Goal: Task Accomplishment & Management: Manage account settings

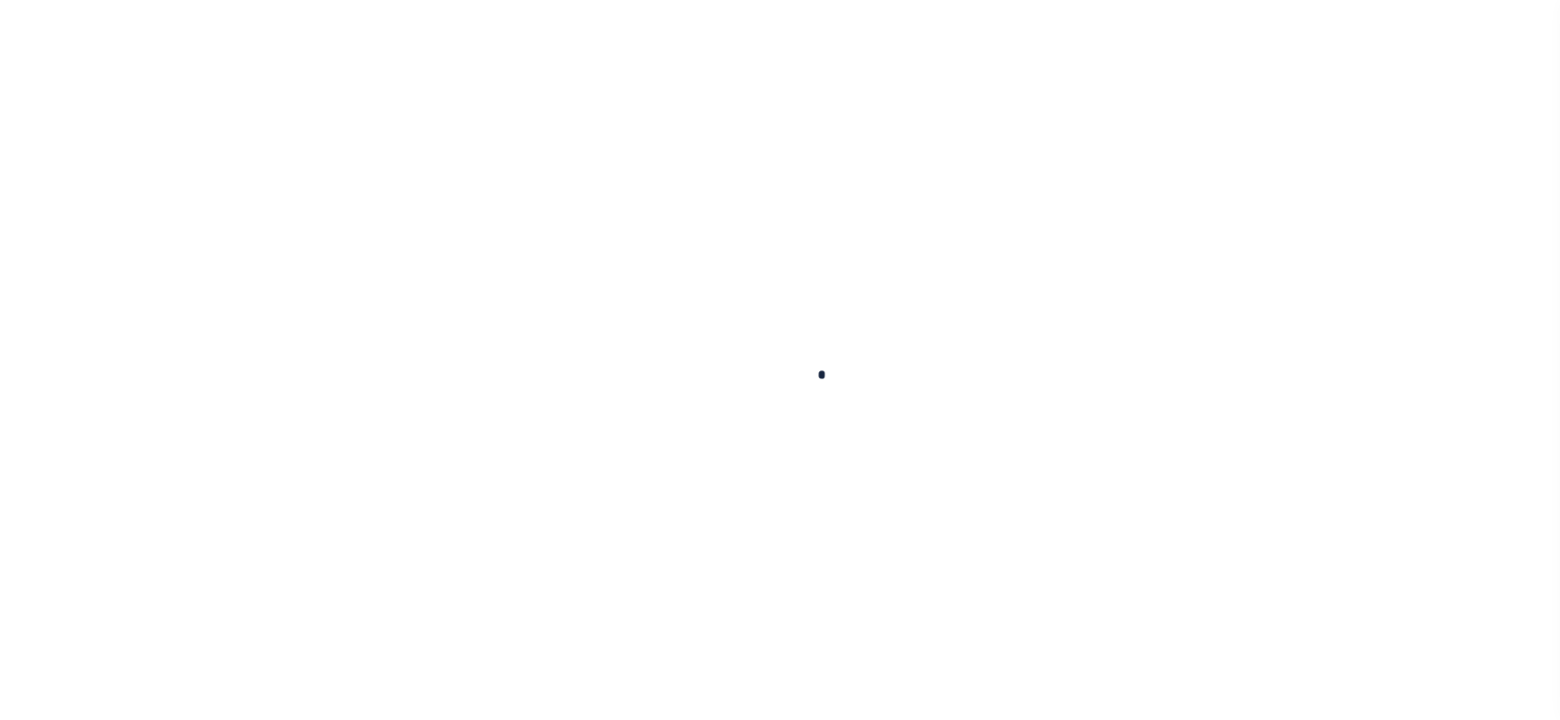
select select "100"
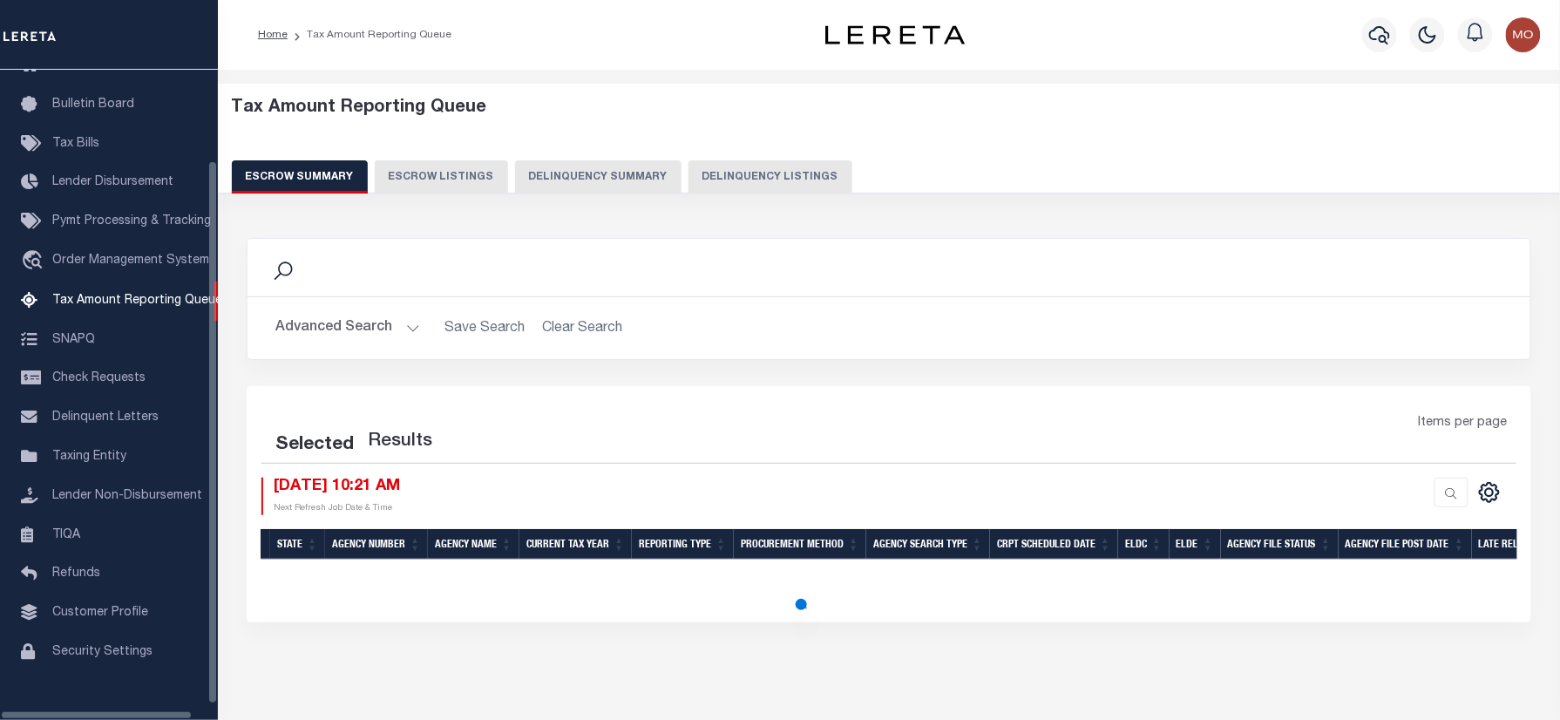
scroll to position [105, 0]
select select "100"
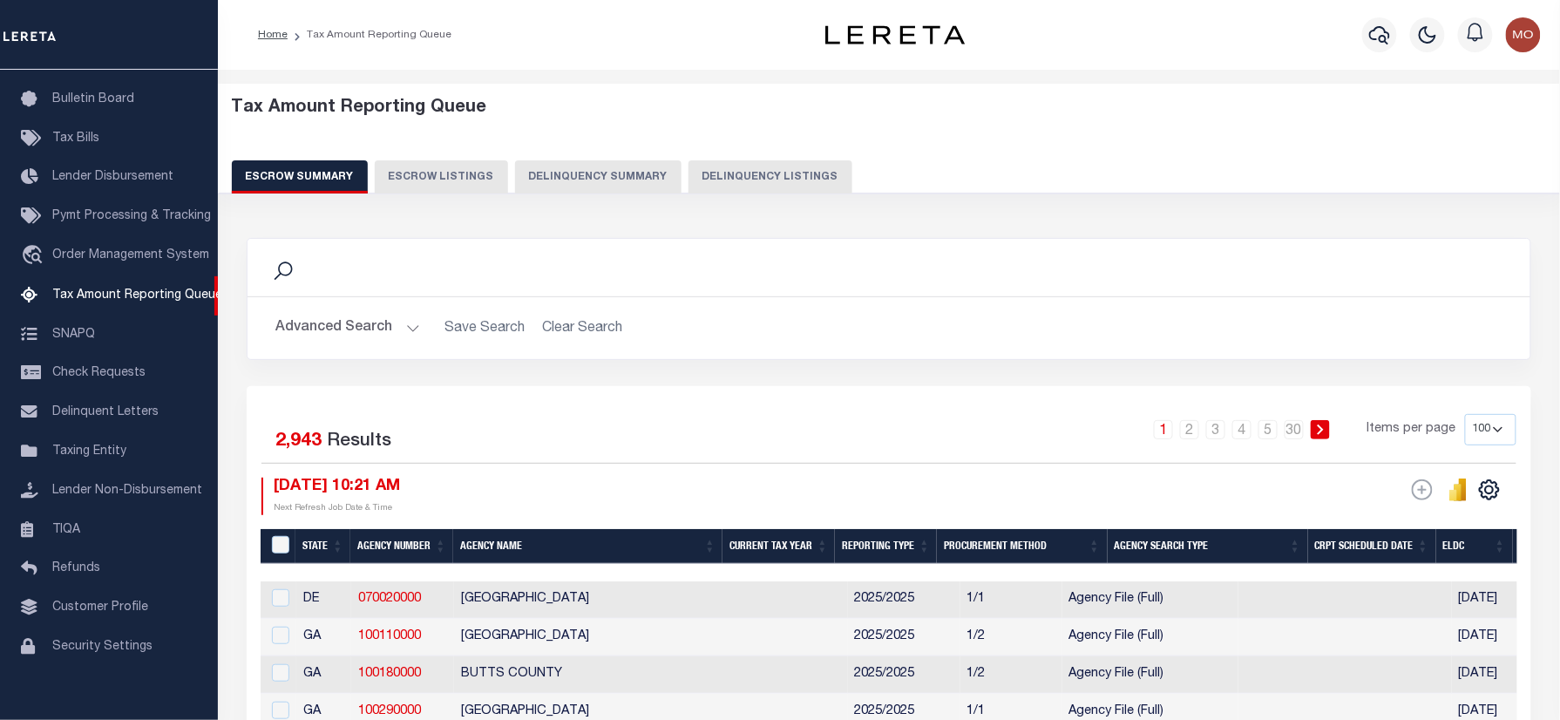
click at [1527, 26] on img "button" at bounding box center [1523, 34] width 35 height 35
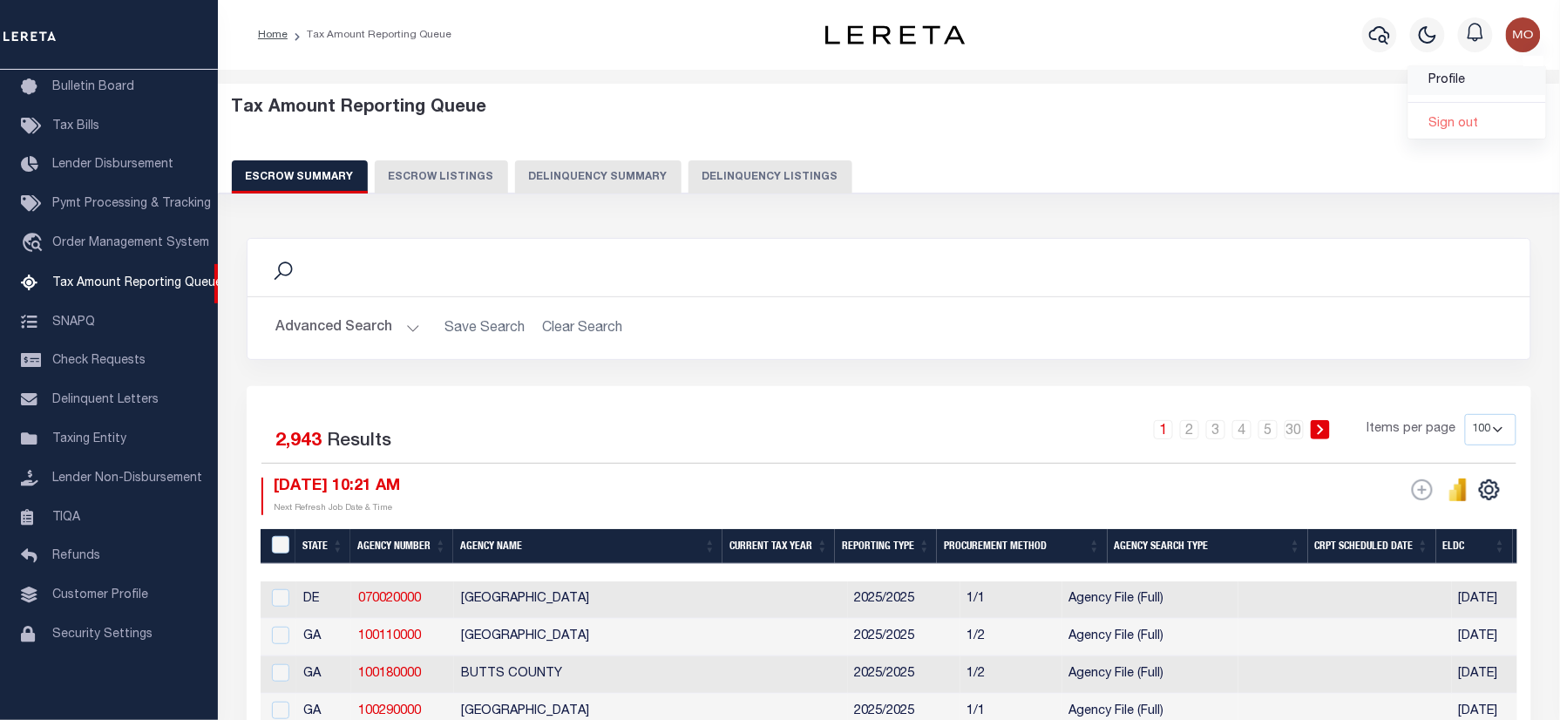
click at [1438, 80] on span "Profile" at bounding box center [1447, 80] width 37 height 12
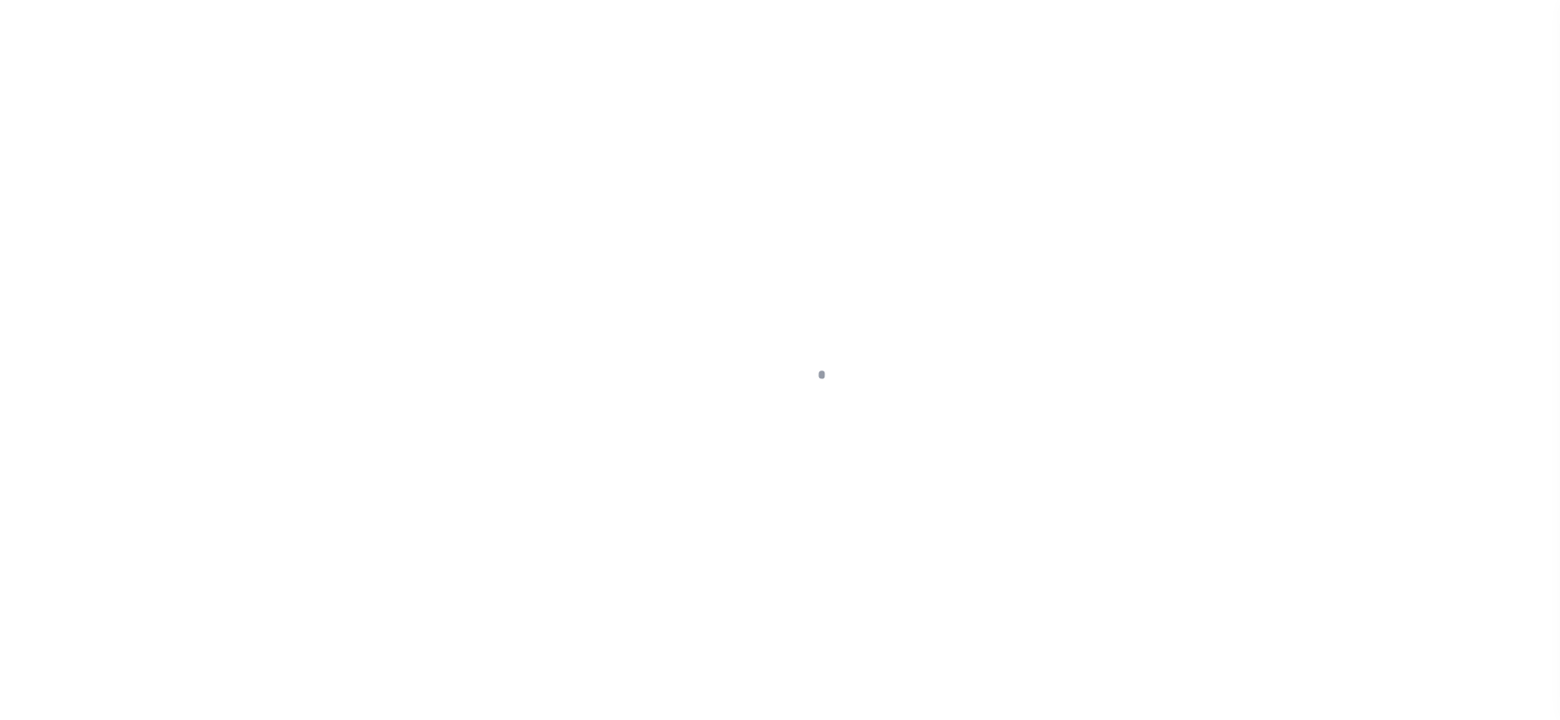
type input "Mohan"
type input "[PERSON_NAME]"
type input "[EMAIL_ADDRESS][PERSON_NAME][DOMAIN_NAME]"
type input "-"
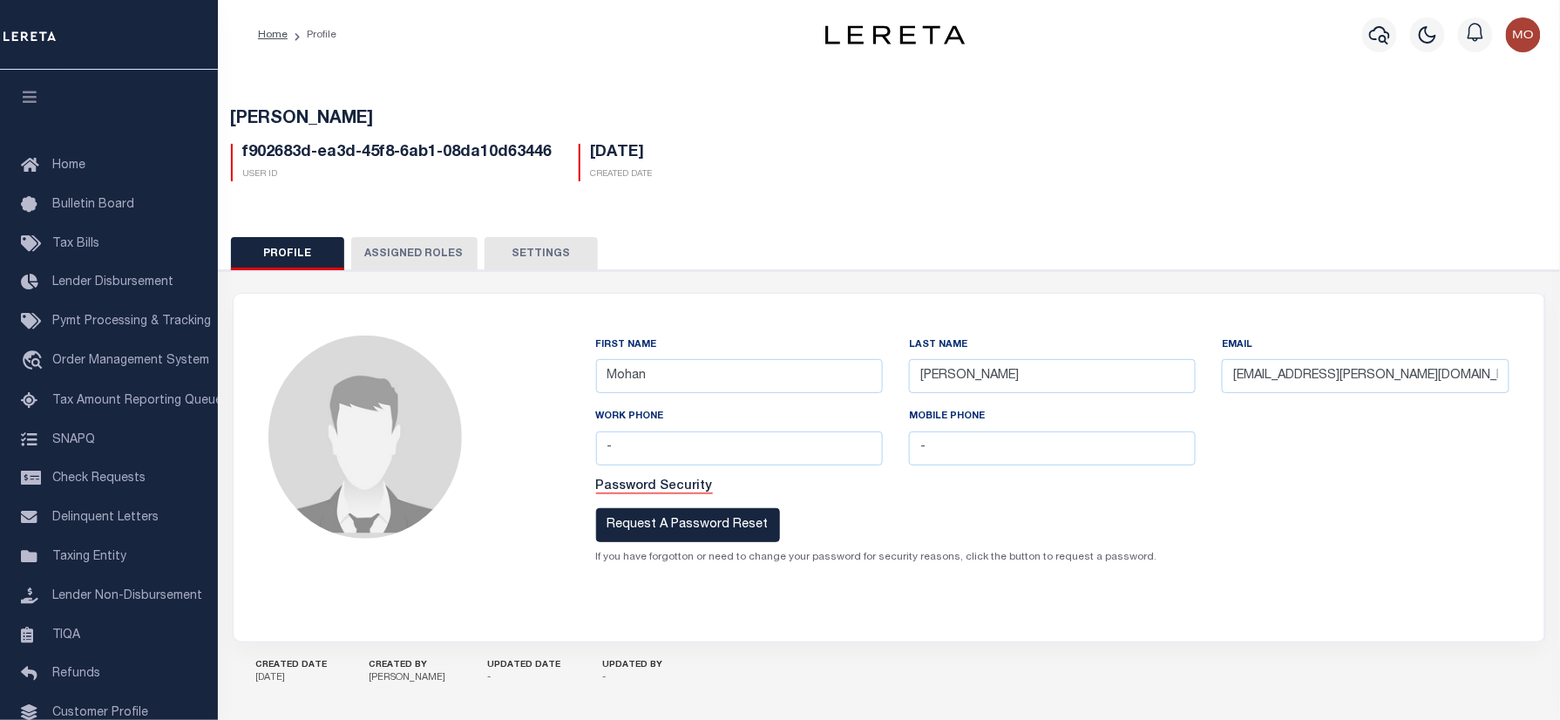
click at [676, 206] on div "[PERSON_NAME] f902683d-ea3d-45f8-6ab1-08da10d63446 User Id [DATE] Created Date" at bounding box center [889, 396] width 1360 height 661
click at [415, 256] on button "Assigned Roles" at bounding box center [414, 253] width 126 height 33
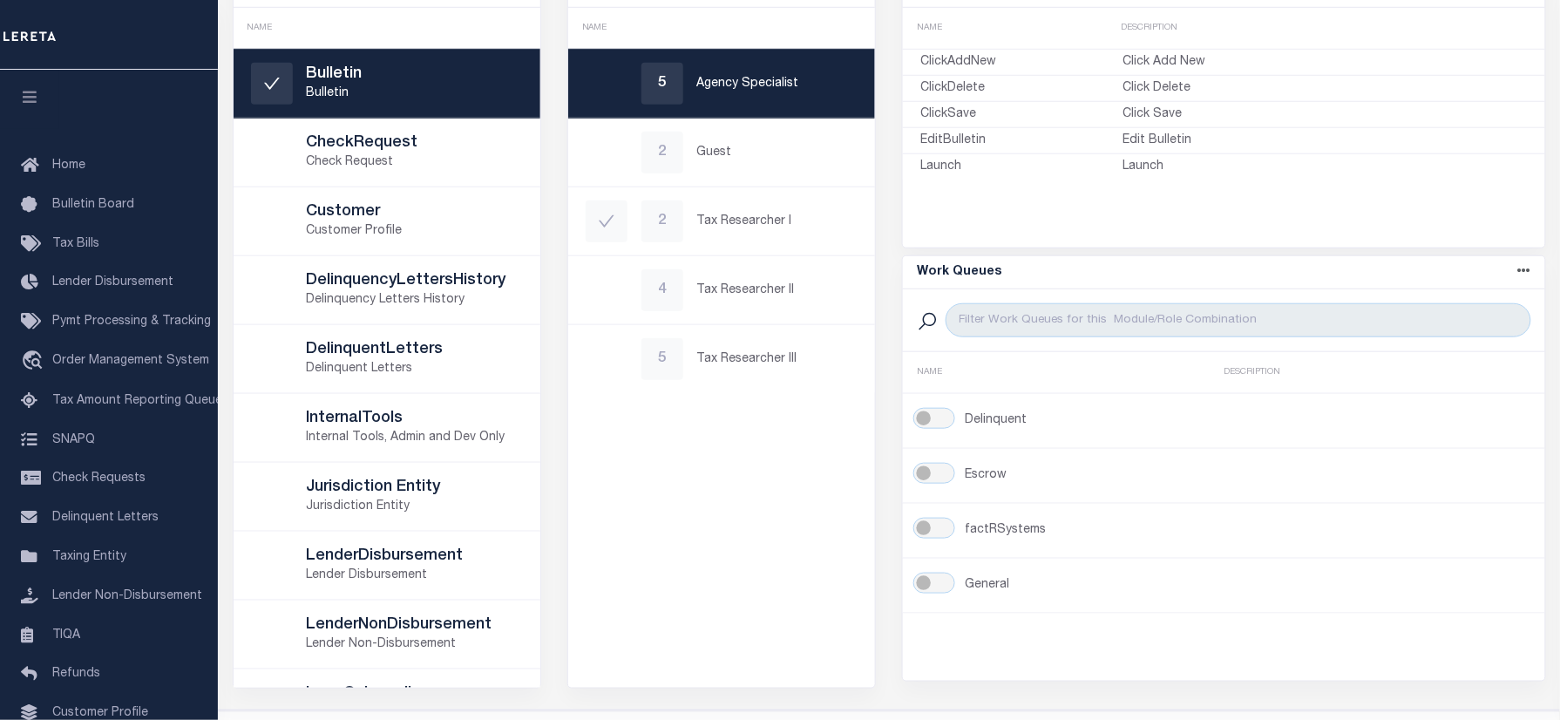
scroll to position [427, 0]
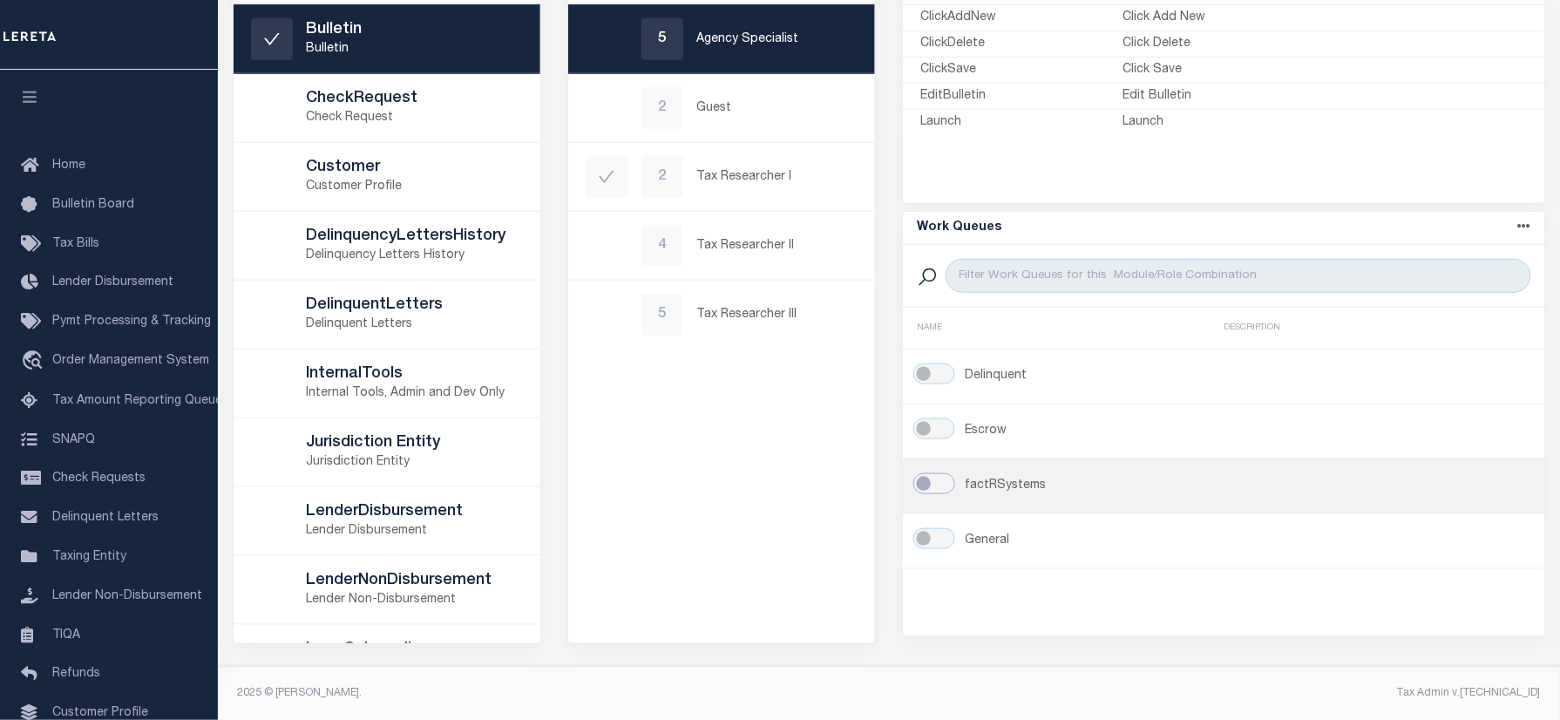
click at [924, 483] on input "checkbox" at bounding box center [934, 483] width 42 height 21
checkbox input "true"
click at [946, 488] on input "checkbox" at bounding box center [934, 483] width 42 height 21
checkbox input "false"
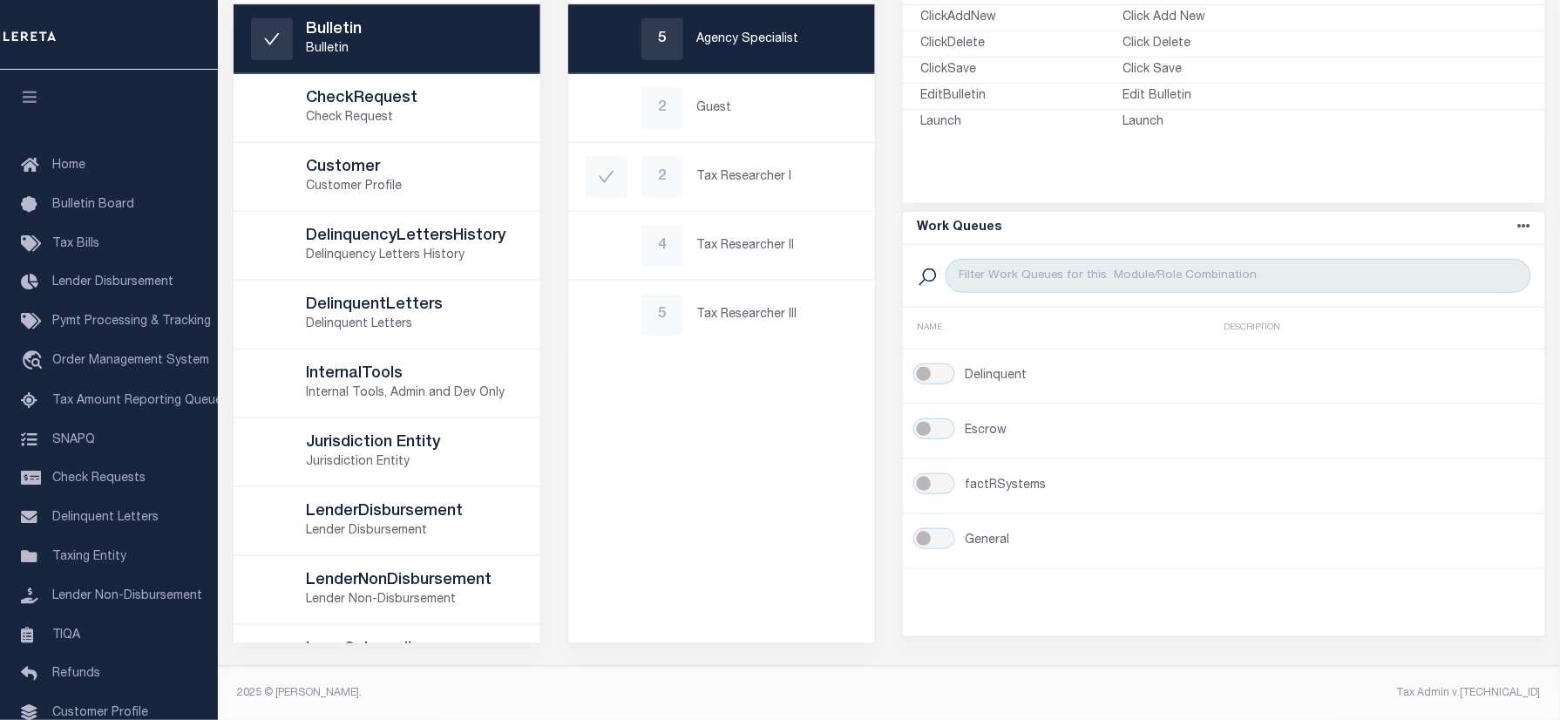
click at [786, 513] on div "Roles Name asc Name desc NAME 5 Agency Specialist 2 Guest 2 Tax Researcher I 4 …" at bounding box center [721, 255] width 309 height 777
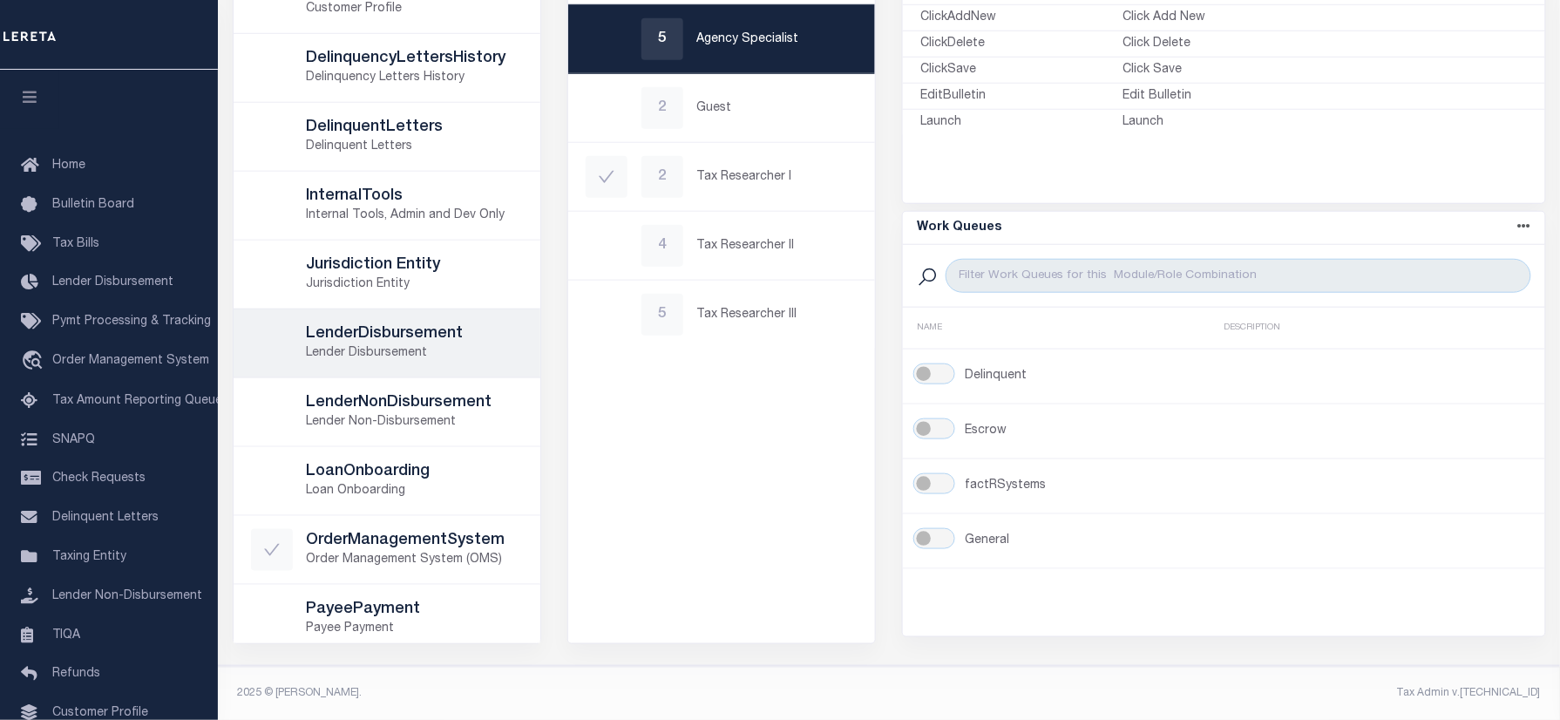
scroll to position [0, 0]
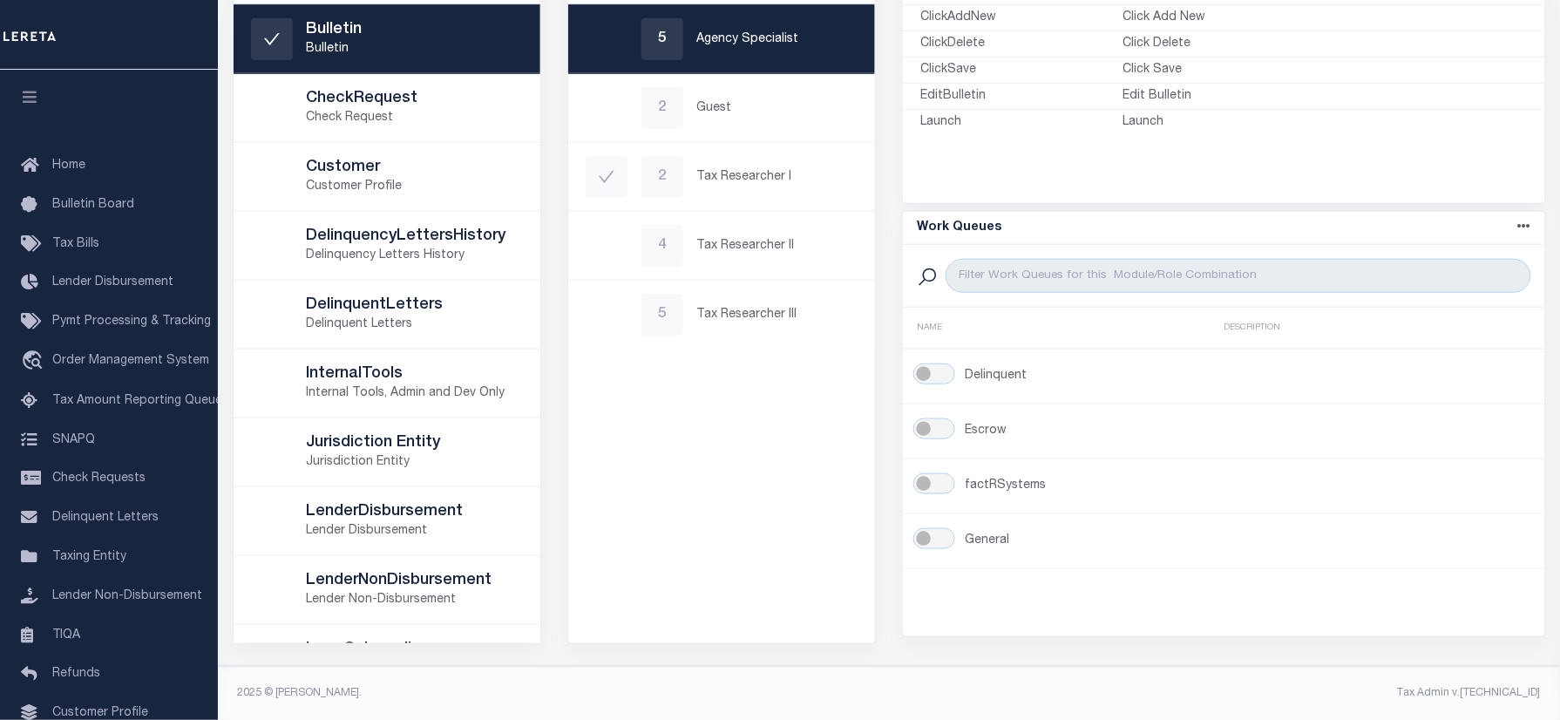
click at [792, 513] on div "Roles Name asc Name desc NAME 5 Agency Specialist 2 Guest 2 Tax Researcher I 4 …" at bounding box center [721, 255] width 309 height 777
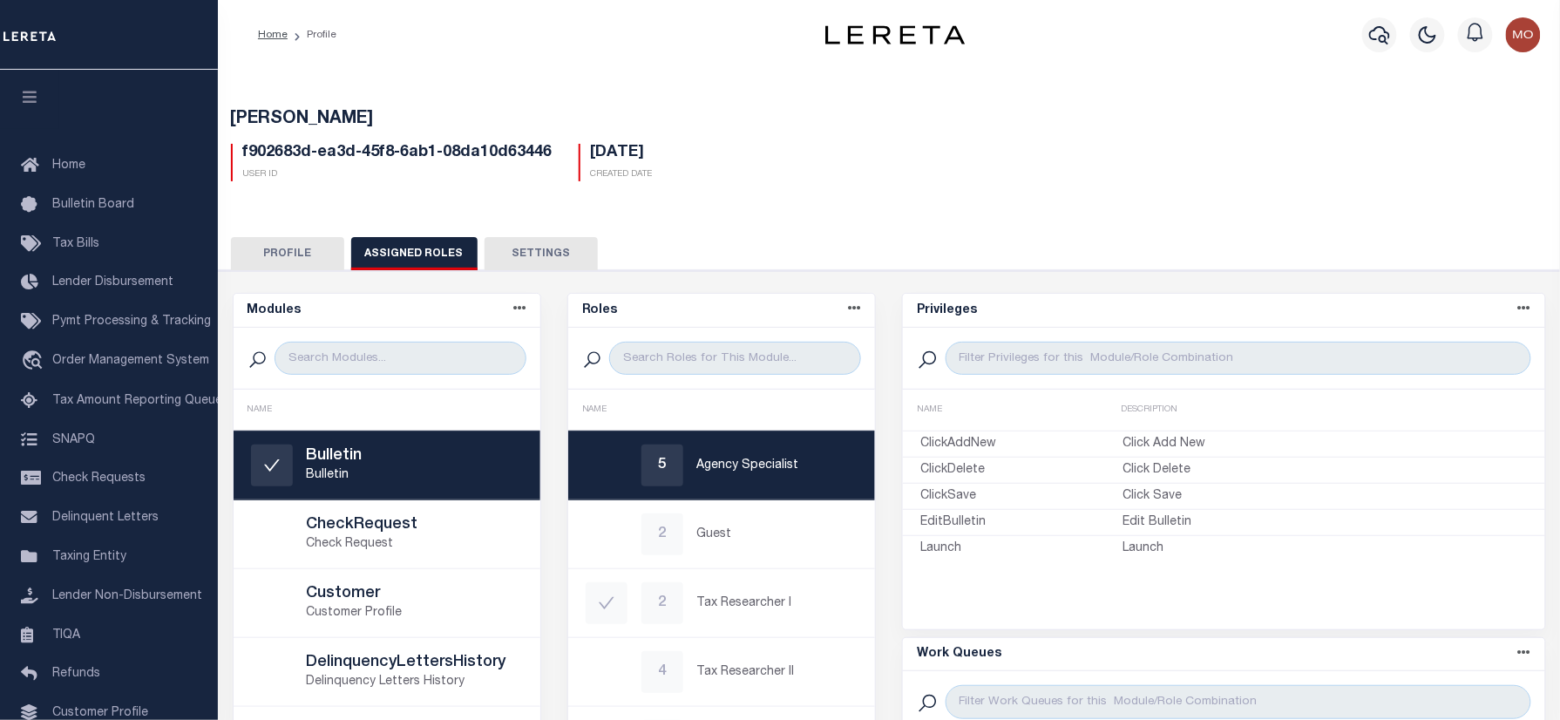
click at [548, 251] on button "Settings" at bounding box center [541, 253] width 113 height 33
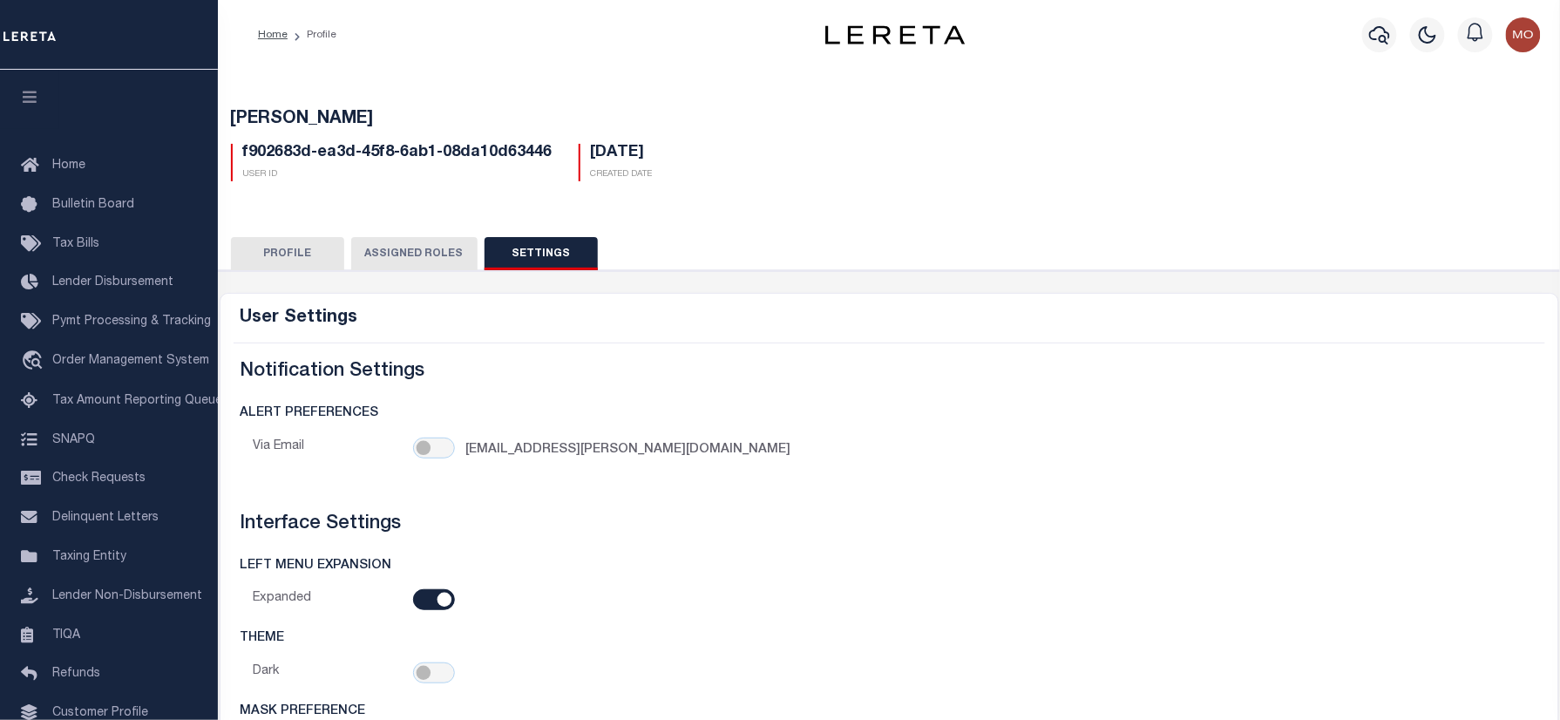
click at [286, 241] on button "Profile" at bounding box center [287, 253] width 113 height 33
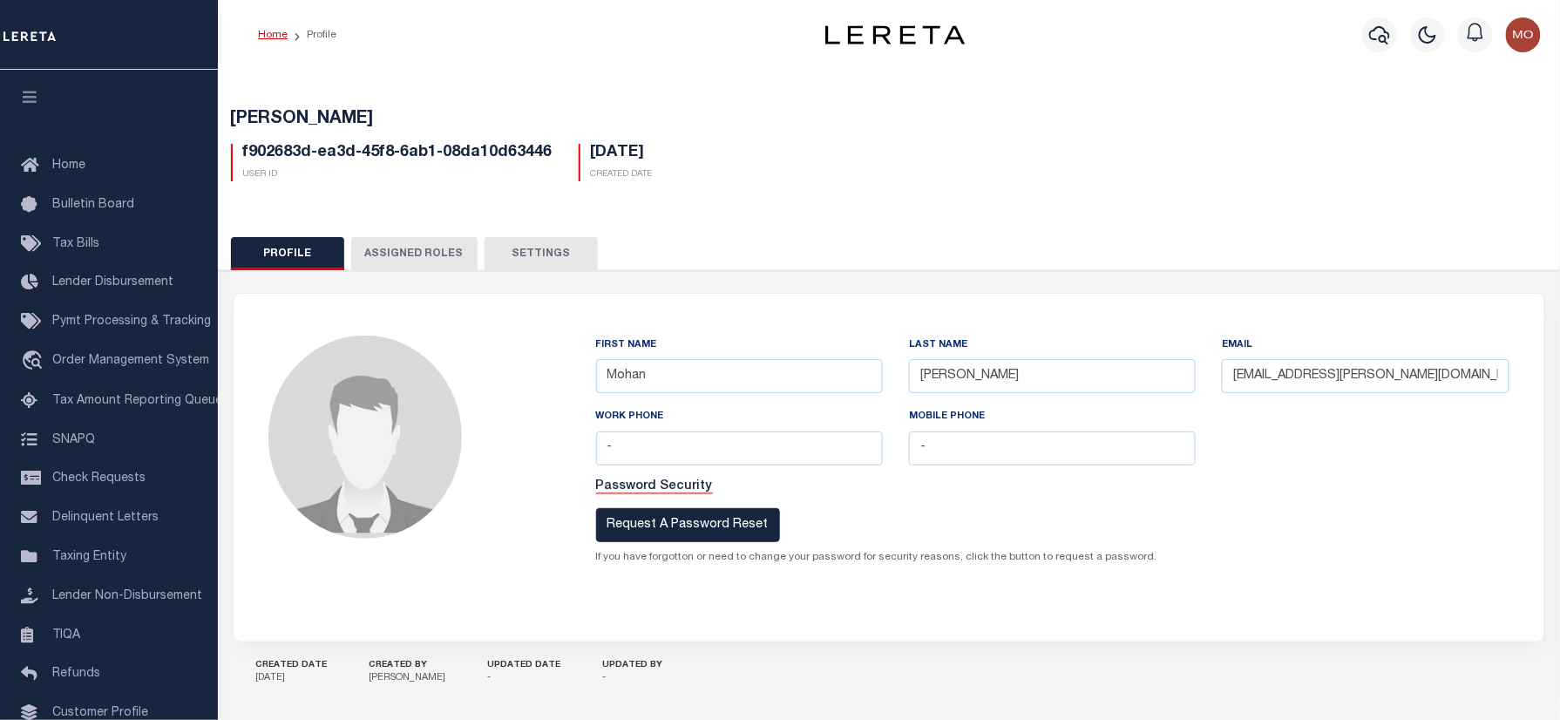
click at [268, 35] on link "Home" at bounding box center [273, 35] width 30 height 10
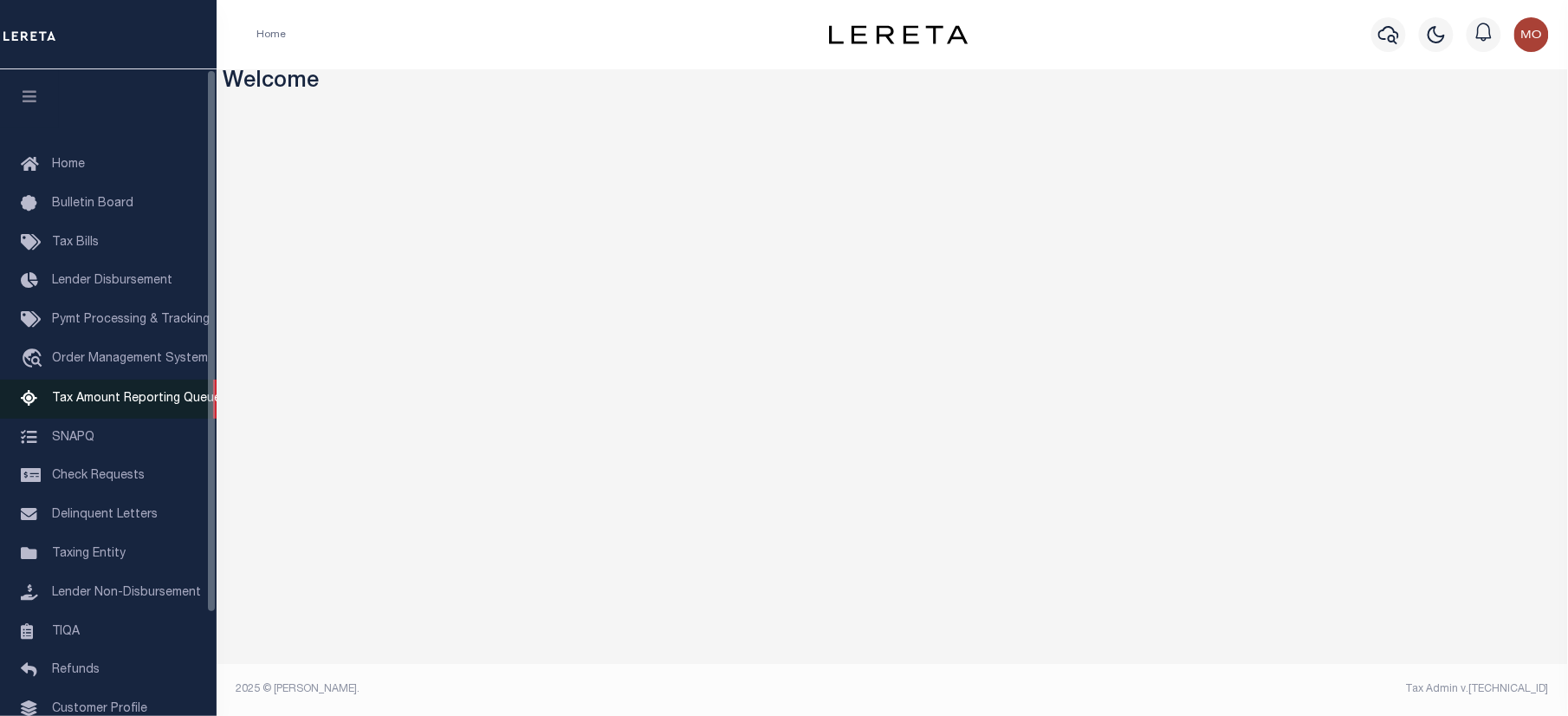
click at [144, 401] on span "Tax Amount Reporting Queue" at bounding box center [136, 399] width 169 height 12
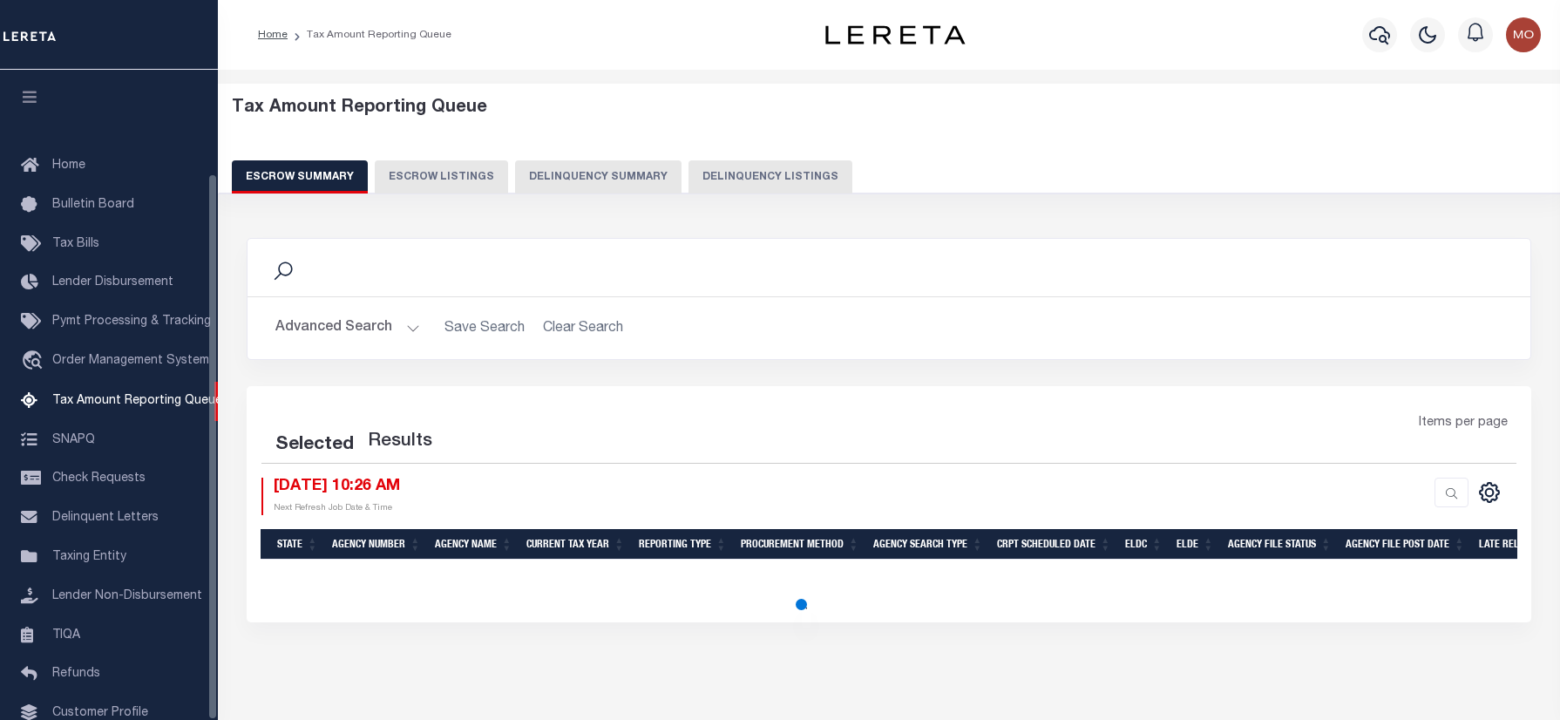
click at [764, 176] on button "Delinquency Listings" at bounding box center [770, 176] width 164 height 33
select select "100"
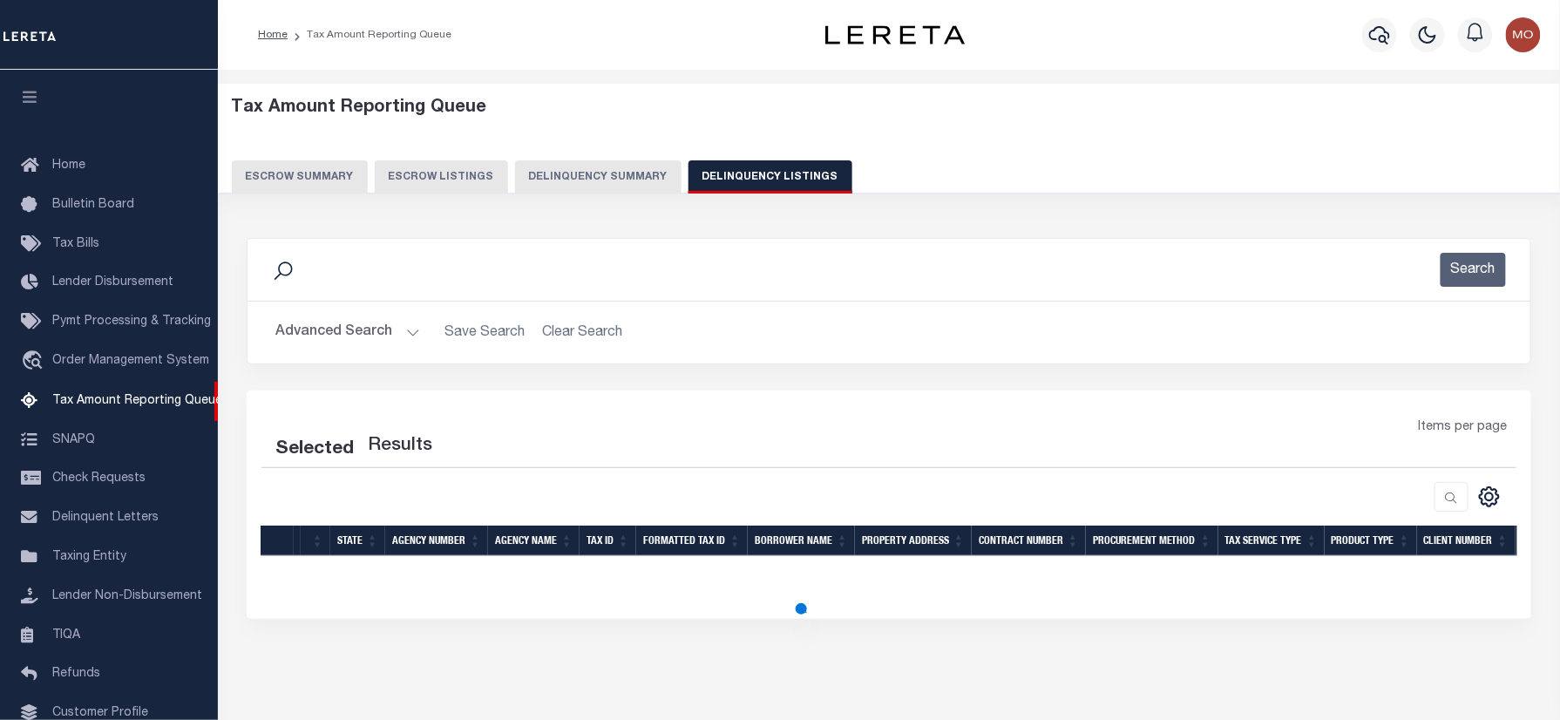
scroll to position [123, 0]
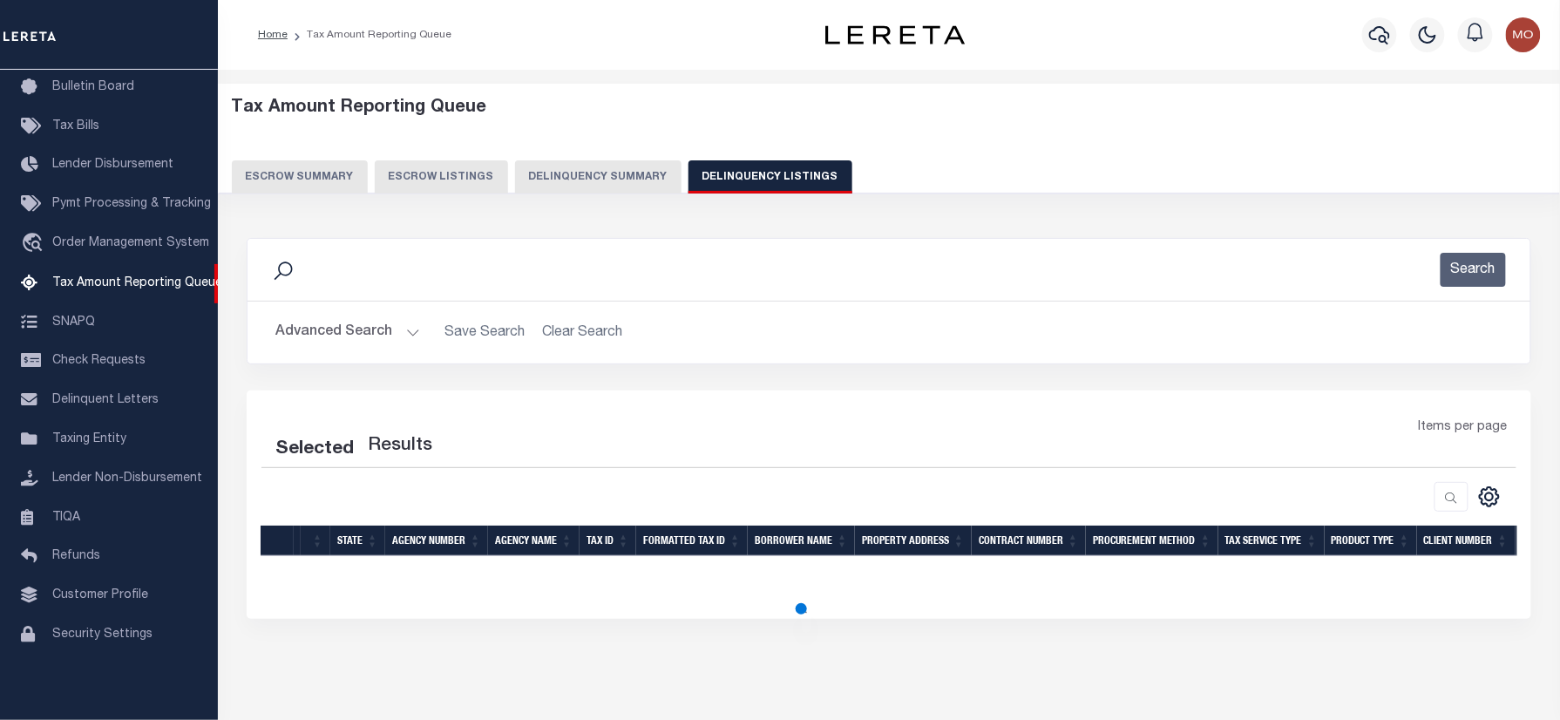
select select "100"
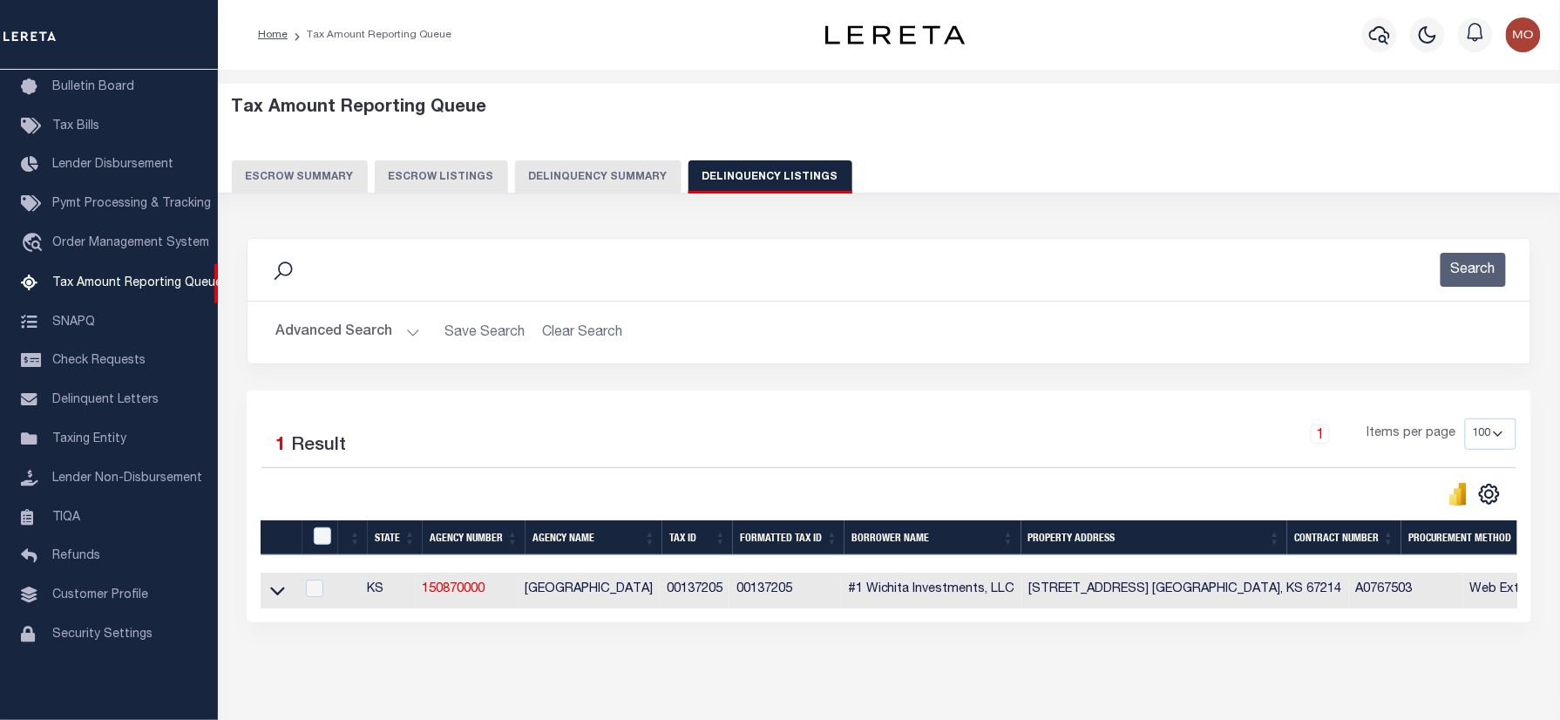
click at [308, 322] on button "Advanced Search" at bounding box center [347, 332] width 145 height 34
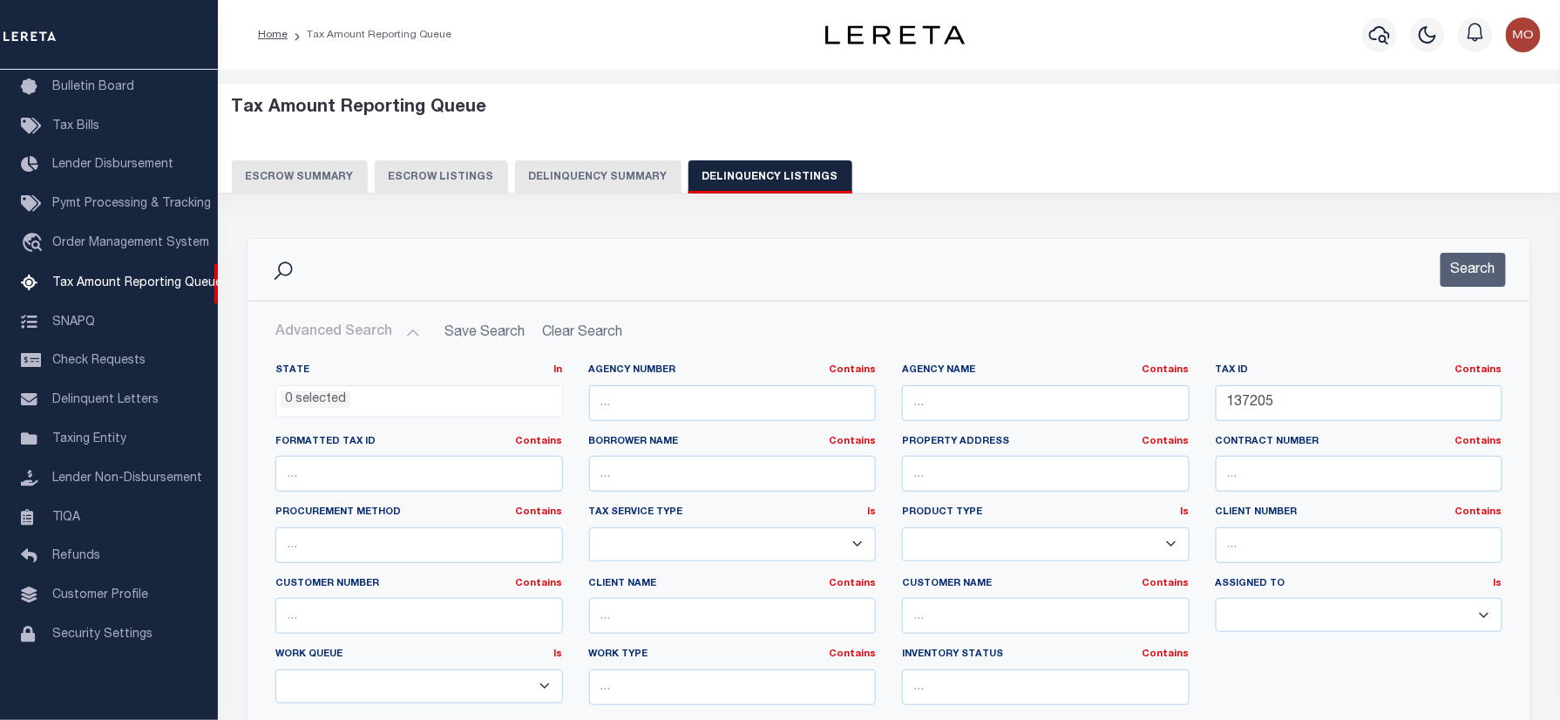
click at [335, 404] on li "0 selected" at bounding box center [316, 399] width 70 height 19
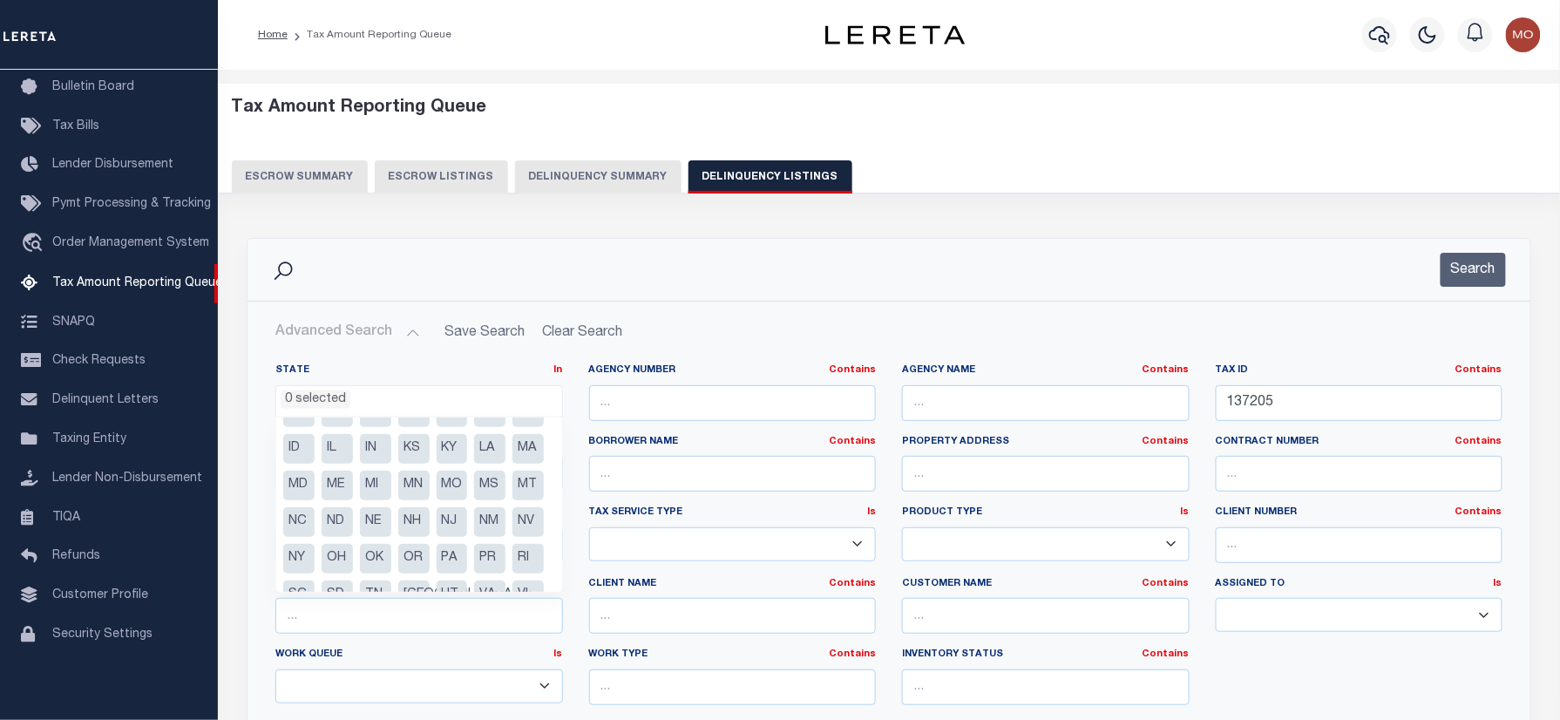
scroll to position [45, 0]
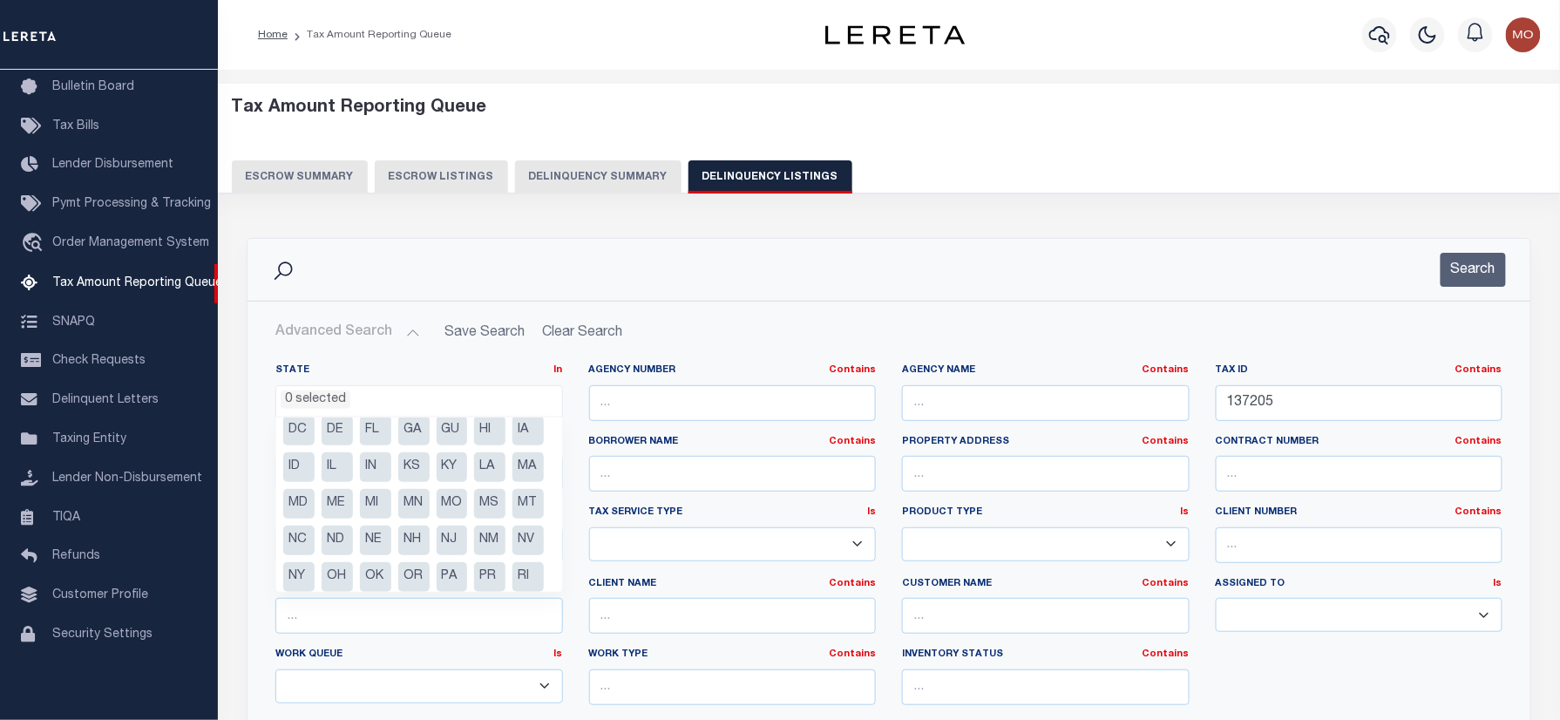
click at [315, 509] on li "MD" at bounding box center [298, 504] width 31 height 30
select select "MD"
click at [1012, 409] on input "text" at bounding box center [1046, 403] width 288 height 36
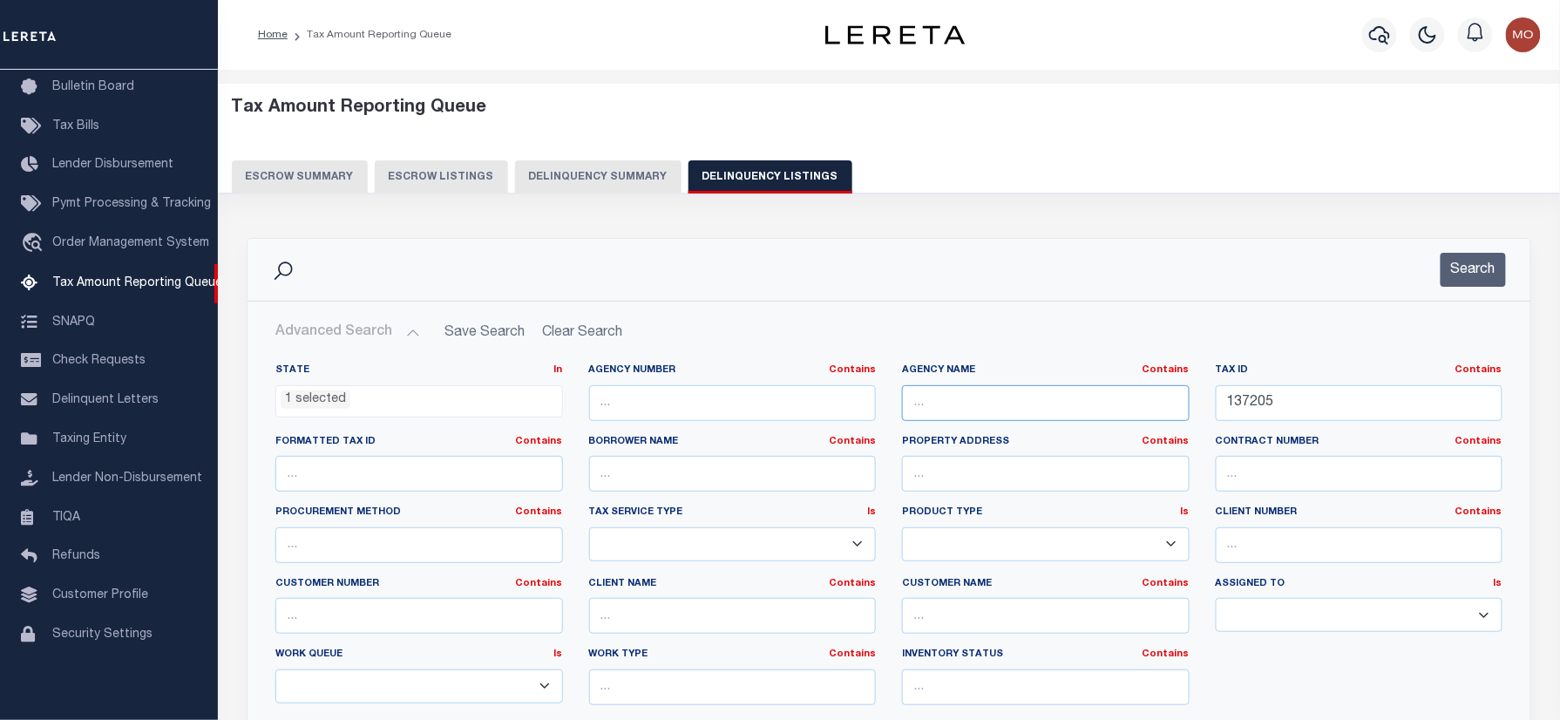
paste input "[GEOGRAPHIC_DATA]"
type input "[GEOGRAPHIC_DATA]"
drag, startPoint x: 1346, startPoint y: 408, endPoint x: 1170, endPoint y: 402, distance: 177.0
click at [1170, 402] on div "State In In AK AL AR AZ CA CO CT DC DE FL GA GU HI IA ID IL IN KS KY LA MA MD M…" at bounding box center [888, 541] width 1253 height 356
click at [1487, 280] on button "Search" at bounding box center [1473, 270] width 65 height 34
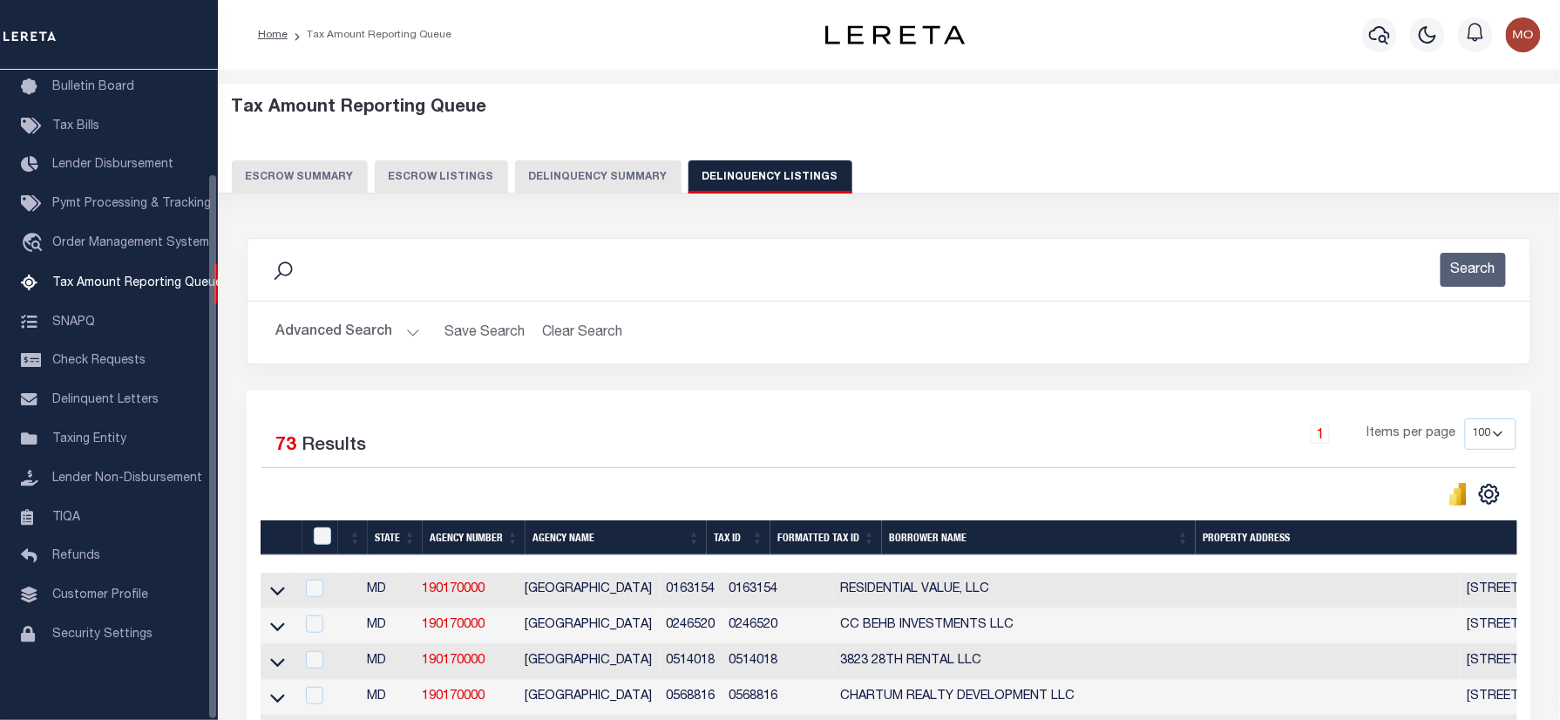
click at [768, 265] on div "Search" at bounding box center [888, 270] width 1255 height 34
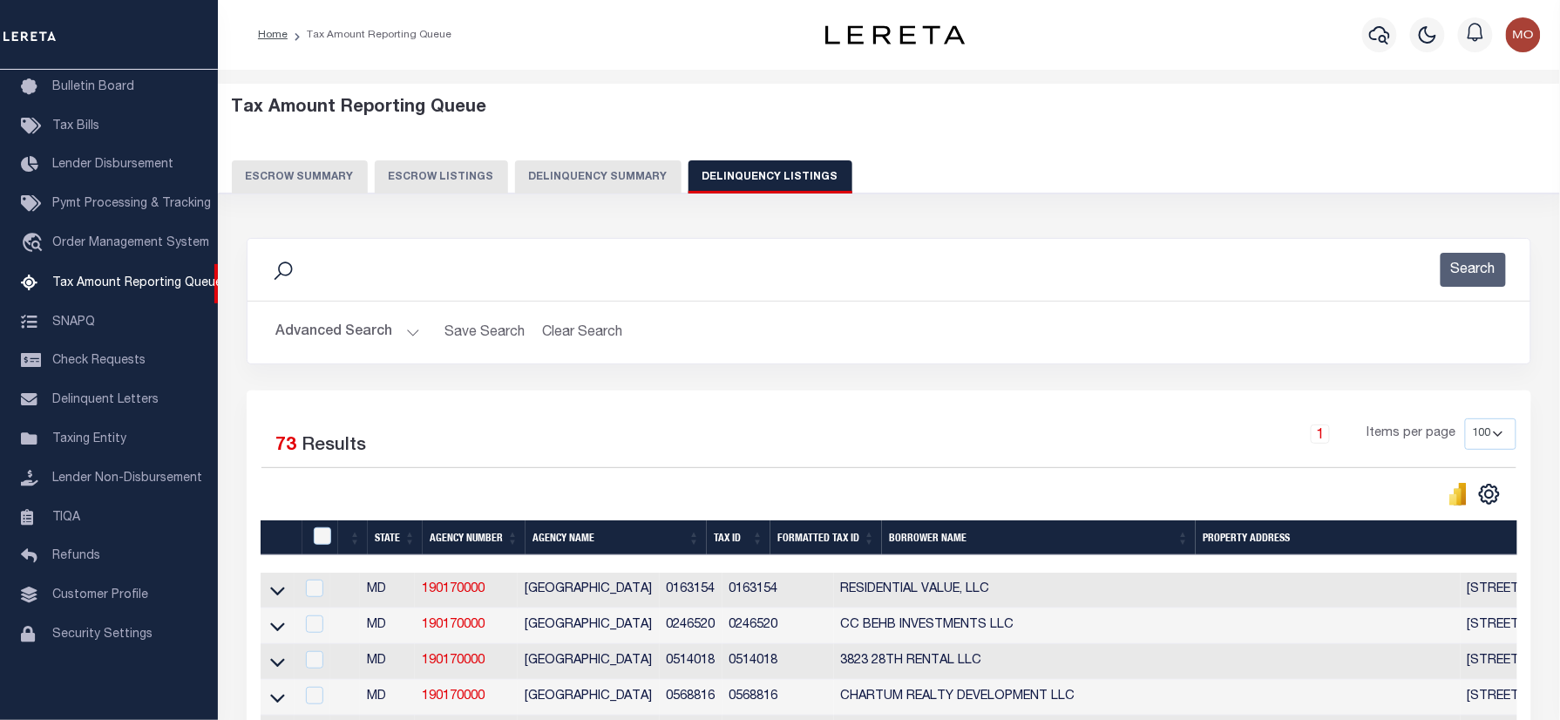
click at [624, 276] on div "Search" at bounding box center [888, 270] width 1255 height 34
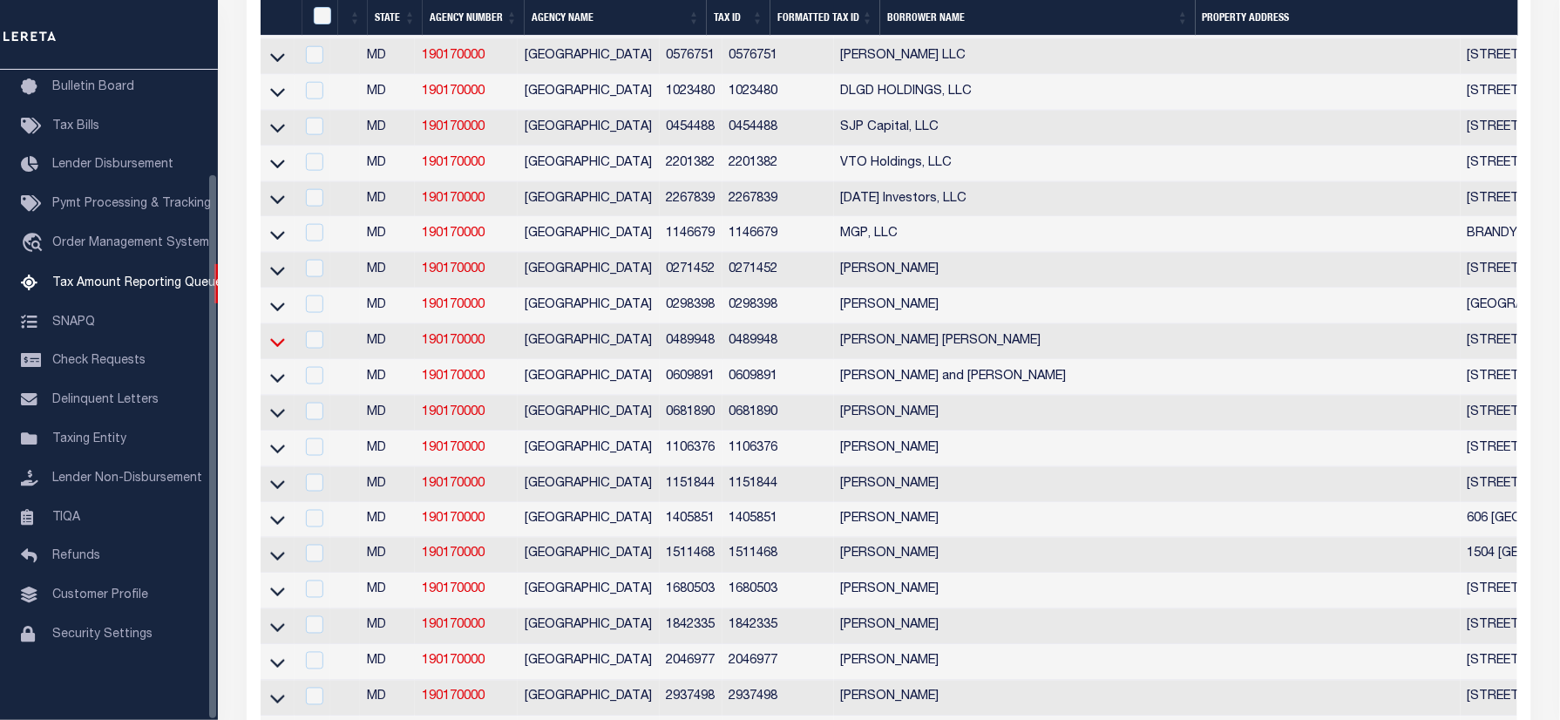
click at [275, 351] on icon at bounding box center [277, 342] width 15 height 18
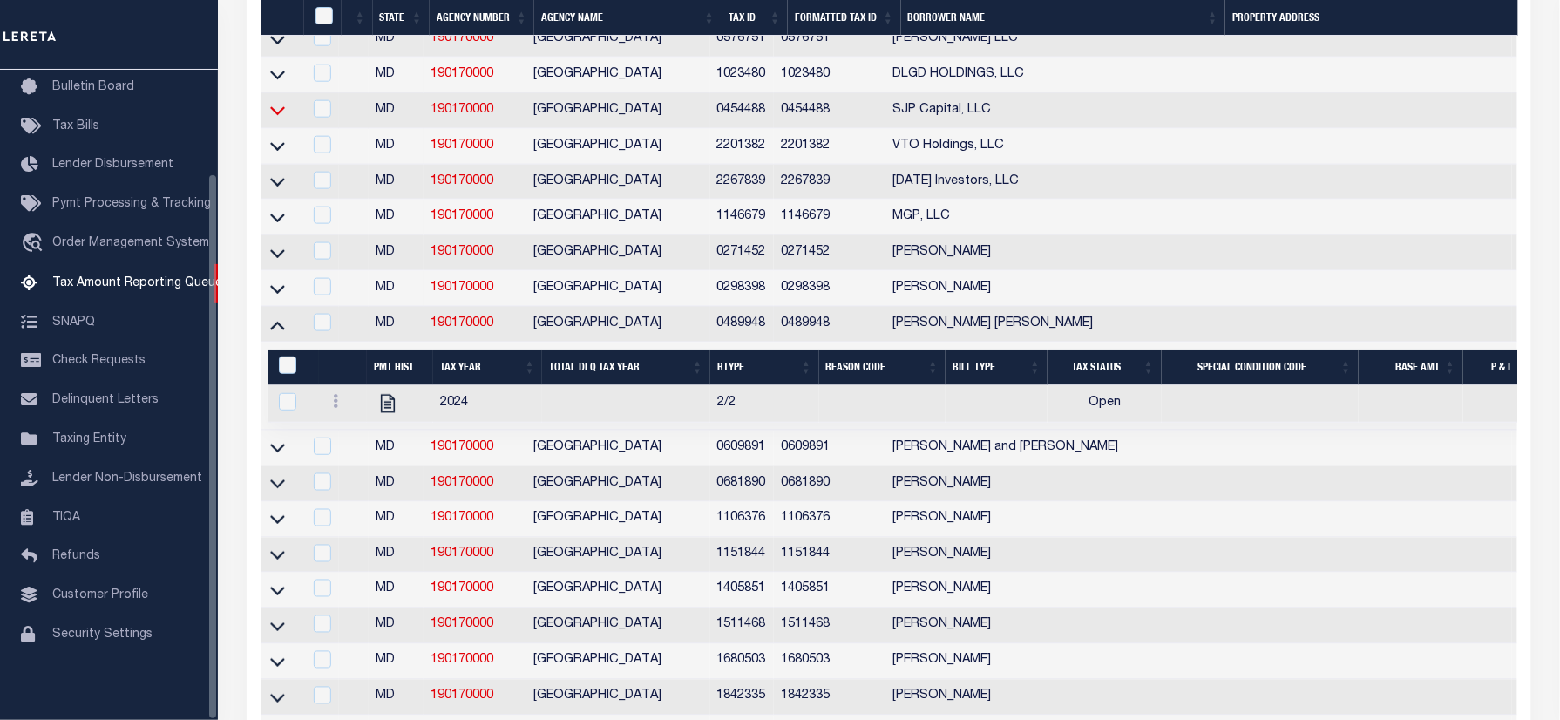
click at [275, 119] on icon at bounding box center [277, 110] width 15 height 18
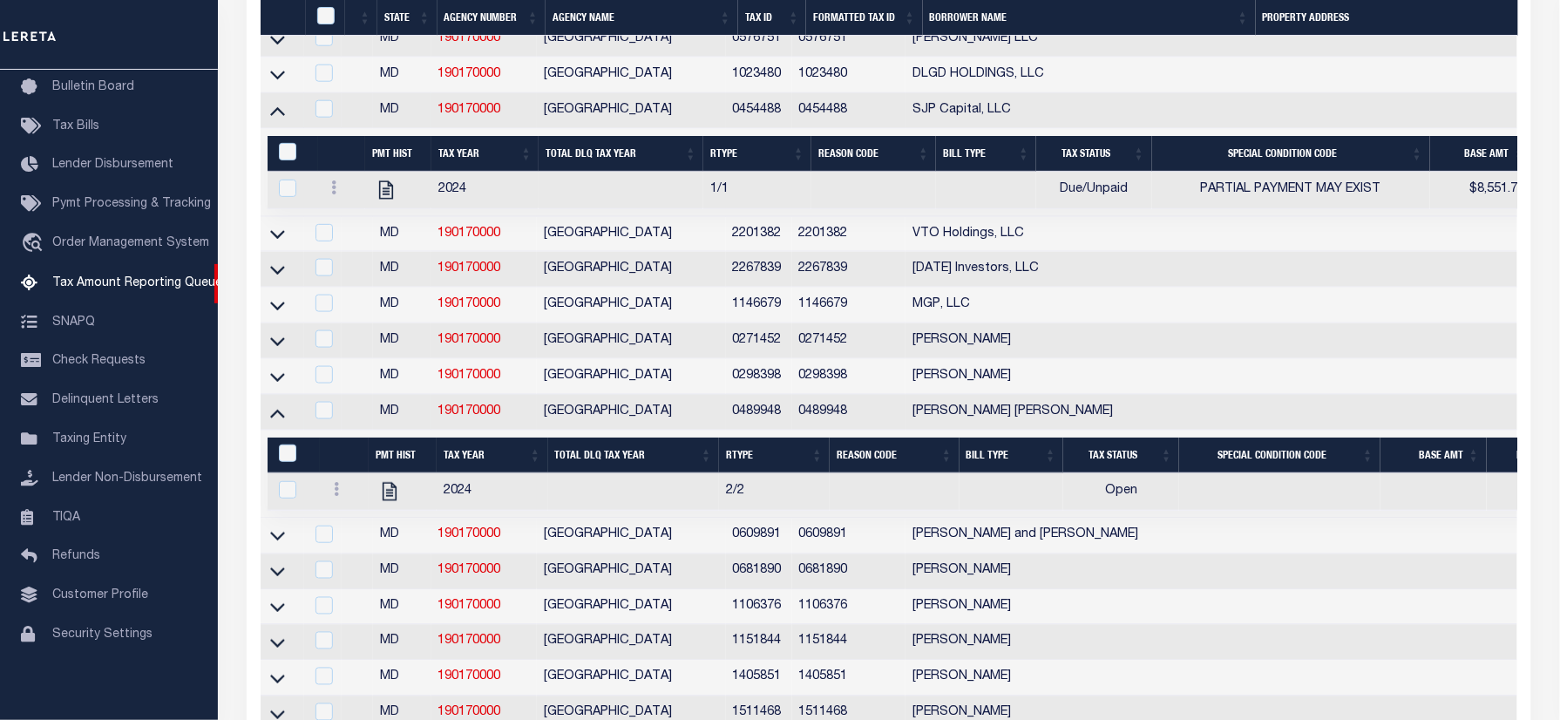
scroll to position [1755, 0]
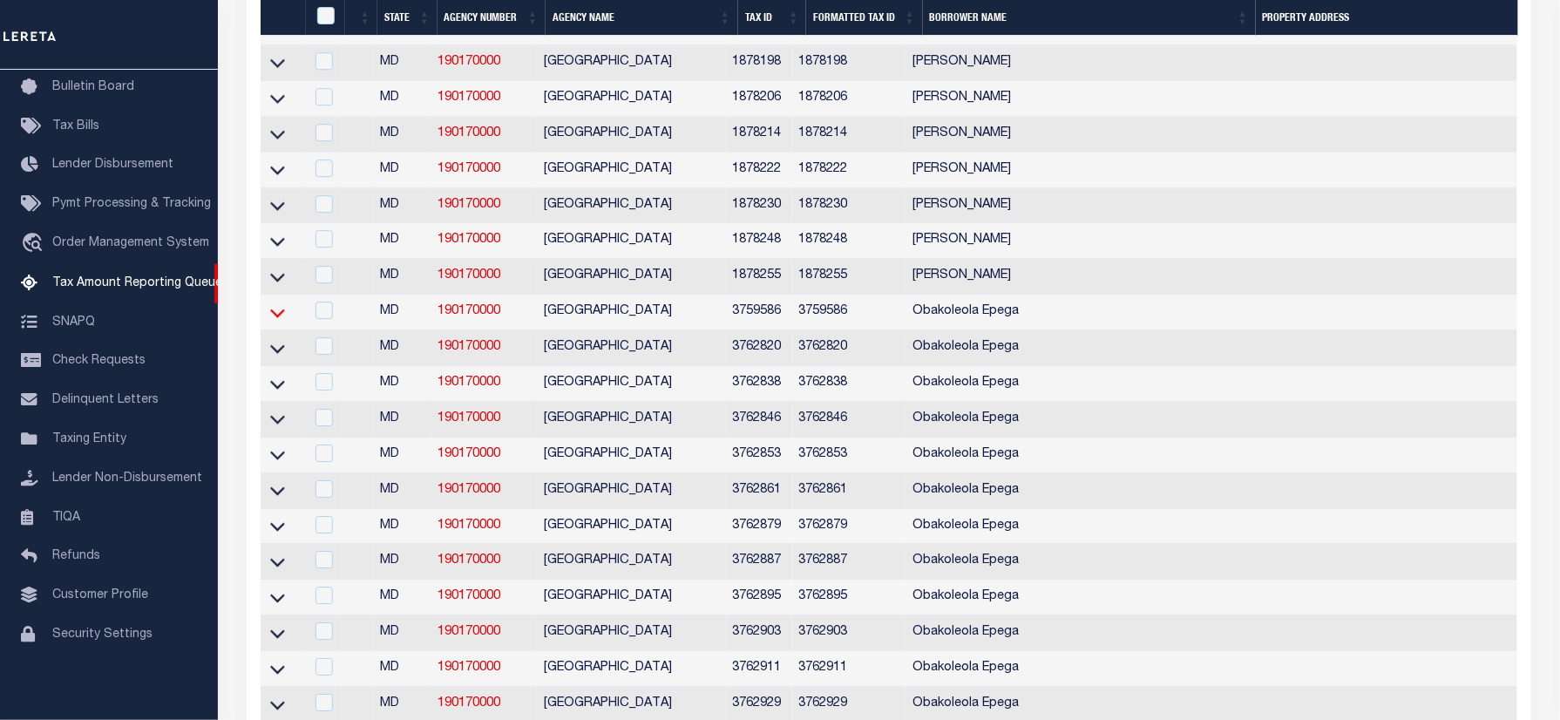
click at [275, 317] on icon at bounding box center [277, 313] width 15 height 9
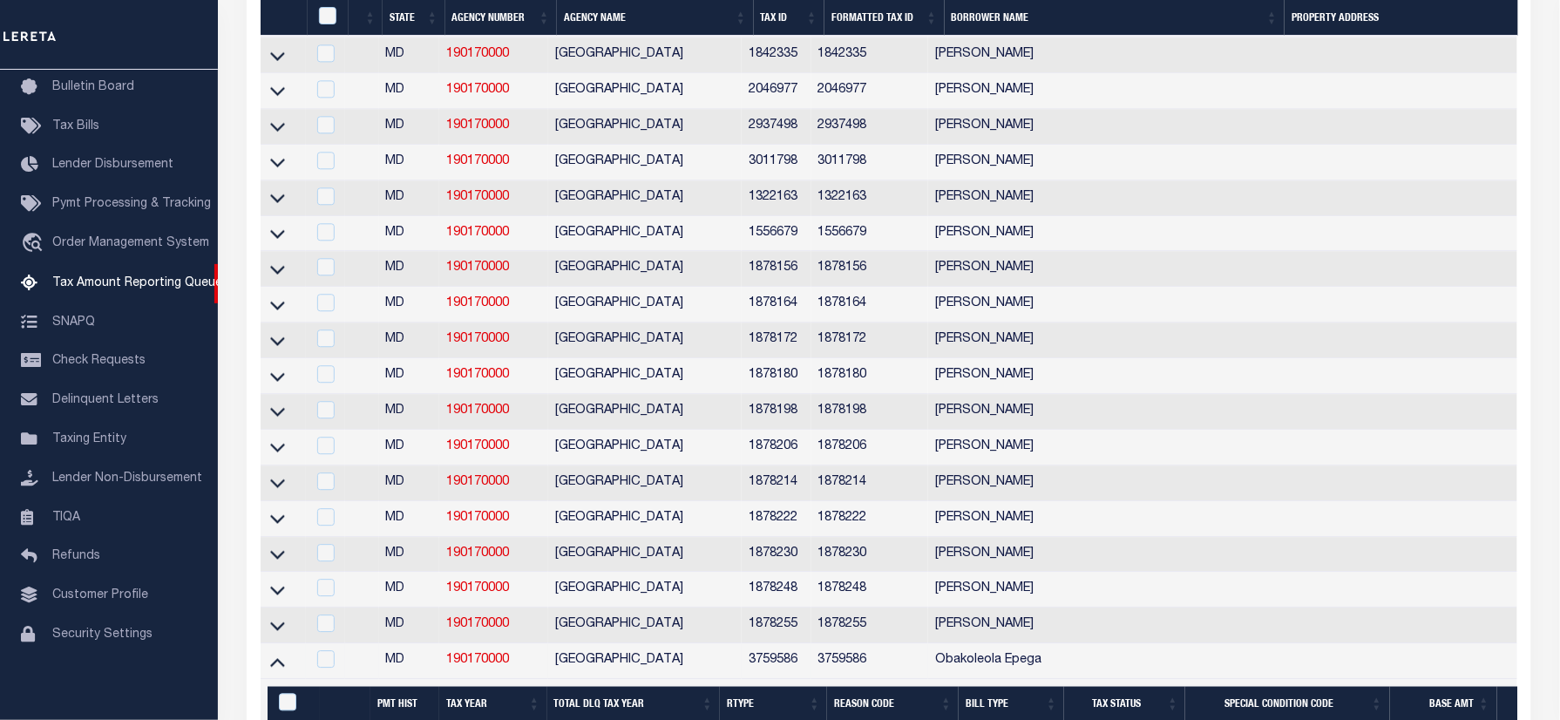
scroll to position [2970, 0]
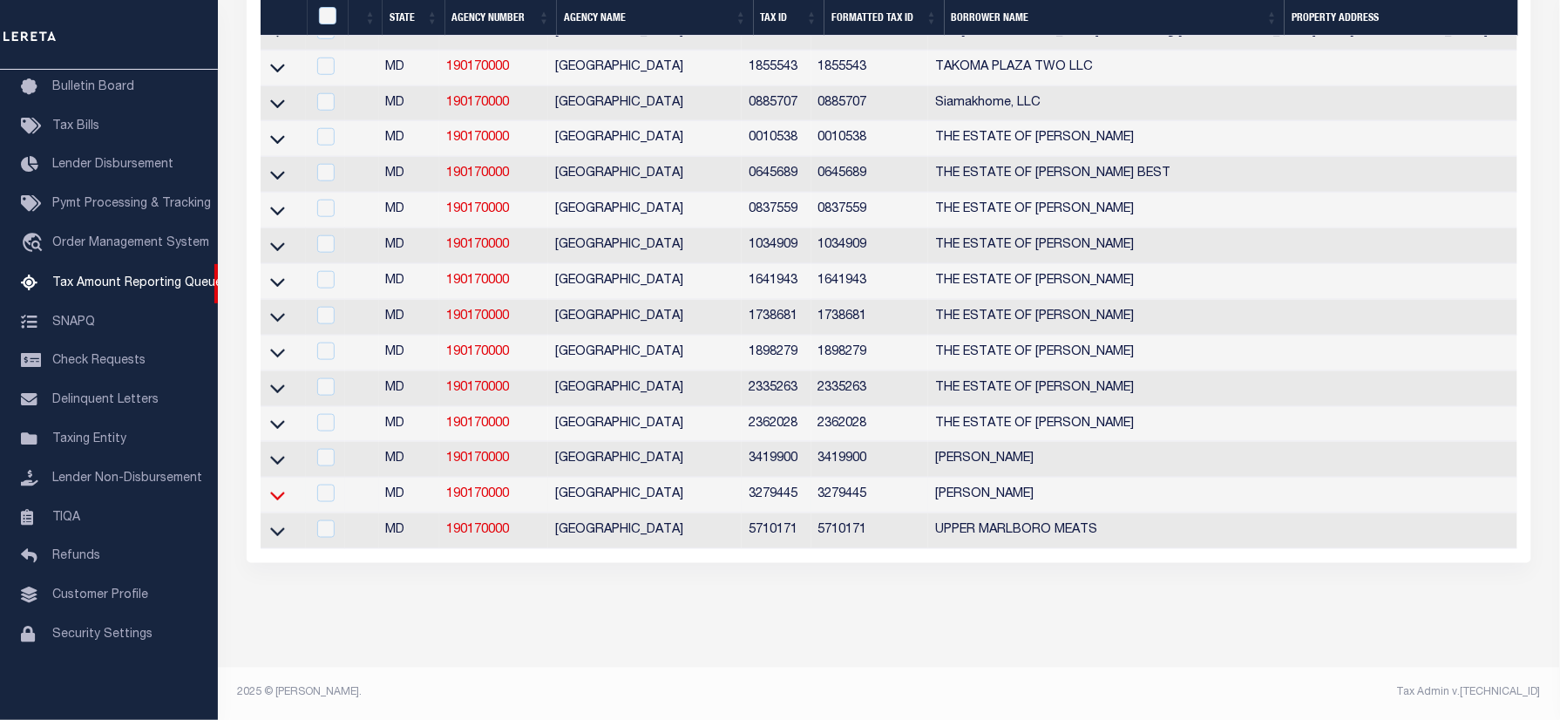
click at [276, 492] on icon at bounding box center [277, 496] width 15 height 9
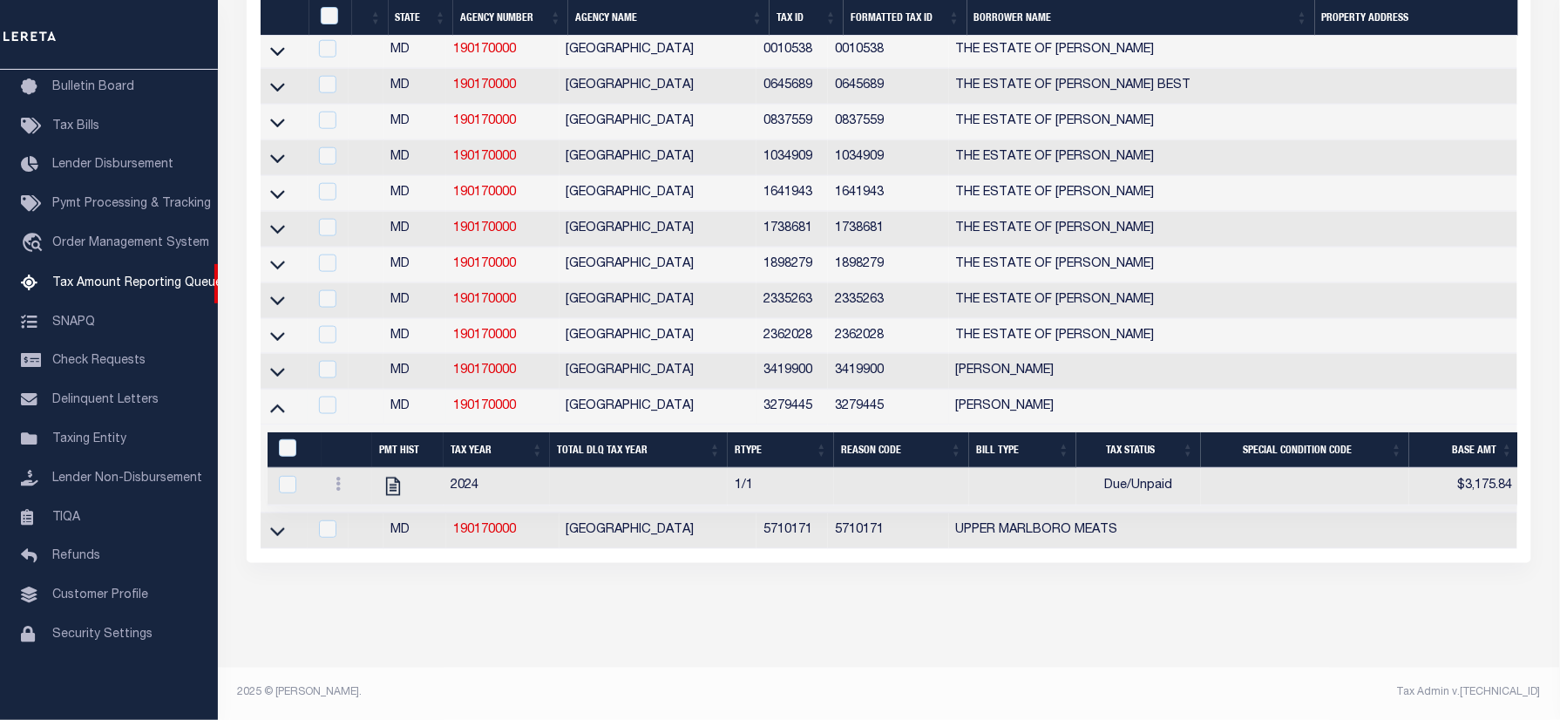
scroll to position [948, 0]
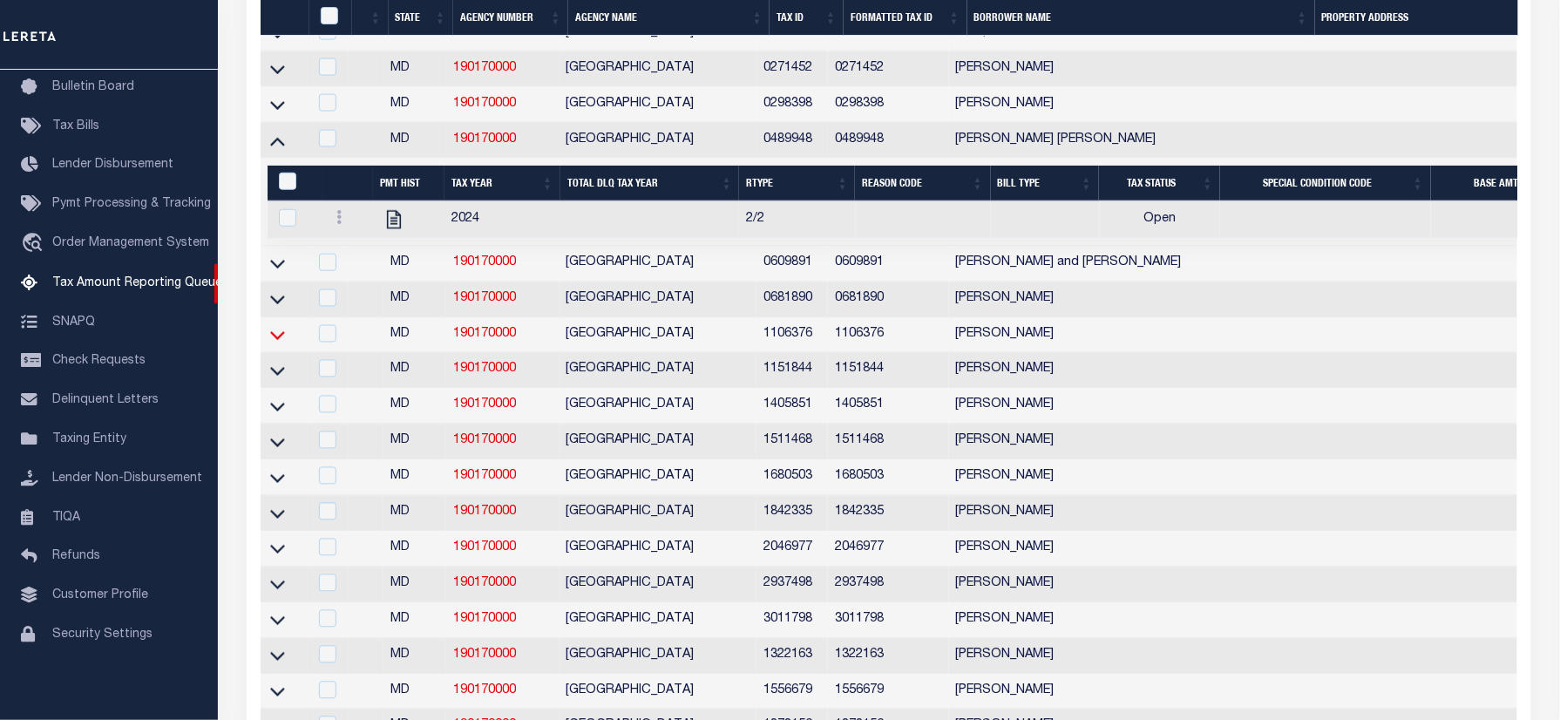
click at [277, 344] on icon at bounding box center [277, 335] width 15 height 18
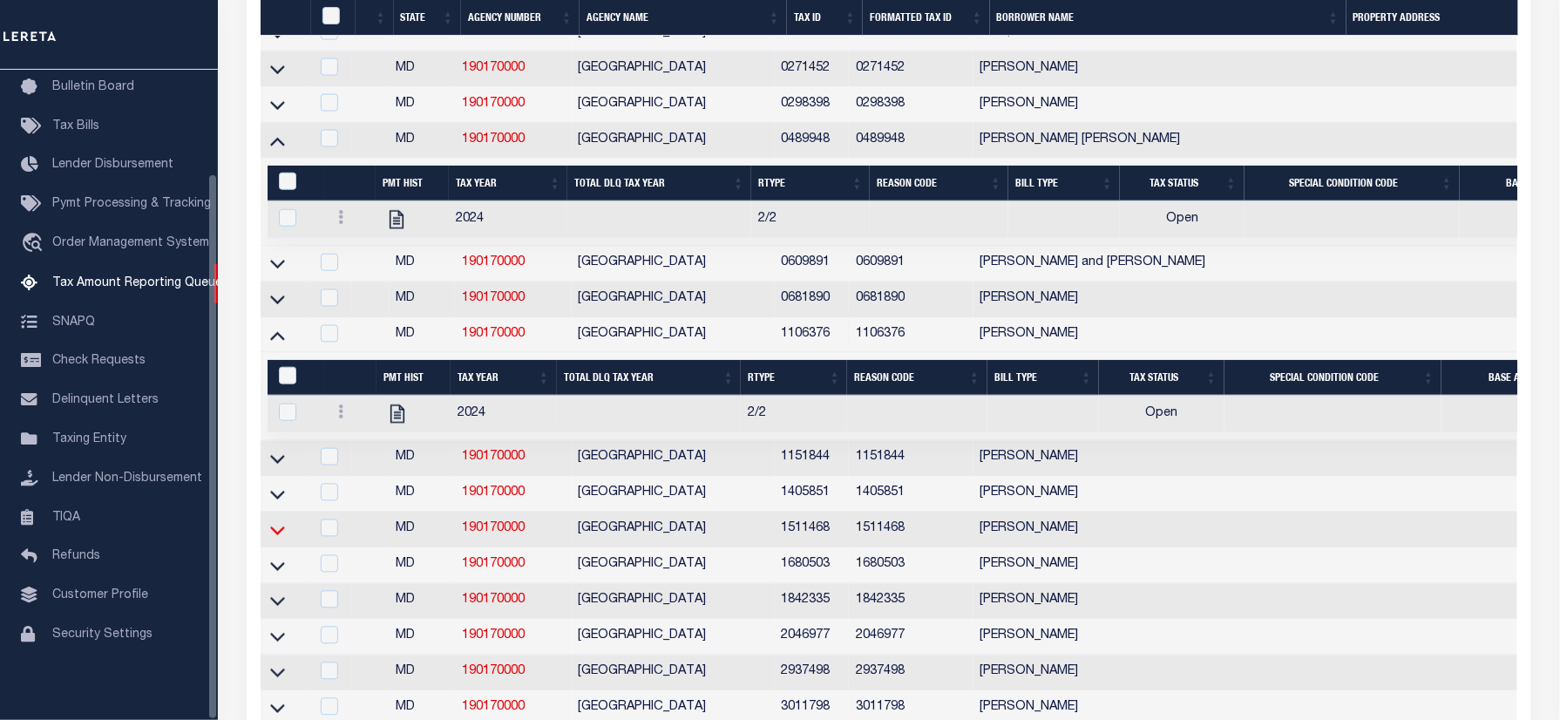
click at [277, 539] on icon at bounding box center [277, 530] width 15 height 18
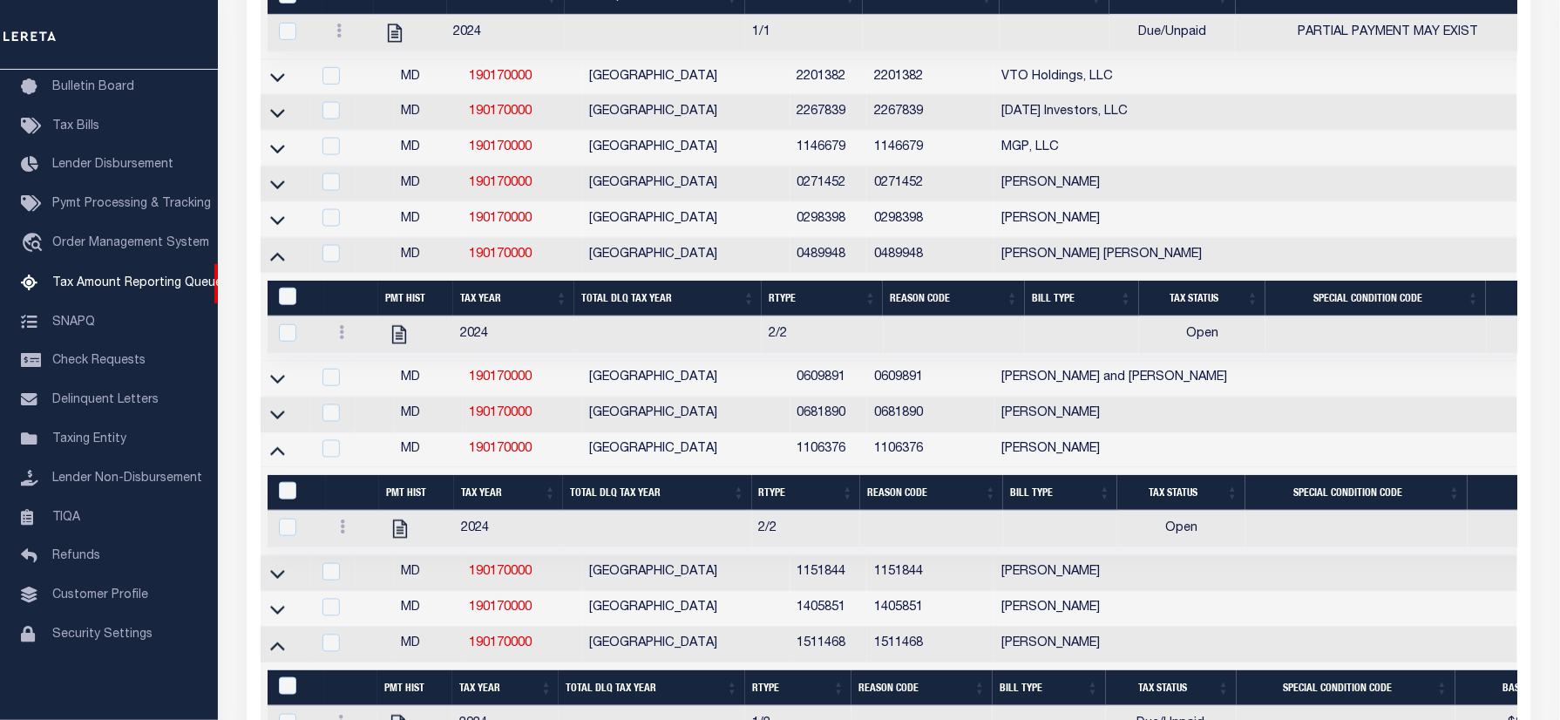
scroll to position [367, 0]
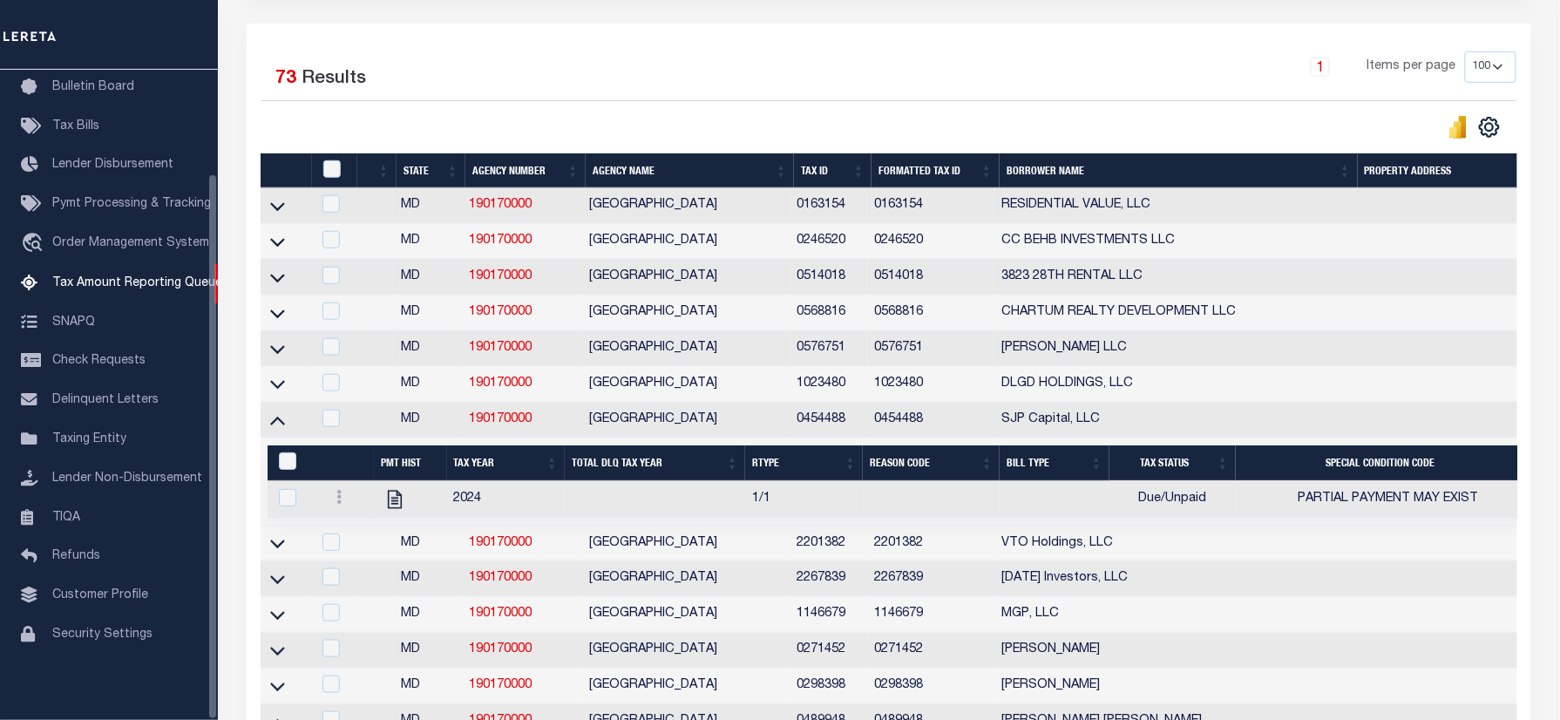
click at [499, 74] on div "Selected 73 Results" at bounding box center [408, 75] width 295 height 49
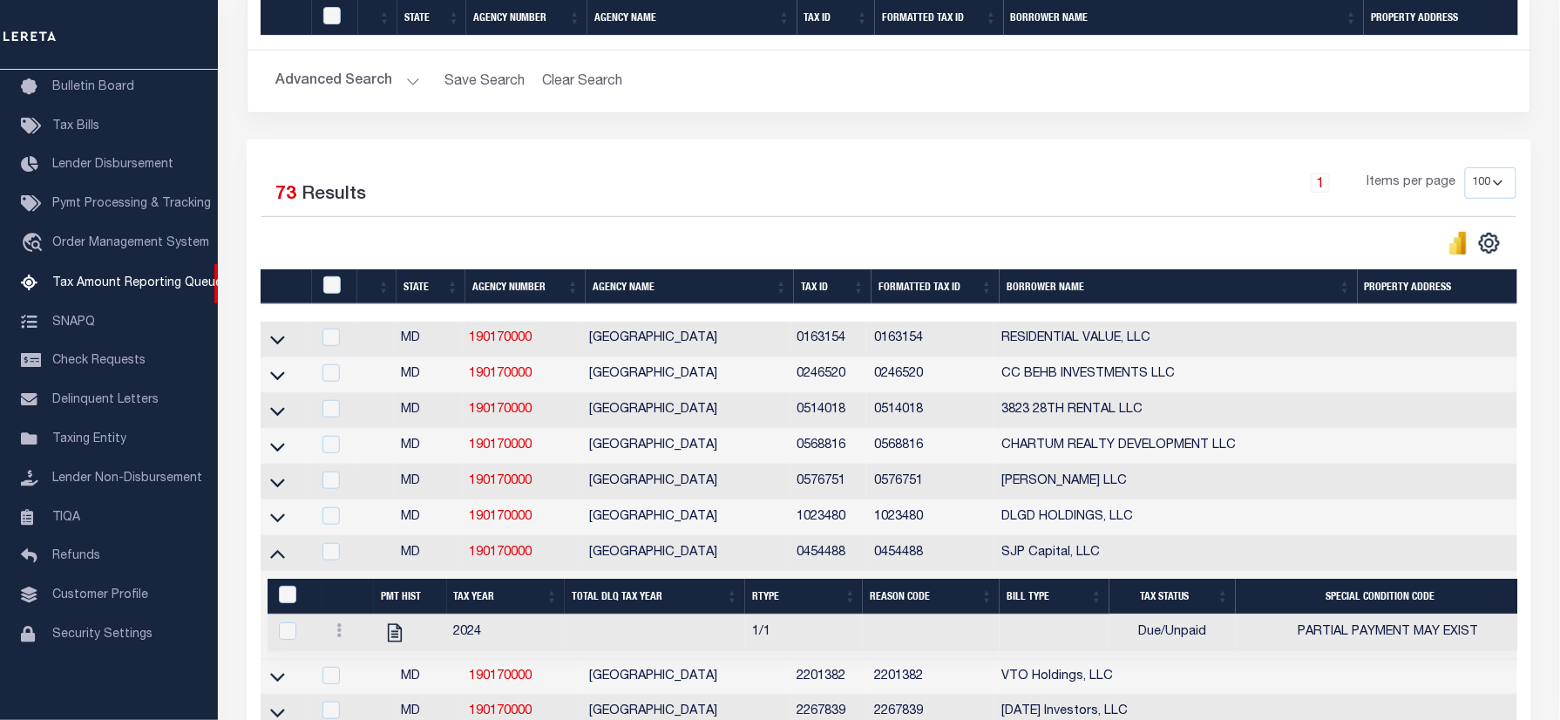
scroll to position [3292, 0]
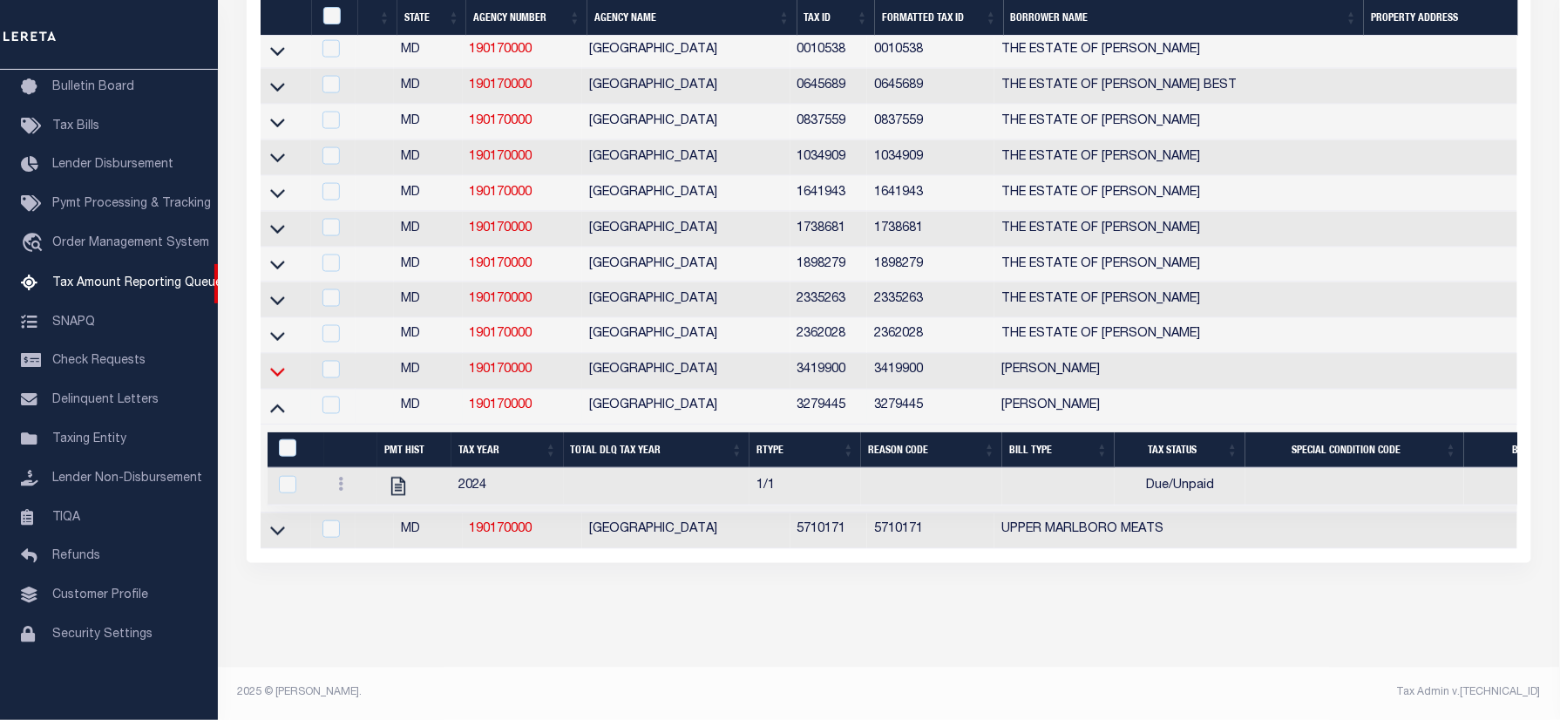
click at [279, 368] on icon at bounding box center [277, 372] width 15 height 9
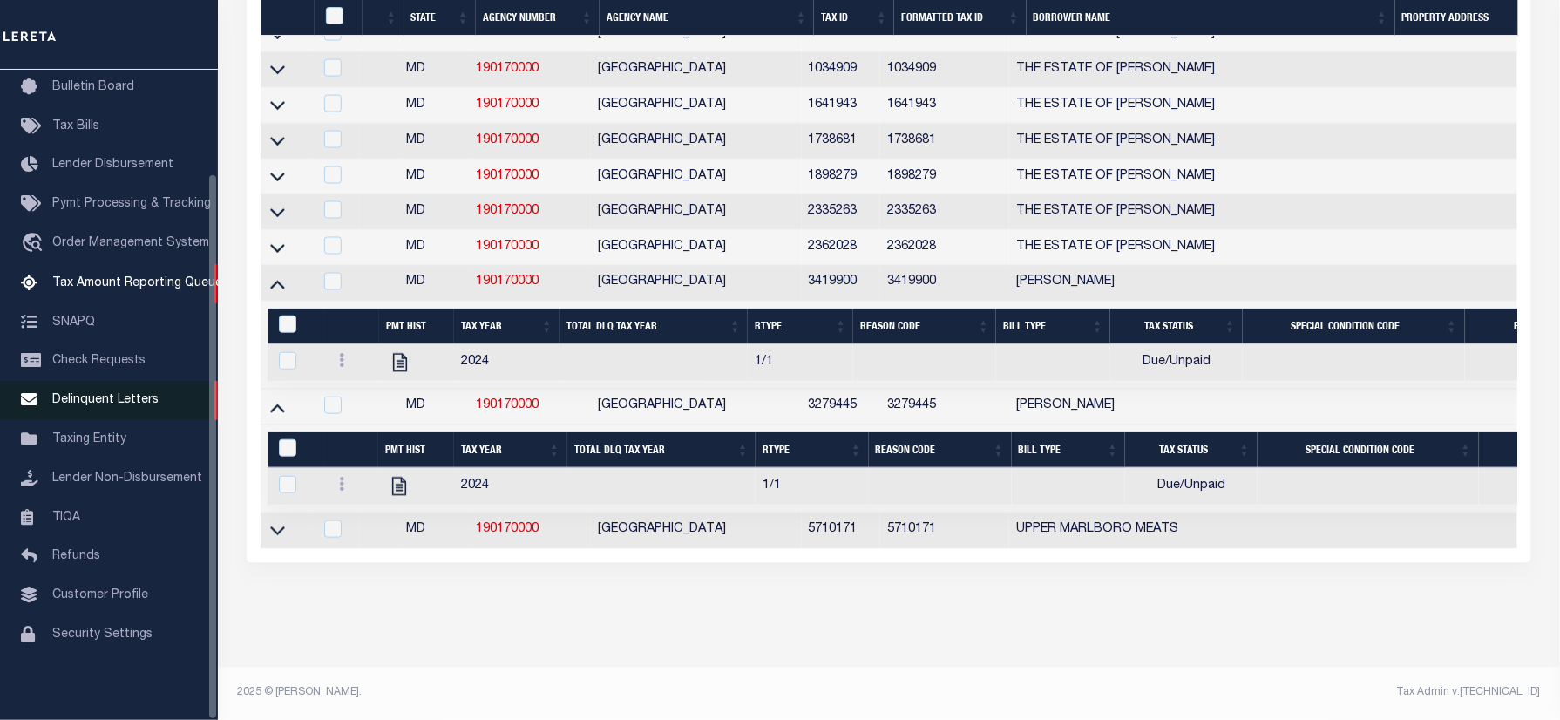
scroll to position [912, 0]
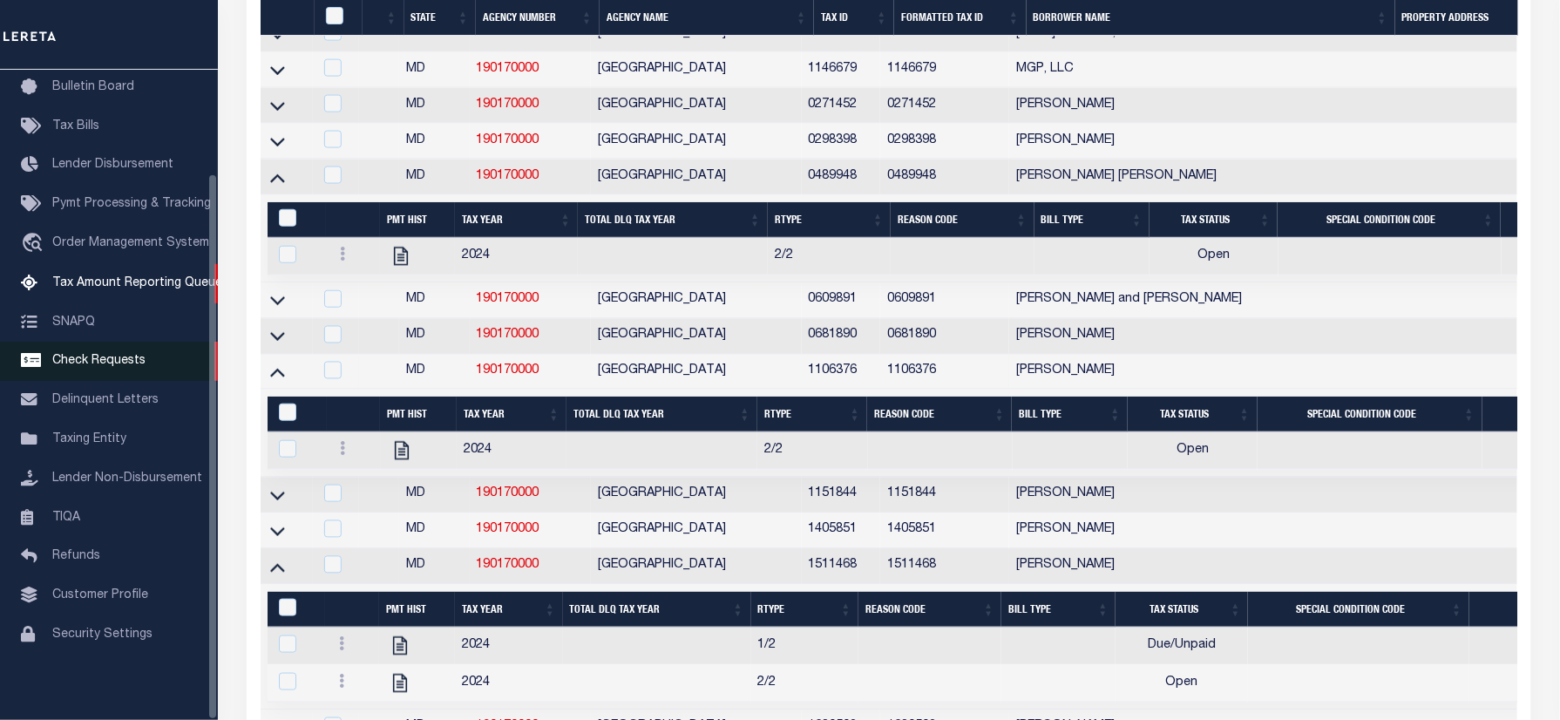
drag, startPoint x: 275, startPoint y: 359, endPoint x: 0, endPoint y: 356, distance: 275.4
click at [275, 345] on icon at bounding box center [277, 336] width 15 height 18
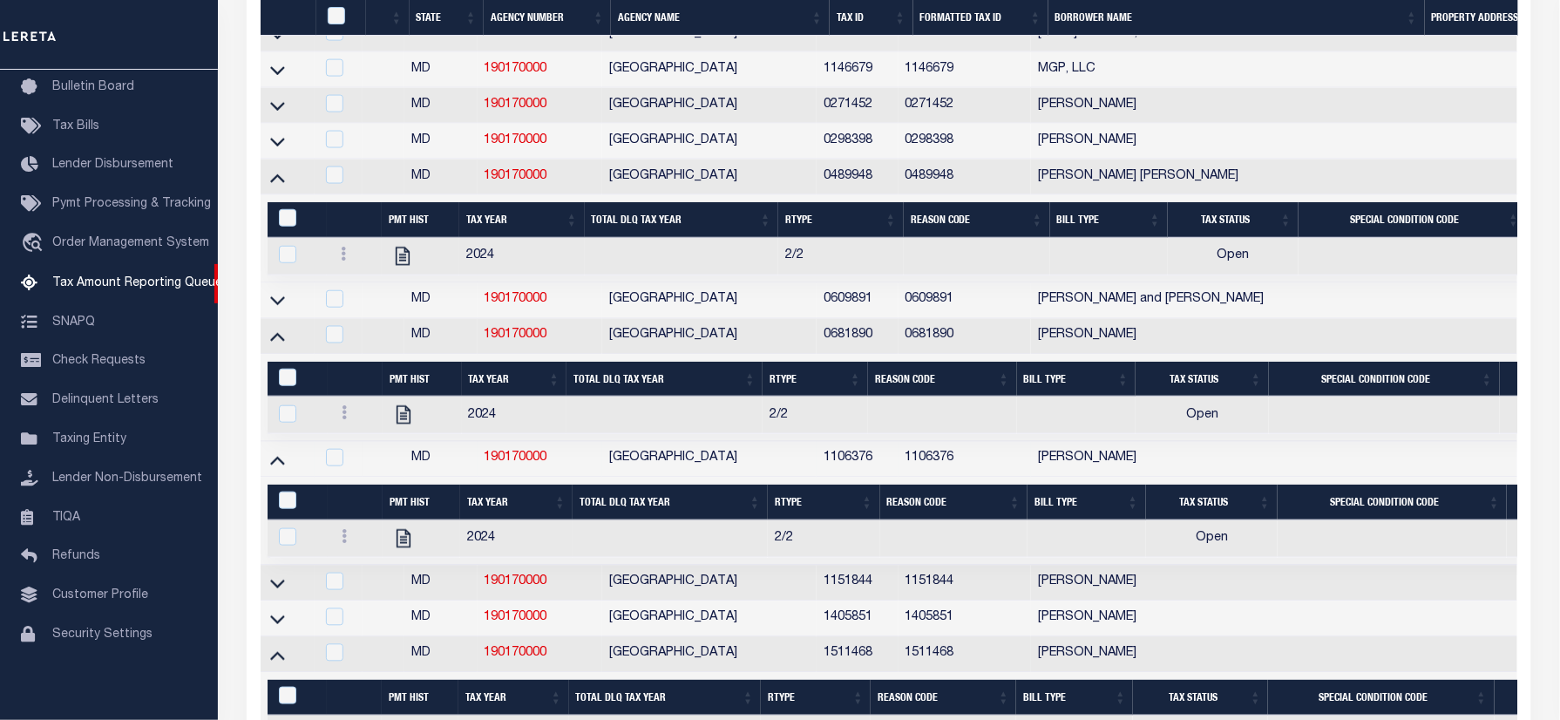
scroll to position [1549, 0]
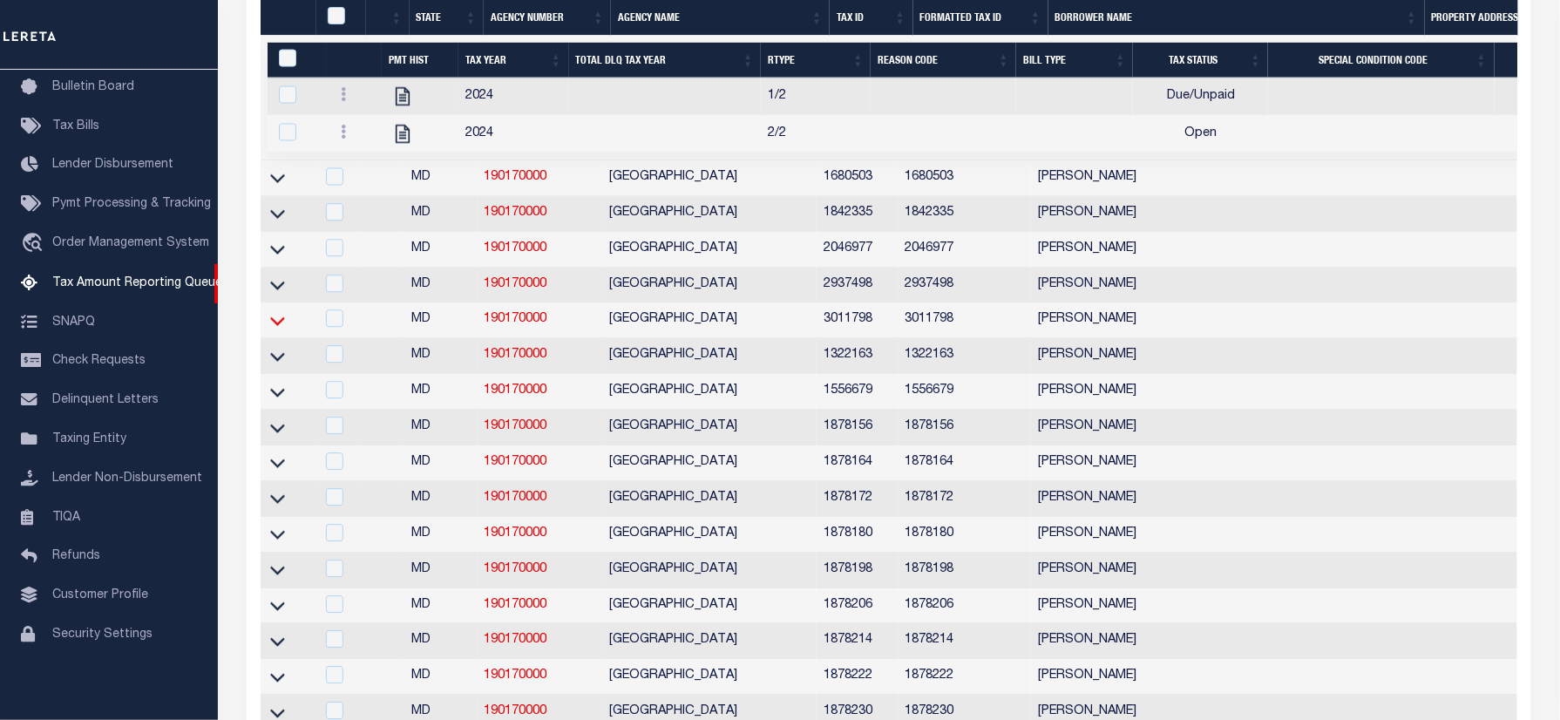
click at [280, 329] on icon at bounding box center [277, 320] width 15 height 18
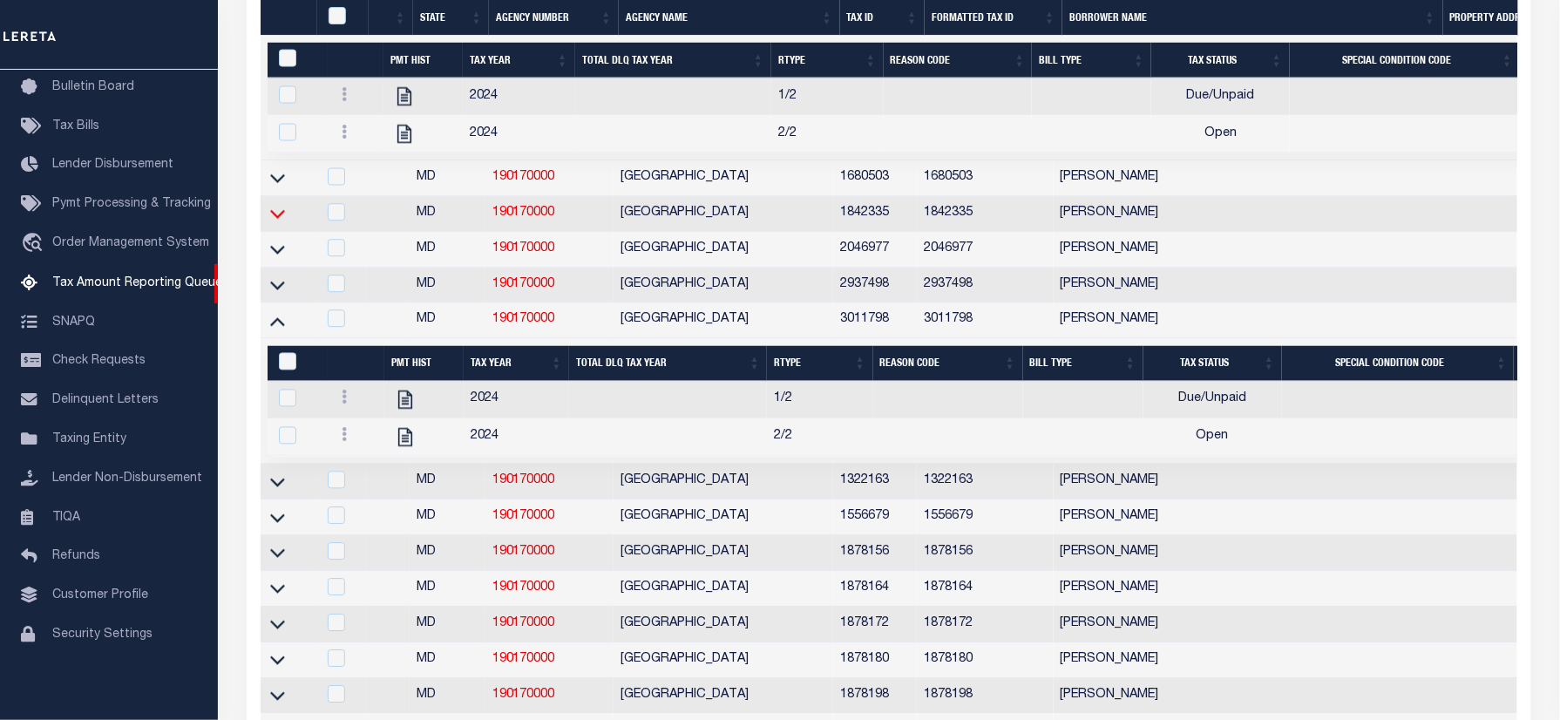
click at [276, 222] on icon at bounding box center [277, 213] width 15 height 18
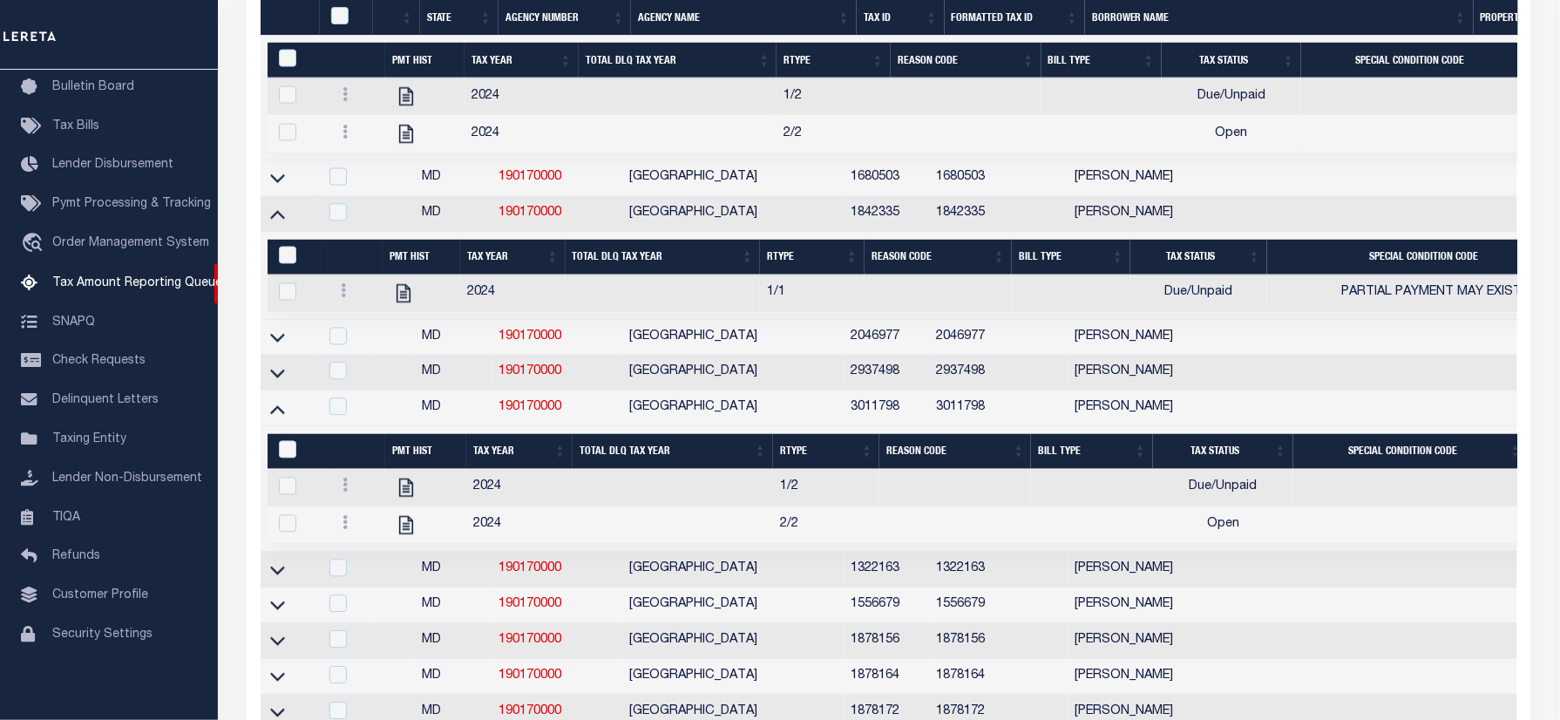
scroll to position [675, 0]
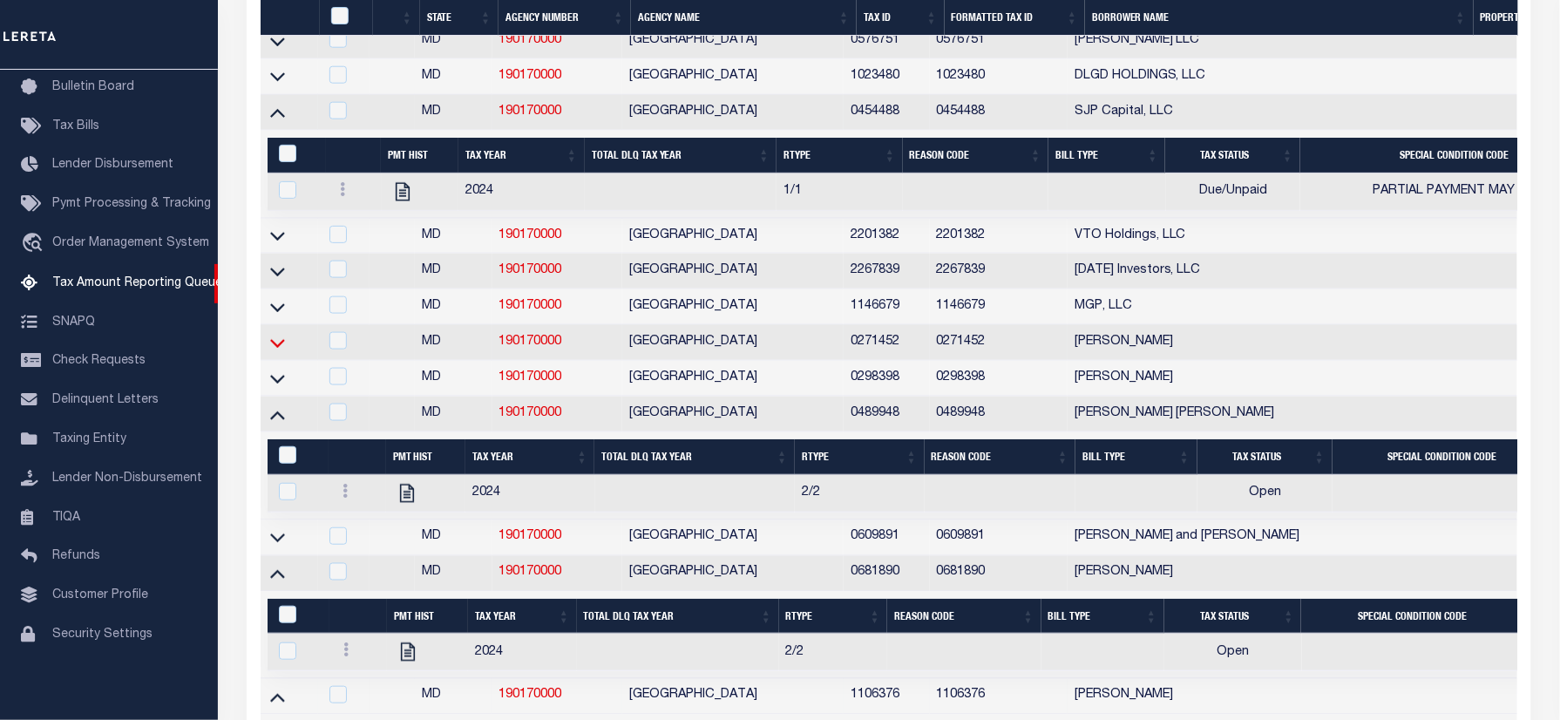
click at [281, 348] on icon at bounding box center [277, 343] width 15 height 9
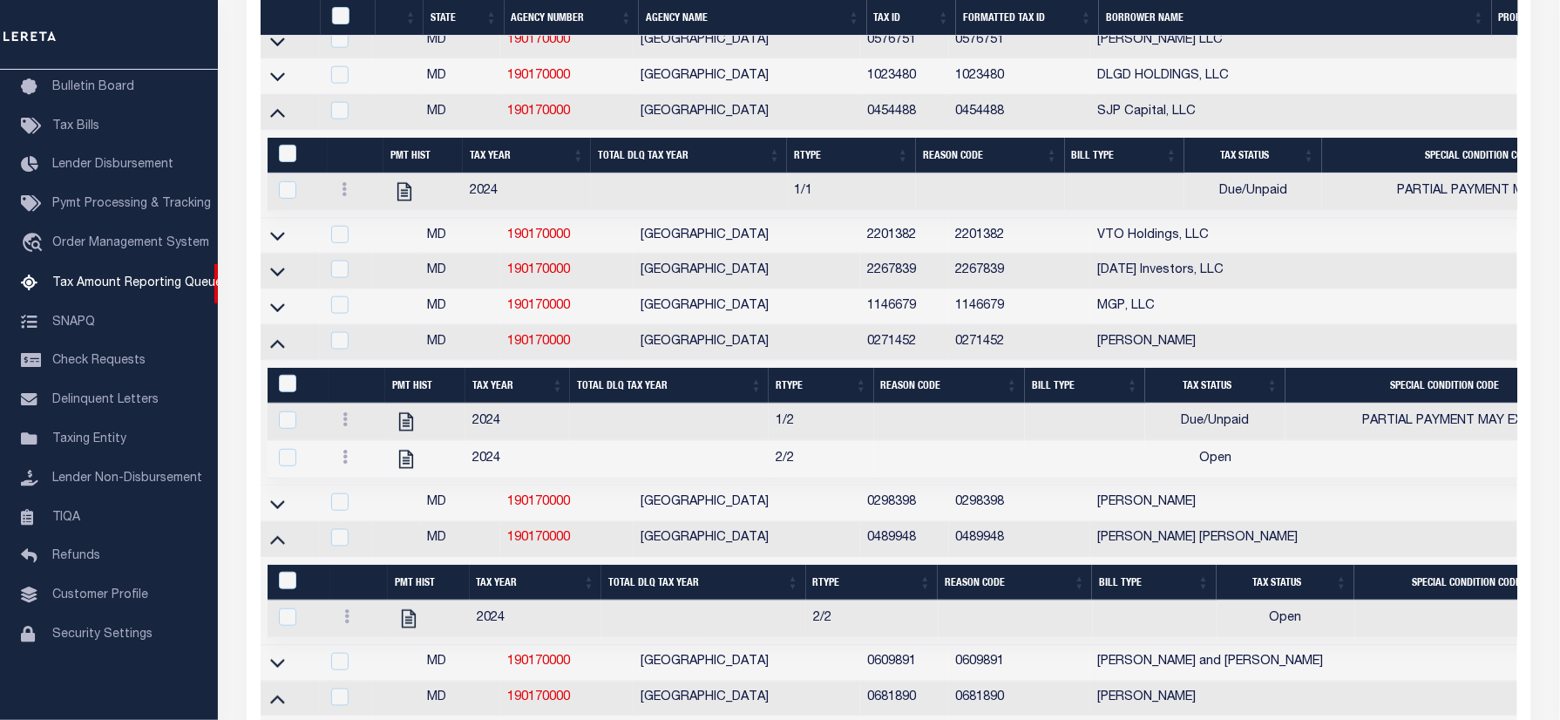
scroll to position [3308, 0]
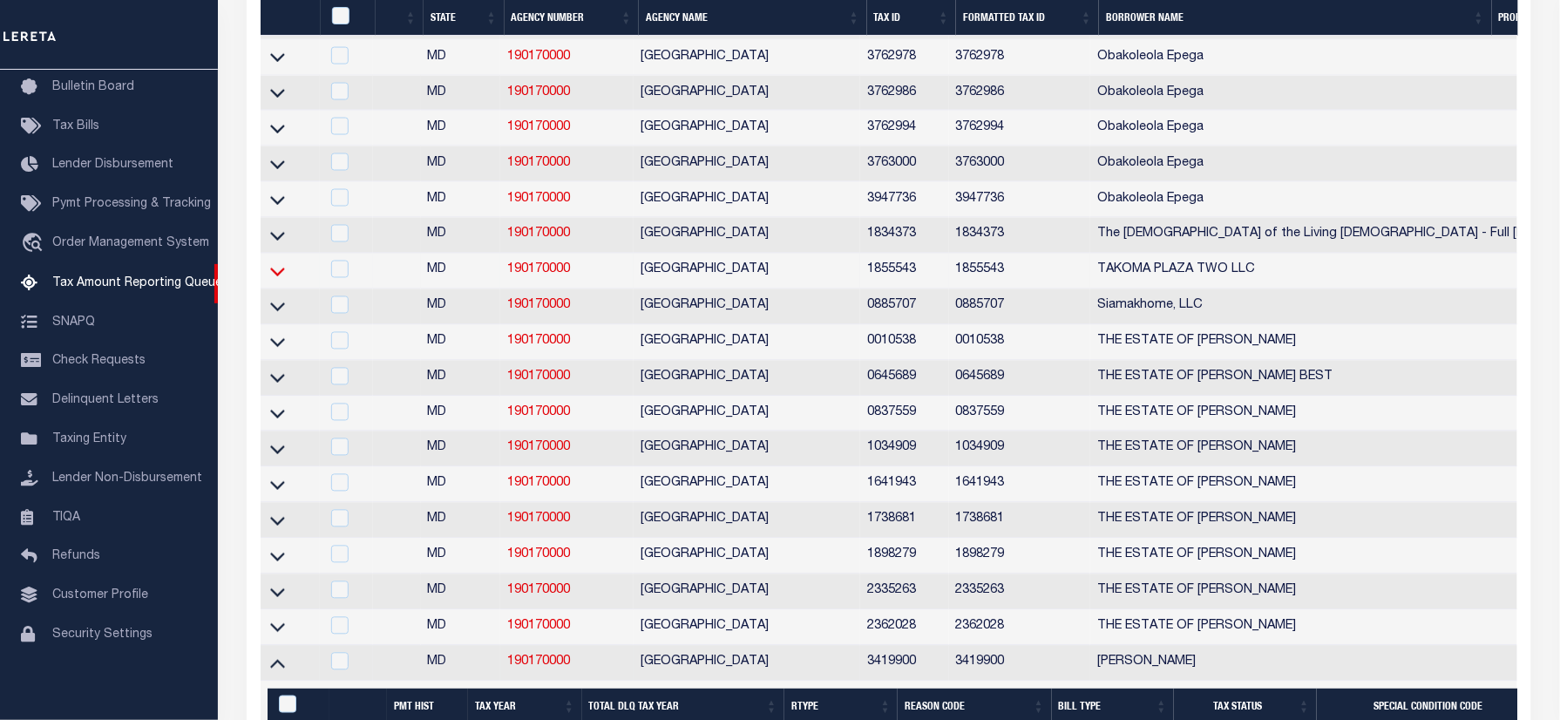
click at [273, 281] on icon at bounding box center [277, 271] width 15 height 18
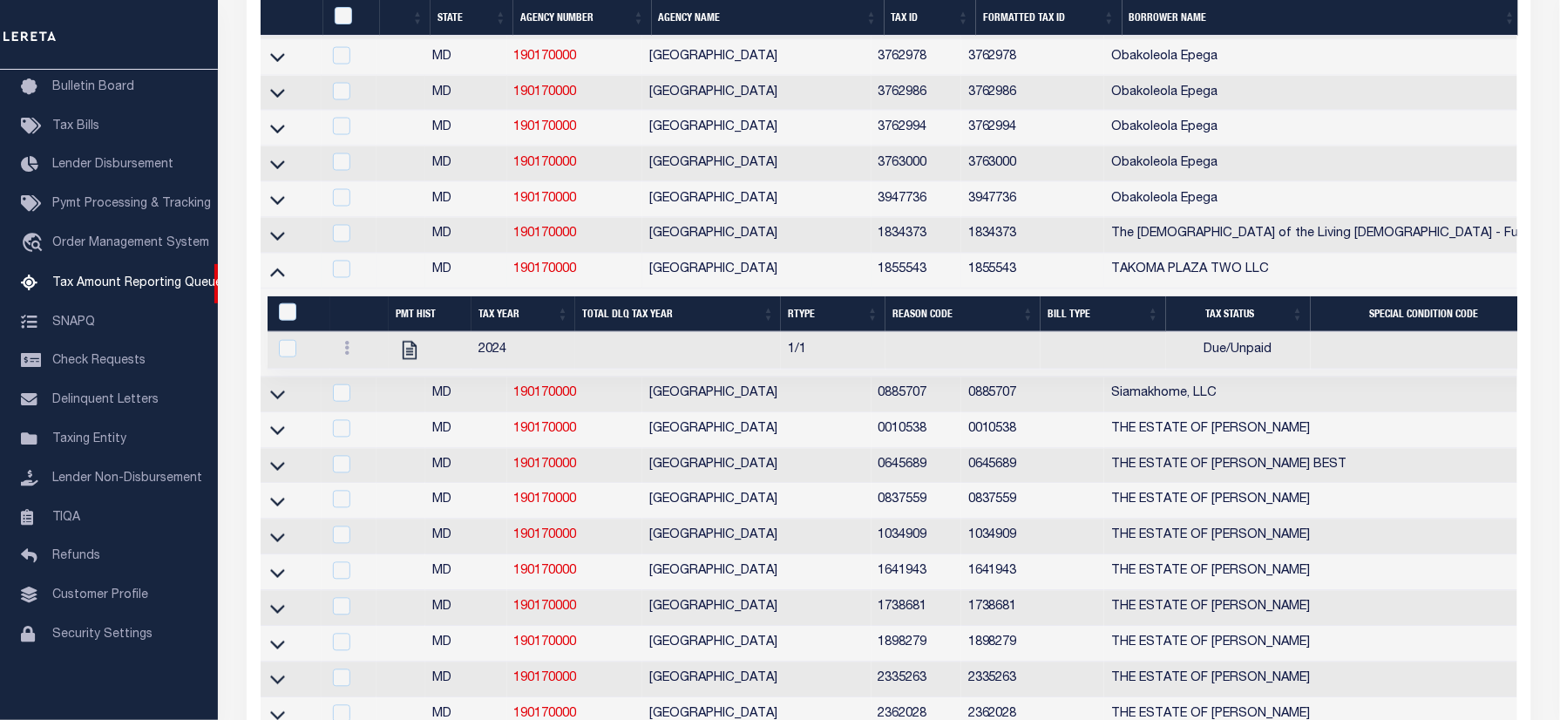
scroll to position [1004, 0]
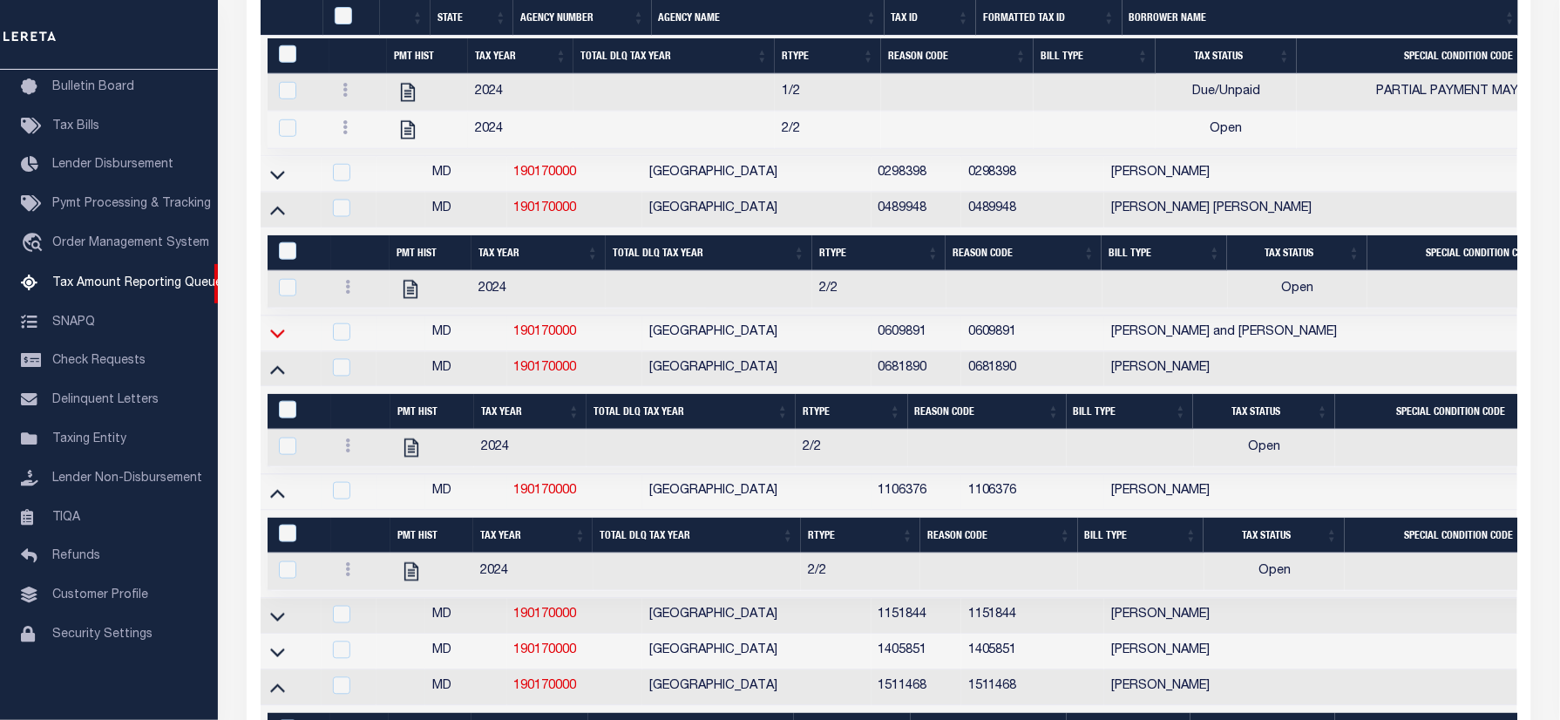
click at [277, 342] on icon at bounding box center [277, 333] width 15 height 18
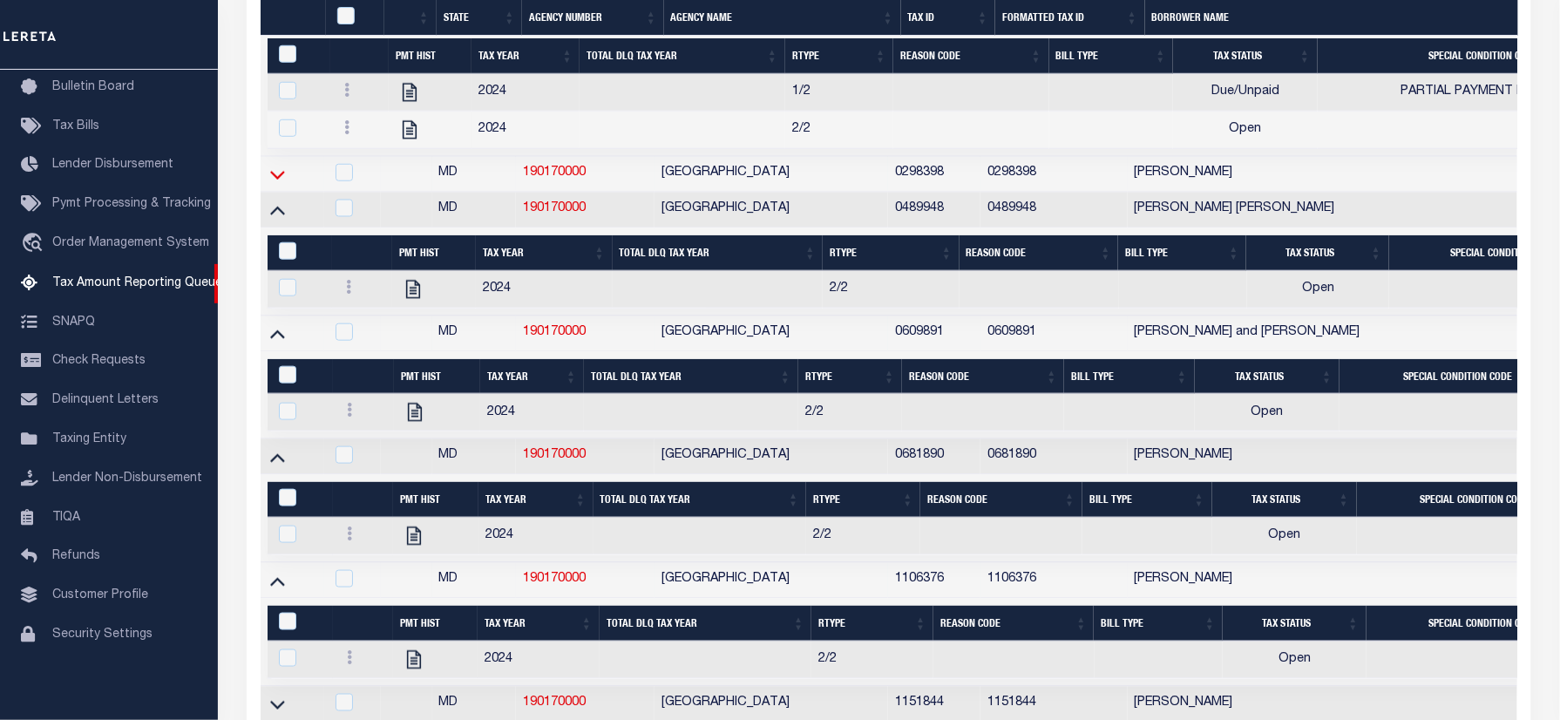
click at [280, 180] on icon at bounding box center [277, 175] width 15 height 9
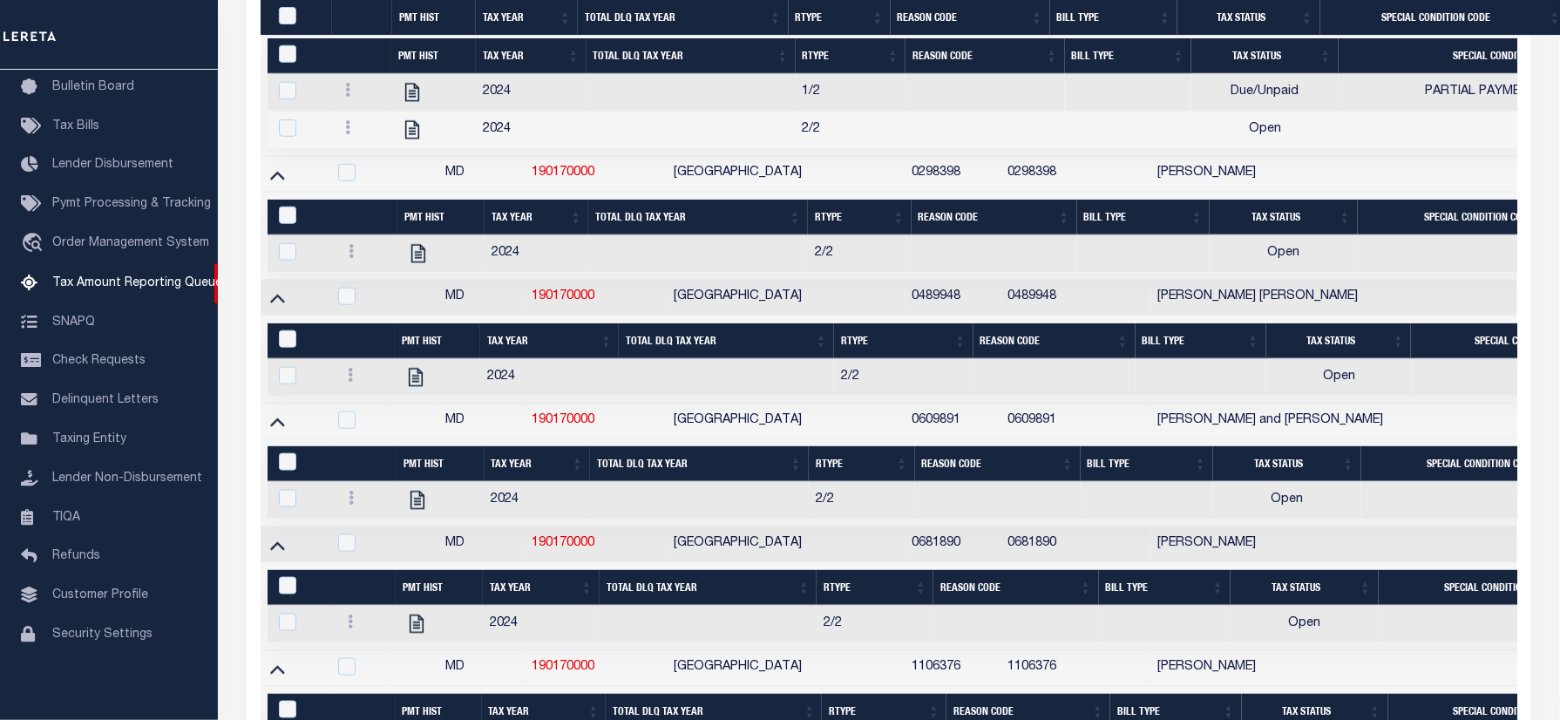
scroll to position [1509, 0]
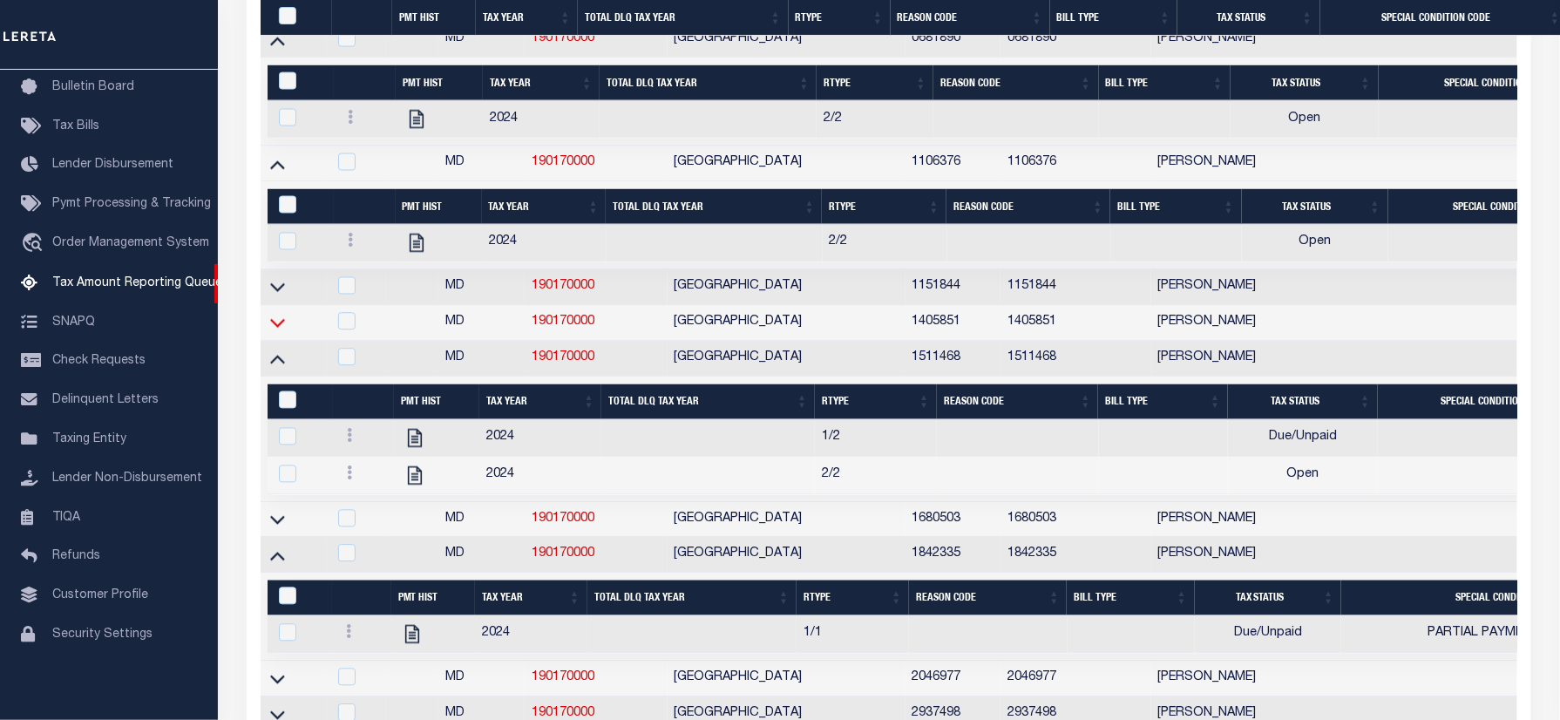
click at [282, 328] on icon at bounding box center [277, 323] width 15 height 9
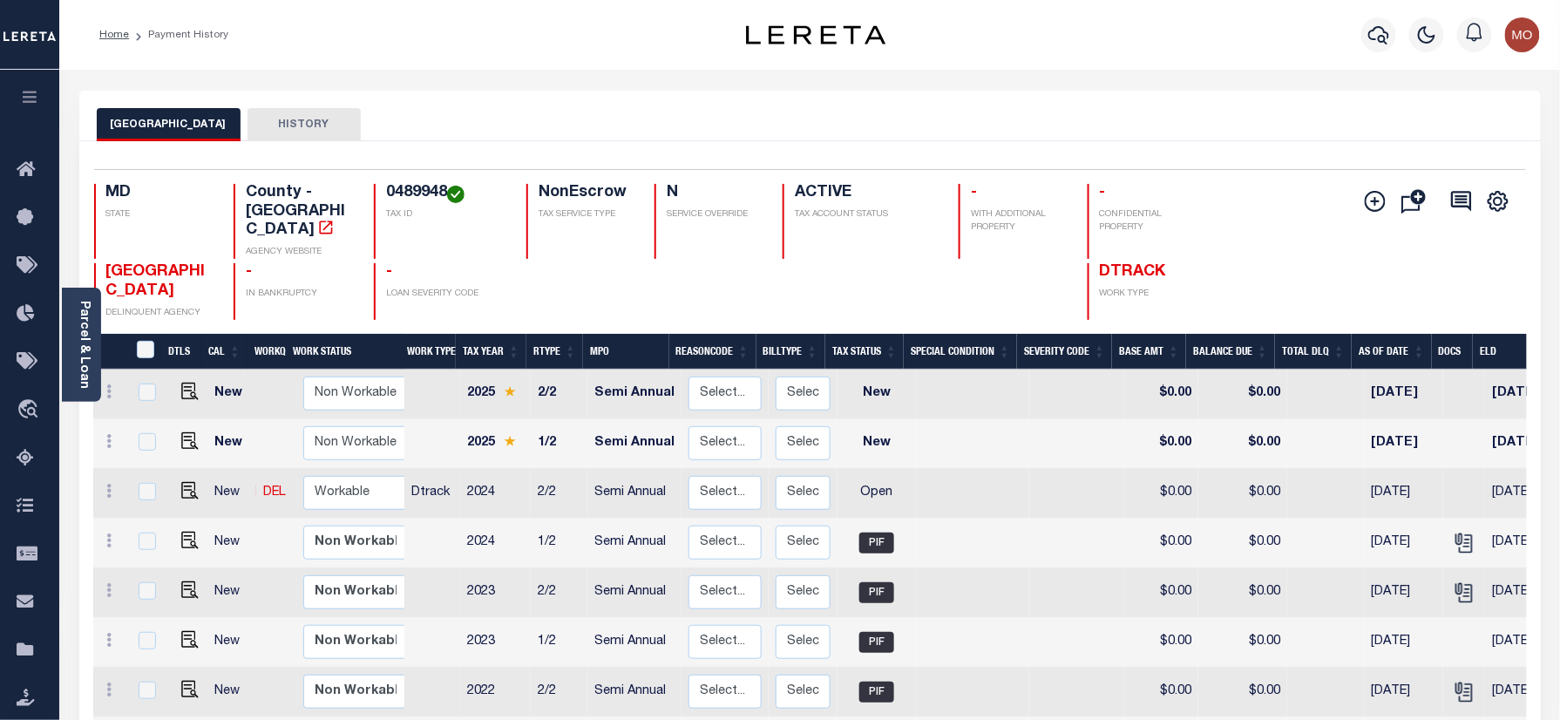
click at [410, 193] on h4 "0489948" at bounding box center [445, 193] width 119 height 19
click at [406, 193] on h4 "0489948" at bounding box center [445, 193] width 119 height 19
click at [409, 193] on h4 "0489948" at bounding box center [445, 193] width 119 height 19
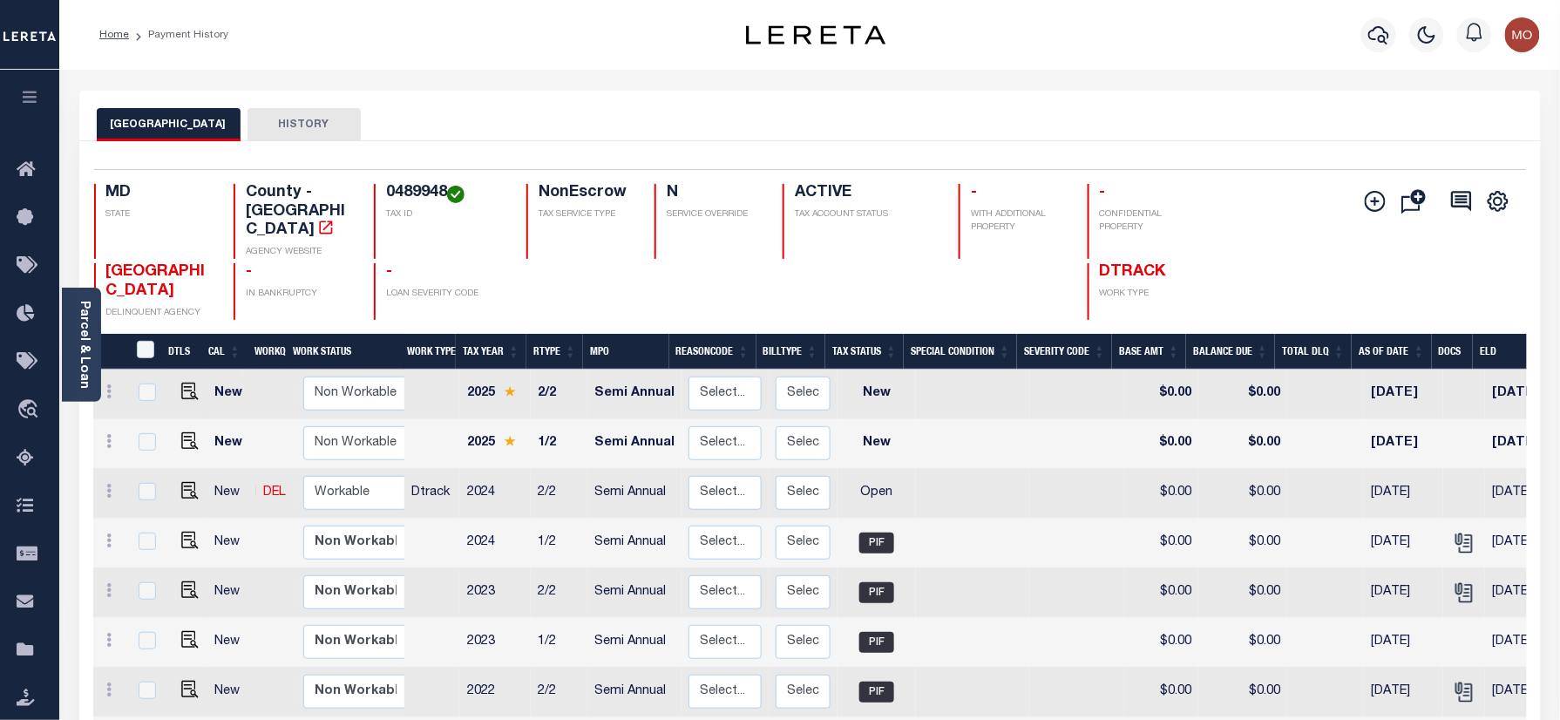
click at [409, 193] on h4 "0489948" at bounding box center [445, 193] width 119 height 19
click at [409, 178] on div "Selected 9 Results 1 Items per page 25 50 100 MD STATE County - MD AGENCY WEBSI…" at bounding box center [810, 244] width 1460 height 151
click at [408, 178] on div "Selected 9 Results 1 Items per page 25 50 100 MD STATE County - MD AGENCY WEBSI…" at bounding box center [810, 244] width 1460 height 151
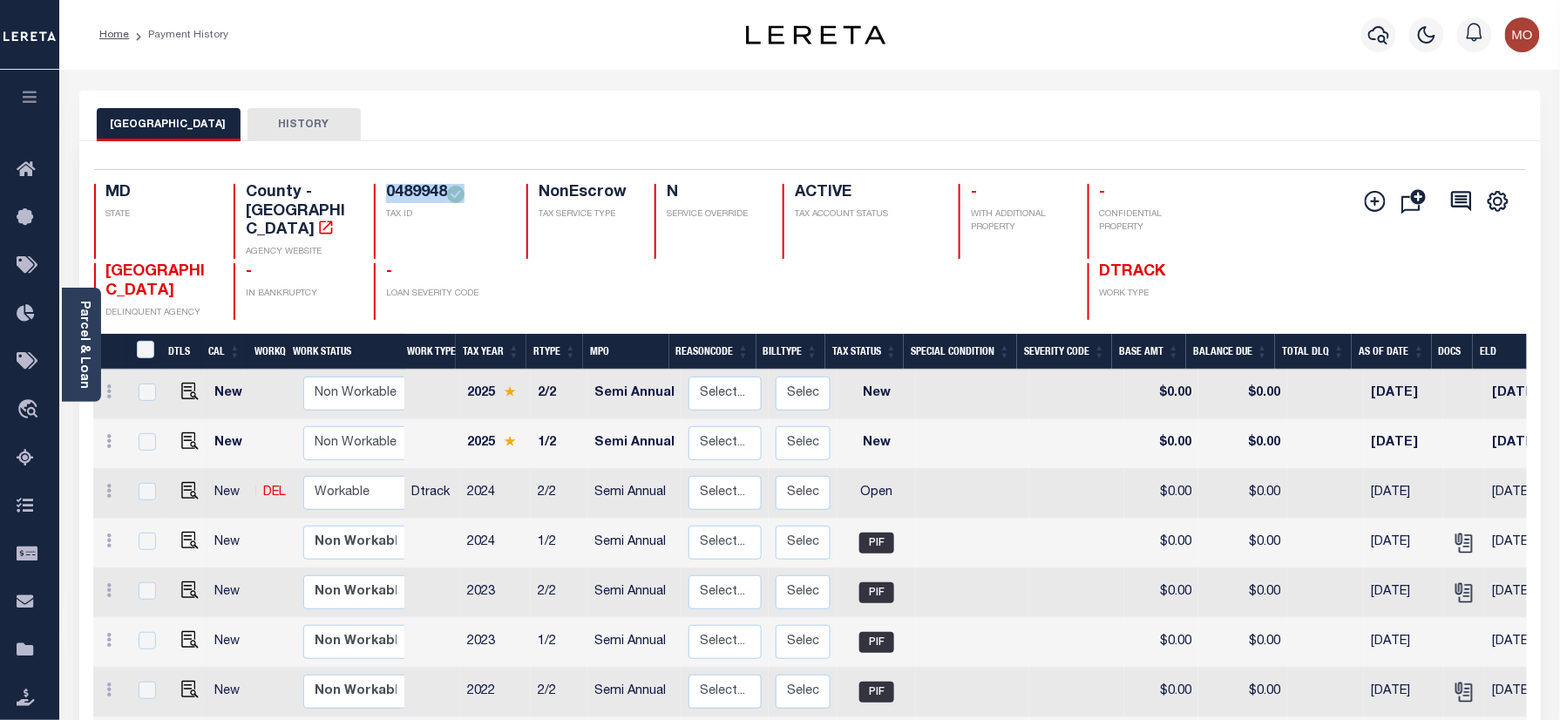
click at [415, 192] on h4 "0489948" at bounding box center [445, 193] width 119 height 19
click at [419, 189] on h4 "0489948" at bounding box center [445, 193] width 119 height 19
click at [186, 493] on img "" at bounding box center [189, 490] width 17 height 17
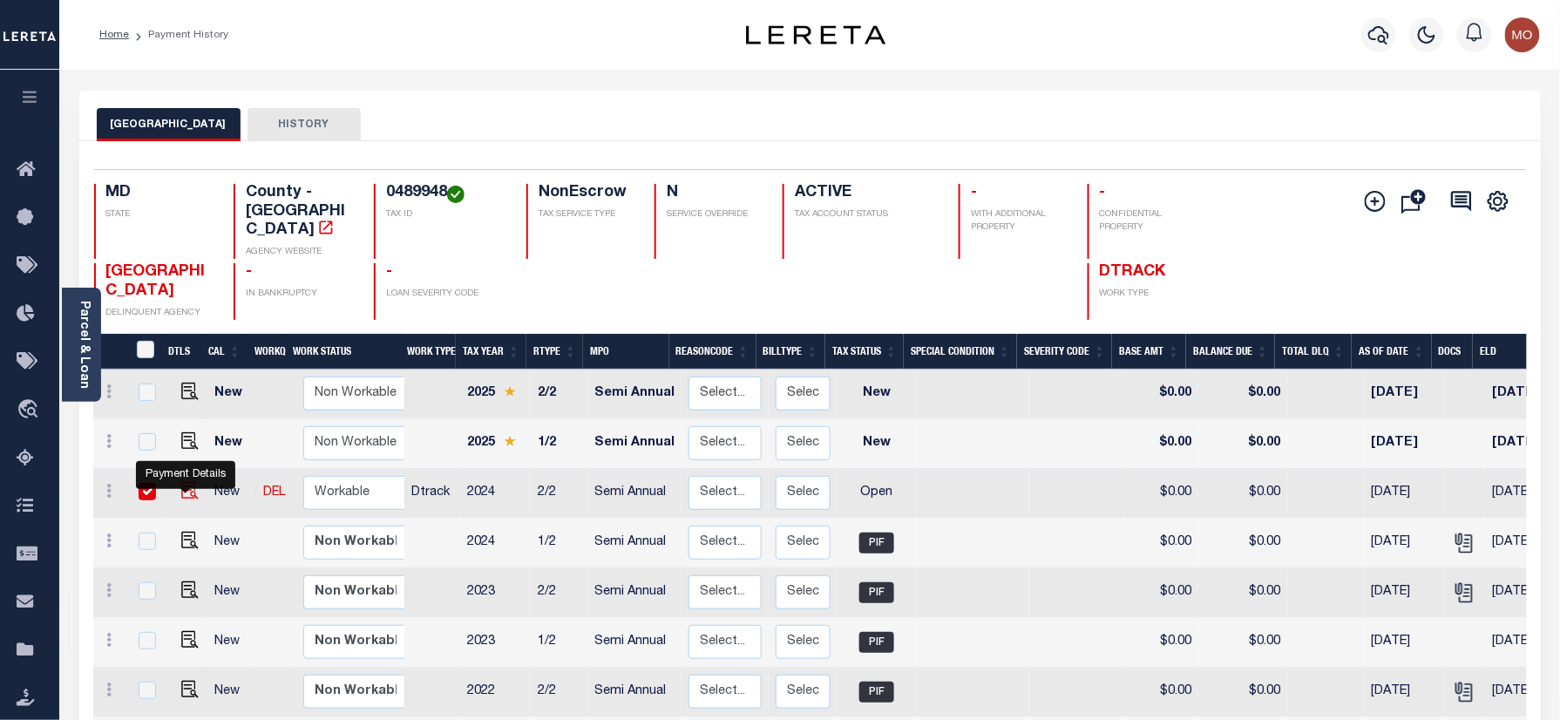
checkbox input "true"
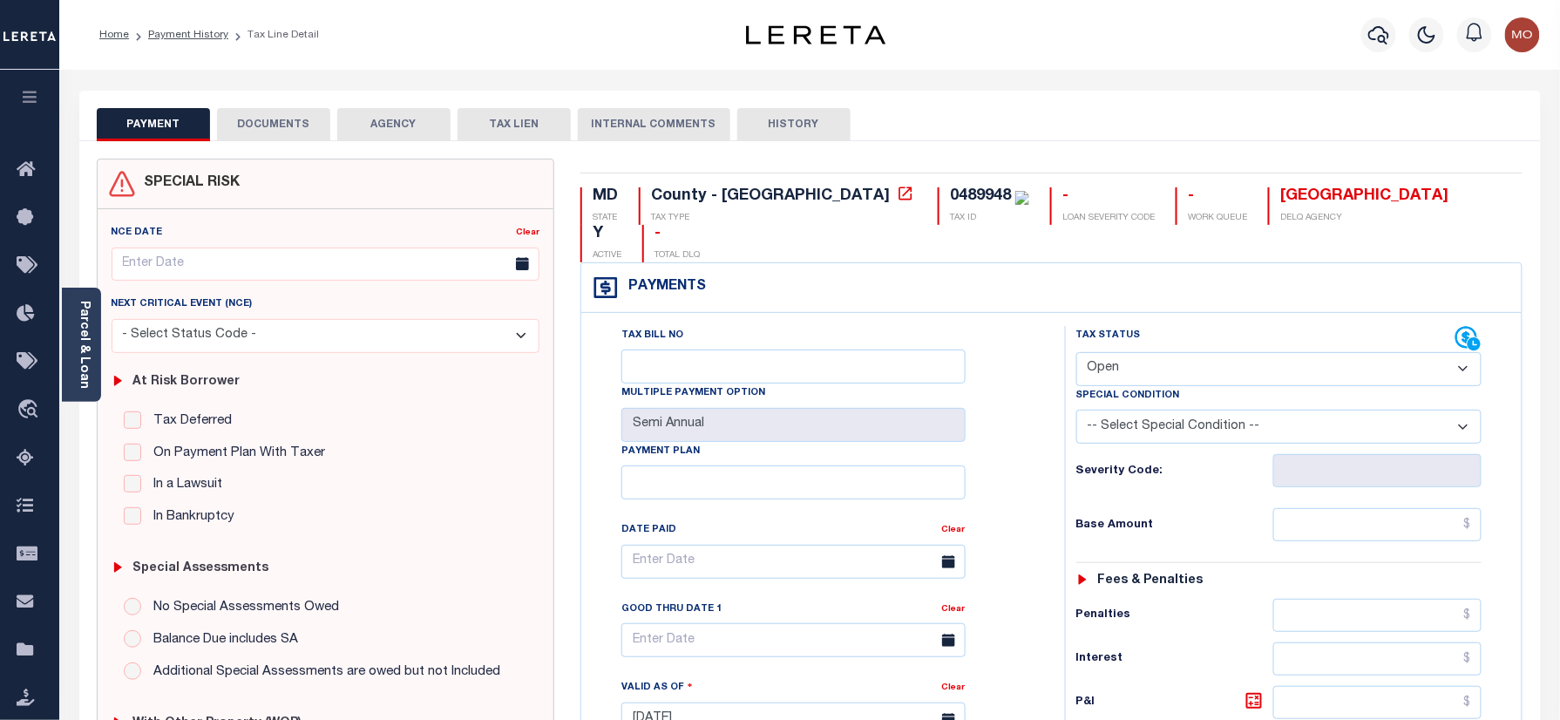
drag, startPoint x: 1183, startPoint y: 322, endPoint x: 1183, endPoint y: 345, distance: 23.5
click at [1183, 352] on select "- Select Status Code - Open Due/Unpaid Paid Incomplete No Tax Due Internal Refu…" at bounding box center [1279, 369] width 406 height 34
select select "PYD"
click at [1076, 352] on select "- Select Status Code - Open Due/Unpaid Paid Incomplete No Tax Due Internal Refu…" at bounding box center [1279, 369] width 406 height 34
type input "[DATE]"
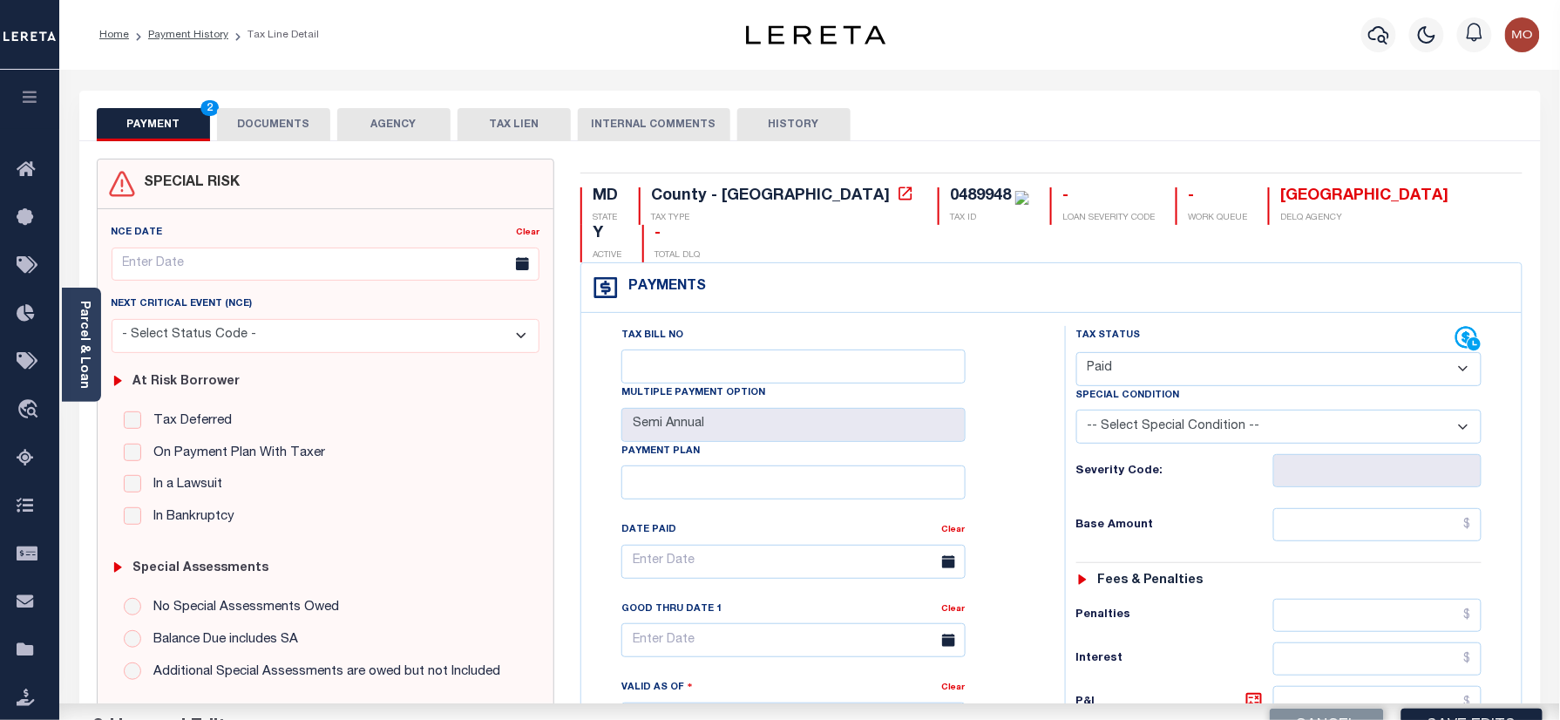
click at [1082, 465] on h6 "Severity Code:" at bounding box center [1174, 472] width 197 height 14
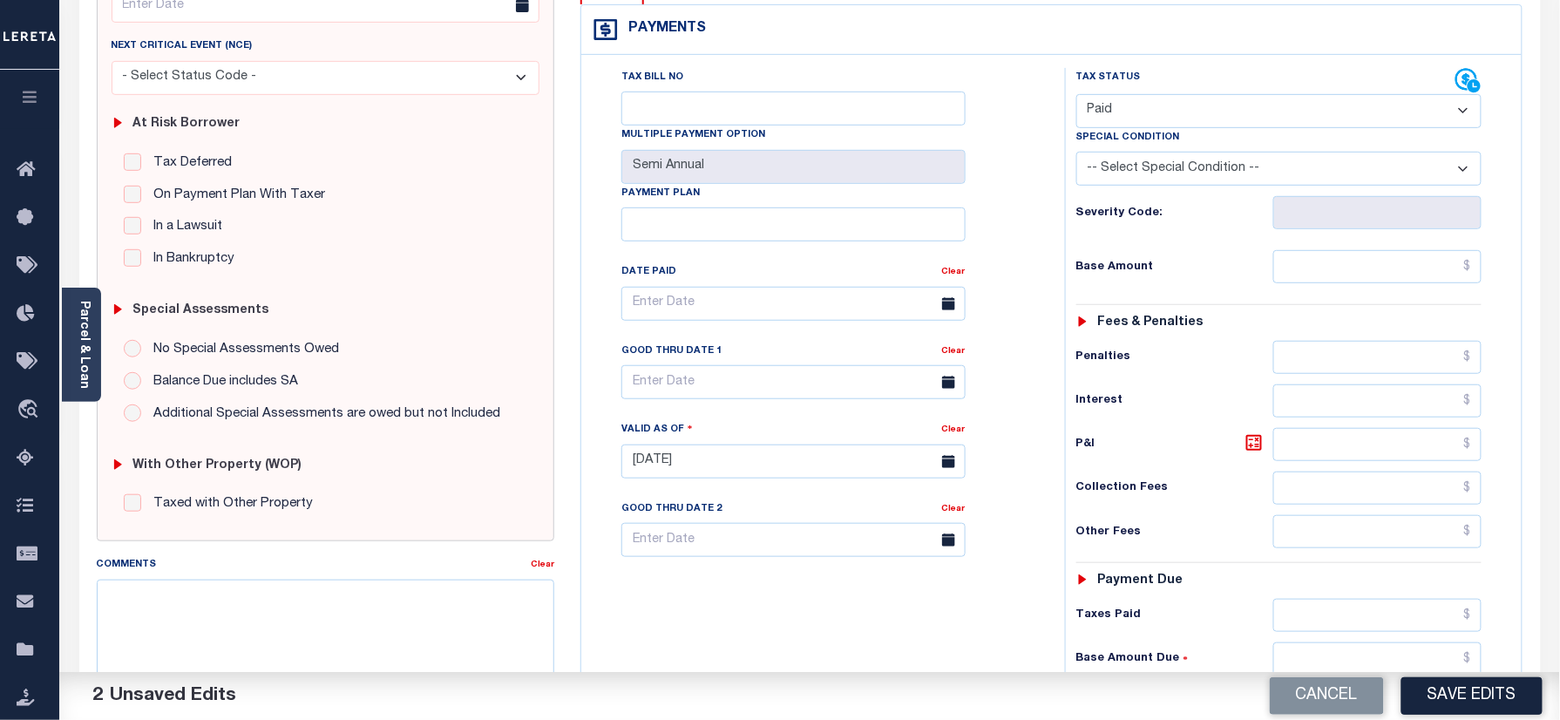
scroll to position [465, 0]
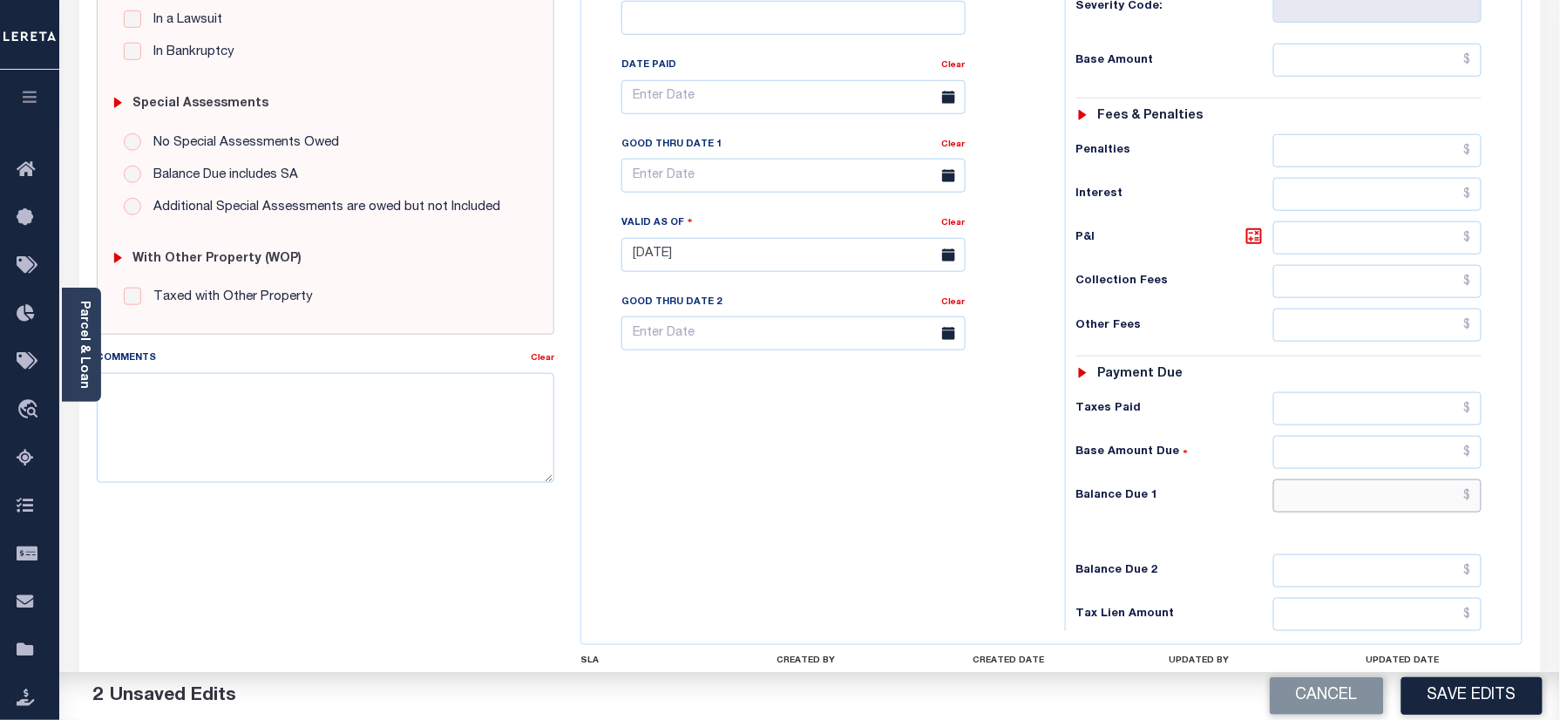
click at [1318, 479] on input "text" at bounding box center [1377, 495] width 209 height 33
type input "$0.00"
click at [791, 478] on div "Tax Bill No Multiple Payment Option Semi Annual Payment Plan Clear" at bounding box center [819, 246] width 466 height 770
click at [835, 451] on div "Tax Bill No Multiple Payment Option Semi Annual Payment Plan Clear" at bounding box center [819, 246] width 466 height 770
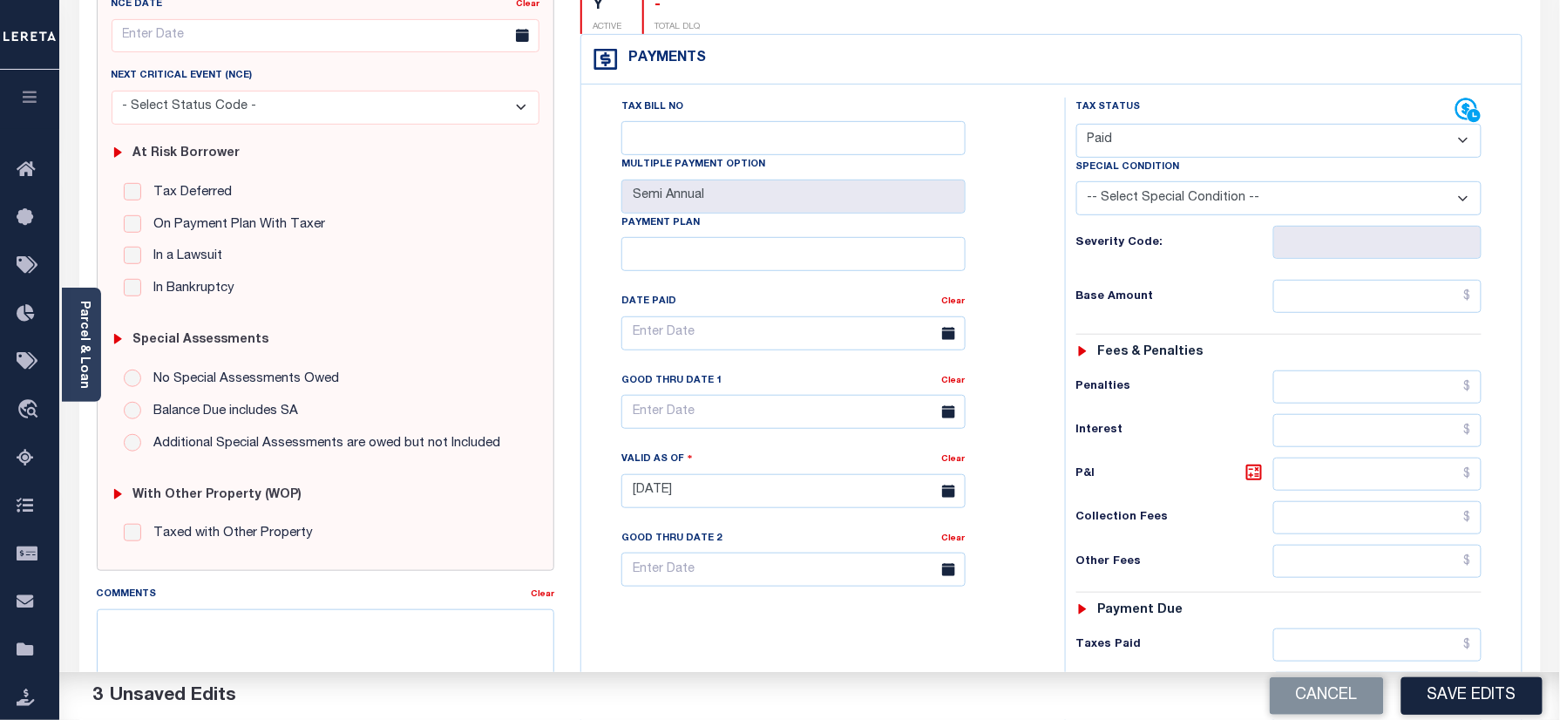
scroll to position [0, 0]
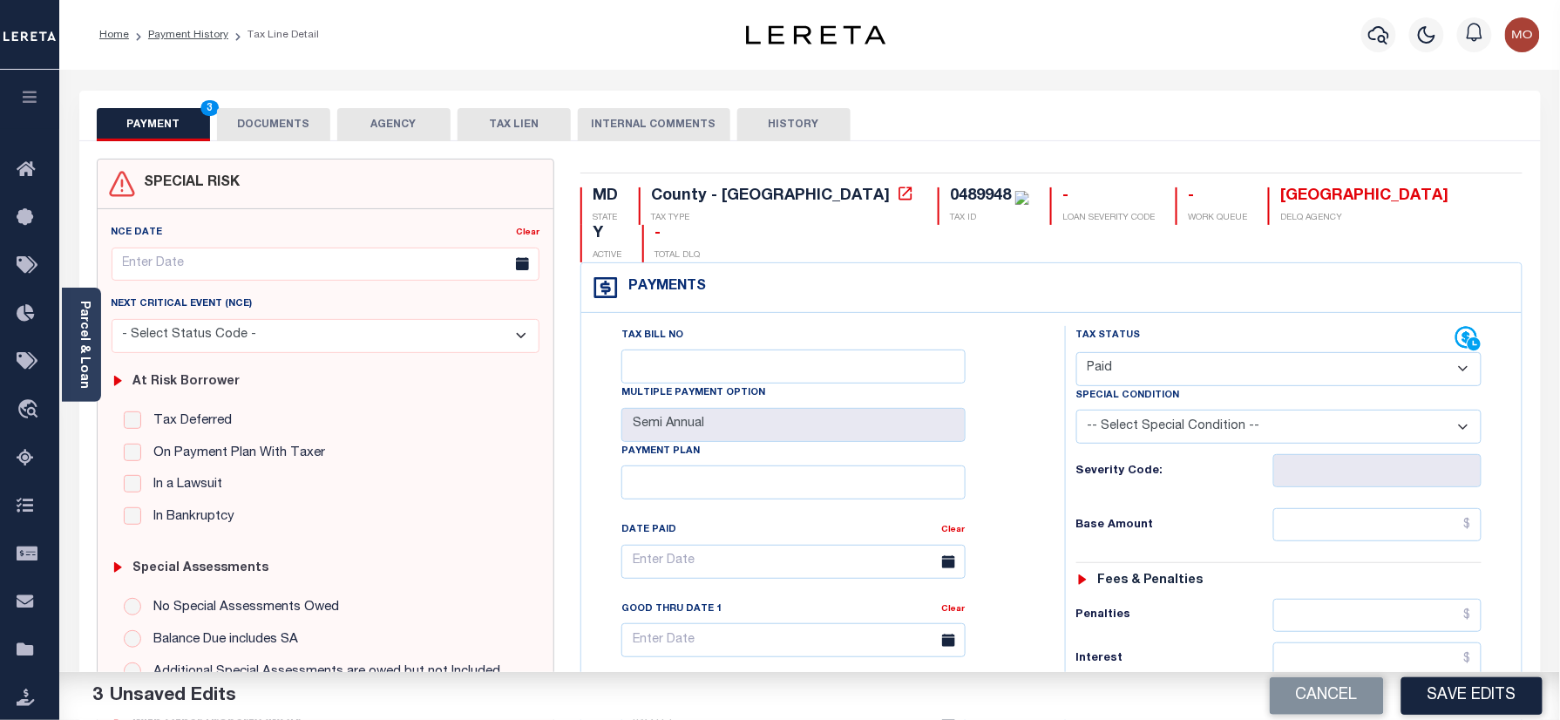
click at [275, 119] on button "DOCUMENTS" at bounding box center [273, 124] width 113 height 33
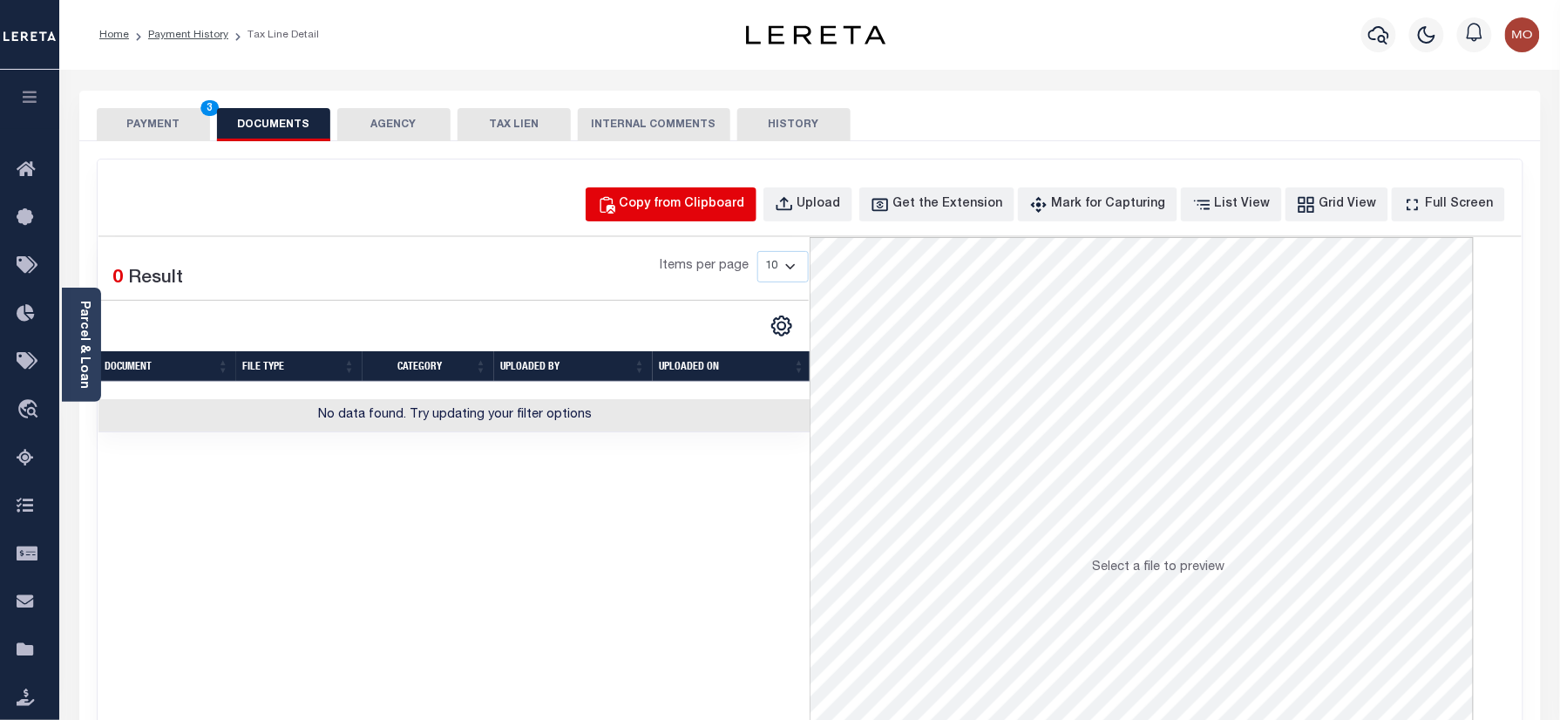
click at [709, 214] on button "Copy from Clipboard" at bounding box center [671, 204] width 171 height 34
select select "POP"
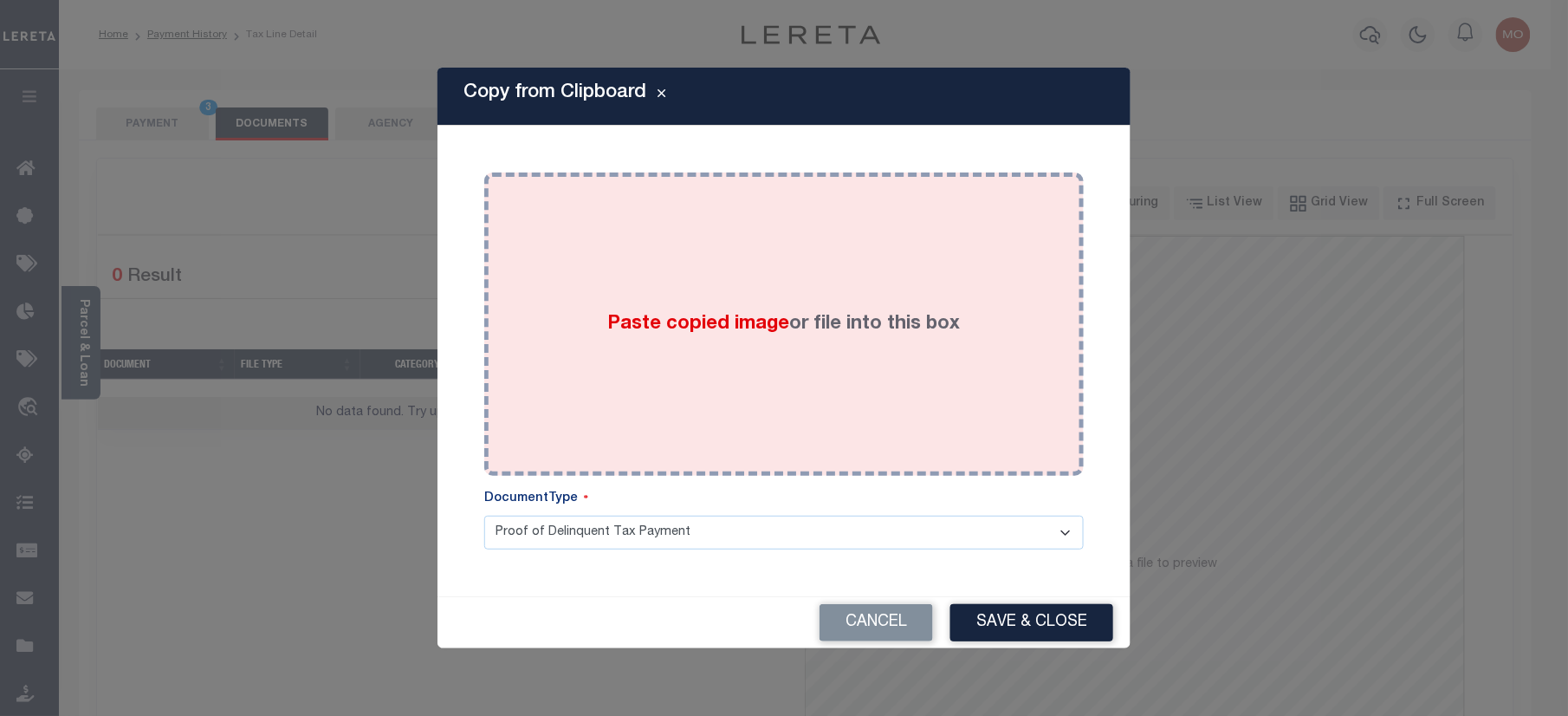
click at [683, 324] on span "Paste copied image" at bounding box center [699, 323] width 182 height 19
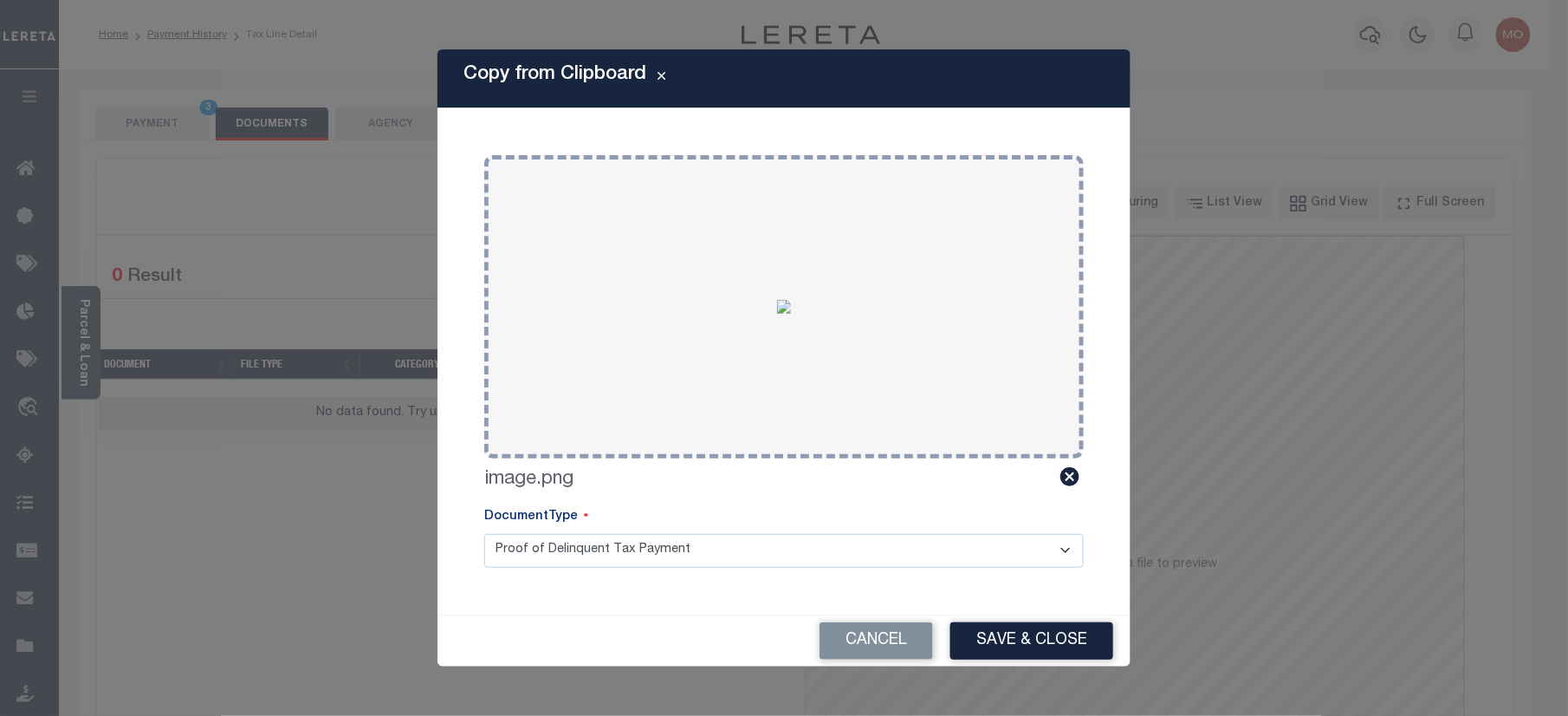
drag, startPoint x: 1031, startPoint y: 676, endPoint x: 1028, endPoint y: 664, distance: 12.4
click at [1033, 676] on div "Copy from Clipboard Paste copied image or file into this box Select file or dra…" at bounding box center [784, 358] width 1568 height 716
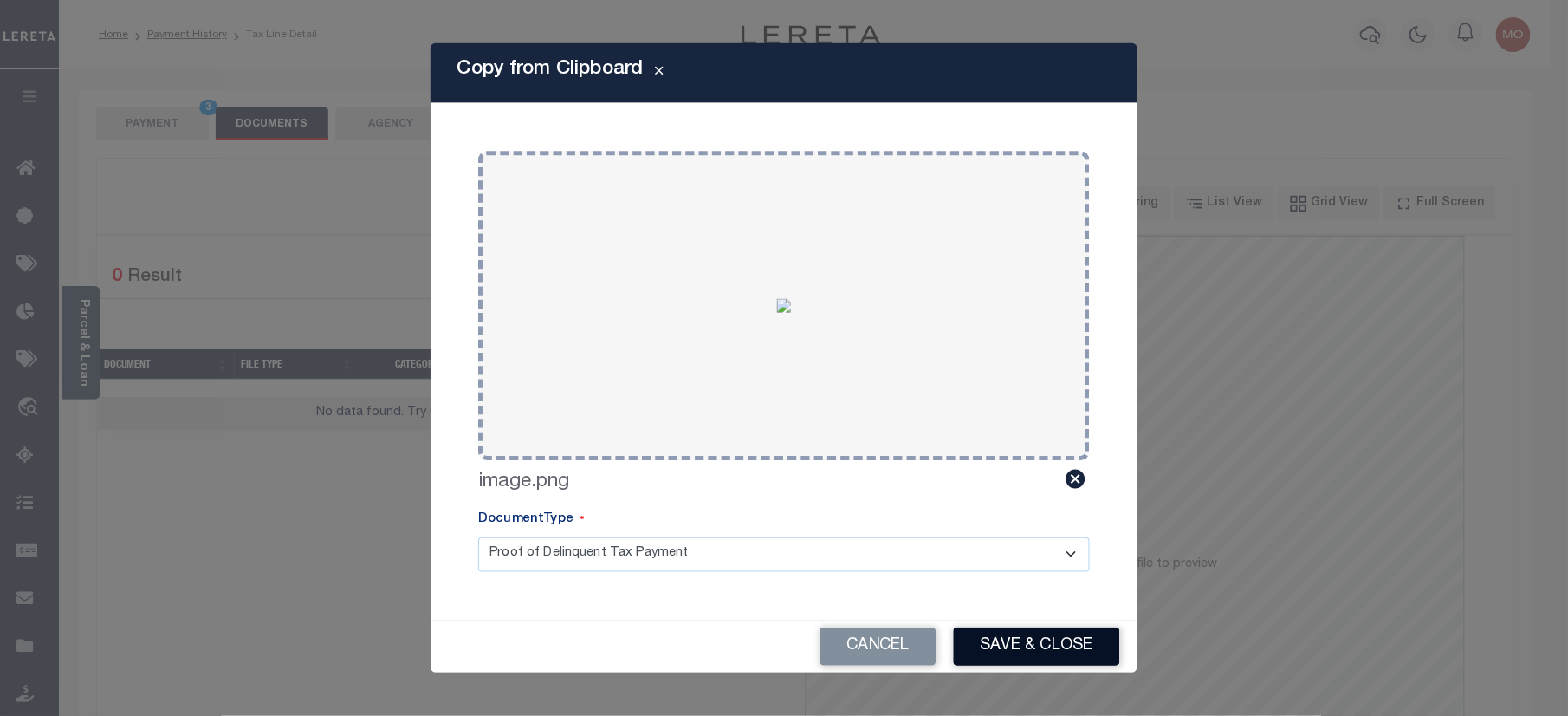
click at [1009, 635] on button "Save & Close" at bounding box center [1037, 646] width 166 height 38
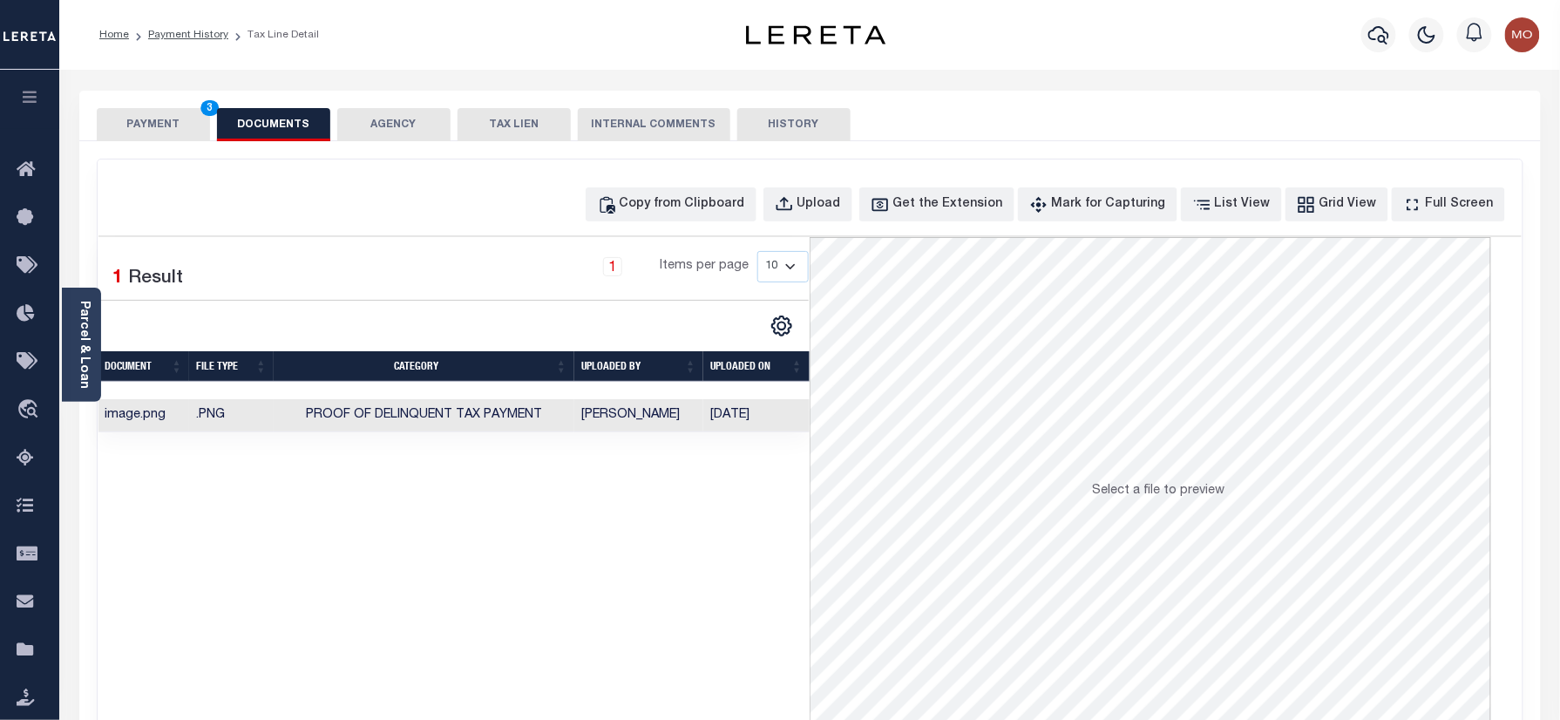
click at [178, 124] on button "PAYMENT 3" at bounding box center [153, 124] width 113 height 33
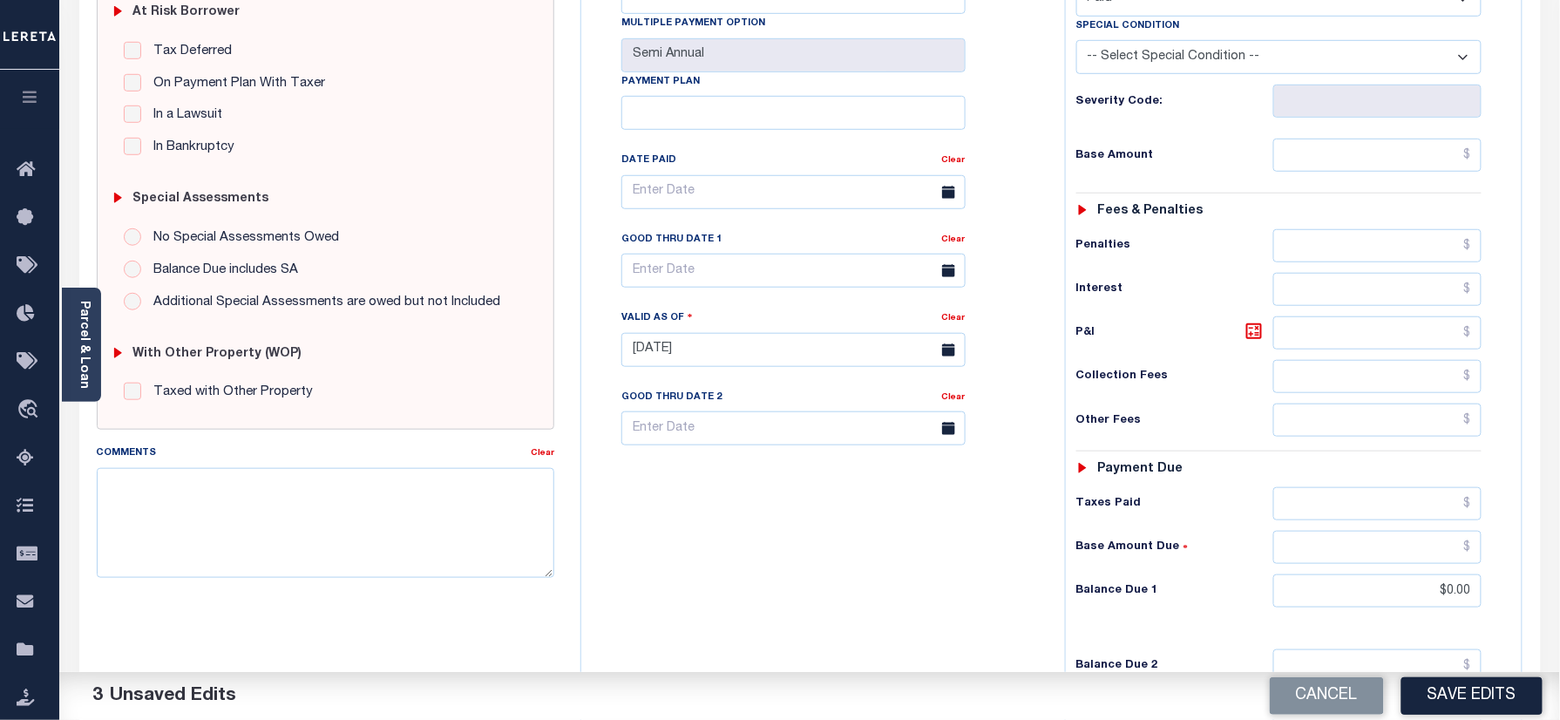
scroll to position [465, 0]
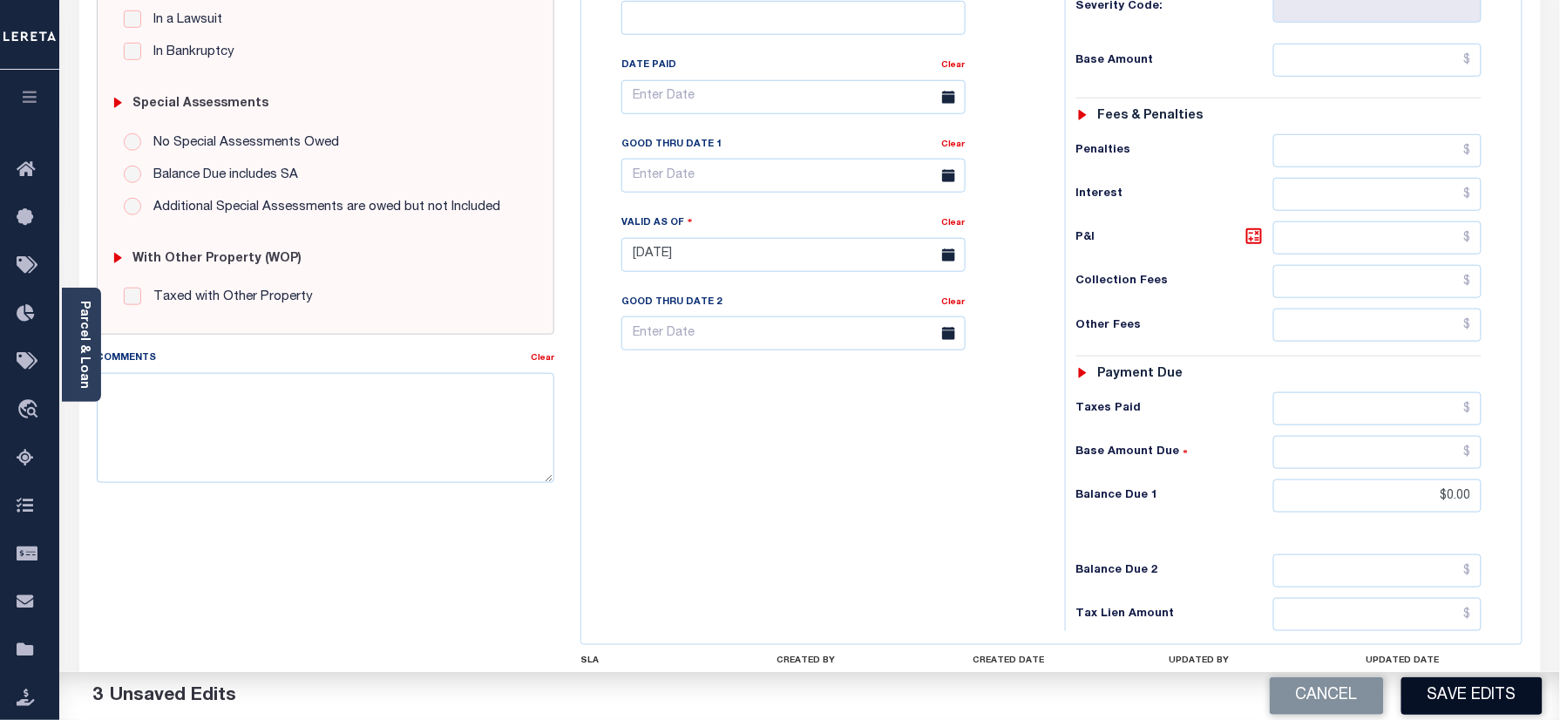
click at [1427, 690] on button "Save Edits" at bounding box center [1471, 695] width 141 height 37
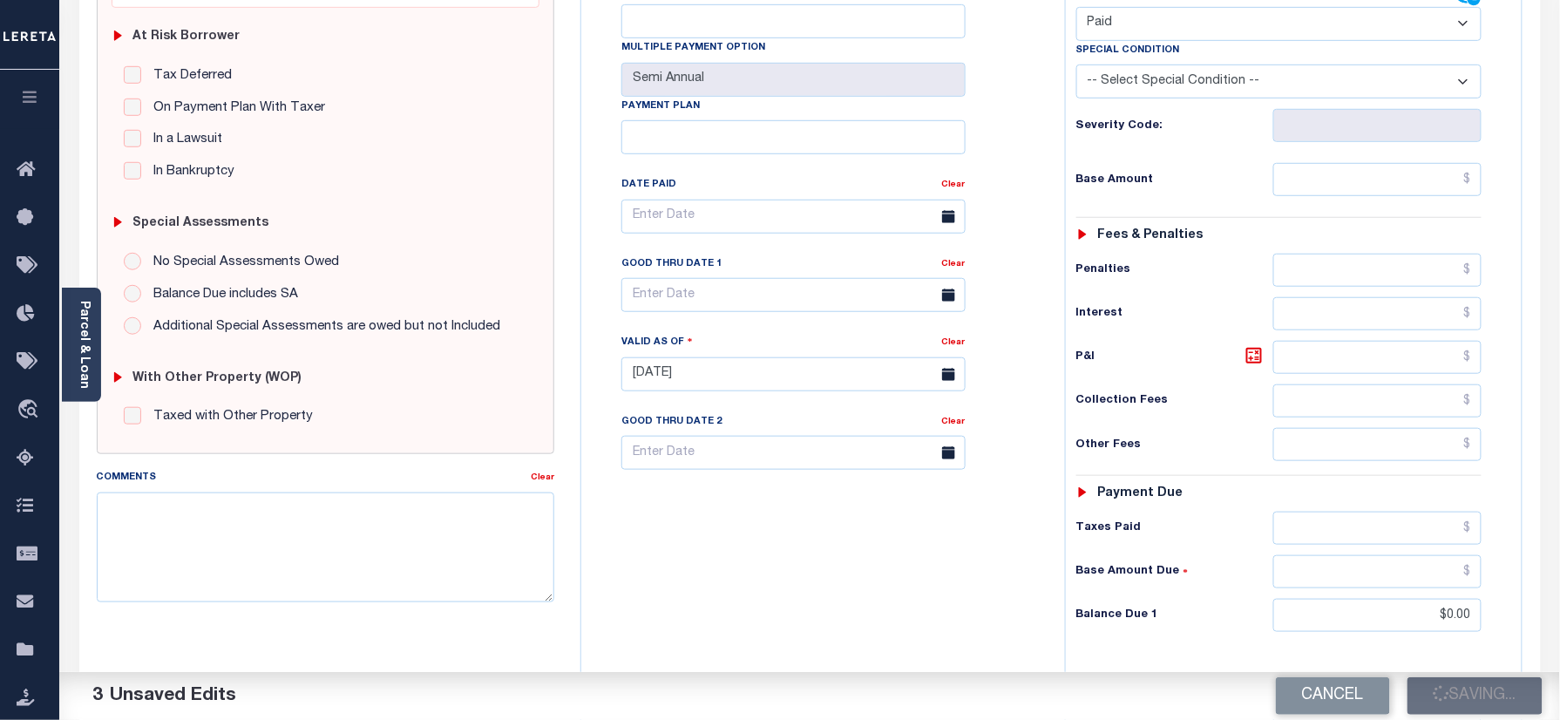
scroll to position [232, 0]
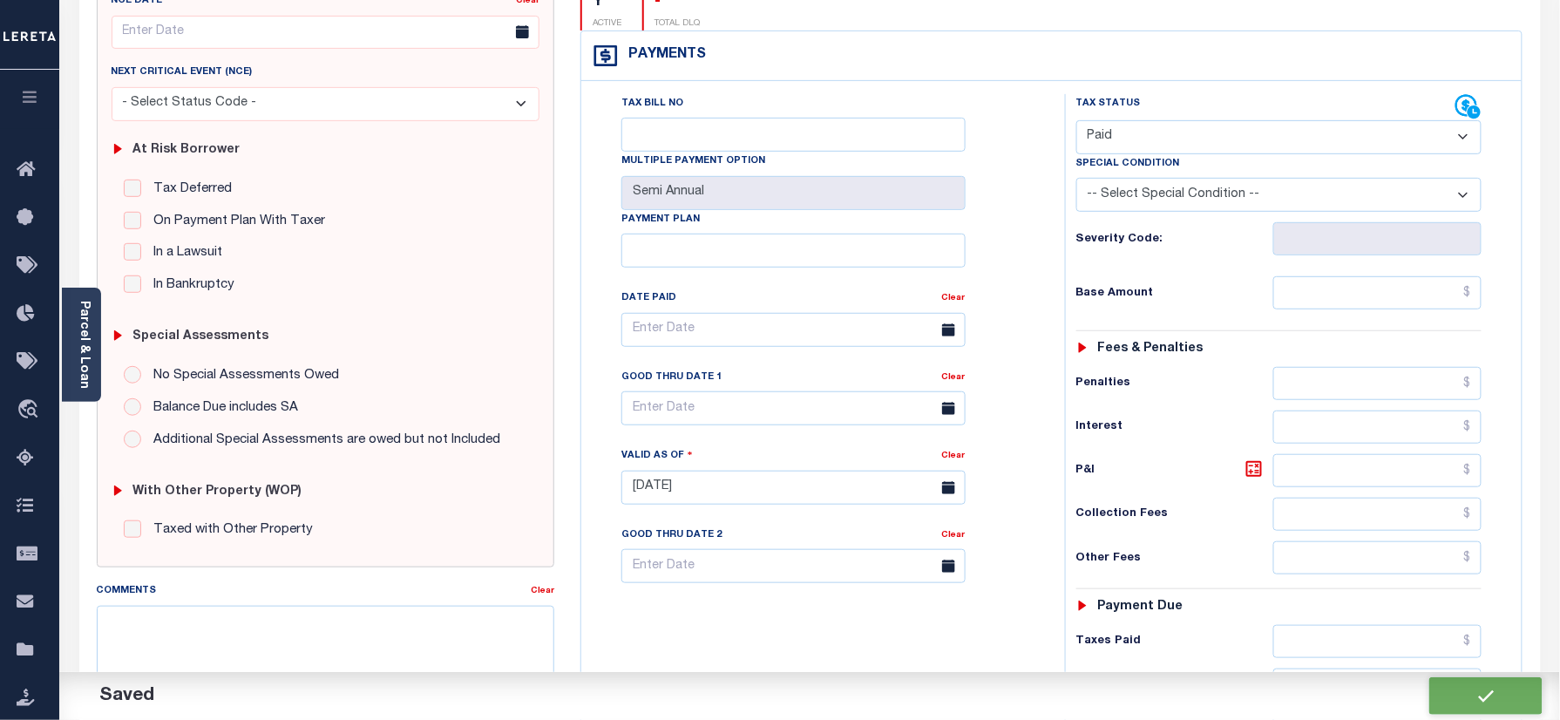
checkbox input "false"
type input "$0"
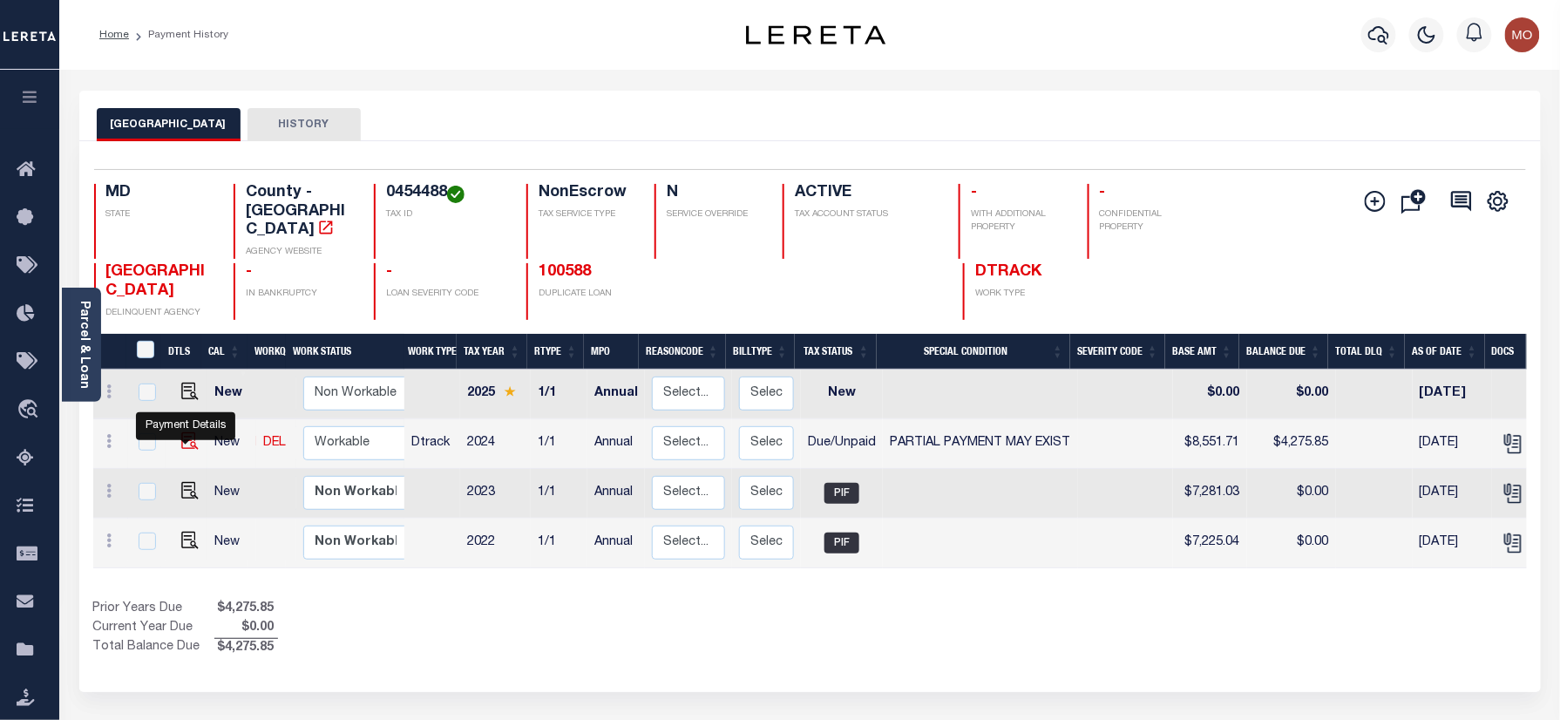
click at [182, 444] on img "" at bounding box center [189, 440] width 17 height 17
checkbox input "true"
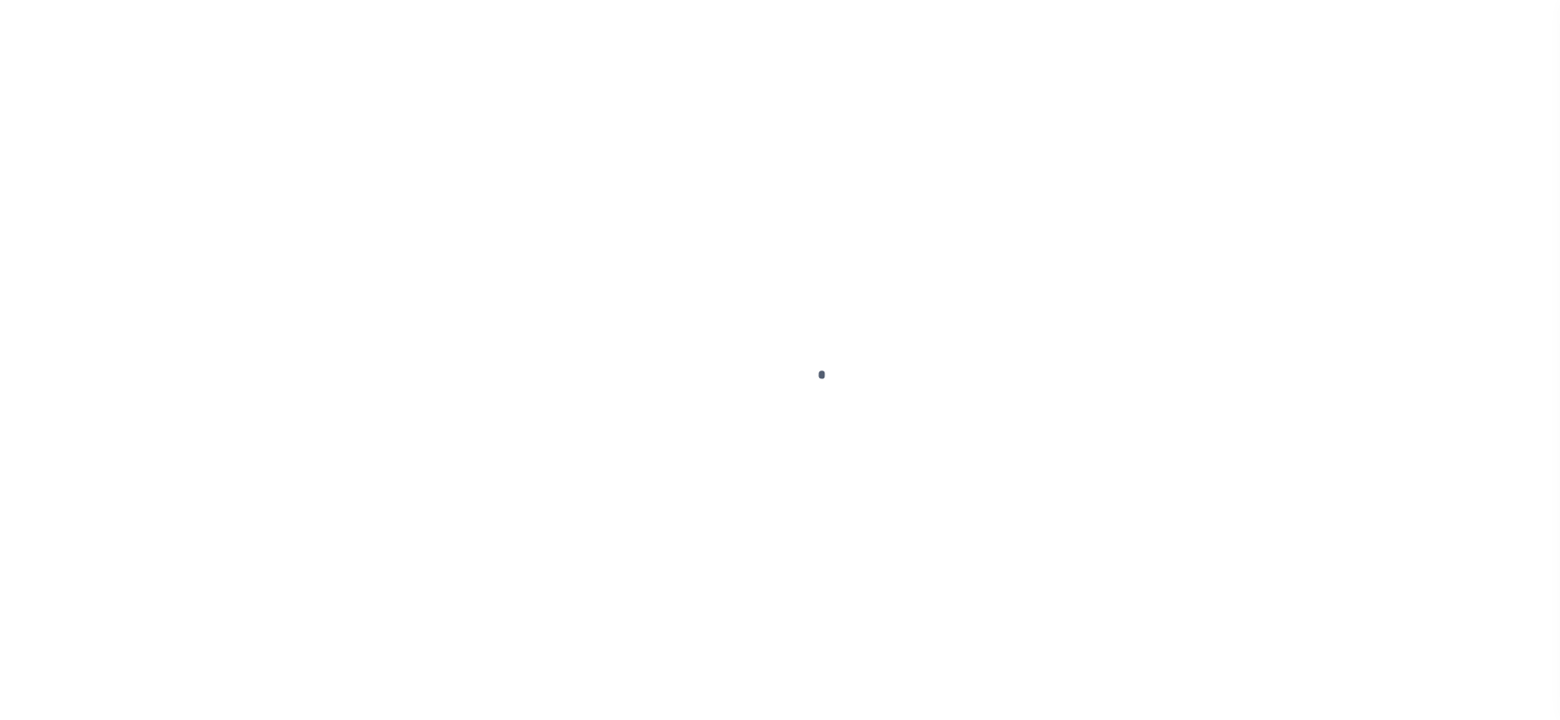
checkbox input "false"
type input "Annual"
type input "[DATE]"
select select "DUE"
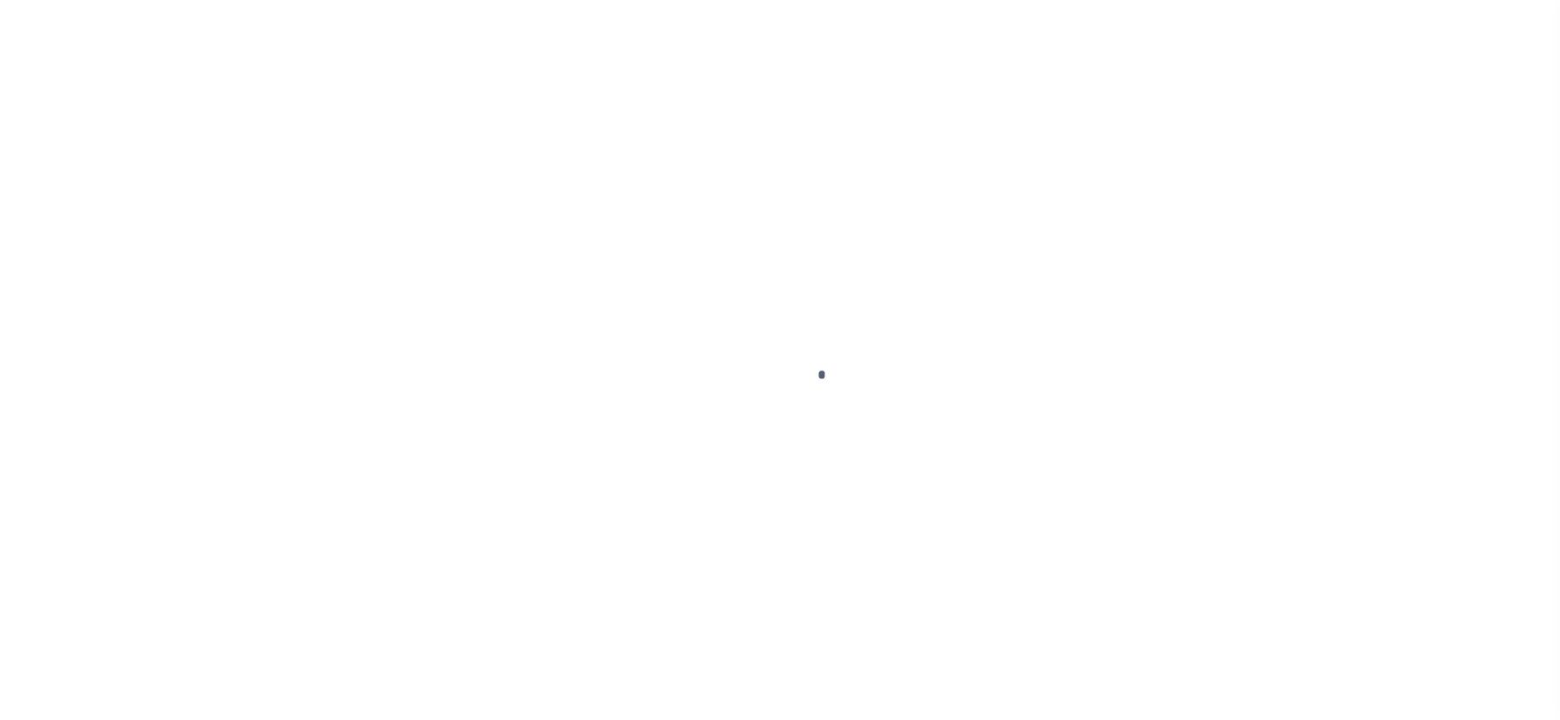
select select "15"
type input "$8,551.71"
type input "$4,275.85"
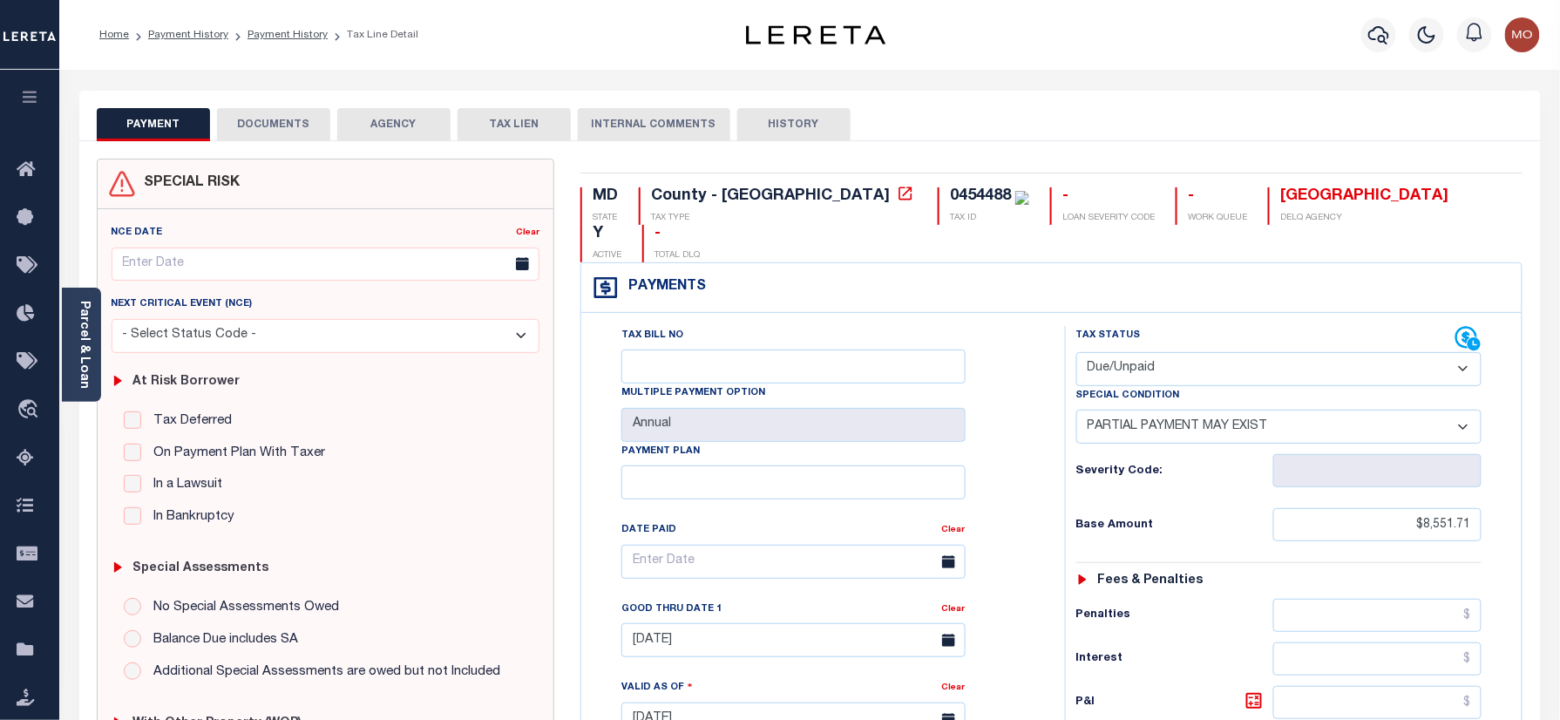
click at [950, 200] on div "0454488" at bounding box center [980, 196] width 61 height 16
copy div "0454488"
drag, startPoint x: 1133, startPoint y: 333, endPoint x: 1152, endPoint y: 356, distance: 29.7
click at [1133, 352] on select "- Select Status Code - Open Due/Unpaid Paid Incomplete No Tax Due Internal Refu…" at bounding box center [1279, 369] width 406 height 34
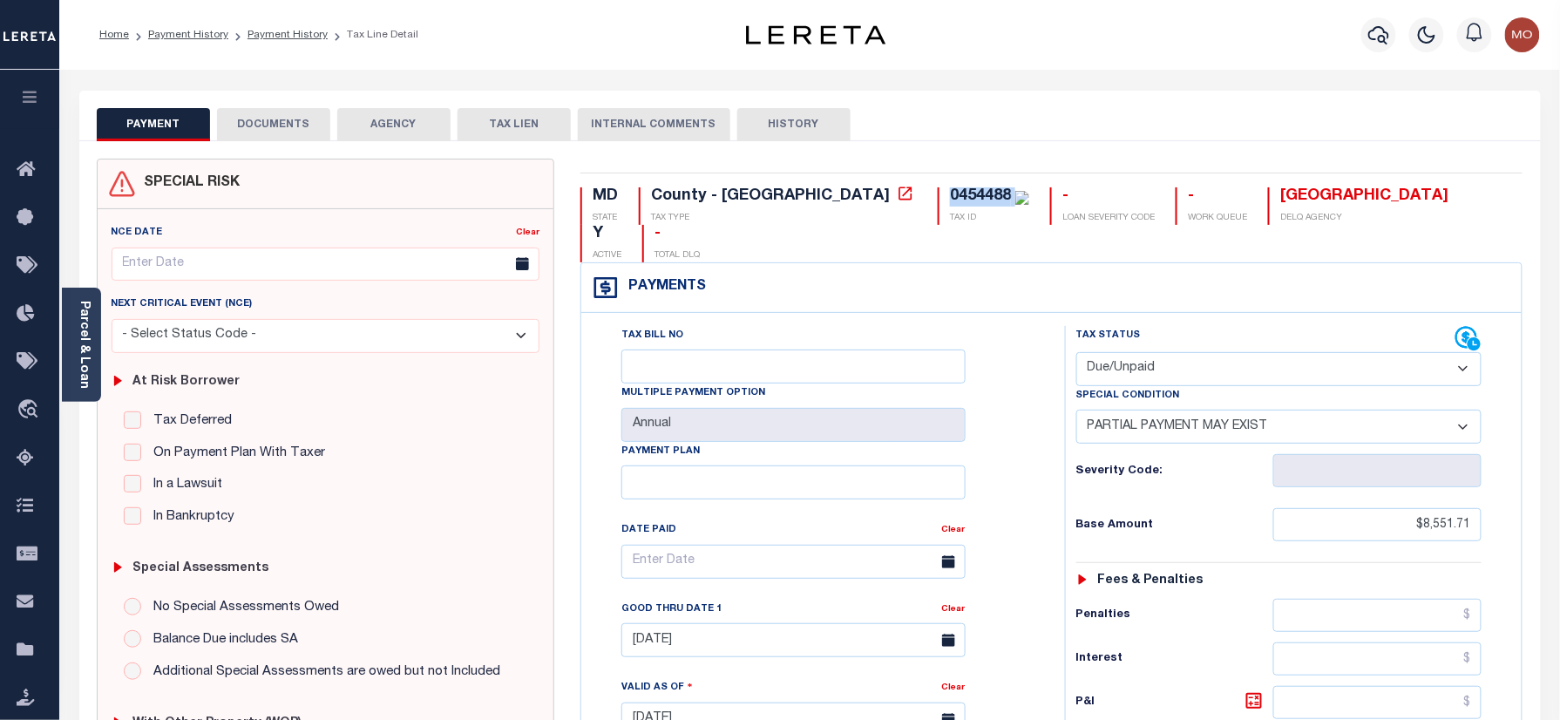
select select "PYD"
click at [1076, 352] on select "- Select Status Code - Open Due/Unpaid Paid Incomplete No Tax Due Internal Refu…" at bounding box center [1279, 369] width 406 height 34
select select "0"
type input "10/07/2025"
click at [1032, 444] on div "Tax Bill No Multiple Payment Option Annual Payment Plan Clear Clear 11/30/2024 …" at bounding box center [819, 570] width 440 height 489
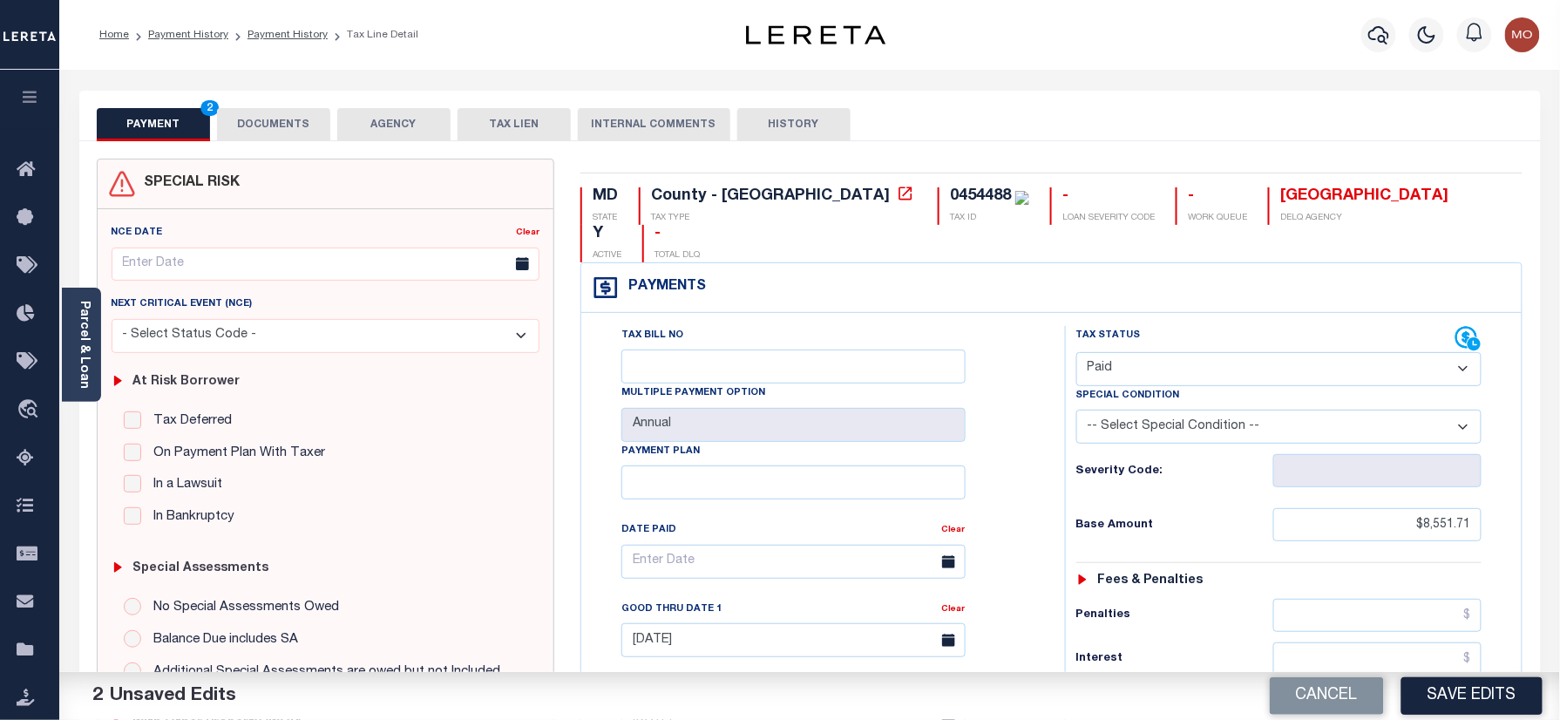
click at [950, 200] on div "0454488" at bounding box center [980, 196] width 61 height 16
copy div "0454488"
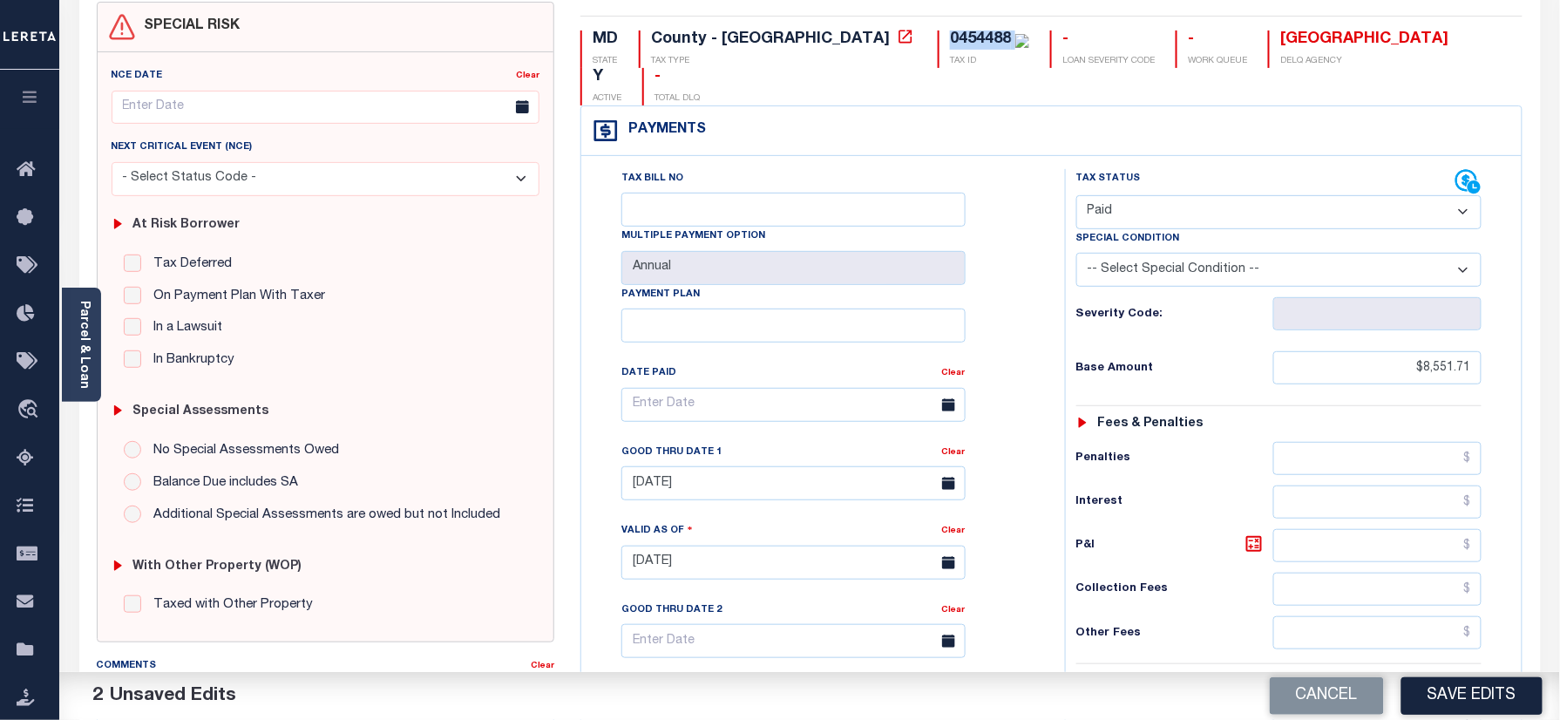
scroll to position [349, 0]
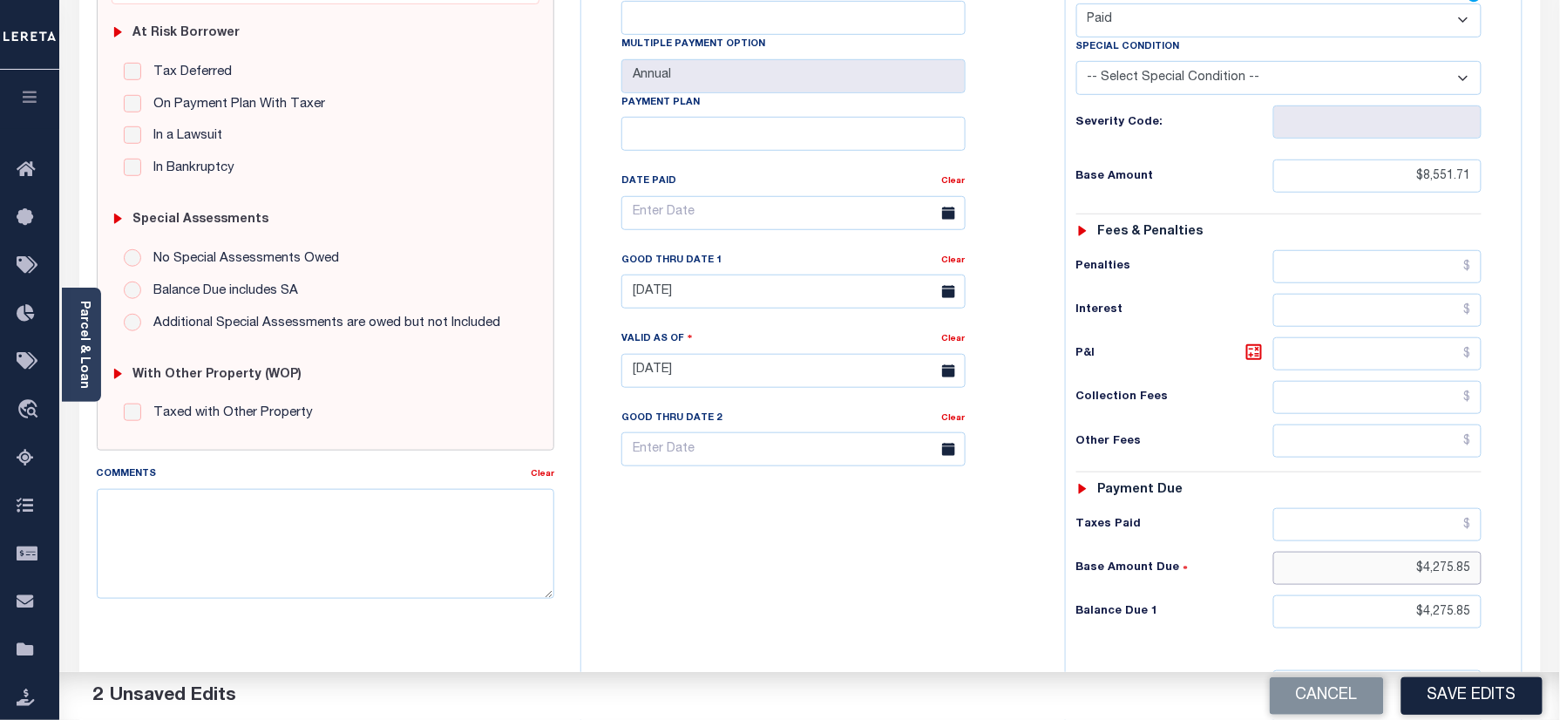
drag, startPoint x: 1409, startPoint y: 541, endPoint x: 1563, endPoint y: 520, distance: 154.8
click at [1559, 509] on html "Home Payment History Payment History Tax Line Detail Profile Sign out" at bounding box center [780, 311] width 1560 height 1321
drag, startPoint x: 1399, startPoint y: 583, endPoint x: 1046, endPoint y: 625, distance: 355.4
click at [1508, 566] on div "Tax Status Status" at bounding box center [1285, 362] width 466 height 770
click at [1046, 625] on div "Tax Bill No Multiple Payment Option Annual Payment Plan" at bounding box center [819, 362] width 466 height 770
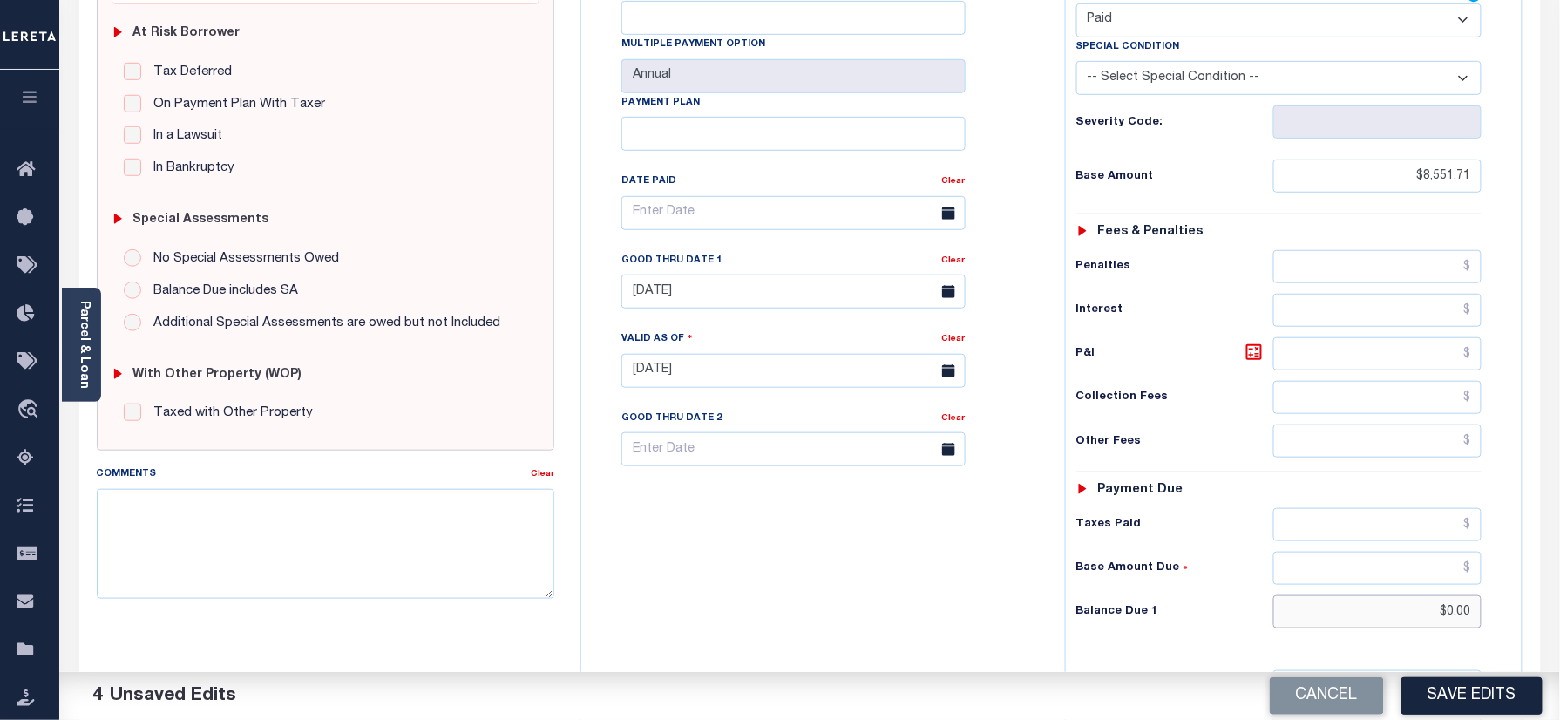
drag, startPoint x: 1396, startPoint y: 576, endPoint x: 1537, endPoint y: 577, distance: 141.2
click at [1532, 580] on div "MD STATE County - MD TAX TYPE 0454488 TAX ID - LOAN SEVERITY CODE - WORK QUEUE …" at bounding box center [1051, 371] width 968 height 1122
type input "$0.00"
click at [879, 576] on div "Tax Bill No Multiple Payment Option Annual Payment Plan" at bounding box center [819, 362] width 466 height 770
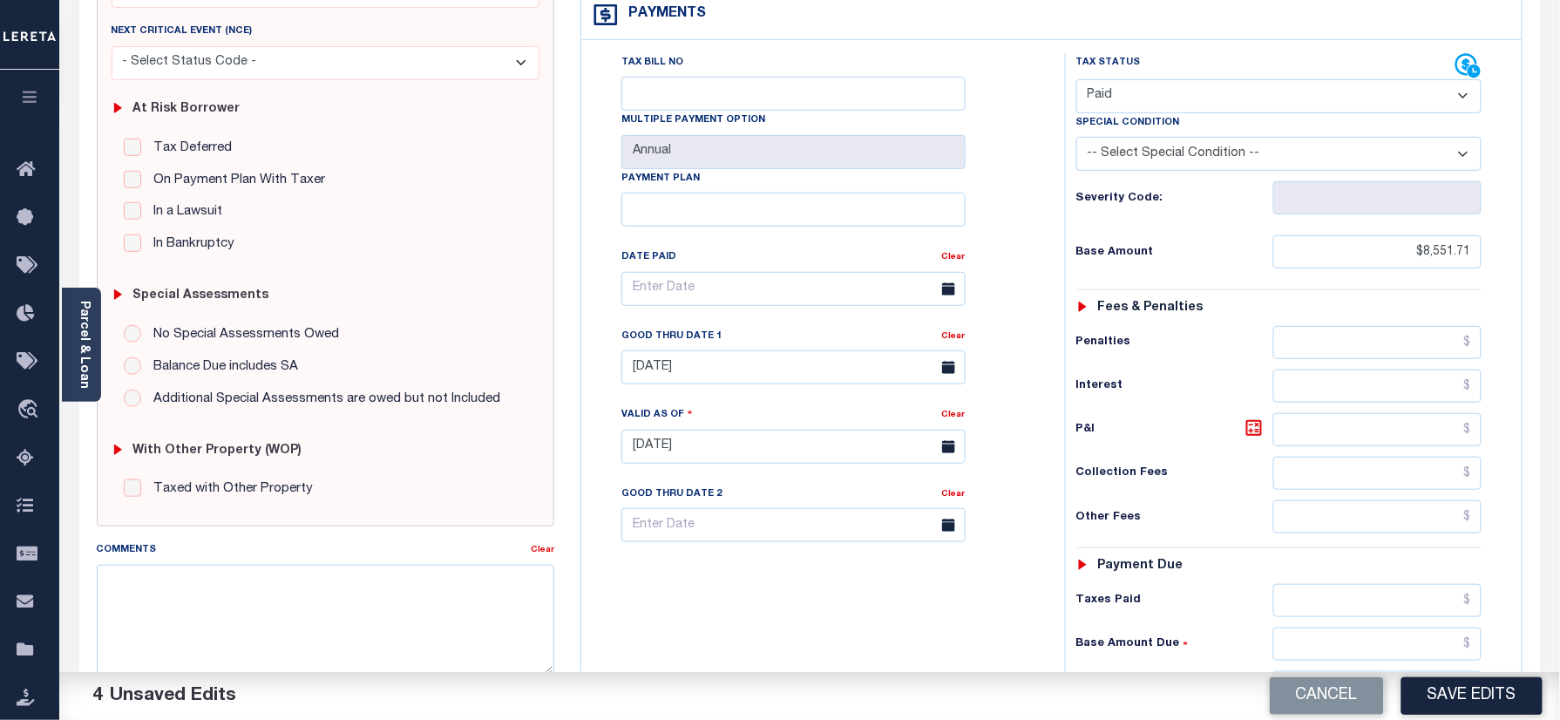
scroll to position [232, 0]
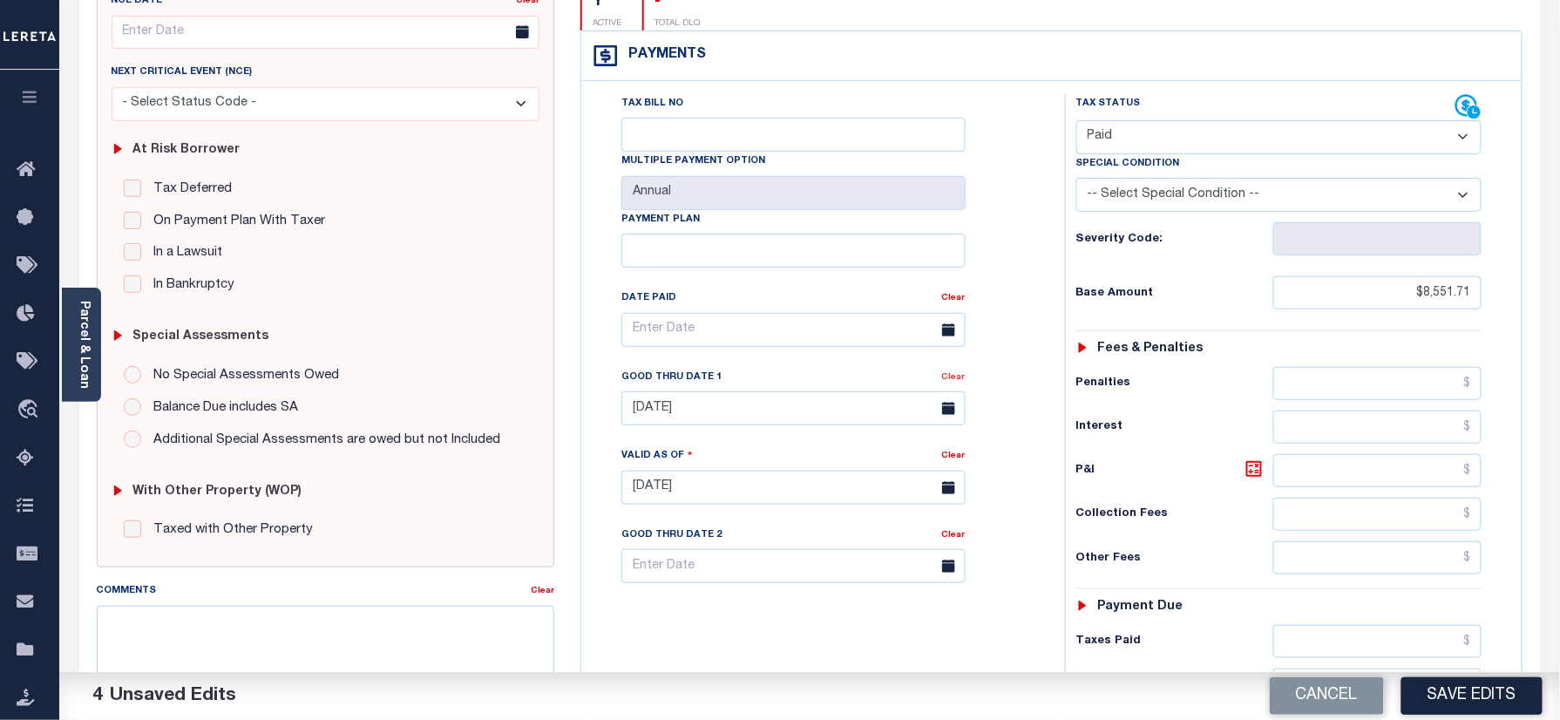
drag, startPoint x: 953, startPoint y: 343, endPoint x: 966, endPoint y: 343, distance: 12.2
click at [953, 373] on link "Clear" at bounding box center [954, 377] width 24 height 9
click at [973, 342] on div "Tax Bill No Multiple Payment Option Annual Payment Plan Clear Clear Valid as Of…" at bounding box center [819, 338] width 440 height 489
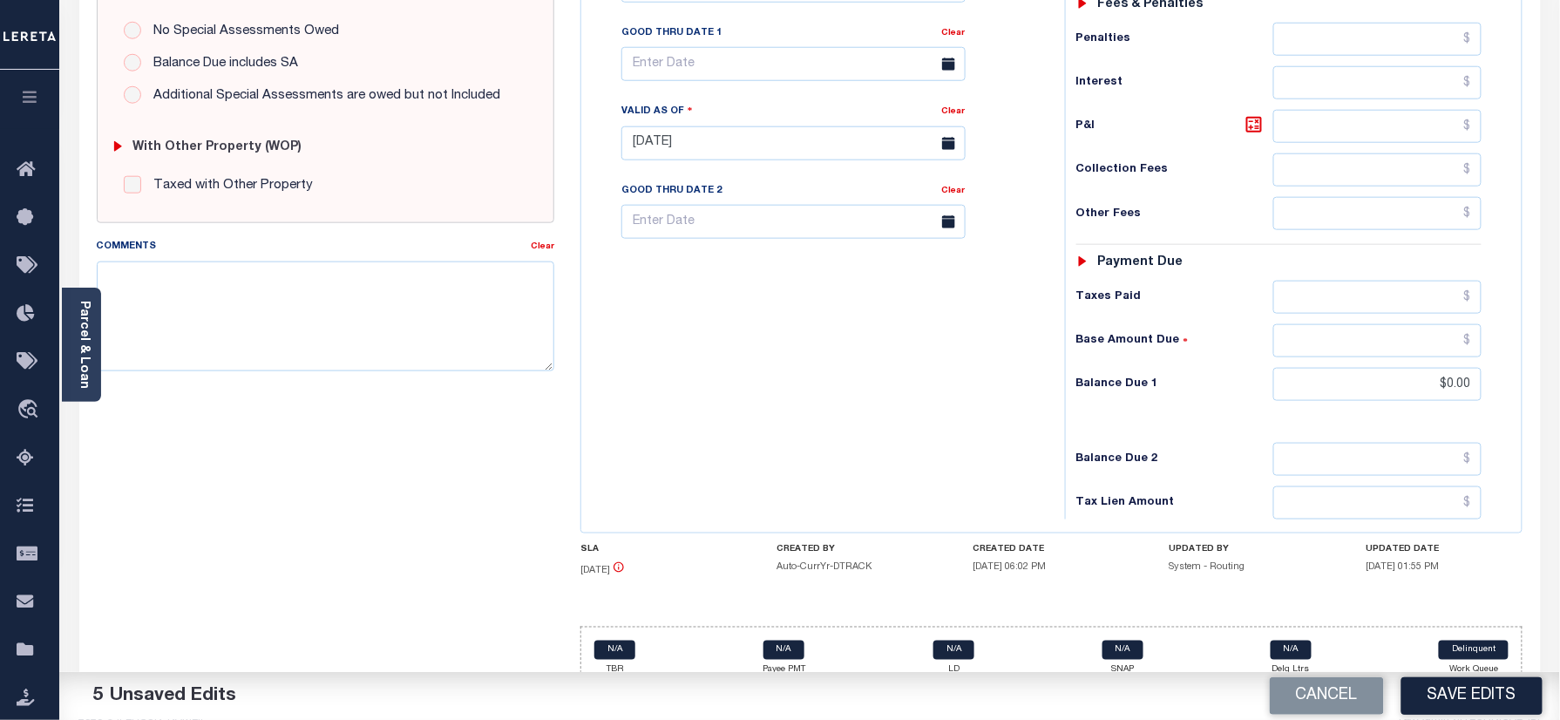
scroll to position [227, 0]
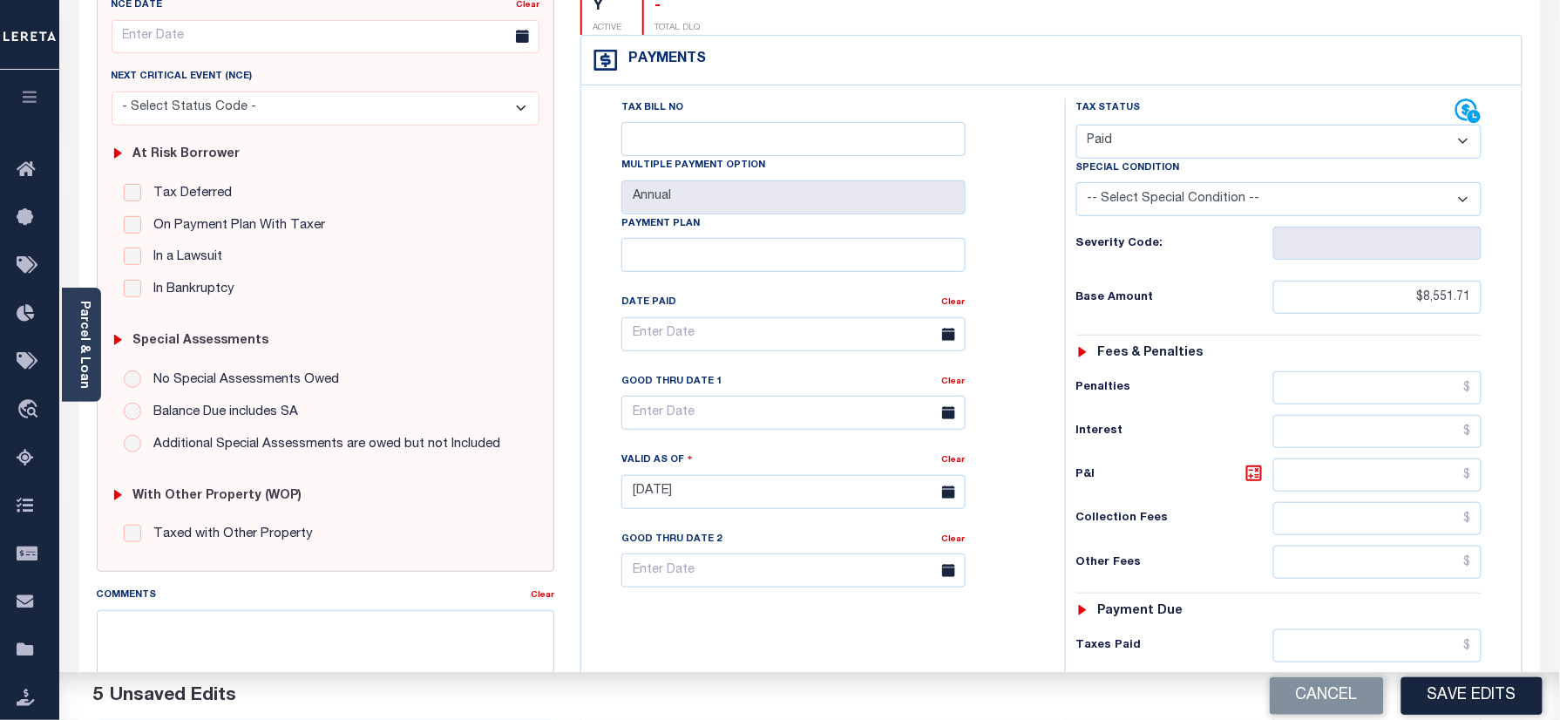
click at [587, 207] on div "Tax Bill No Multiple Payment Option Annual Payment Plan" at bounding box center [819, 483] width 466 height 770
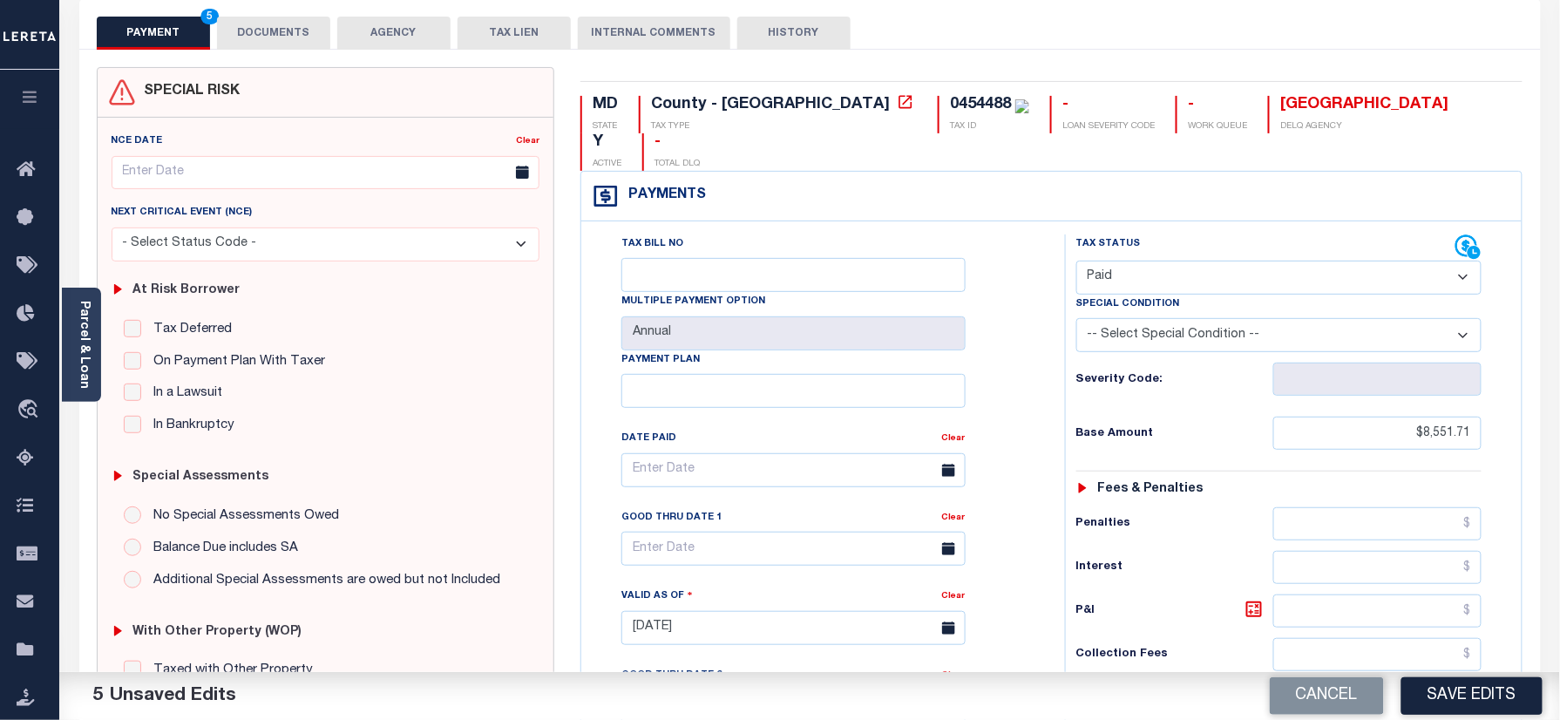
scroll to position [0, 0]
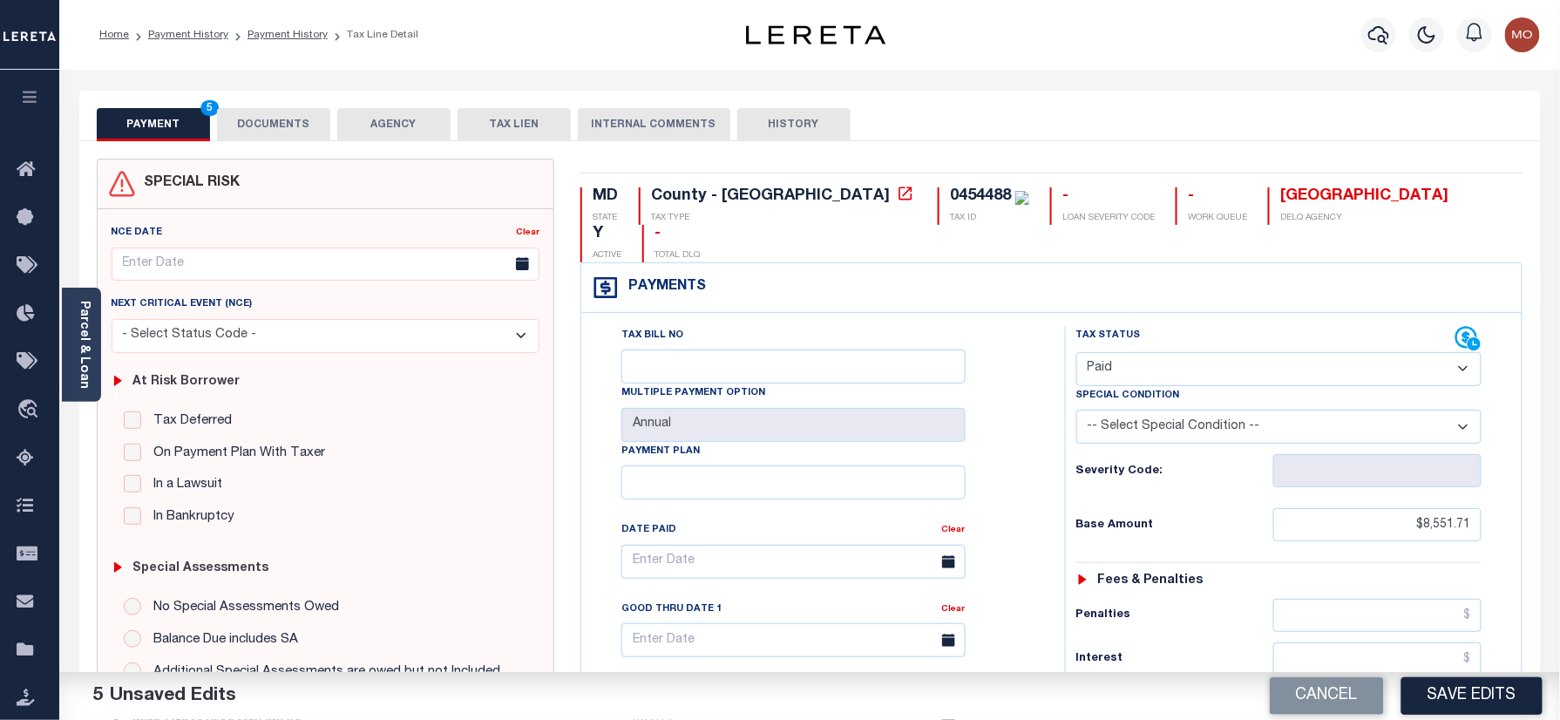
click at [294, 122] on button "DOCUMENTS" at bounding box center [273, 124] width 113 height 33
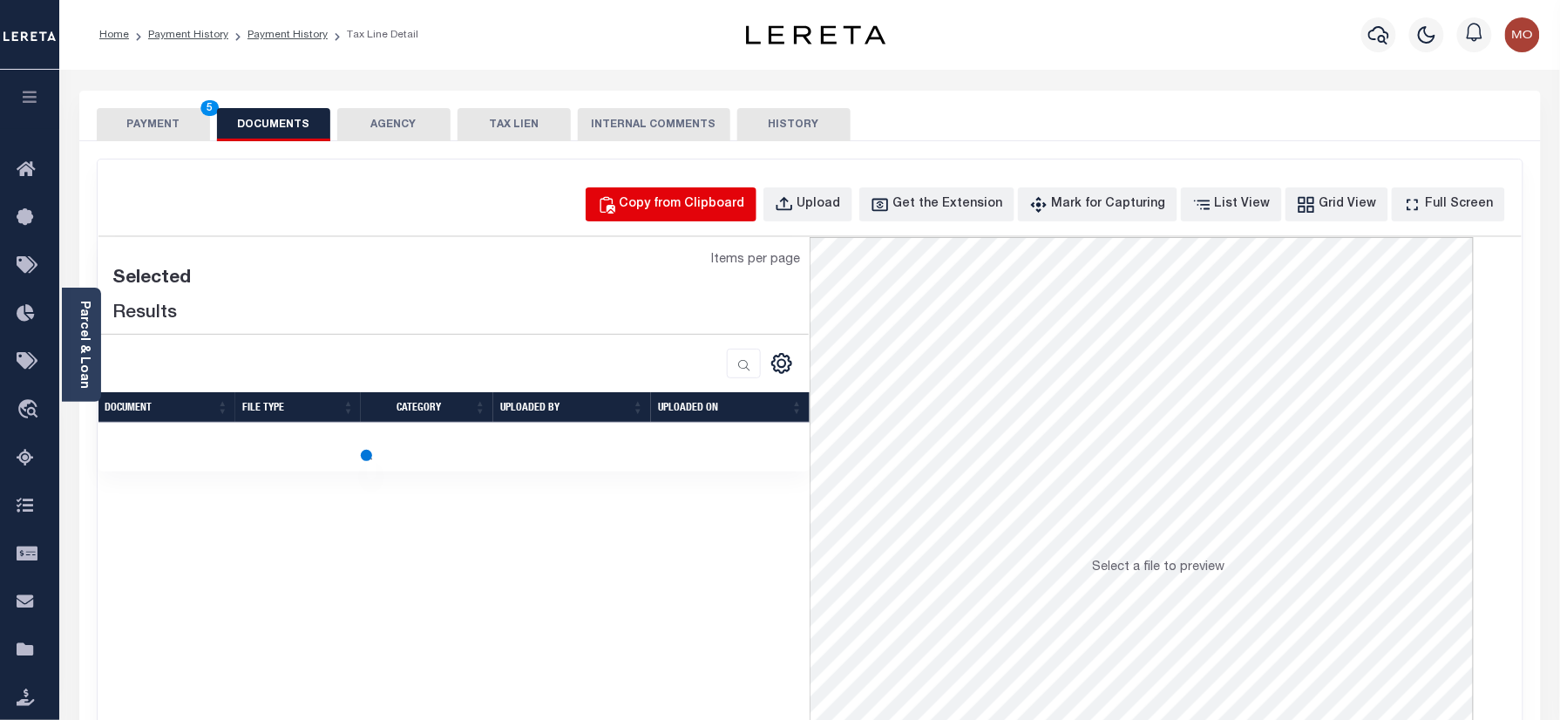
click at [698, 207] on div "Copy from Clipboard" at bounding box center [682, 204] width 125 height 19
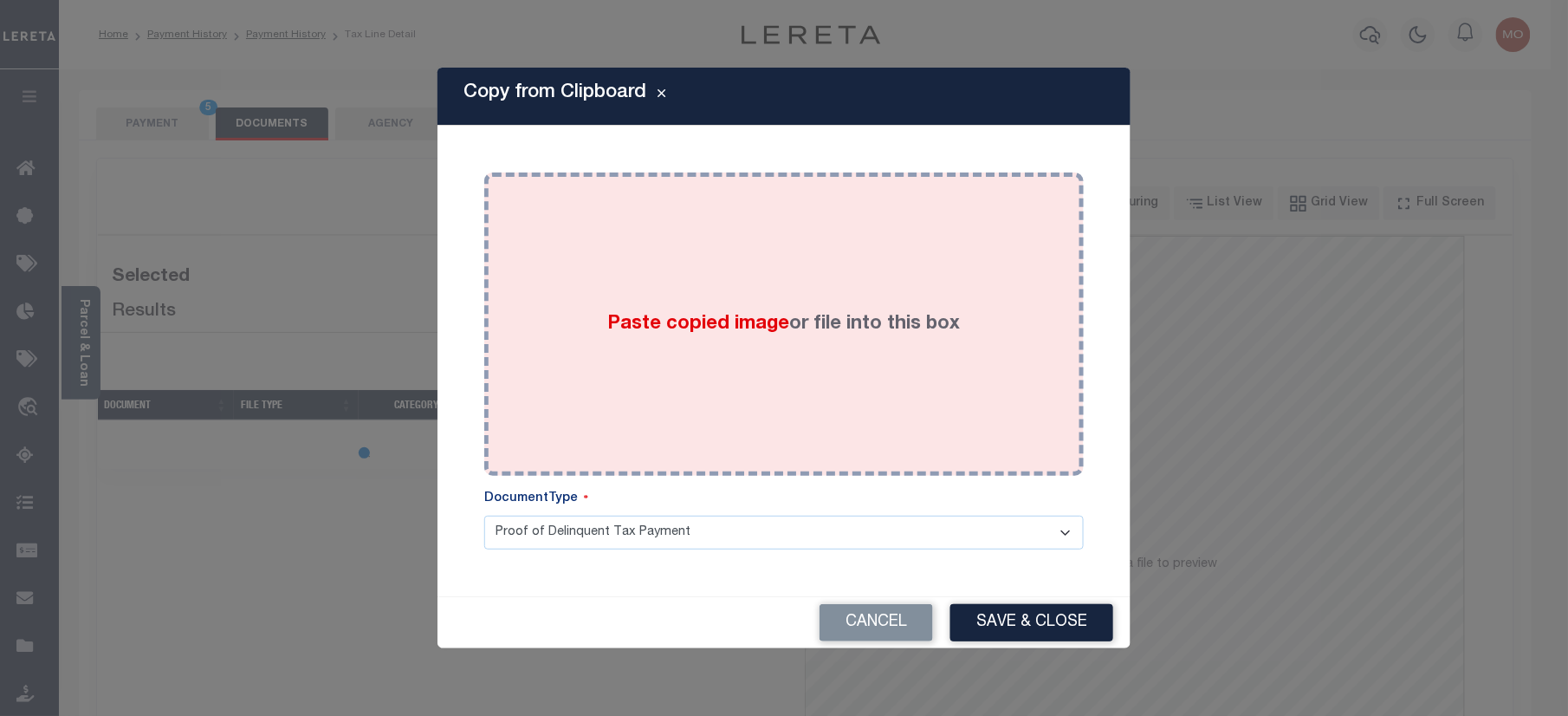
click at [635, 324] on div "Paste copied image or file into this box" at bounding box center [784, 323] width 574 height 277
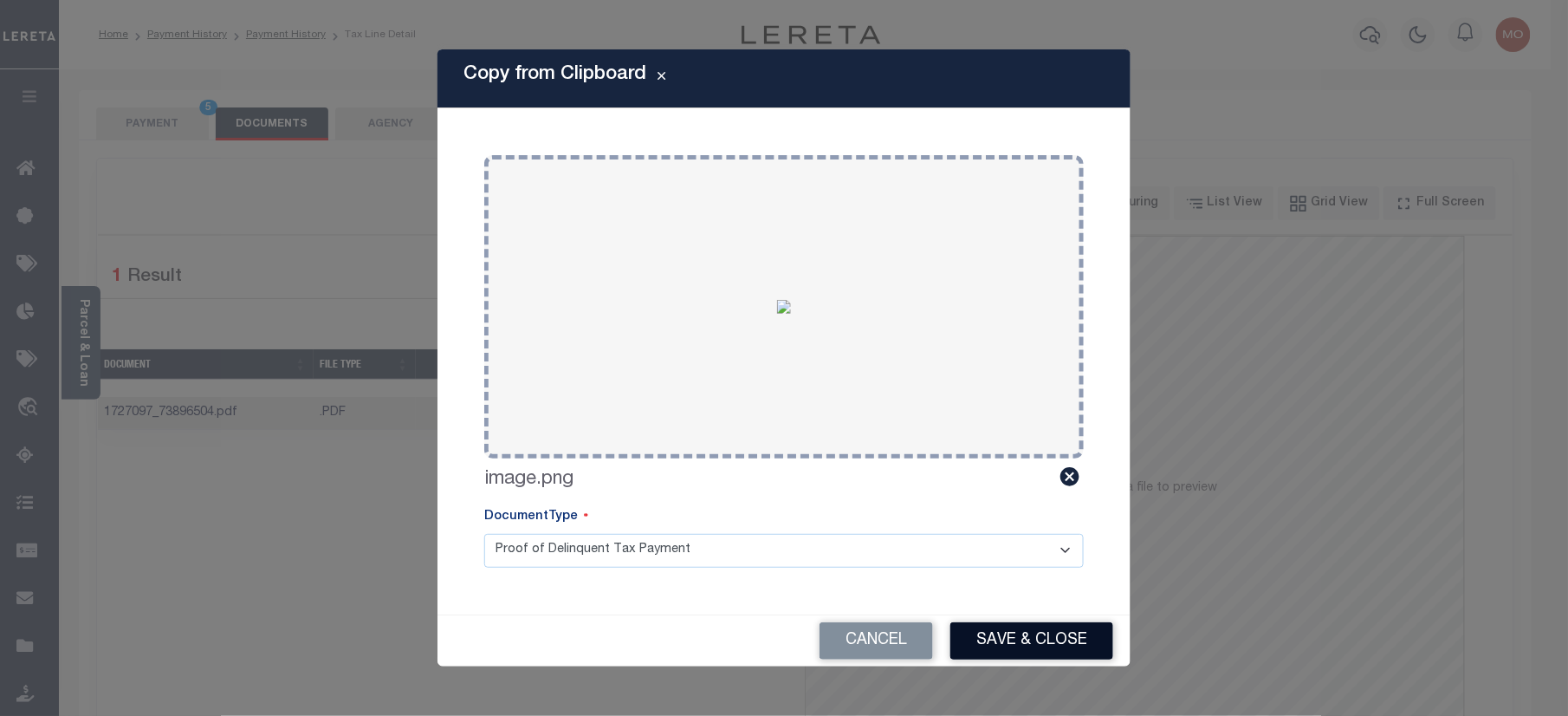
click at [1030, 635] on button "Save & Close" at bounding box center [1032, 640] width 163 height 37
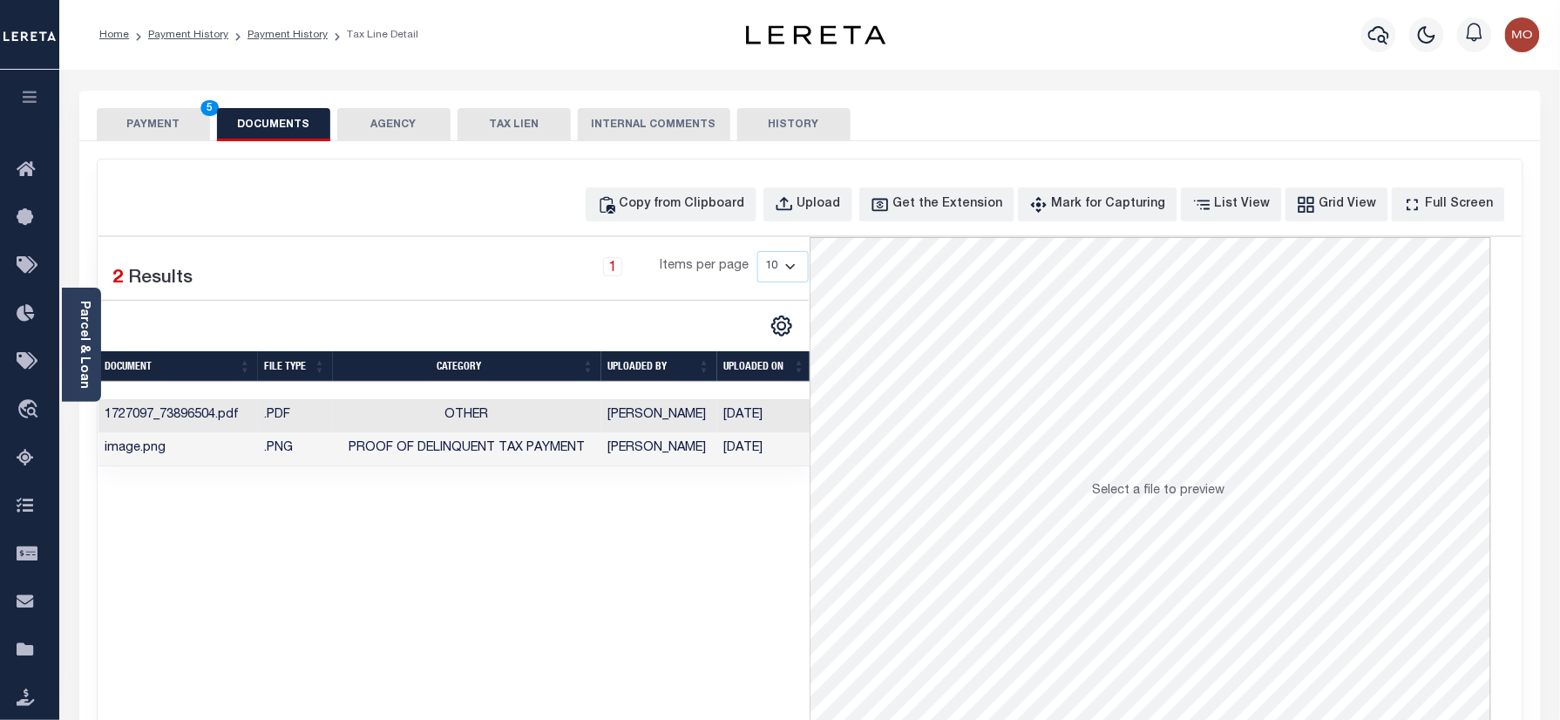
click at [150, 123] on button "PAYMENT 5" at bounding box center [153, 124] width 113 height 33
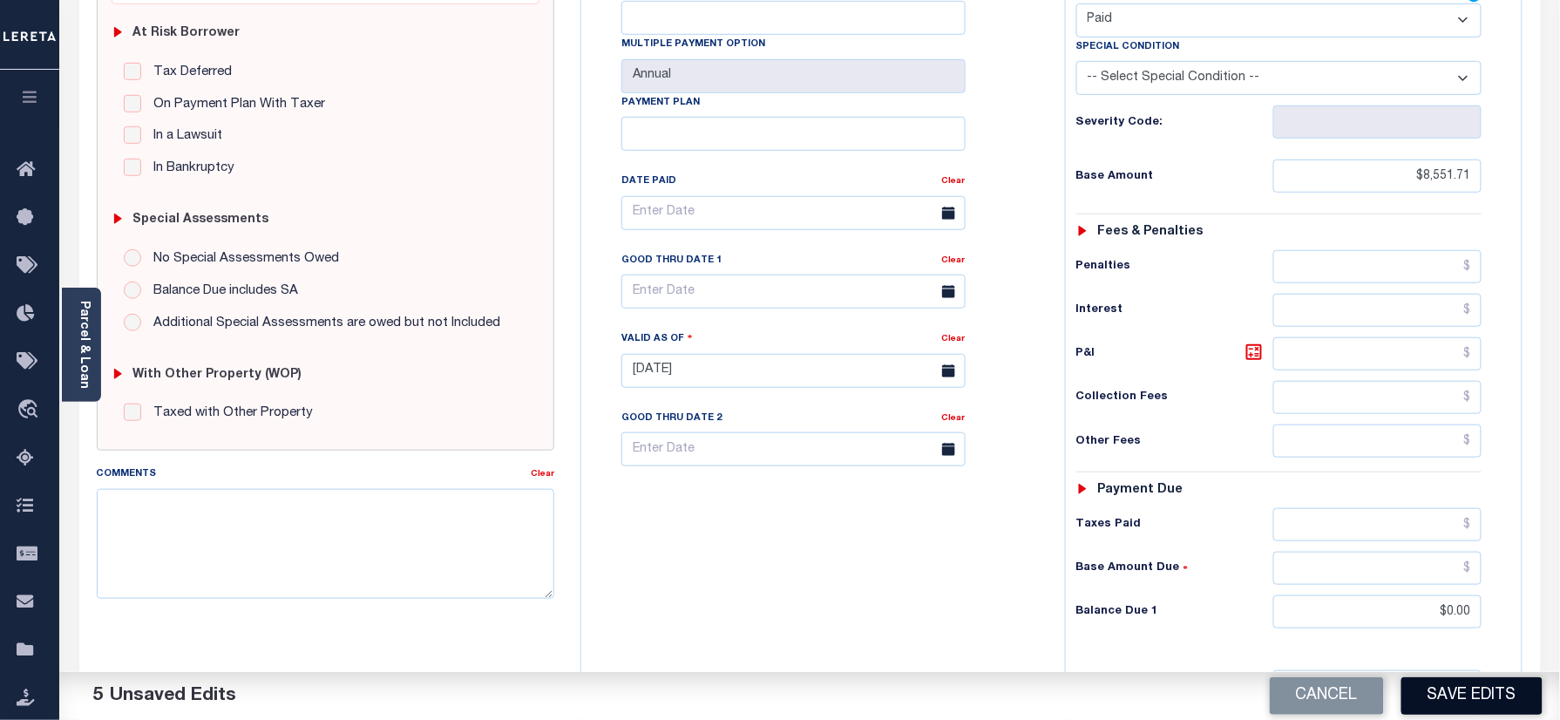
click at [1458, 691] on button "Save Edits" at bounding box center [1471, 695] width 141 height 37
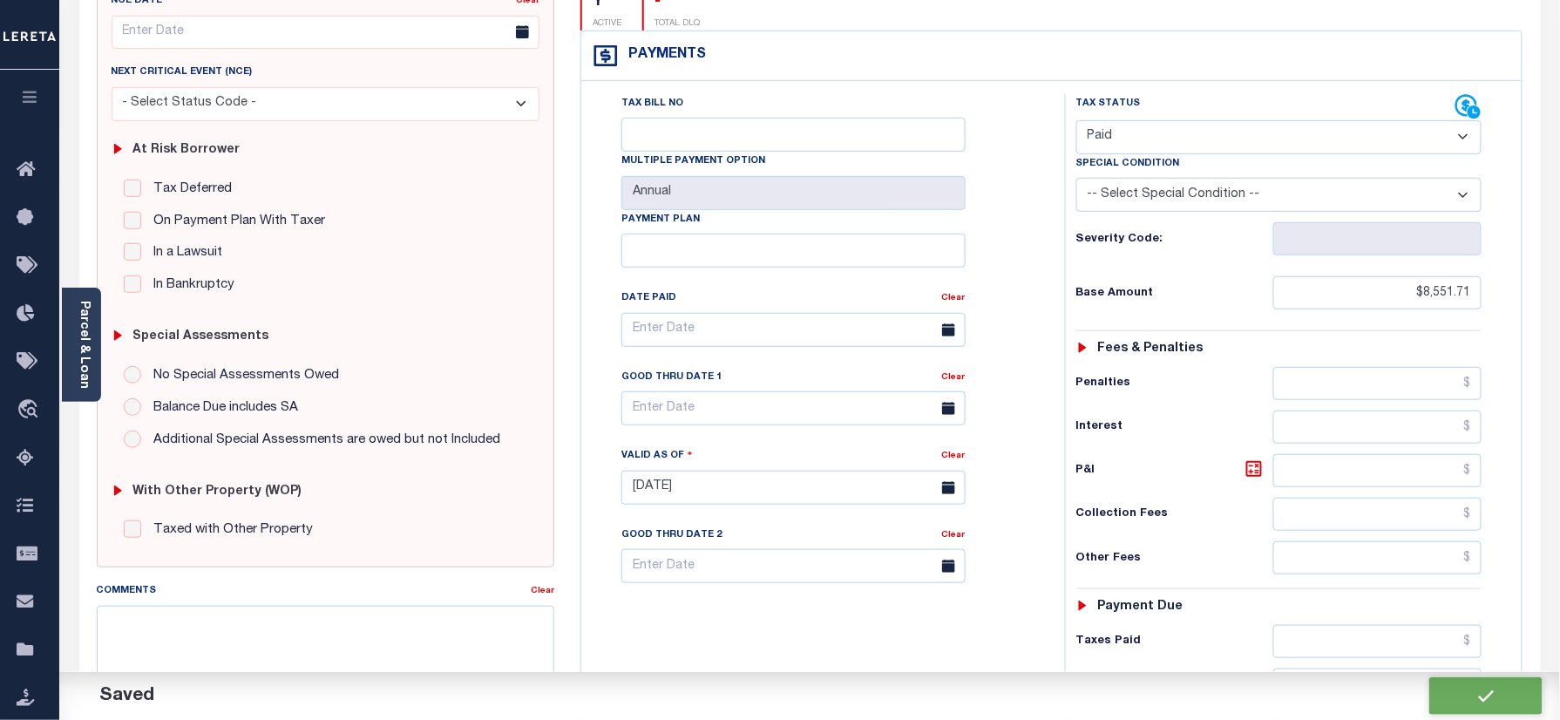
checkbox input "false"
type input "$8,551.71"
type input "$0"
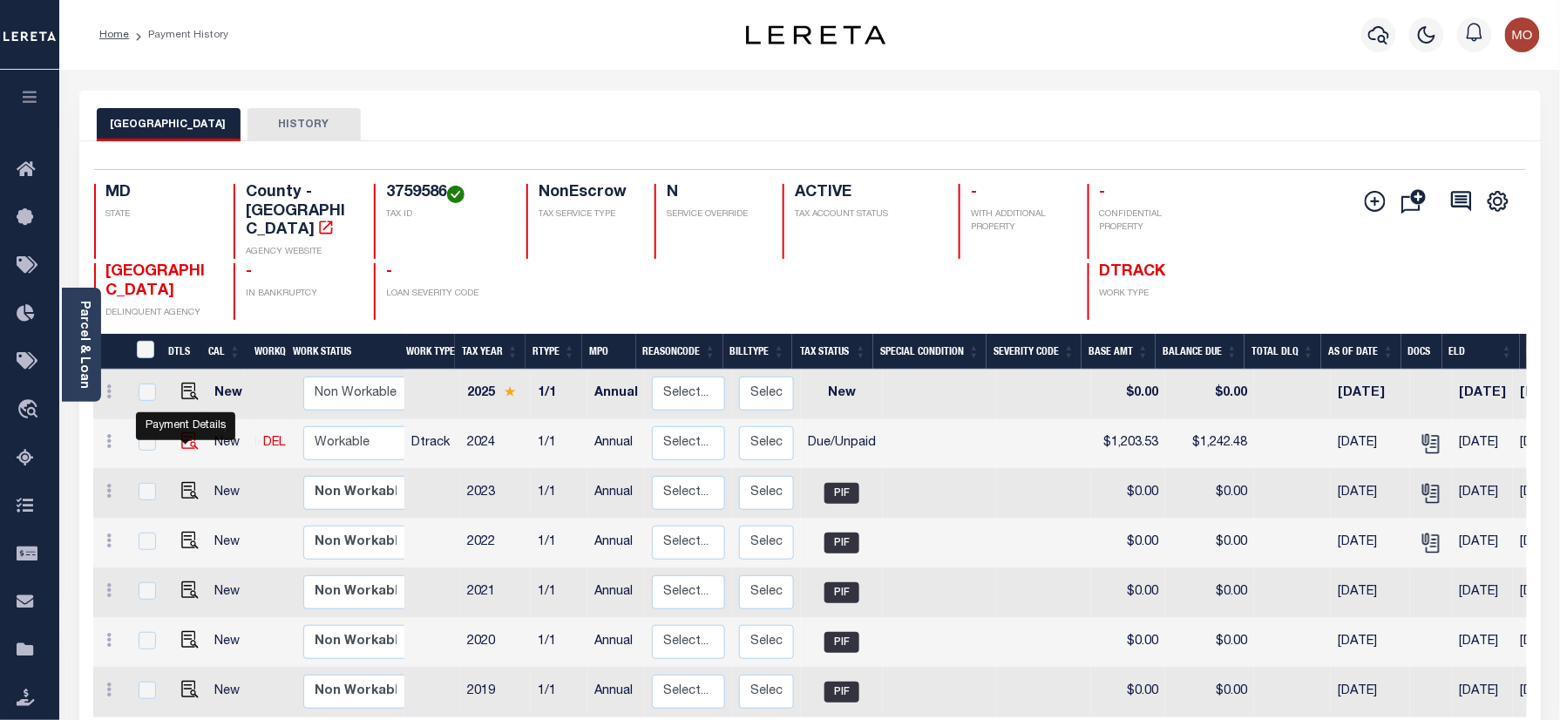
click at [182, 441] on img "" at bounding box center [189, 440] width 17 height 17
checkbox input "true"
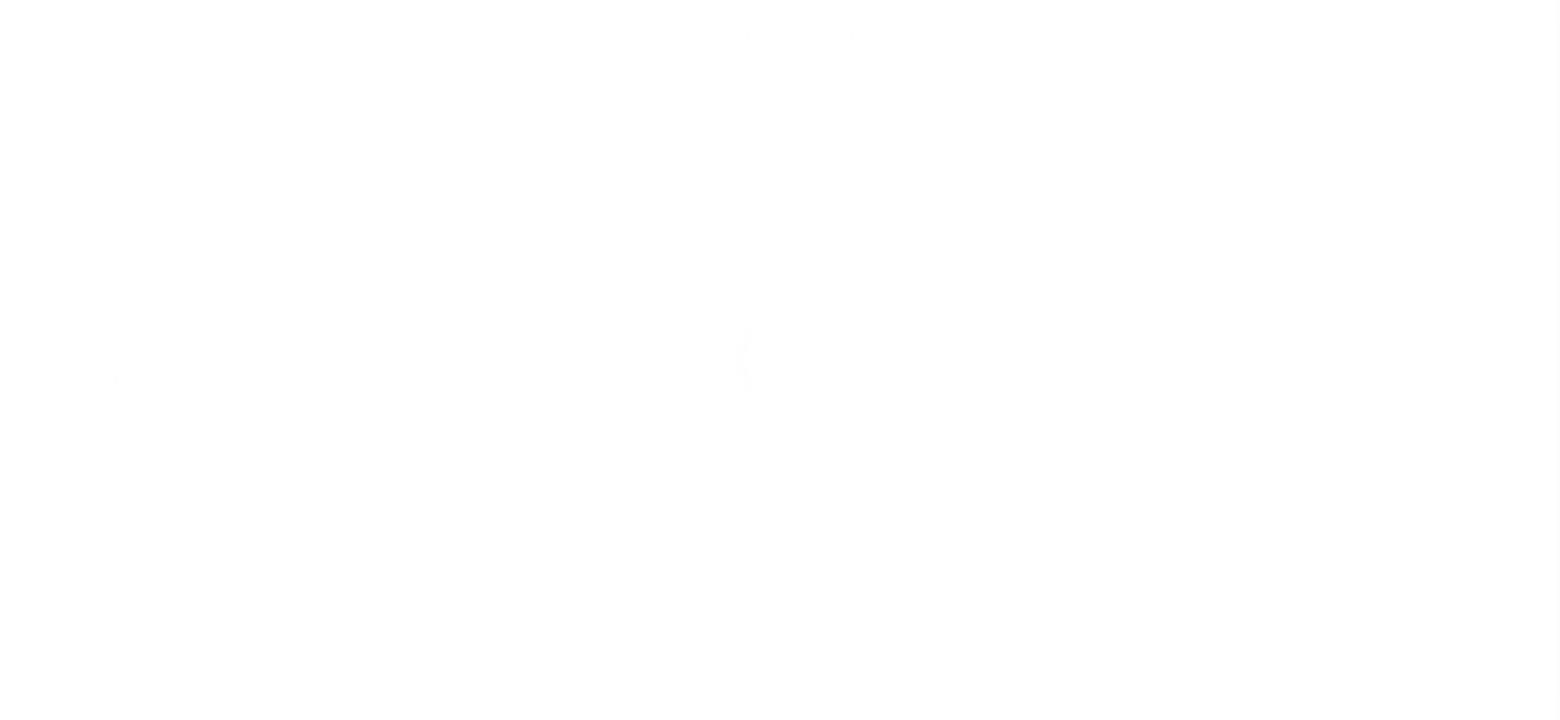
select select "DUE"
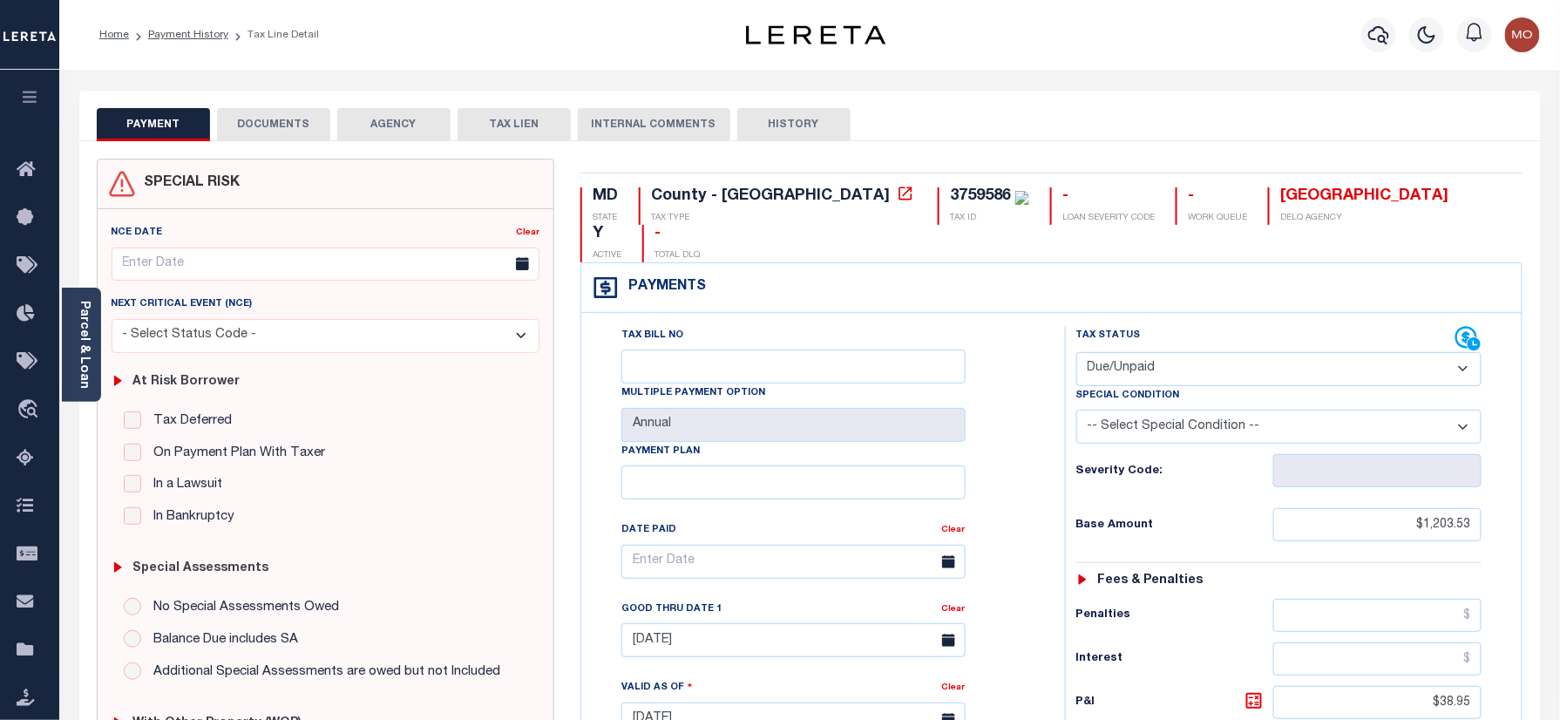
click at [820, 186] on div "MD STATE County - MD TAX TYPE 3759586 TAX ID - LOAN SEVERITY CODE - WORK QUEUE …" at bounding box center [1051, 720] width 968 height 1122
copy div "3759586"
click at [1030, 559] on div "Tax Bill No Multiple Payment Option Annual Payment Plan Clear Clear 11/30/2024 …" at bounding box center [819, 570] width 440 height 489
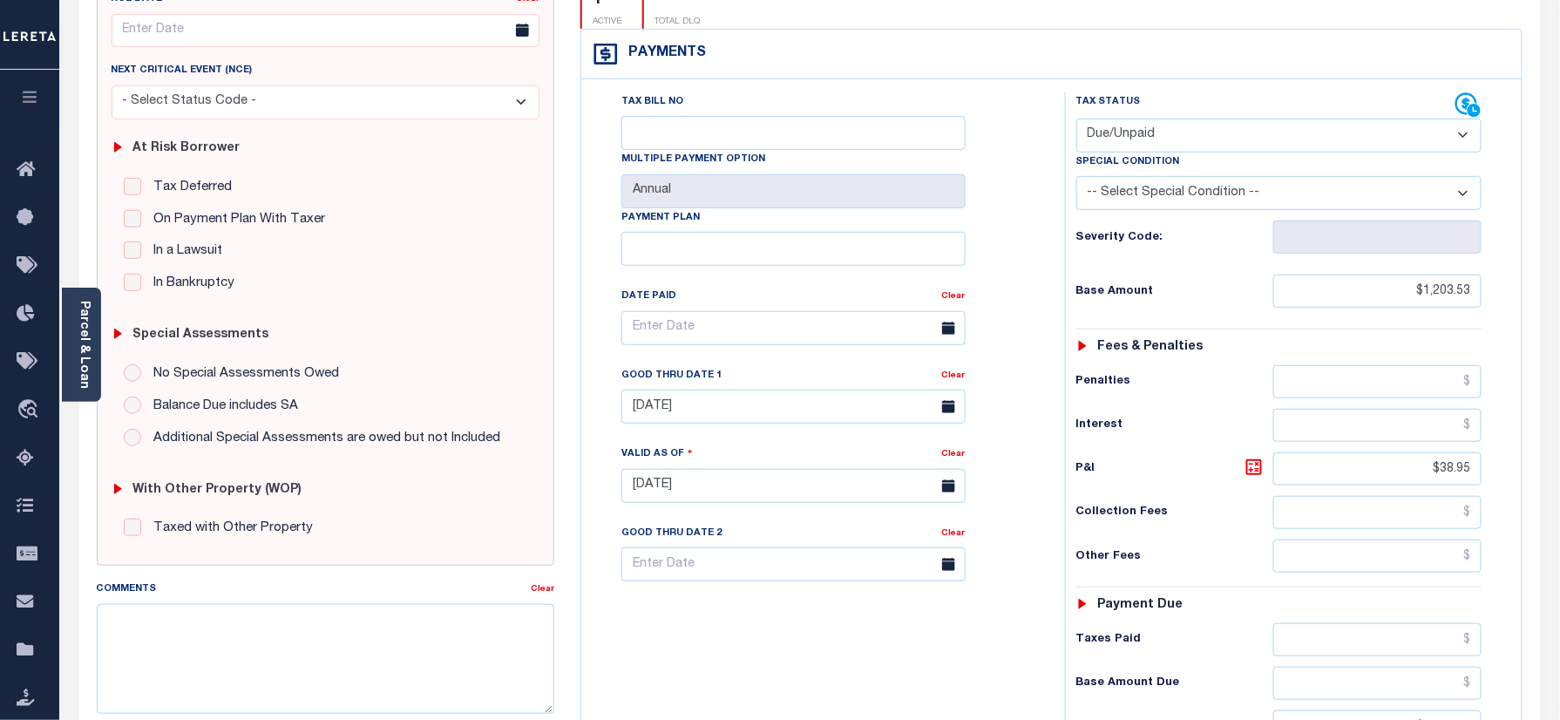
scroll to position [349, 0]
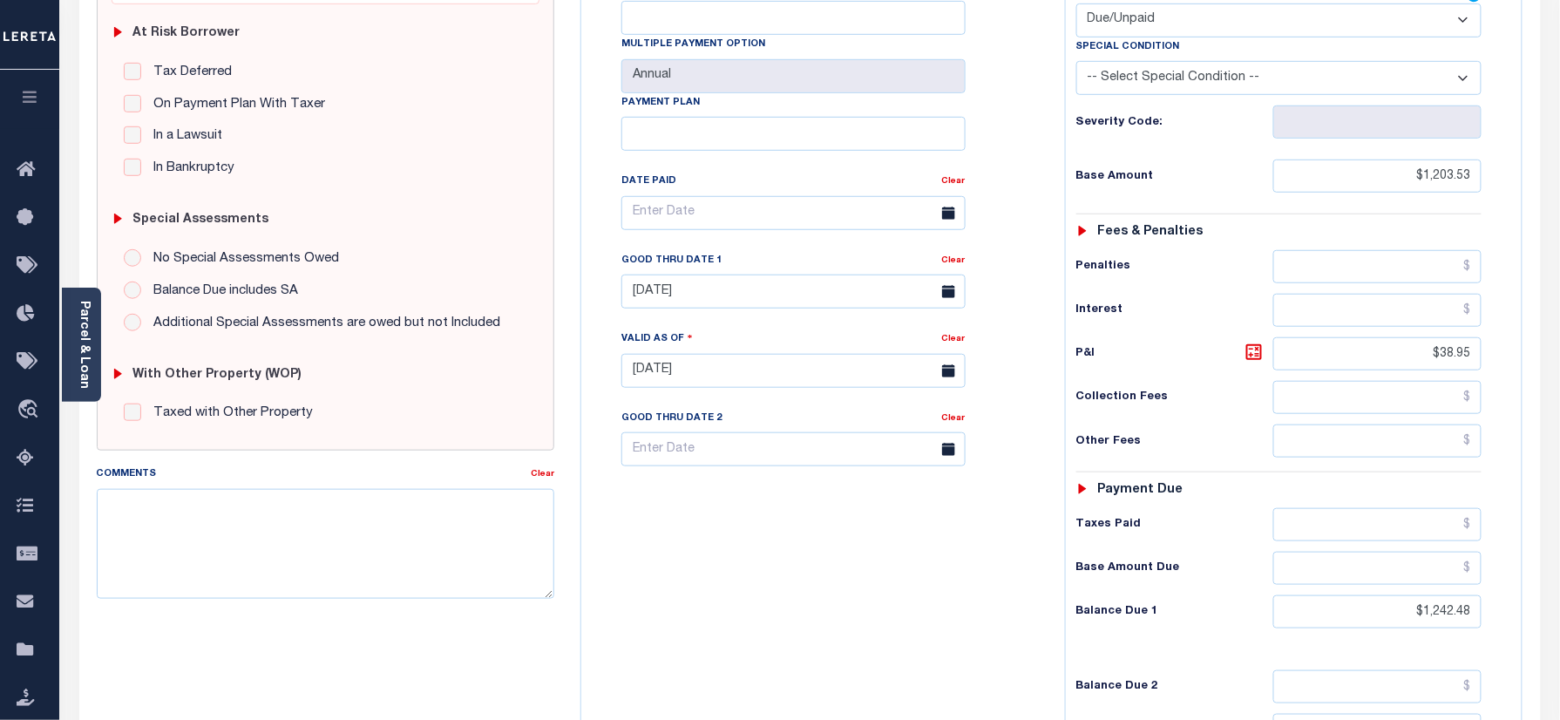
click at [781, 556] on div "Tax Bill No Multiple Payment Option Annual Payment Plan" at bounding box center [819, 362] width 466 height 770
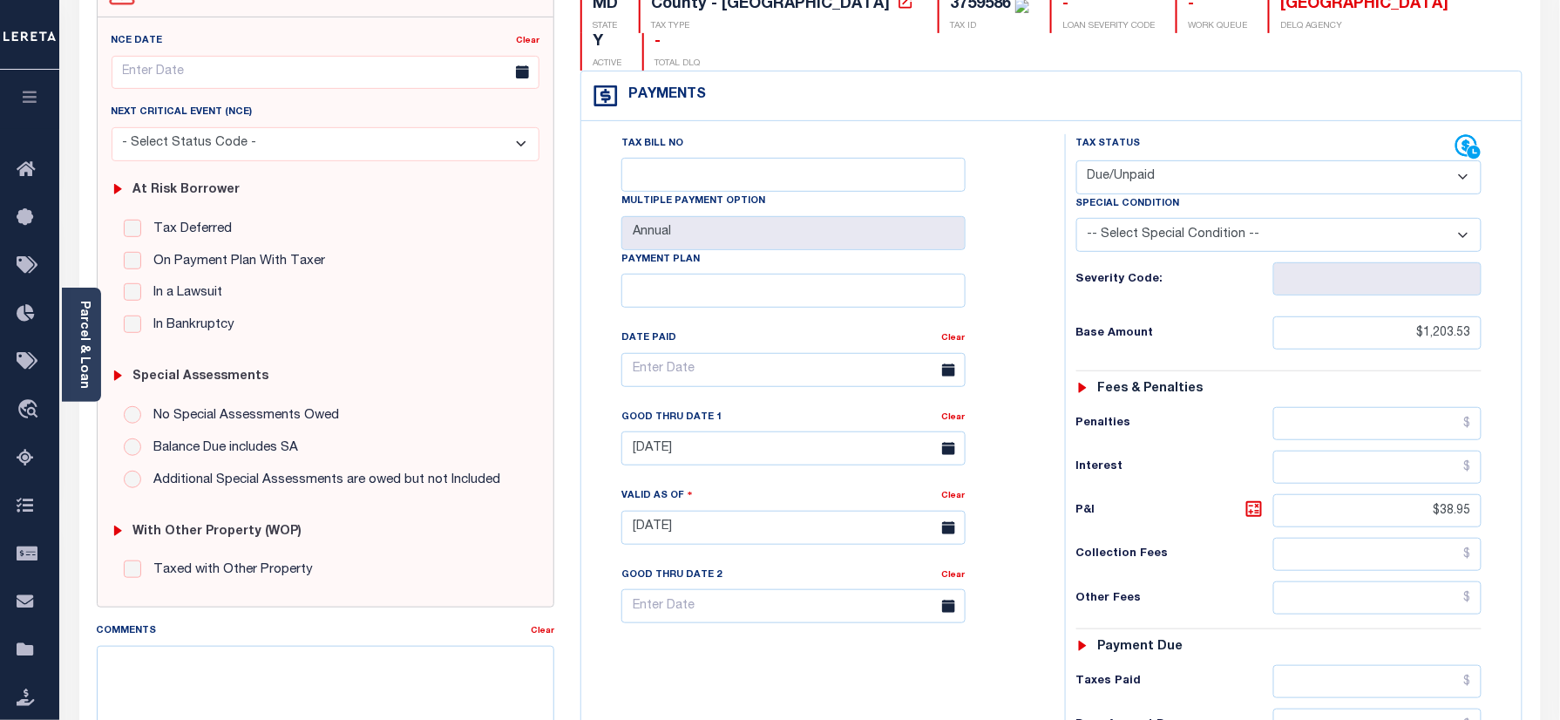
scroll to position [232, 0]
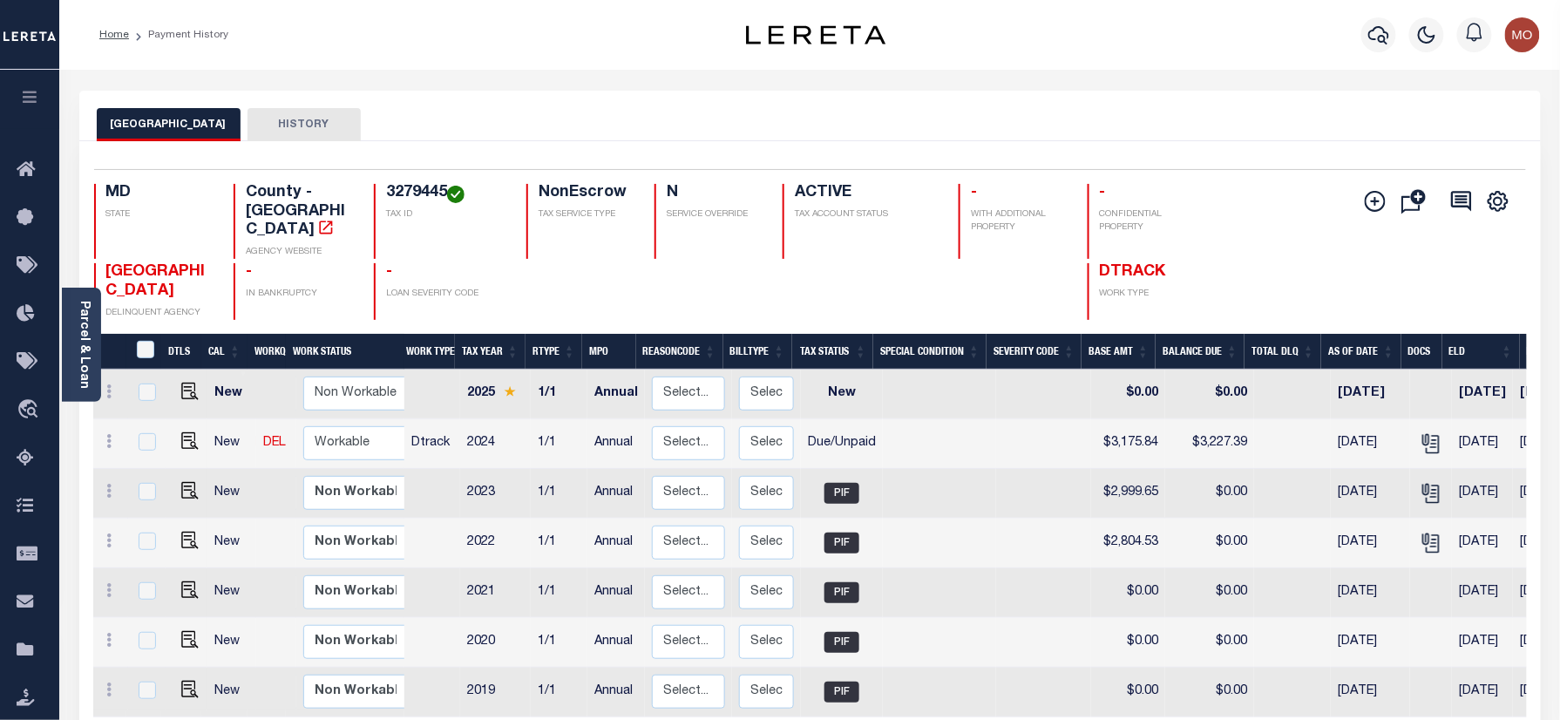
click at [398, 192] on h4 "3279445" at bounding box center [445, 193] width 119 height 19
copy h4 "3279445"
click at [182, 440] on img "" at bounding box center [189, 440] width 17 height 17
checkbox input "true"
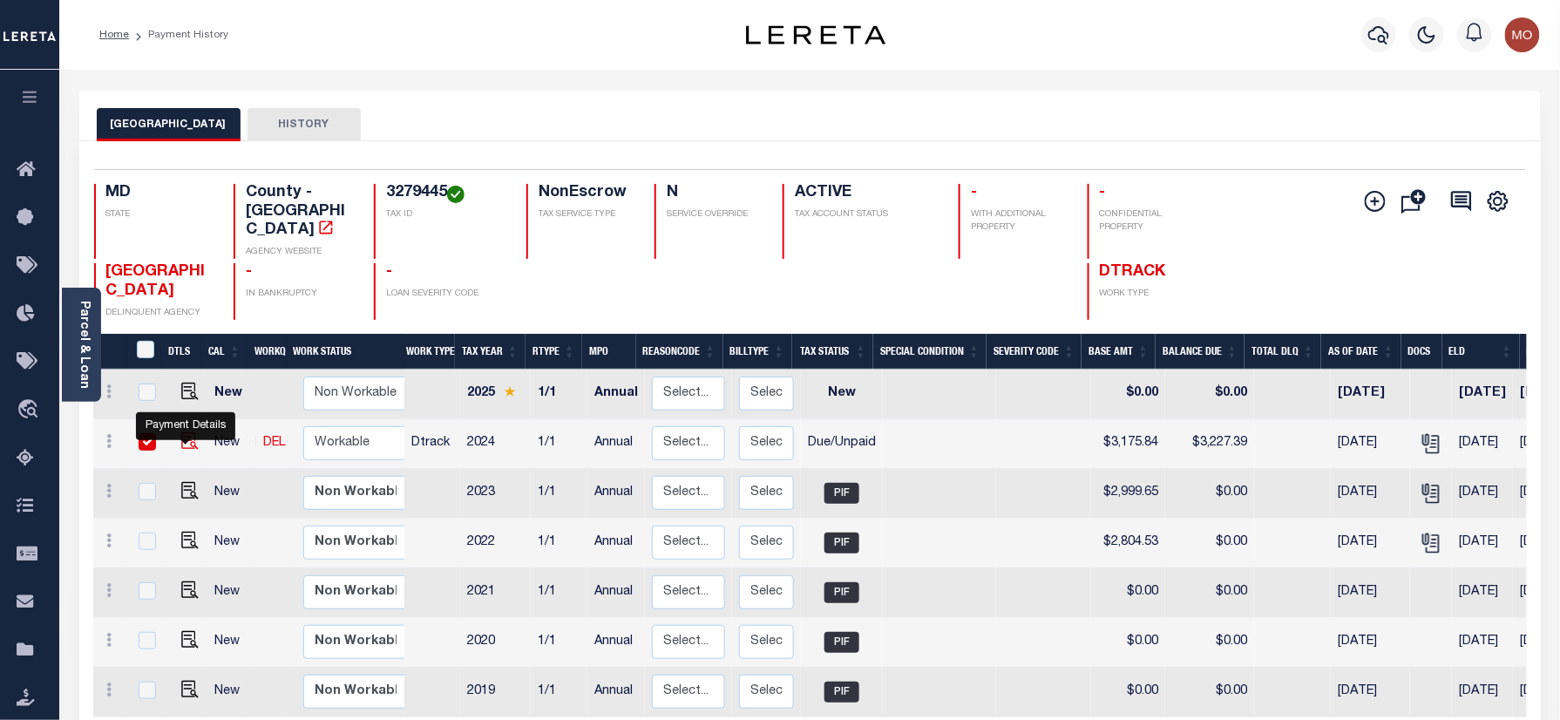
checkbox input "true"
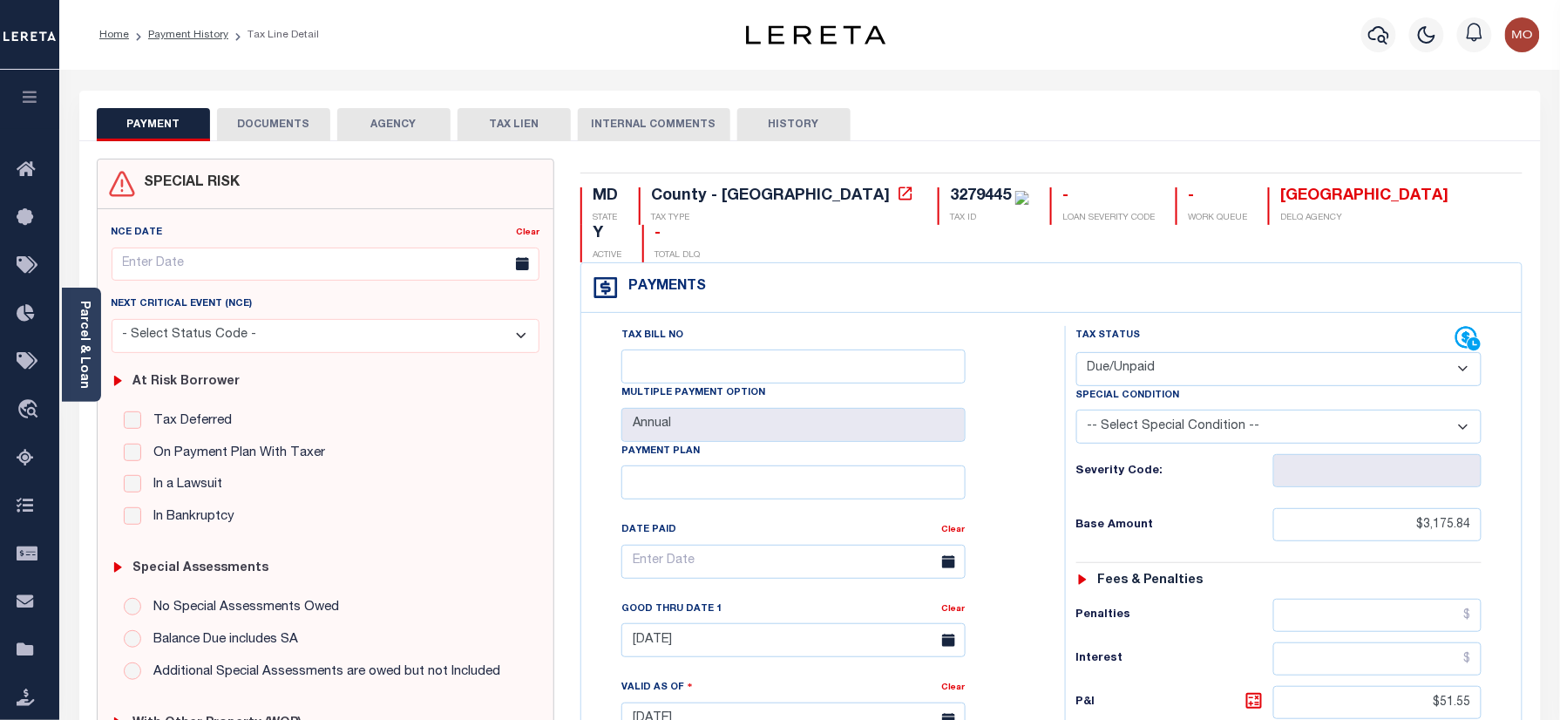
click at [1144, 352] on select "- Select Status Code - Open Due/Unpaid Paid Incomplete No Tax Due Internal Refu…" at bounding box center [1279, 369] width 406 height 34
select select "PYD"
click at [1076, 352] on select "- Select Status Code - Open Due/Unpaid Paid Incomplete No Tax Due Internal Refu…" at bounding box center [1279, 369] width 406 height 34
type input "10/07/2025"
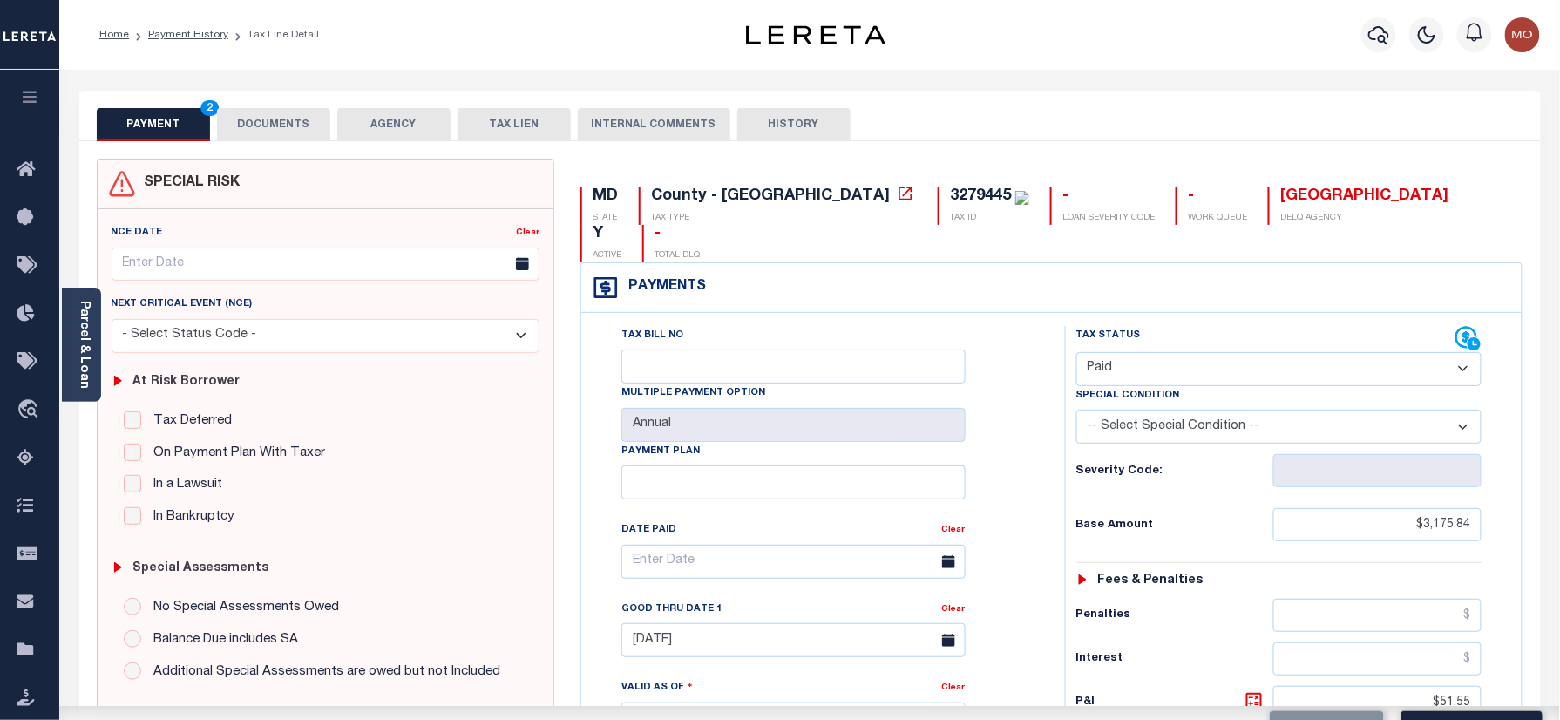
click at [1036, 436] on div "Tax Bill No Multiple Payment Option Annual Payment Plan Clear Clear 11/30/2024 …" at bounding box center [819, 570] width 440 height 489
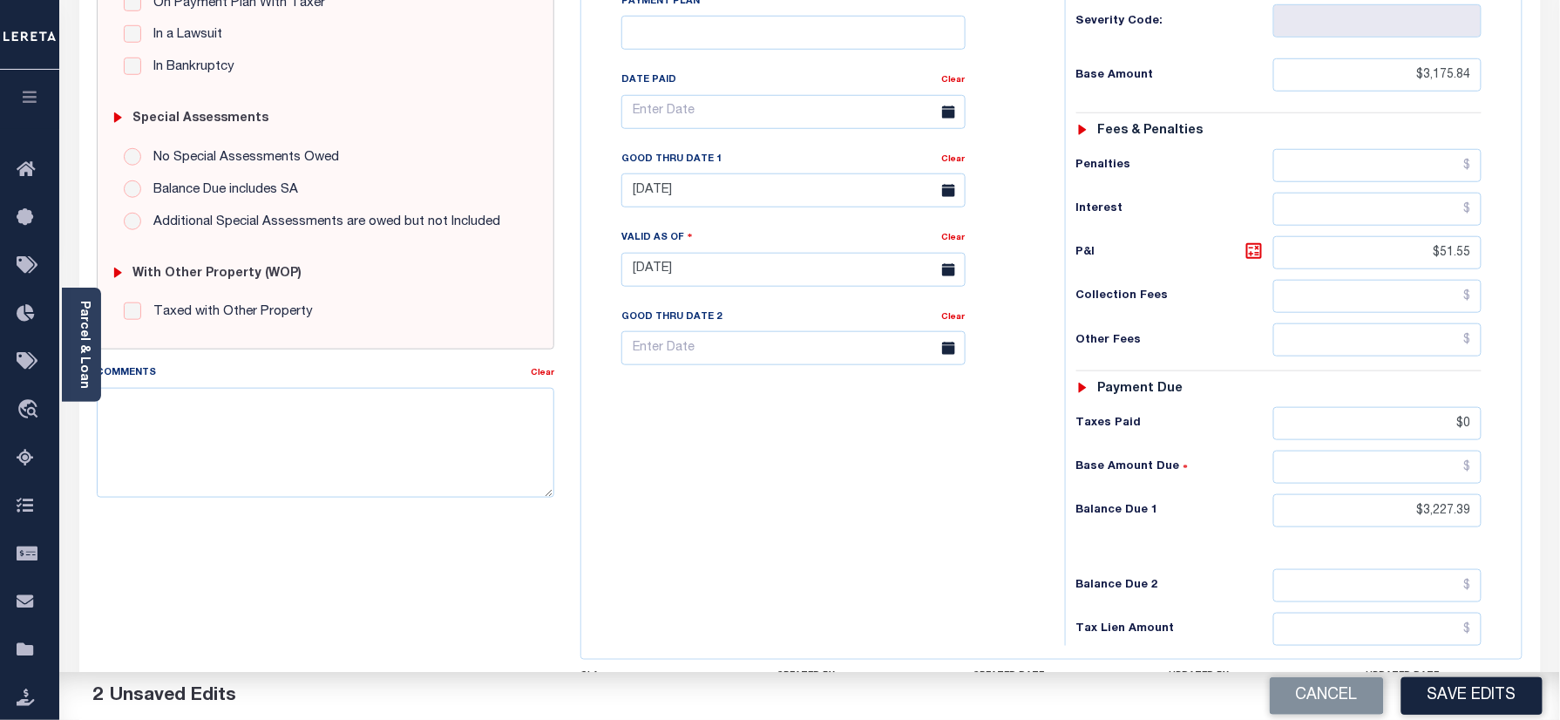
scroll to position [576, 0]
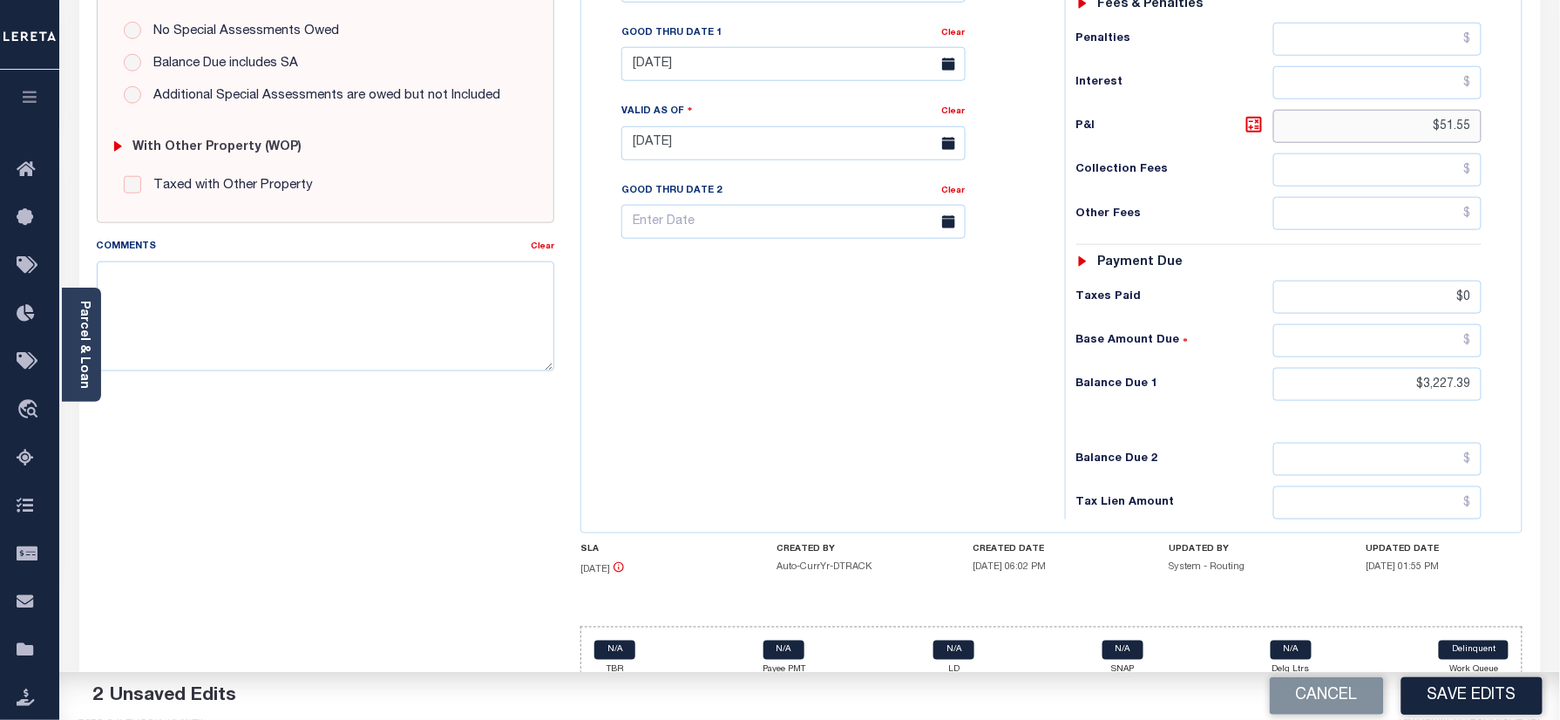
drag, startPoint x: 1398, startPoint y: 109, endPoint x: 1458, endPoint y: 220, distance: 126.0
click at [1529, 98] on div "MD STATE County - MD TAX TYPE 3279445 TAX ID - LOAN SEVERITY CODE - WORK QUEUE …" at bounding box center [1051, 144] width 968 height 1122
drag, startPoint x: 1426, startPoint y: 272, endPoint x: 1469, endPoint y: 324, distance: 68.1
click at [1553, 272] on div "PAYMENT 3 DOCUMENTS AGENCY DELINQUENT PAYEE" at bounding box center [810, 130] width 1488 height 1231
drag, startPoint x: 1400, startPoint y: 353, endPoint x: 1335, endPoint y: 343, distance: 65.2
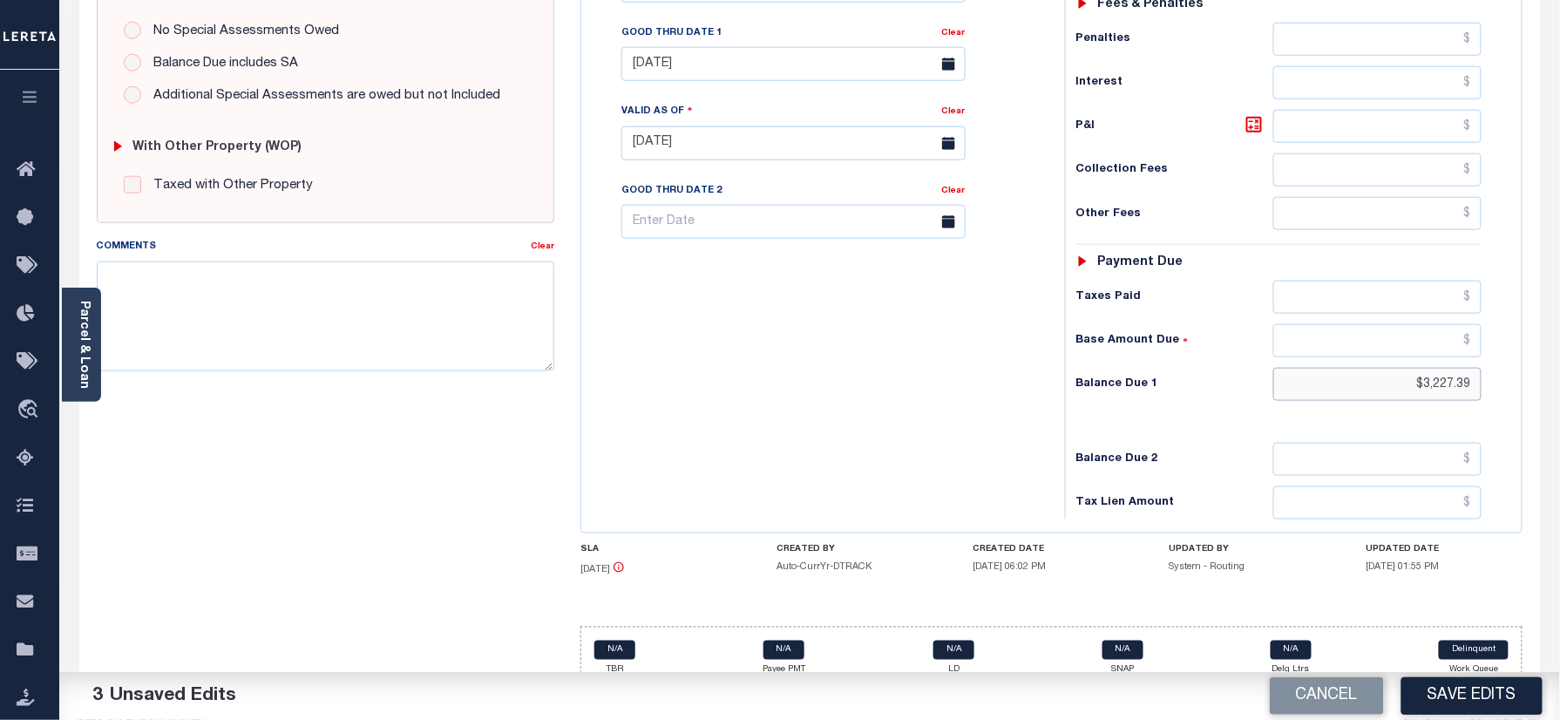
click at [1515, 343] on div "Tax Status Status" at bounding box center [1285, 135] width 466 height 770
type input "$0.00"
click at [900, 396] on div "Tax Bill No Multiple Payment Option Annual Payment Plan" at bounding box center [819, 135] width 466 height 770
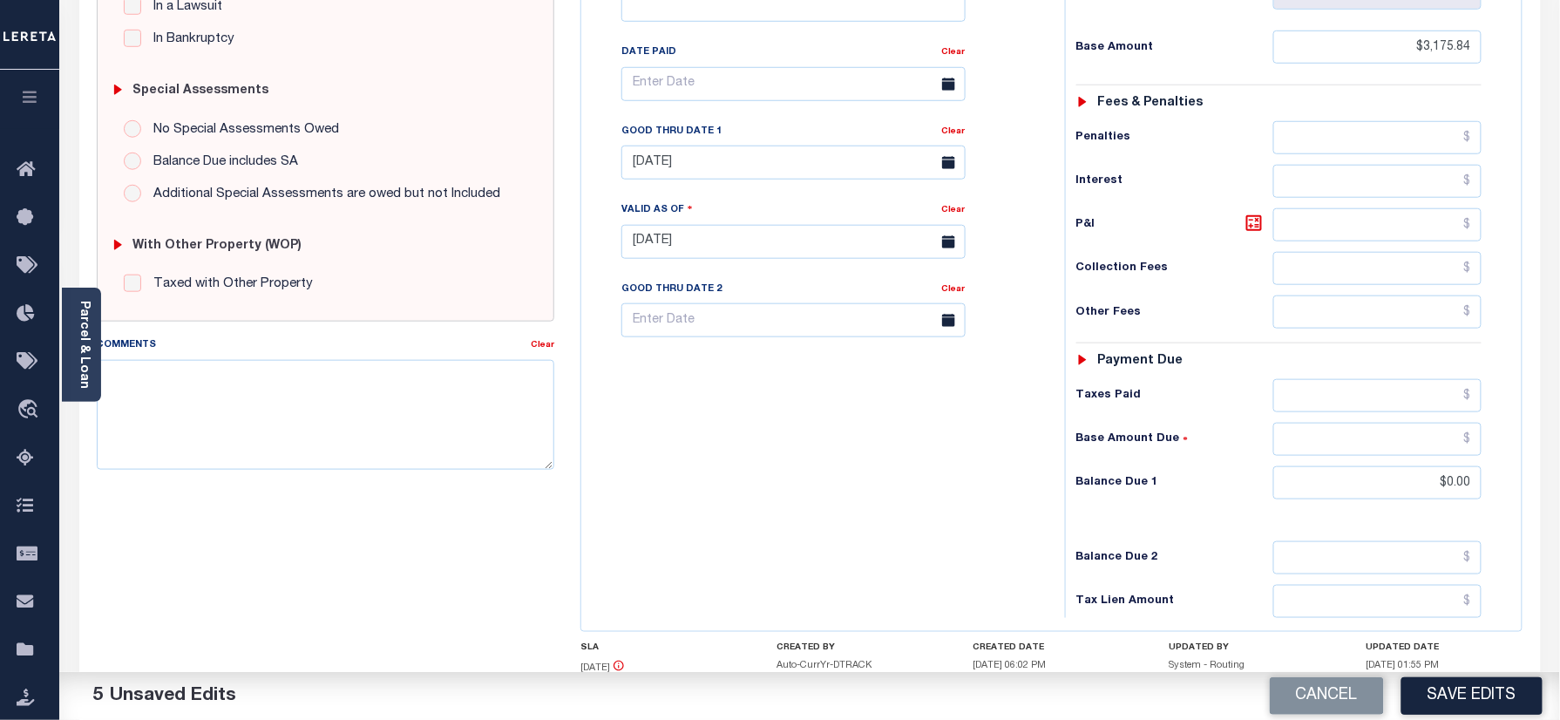
scroll to position [343, 0]
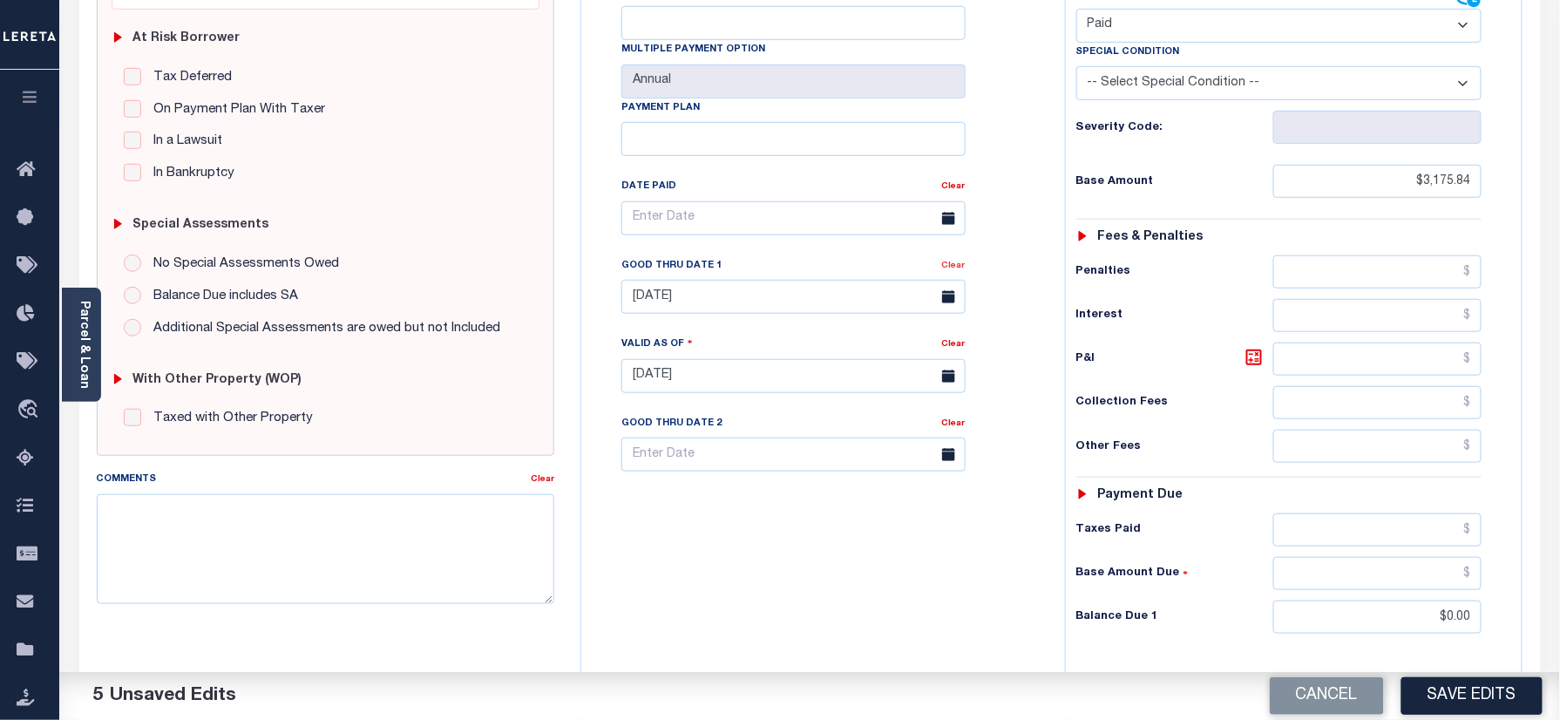
click at [952, 261] on link "Clear" at bounding box center [954, 265] width 24 height 9
click at [1000, 234] on div "Tax Bill No Multiple Payment Option Annual Payment Plan Clear Clear Valid as Of…" at bounding box center [819, 227] width 440 height 489
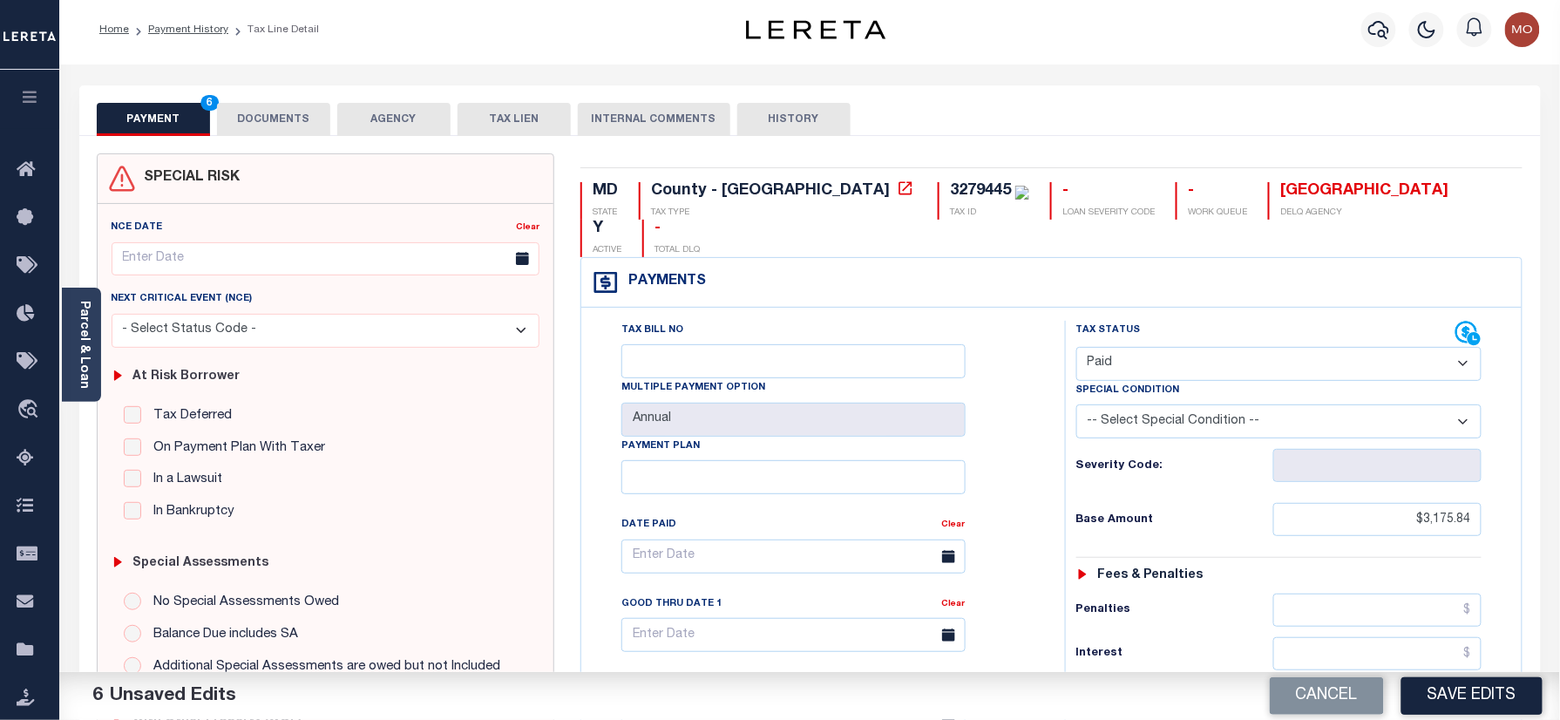
scroll to position [0, 0]
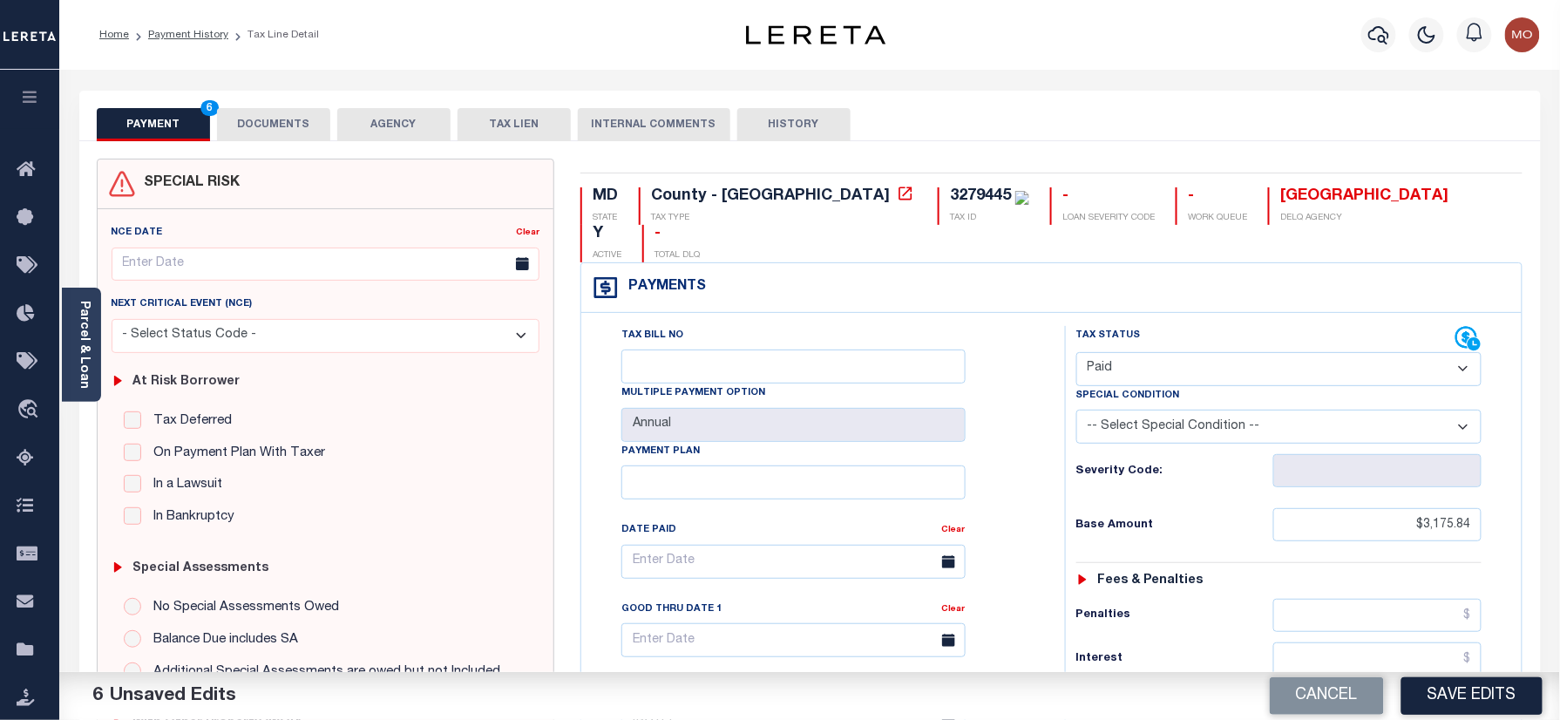
click at [950, 200] on div "3279445" at bounding box center [980, 196] width 61 height 16
click at [273, 127] on button "DOCUMENTS" at bounding box center [273, 124] width 113 height 33
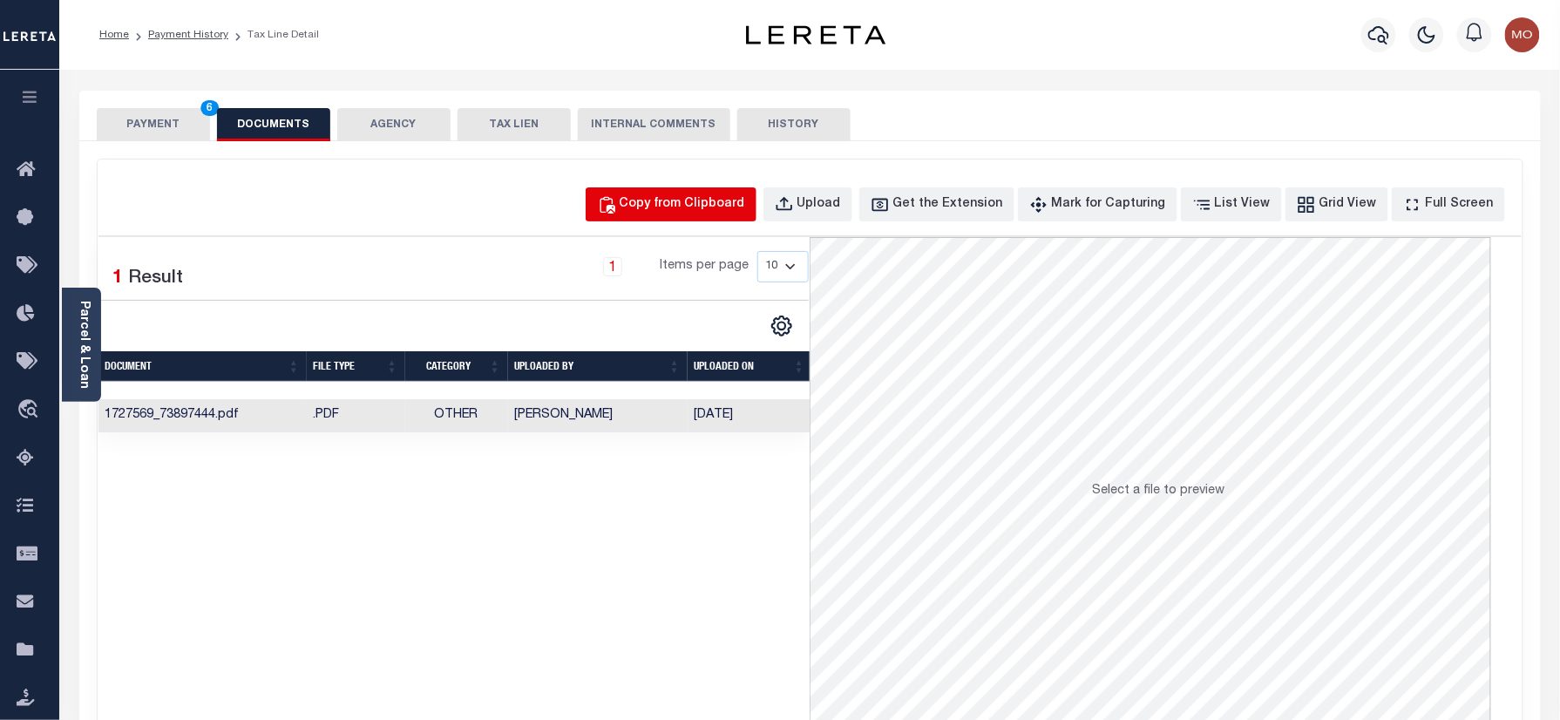
click at [695, 200] on div "Copy from Clipboard" at bounding box center [682, 204] width 125 height 19
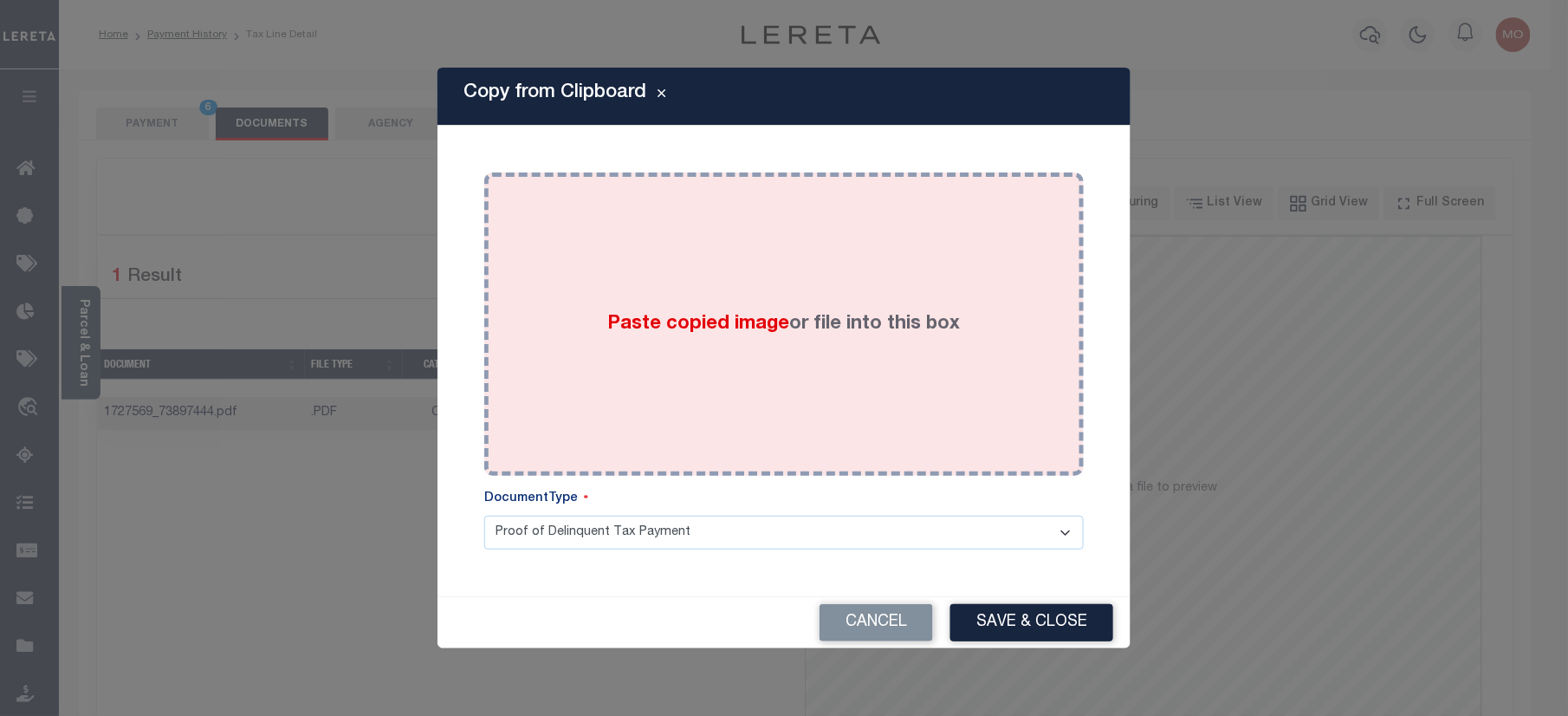
click at [690, 330] on span "Paste copied image" at bounding box center [699, 323] width 182 height 19
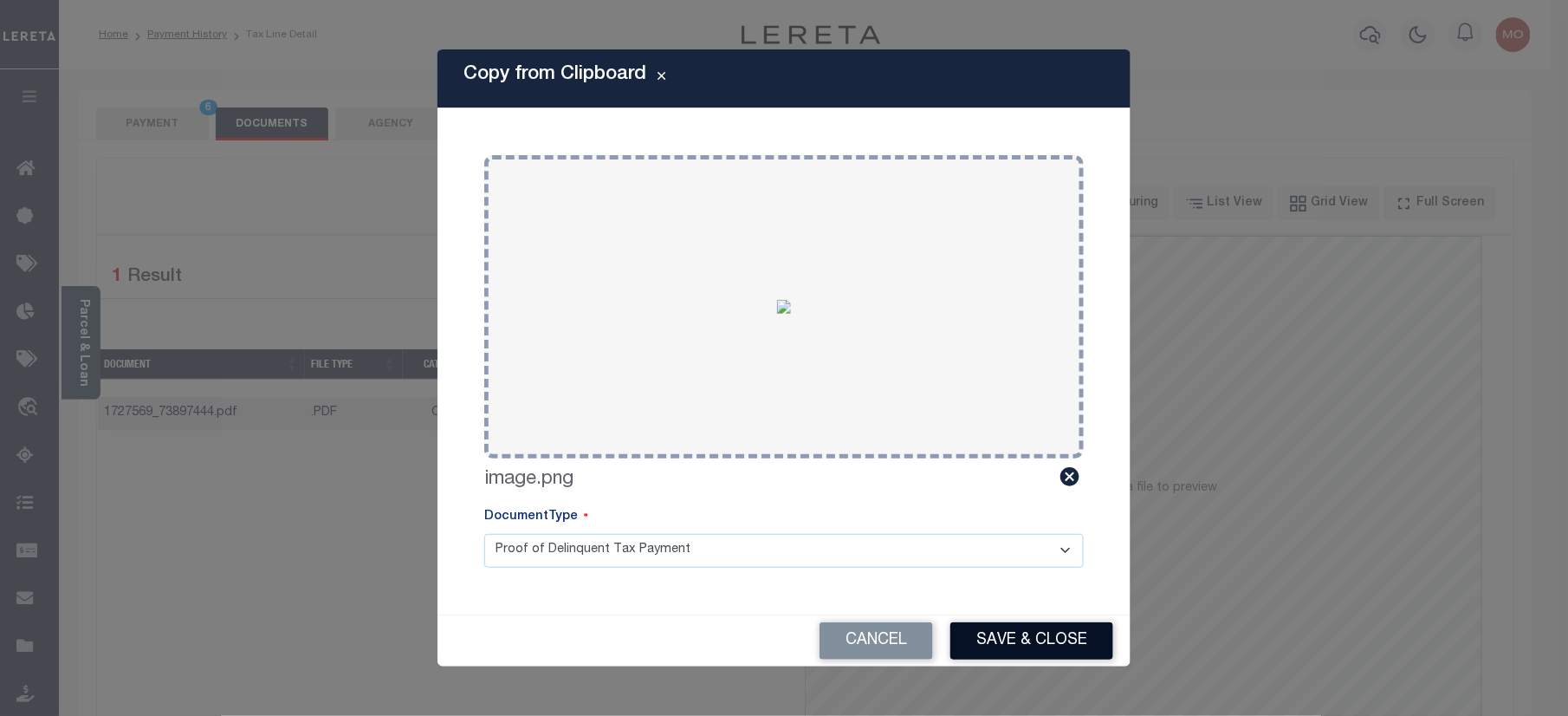
click at [1030, 638] on button "Save & Close" at bounding box center [1032, 640] width 163 height 37
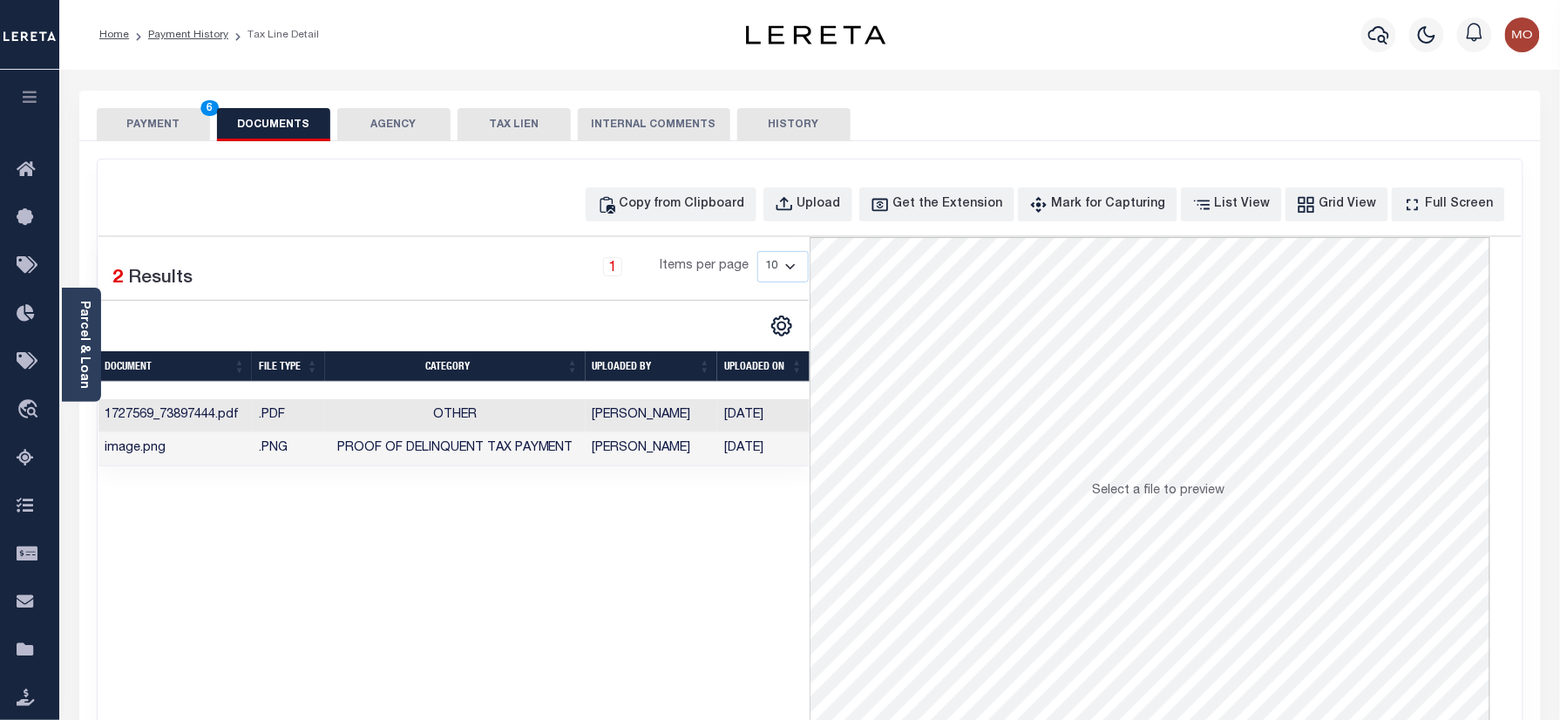
click at [157, 117] on button "PAYMENT 6" at bounding box center [153, 124] width 113 height 33
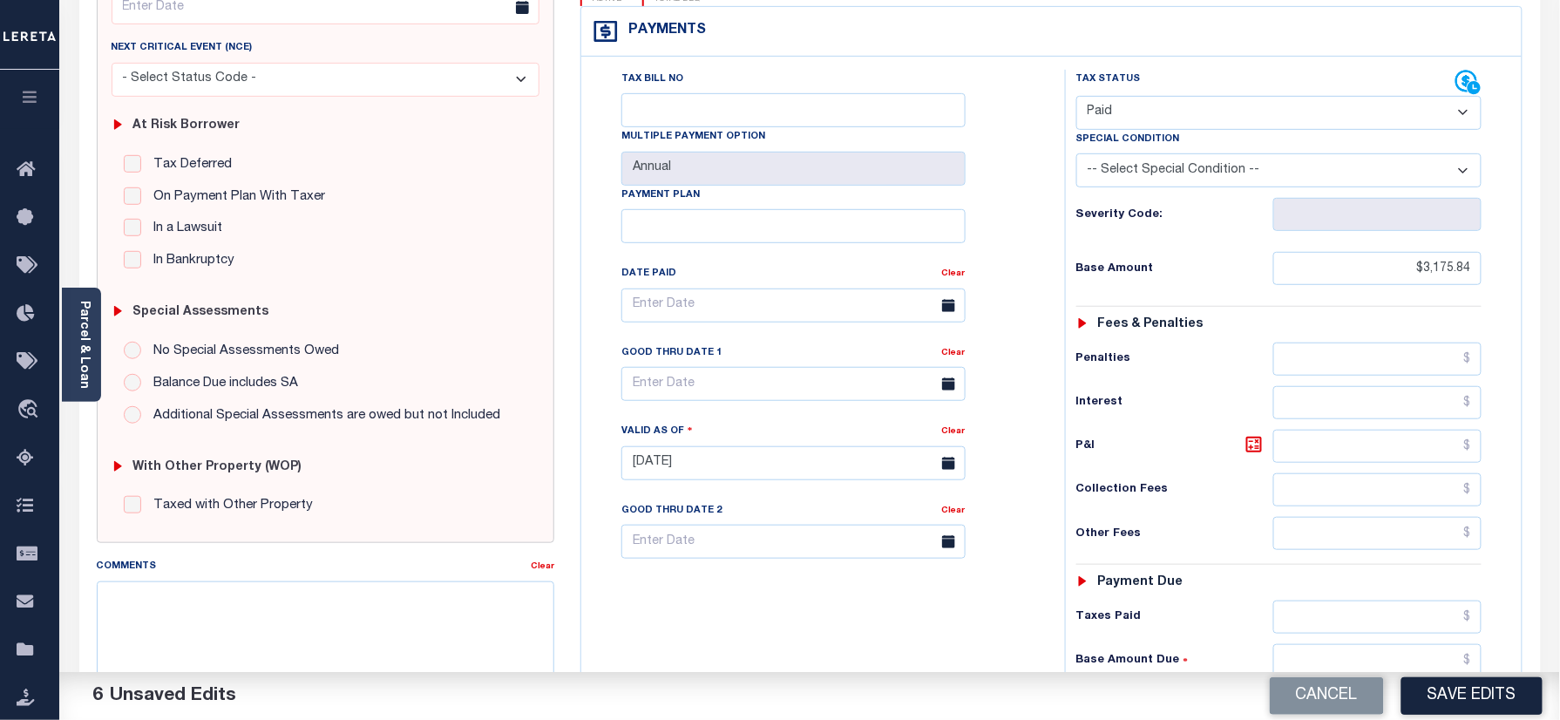
scroll to position [349, 0]
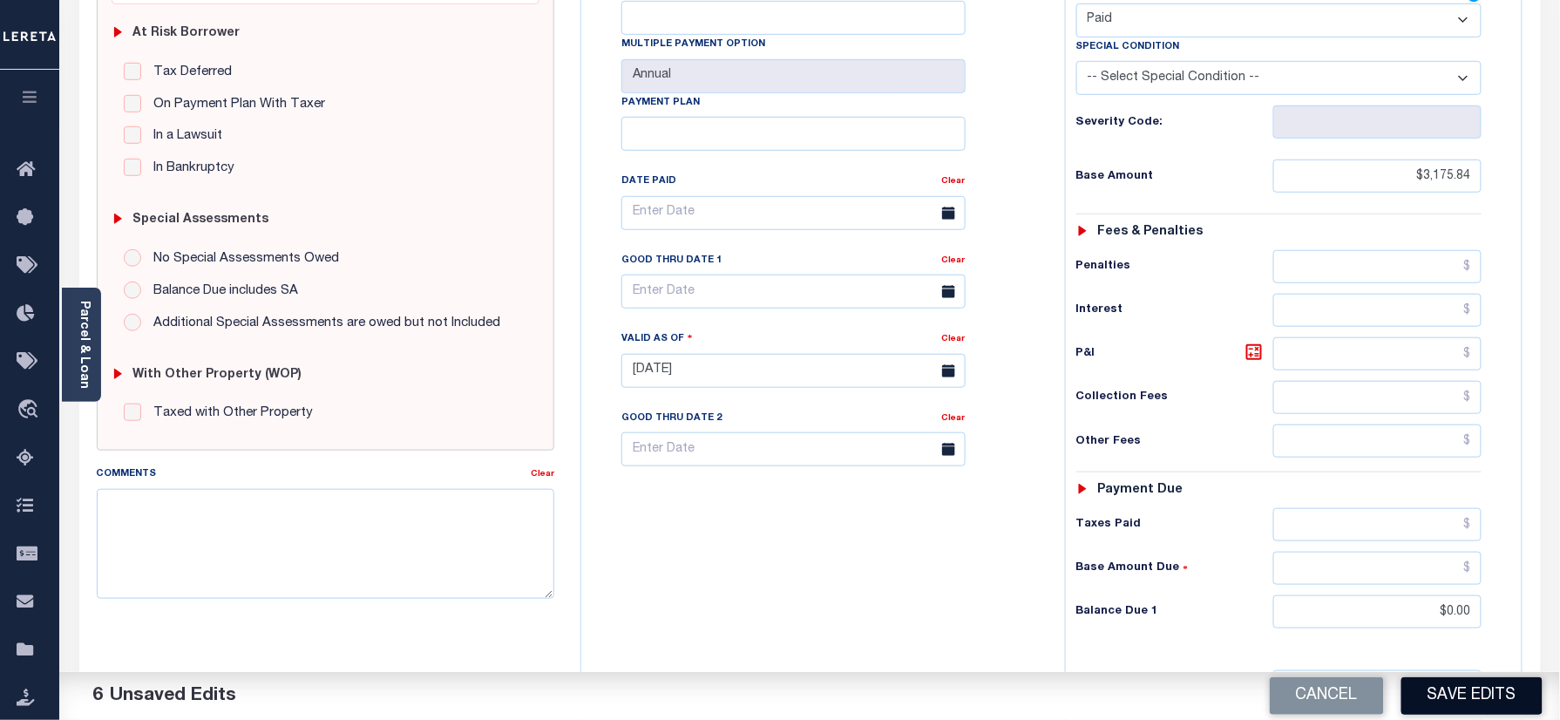
click at [1417, 708] on button "Save Edits" at bounding box center [1471, 695] width 141 height 37
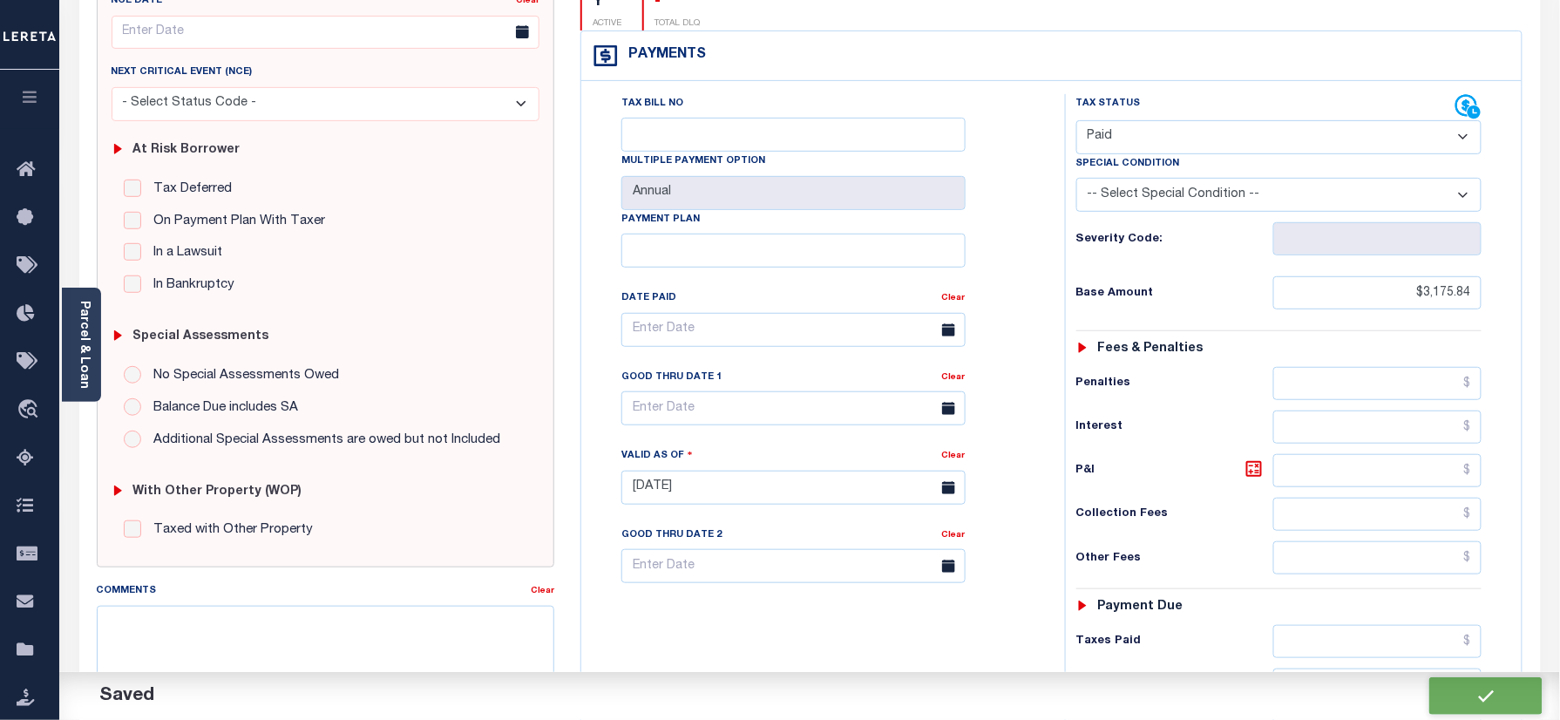
checkbox input "false"
type input "$3,175.84"
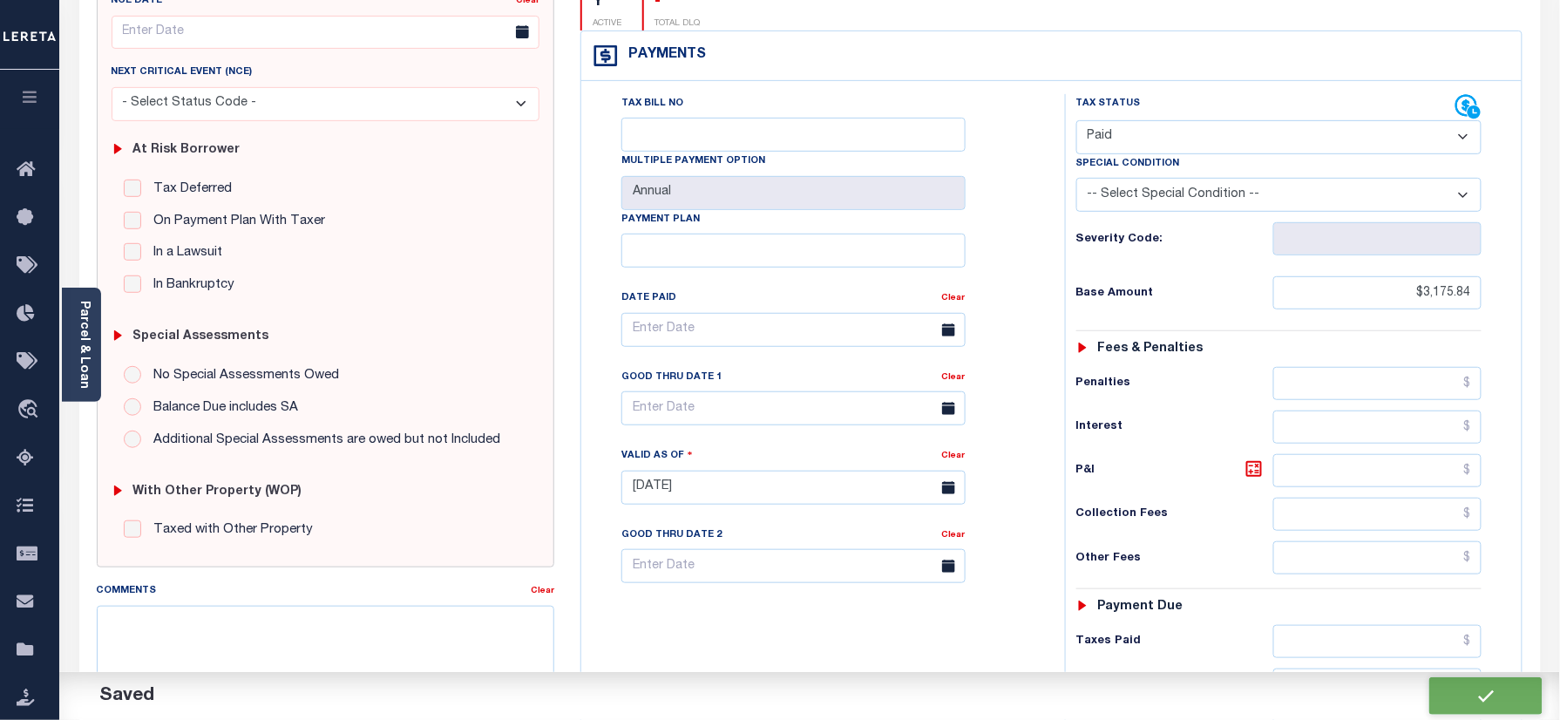
type input "$0"
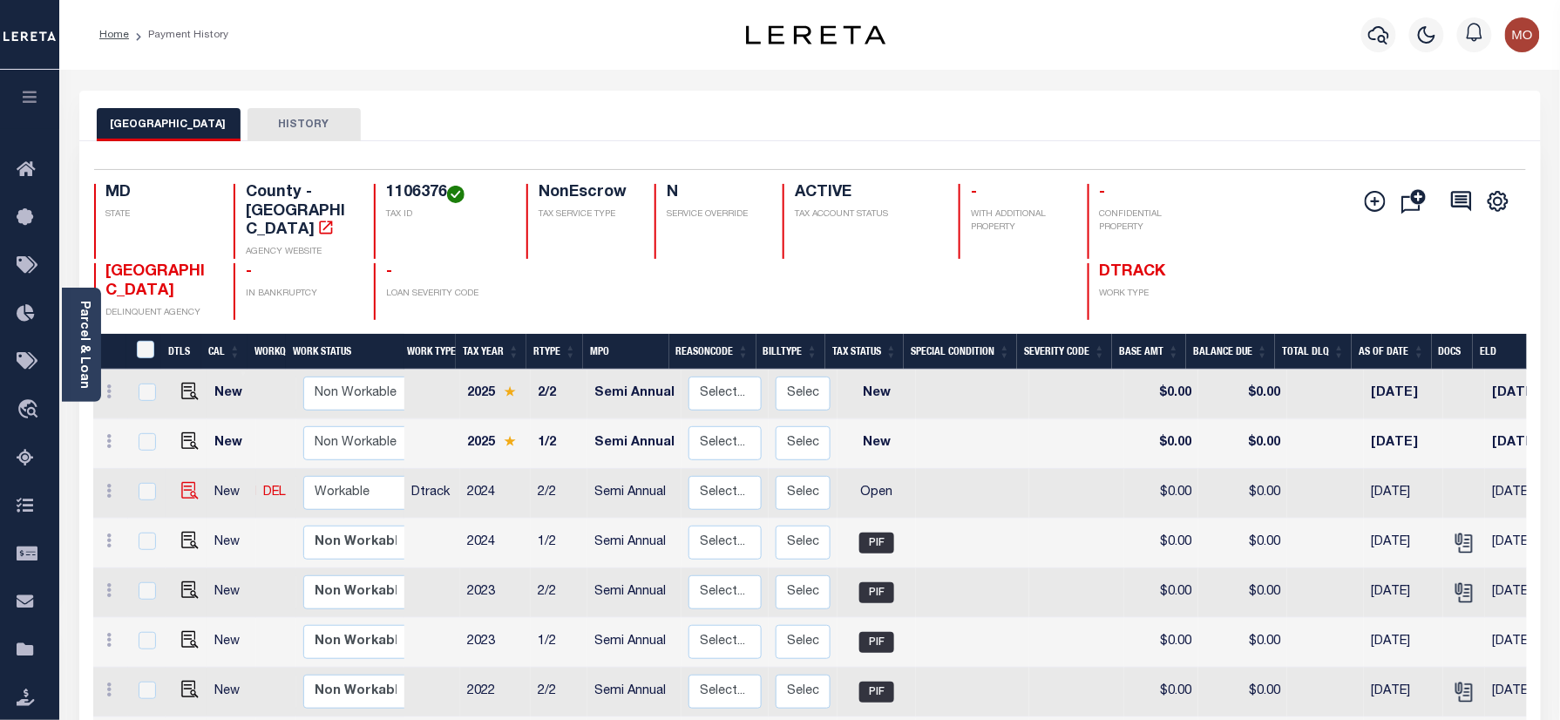
click at [181, 497] on img at bounding box center [189, 490] width 17 height 17
checkbox input "true"
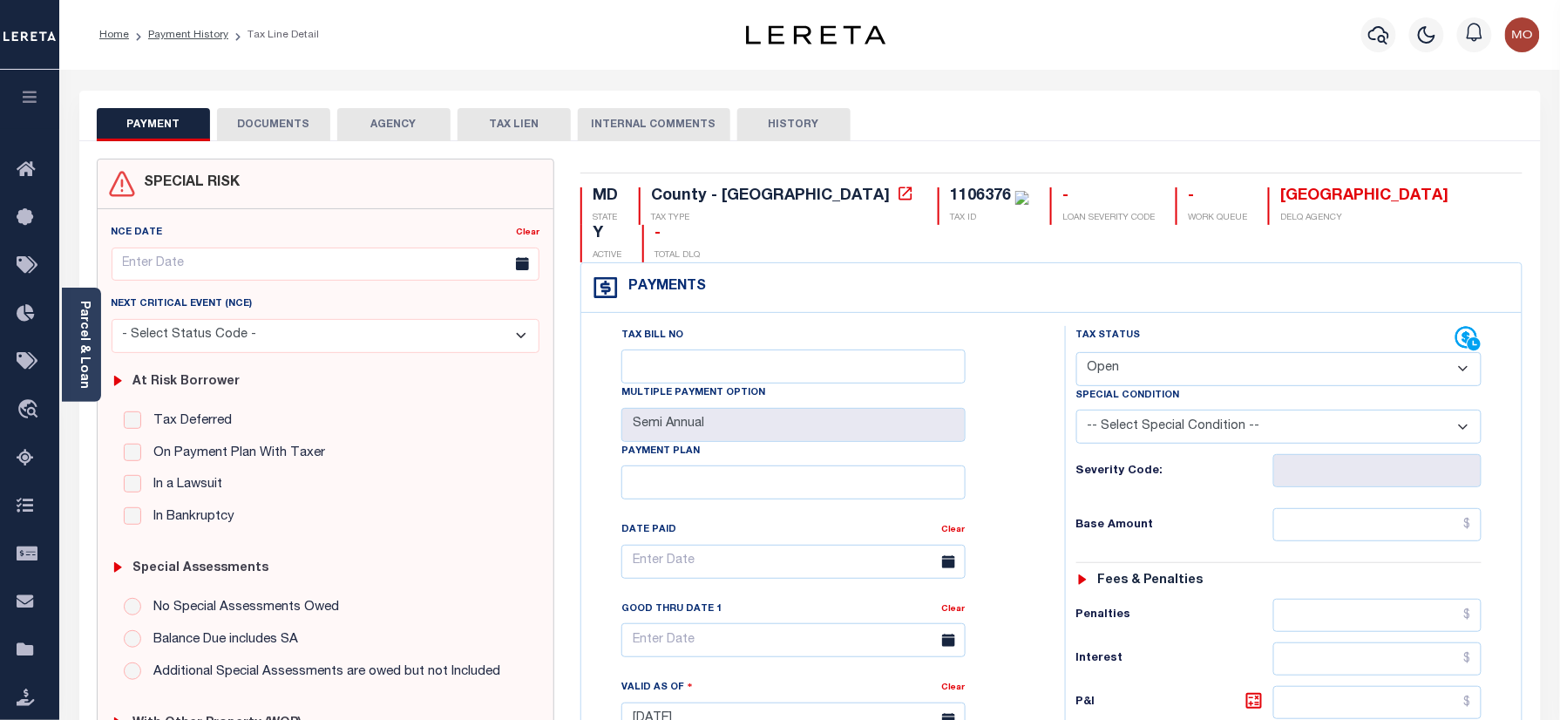
click at [950, 195] on div "1106376" at bounding box center [980, 196] width 61 height 16
drag, startPoint x: 828, startPoint y: 195, endPoint x: 828, endPoint y: 214, distance: 18.3
click at [950, 195] on div "1106376" at bounding box center [980, 196] width 61 height 16
copy div "1106376"
click at [1199, 352] on select "- Select Status Code - Open Due/Unpaid Paid Incomplete No Tax Due Internal Refu…" at bounding box center [1279, 369] width 406 height 34
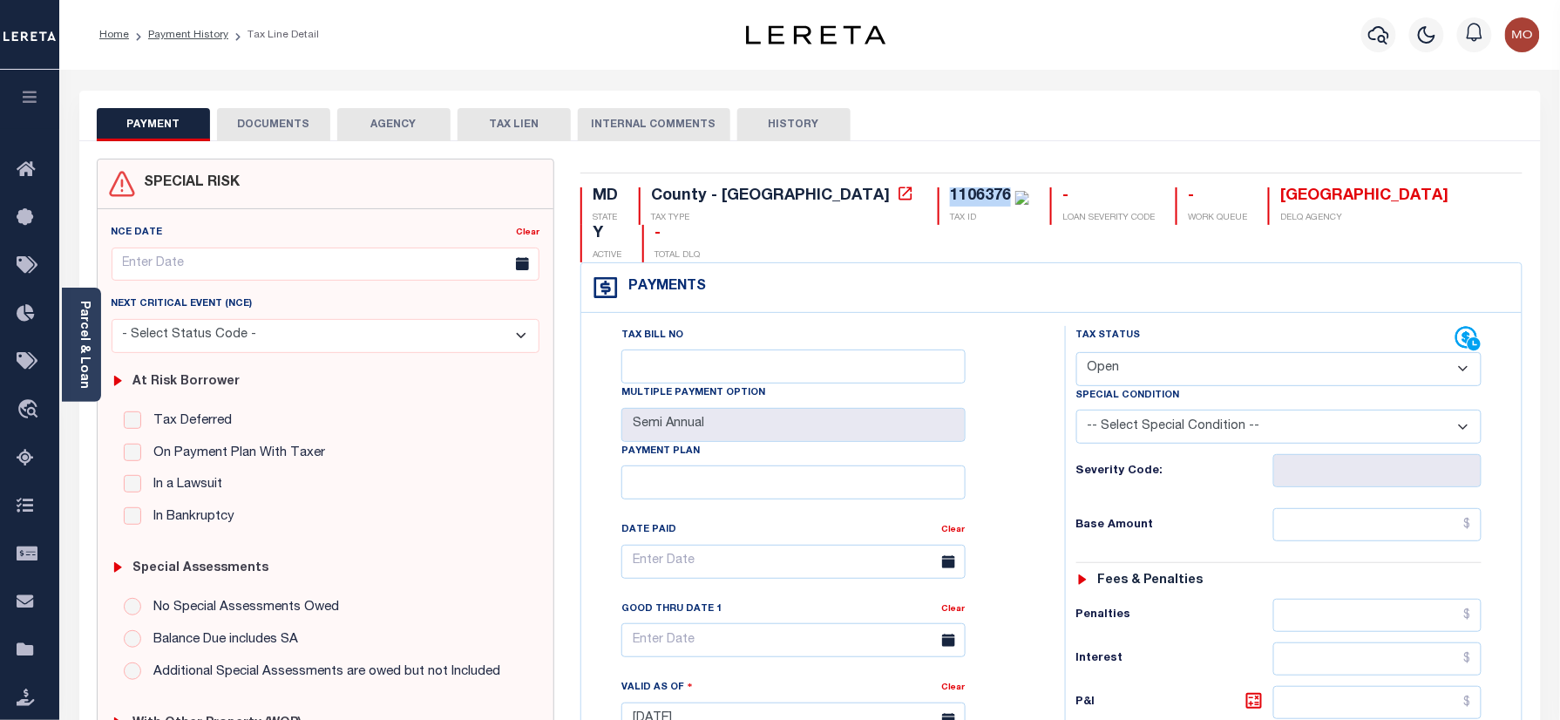
select select "PYD"
click at [1076, 352] on select "- Select Status Code - Open Due/Unpaid Paid Incomplete No Tax Due Internal Refu…" at bounding box center [1279, 369] width 406 height 34
type input "10/07/2025"
click at [1023, 440] on div "Tax Bill No Multiple Payment Option Semi Annual Payment Plan Clear Clear Valid …" at bounding box center [819, 570] width 440 height 489
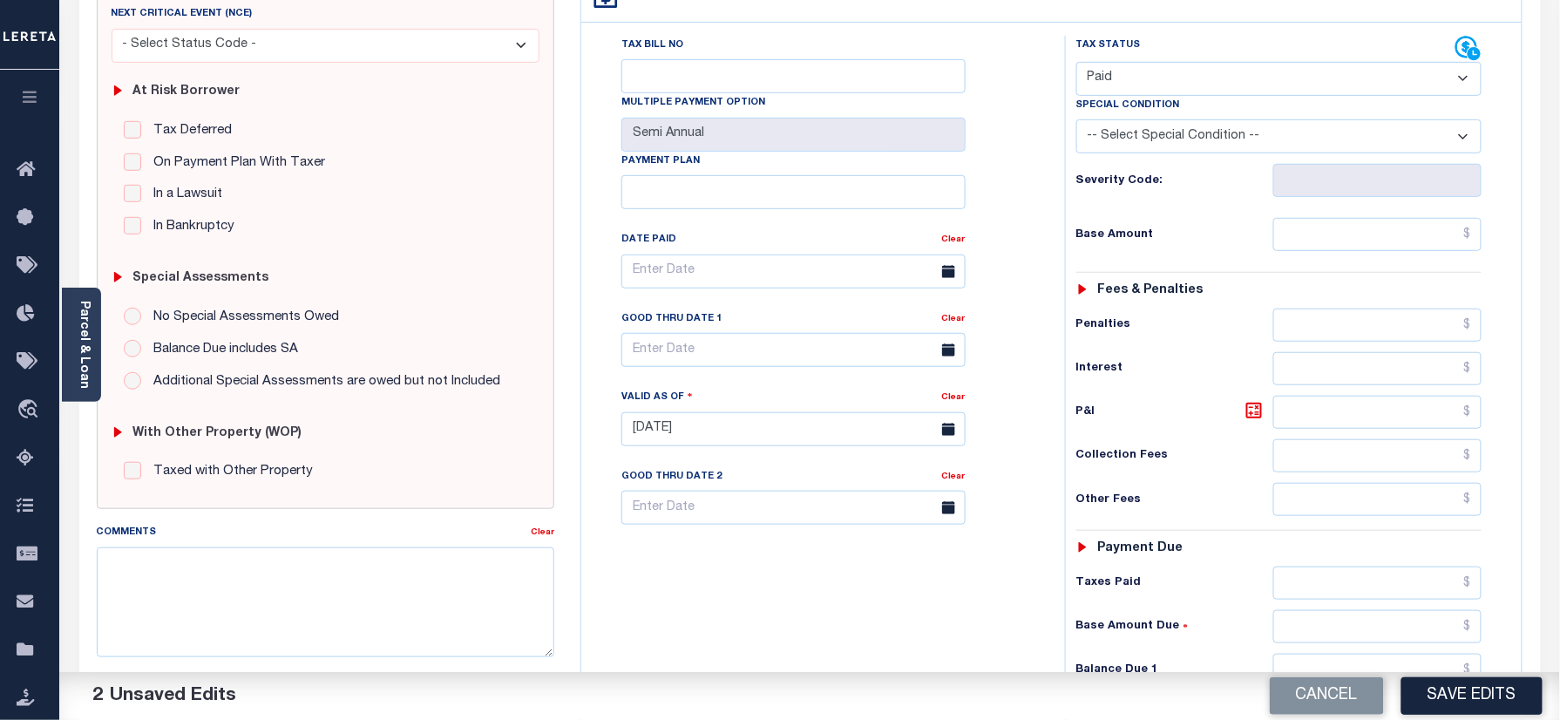
scroll to position [465, 0]
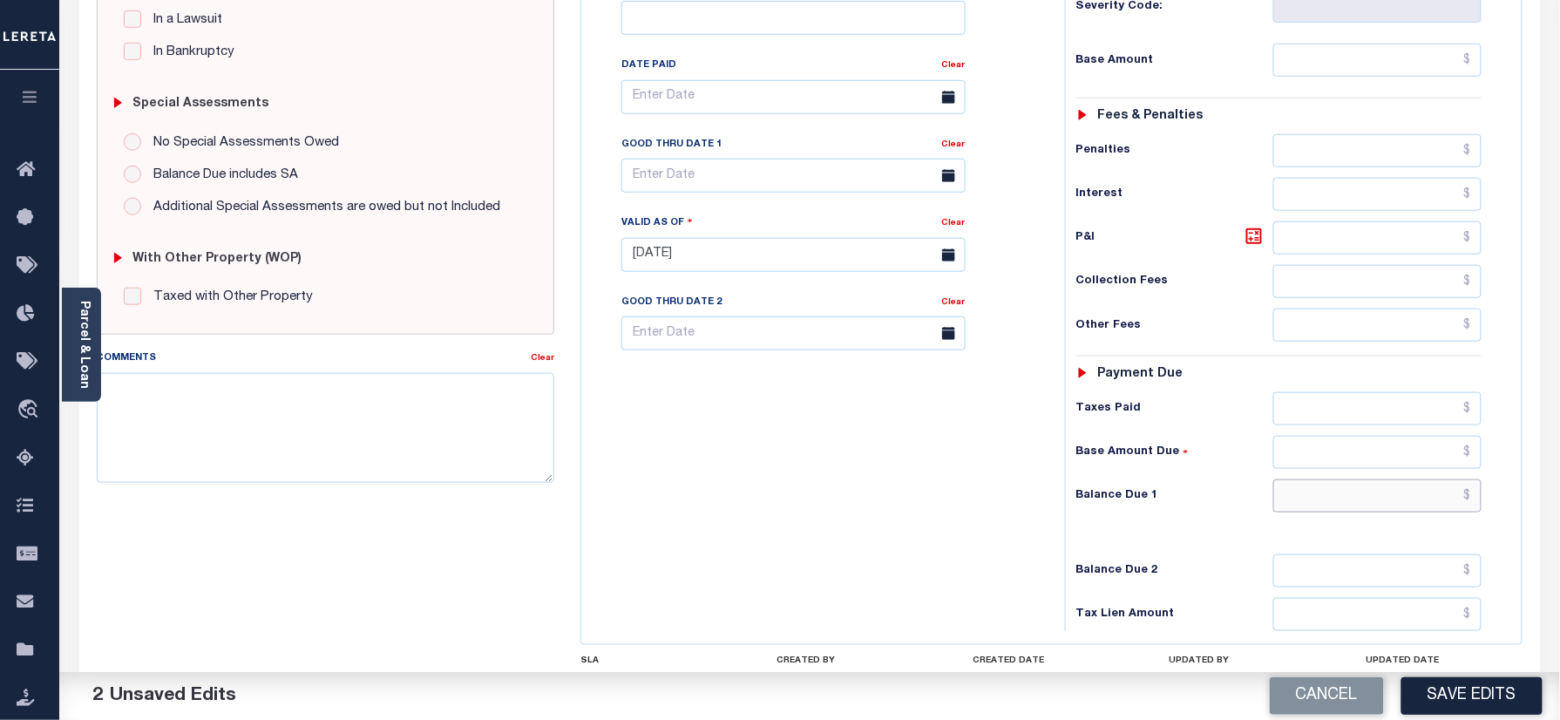
drag, startPoint x: 1340, startPoint y: 474, endPoint x: 1288, endPoint y: 465, distance: 53.2
click at [1340, 479] on input "text" at bounding box center [1377, 495] width 209 height 33
type input "$0.00"
click at [778, 460] on div "Tax Bill No Multiple Payment Option Semi Annual Payment Plan Clear" at bounding box center [819, 246] width 466 height 770
click at [754, 486] on div "Tax Bill No Multiple Payment Option Semi Annual Payment Plan Clear" at bounding box center [819, 246] width 466 height 770
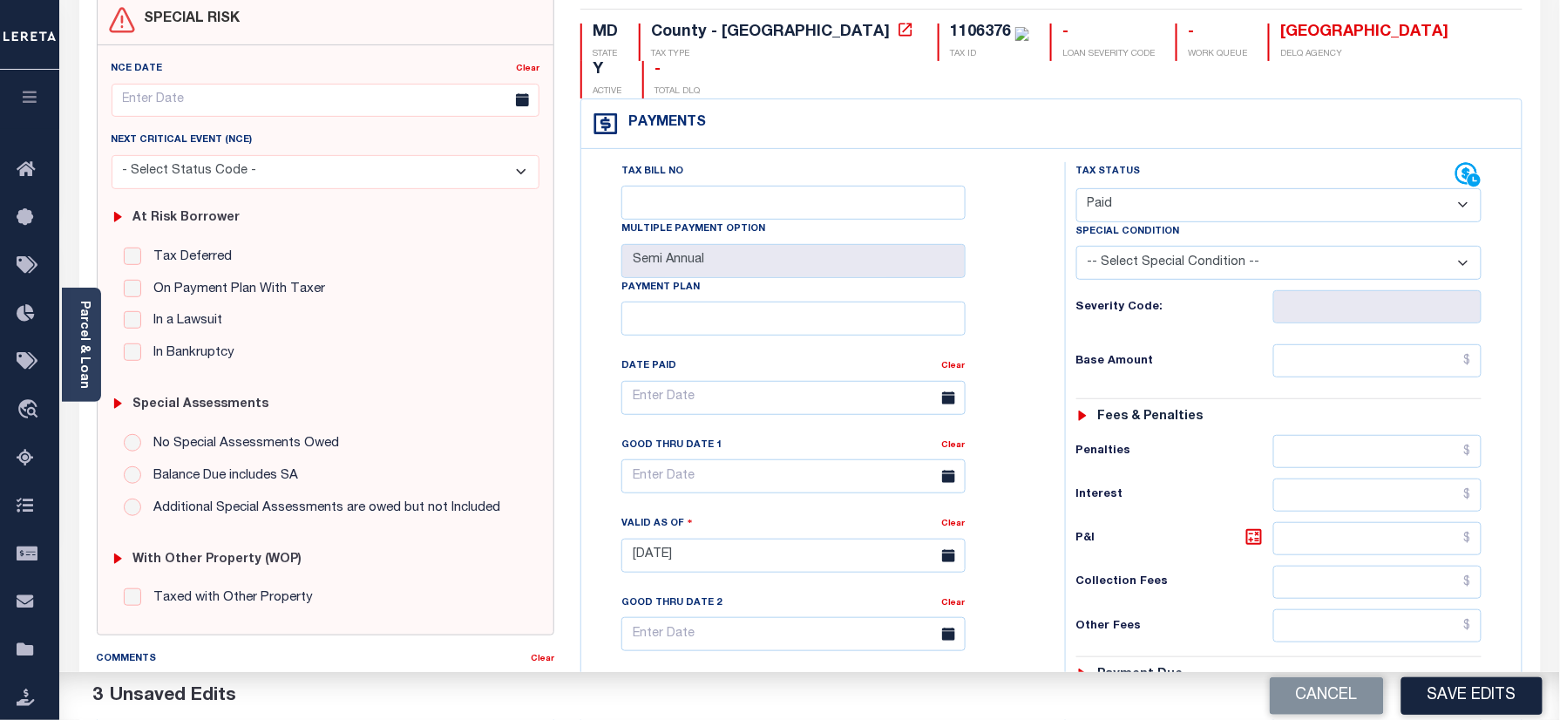
scroll to position [0, 0]
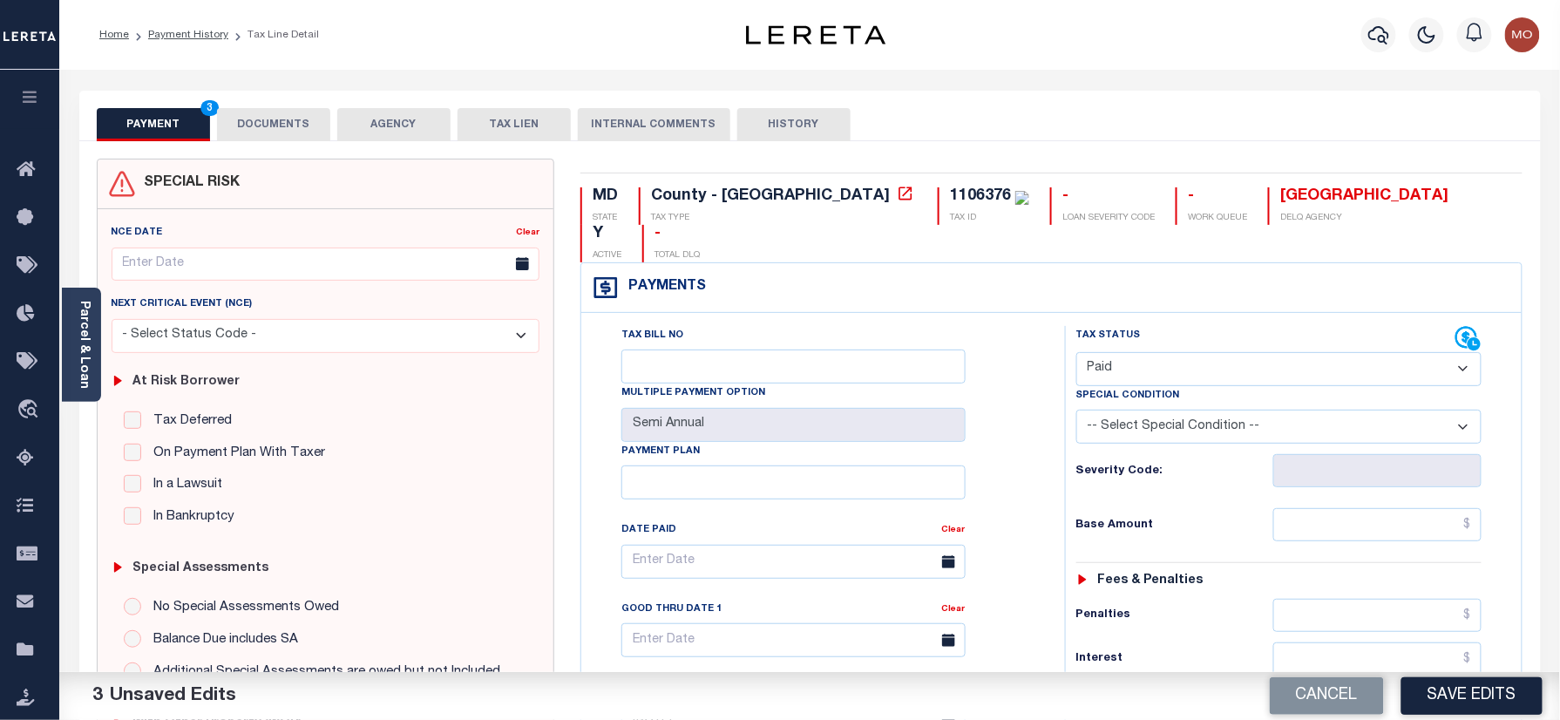
click at [280, 113] on button "DOCUMENTS" at bounding box center [273, 124] width 113 height 33
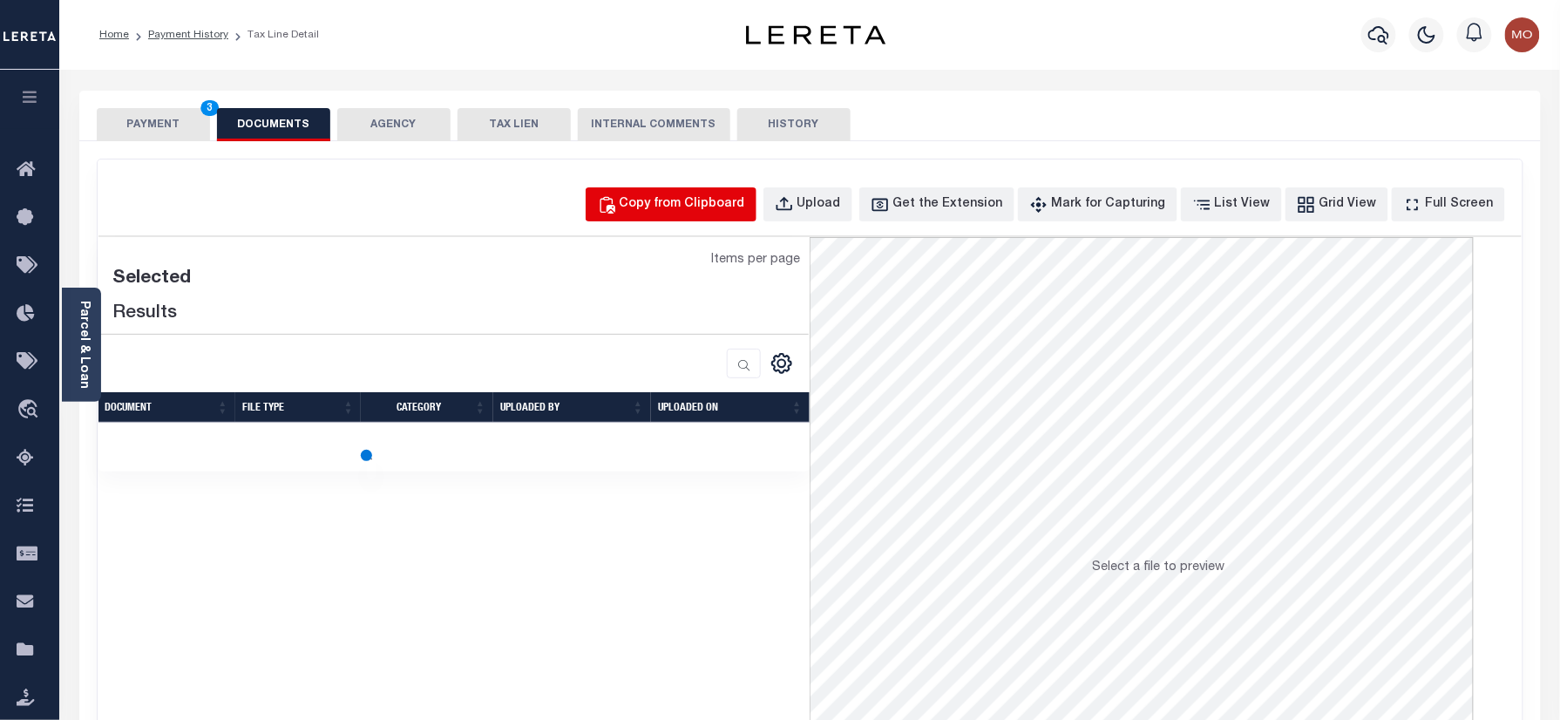
click at [732, 207] on div "Copy from Clipboard" at bounding box center [682, 204] width 125 height 19
select select "POP"
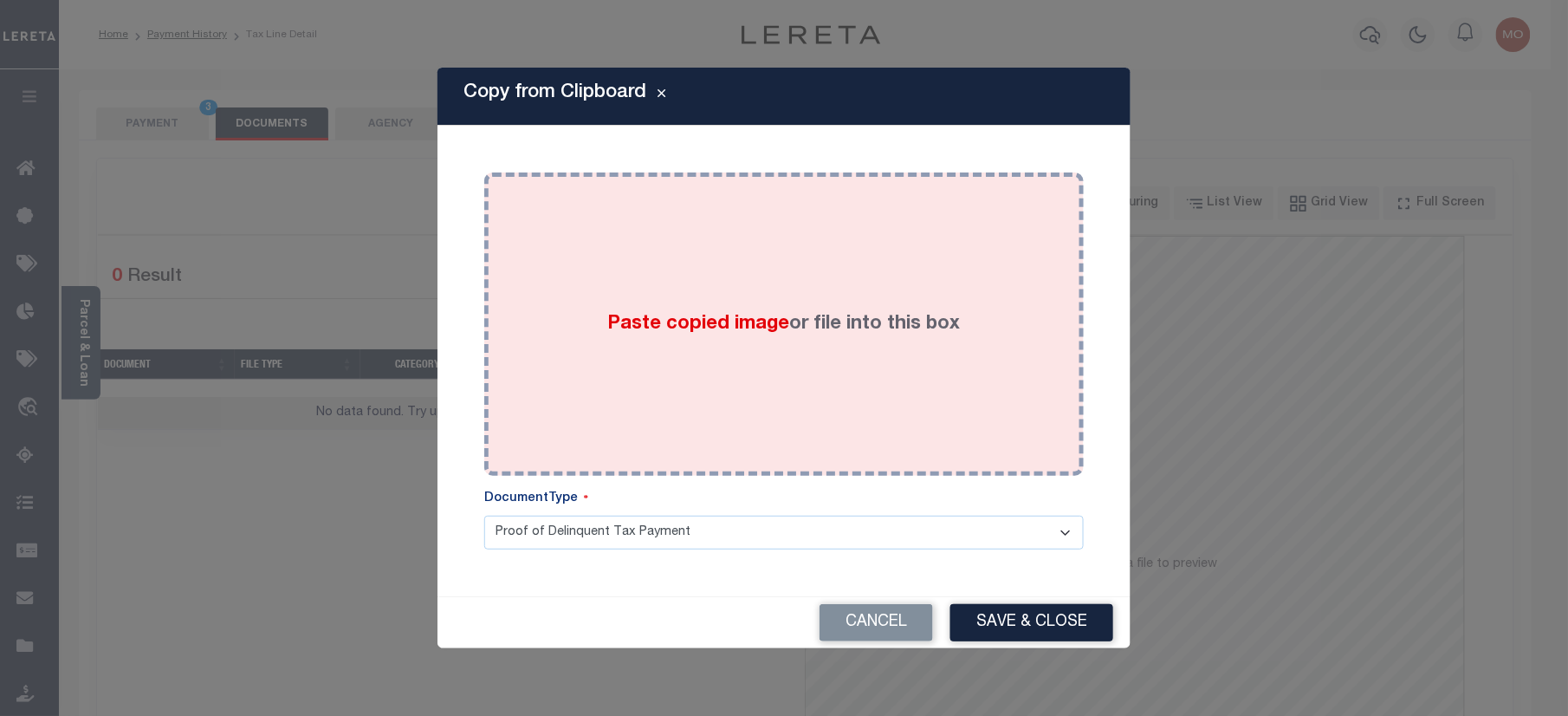
click at [664, 333] on span "Paste copied image" at bounding box center [699, 323] width 182 height 19
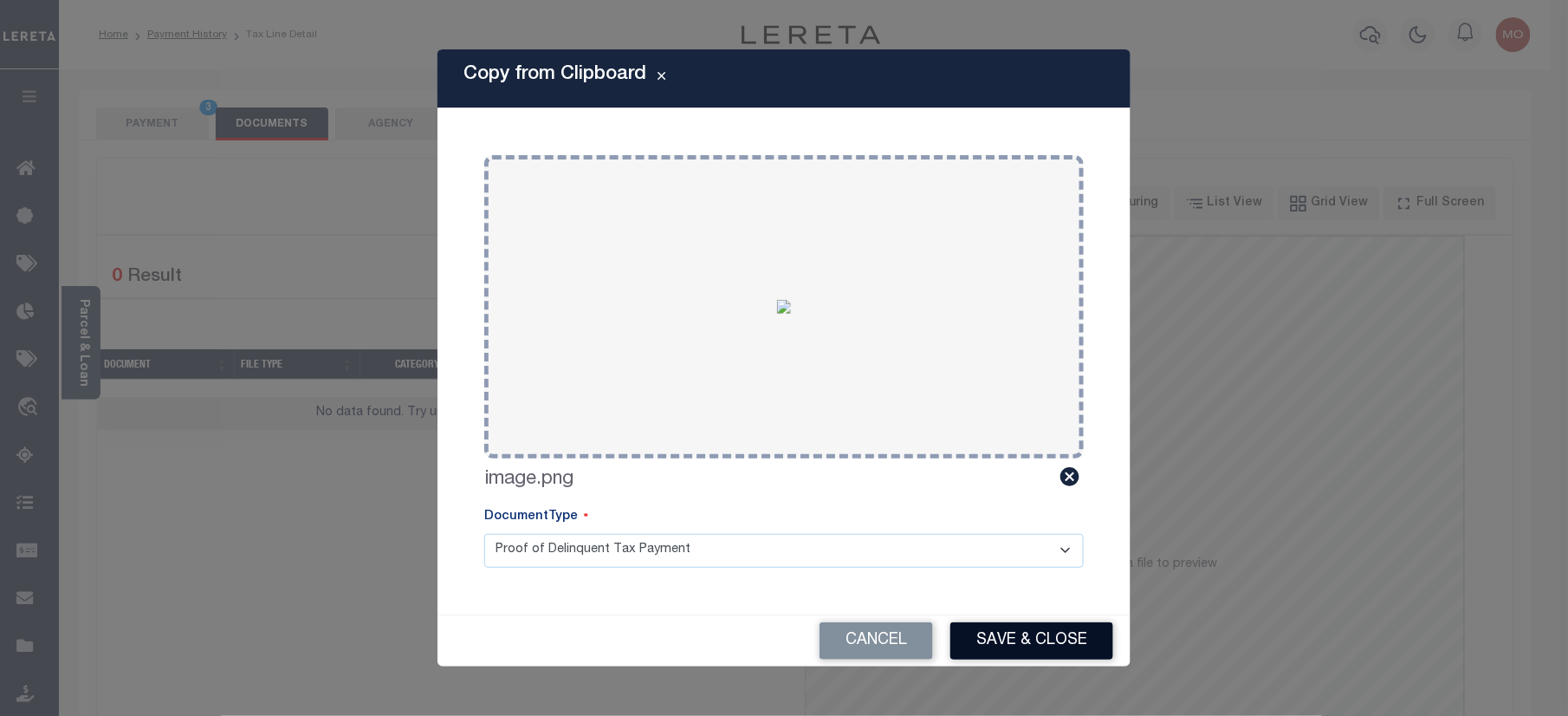
click at [1040, 635] on button "Save & Close" at bounding box center [1032, 640] width 163 height 37
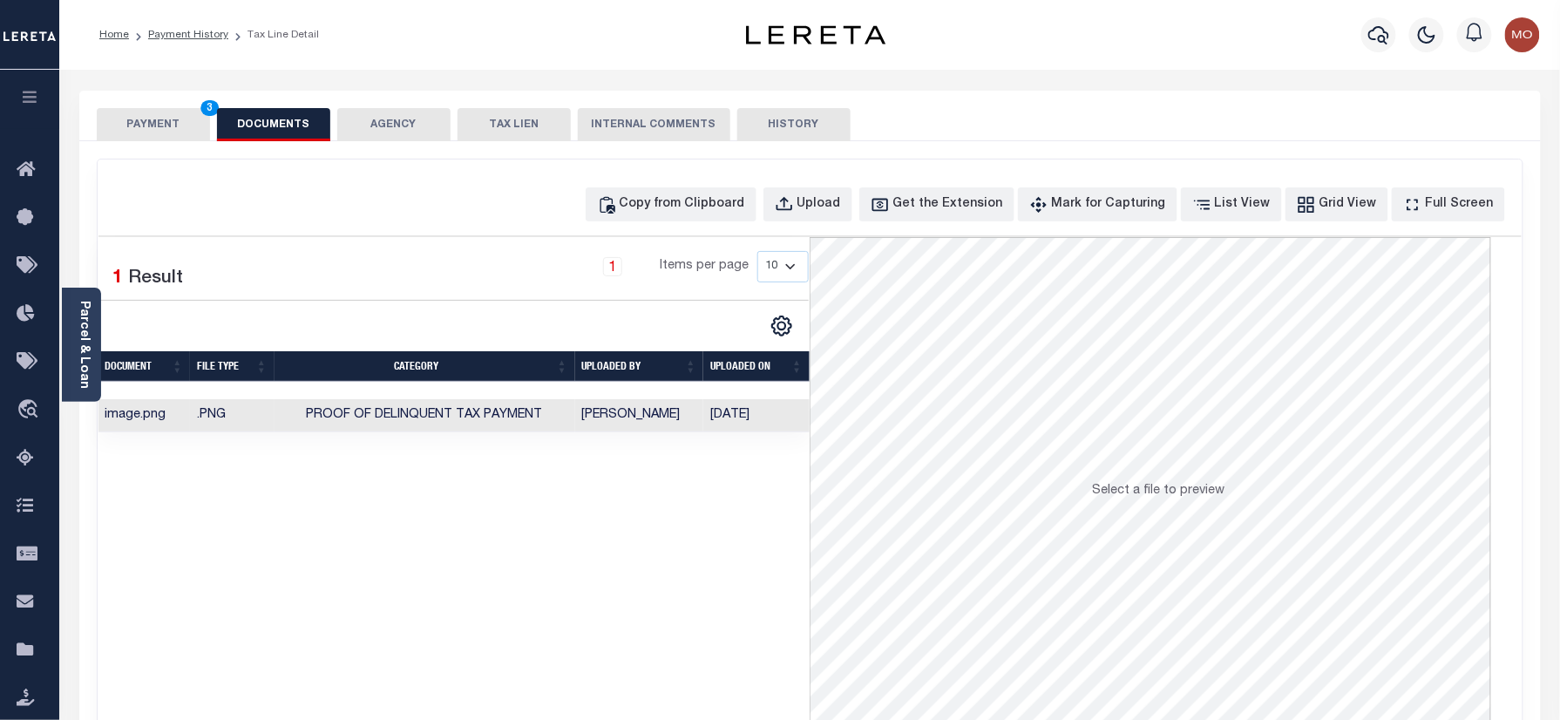
click at [167, 122] on button "PAYMENT 3" at bounding box center [153, 124] width 113 height 33
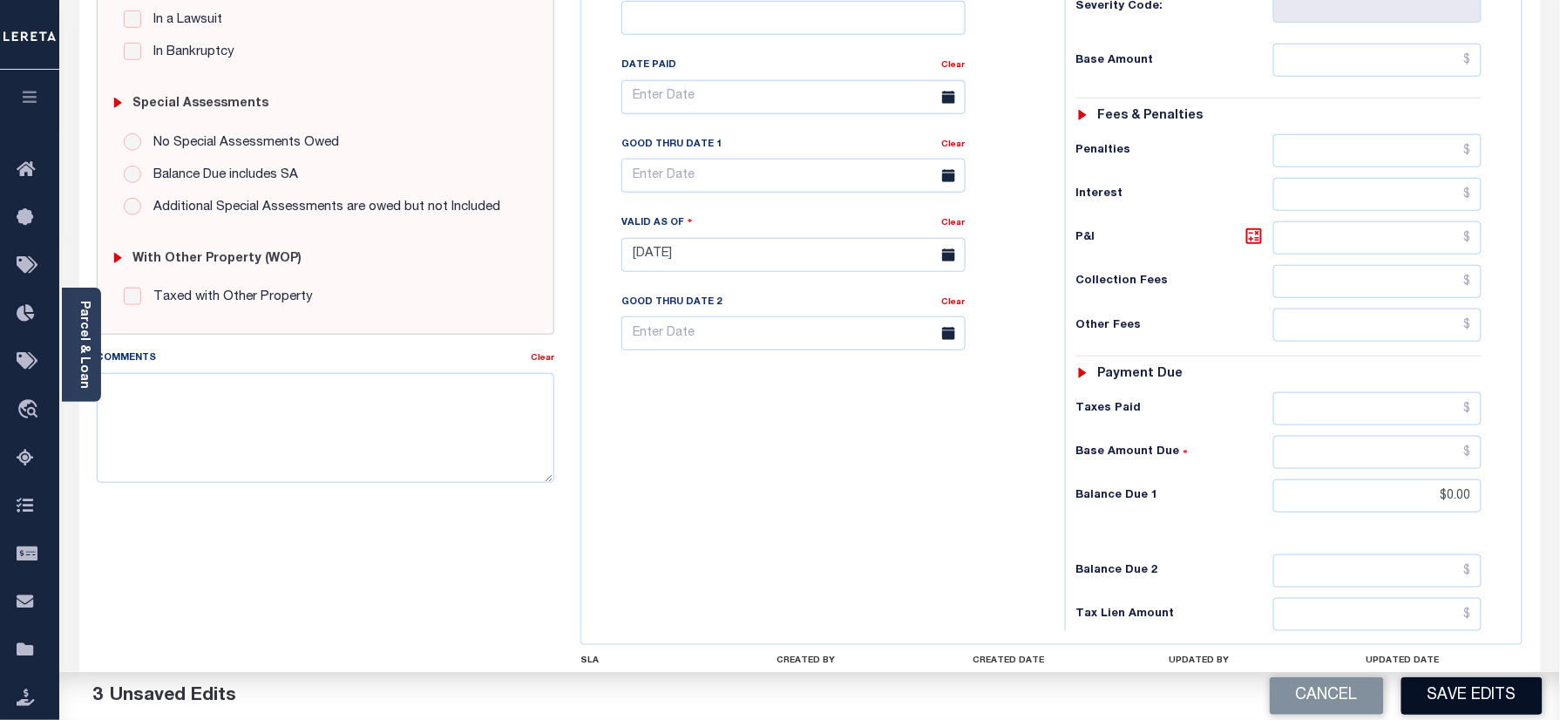
click at [1461, 701] on button "Save Edits" at bounding box center [1471, 695] width 141 height 37
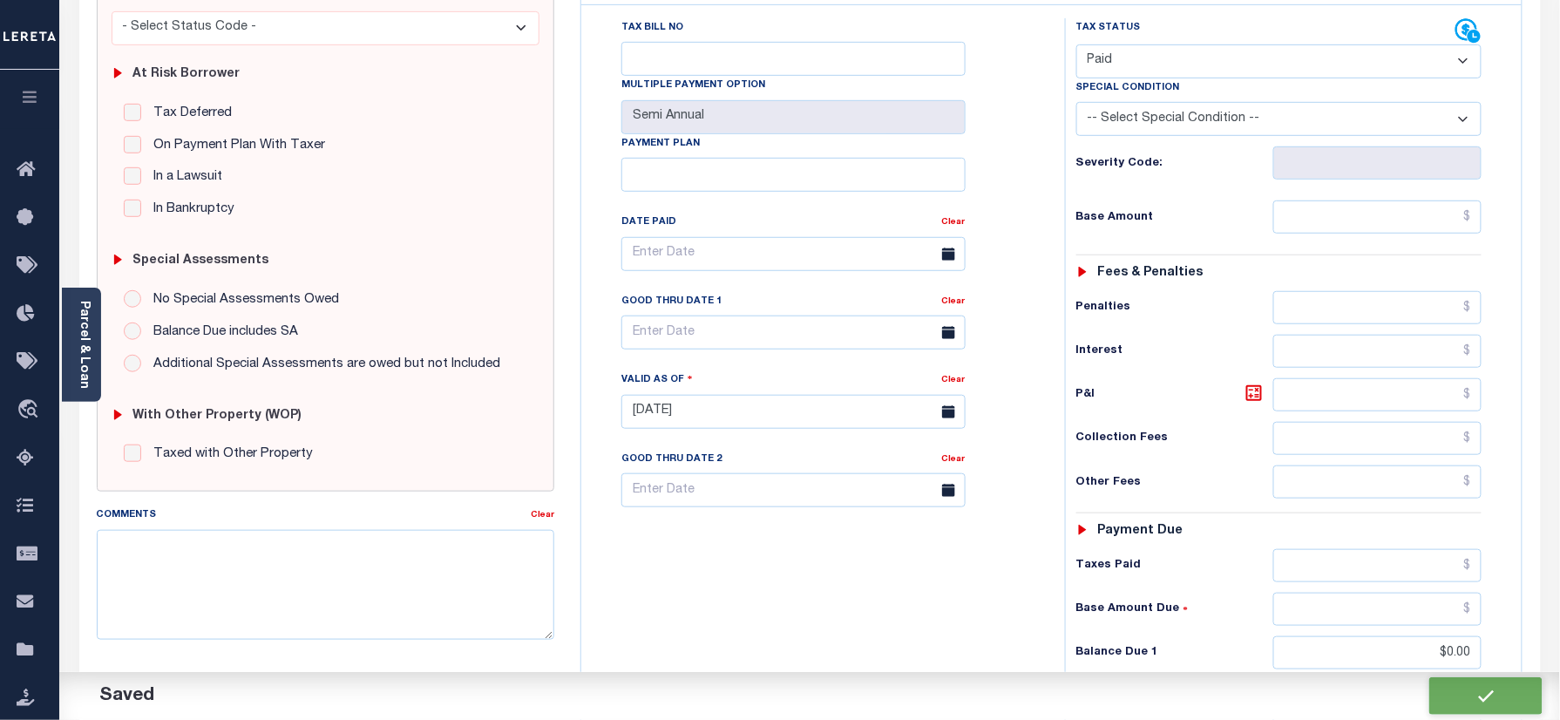
scroll to position [349, 0]
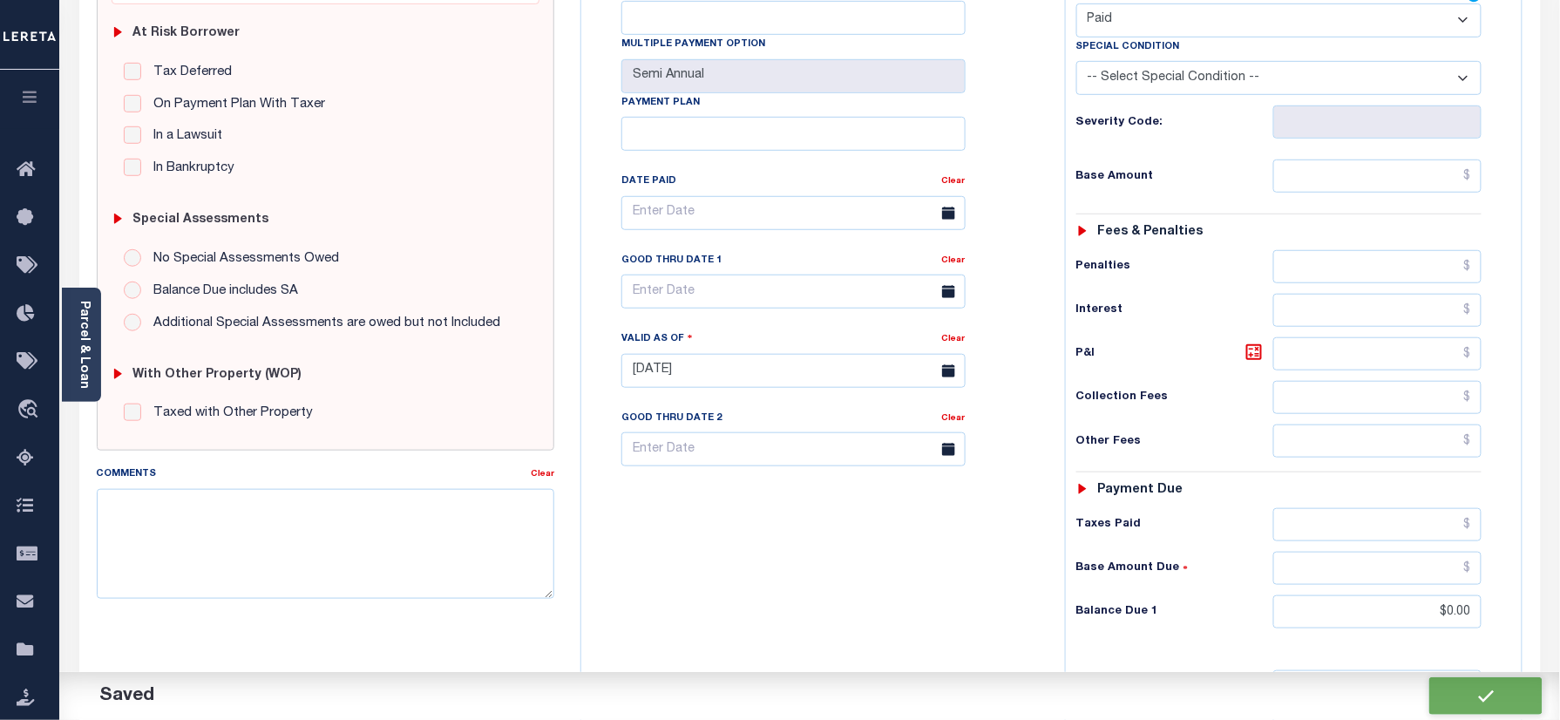
checkbox input "false"
type input "$0"
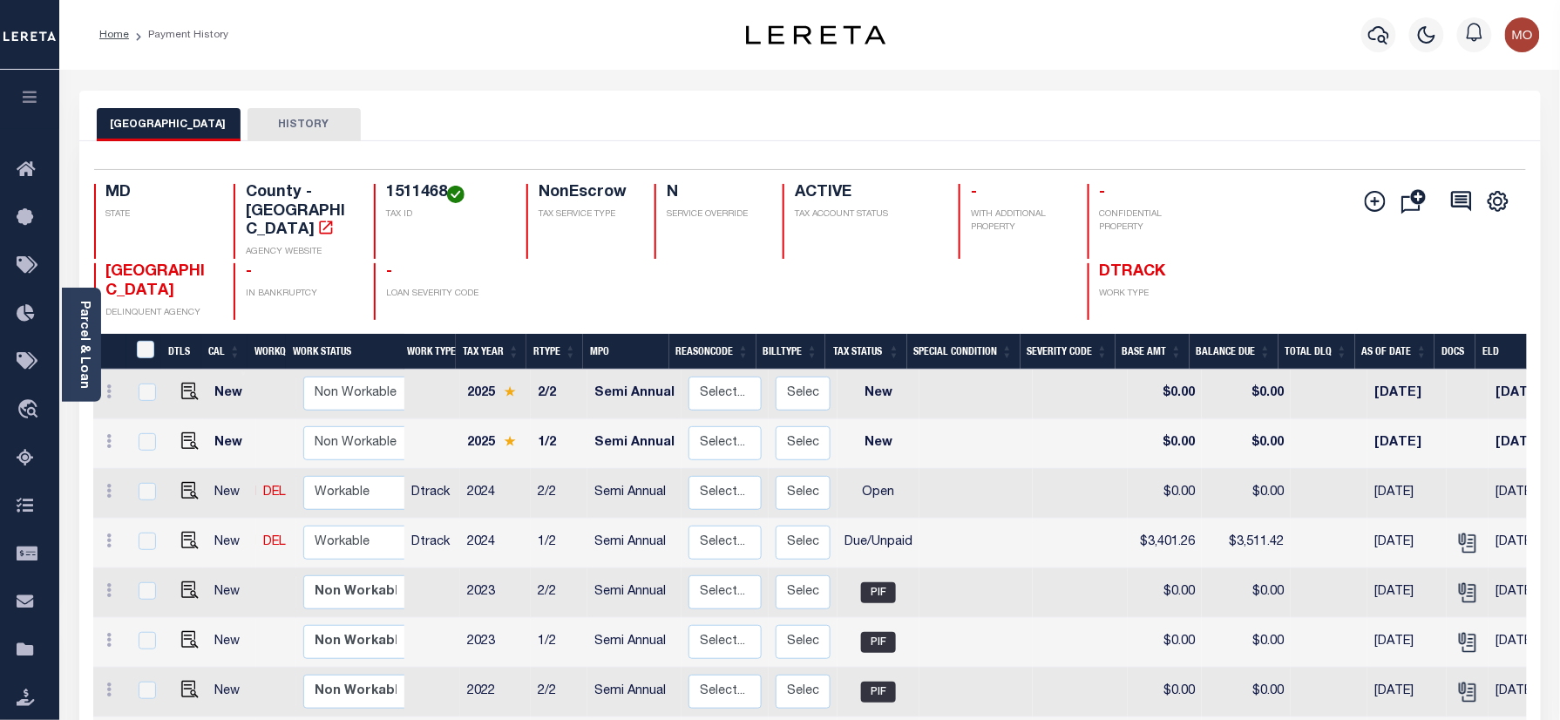
click at [416, 200] on h4 "1511468" at bounding box center [445, 193] width 119 height 19
copy h4 "1511468"
click at [186, 490] on img "" at bounding box center [189, 490] width 17 height 17
checkbox input "true"
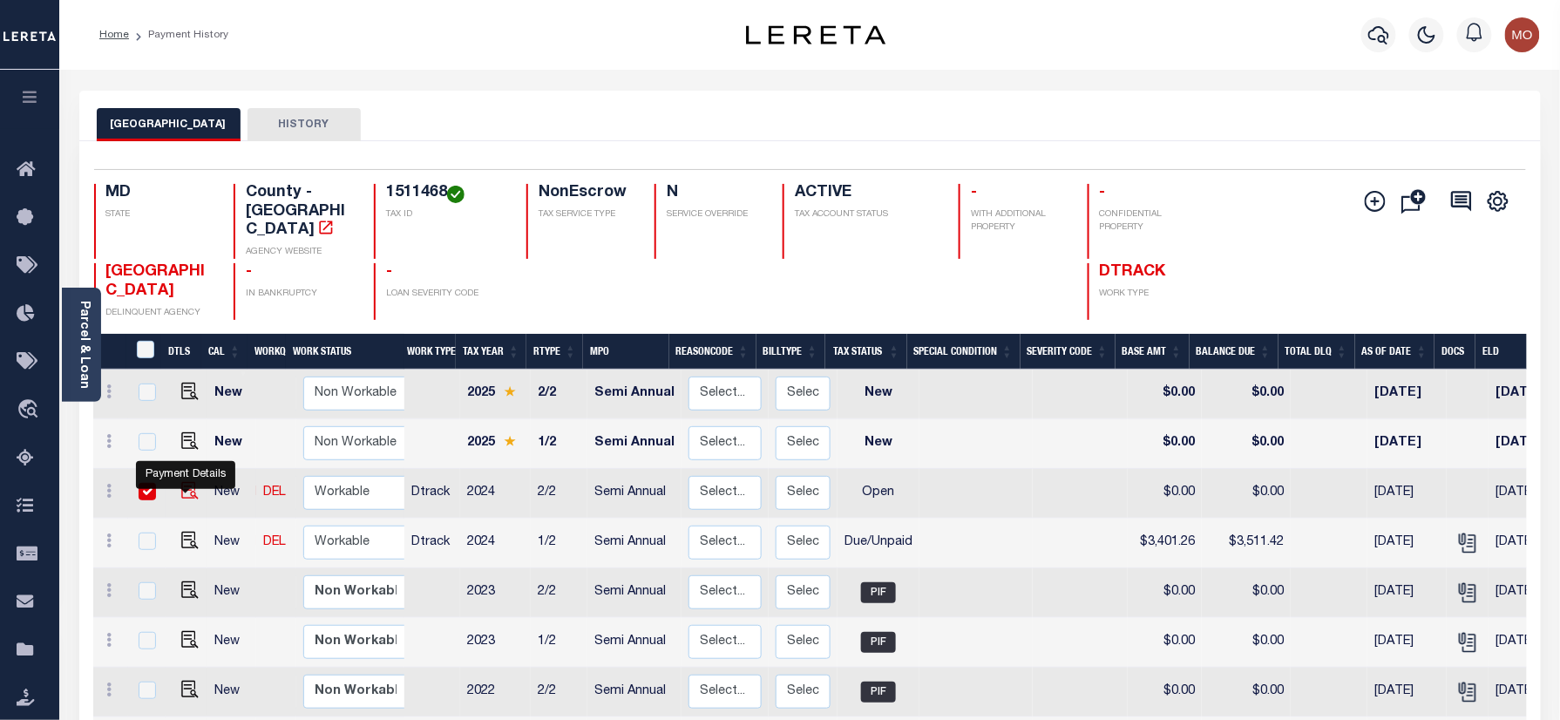
checkbox input "true"
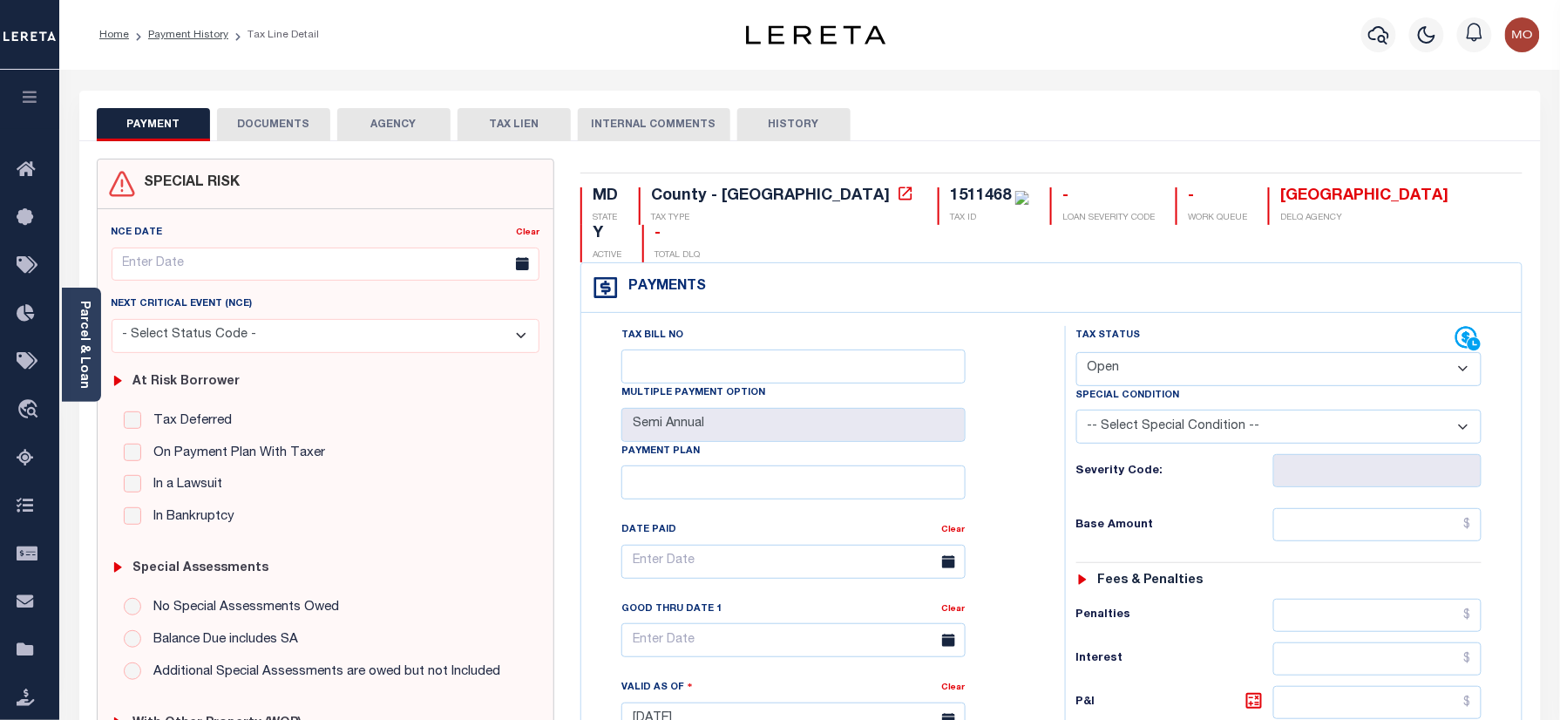
click at [1138, 352] on select "- Select Status Code - Open Due/Unpaid Paid Incomplete No Tax Due Internal Refu…" at bounding box center [1279, 369] width 406 height 34
select select "PYD"
click at [1076, 352] on select "- Select Status Code - Open Due/Unpaid Paid Incomplete No Tax Due Internal Refu…" at bounding box center [1279, 369] width 406 height 34
type input "[DATE]"
click at [1056, 436] on div "Tax Status Status" at bounding box center [1285, 711] width 466 height 770
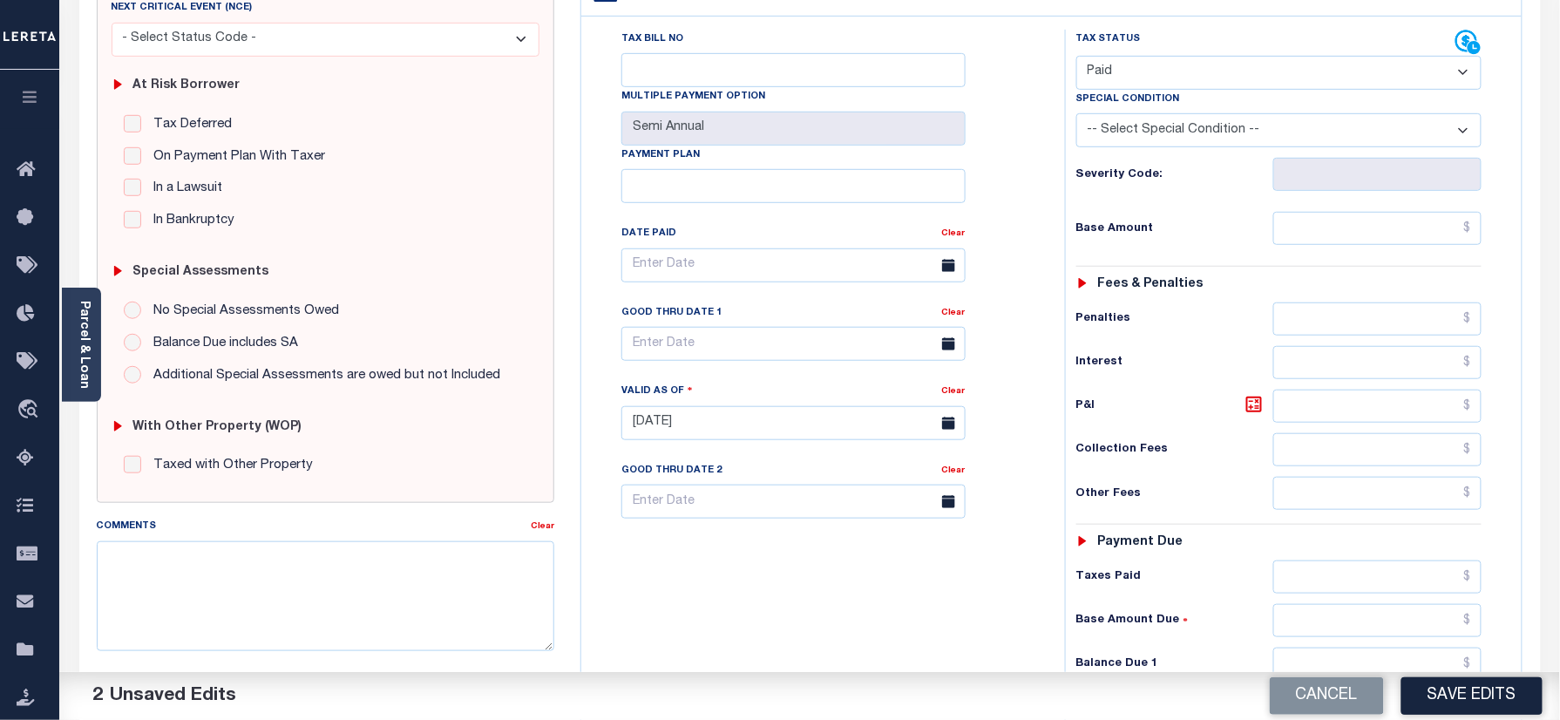
scroll to position [465, 0]
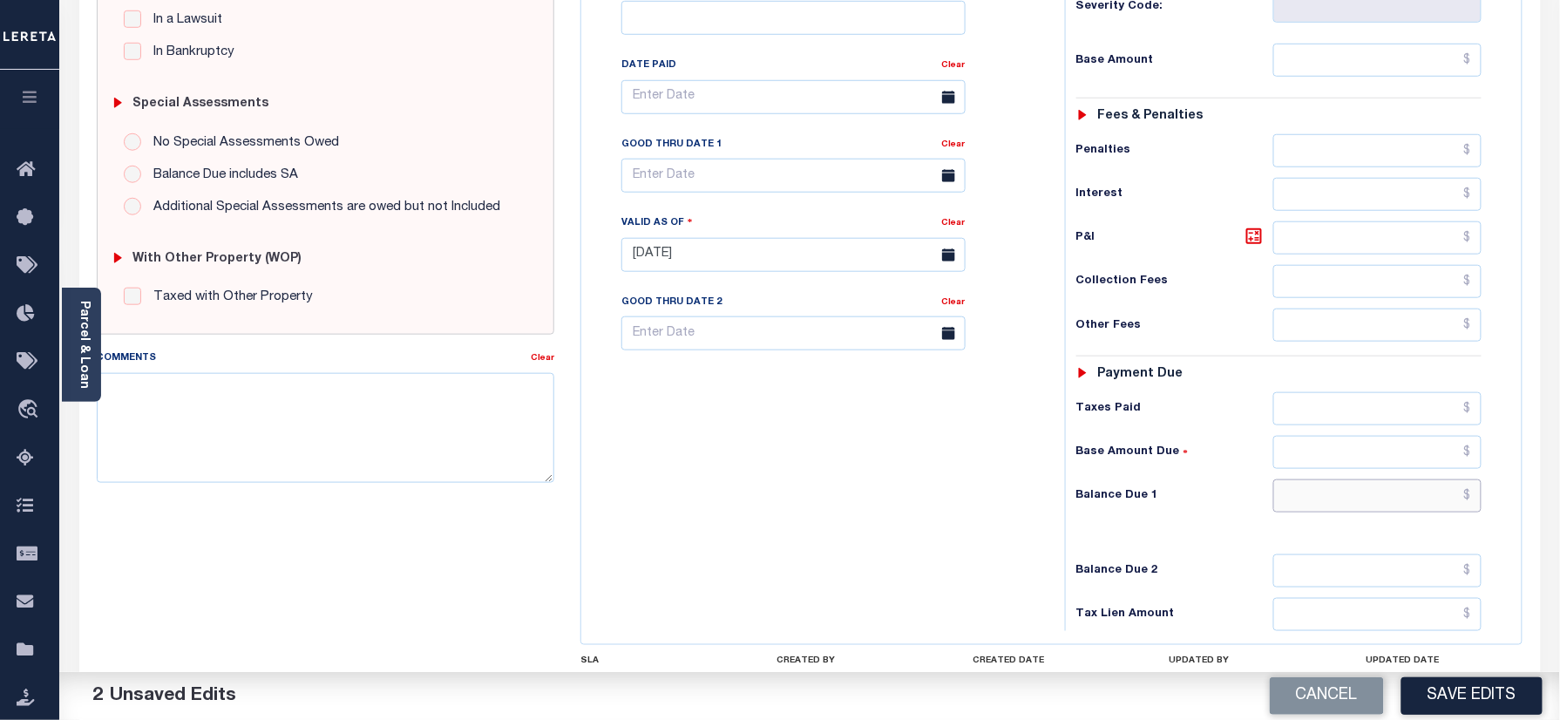
drag, startPoint x: 1385, startPoint y: 471, endPoint x: 1353, endPoint y: 469, distance: 31.4
click at [1385, 479] on input "text" at bounding box center [1377, 495] width 209 height 33
type input "$0.00"
click at [746, 507] on div "Tax Bill No Multiple Payment Option Semi Annual Payment Plan Clear" at bounding box center [819, 246] width 466 height 770
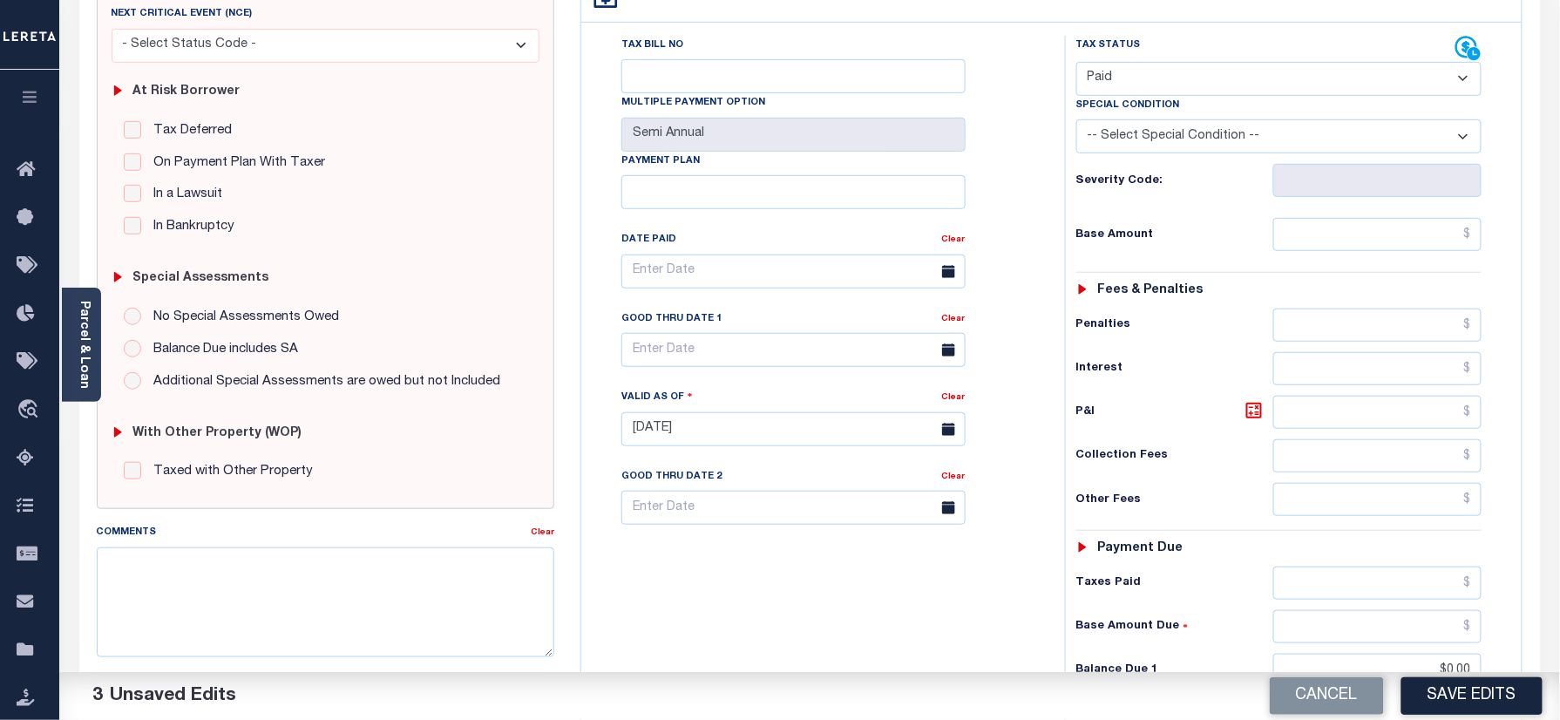
scroll to position [0, 0]
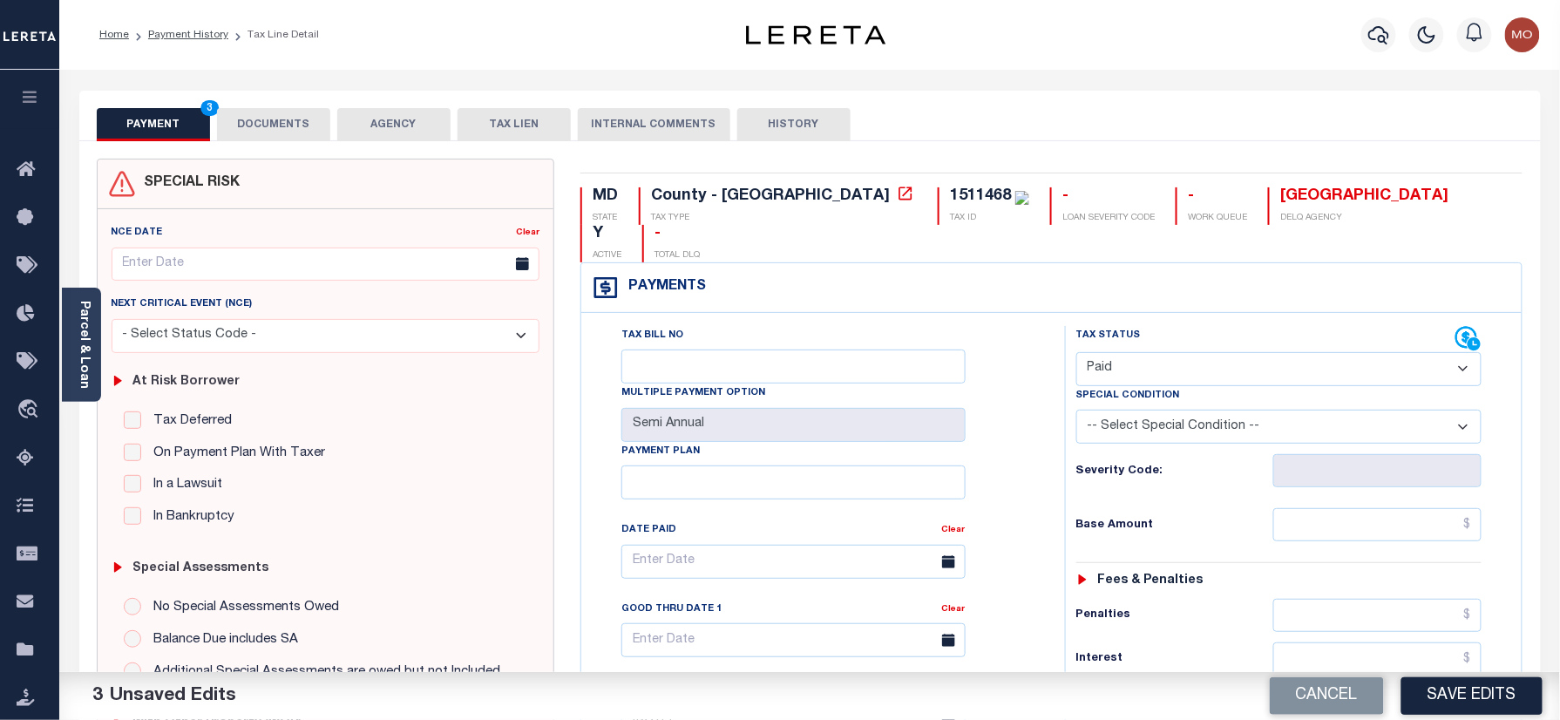
click at [268, 126] on button "DOCUMENTS" at bounding box center [273, 124] width 113 height 33
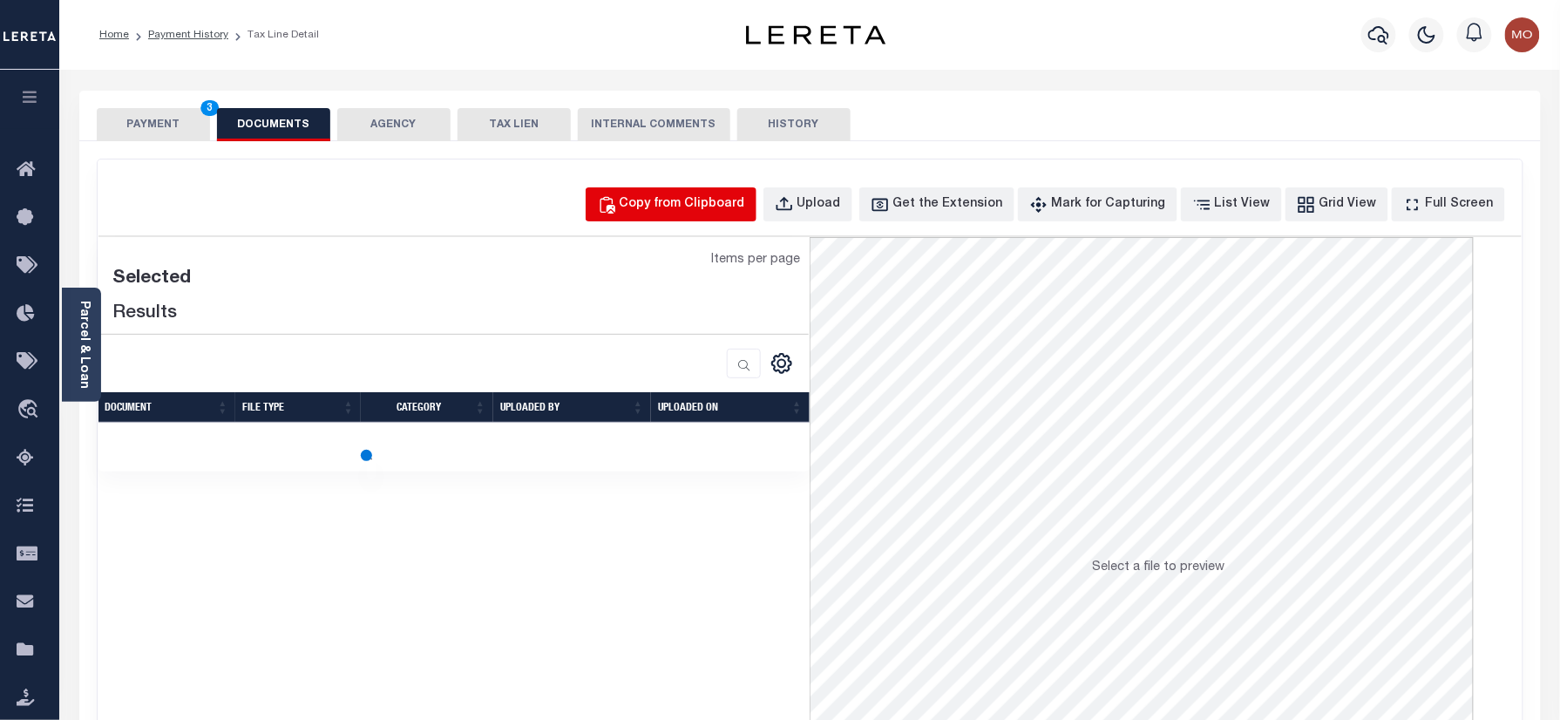
click at [705, 196] on div "Copy from Clipboard" at bounding box center [682, 204] width 125 height 19
select select "POP"
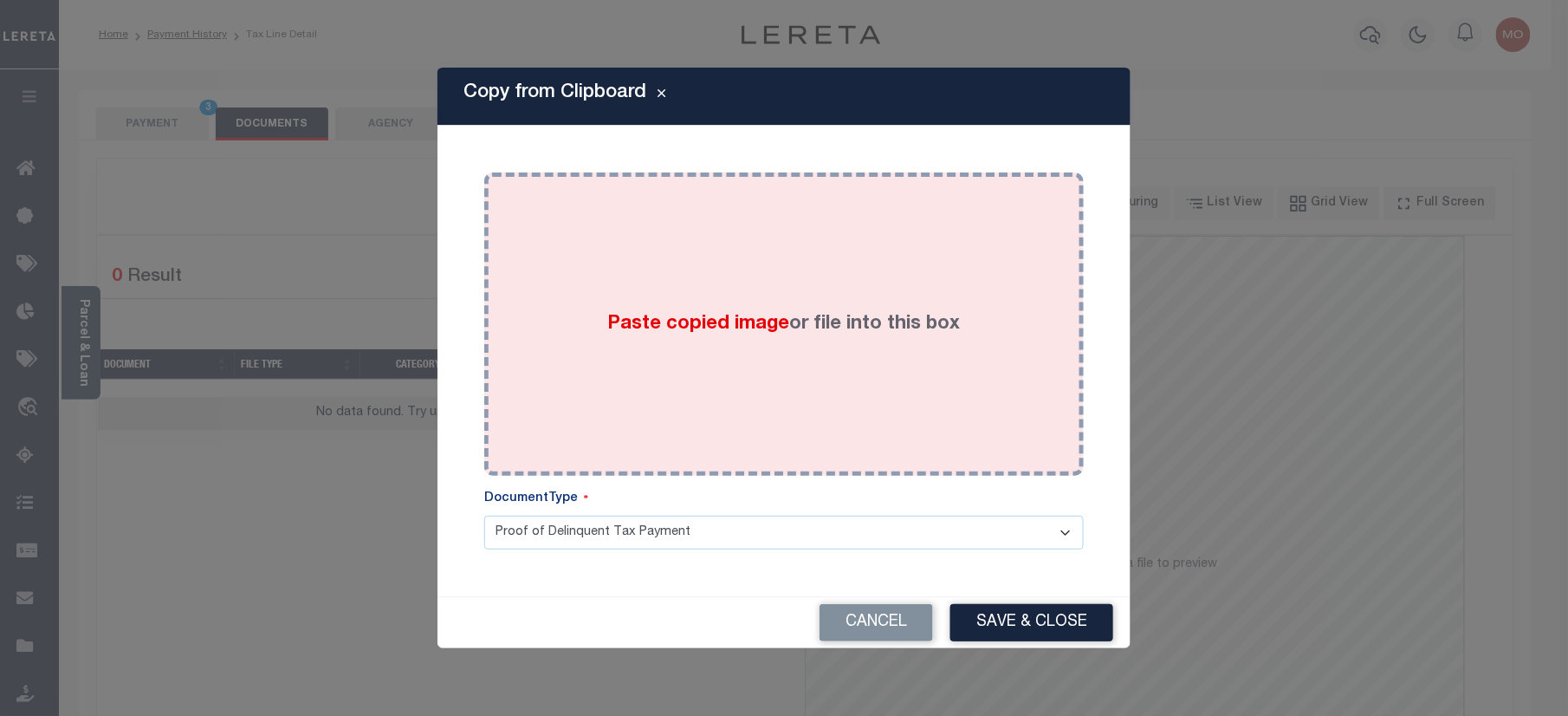
click at [637, 320] on span "Paste copied image" at bounding box center [699, 323] width 182 height 19
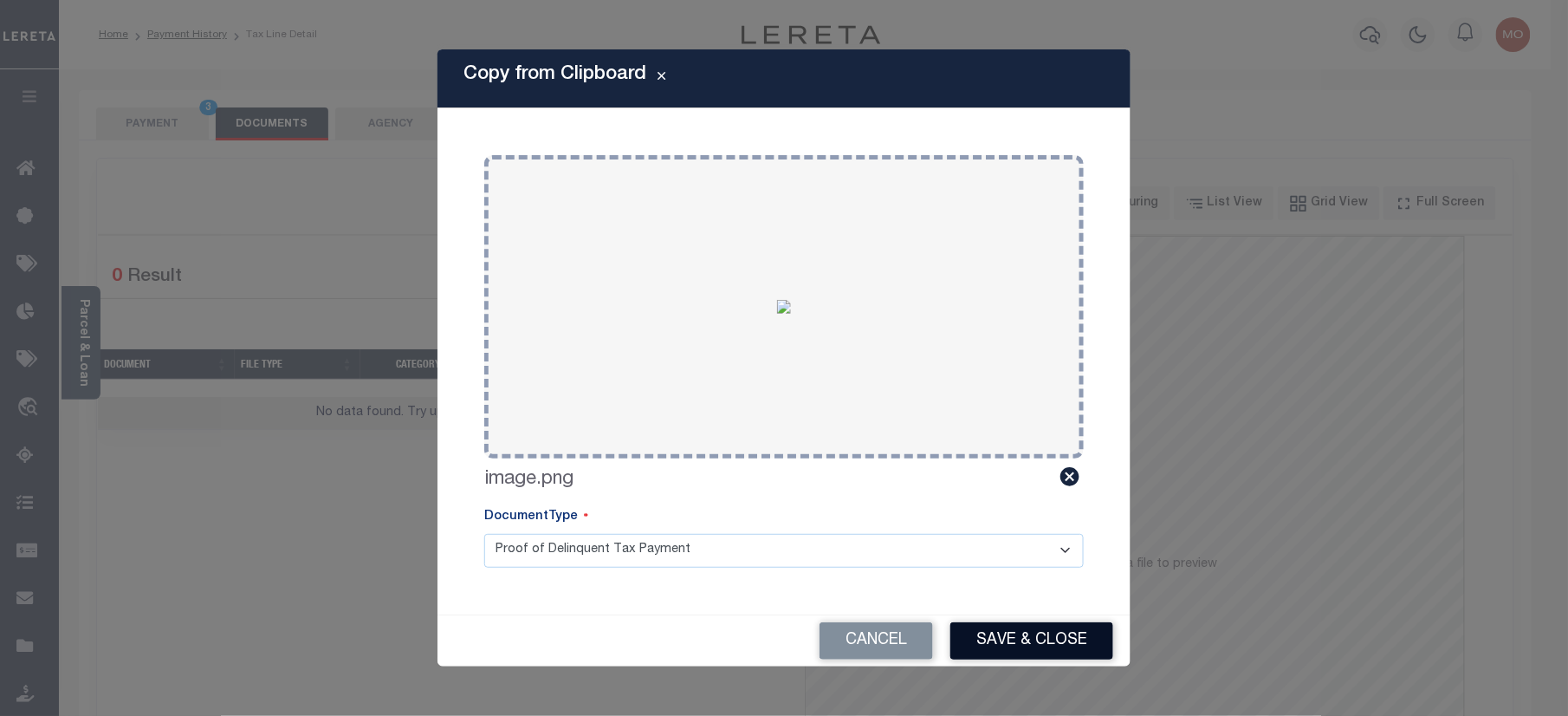
click at [1012, 643] on button "Save & Close" at bounding box center [1032, 640] width 163 height 37
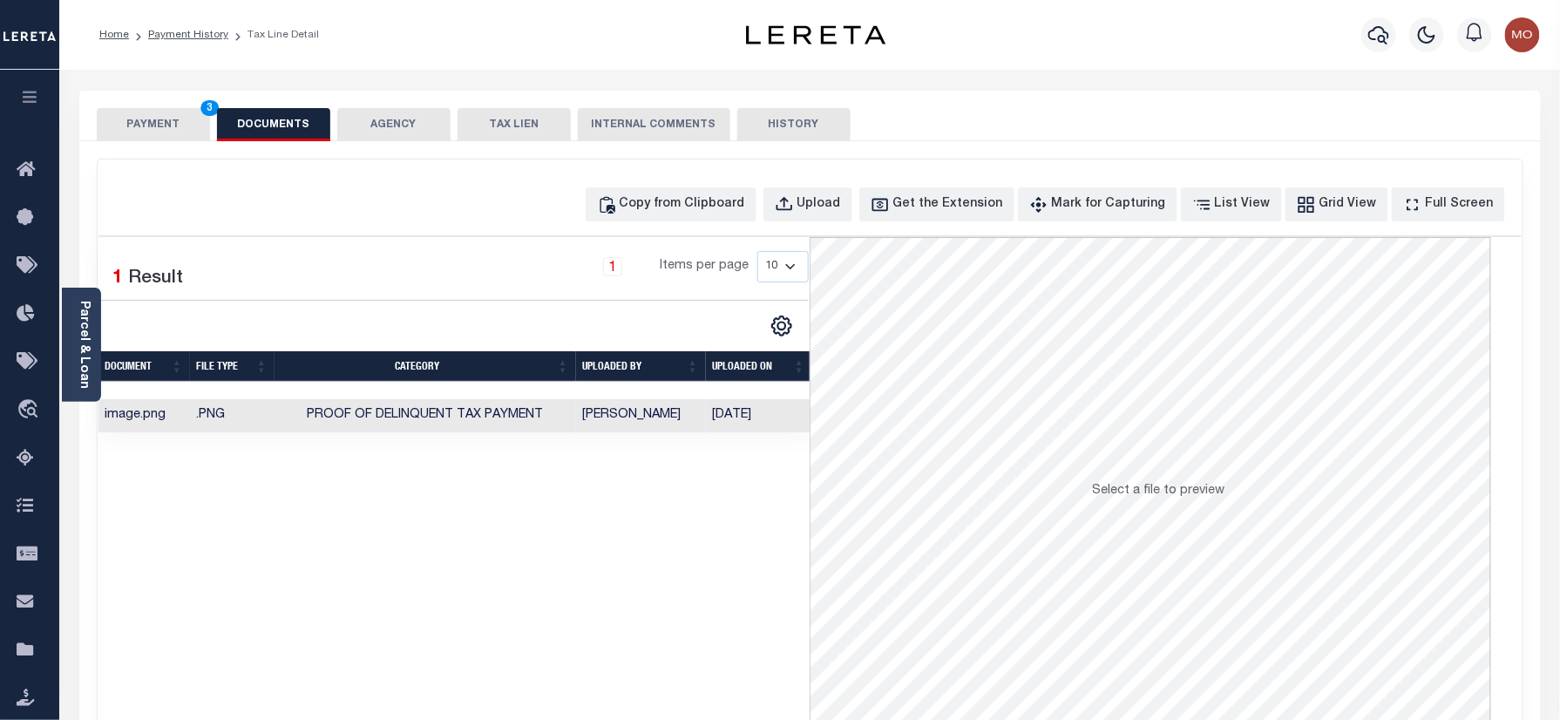
click at [150, 98] on div "PAYMENT 3 DOCUMENTS AGENCY DELINQUENT PAYEE TAX LIEN" at bounding box center [809, 116] width 1461 height 51
click at [150, 113] on button "PAYMENT 3" at bounding box center [153, 124] width 113 height 33
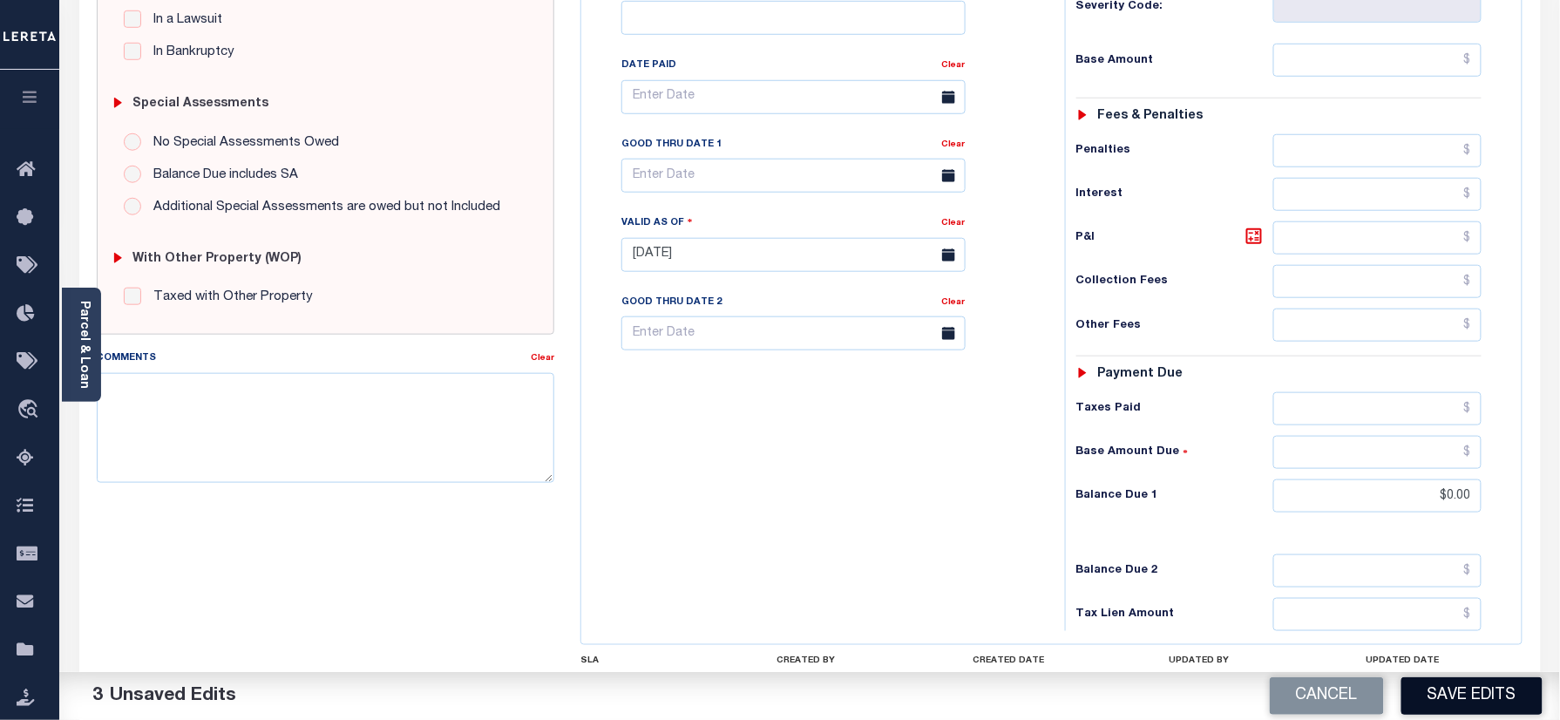
click at [1437, 688] on button "Save Edits" at bounding box center [1471, 695] width 141 height 37
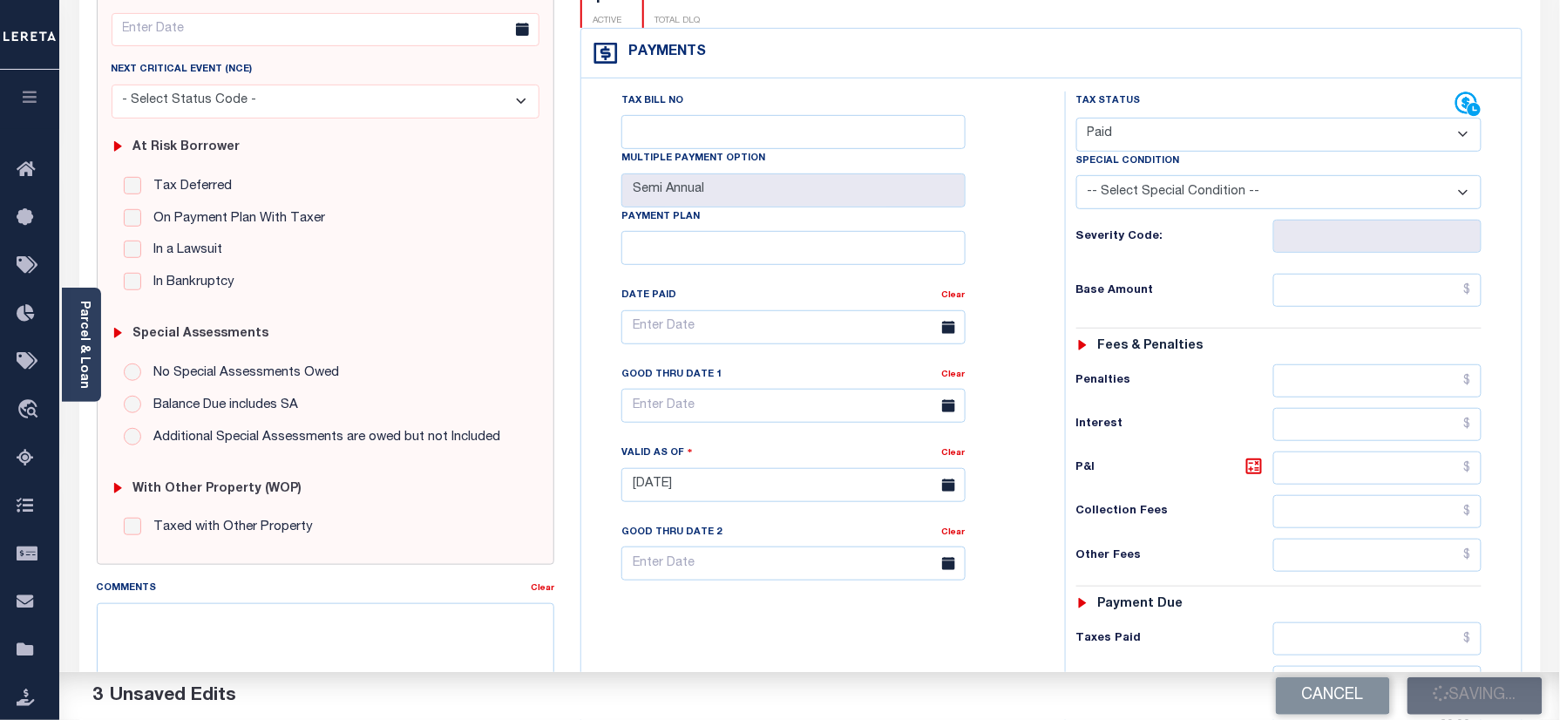
scroll to position [232, 0]
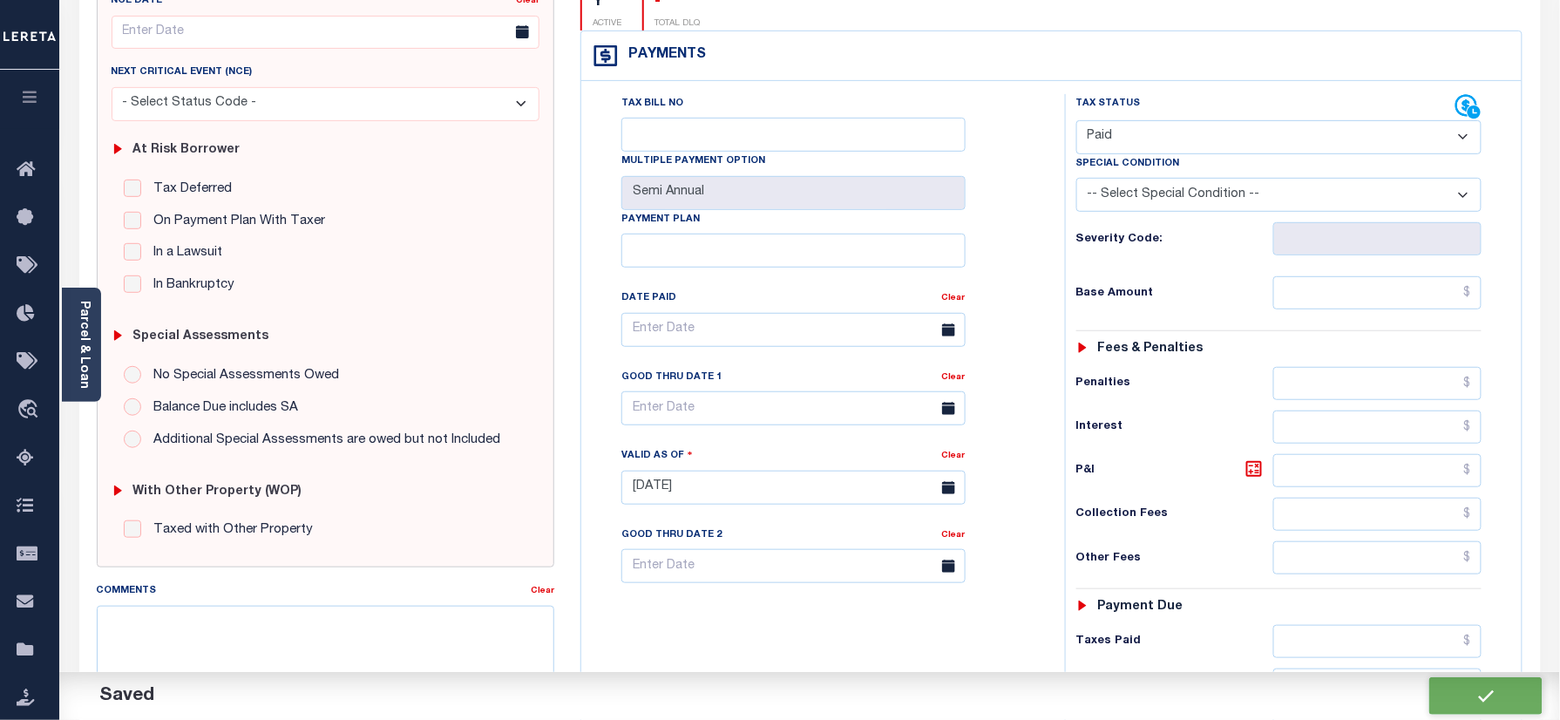
checkbox input "false"
type input "$0"
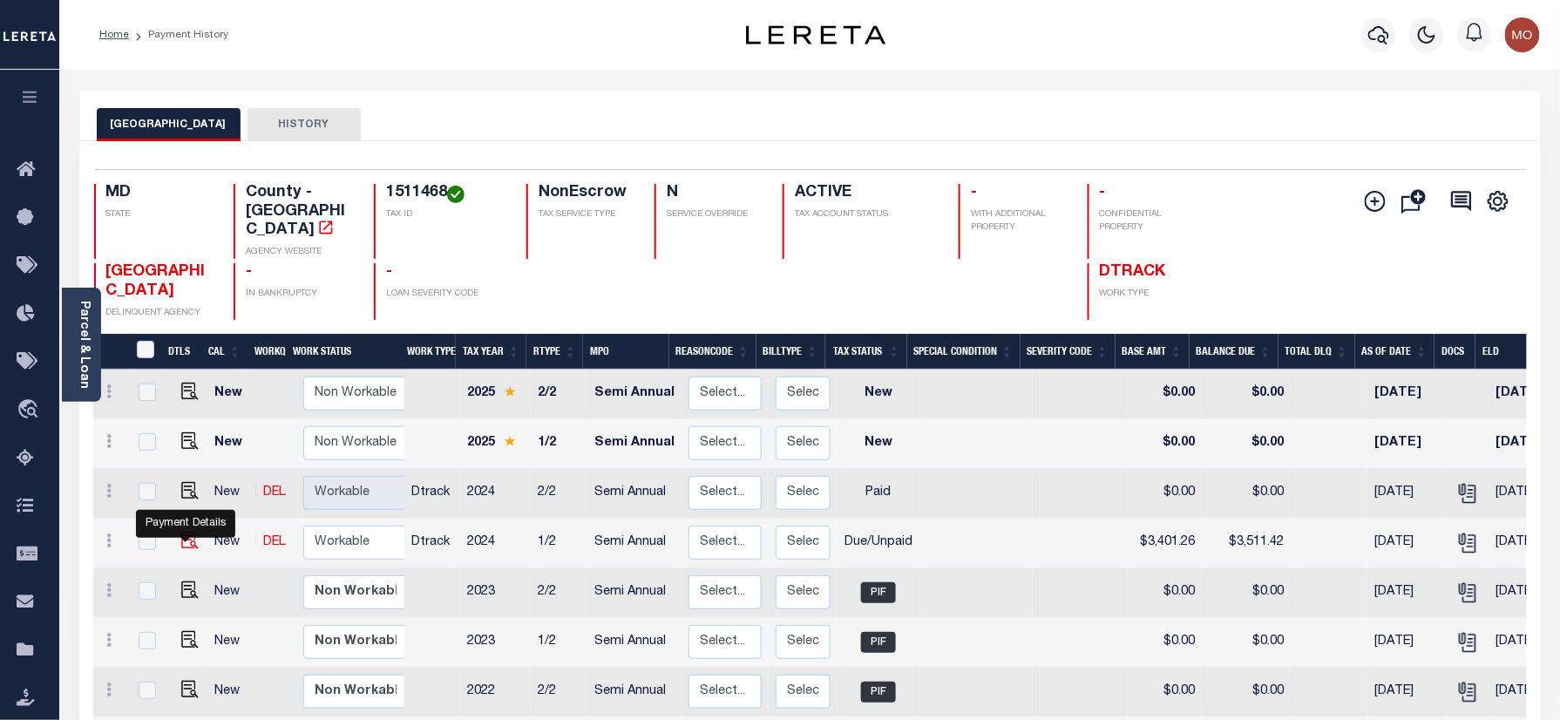
click at [188, 540] on img "" at bounding box center [189, 540] width 17 height 17
checkbox input "true"
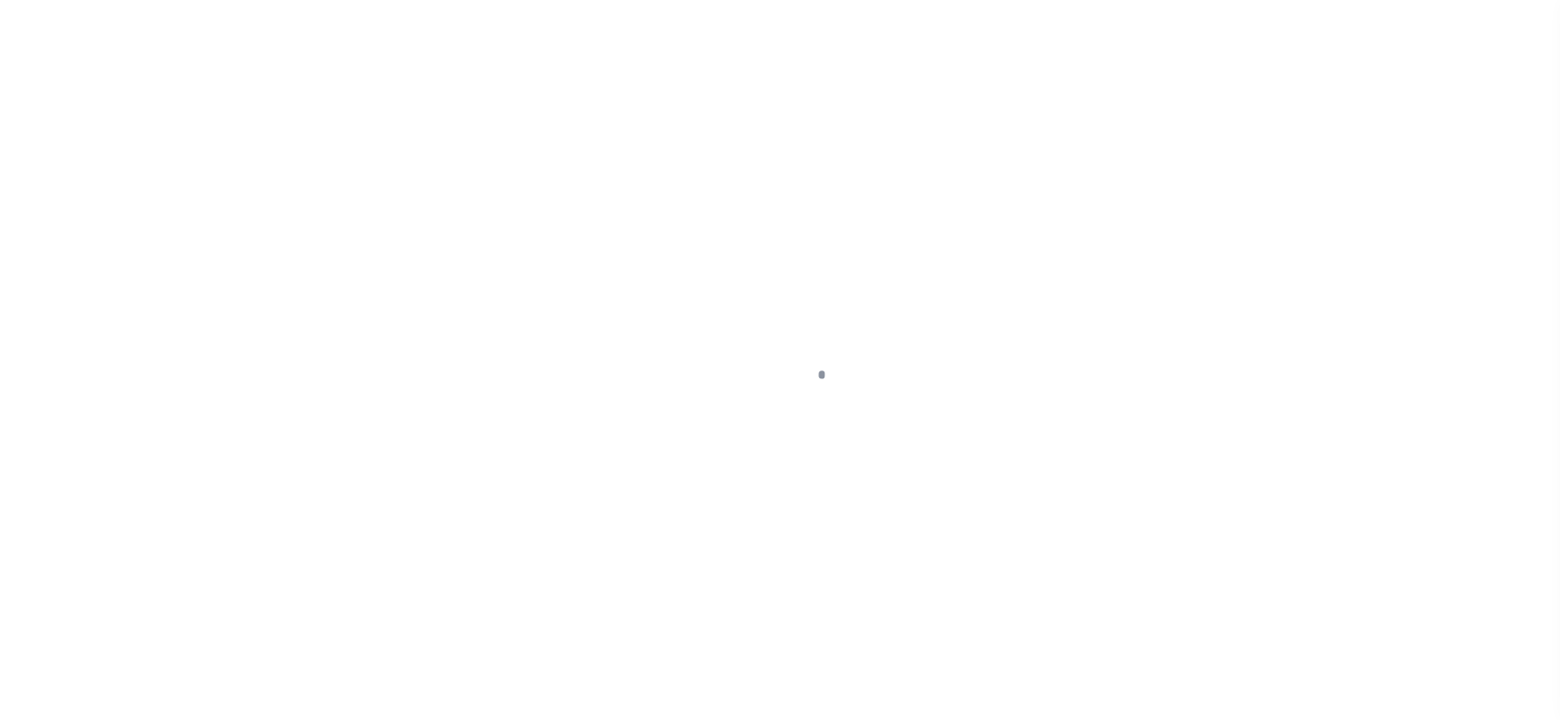
checkbox input "false"
type input "Semi Annual"
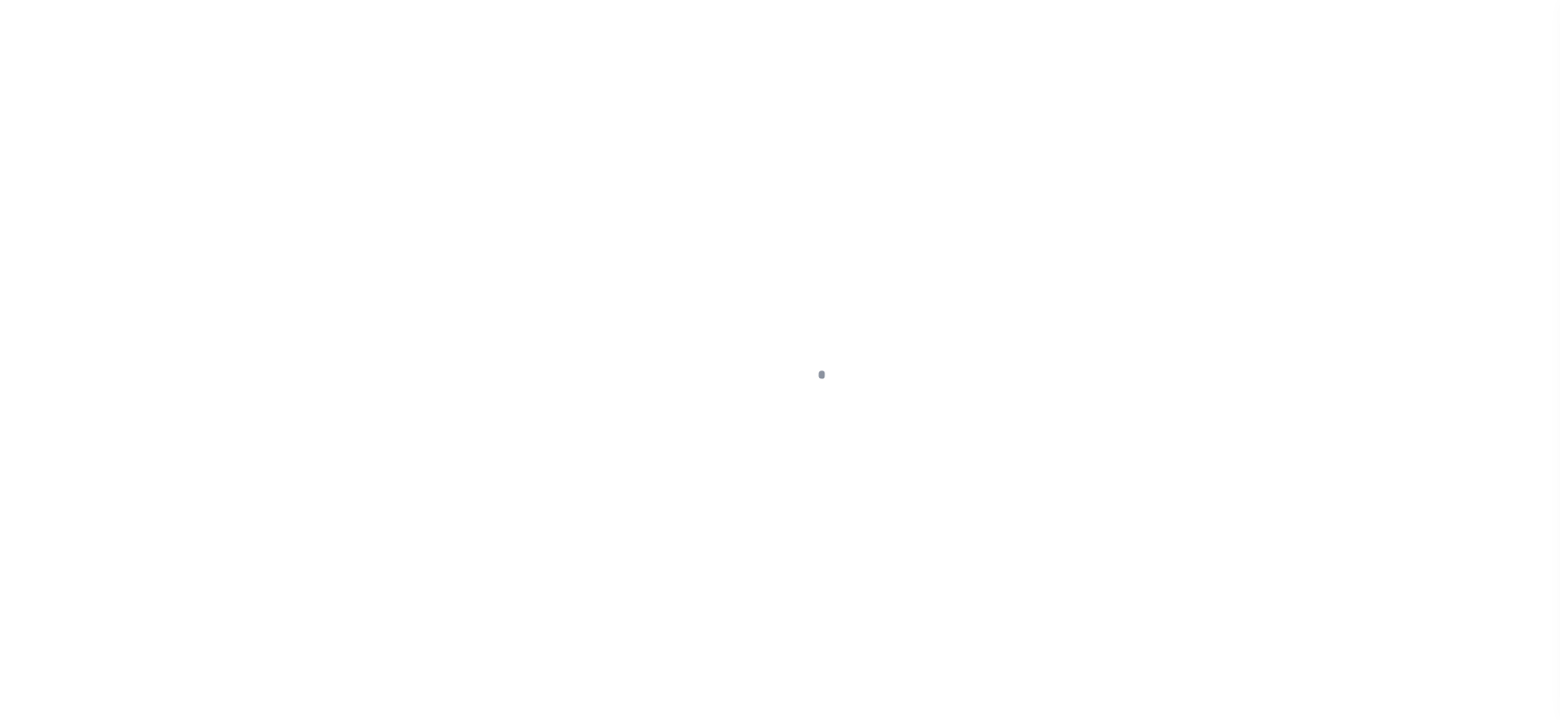
type input "[DATE]"
select select "DUE"
type input "$3,401.26"
type input "$110.16"
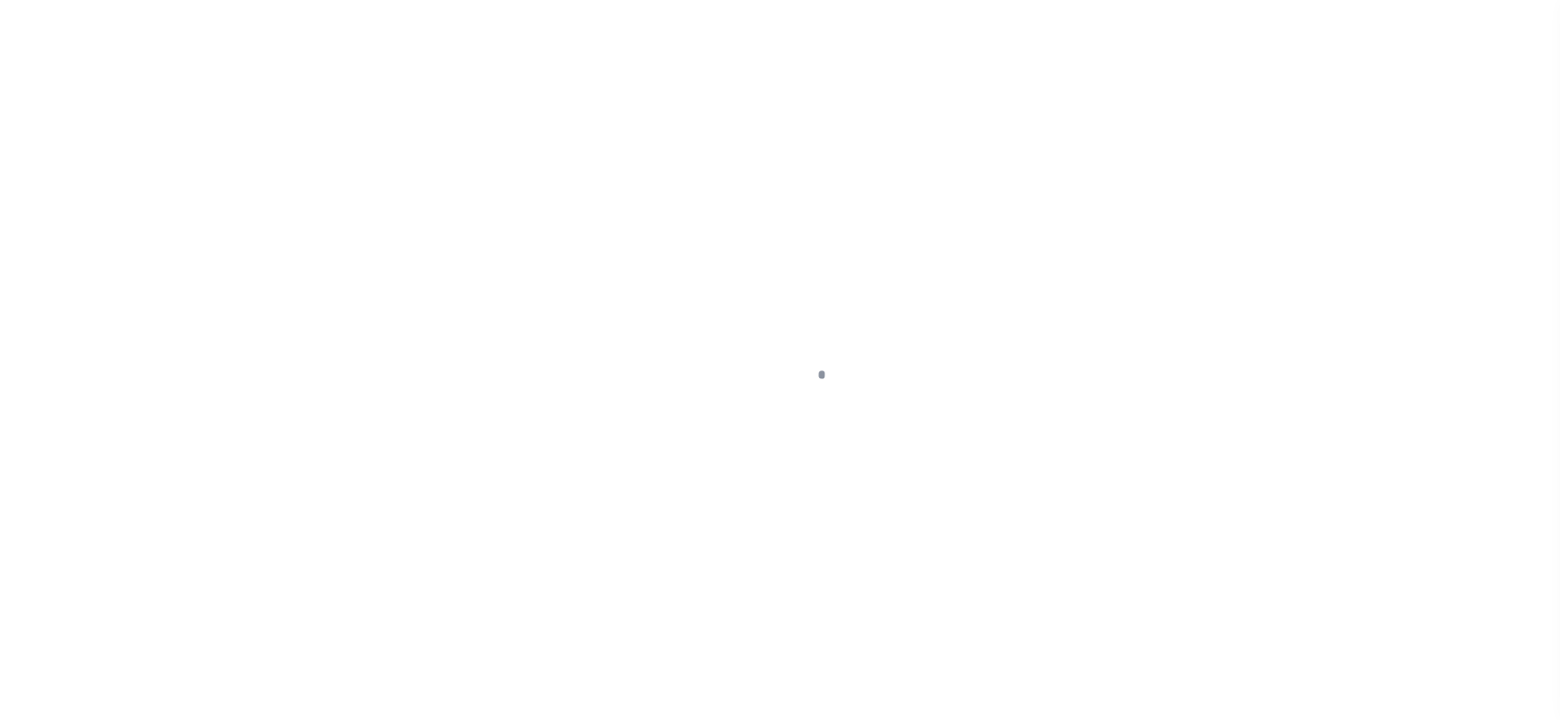
type input "$3,511.42"
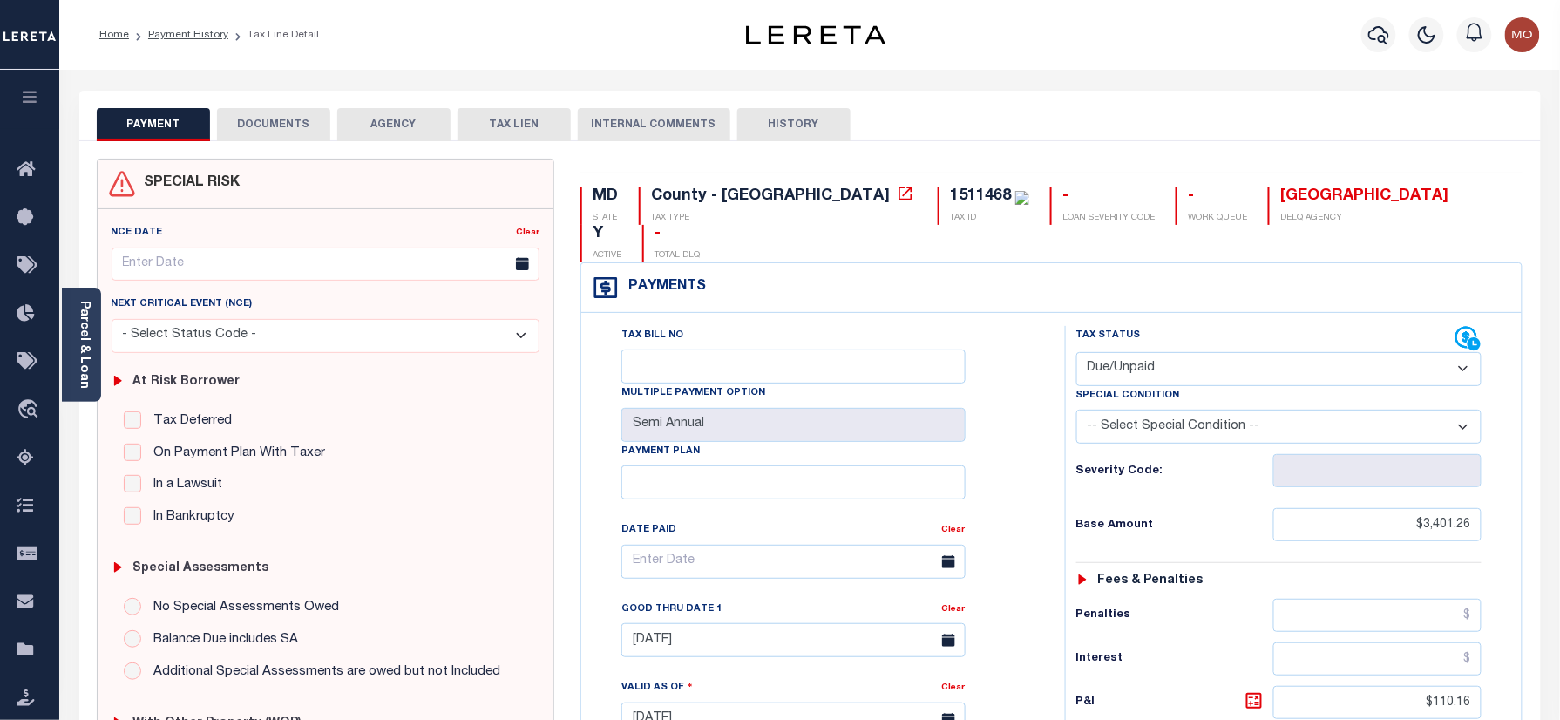
click at [1144, 352] on select "- Select Status Code - Open Due/Unpaid Paid Incomplete No Tax Due Internal Refu…" at bounding box center [1279, 369] width 406 height 34
select select "PYD"
click at [1076, 352] on select "- Select Status Code - Open Due/Unpaid Paid Incomplete No Tax Due Internal Refu…" at bounding box center [1279, 369] width 406 height 34
type input "10/07/2025"
click at [1049, 446] on div "Tax Bill No Multiple Payment Option Semi Annual Payment Plan Clear" at bounding box center [819, 711] width 466 height 770
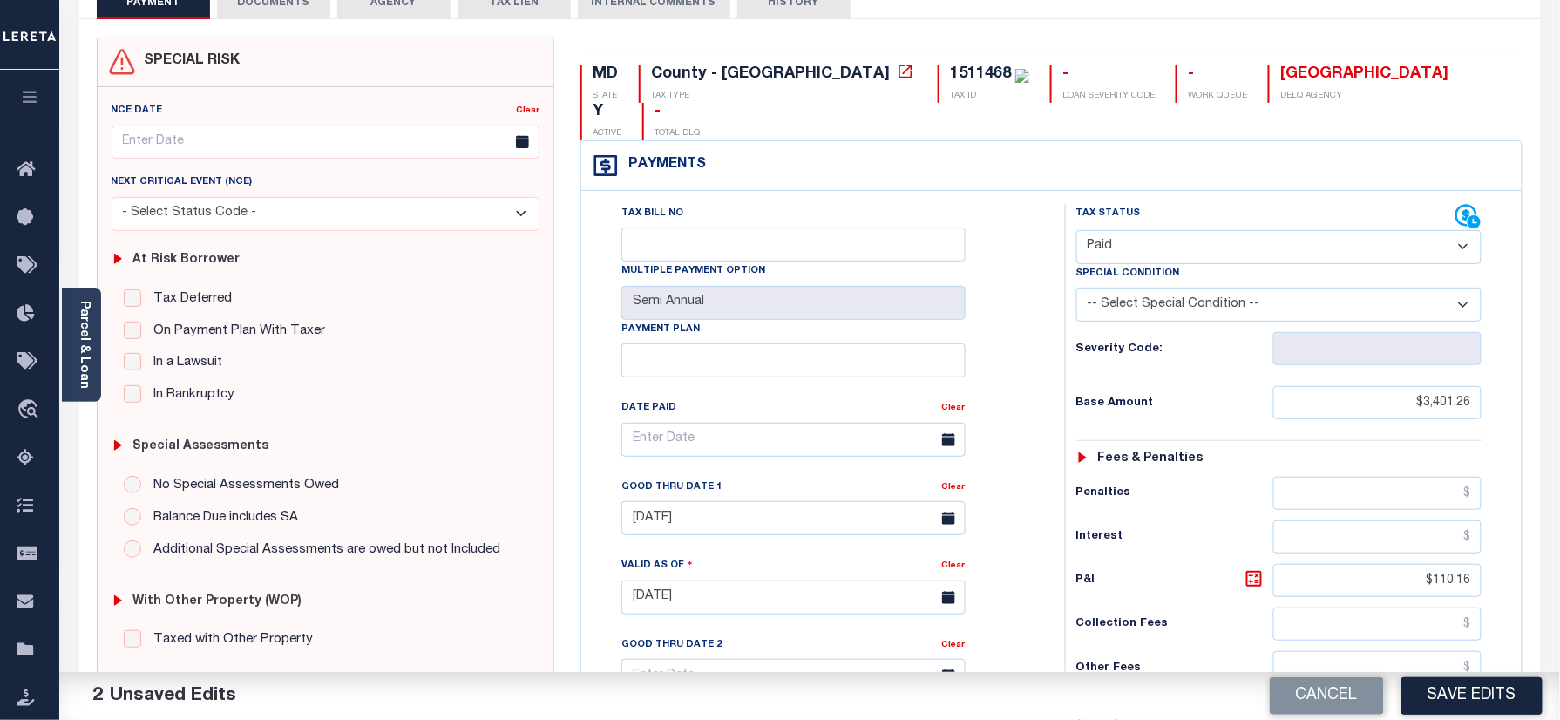
scroll to position [232, 0]
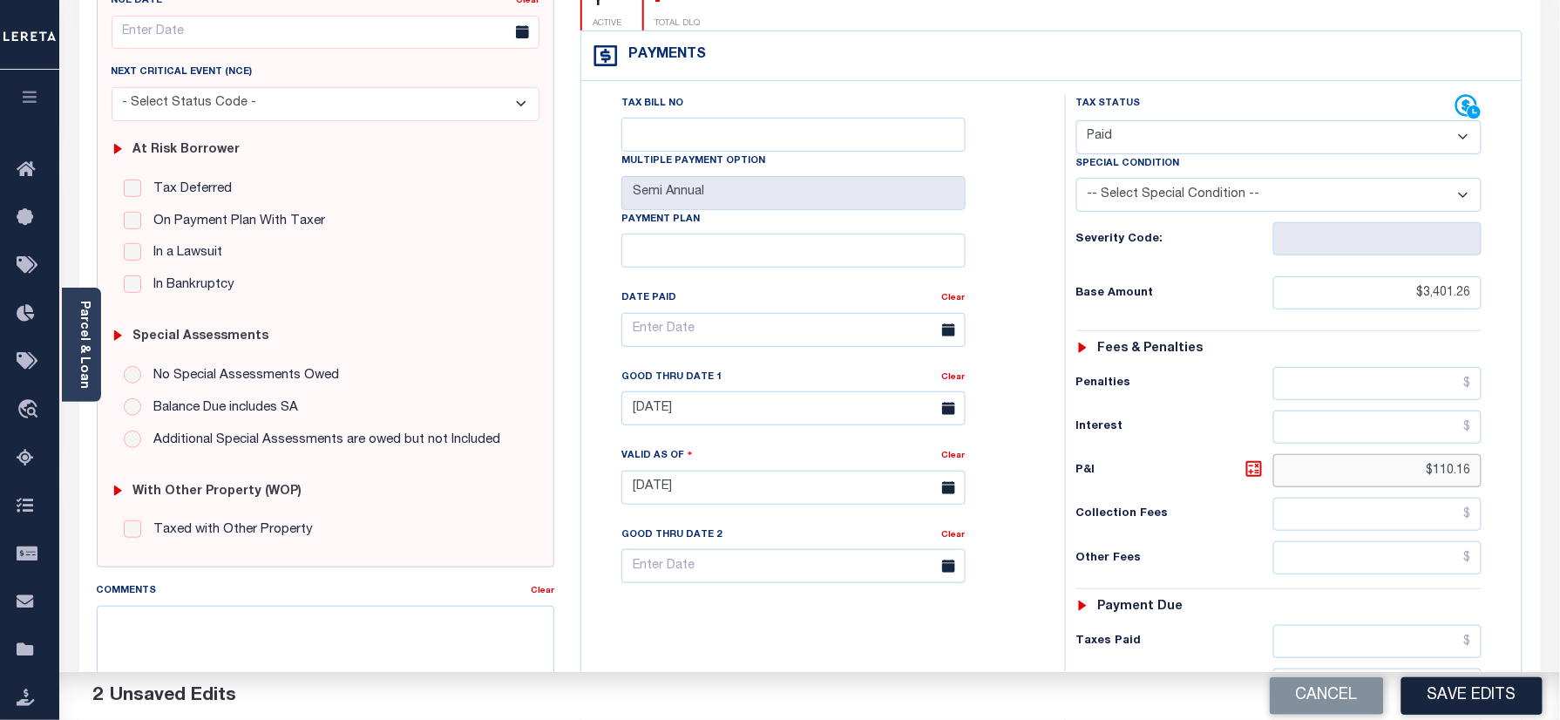
drag, startPoint x: 1441, startPoint y: 439, endPoint x: 1565, endPoint y: 411, distance: 126.9
click at [1559, 443] on html "Home Payment History Tax Line Detail" at bounding box center [780, 428] width 1560 height 1321
drag, startPoint x: 1384, startPoint y: 253, endPoint x: 1577, endPoint y: 279, distance: 194.4
click at [1559, 283] on html "Home Payment History Tax Line Detail" at bounding box center [780, 428] width 1560 height 1321
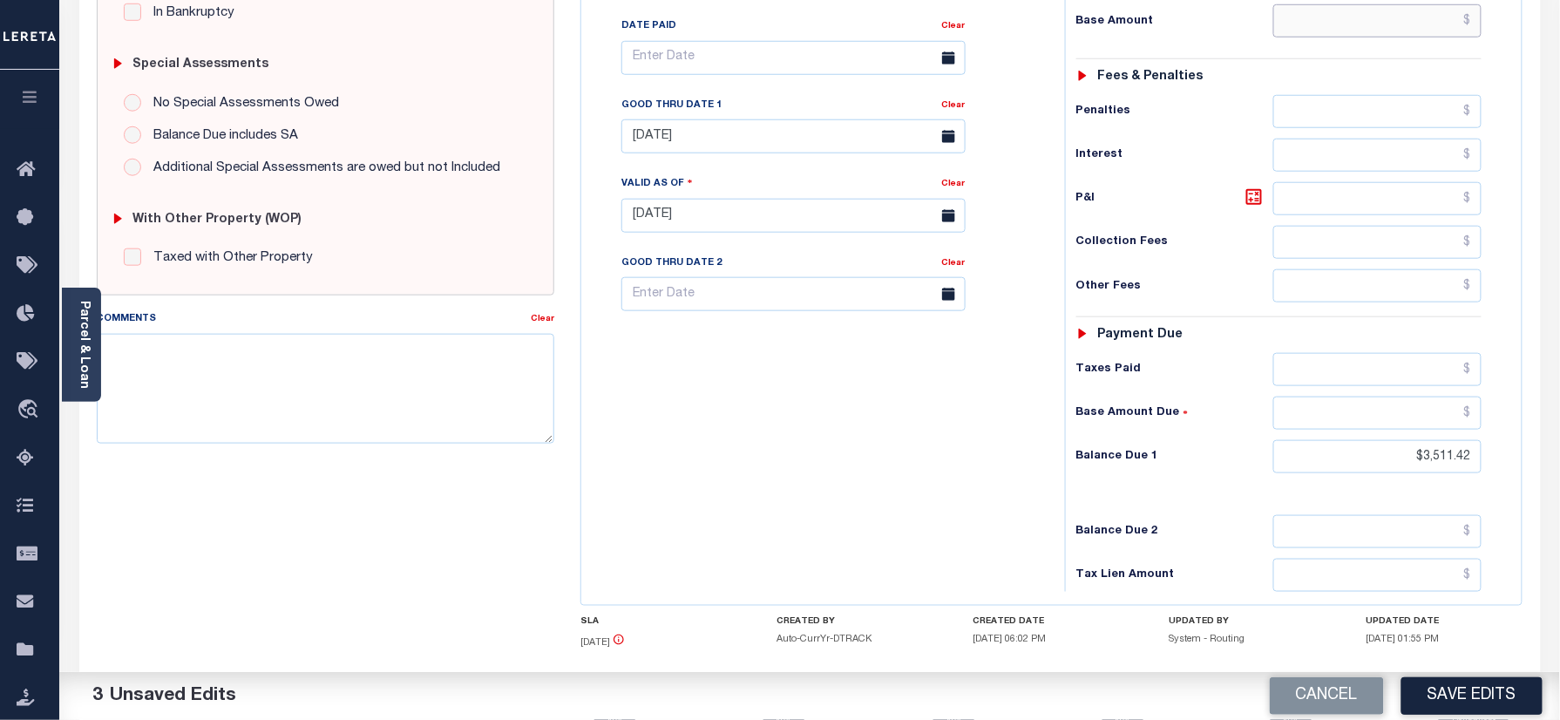
scroll to position [576, 0]
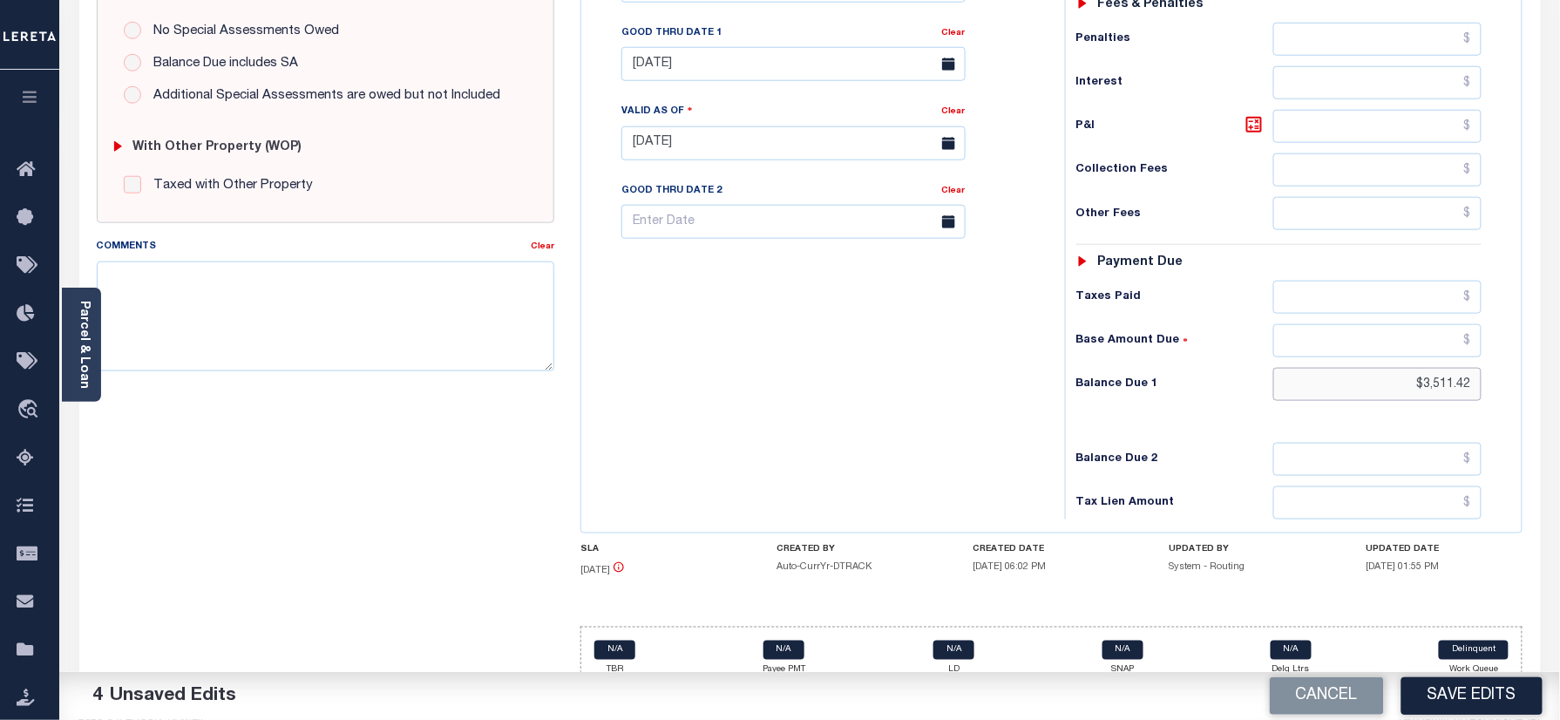
drag, startPoint x: 1409, startPoint y: 354, endPoint x: 1405, endPoint y: 345, distance: 9.7
click at [1536, 356] on div "MD STATE County - MD TAX TYPE 1511468 TAX ID - LOAN SEVERITY CODE - WORK QUEUE …" at bounding box center [1051, 144] width 968 height 1122
type input "$0.00"
drag, startPoint x: 941, startPoint y: 368, endPoint x: 946, endPoint y: 380, distance: 13.0
click at [946, 368] on div "Tax Bill No Multiple Payment Option Semi Annual Payment Plan Clear" at bounding box center [819, 135] width 466 height 770
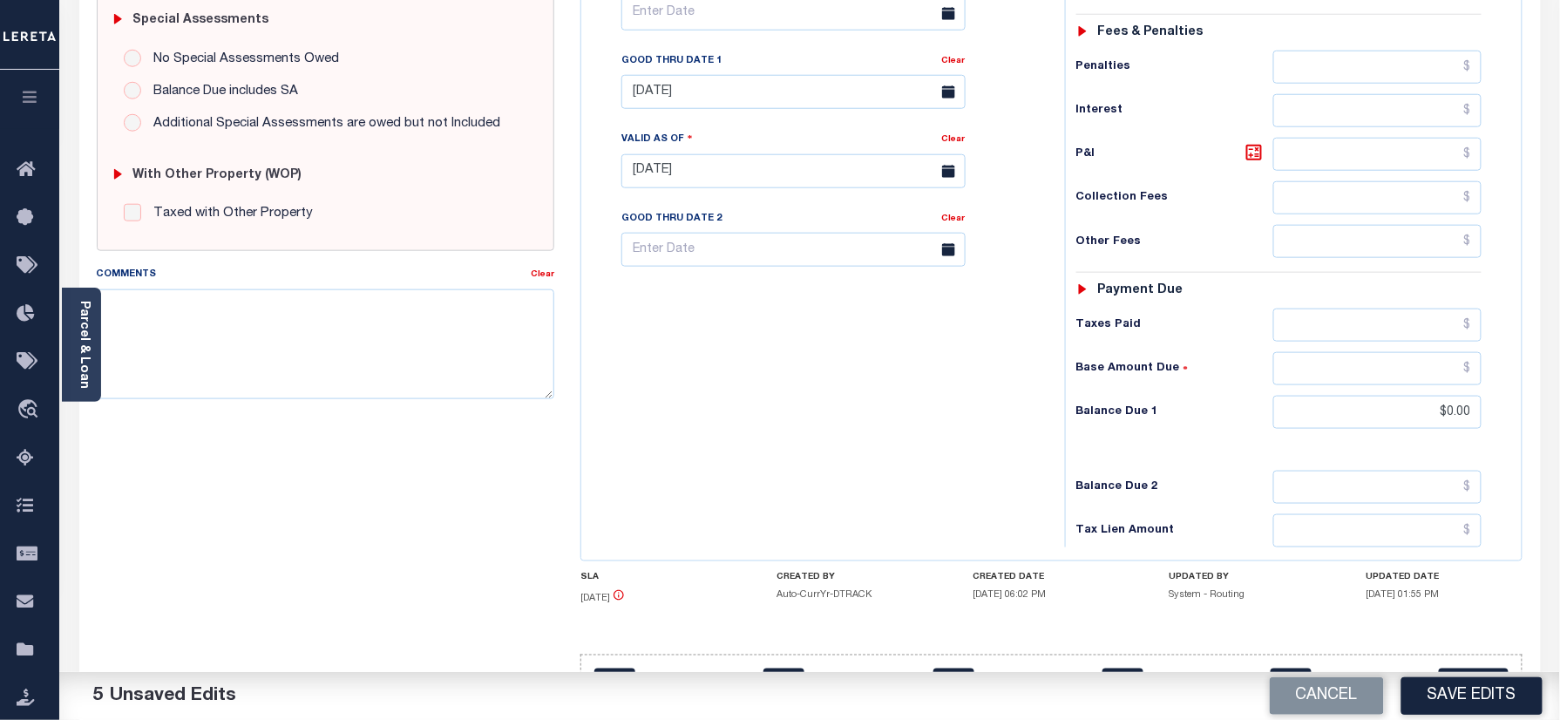
scroll to position [460, 0]
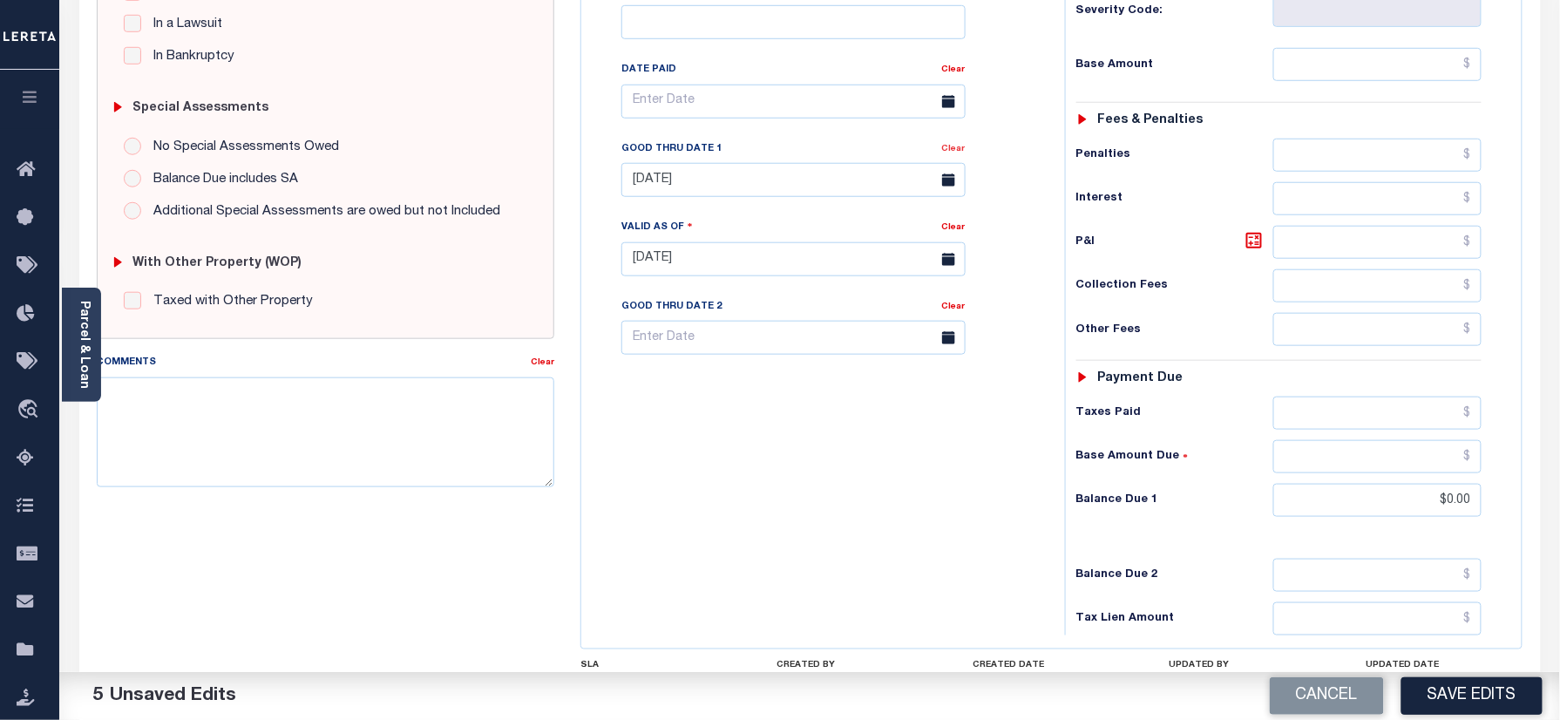
click at [955, 145] on link "Clear" at bounding box center [954, 149] width 24 height 9
click at [998, 127] on div "Tax Bill No Multiple Payment Option Semi Annual Payment Plan Clear Clear Valid …" at bounding box center [819, 110] width 440 height 489
click at [331, 437] on textarea "Comments" at bounding box center [326, 432] width 458 height 110
type textarea "Refer 2024 2/2 year for doc"
click at [1441, 705] on button "Save Edits" at bounding box center [1471, 695] width 141 height 37
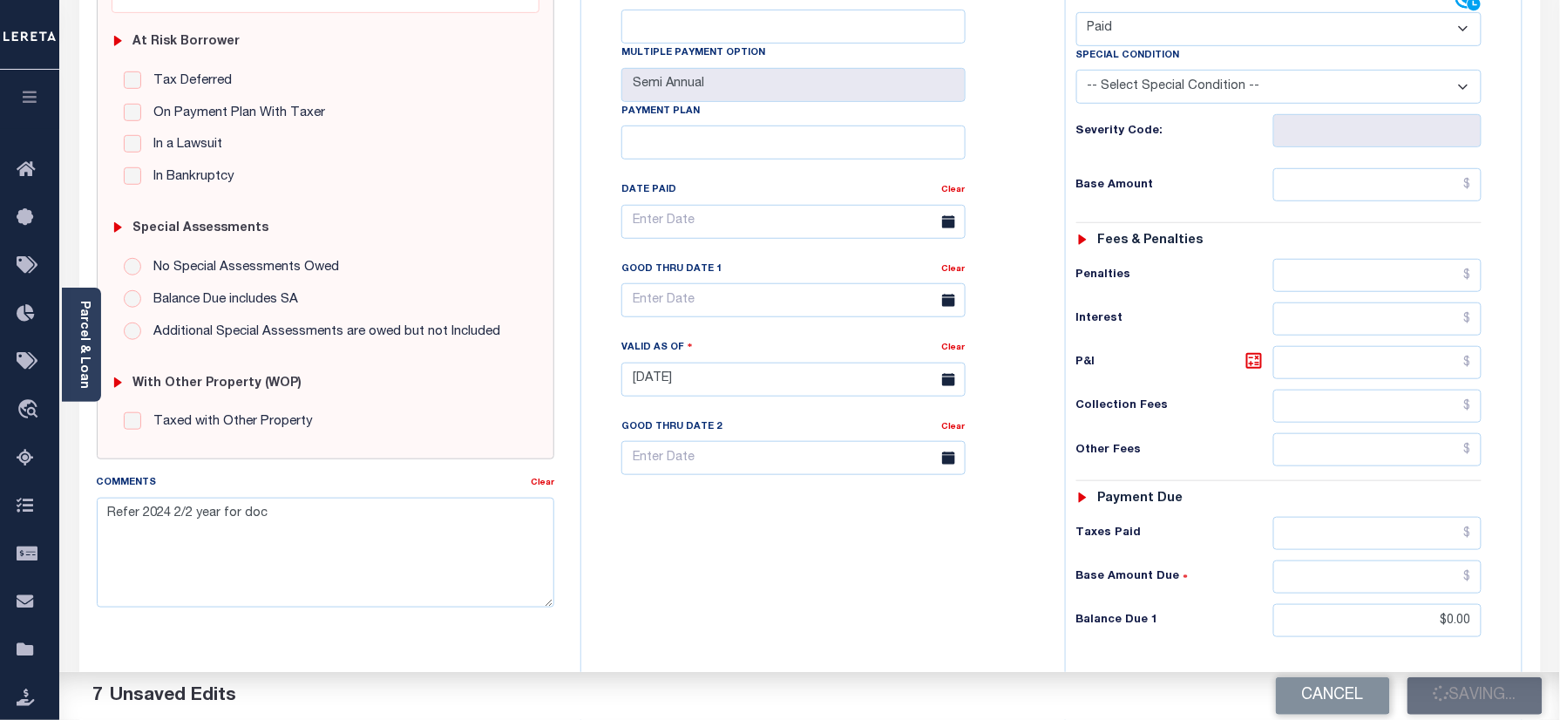
scroll to position [227, 0]
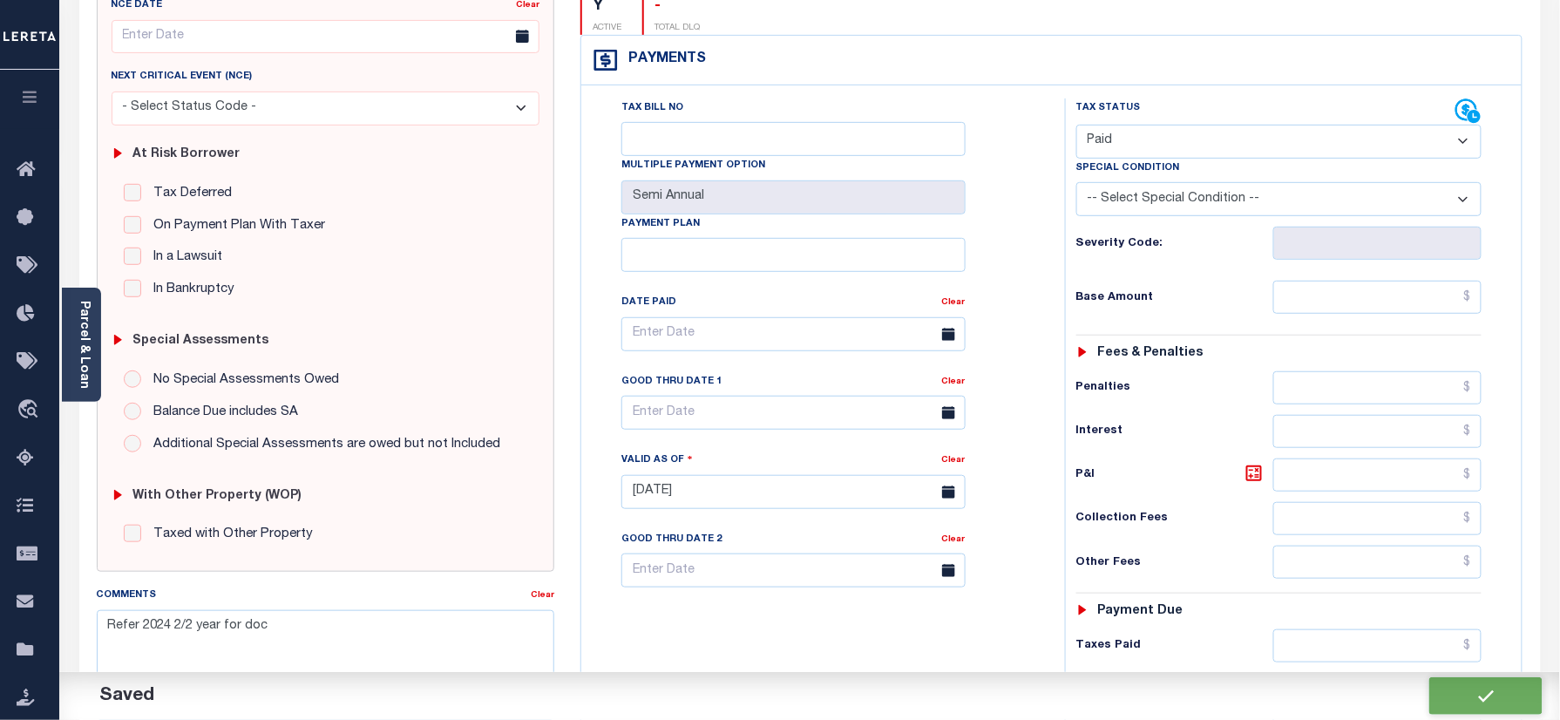
checkbox input "false"
type input "$0"
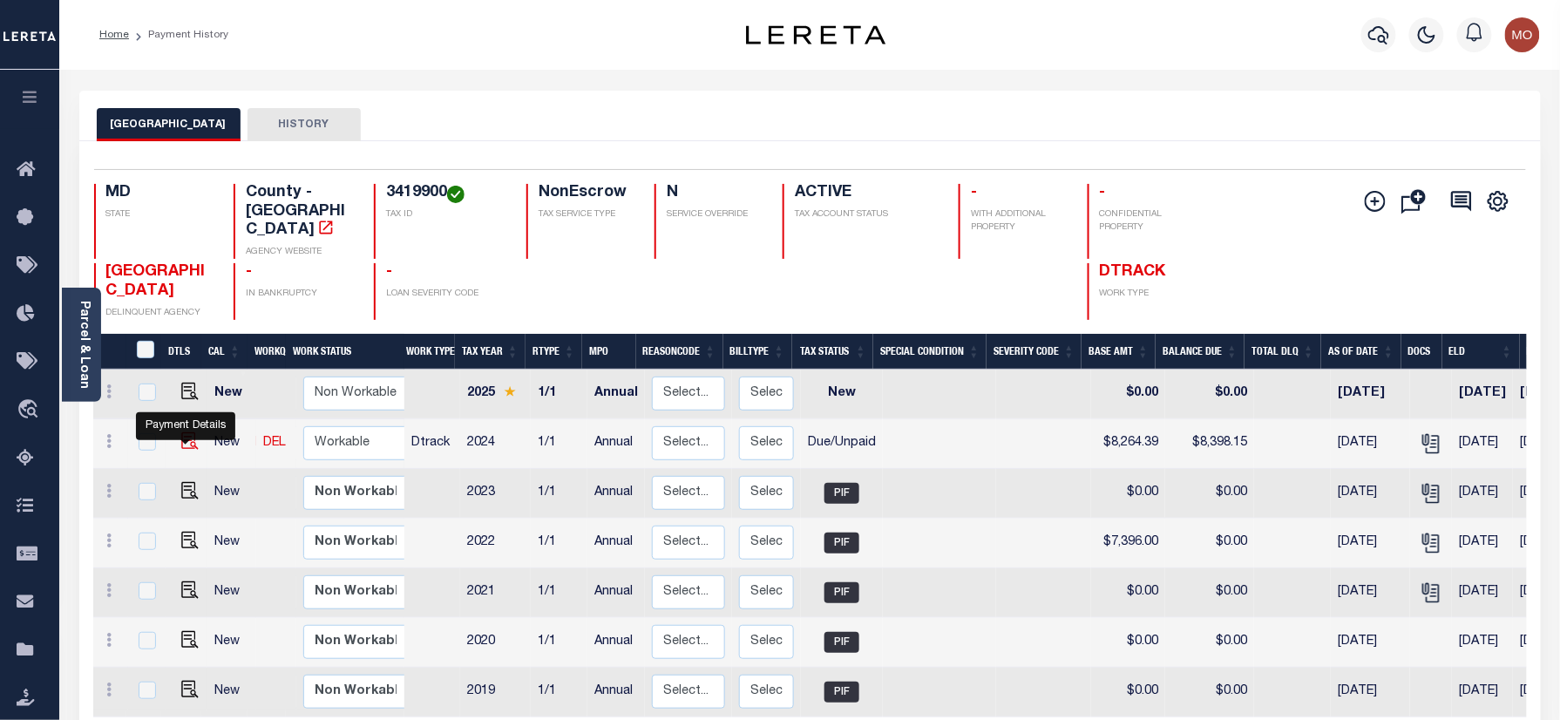
click at [190, 437] on img "" at bounding box center [189, 440] width 17 height 17
checkbox input "true"
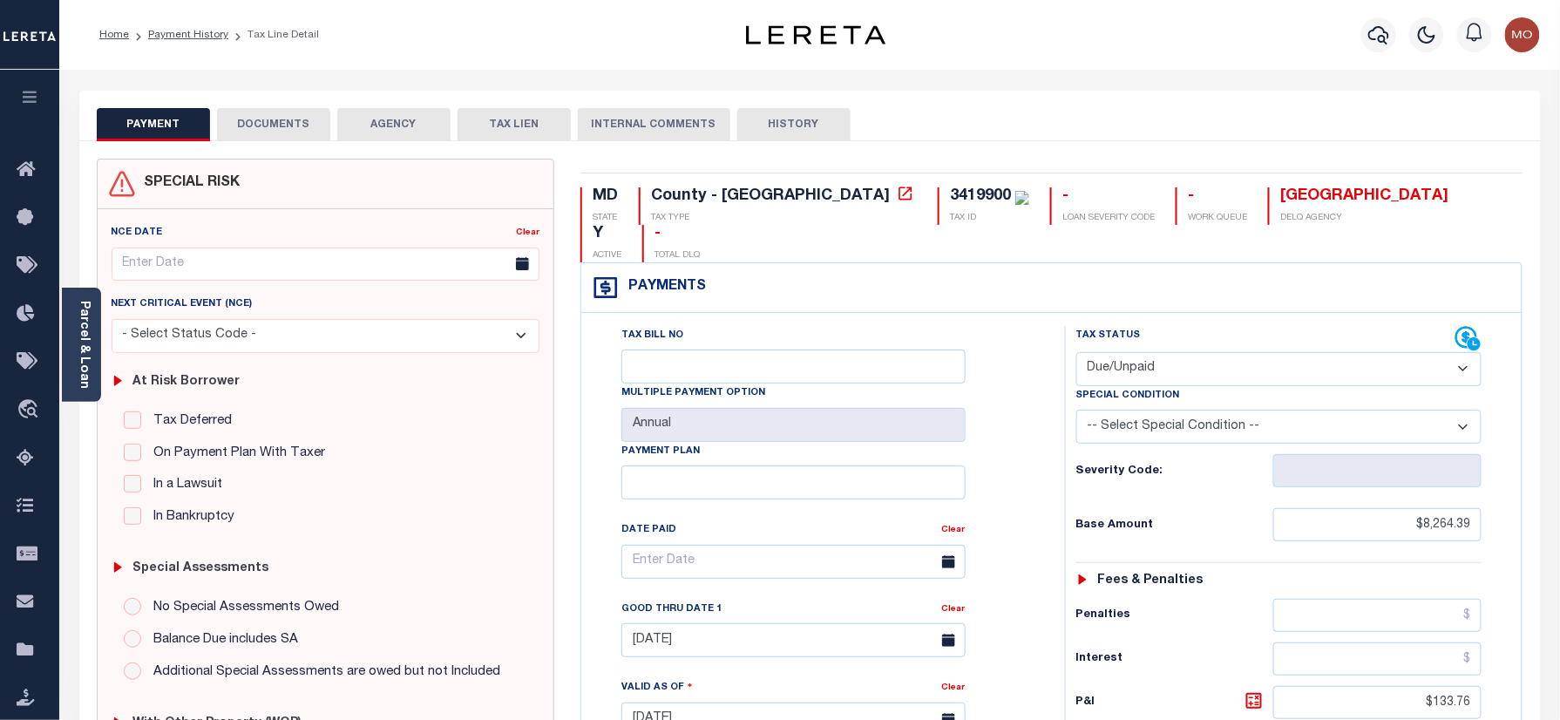
click at [950, 192] on div "3419900" at bounding box center [980, 196] width 61 height 16
copy div "3419900"
click at [1148, 352] on select "- Select Status Code - Open Due/Unpaid Paid Incomplete No Tax Due Internal Refu…" at bounding box center [1279, 369] width 406 height 34
select select "PYD"
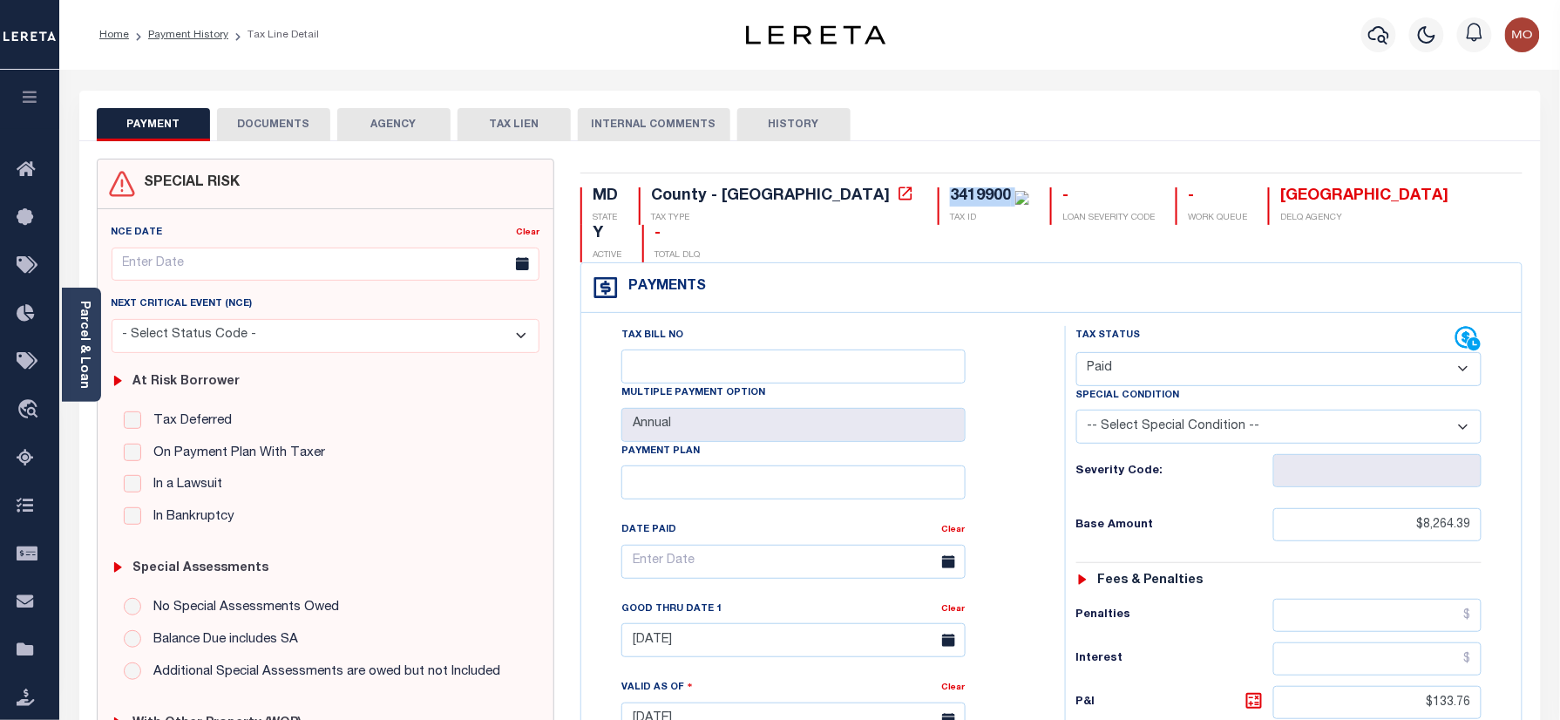
click at [1076, 352] on select "- Select Status Code - Open Due/Unpaid Paid Incomplete No Tax Due Internal Refu…" at bounding box center [1279, 369] width 406 height 34
type input "[DATE]"
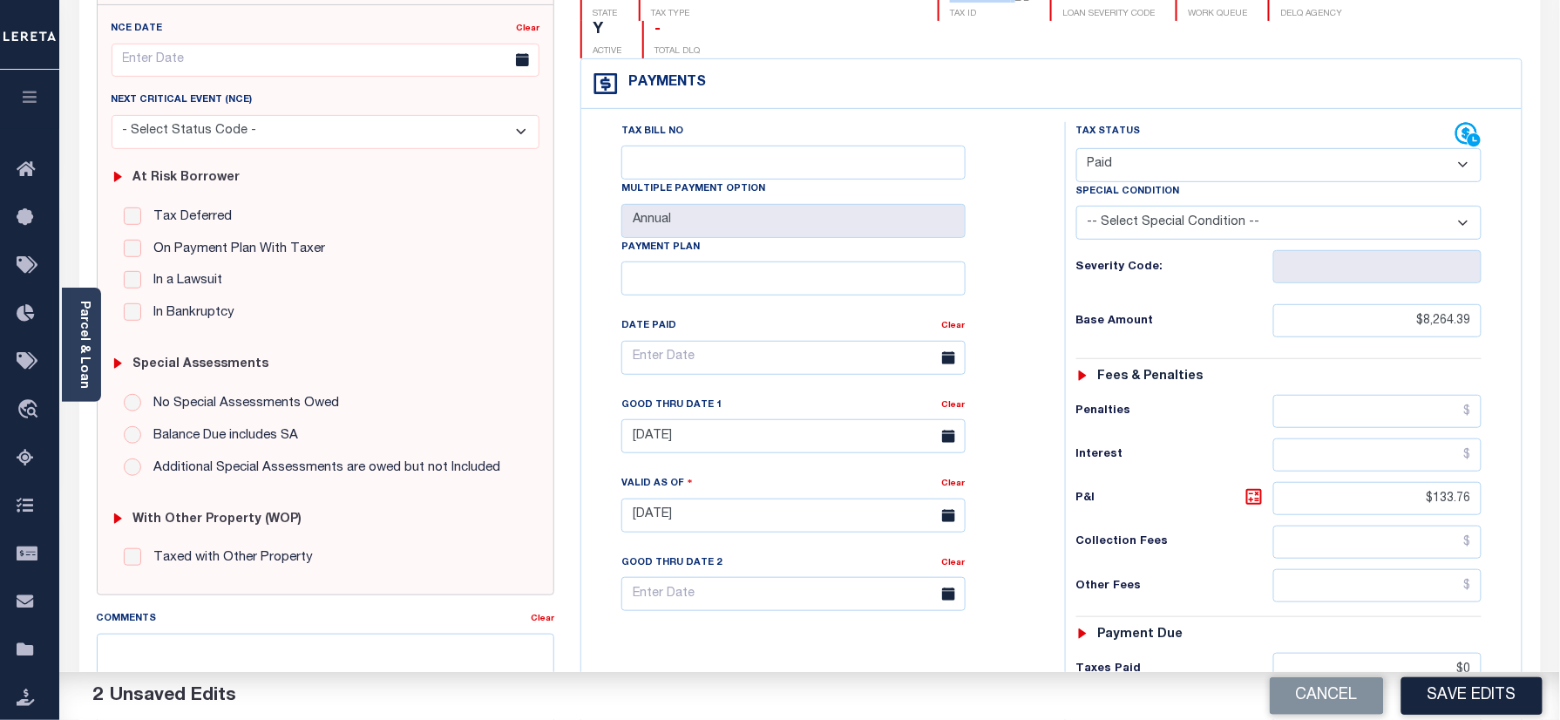
scroll to position [465, 0]
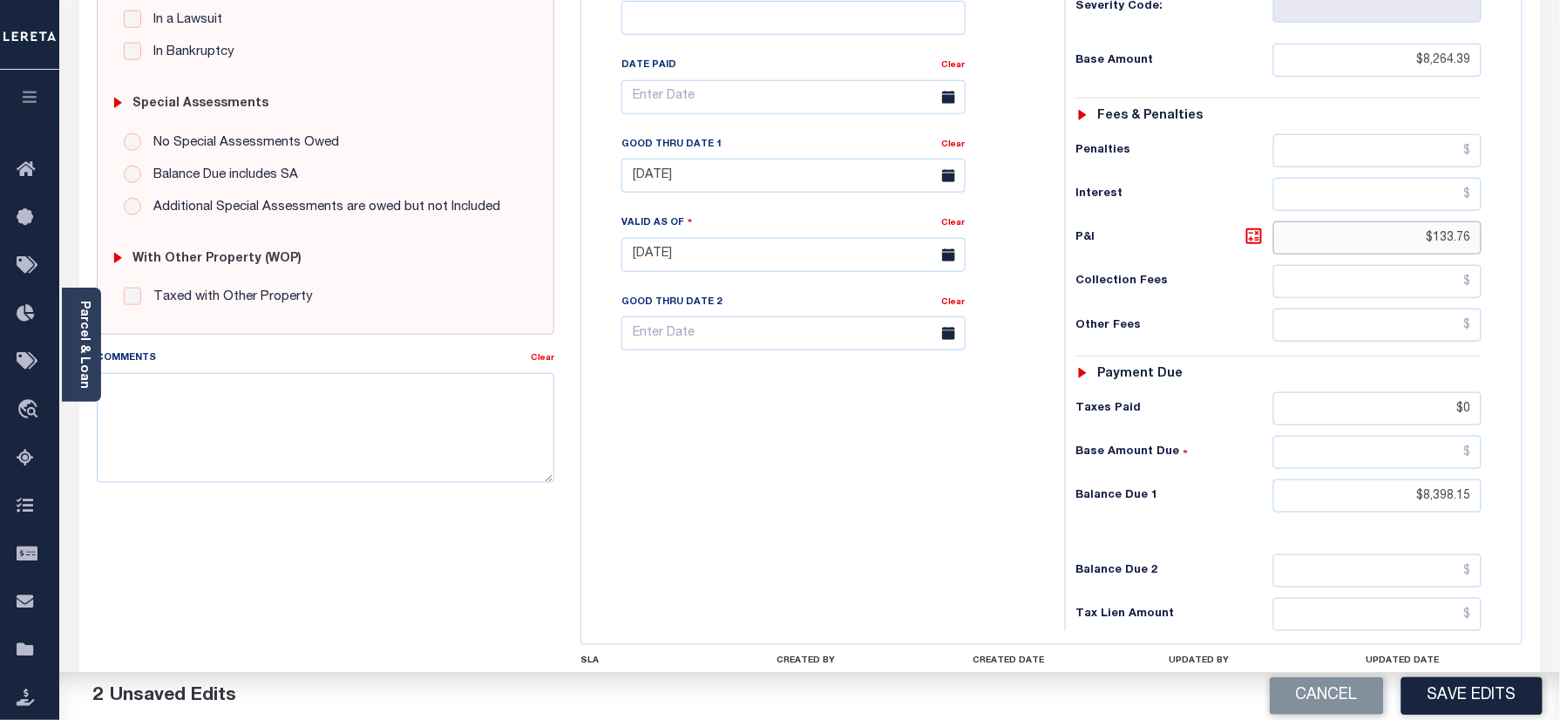
drag, startPoint x: 1410, startPoint y: 213, endPoint x: 1482, endPoint y: 260, distance: 85.6
click at [1487, 214] on div "Tax Status Status - Select Status Code -" at bounding box center [1285, 246] width 440 height 770
drag, startPoint x: 1422, startPoint y: 394, endPoint x: 1504, endPoint y: 356, distance: 90.4
click at [1518, 367] on div "Tax Bill No Multiple Payment Option Annual Payment Plan Clear Clear 11/30/2024 …" at bounding box center [1051, 246] width 940 height 796
drag, startPoint x: 1393, startPoint y: 476, endPoint x: 1312, endPoint y: 464, distance: 81.1
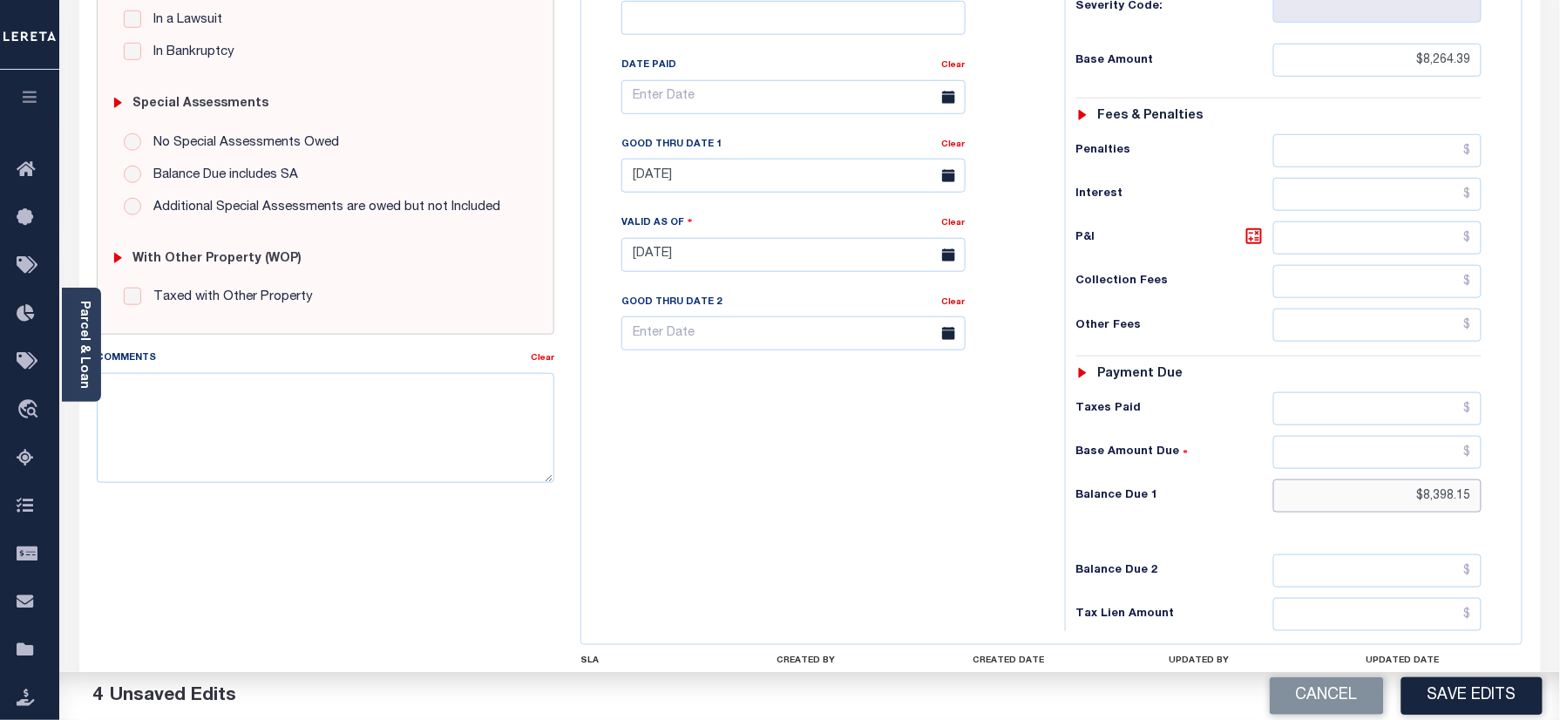
click at [1510, 451] on div "Tax Status Status" at bounding box center [1285, 246] width 466 height 770
type input "$0.00"
click at [1021, 506] on div "Tax Bill No Multiple Payment Option Annual Payment Plan" at bounding box center [819, 246] width 466 height 770
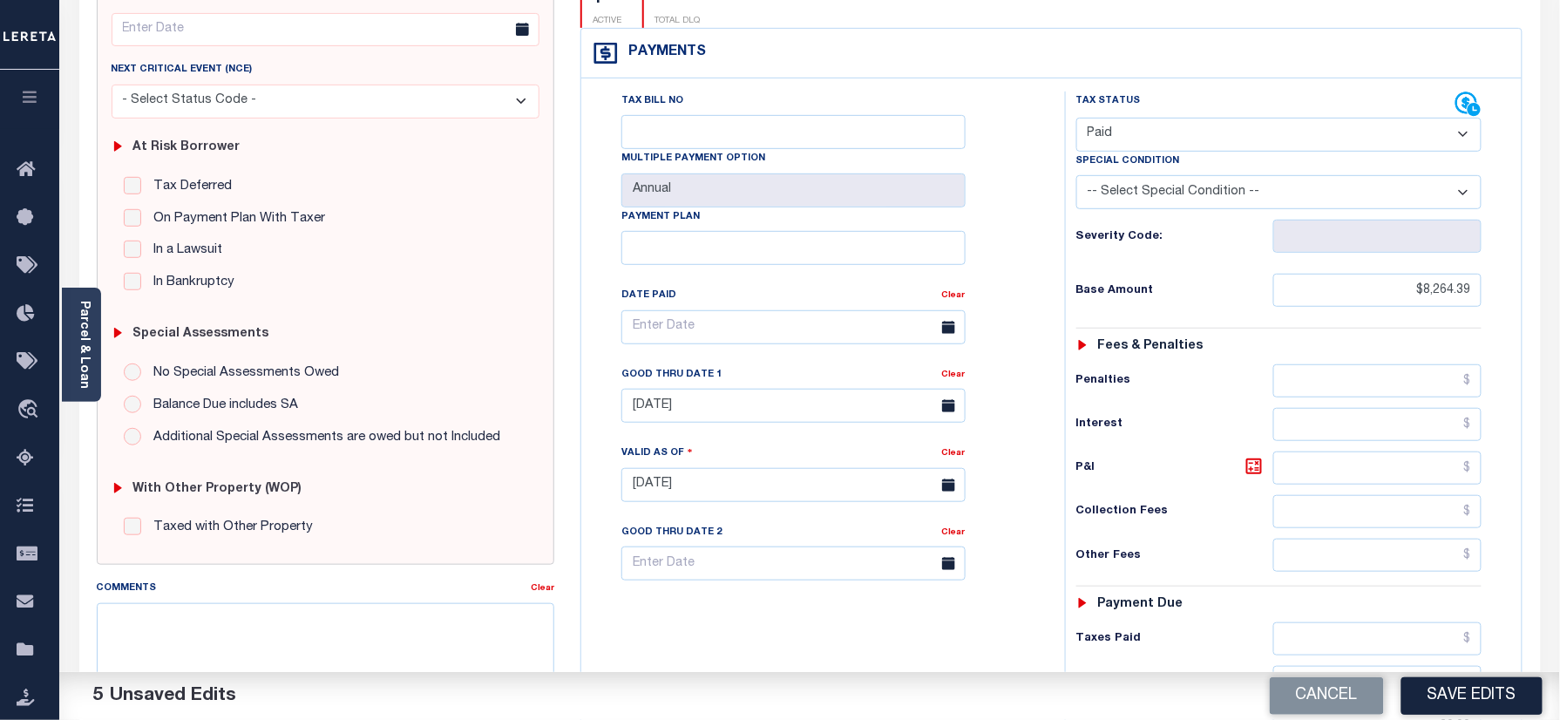
scroll to position [232, 0]
click at [955, 373] on link "Clear" at bounding box center [954, 377] width 24 height 9
click at [987, 336] on div "Tax Bill No Multiple Payment Option Annual Payment Plan Clear Clear Valid as Of…" at bounding box center [819, 338] width 440 height 489
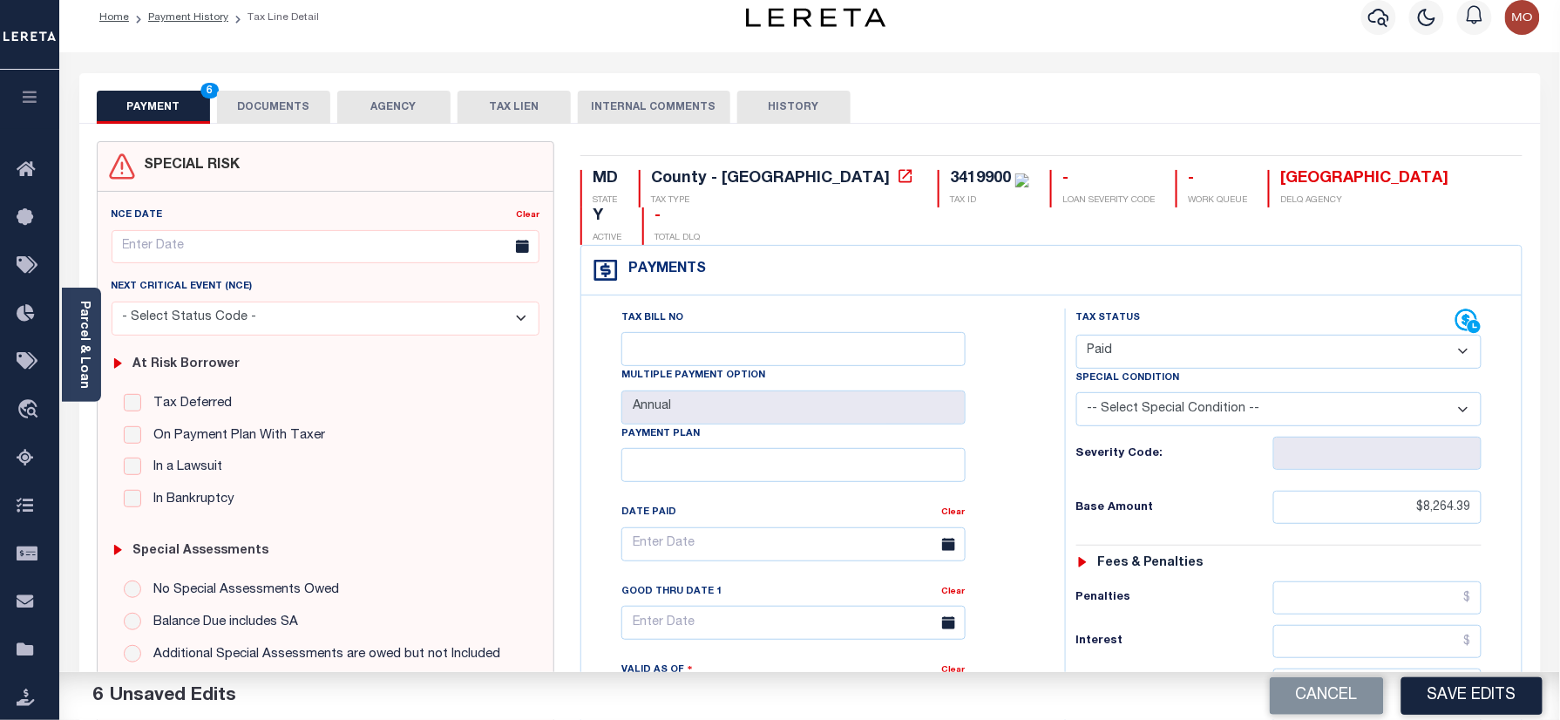
scroll to position [0, 0]
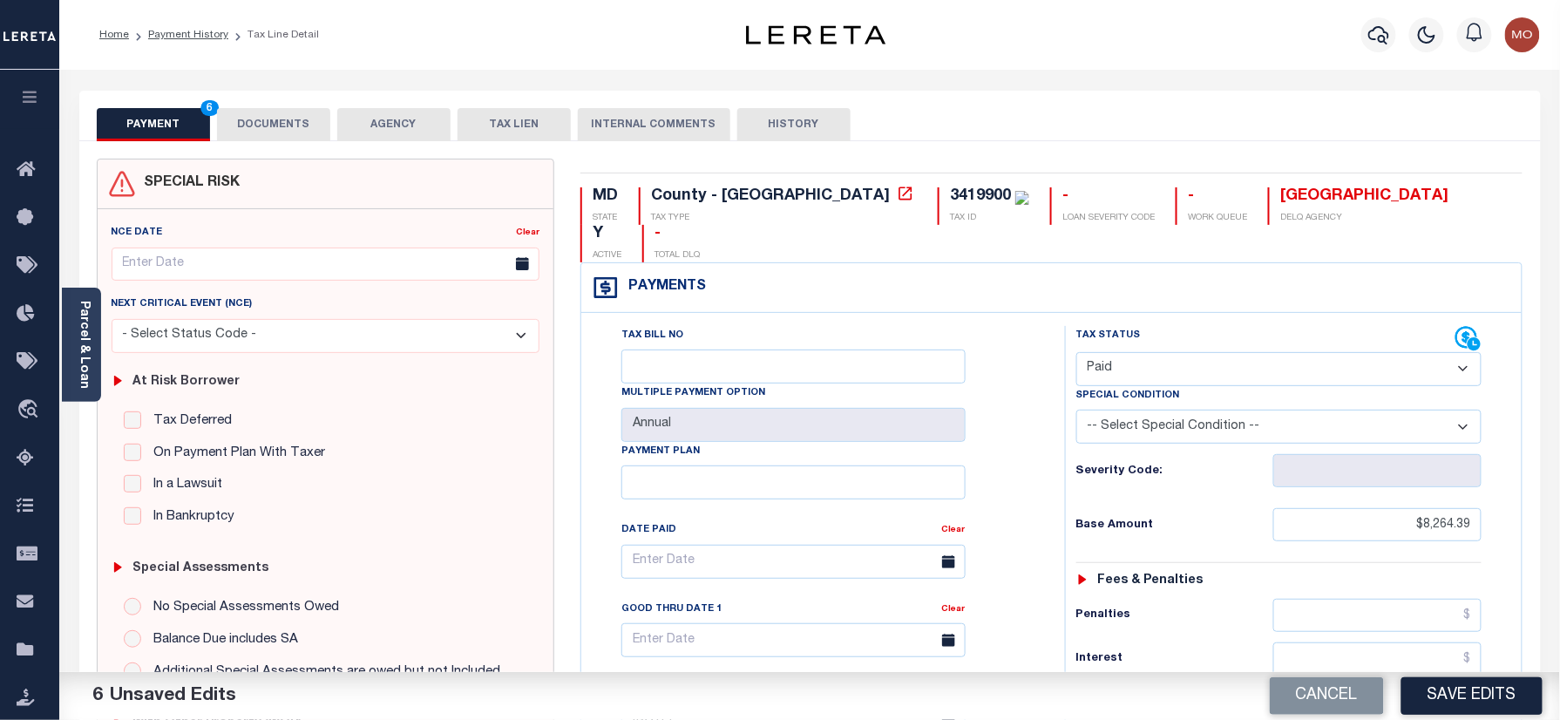
click at [273, 129] on button "DOCUMENTS" at bounding box center [273, 124] width 113 height 33
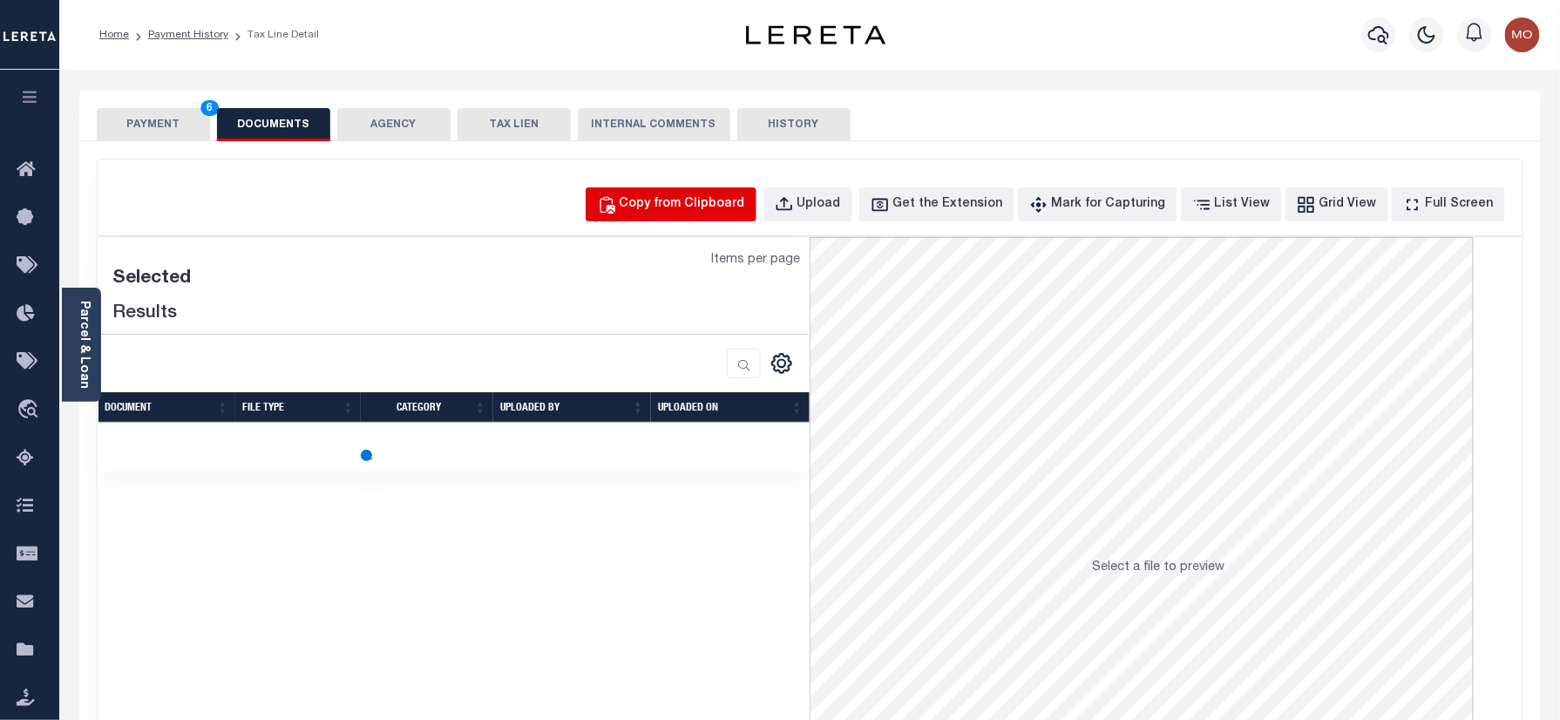
click at [719, 192] on button "Copy from Clipboard" at bounding box center [671, 204] width 171 height 34
select select "POP"
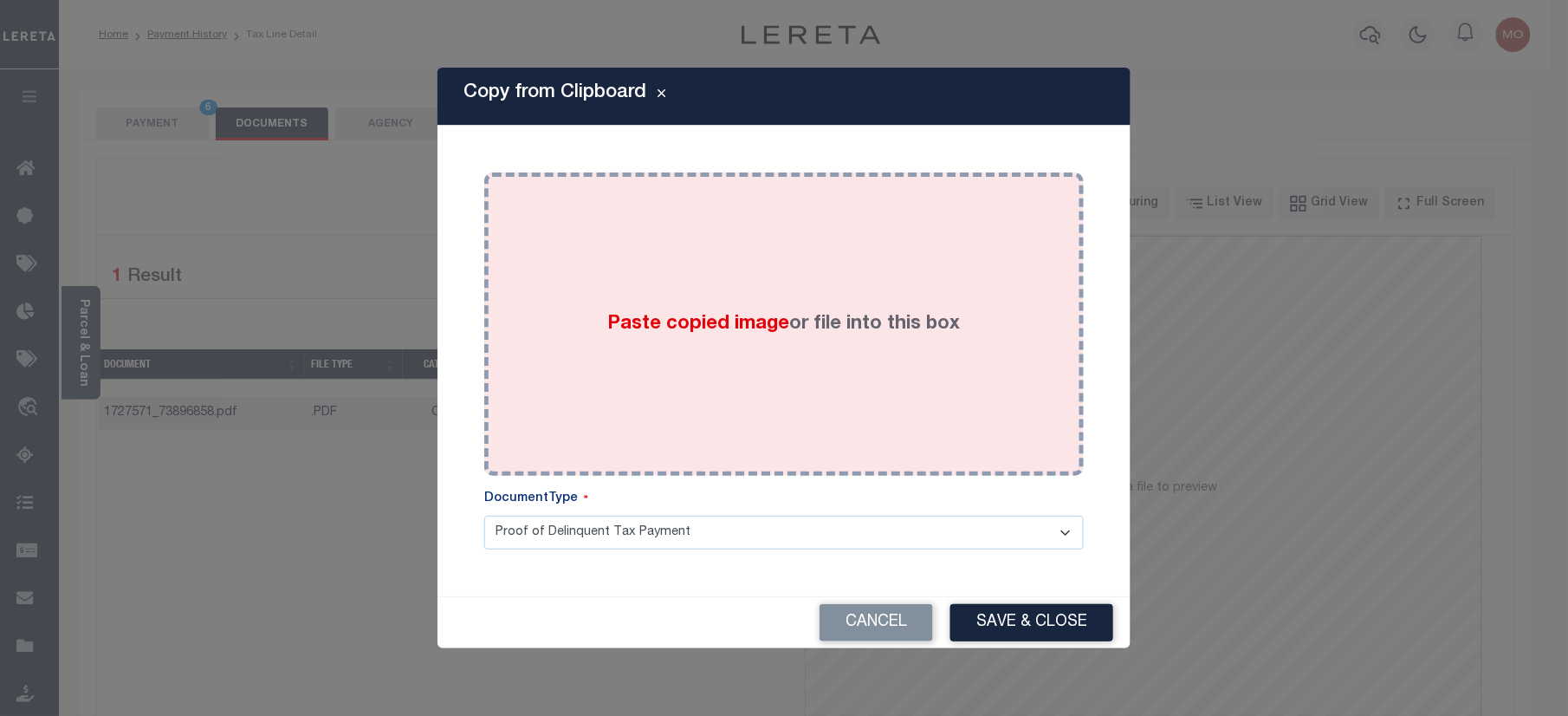
click at [663, 329] on span "Paste copied image" at bounding box center [699, 323] width 182 height 19
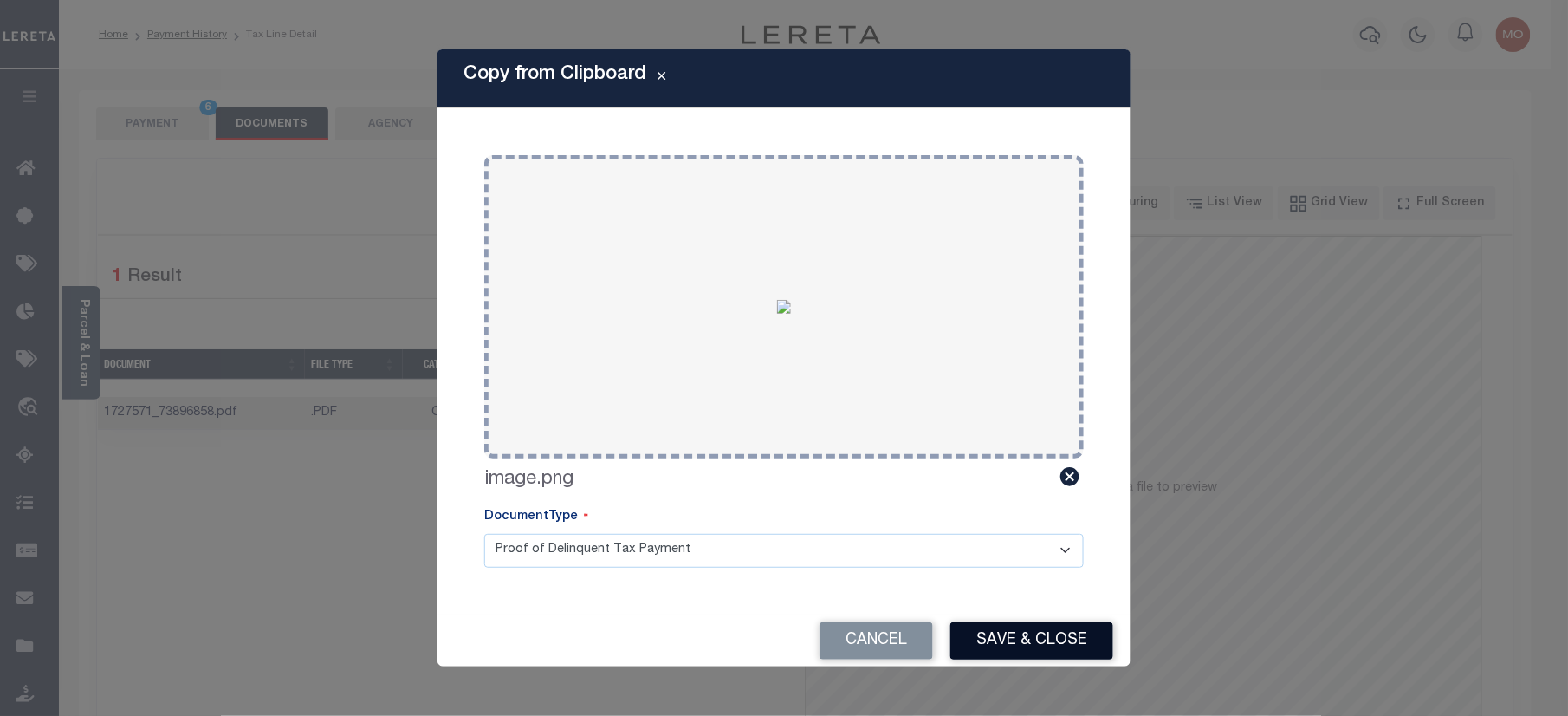
click at [1043, 645] on button "Save & Close" at bounding box center [1032, 640] width 163 height 37
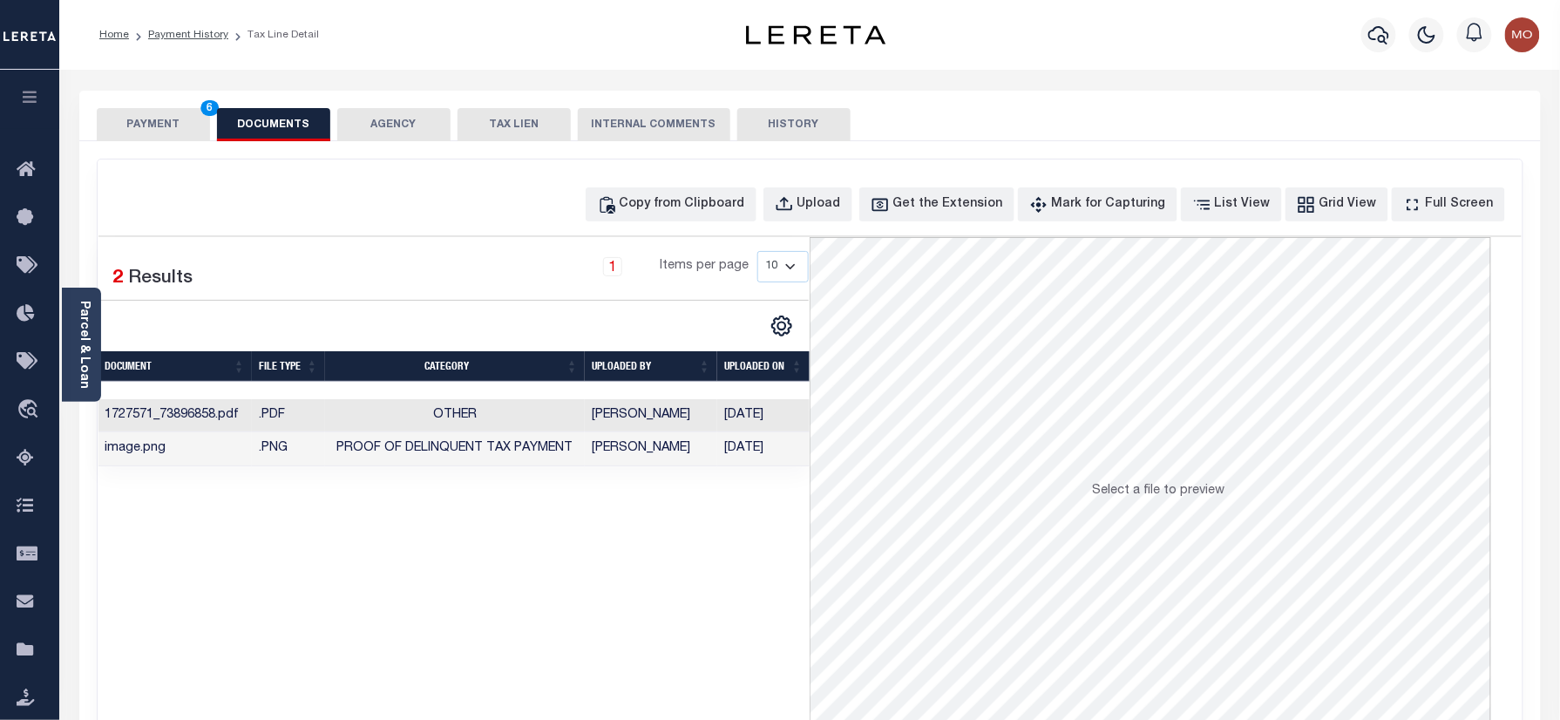
click at [153, 116] on button "PAYMENT 6" at bounding box center [153, 124] width 113 height 33
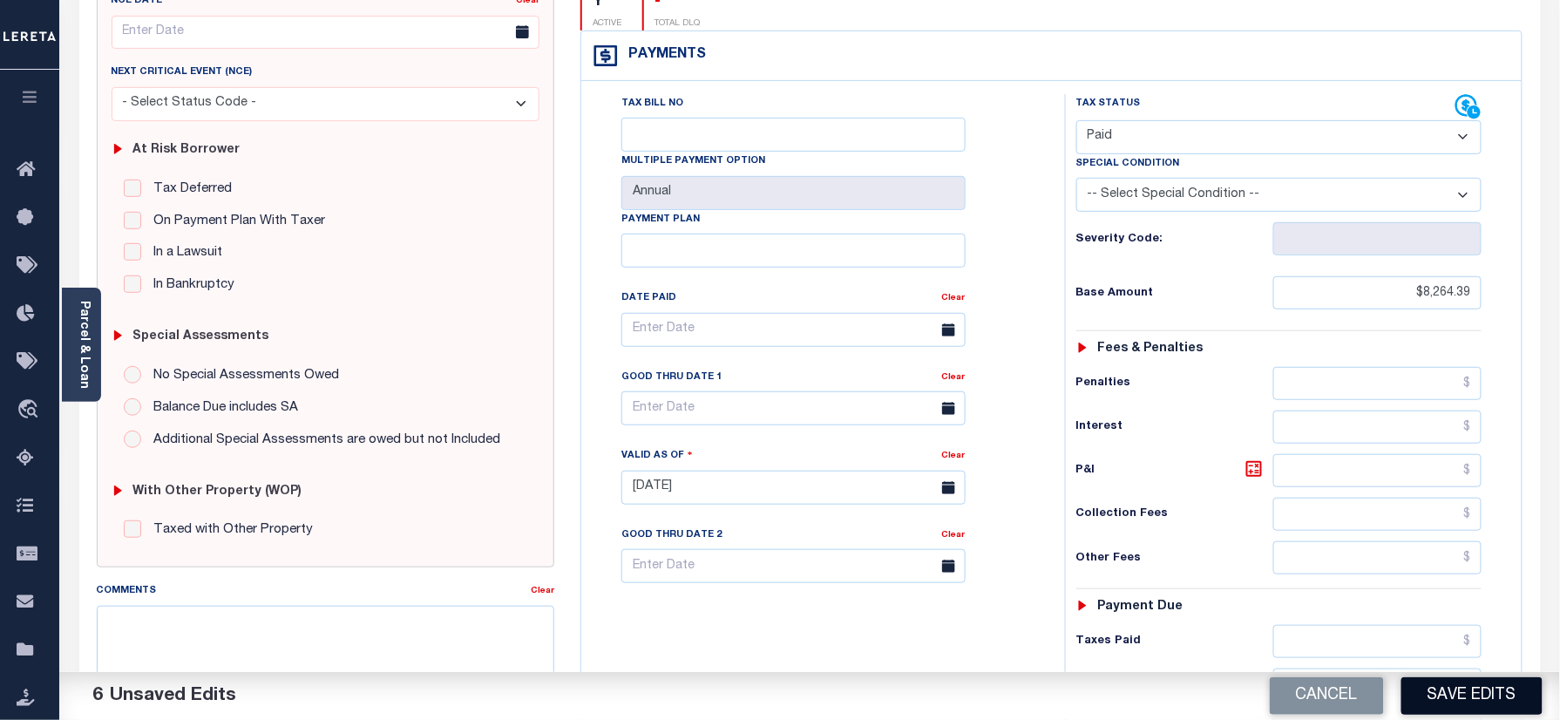
click at [1452, 699] on button "Save Edits" at bounding box center [1471, 695] width 141 height 37
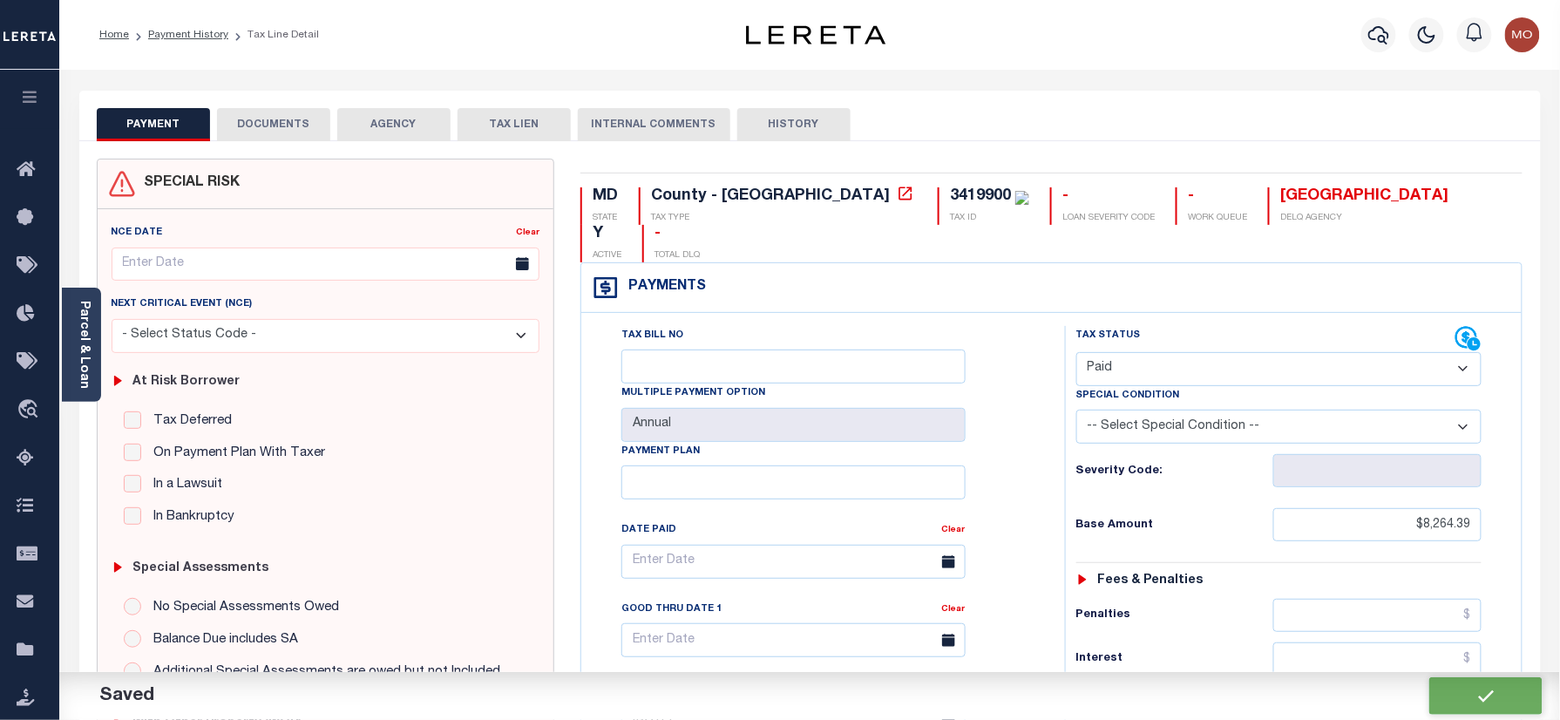
checkbox input "false"
type input "$8,264.39"
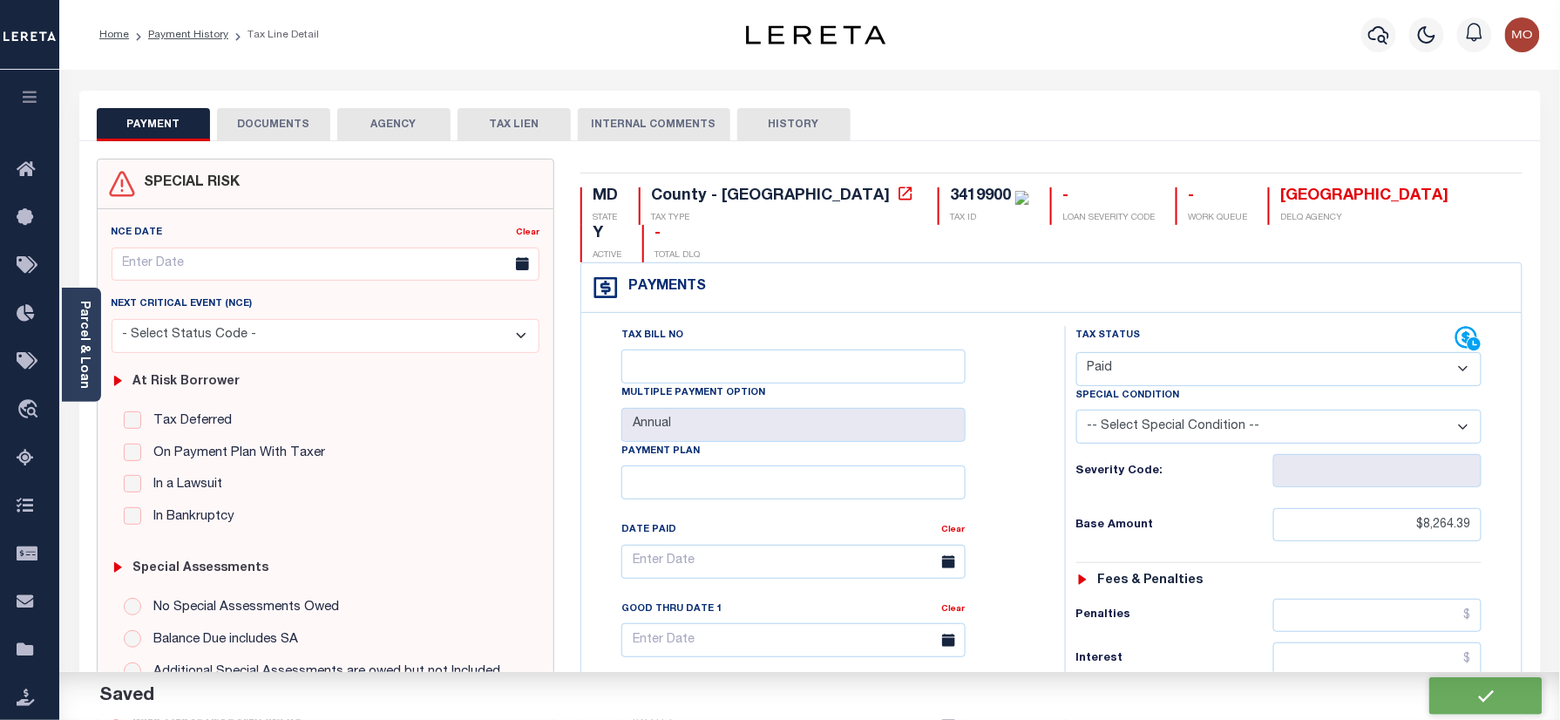
type input "$0"
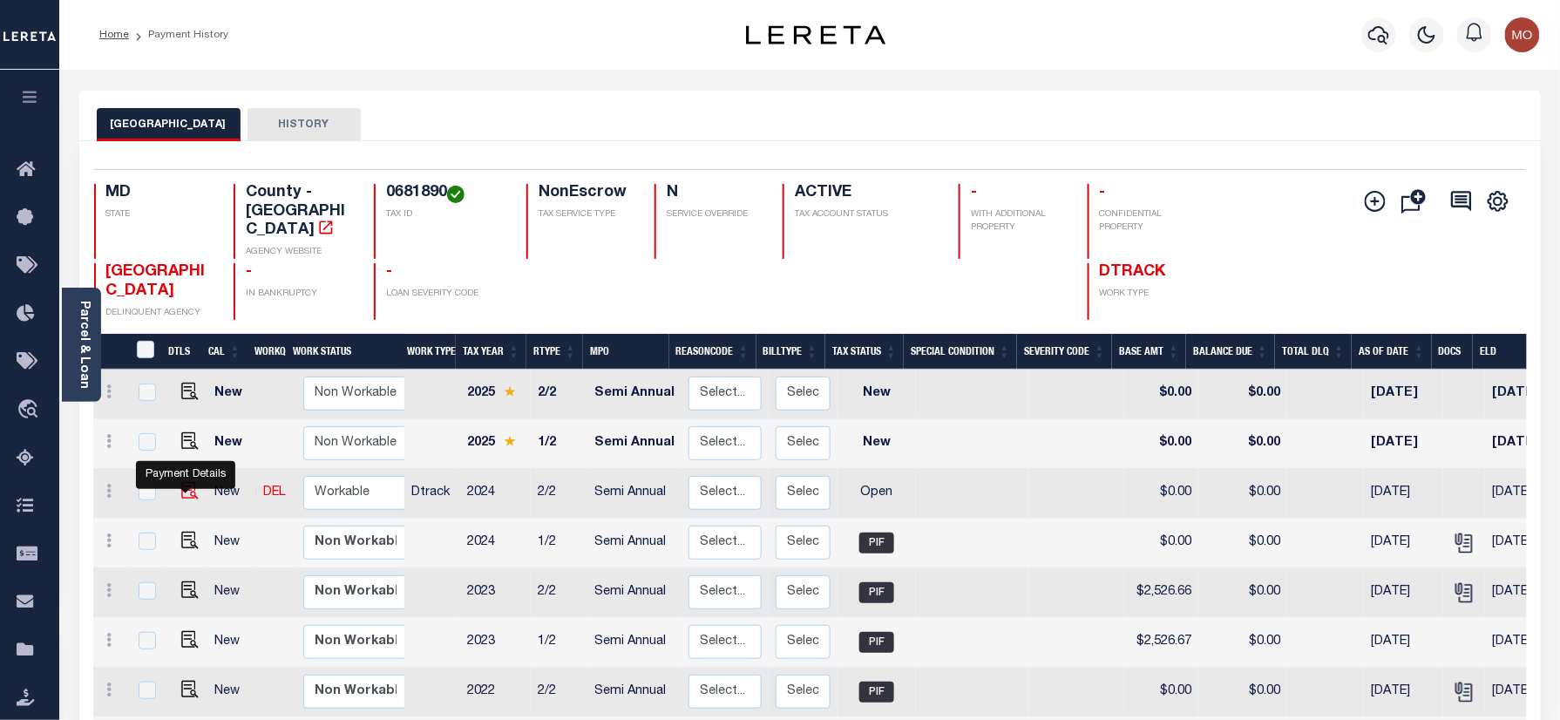
click at [186, 495] on img "" at bounding box center [189, 490] width 17 height 17
checkbox input "true"
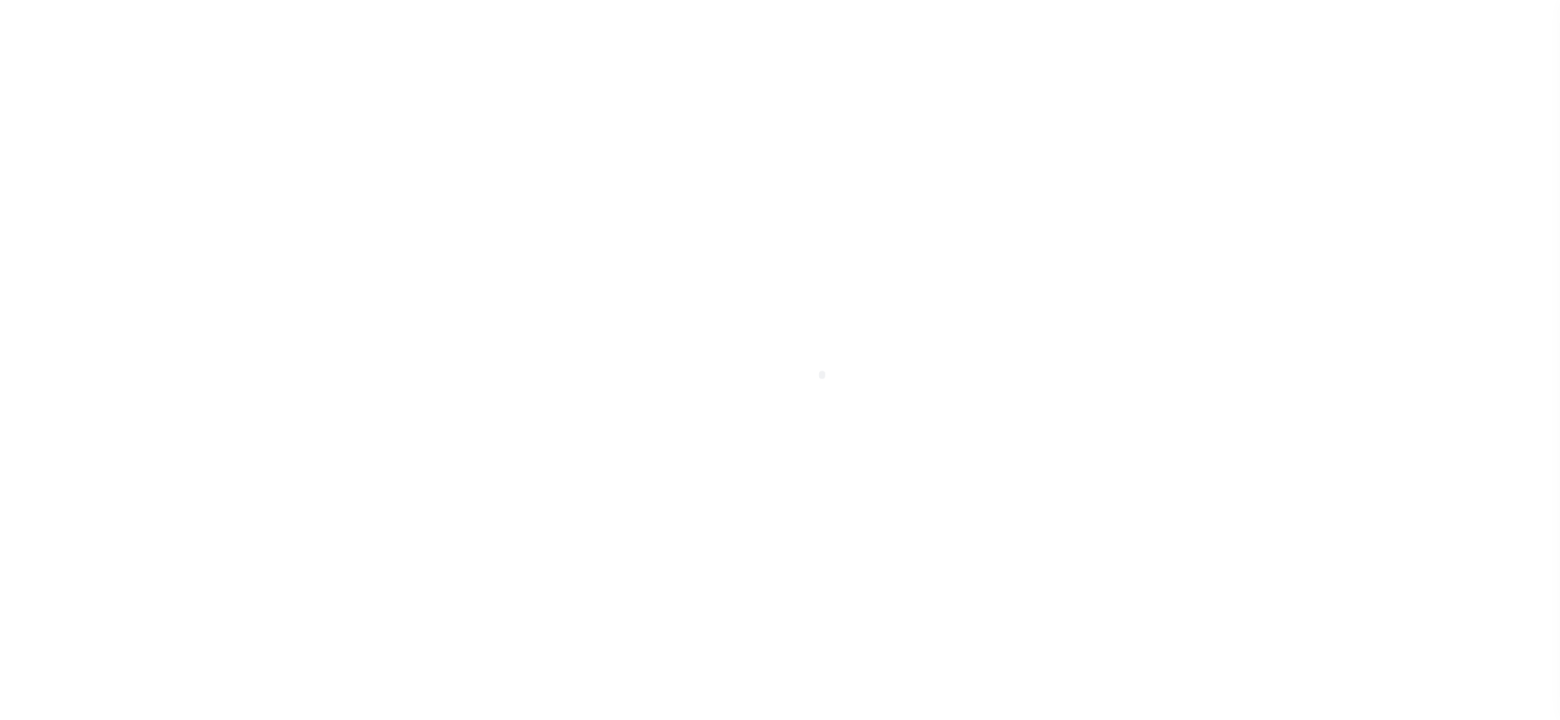
checkbox input "false"
type input "Semi Annual"
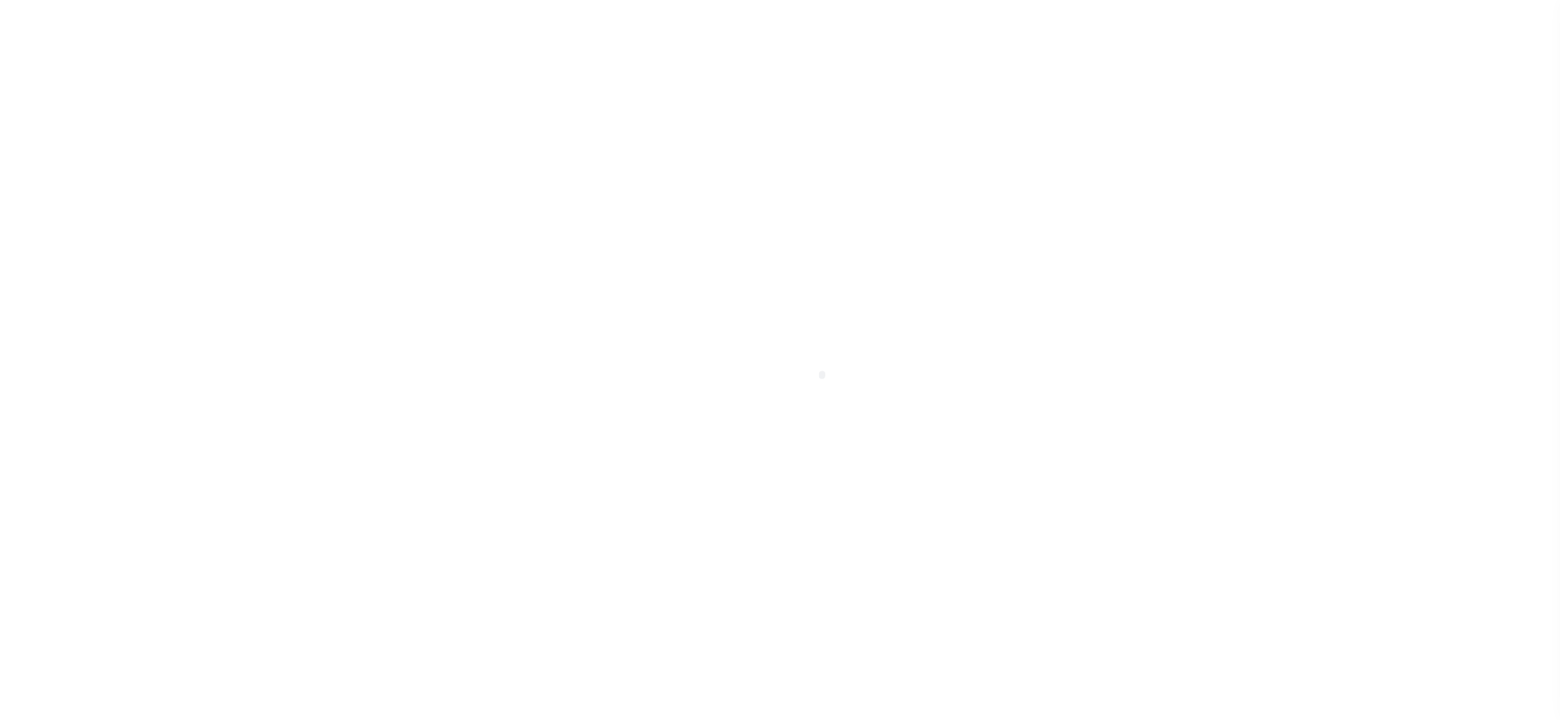
type input "[DATE]"
select select "OP2"
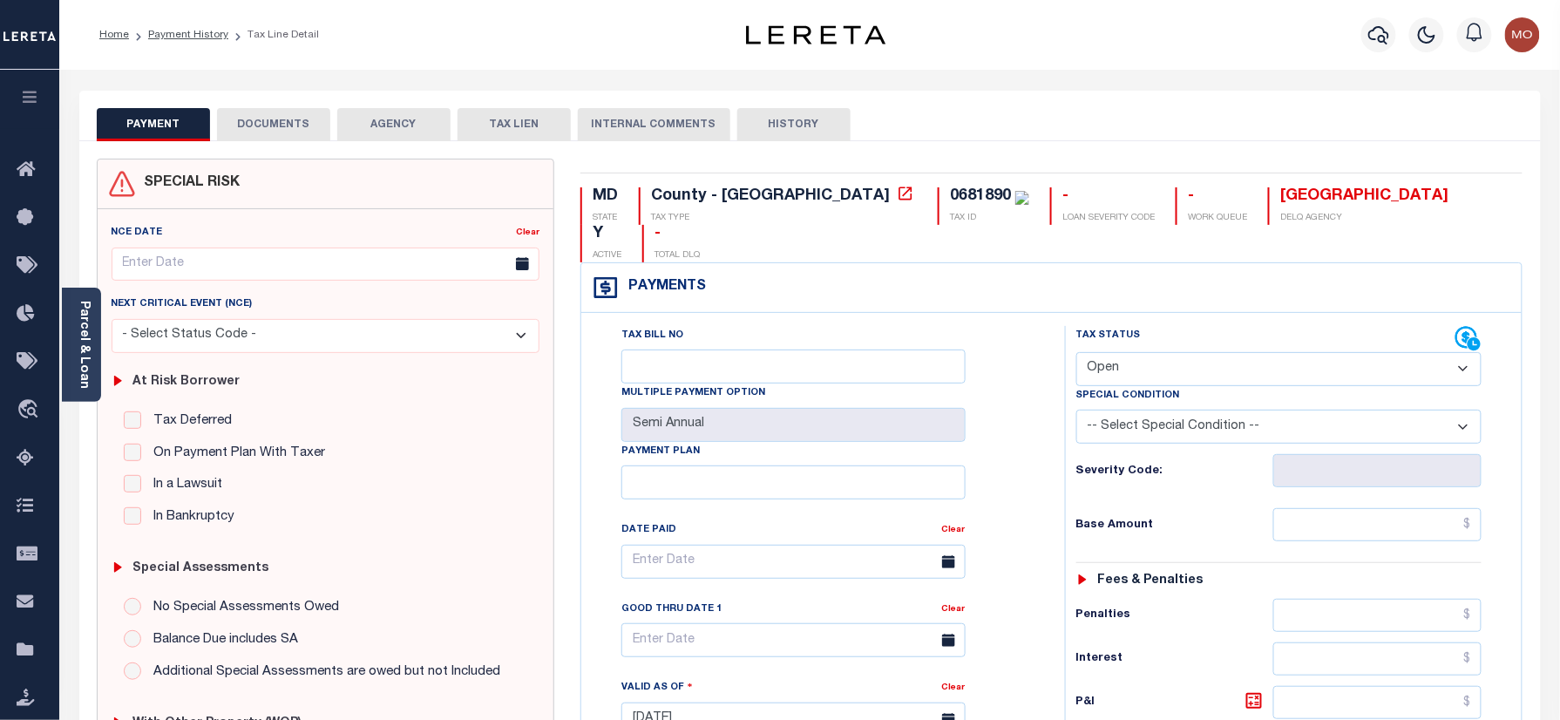
click at [950, 199] on div "0681890" at bounding box center [980, 196] width 61 height 16
copy div "0681890"
drag, startPoint x: 284, startPoint y: 133, endPoint x: 259, endPoint y: 141, distance: 26.5
click at [284, 133] on button "DOCUMENTS" at bounding box center [273, 124] width 113 height 33
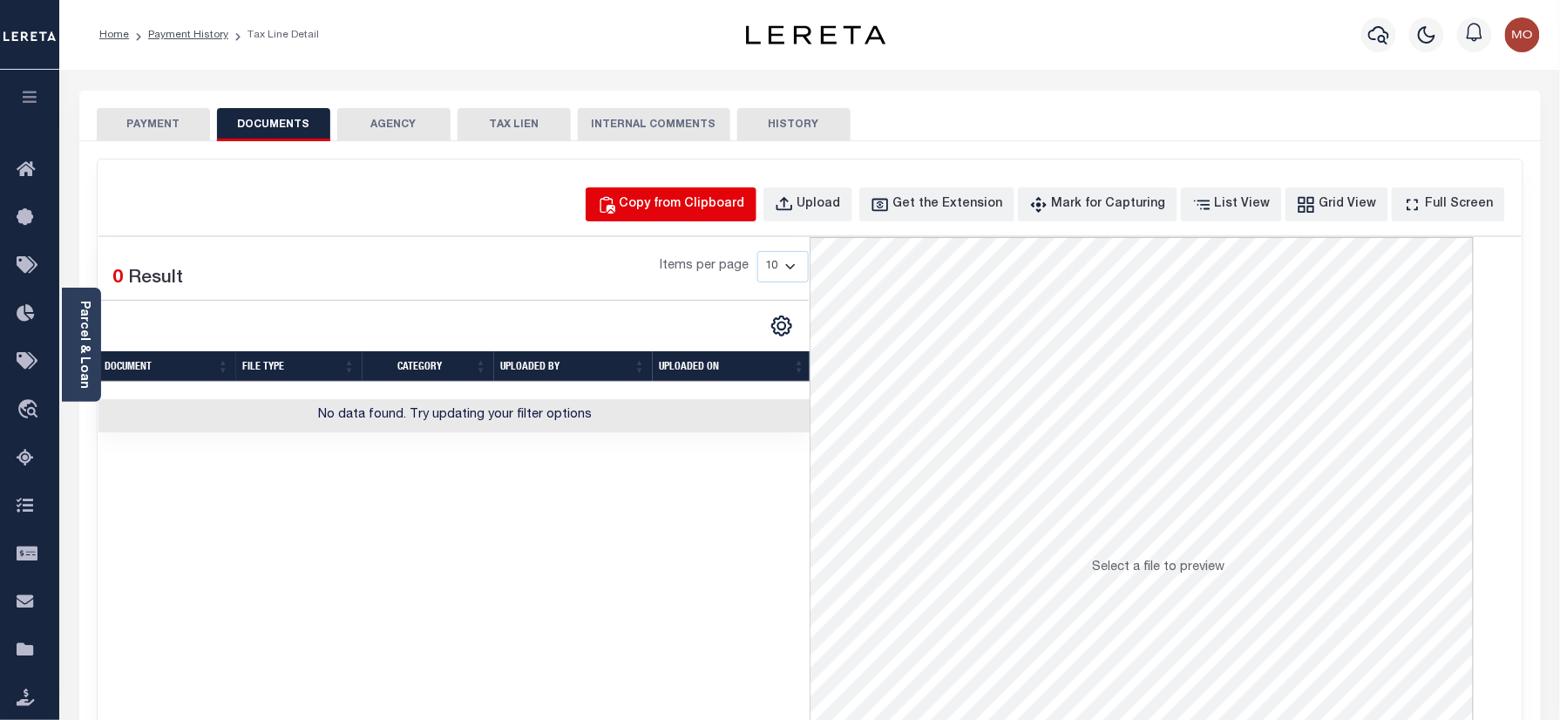
click at [681, 216] on button "Copy from Clipboard" at bounding box center [671, 204] width 171 height 34
select select "POP"
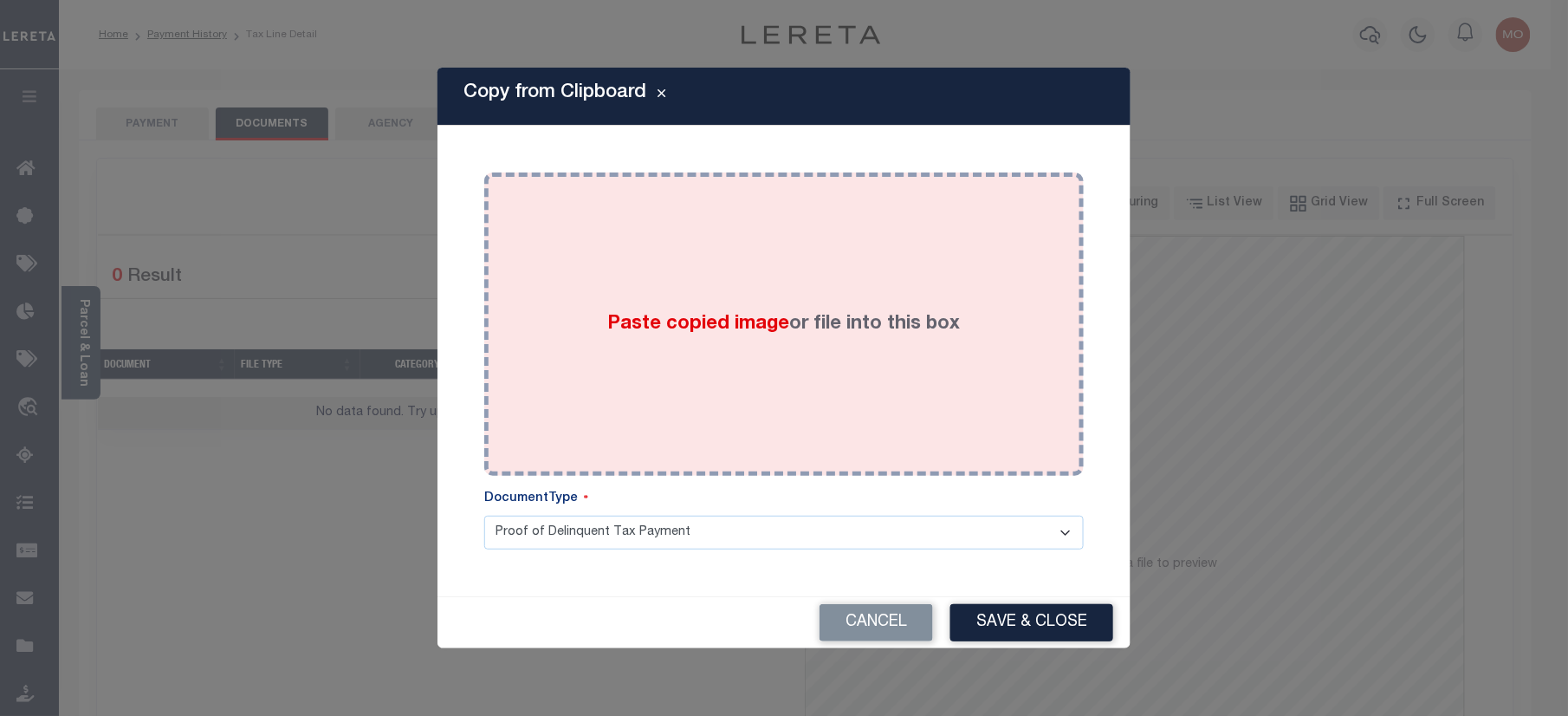
click at [718, 336] on label "Paste copied image or file into this box" at bounding box center [784, 324] width 353 height 29
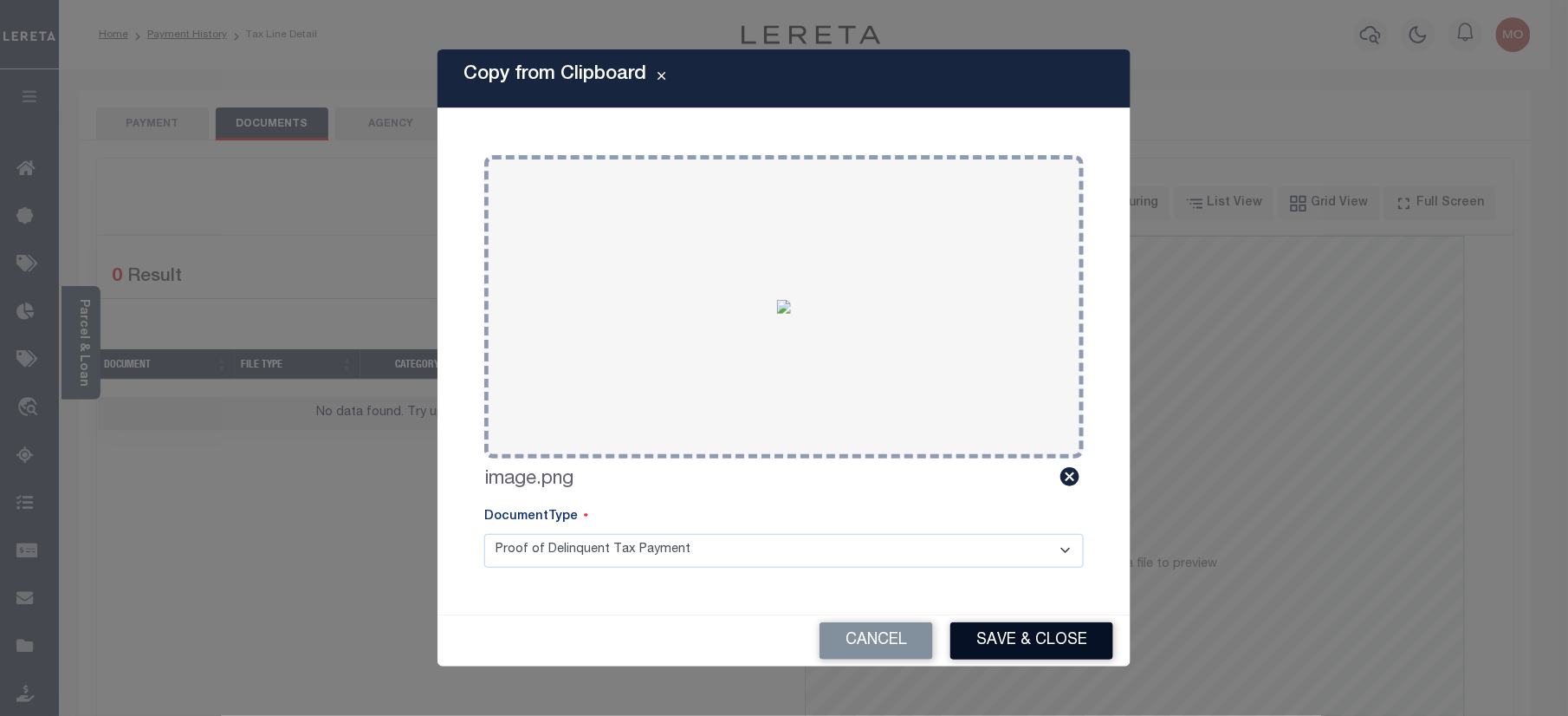
click at [1008, 642] on button "Save & Close" at bounding box center [1032, 640] width 163 height 37
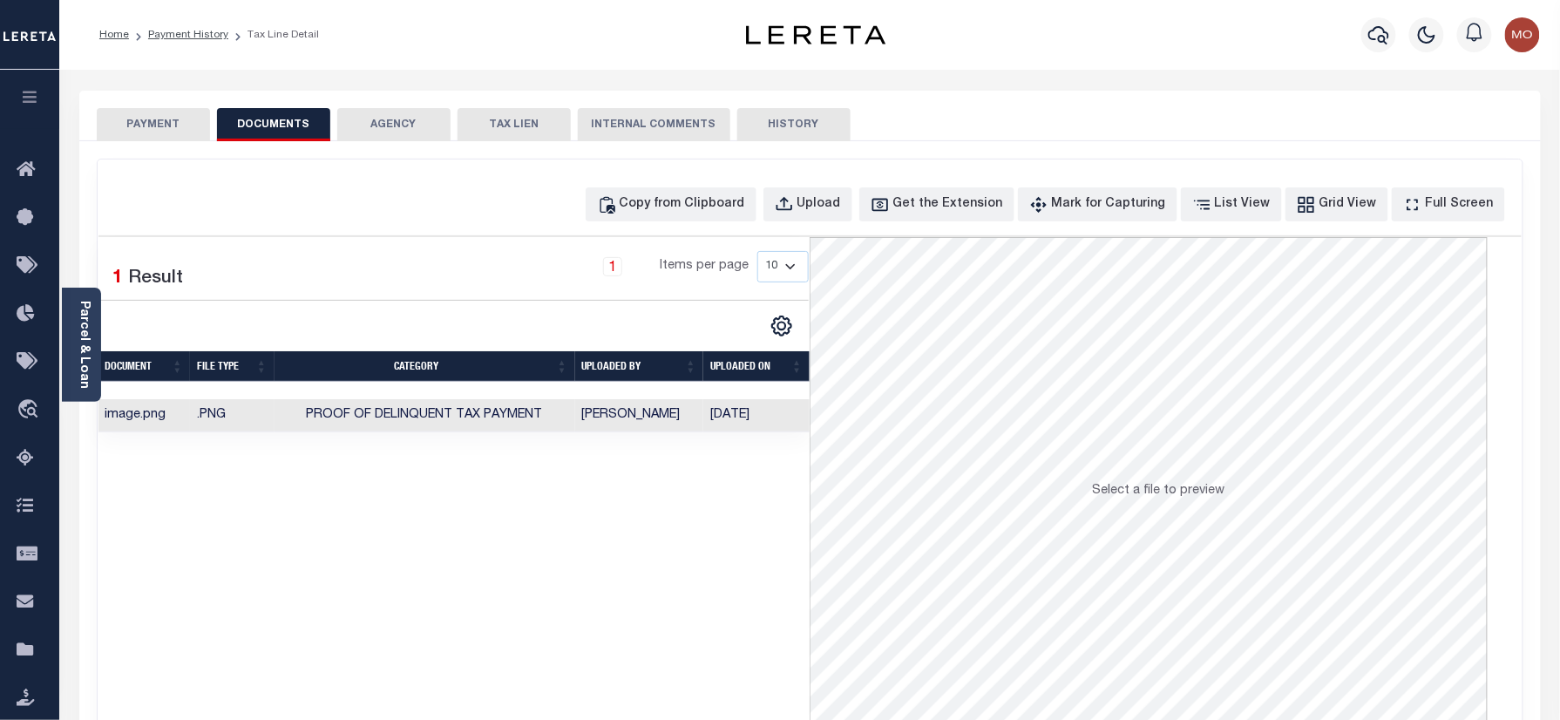
click at [133, 117] on button "PAYMENT" at bounding box center [153, 124] width 113 height 33
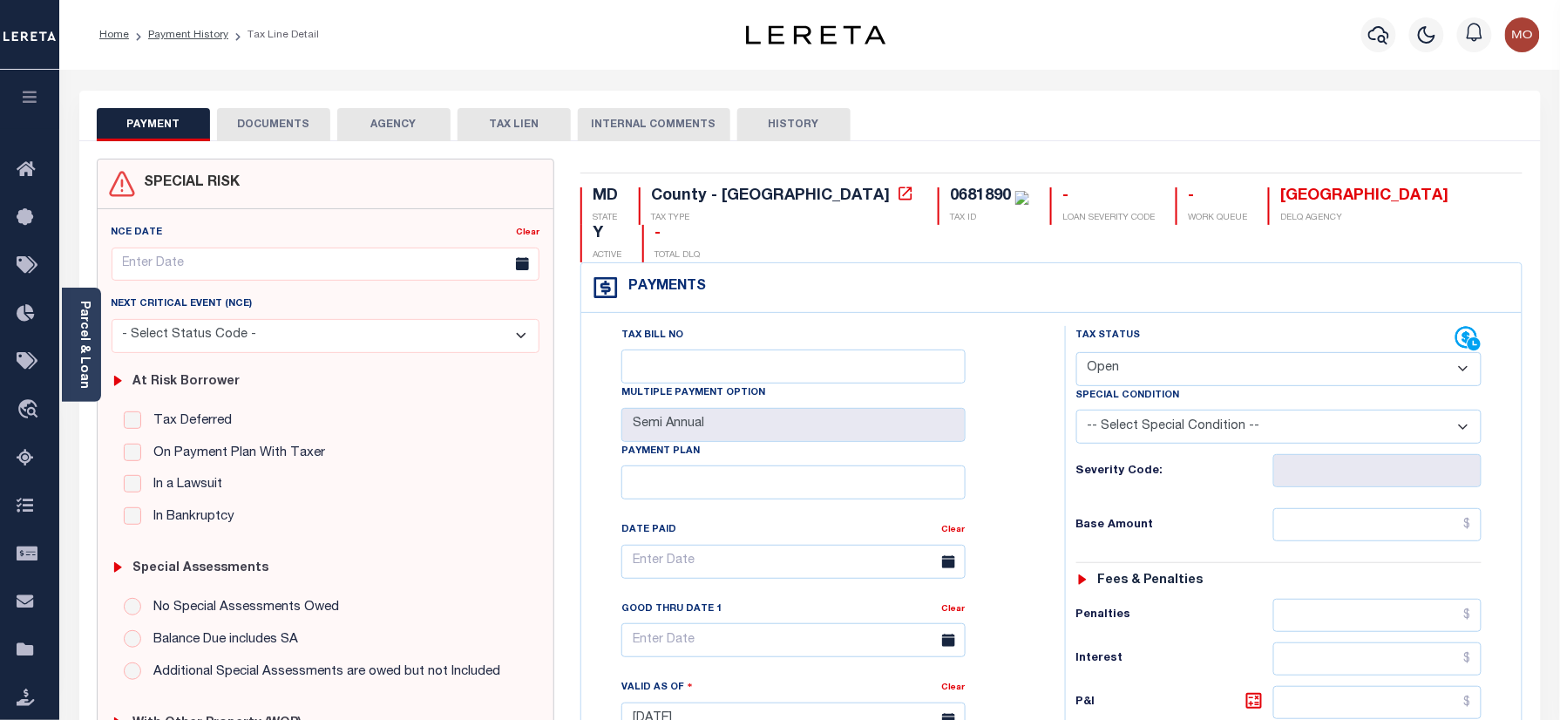
click at [1150, 352] on select "- Select Status Code - Open Due/Unpaid Paid Incomplete No Tax Due Internal Refu…" at bounding box center [1279, 369] width 406 height 34
select select "PYD"
click at [1076, 352] on select "- Select Status Code - Open Due/Unpaid Paid Incomplete No Tax Due Internal Refu…" at bounding box center [1279, 369] width 406 height 34
type input "[DATE]"
click at [1058, 433] on div "Tax Status Status" at bounding box center [1285, 711] width 466 height 770
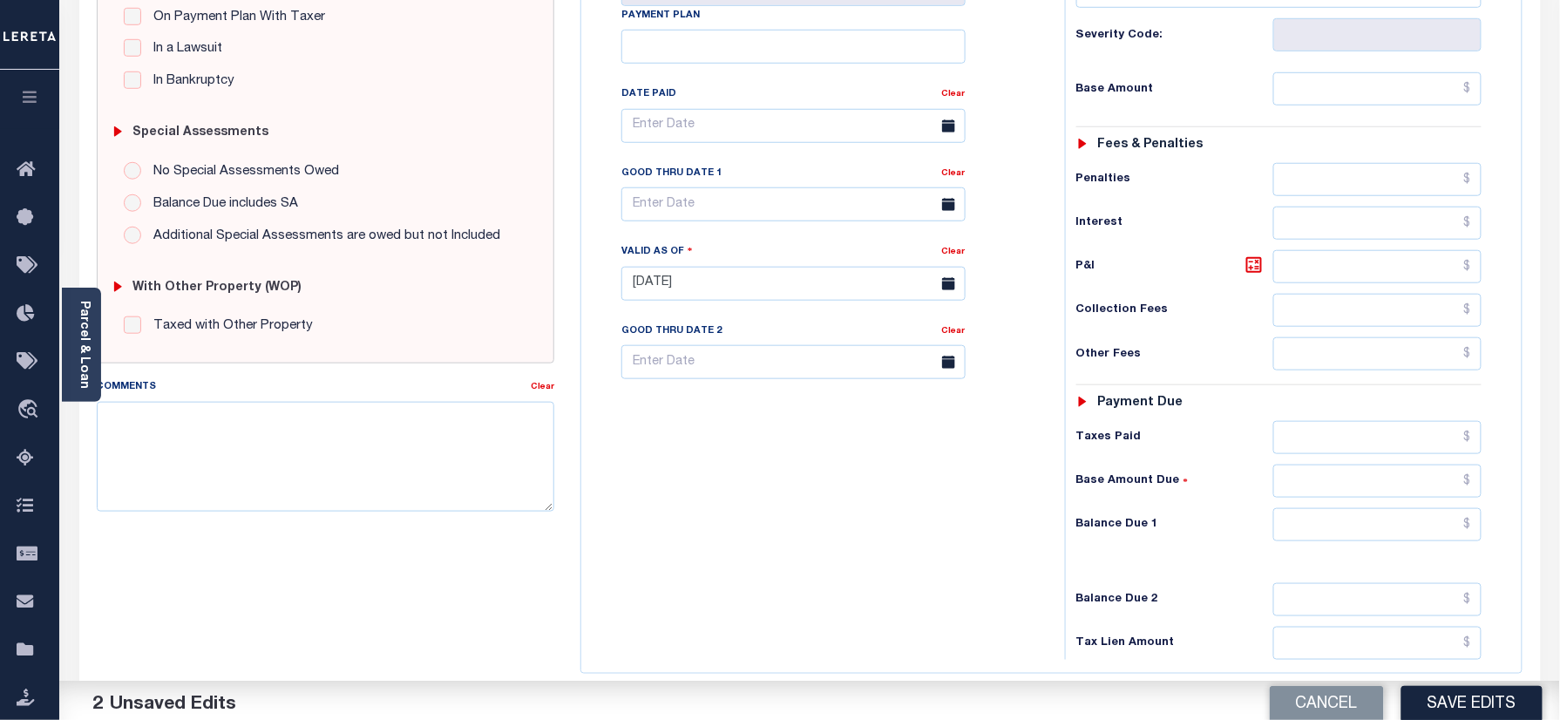
scroll to position [465, 0]
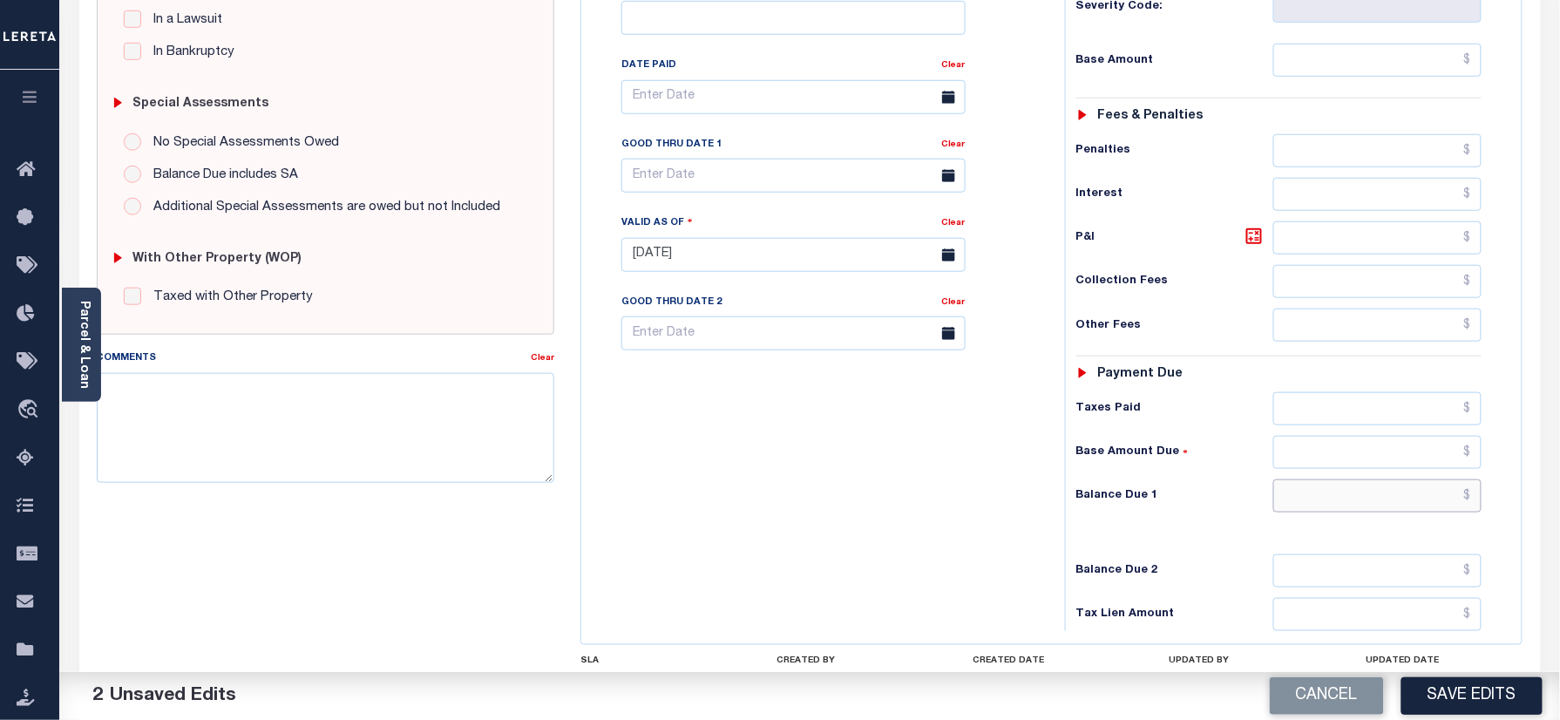
click at [1326, 479] on input "text" at bounding box center [1377, 495] width 209 height 33
type input "$0.00"
click at [1422, 695] on button "Save Edits" at bounding box center [1471, 695] width 141 height 37
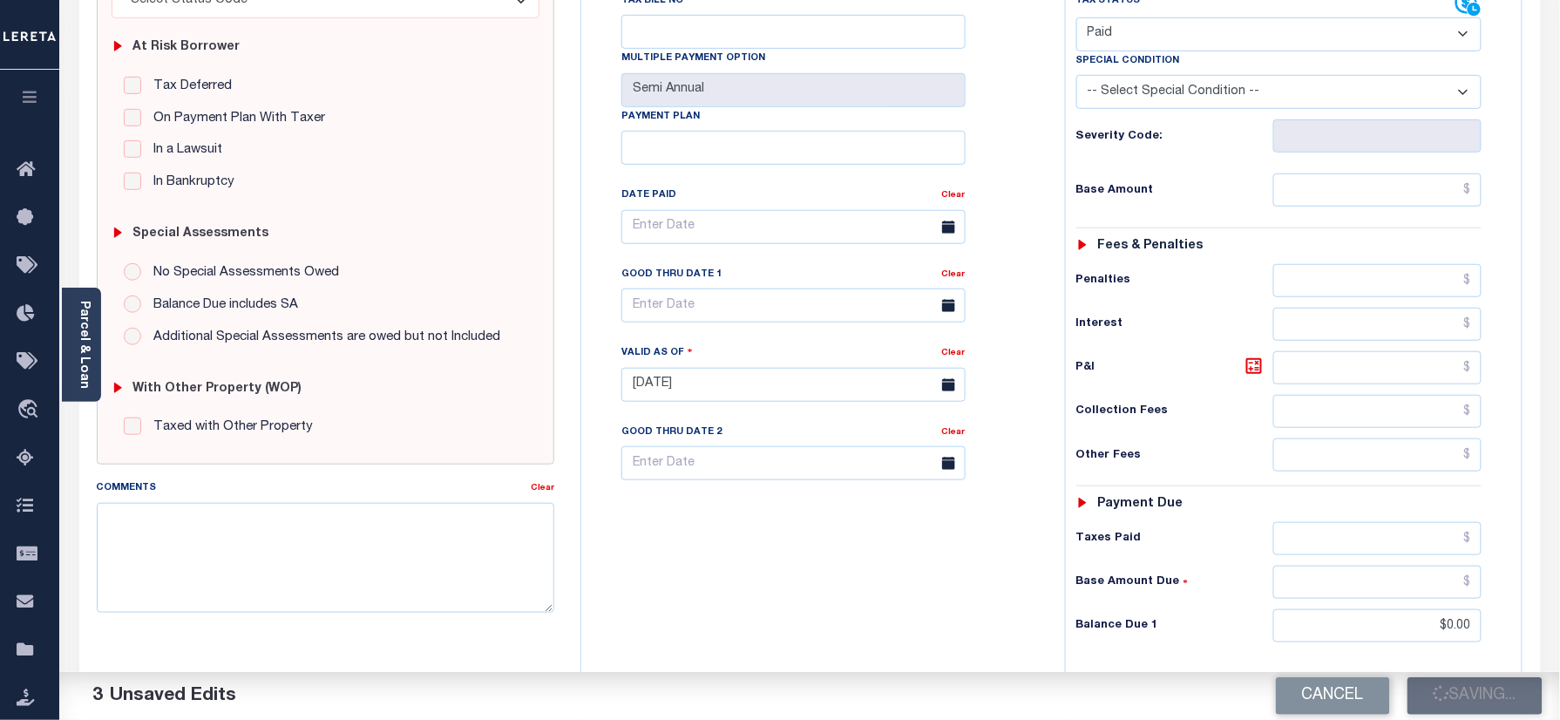
scroll to position [116, 0]
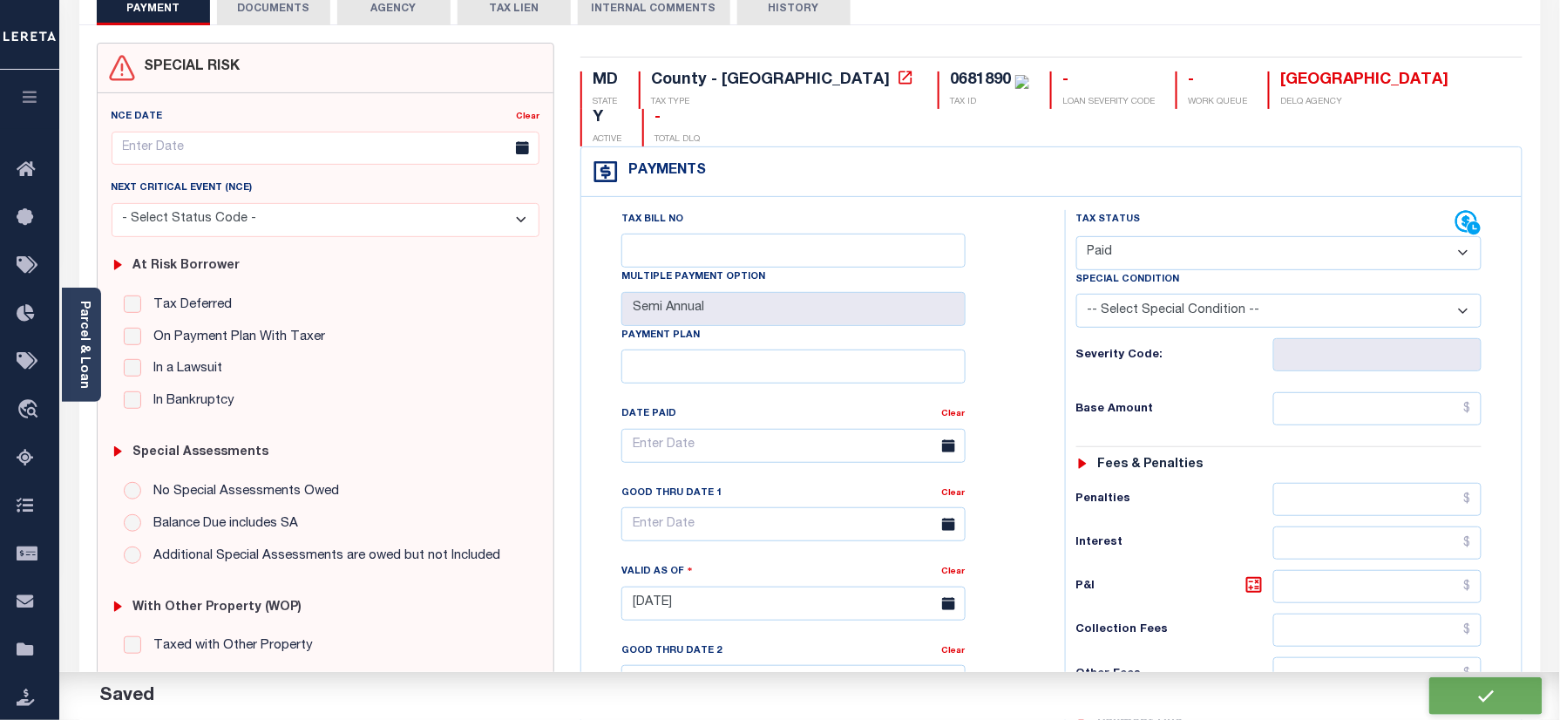
checkbox input "false"
type input "$0"
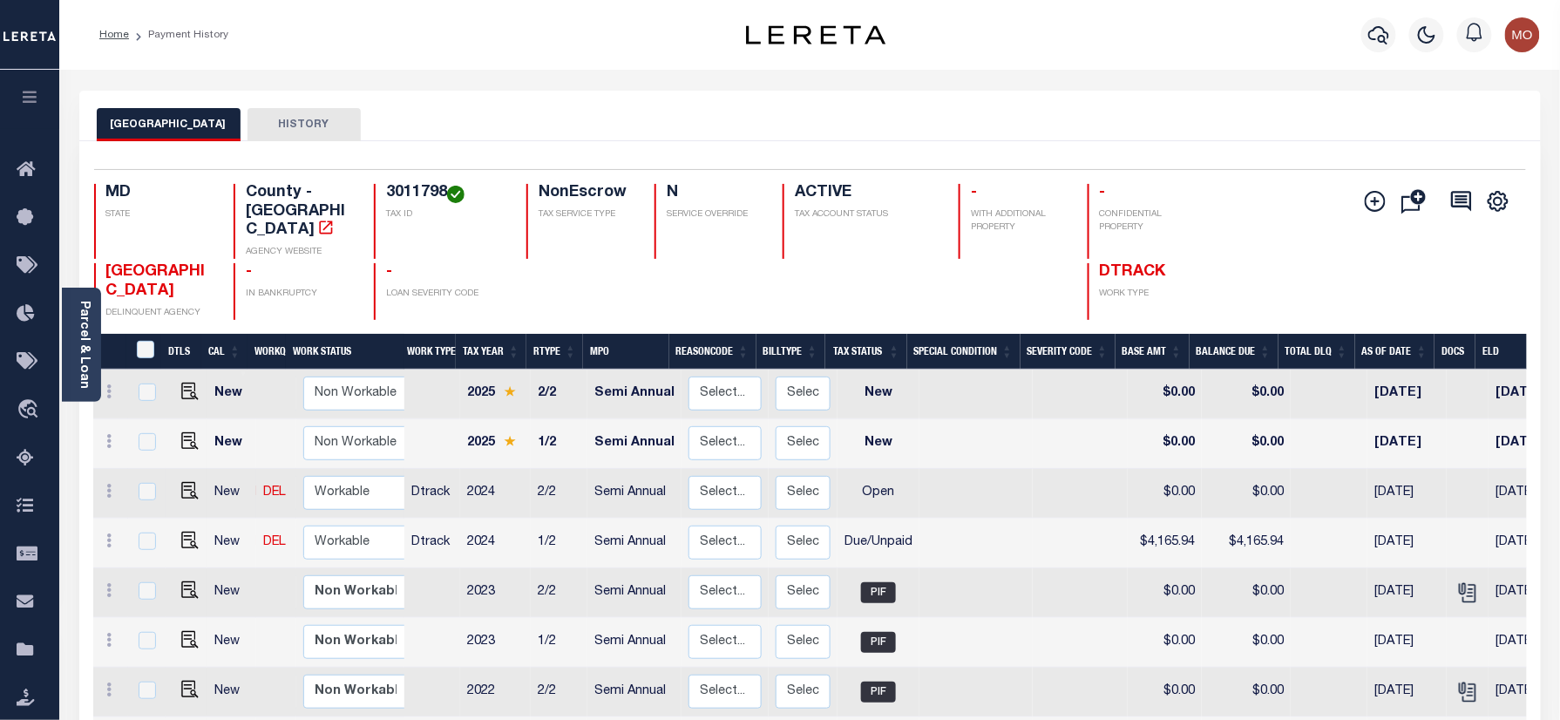
click at [175, 490] on link at bounding box center [186, 492] width 26 height 12
checkbox input "true"
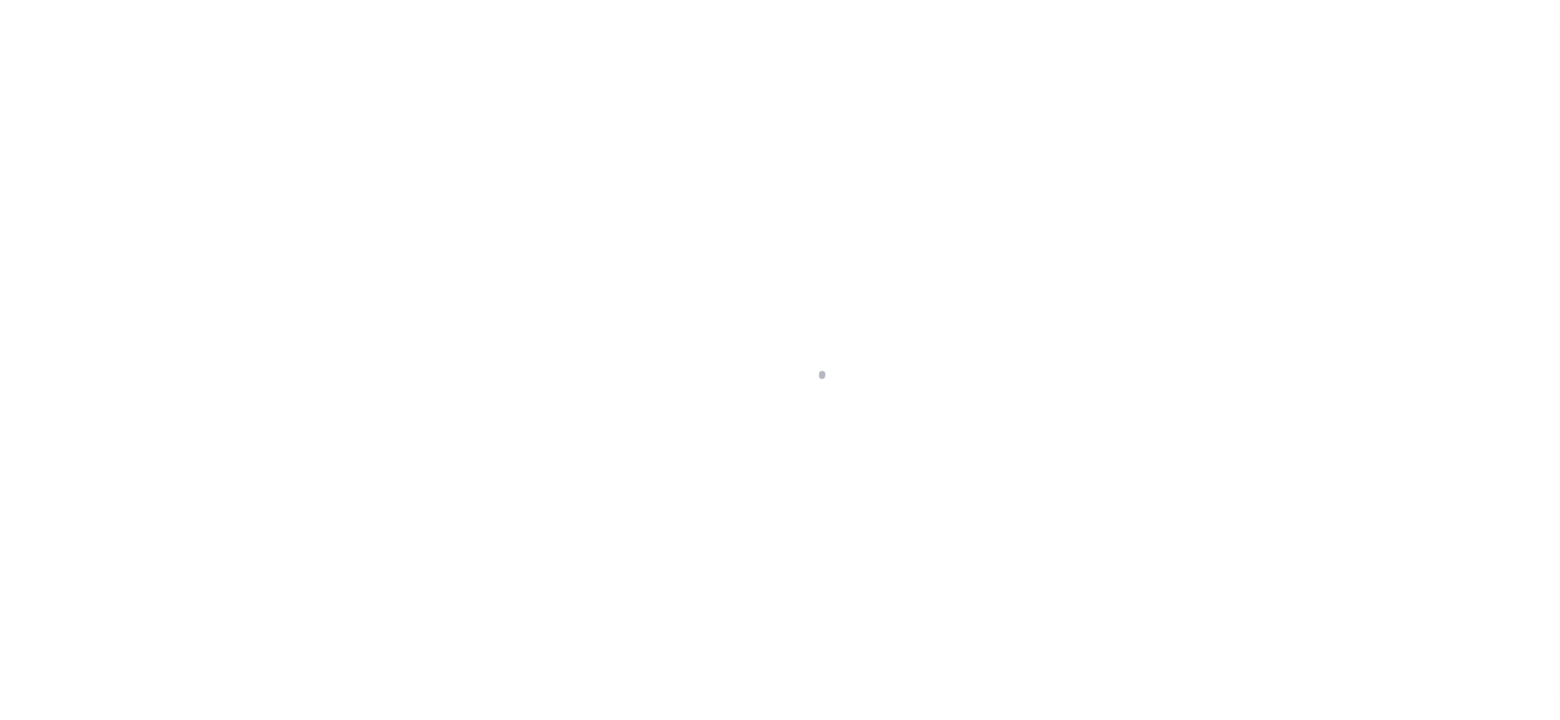
checkbox input "false"
type input "Semi Annual"
type input "[DATE]"
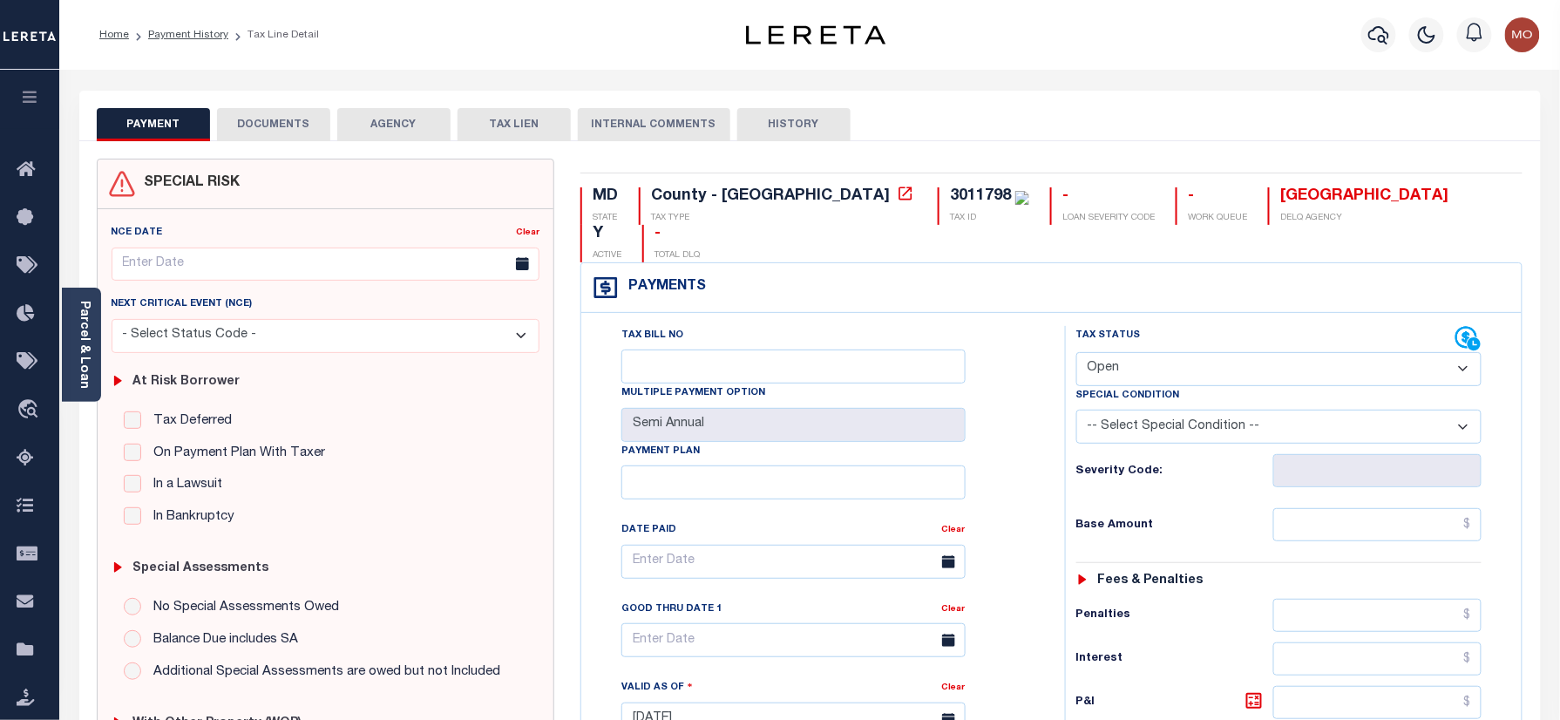
click at [950, 195] on div "3011798" at bounding box center [980, 196] width 61 height 16
copy div "3011798"
drag, startPoint x: 262, startPoint y: 115, endPoint x: 234, endPoint y: 106, distance: 29.2
click at [262, 115] on button "DOCUMENTS" at bounding box center [273, 124] width 113 height 33
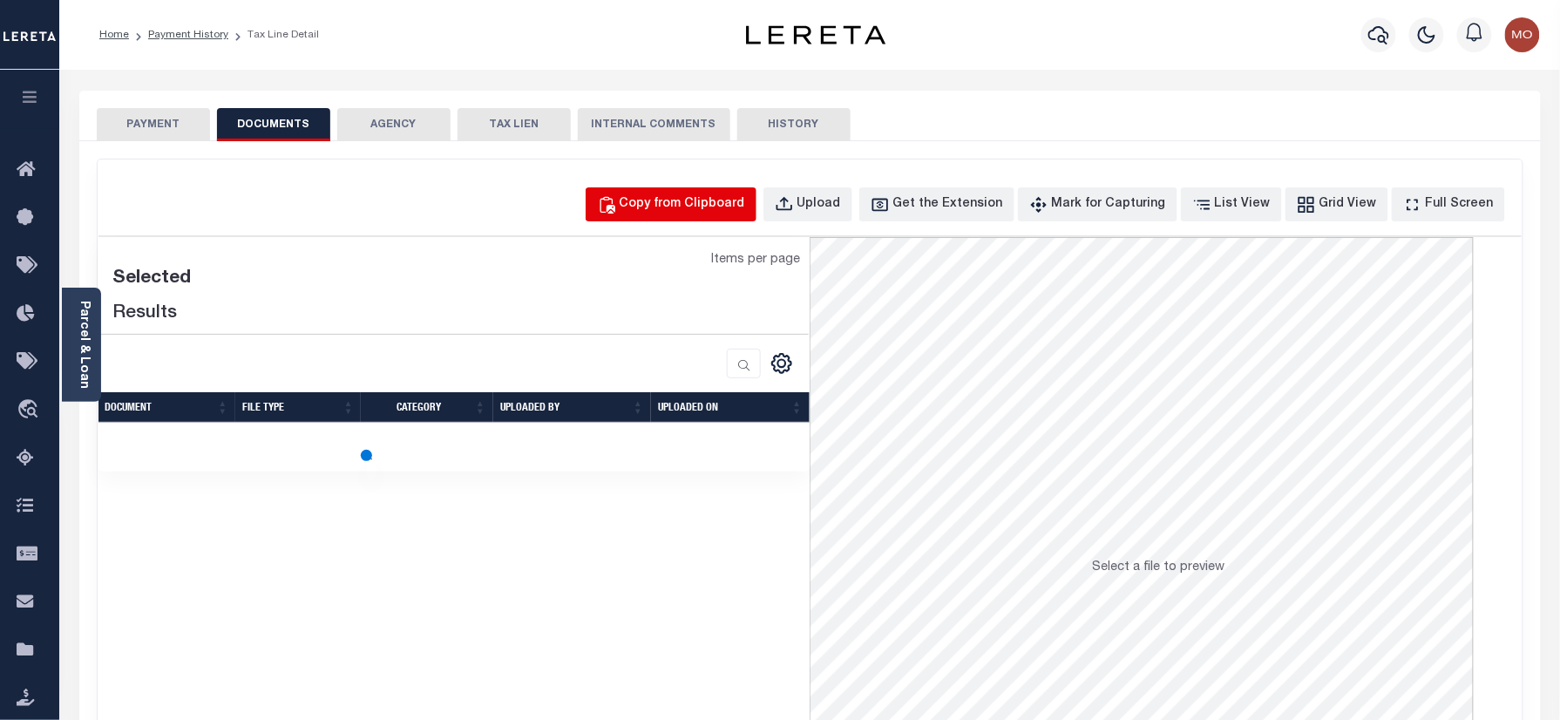
click at [745, 204] on div "Copy from Clipboard" at bounding box center [682, 204] width 125 height 19
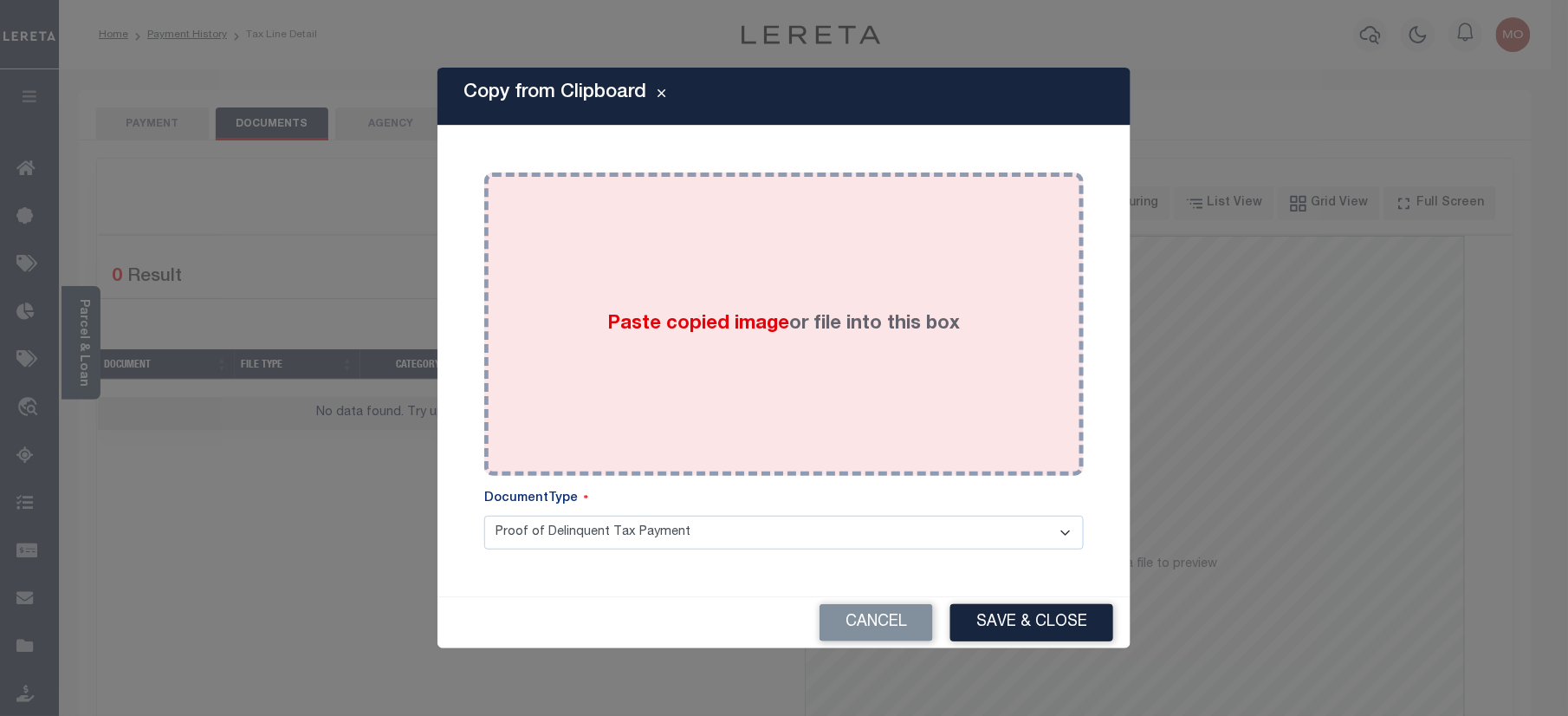
click at [698, 345] on div "Paste copied image or file into this box" at bounding box center [784, 323] width 574 height 277
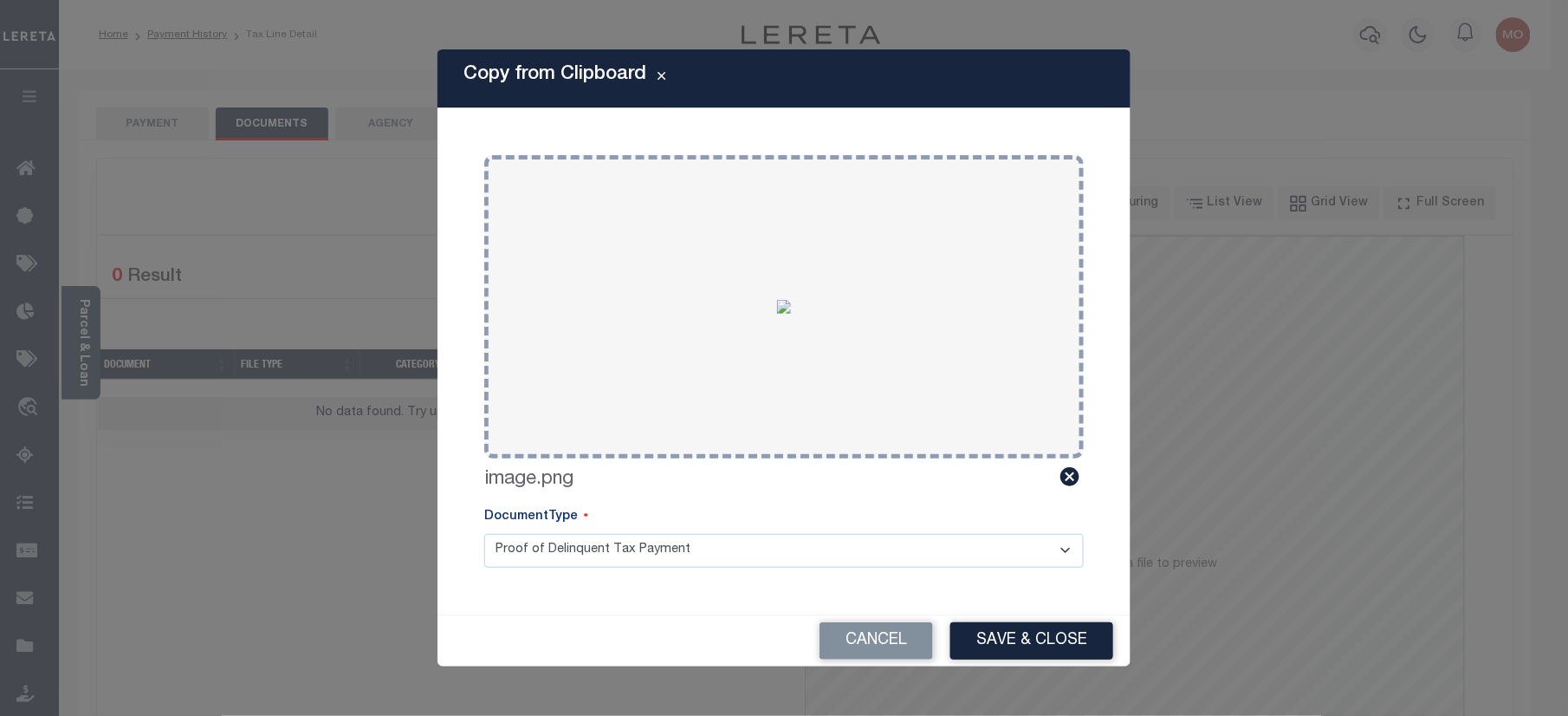
click at [1019, 652] on button "Save & Close" at bounding box center [1032, 640] width 163 height 37
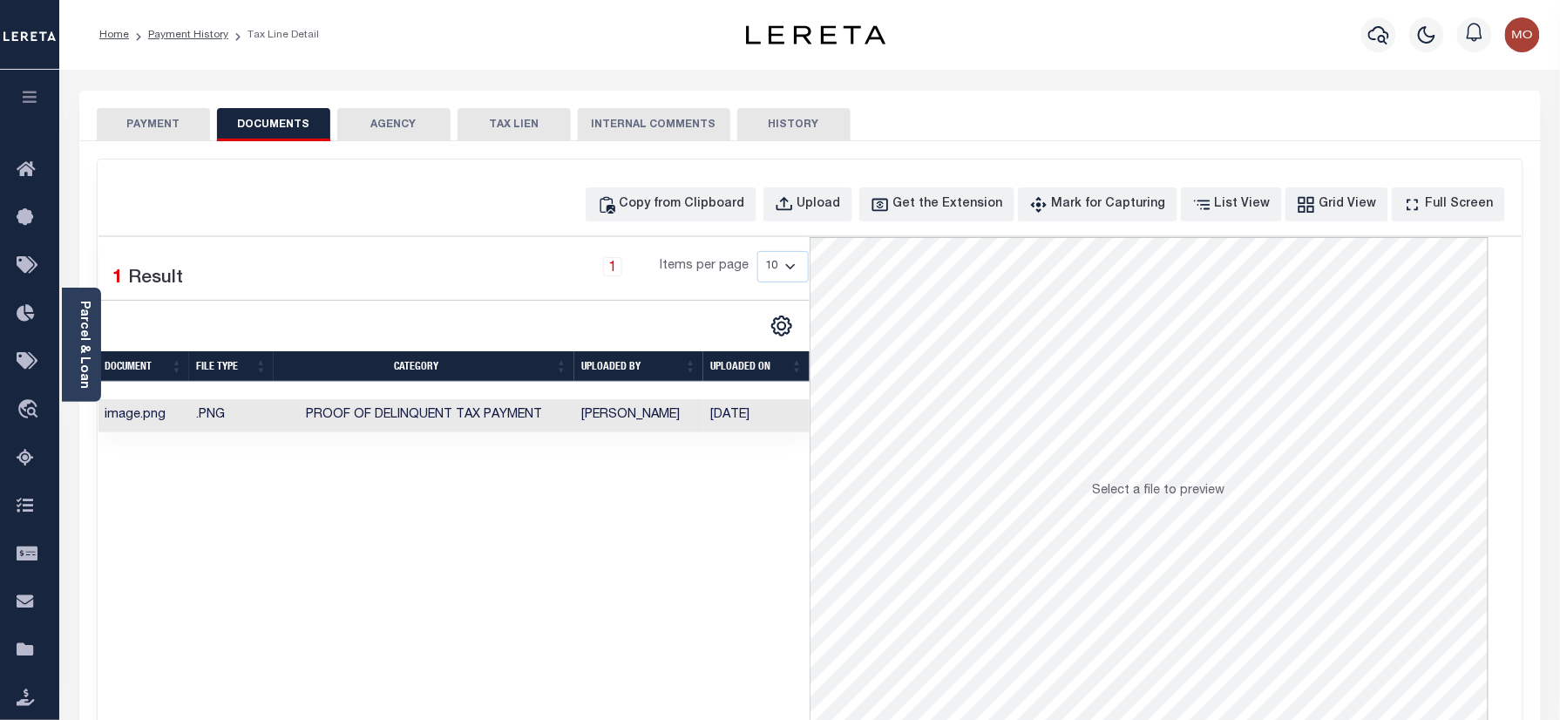
click at [151, 123] on button "PAYMENT" at bounding box center [153, 124] width 113 height 33
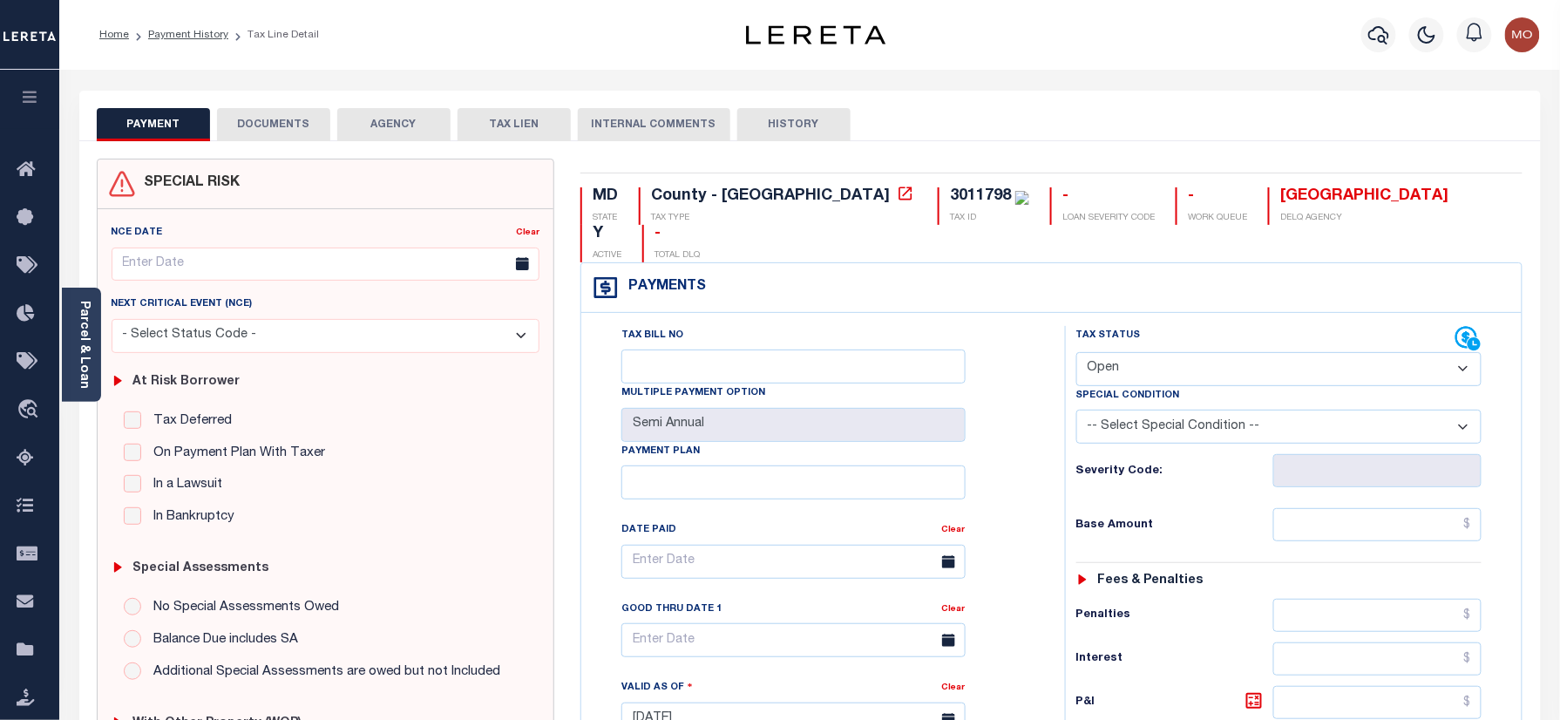
drag, startPoint x: 1126, startPoint y: 331, endPoint x: 1133, endPoint y: 338, distance: 9.9
click at [1127, 352] on select "- Select Status Code - Open Due/Unpaid Paid Incomplete No Tax Due Internal Refu…" at bounding box center [1279, 369] width 406 height 34
select select "PYD"
click at [1076, 352] on select "- Select Status Code - Open Due/Unpaid Paid Incomplete No Tax Due Internal Refu…" at bounding box center [1279, 369] width 406 height 34
type input "[DATE]"
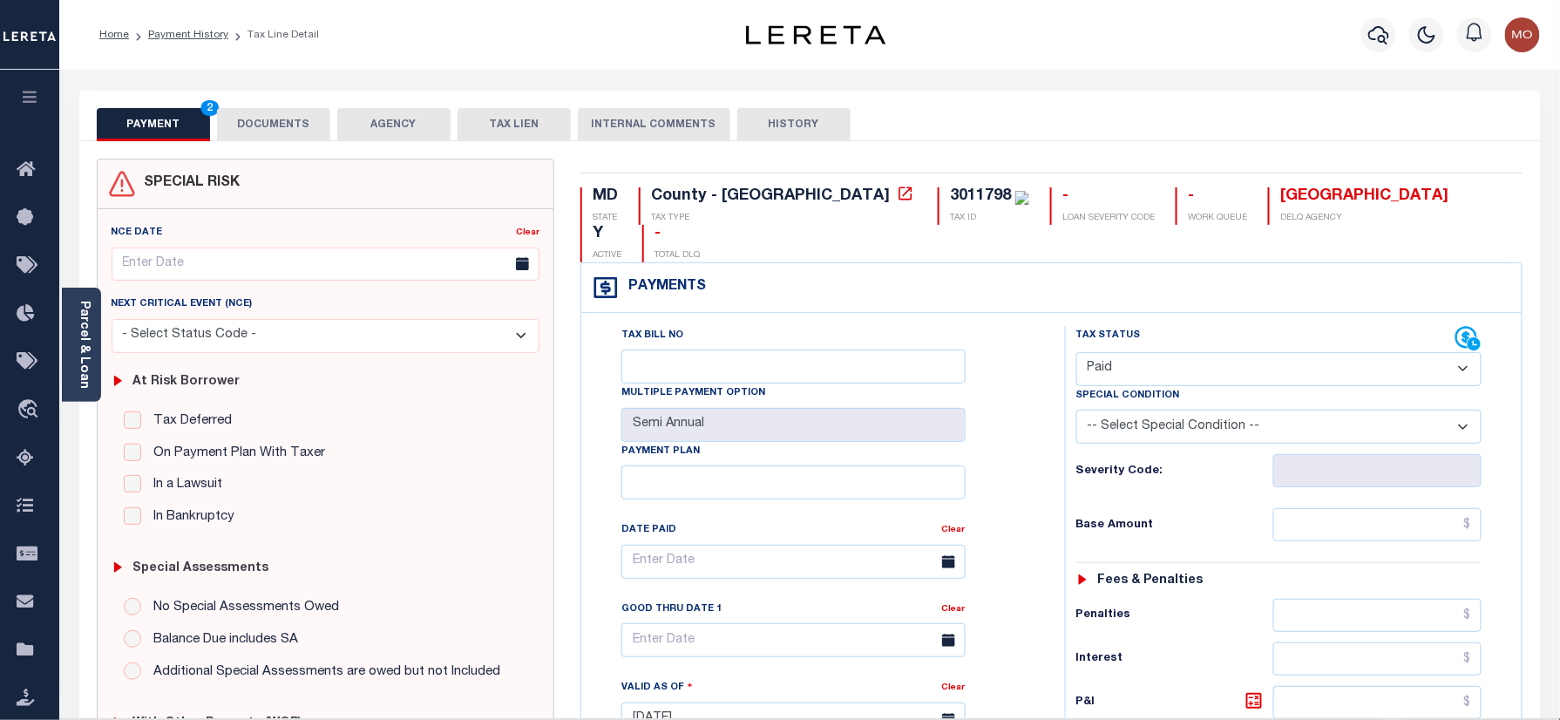
click at [1021, 440] on div "Tax Bill No Multiple Payment Option Semi Annual Payment Plan Clear Clear Valid …" at bounding box center [819, 570] width 440 height 489
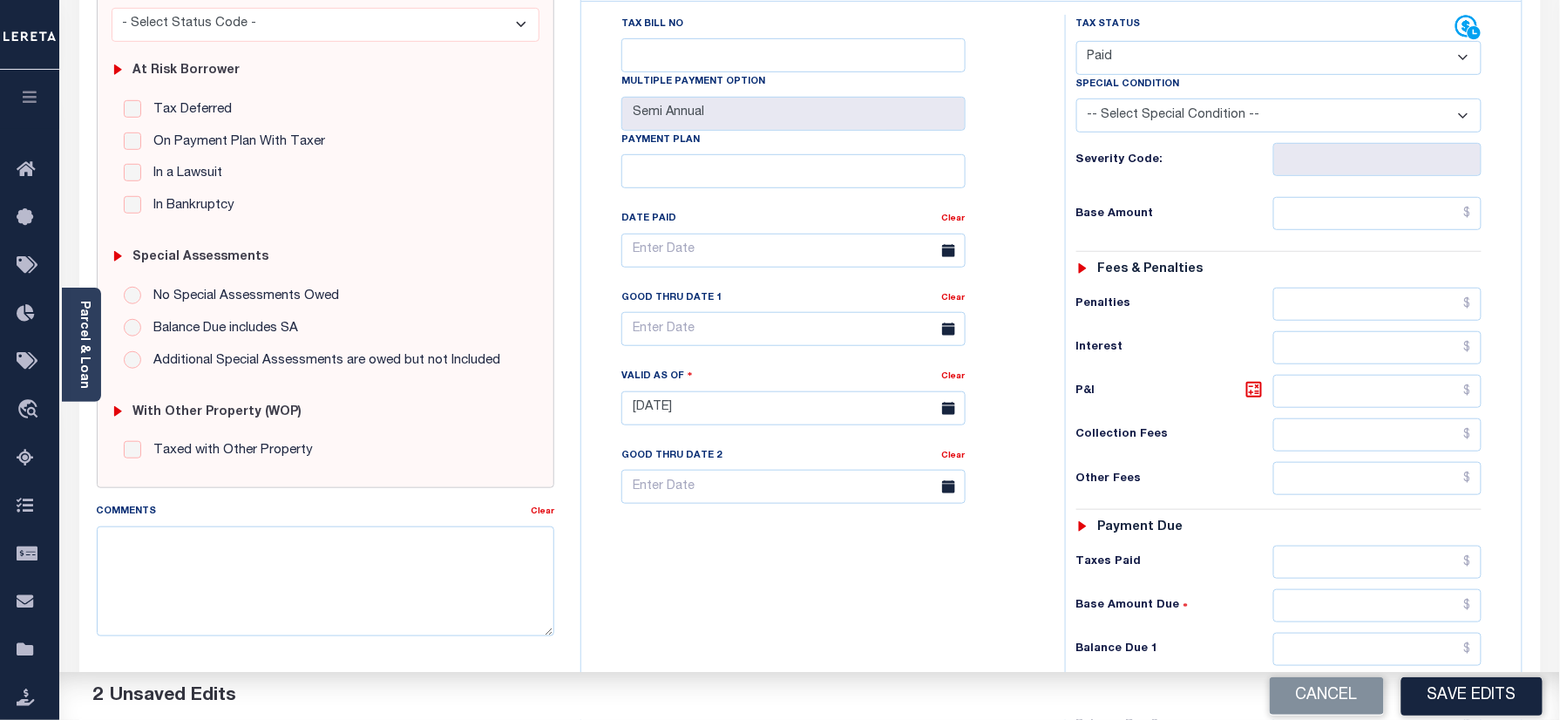
scroll to position [465, 0]
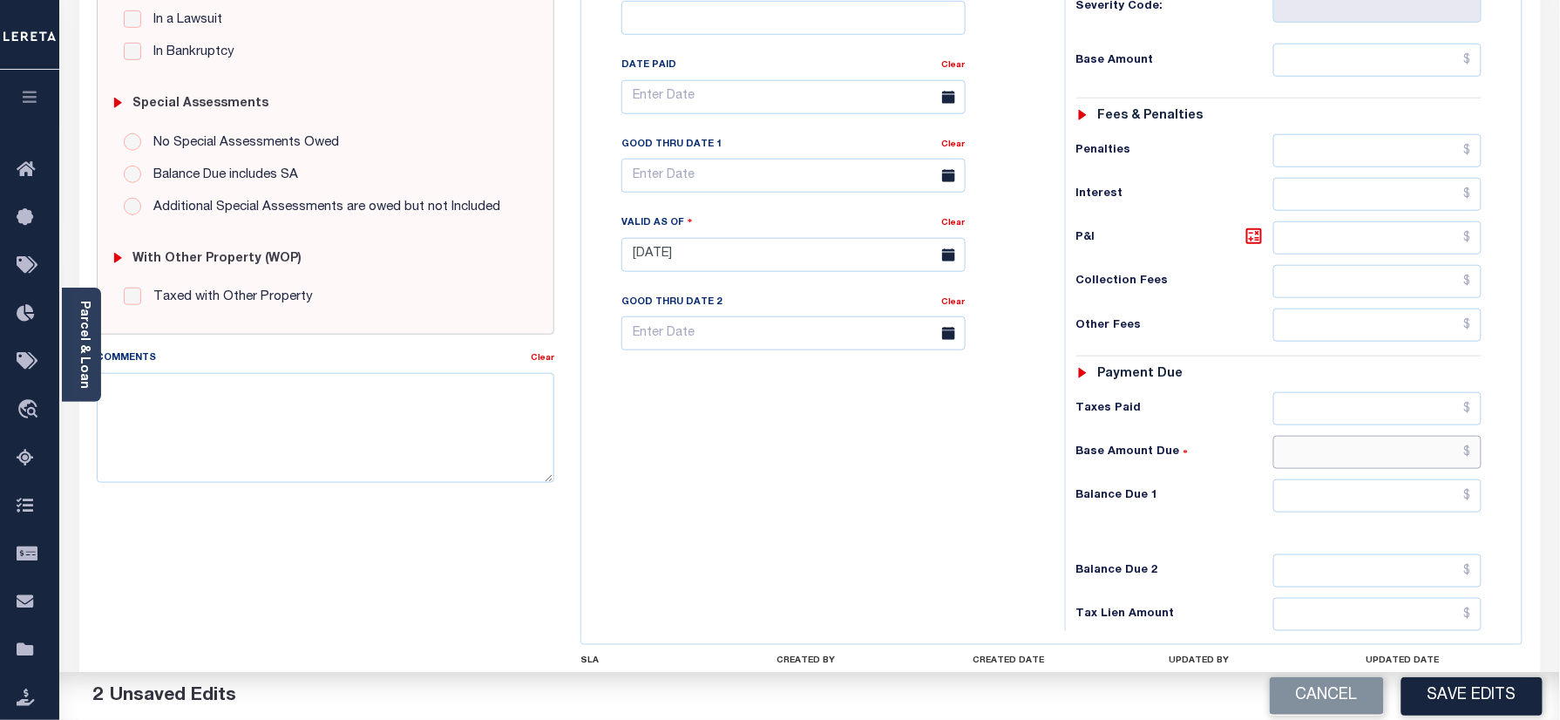
click at [1339, 440] on input "text" at bounding box center [1377, 452] width 209 height 33
click at [1162, 402] on h6 "Taxes Paid" at bounding box center [1174, 409] width 197 height 14
drag, startPoint x: 1356, startPoint y: 465, endPoint x: 1339, endPoint y: 472, distance: 18.0
click at [1356, 479] on input "text" at bounding box center [1377, 495] width 209 height 33
type input "$0.00"
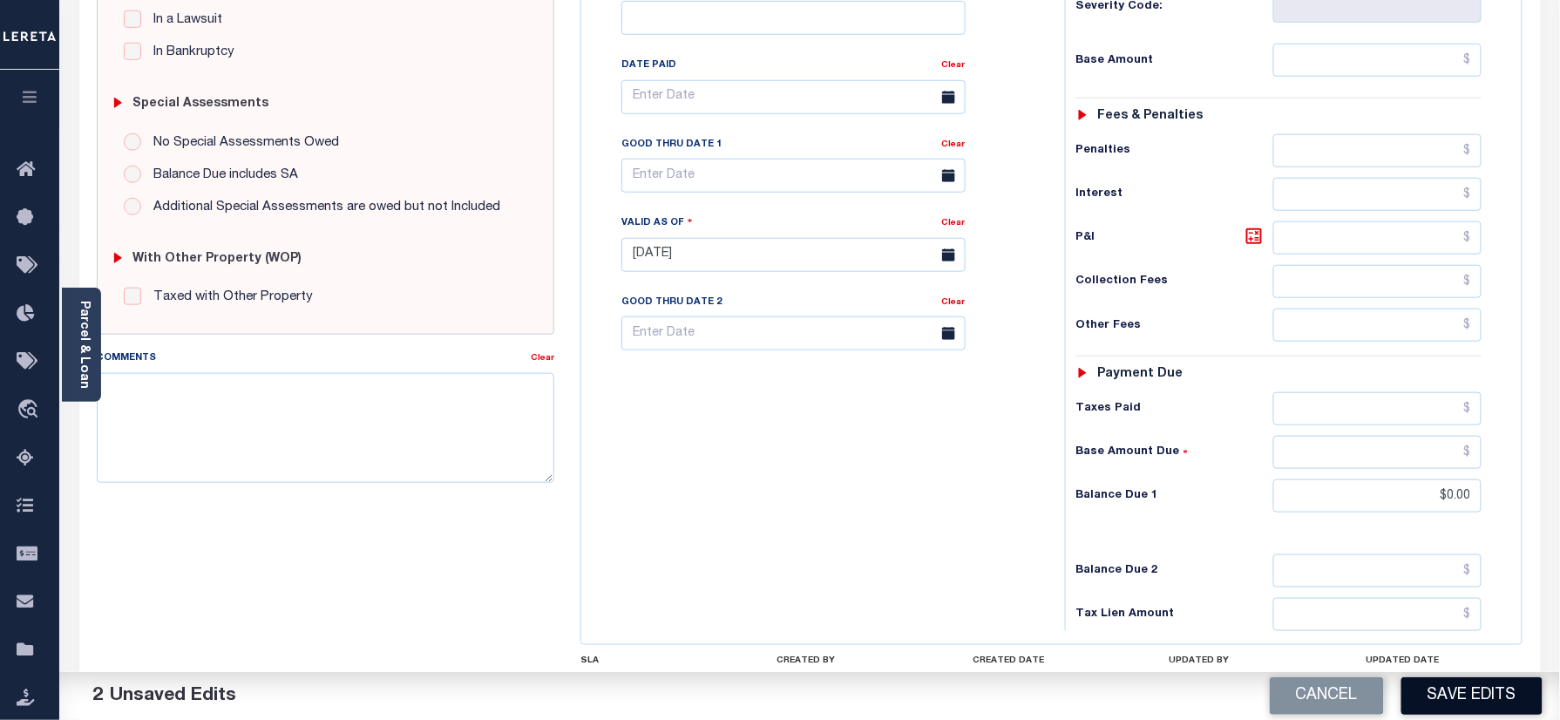
click at [1461, 690] on button "Save Edits" at bounding box center [1471, 695] width 141 height 37
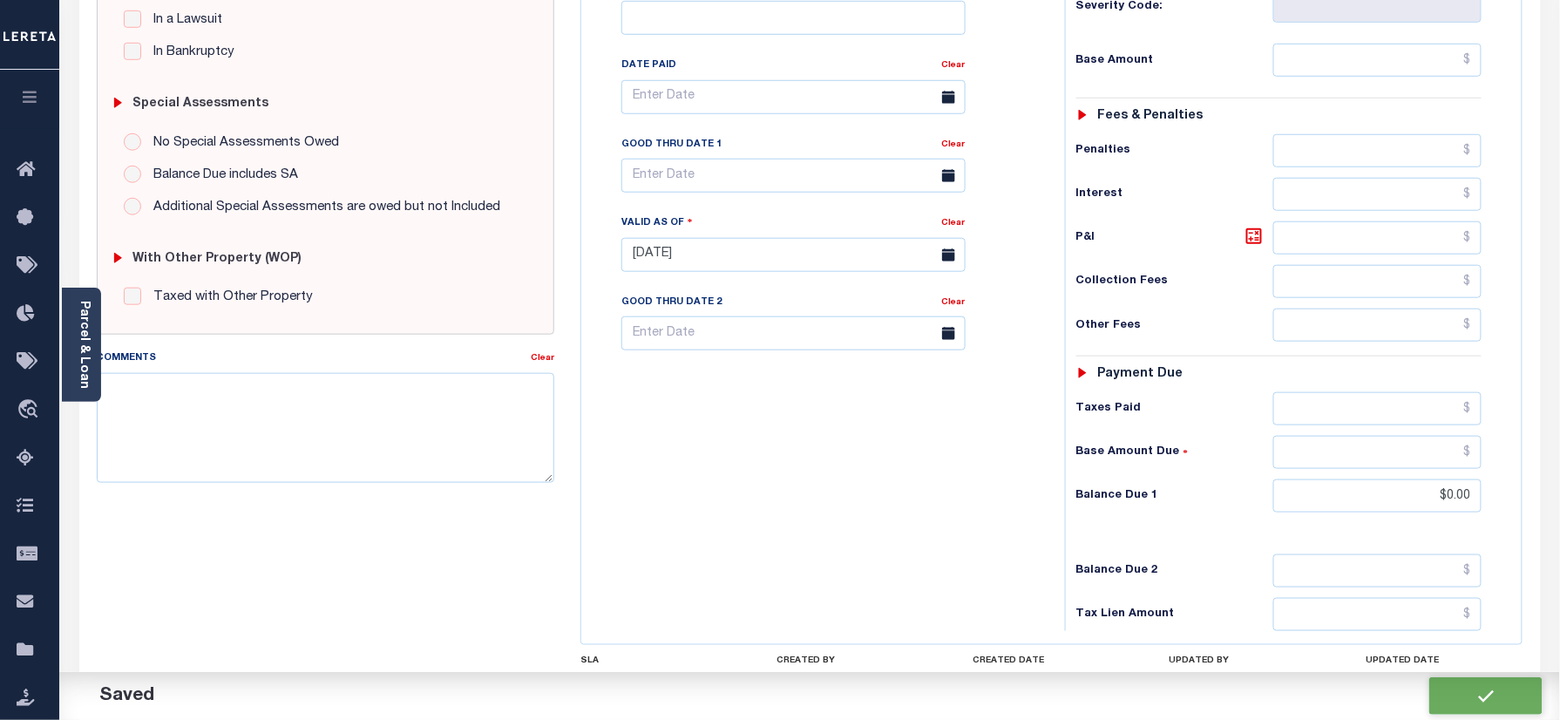
checkbox input "false"
type input "$0"
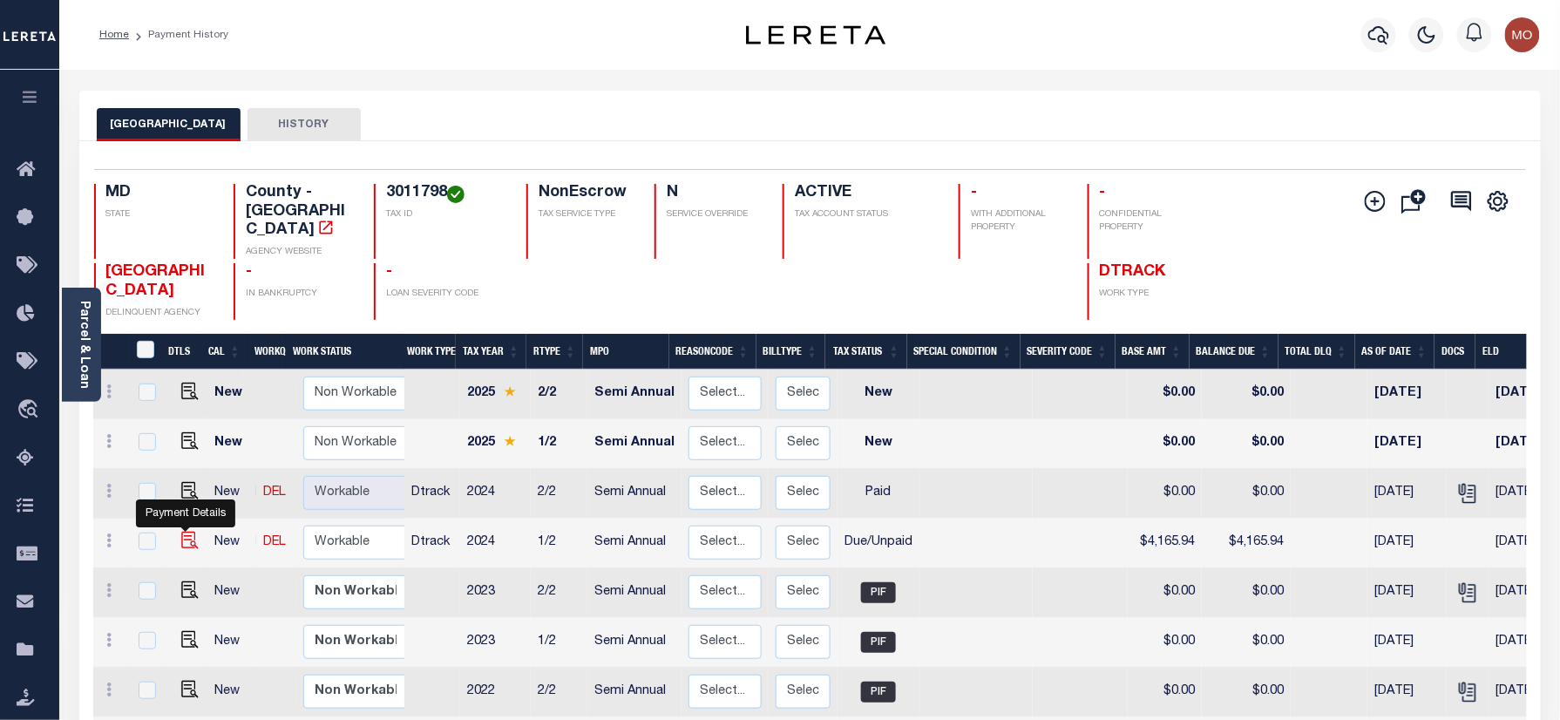
click at [182, 544] on img "" at bounding box center [189, 540] width 17 height 17
checkbox input "true"
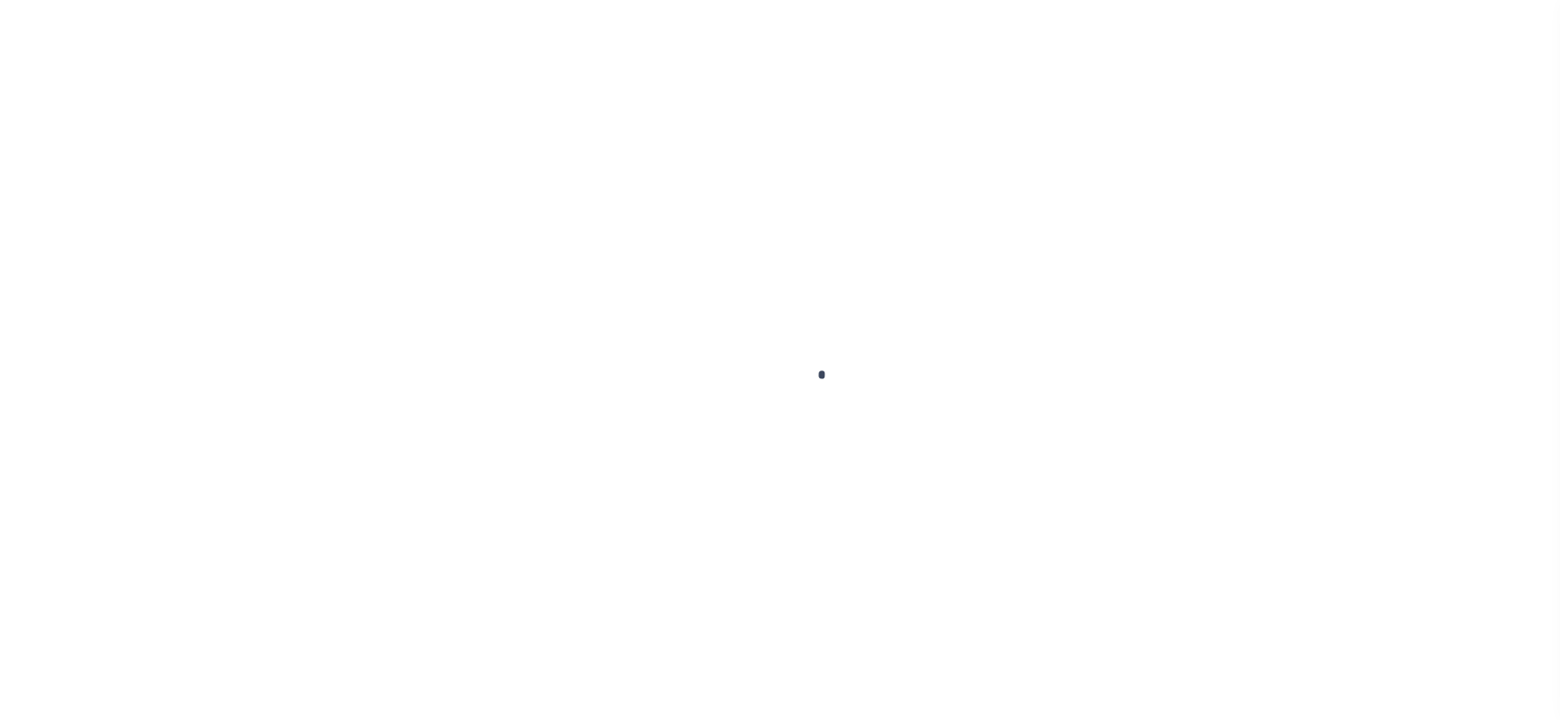
checkbox input "false"
type input "Semi Annual"
type input "11/30/2024"
type input "11/09/2024"
select select "DUE"
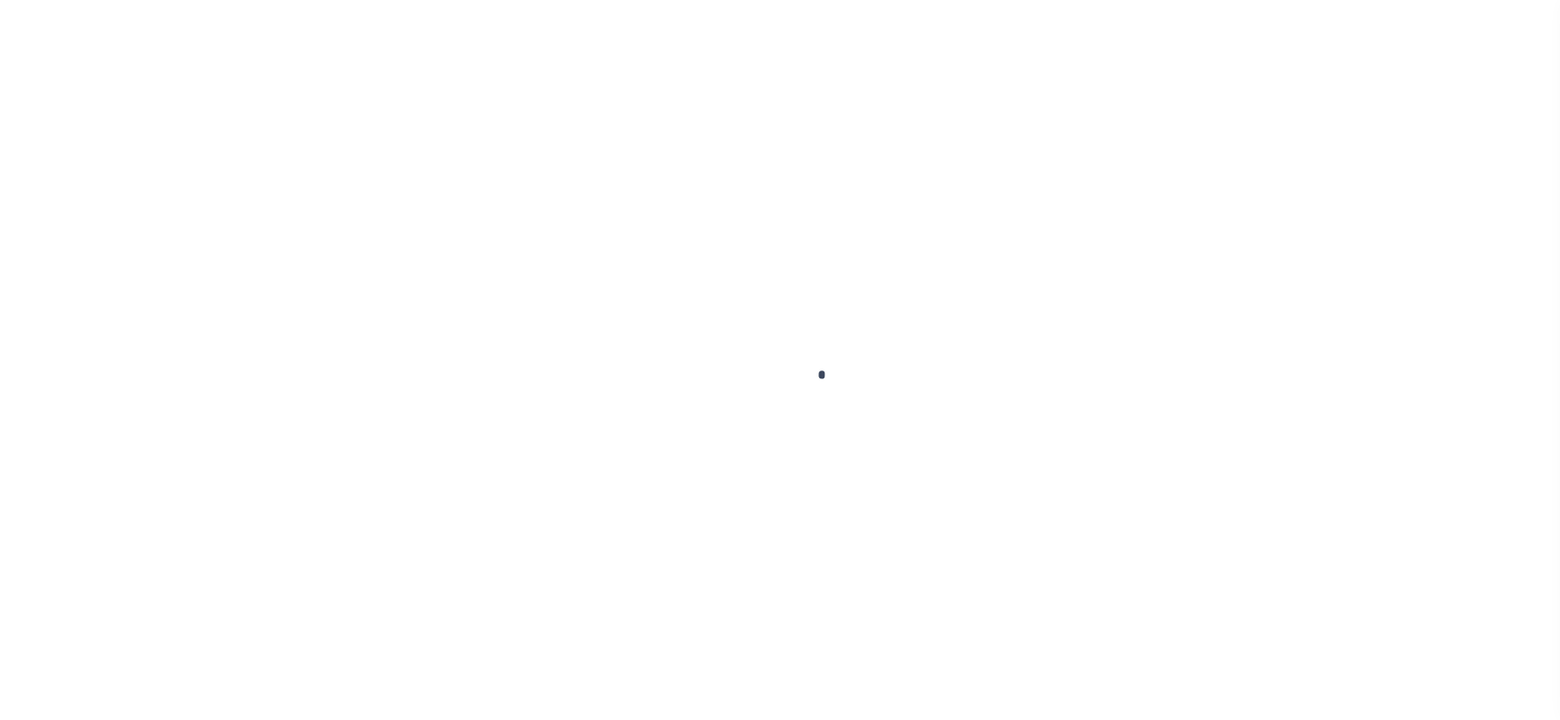
type input "$4,165.94"
type input "$0"
type input "$4,165.94"
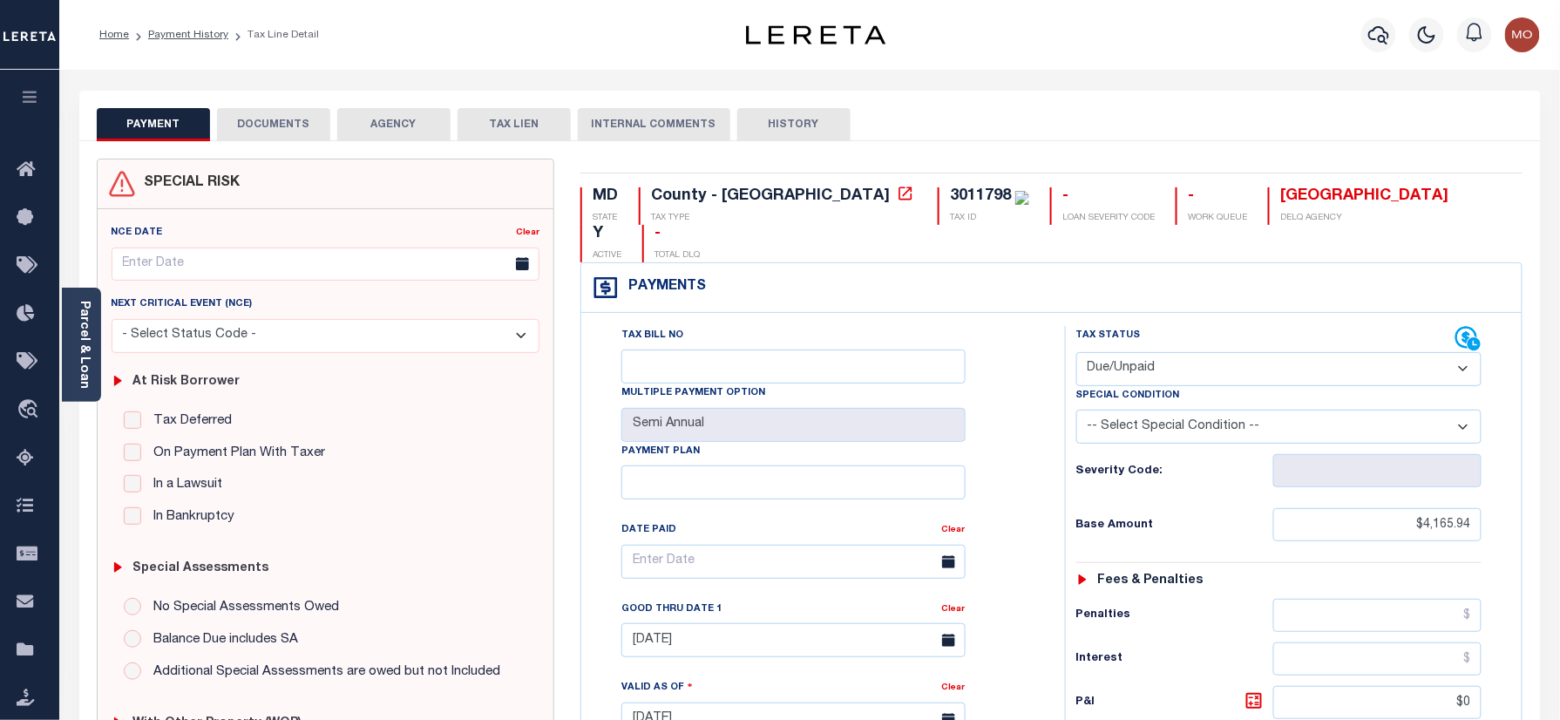
click at [1121, 352] on select "- Select Status Code - Open Due/Unpaid Paid Incomplete No Tax Due Internal Refu…" at bounding box center [1279, 369] width 406 height 34
select select "PYD"
click at [1076, 352] on select "- Select Status Code - Open Due/Unpaid Paid Incomplete No Tax Due Internal Refu…" at bounding box center [1279, 369] width 406 height 34
type input "10/07/2025"
click at [1028, 441] on div "Tax Bill No Multiple Payment Option Semi Annual Payment Plan Clear Clear 11/30/…" at bounding box center [819, 570] width 440 height 489
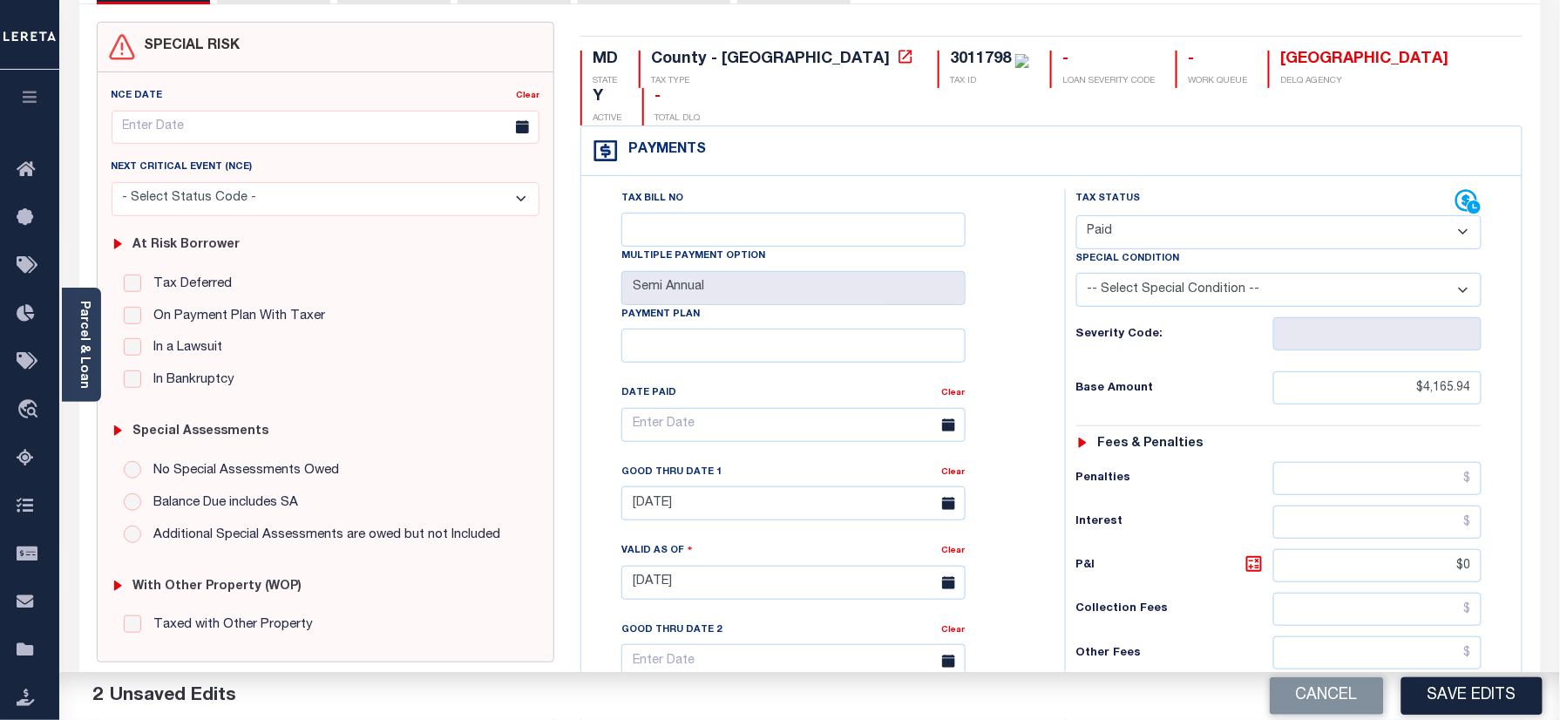
scroll to position [232, 0]
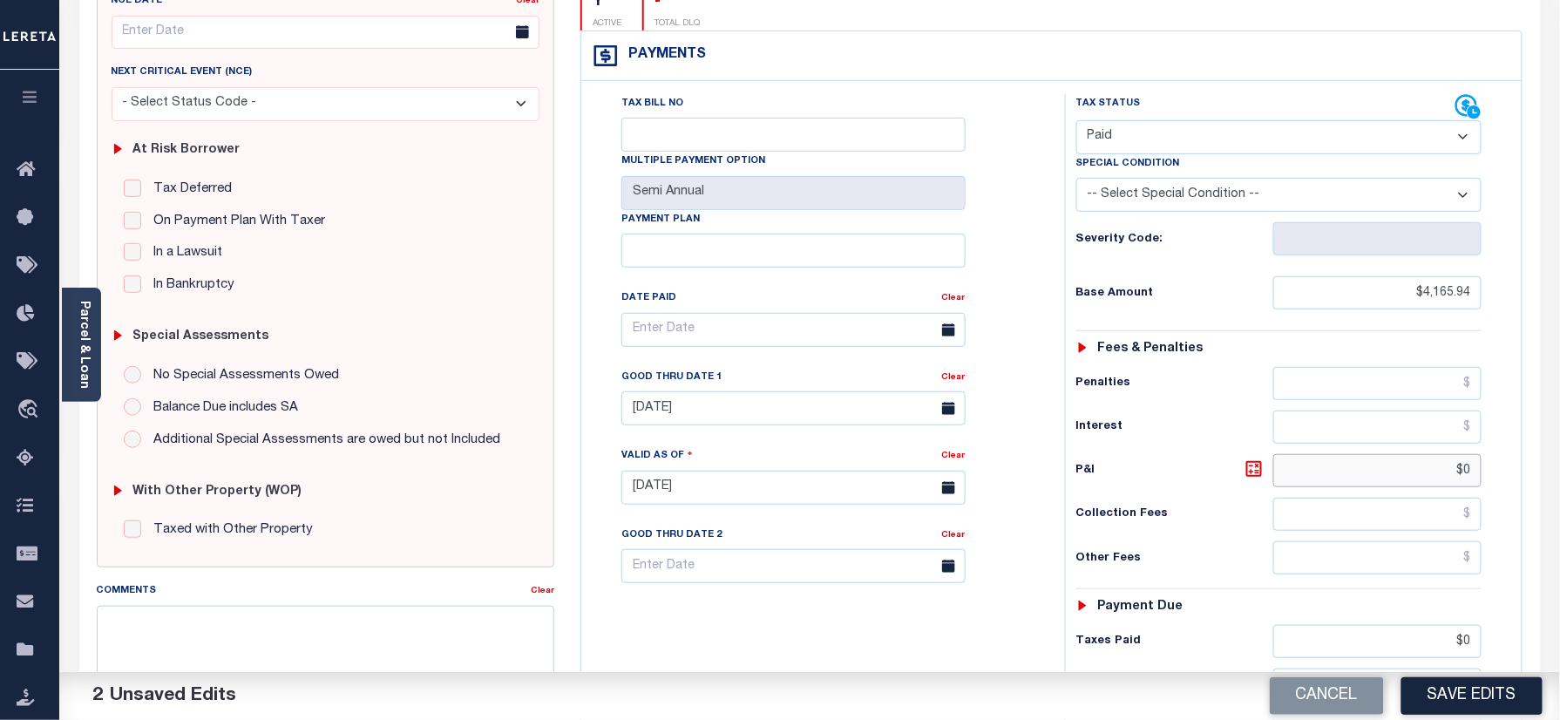
drag, startPoint x: 1415, startPoint y: 439, endPoint x: 1577, endPoint y: 451, distance: 161.7
click at [1556, 451] on div "Parcel & Loan Tax Bill Details 3011798" at bounding box center [809, 463] width 1501 height 1251
drag, startPoint x: 1410, startPoint y: 615, endPoint x: 1549, endPoint y: 617, distance: 139.4
click at [1549, 617] on div "PAYMENT 2 DOCUMENTS AGENCY DELINQUENT PAYEE" at bounding box center [810, 474] width 1488 height 1231
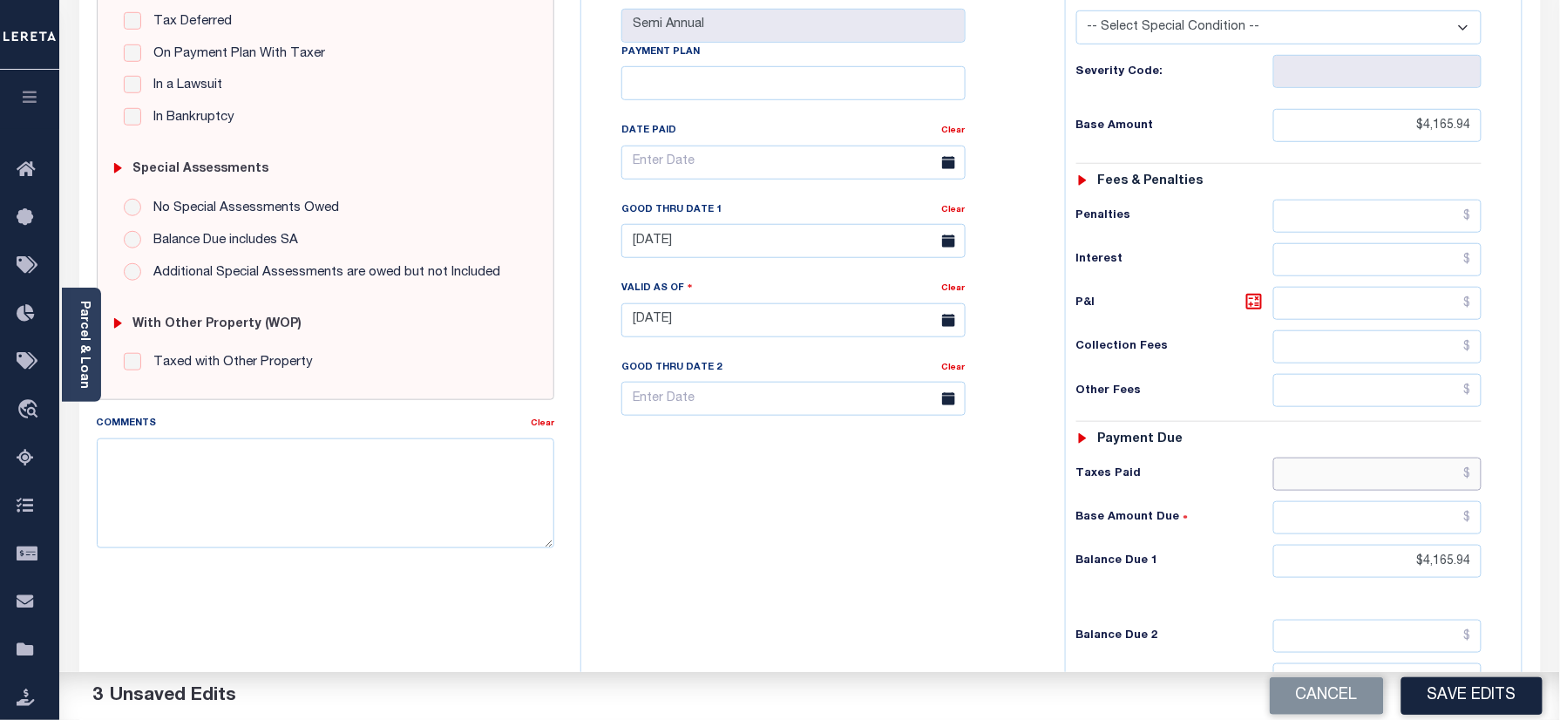
scroll to position [576, 0]
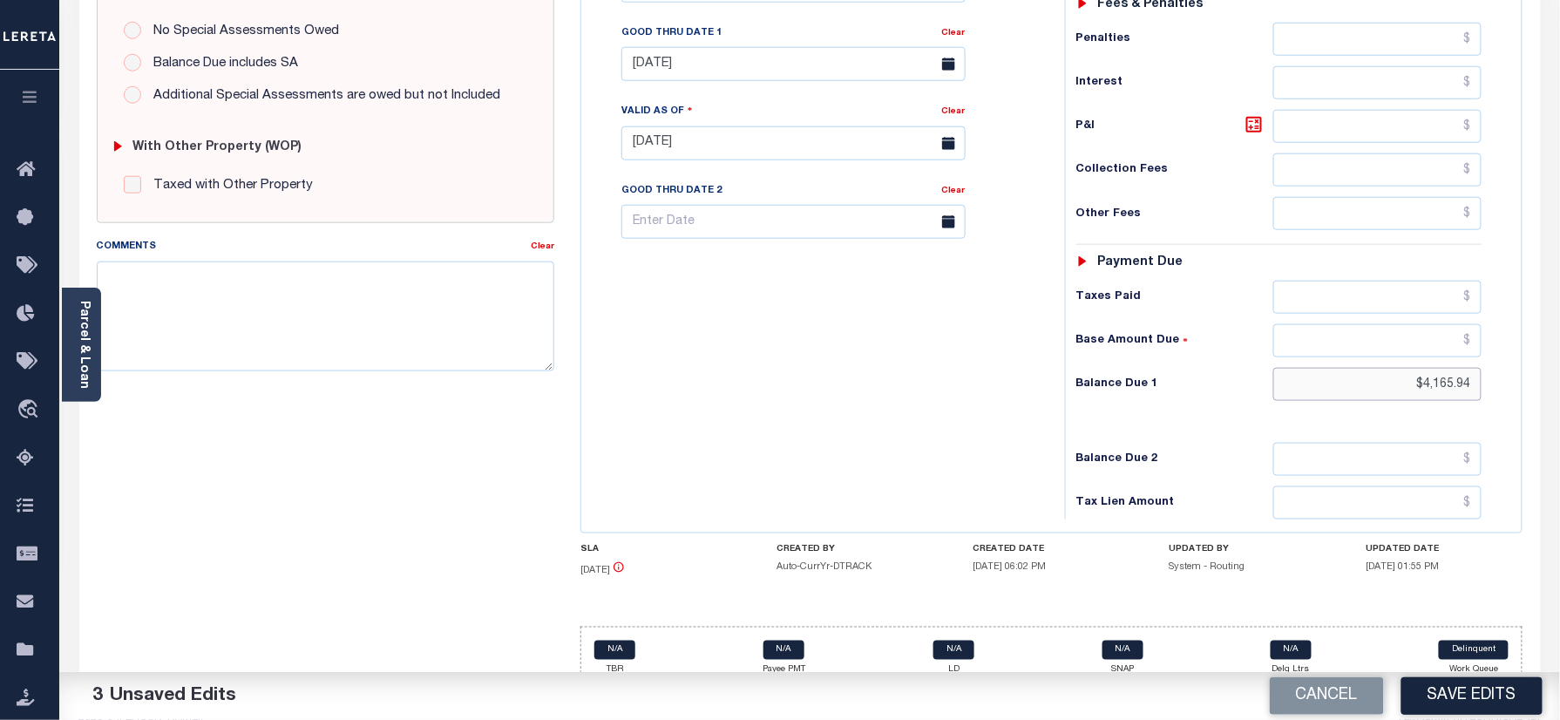
drag, startPoint x: 1392, startPoint y: 356, endPoint x: 1497, endPoint y: 357, distance: 105.5
click at [1545, 368] on div "PAYMENT 3 DOCUMENTS AGENCY DELINQUENT PAYEE" at bounding box center [810, 130] width 1488 height 1231
type input "$0.00"
click at [1018, 356] on div "Tax Bill No Multiple Payment Option Semi Annual Payment Plan Clear" at bounding box center [819, 135] width 466 height 770
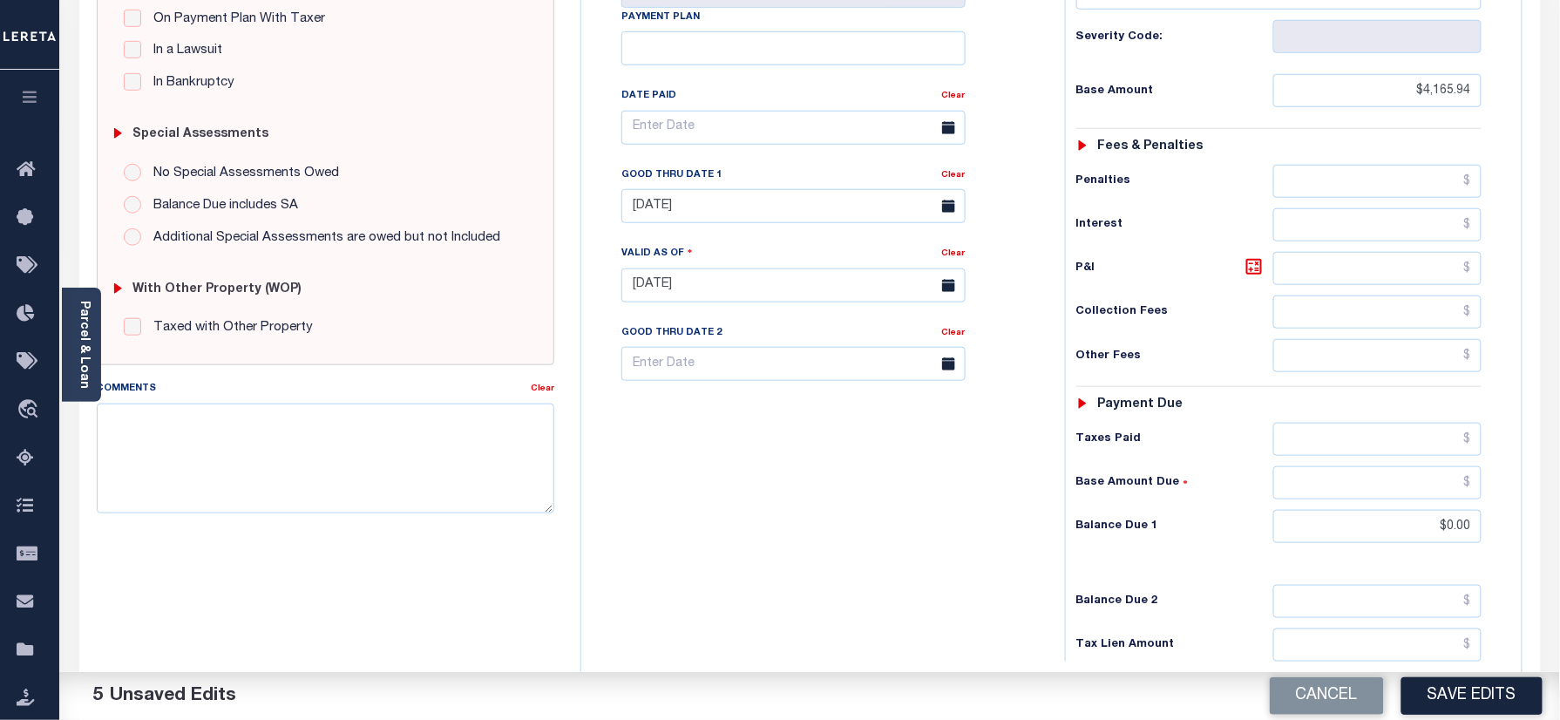
scroll to position [227, 0]
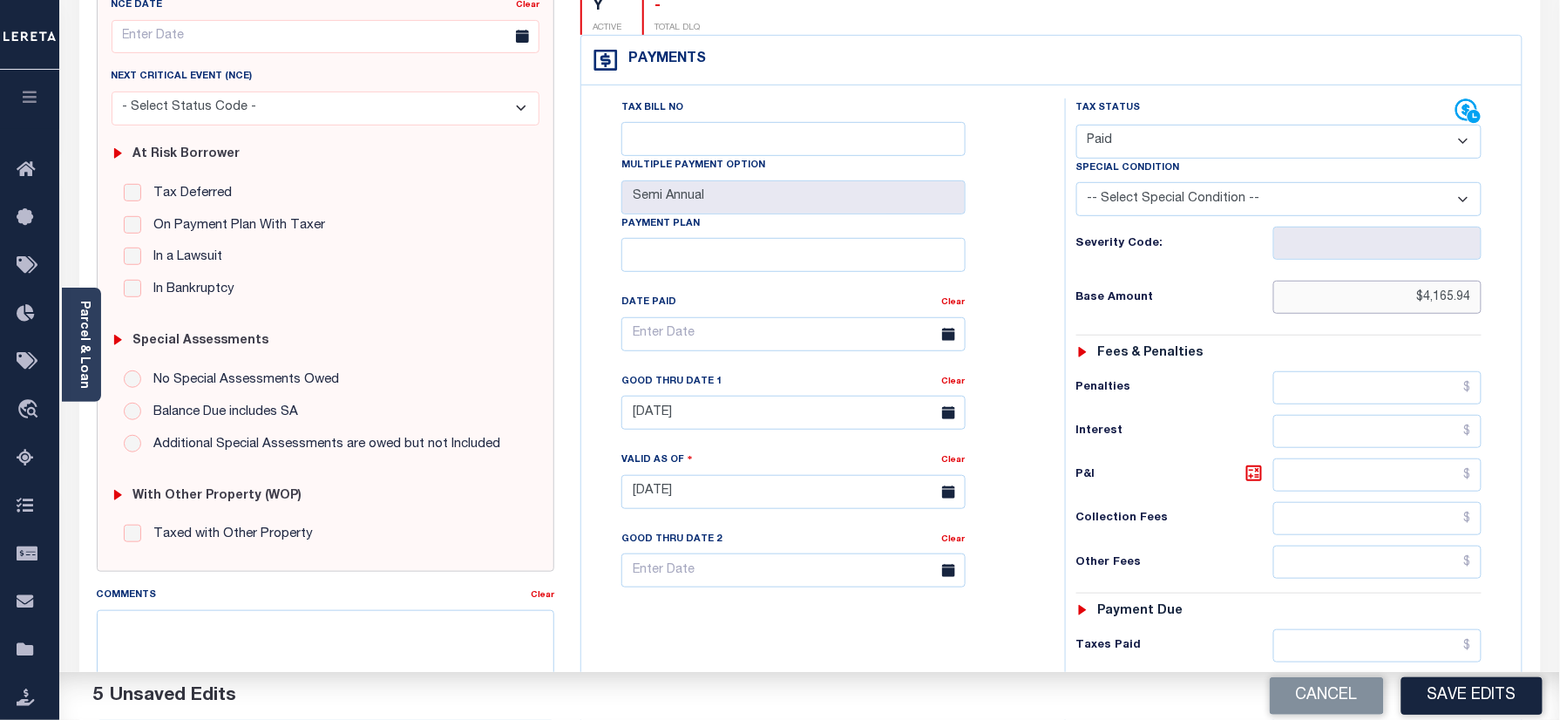
drag, startPoint x: 1379, startPoint y: 256, endPoint x: 1577, endPoint y: 258, distance: 197.8
click at [1559, 261] on html "Home Payment History Tax Line Detail" at bounding box center [780, 433] width 1560 height 1321
click at [950, 377] on link "Clear" at bounding box center [954, 381] width 24 height 9
click at [1032, 346] on div "Tax Bill No Multiple Payment Option Semi Annual Payment Plan Clear Clear Valid …" at bounding box center [819, 342] width 440 height 489
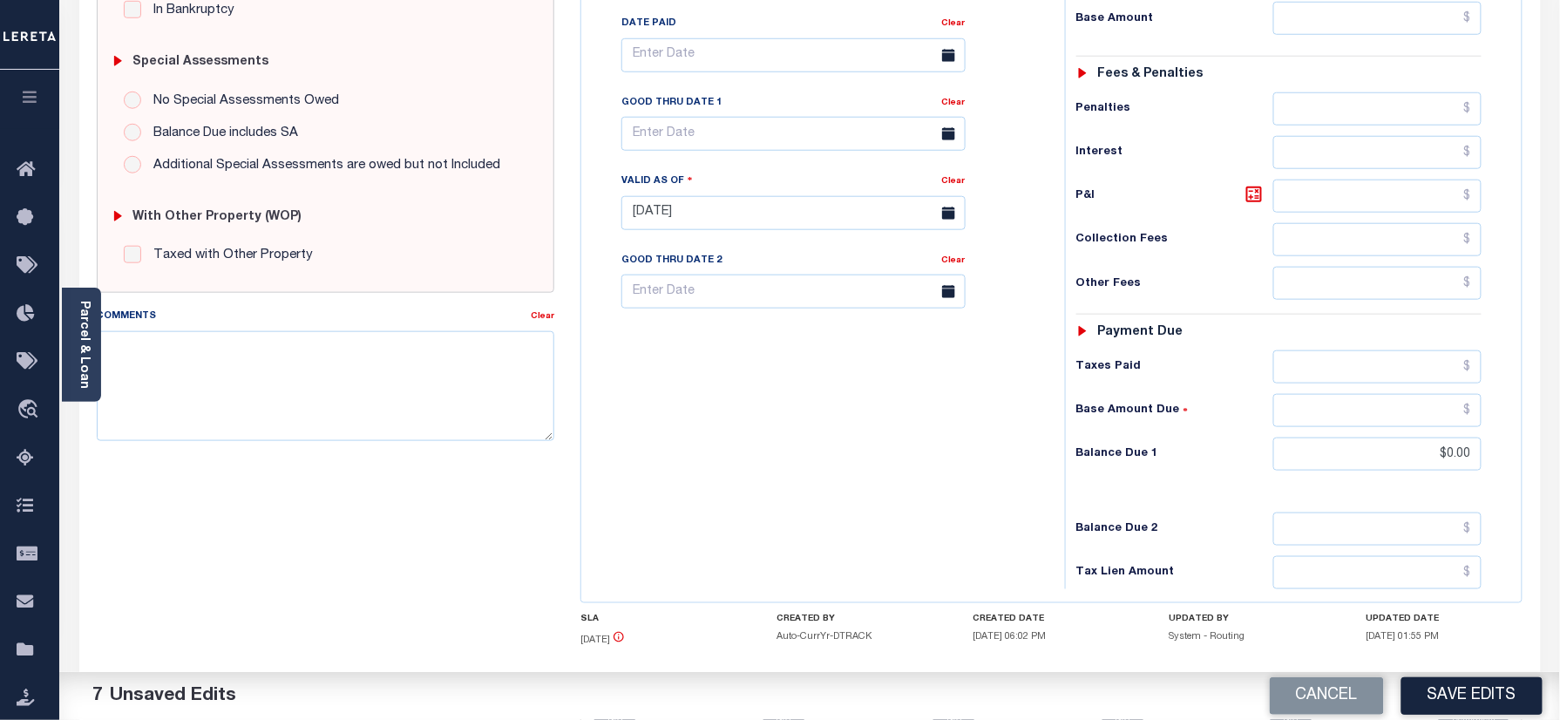
scroll to position [576, 0]
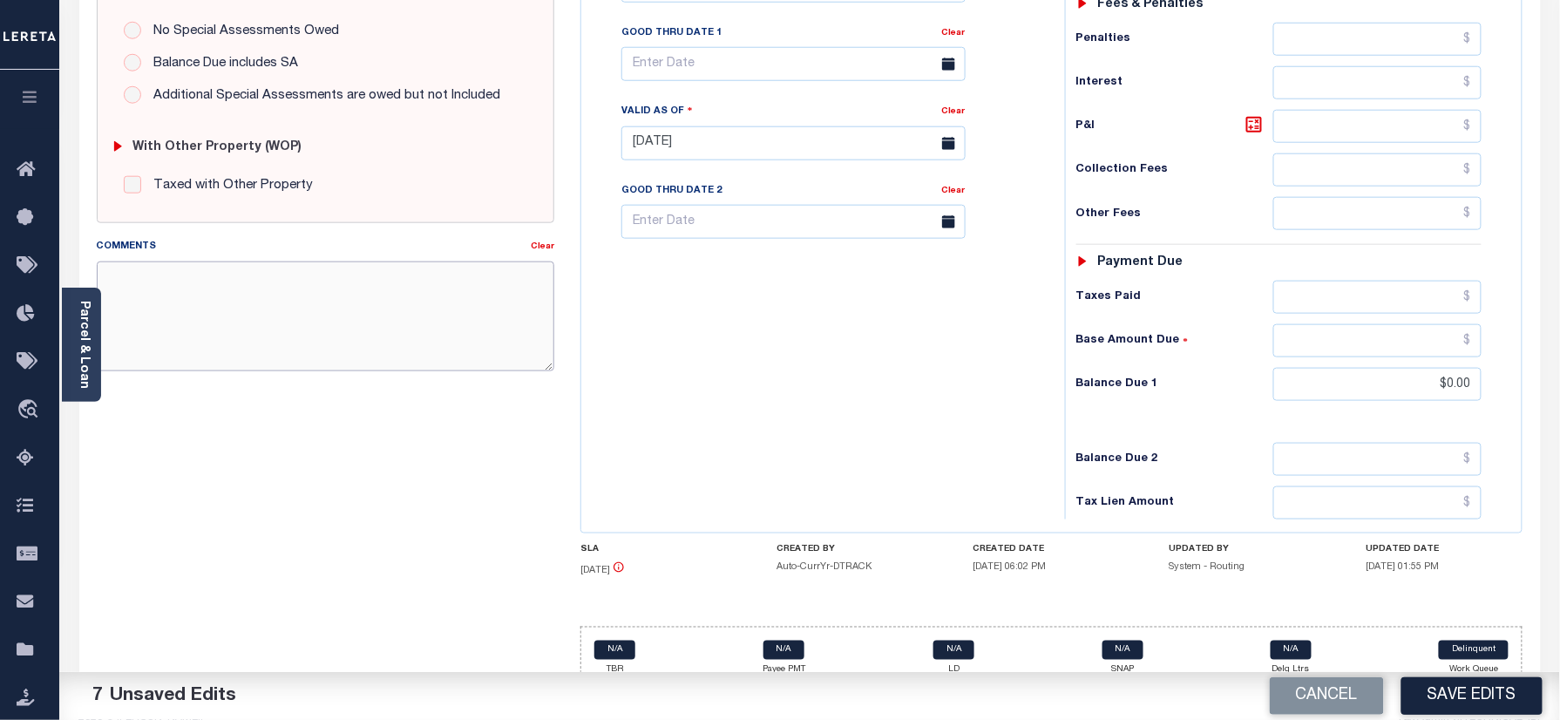
click at [288, 287] on textarea "Comments" at bounding box center [326, 316] width 458 height 110
type textarea "Refer 2024 2/2 year for document"
click at [1434, 695] on button "Save Edits" at bounding box center [1471, 695] width 141 height 37
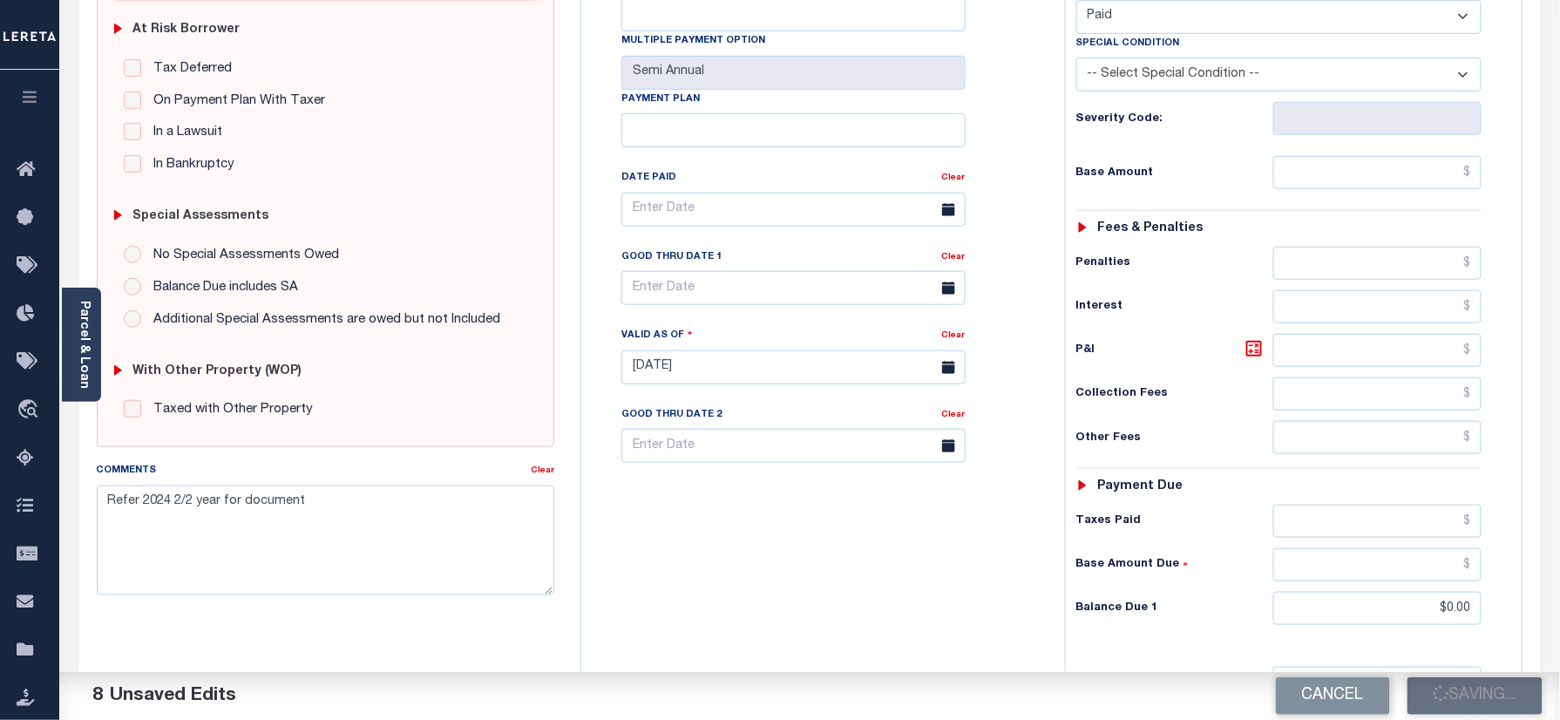
scroll to position [343, 0]
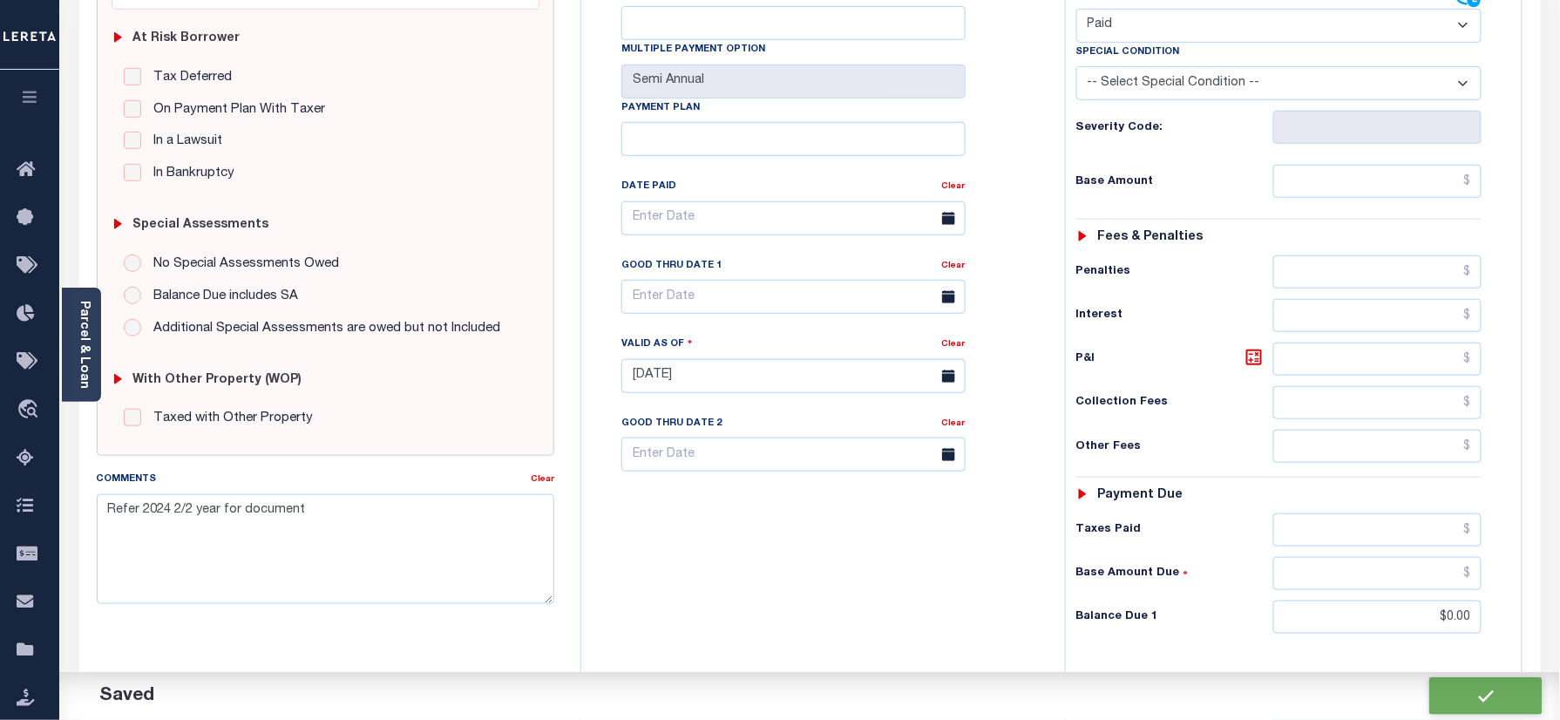
checkbox input "false"
type input "$0"
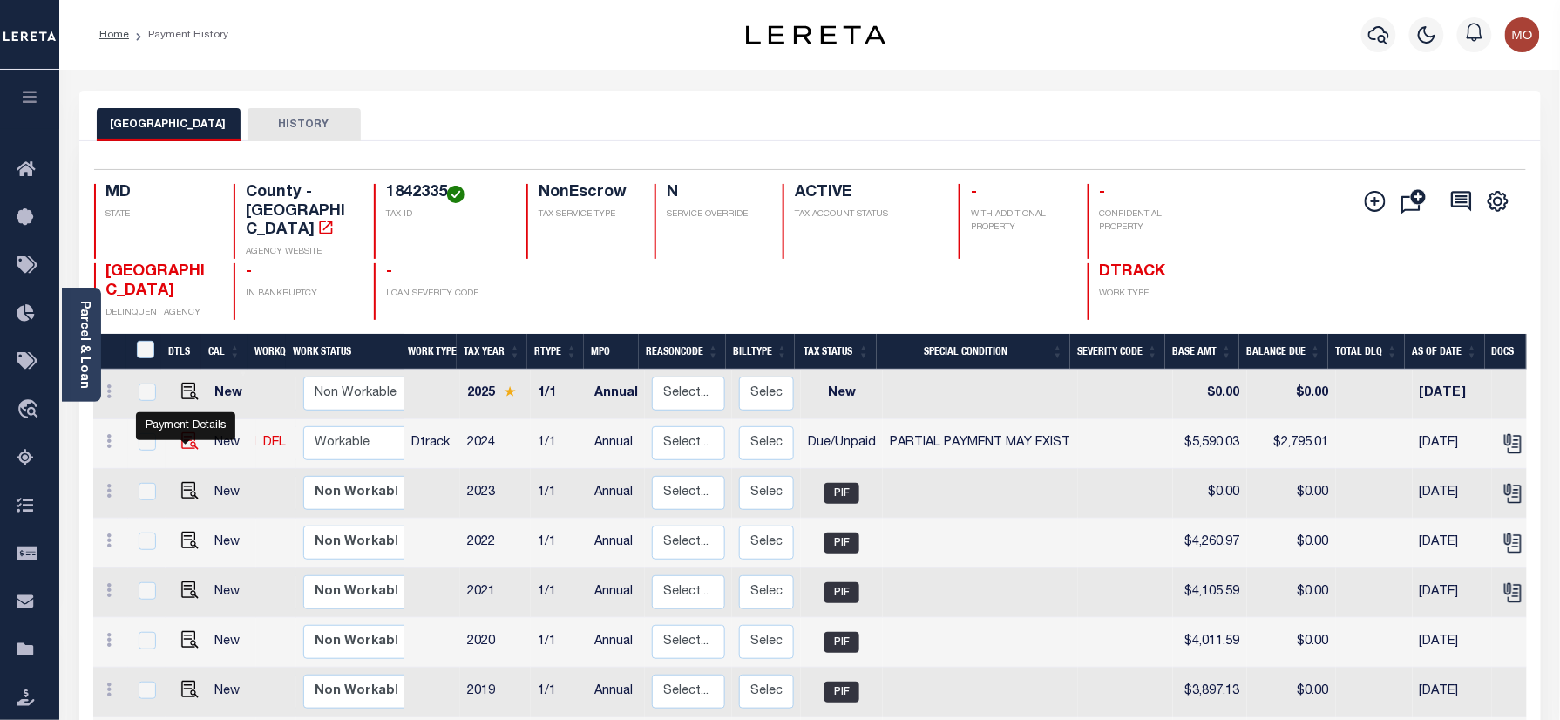
click at [181, 443] on img "" at bounding box center [189, 440] width 17 height 17
checkbox input "true"
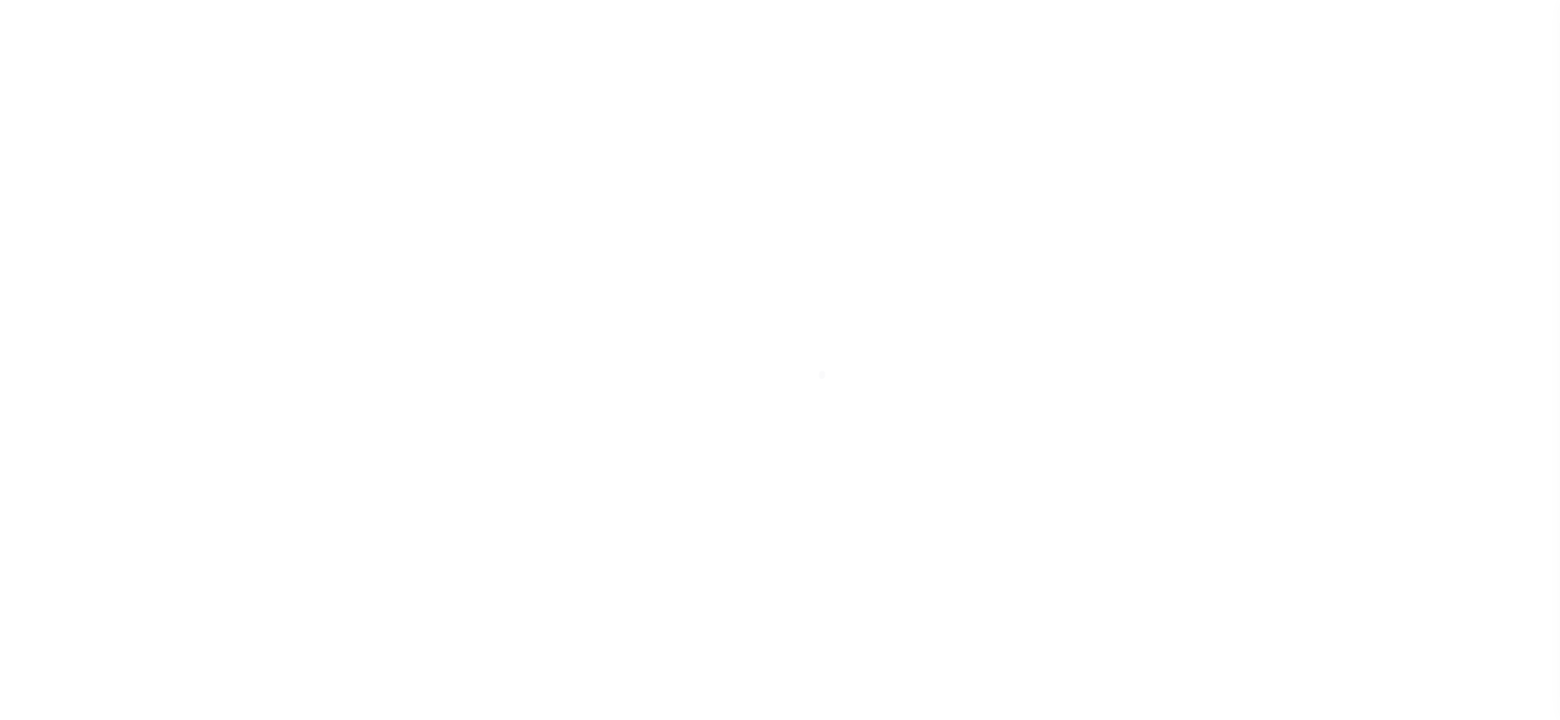
select select "DUE"
select select "15"
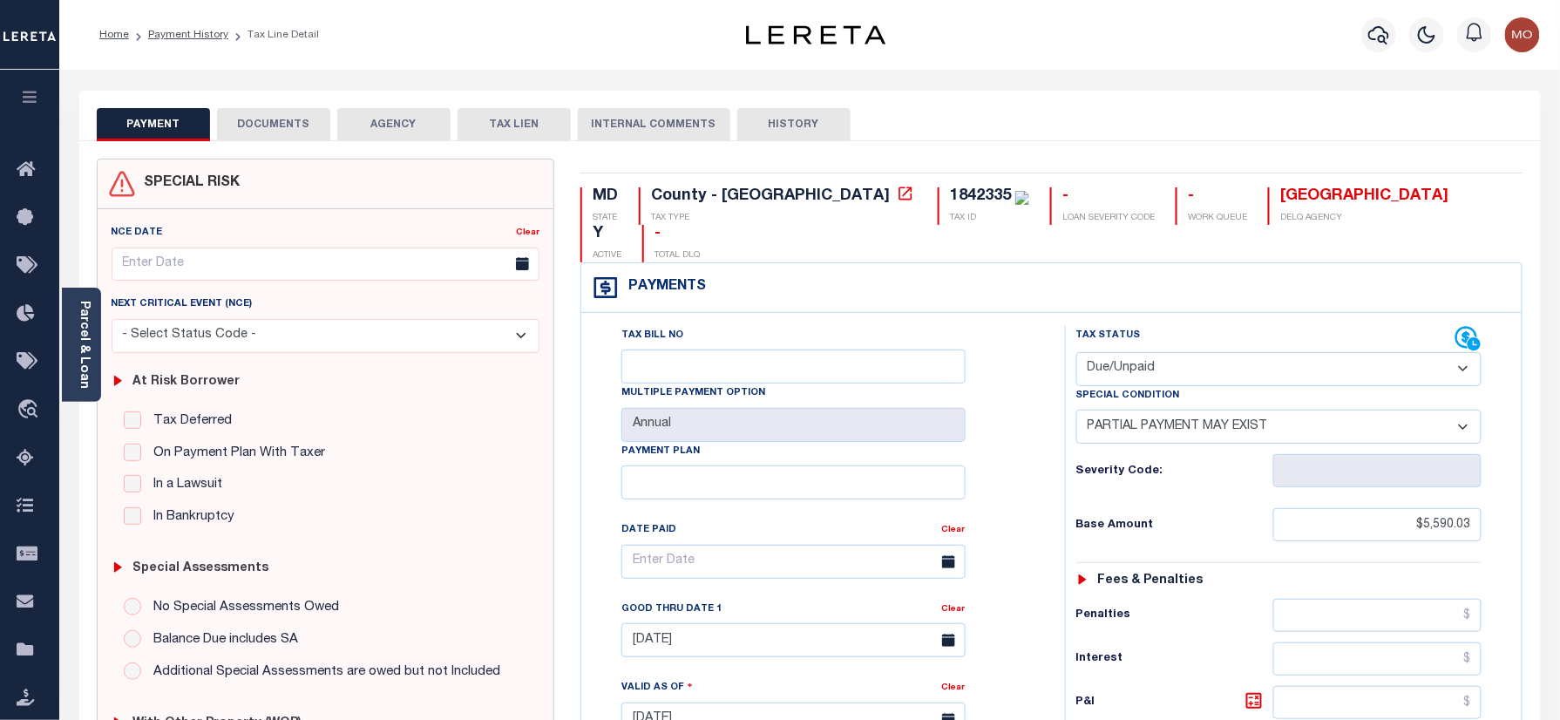
click at [950, 188] on div "1842335" at bounding box center [980, 196] width 61 height 16
copy div "1842335"
drag, startPoint x: 270, startPoint y: 130, endPoint x: 228, endPoint y: 119, distance: 43.1
click at [270, 130] on button "DOCUMENTS" at bounding box center [273, 124] width 113 height 33
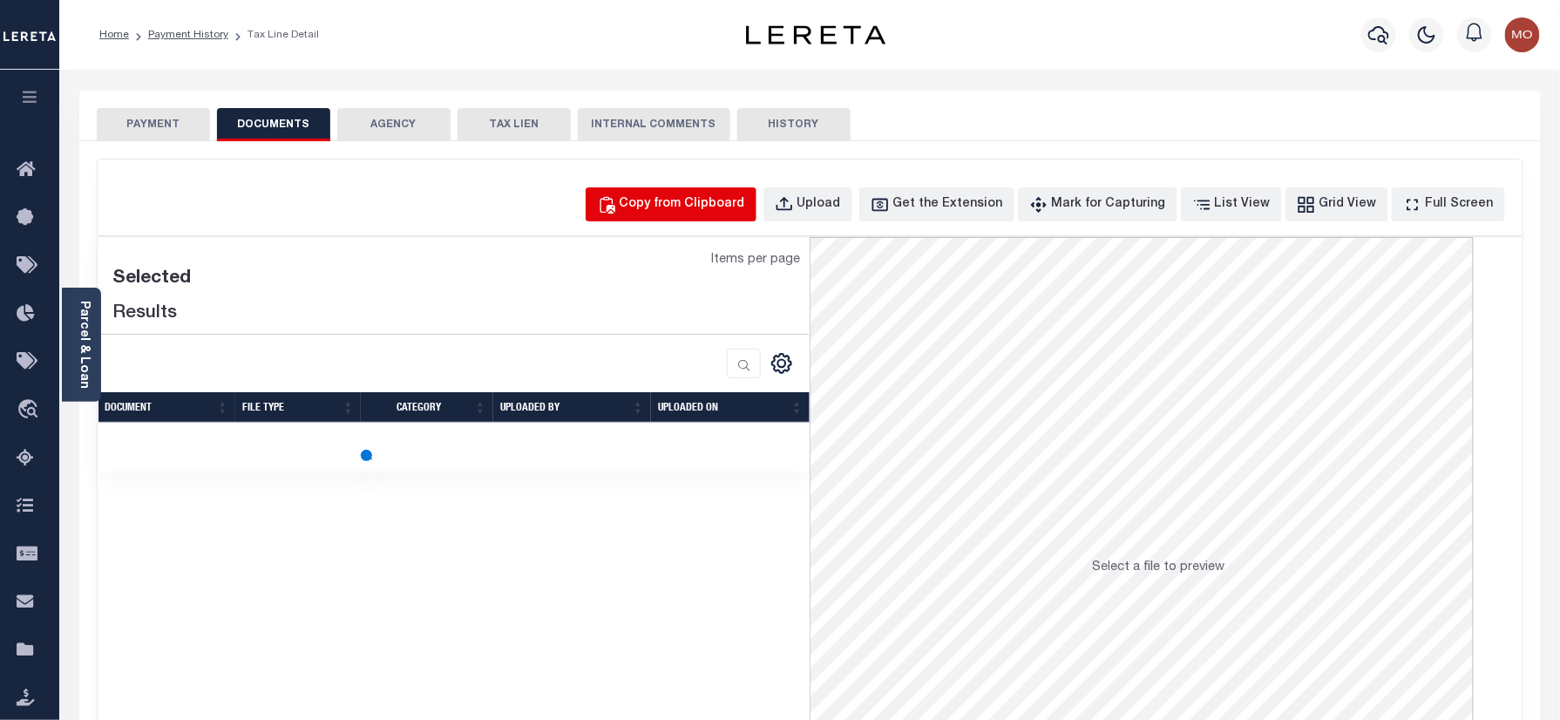
click at [709, 217] on button "Copy from Clipboard" at bounding box center [671, 204] width 171 height 34
select select "POP"
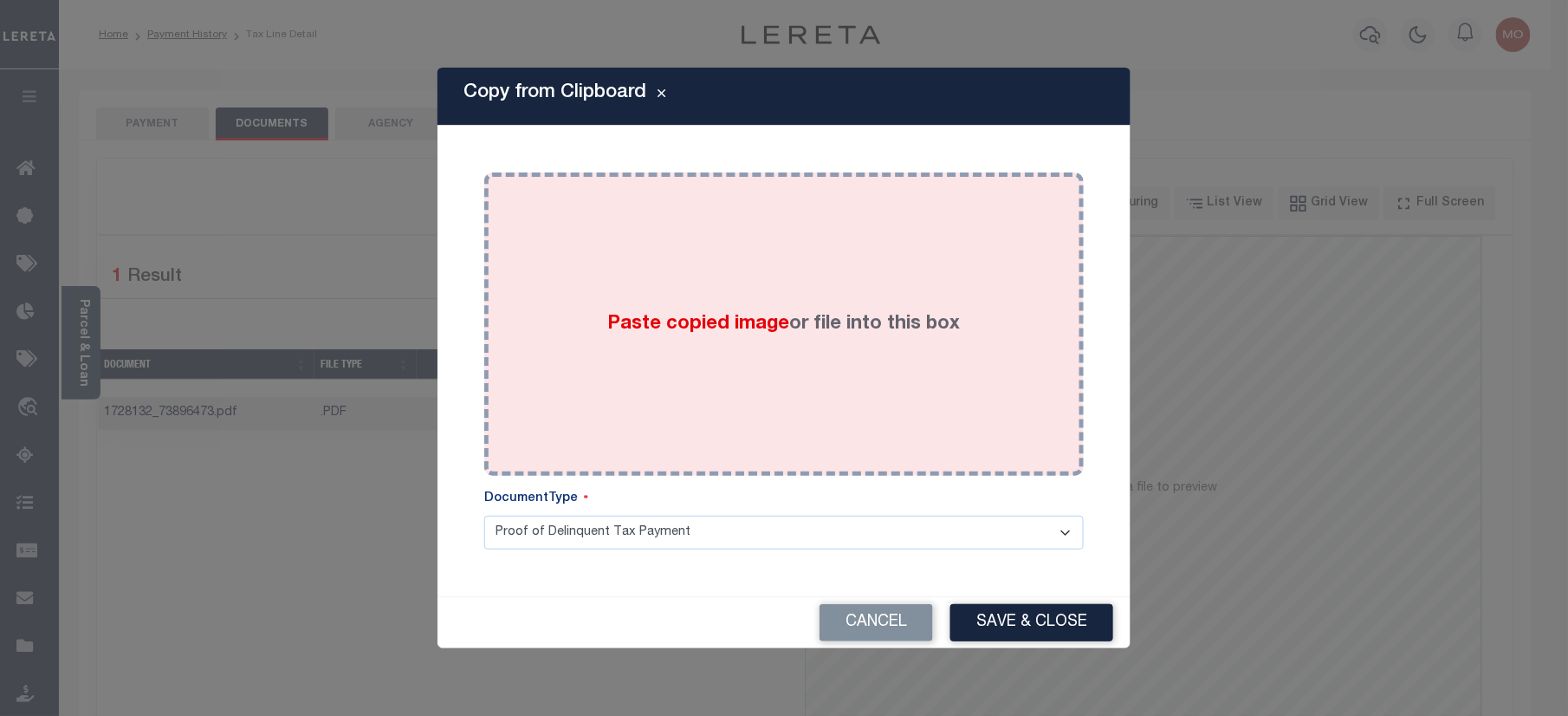
click at [665, 320] on span "Paste copied image" at bounding box center [699, 323] width 182 height 19
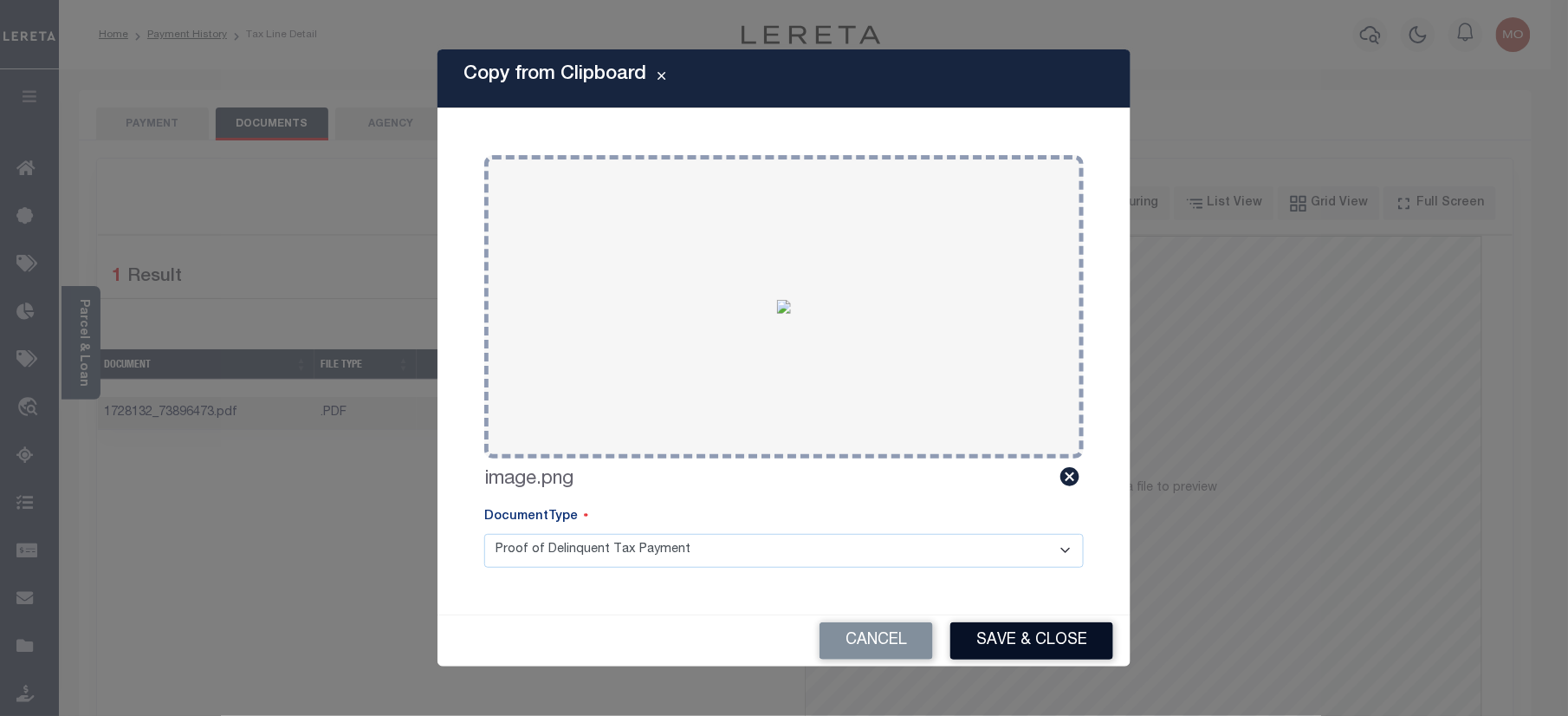
click at [1028, 641] on button "Save & Close" at bounding box center [1032, 640] width 163 height 37
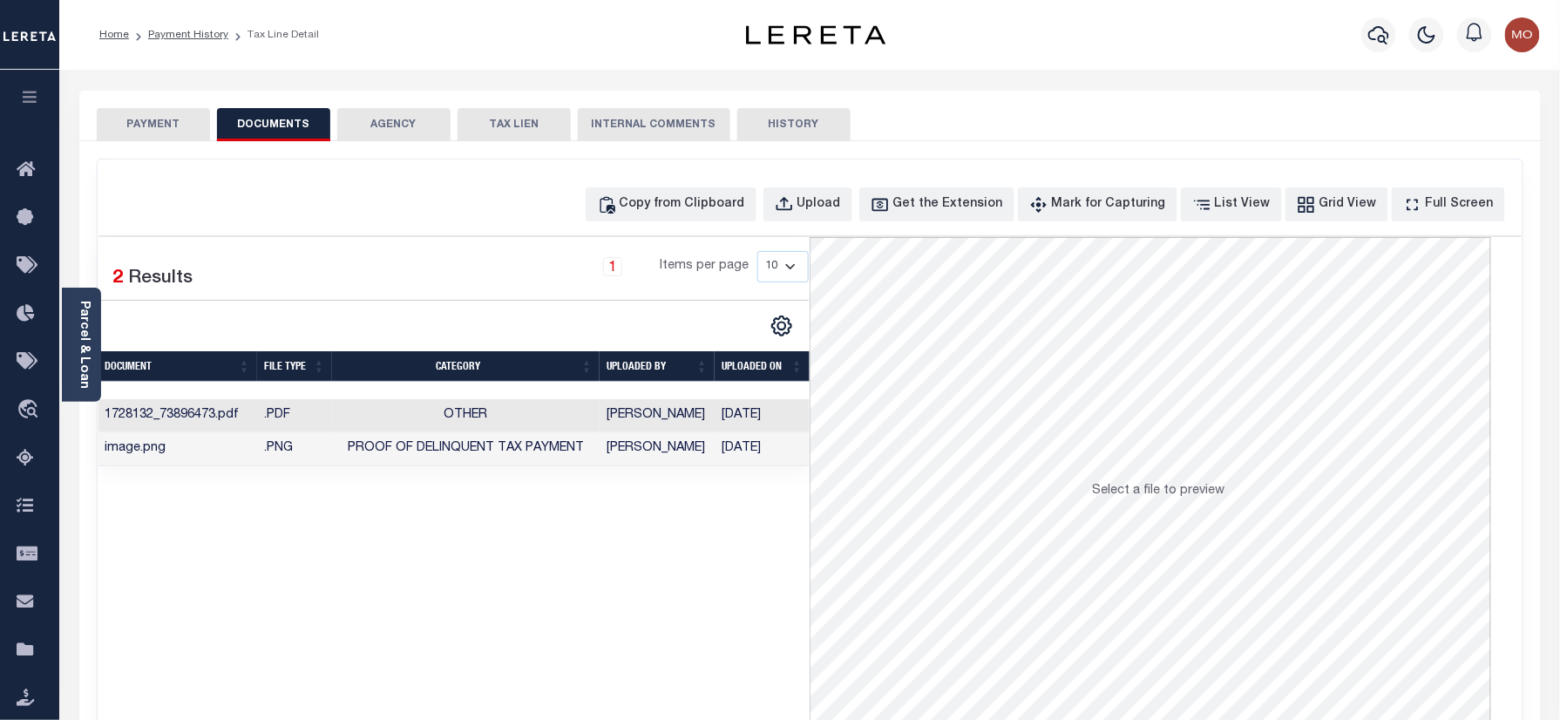
click at [158, 112] on button "PAYMENT" at bounding box center [153, 124] width 113 height 33
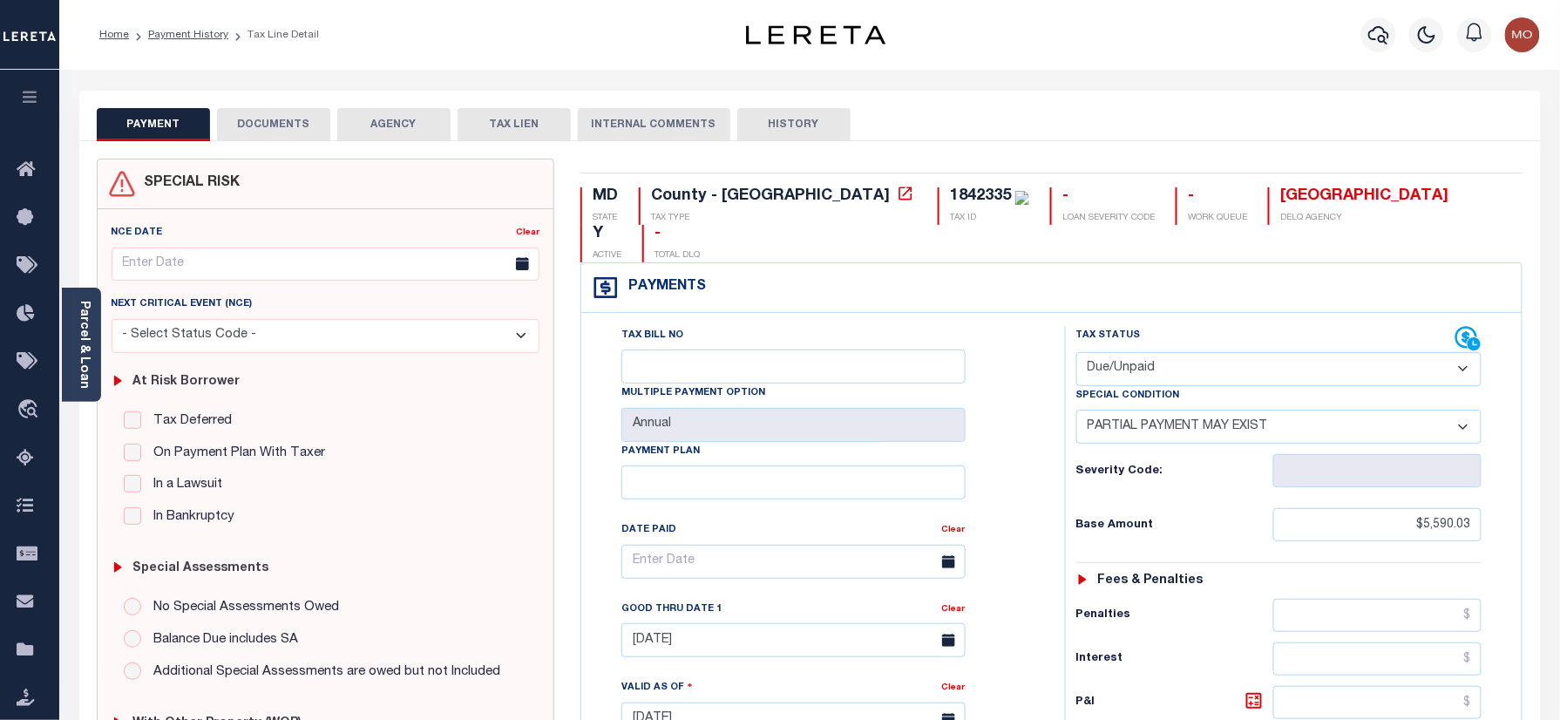
click at [1137, 352] on select "- Select Status Code - Open Due/Unpaid Paid Incomplete No Tax Due Internal Refu…" at bounding box center [1279, 369] width 406 height 34
select select "PYD"
click at [1076, 352] on select "- Select Status Code - Open Due/Unpaid Paid Incomplete No Tax Due Internal Refu…" at bounding box center [1279, 369] width 406 height 34
select select "0"
type input "10/07/2025"
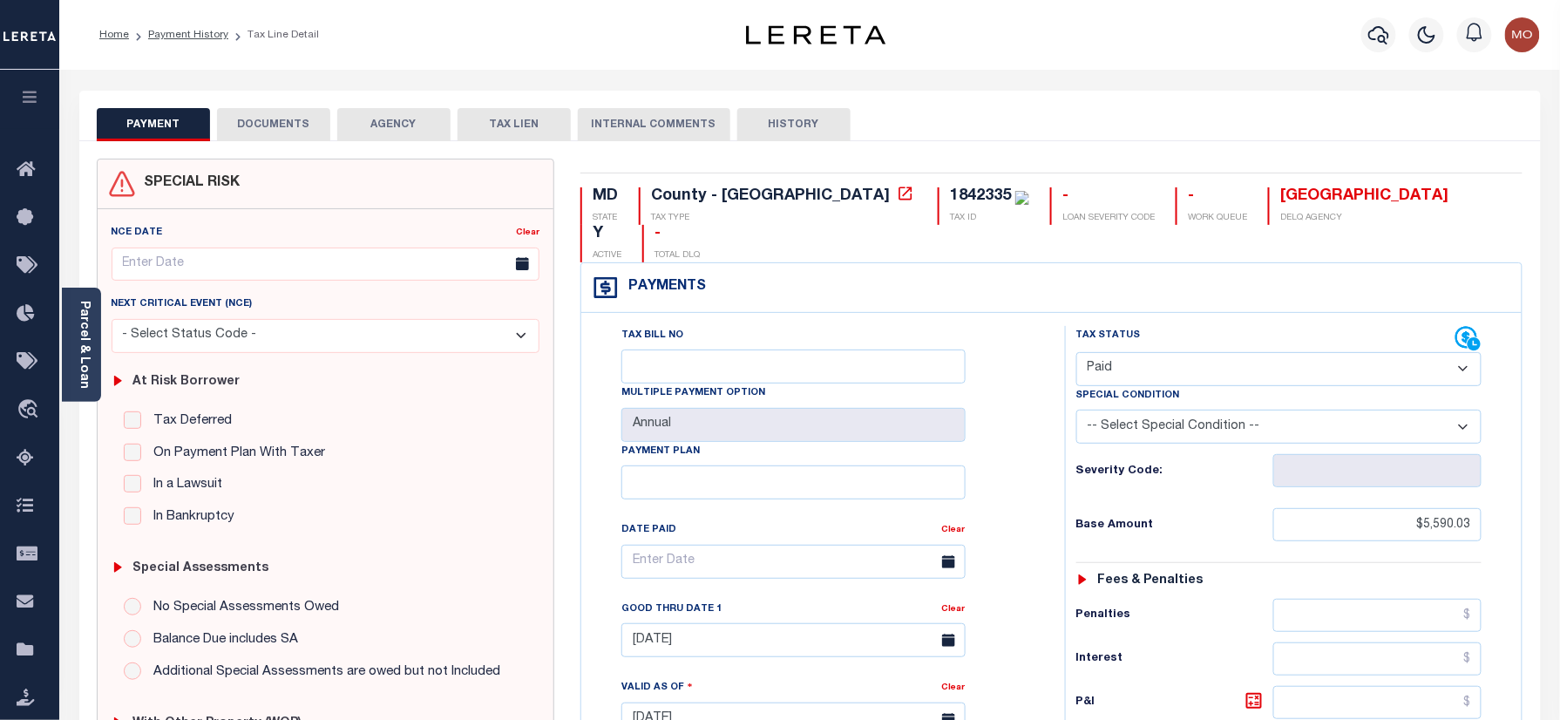
click at [1002, 434] on div "Tax Bill No Multiple Payment Option Annual Payment Plan Clear Clear 11/30/2024 …" at bounding box center [819, 570] width 440 height 489
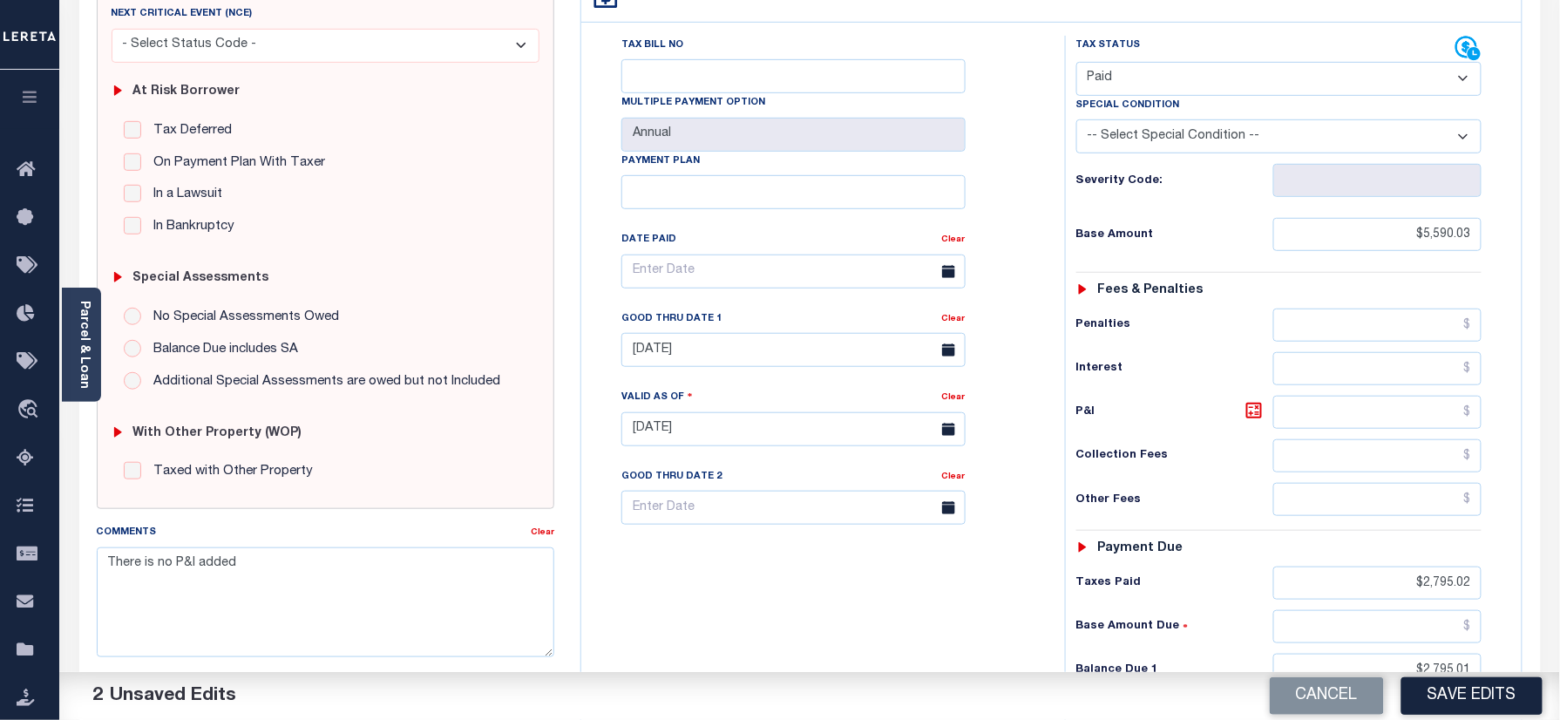
scroll to position [465, 0]
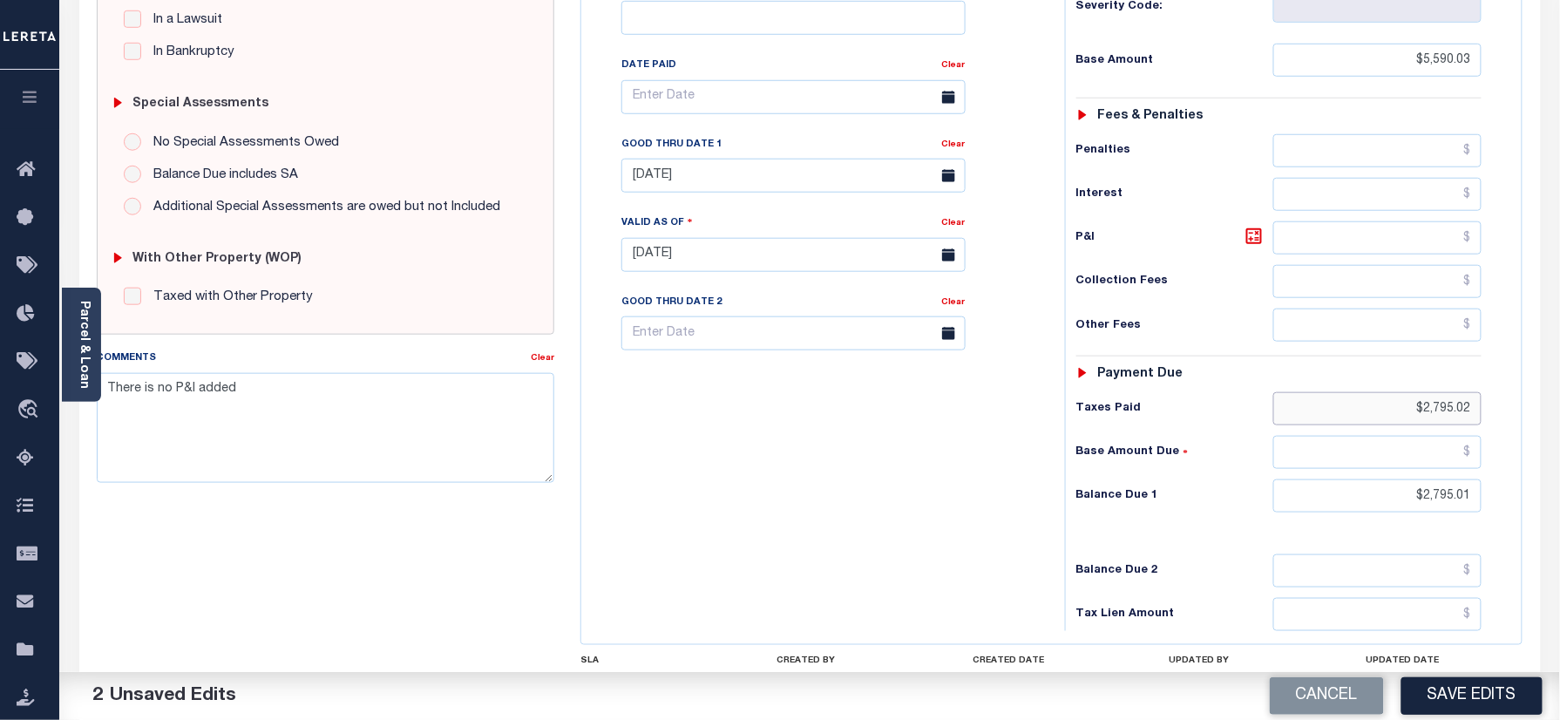
drag, startPoint x: 1378, startPoint y: 388, endPoint x: 1475, endPoint y: 423, distance: 102.8
click at [1559, 401] on html "Home Payment History Tax Line Detail" at bounding box center [780, 193] width 1560 height 1316
drag, startPoint x: 1377, startPoint y: 474, endPoint x: 1528, endPoint y: 462, distance: 151.3
click at [1559, 485] on html "Home Payment History Tax Line Detail" at bounding box center [780, 193] width 1560 height 1316
type input "$0.00"
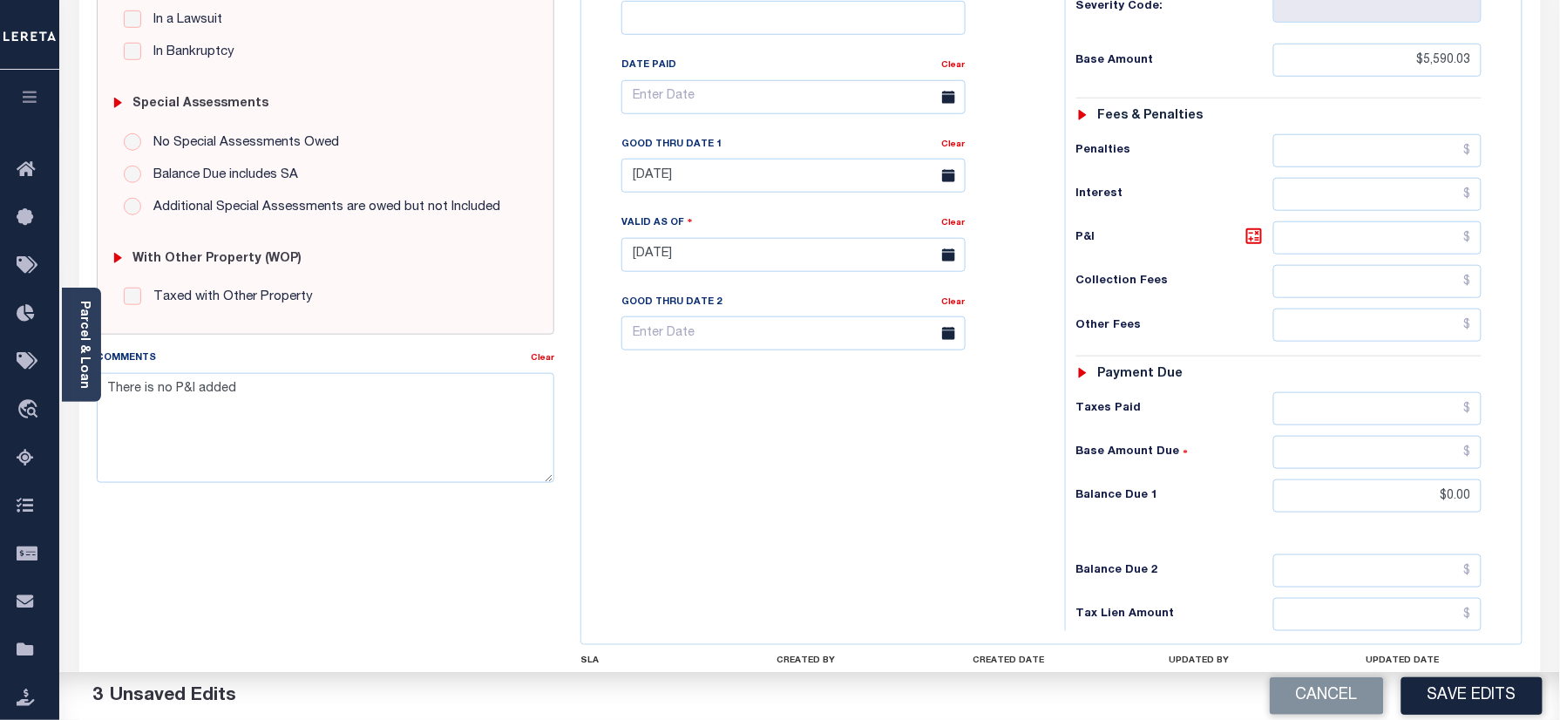
click at [889, 503] on div "Tax Bill No Multiple Payment Option Annual Payment Plan" at bounding box center [819, 246] width 466 height 770
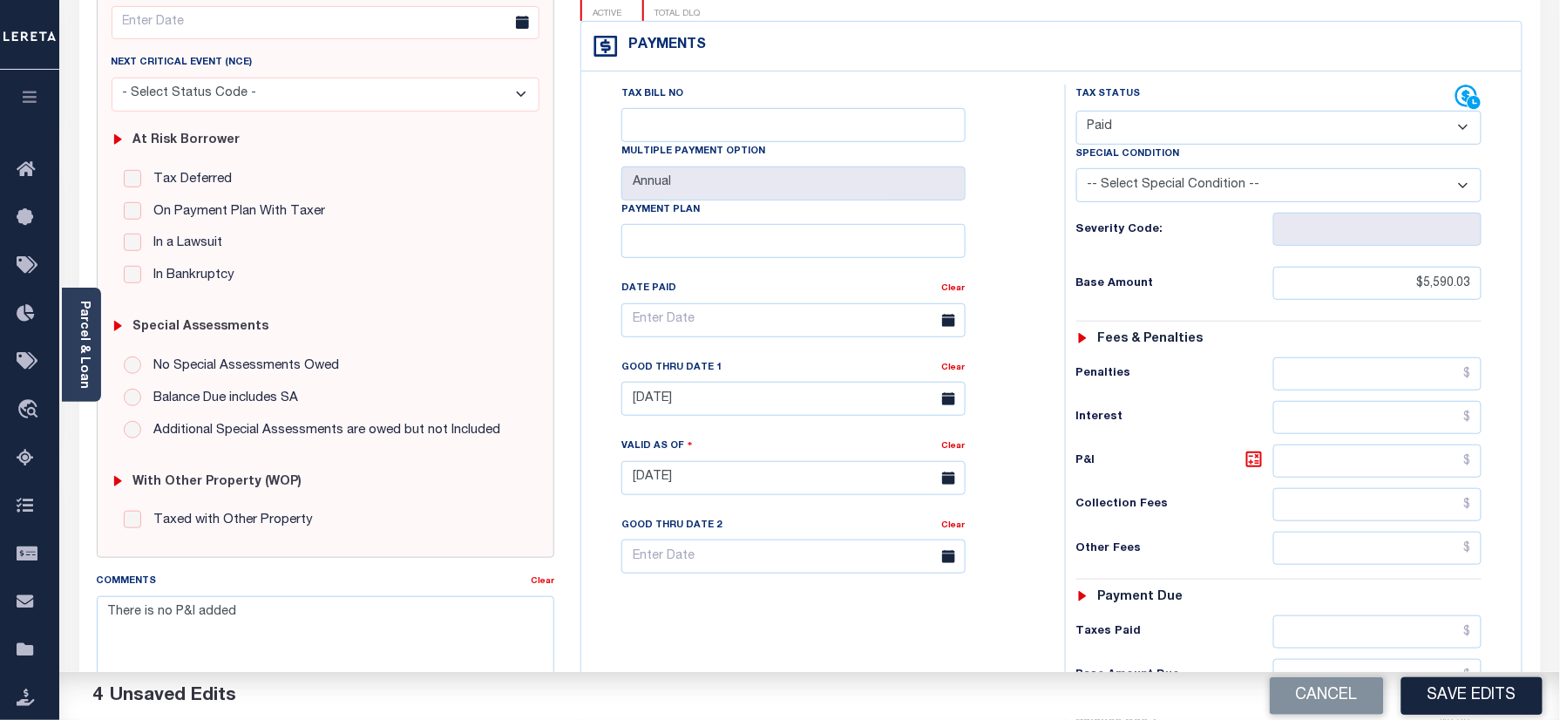
scroll to position [232, 0]
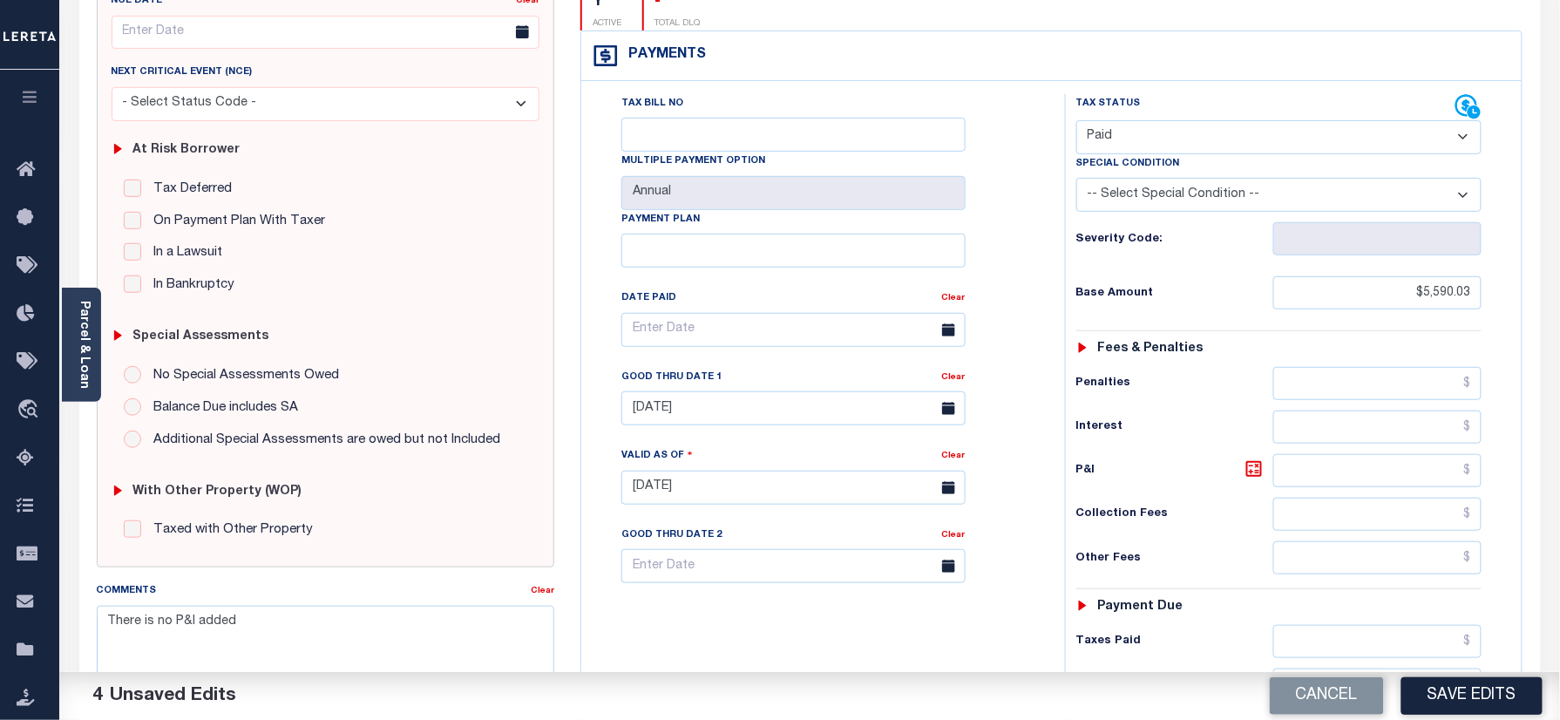
click at [963, 368] on div "Clear" at bounding box center [954, 380] width 24 height 24
click at [955, 373] on link "Clear" at bounding box center [954, 377] width 24 height 9
click at [1026, 339] on div "Tax Bill No Multiple Payment Option Annual Payment Plan Clear Clear Valid as Of…" at bounding box center [819, 338] width 440 height 489
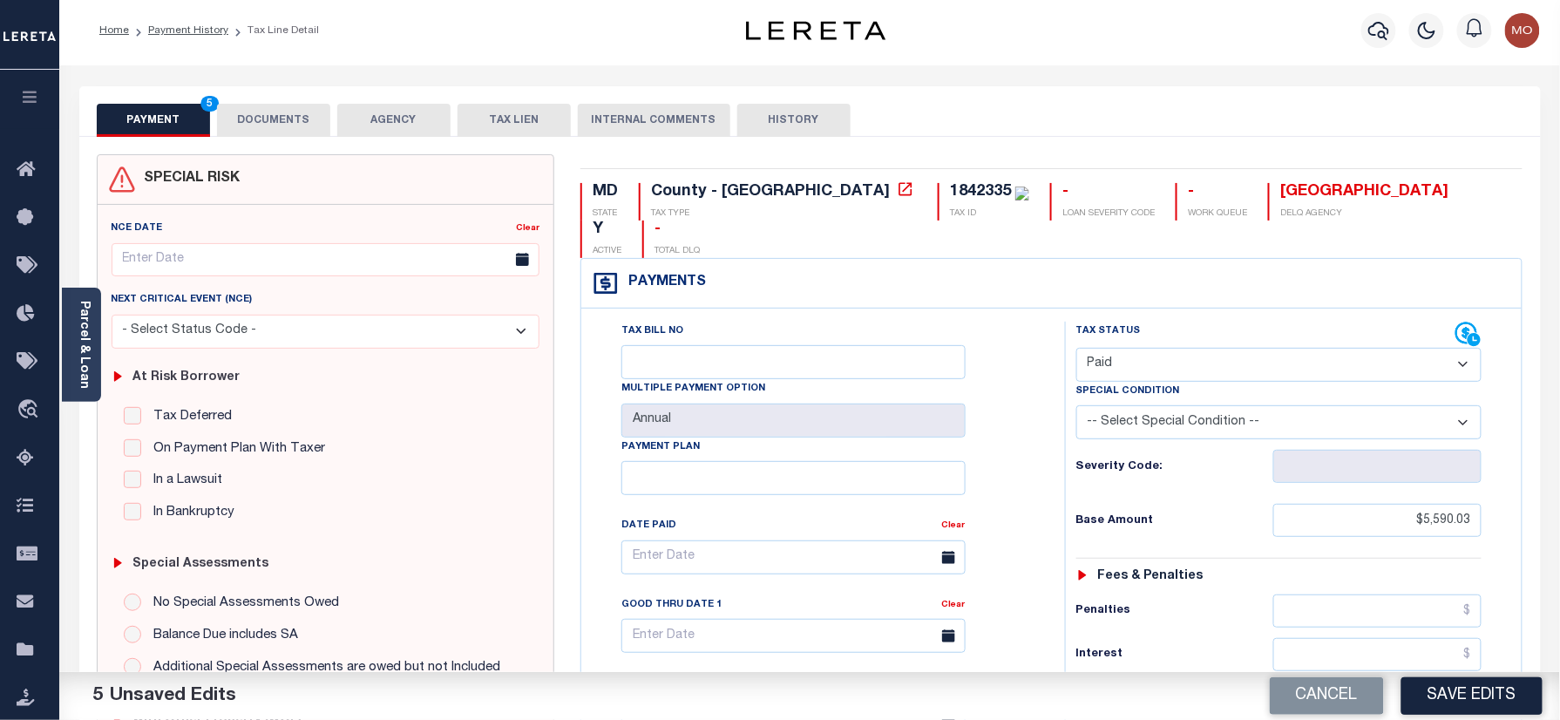
scroll to position [0, 0]
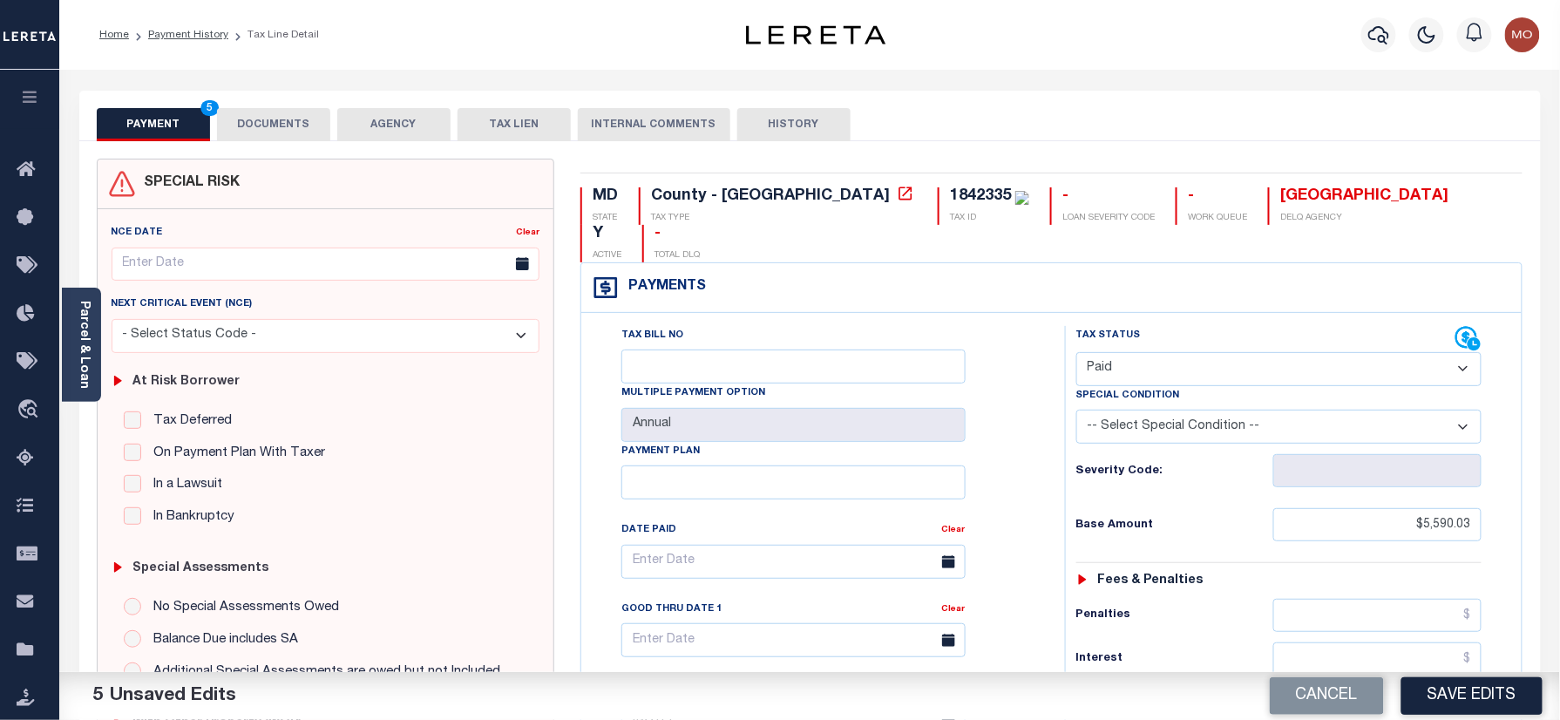
click at [252, 115] on button "DOCUMENTS" at bounding box center [273, 124] width 113 height 33
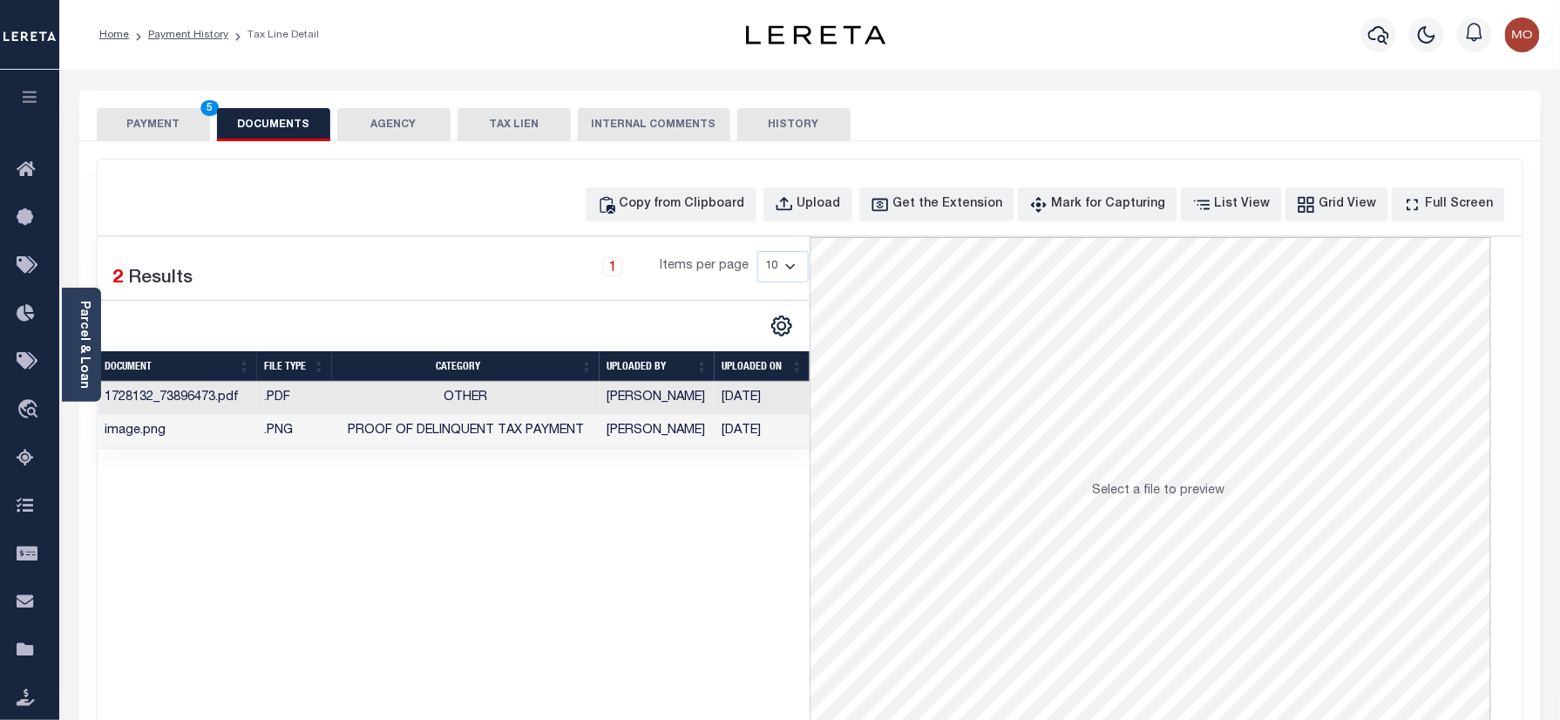
click at [127, 127] on button "PAYMENT 5" at bounding box center [153, 124] width 113 height 33
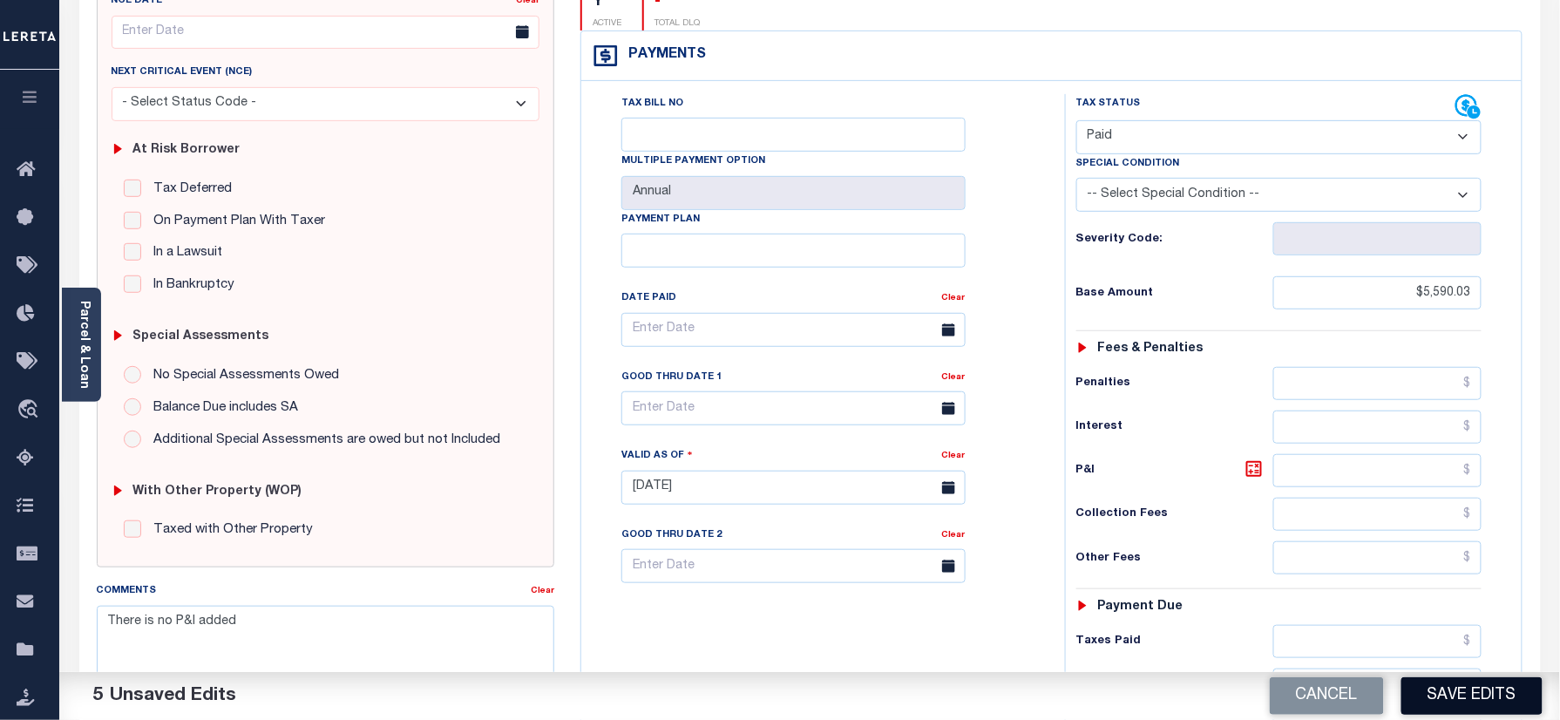
click at [1461, 695] on button "Save Edits" at bounding box center [1471, 695] width 141 height 37
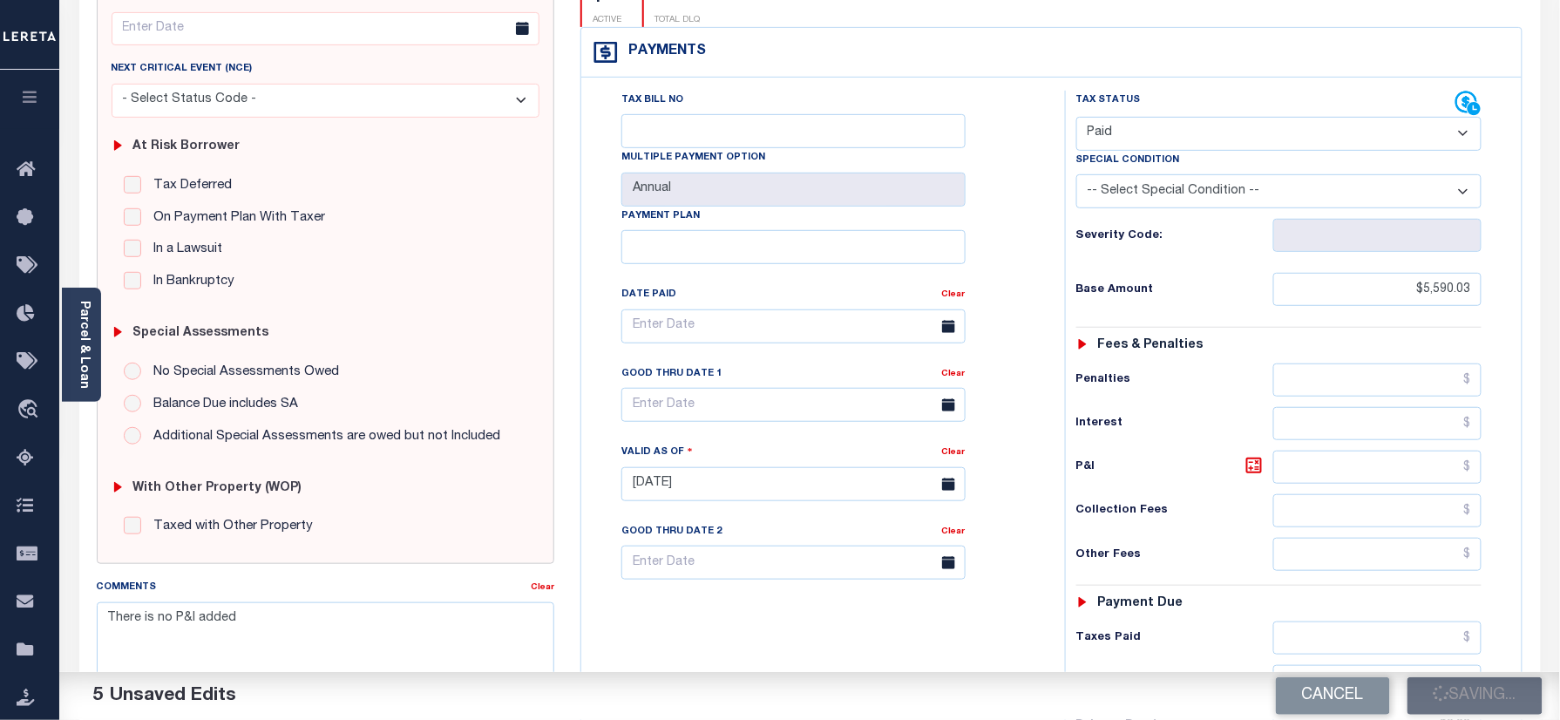
scroll to position [221, 0]
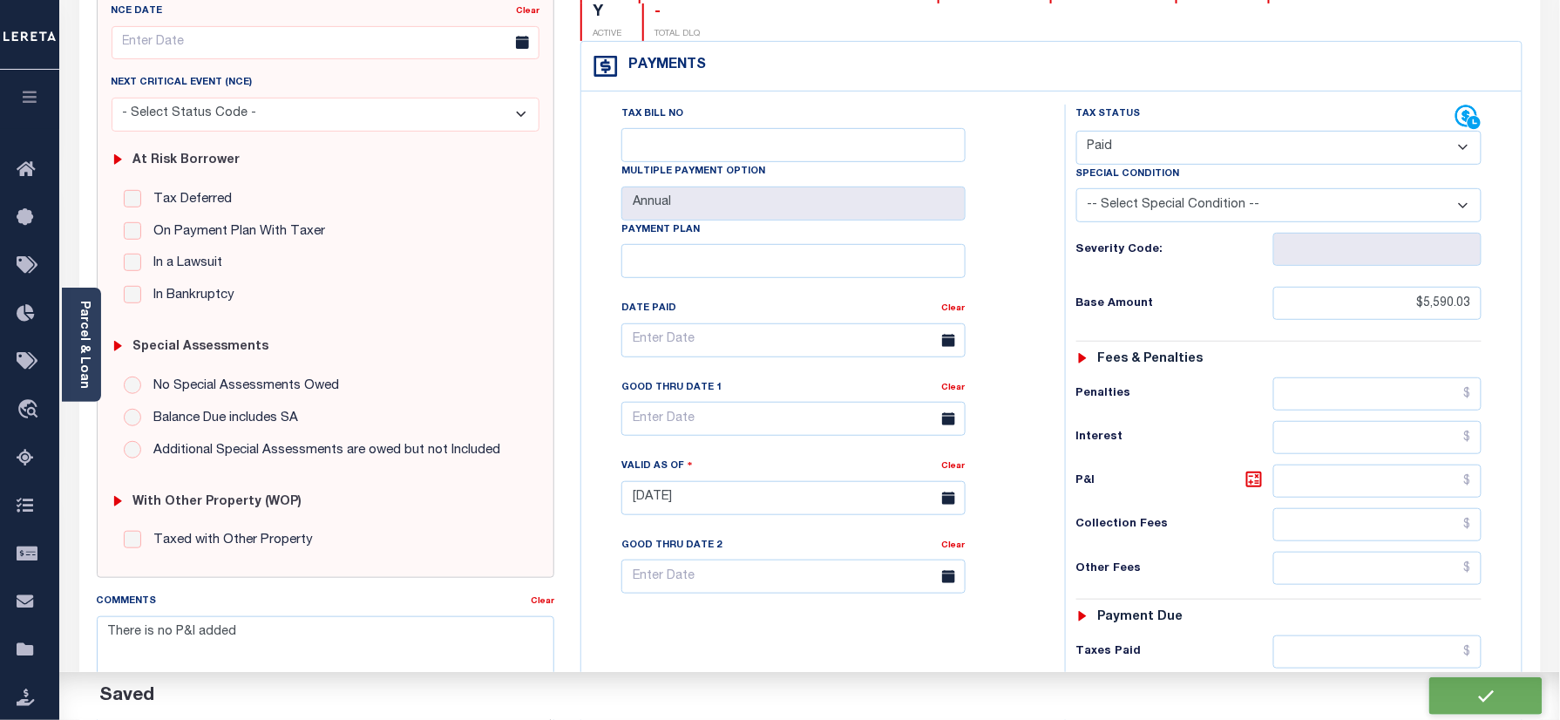
checkbox input "false"
type input "$5,590.03"
type input "$0"
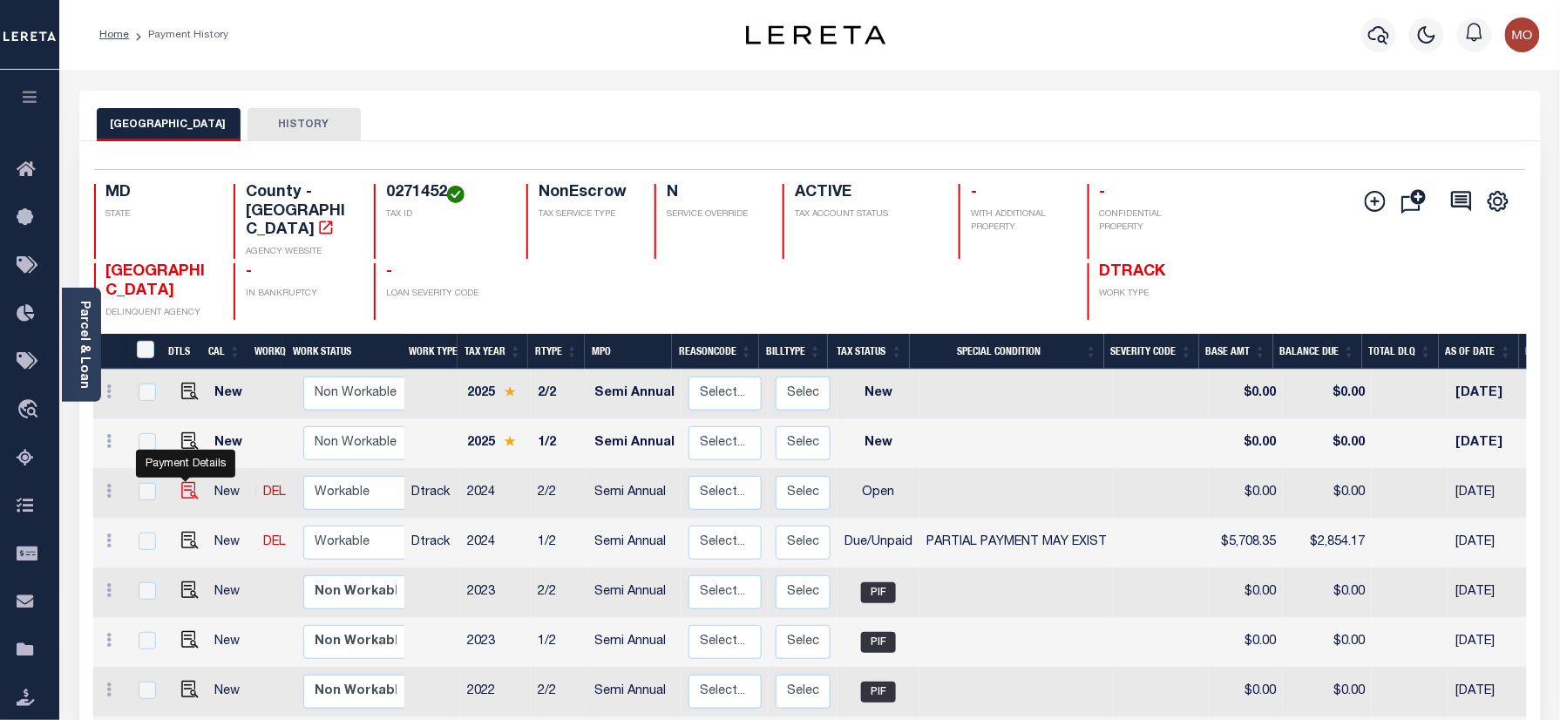
click at [183, 490] on img "" at bounding box center [189, 490] width 17 height 17
checkbox input "true"
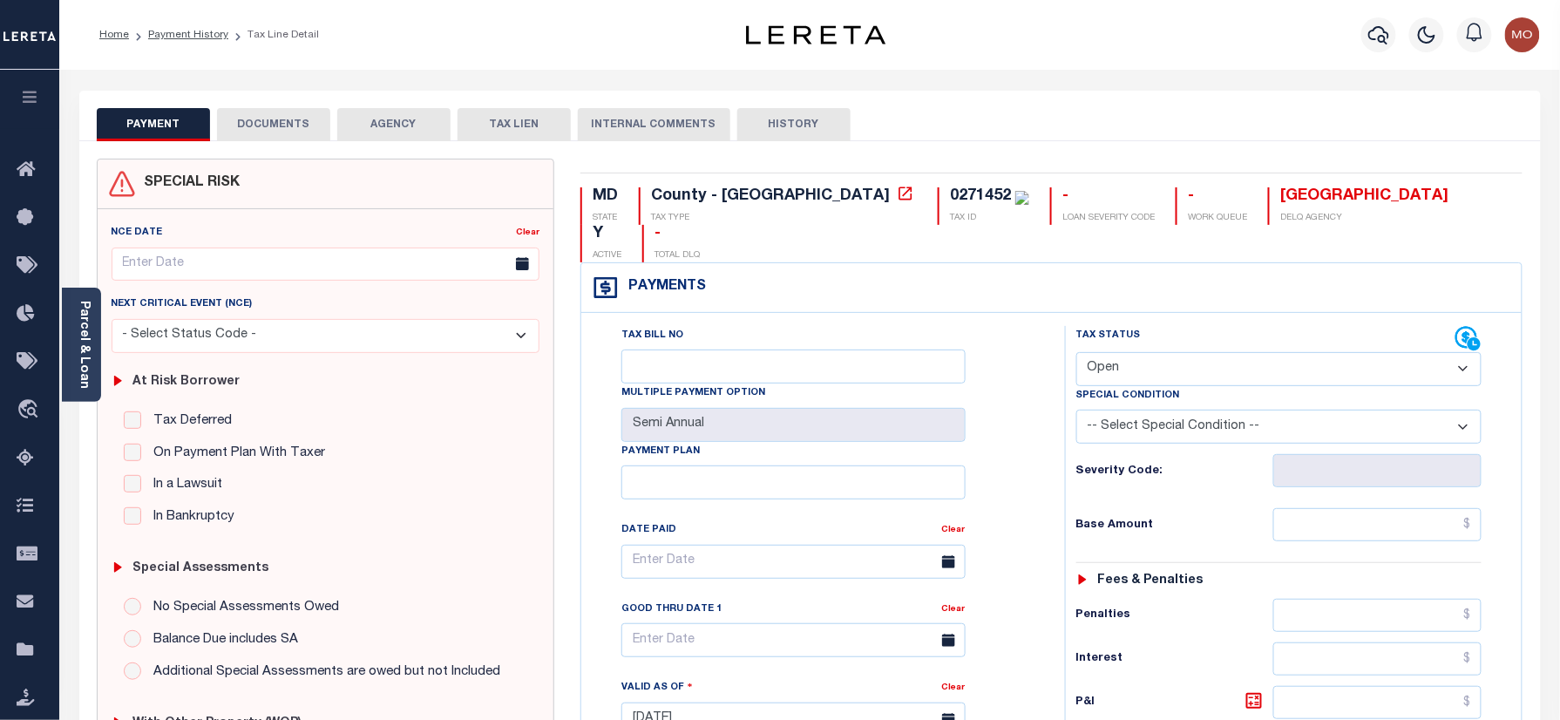
click at [950, 202] on div "0271452" at bounding box center [980, 196] width 61 height 16
copy div "0271452"
click at [297, 113] on button "DOCUMENTS" at bounding box center [273, 124] width 113 height 33
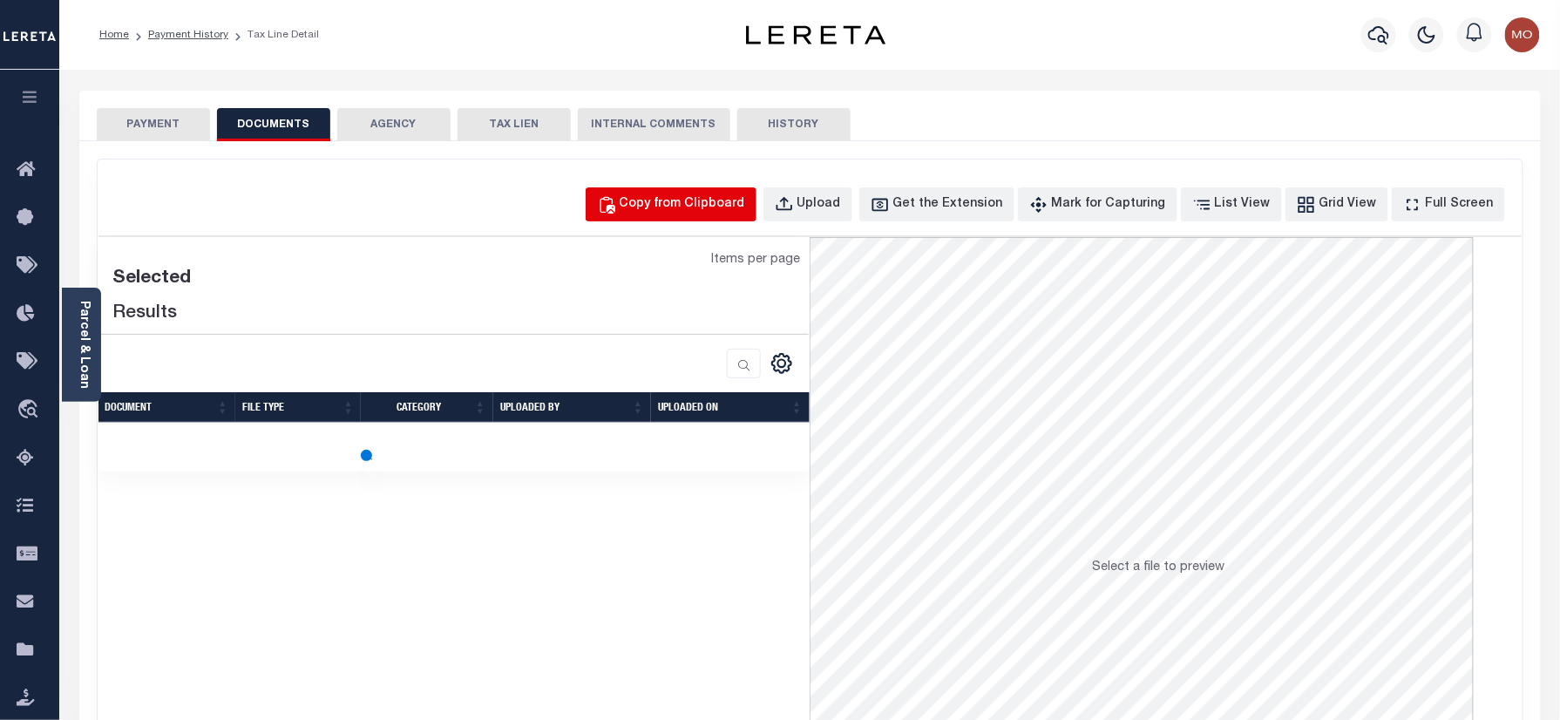
click at [680, 207] on div "Copy from Clipboard" at bounding box center [682, 204] width 125 height 19
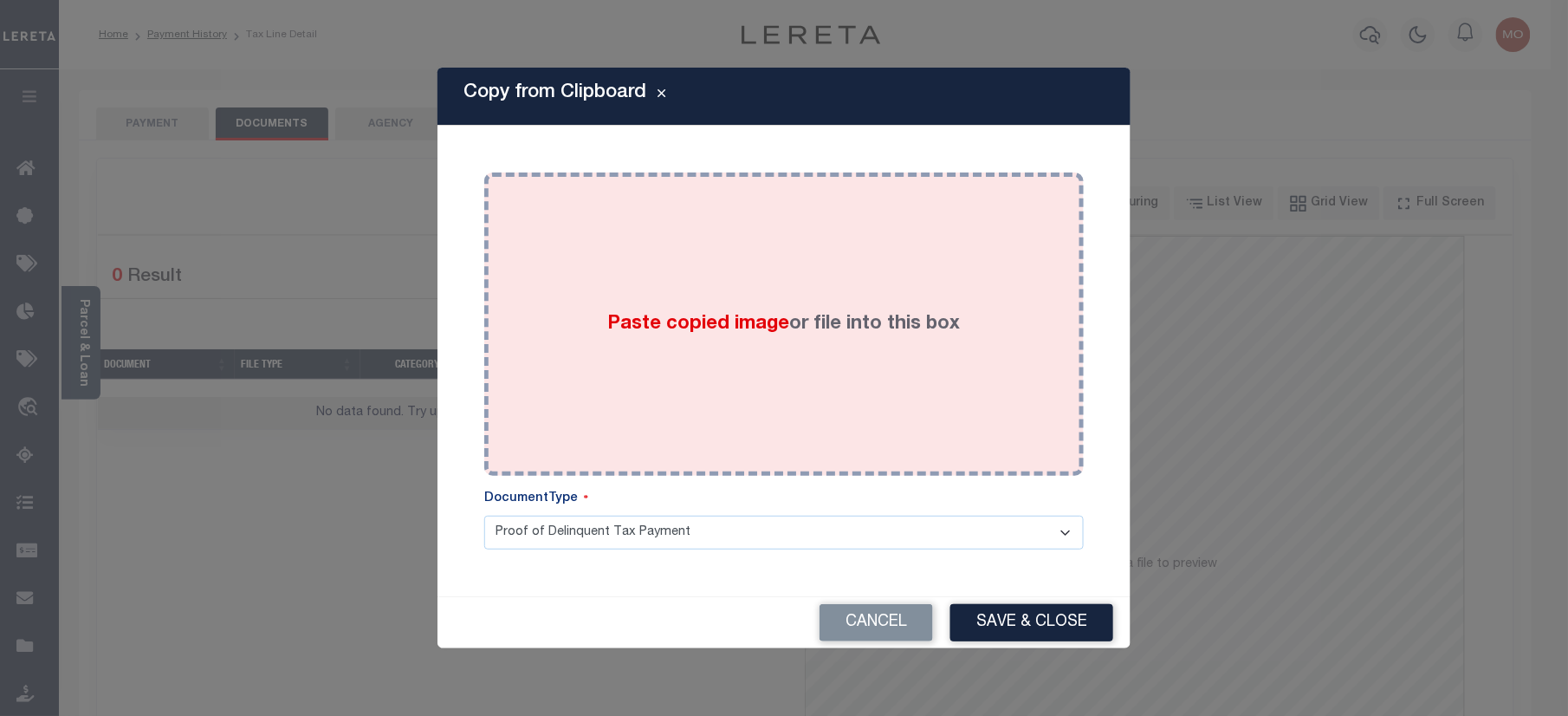
click at [677, 340] on div "Paste copied image or file into this box" at bounding box center [784, 323] width 574 height 277
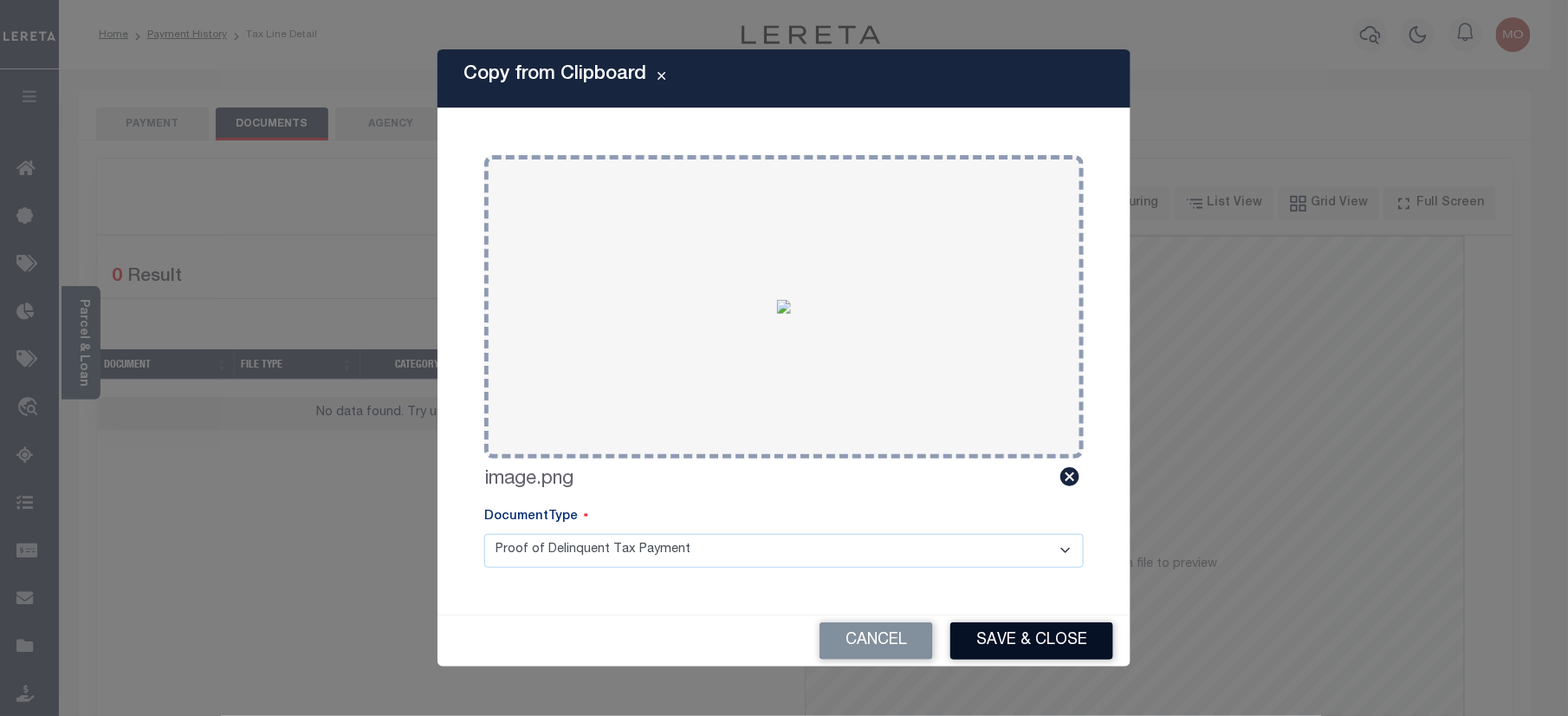
click at [1027, 634] on button "Save & Close" at bounding box center [1032, 640] width 163 height 37
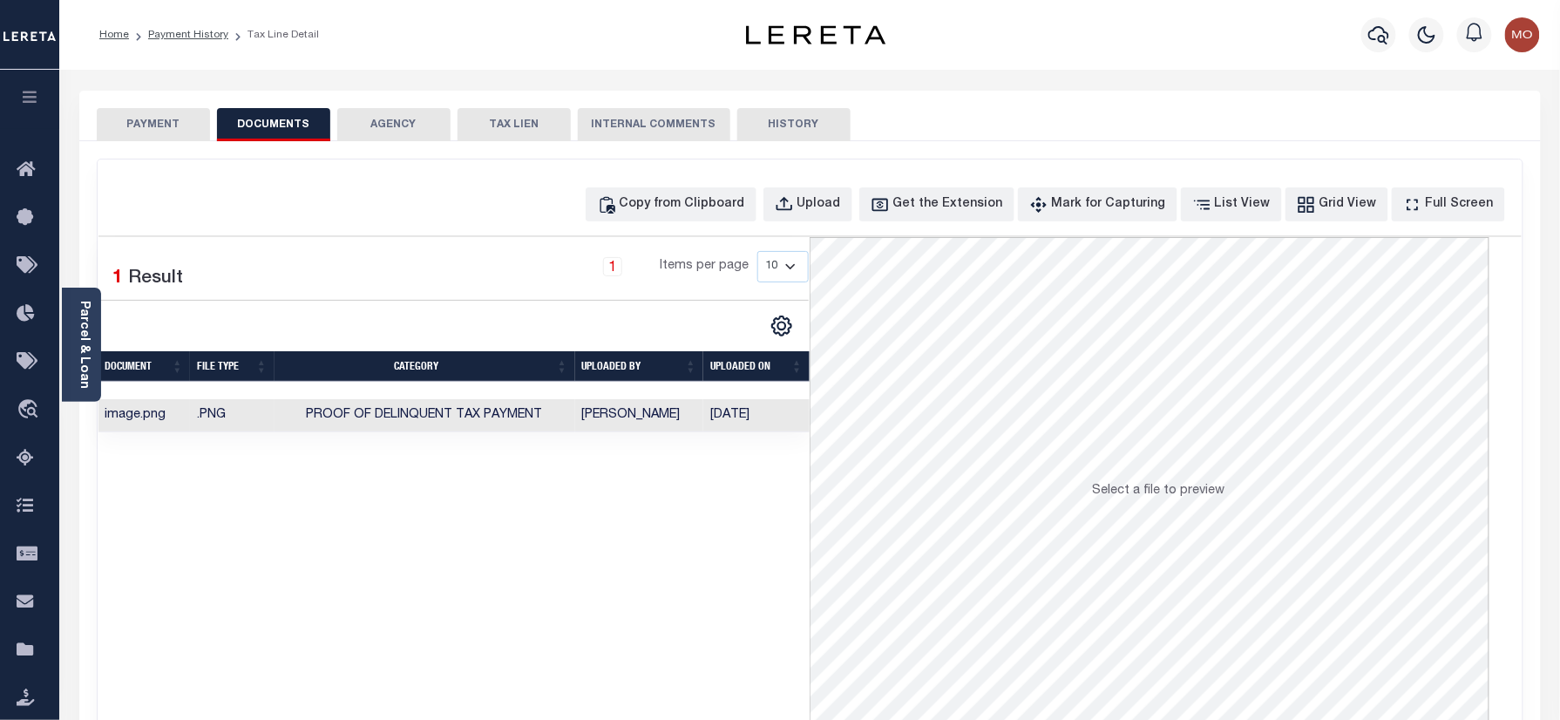
click at [154, 124] on button "PAYMENT" at bounding box center [153, 124] width 113 height 33
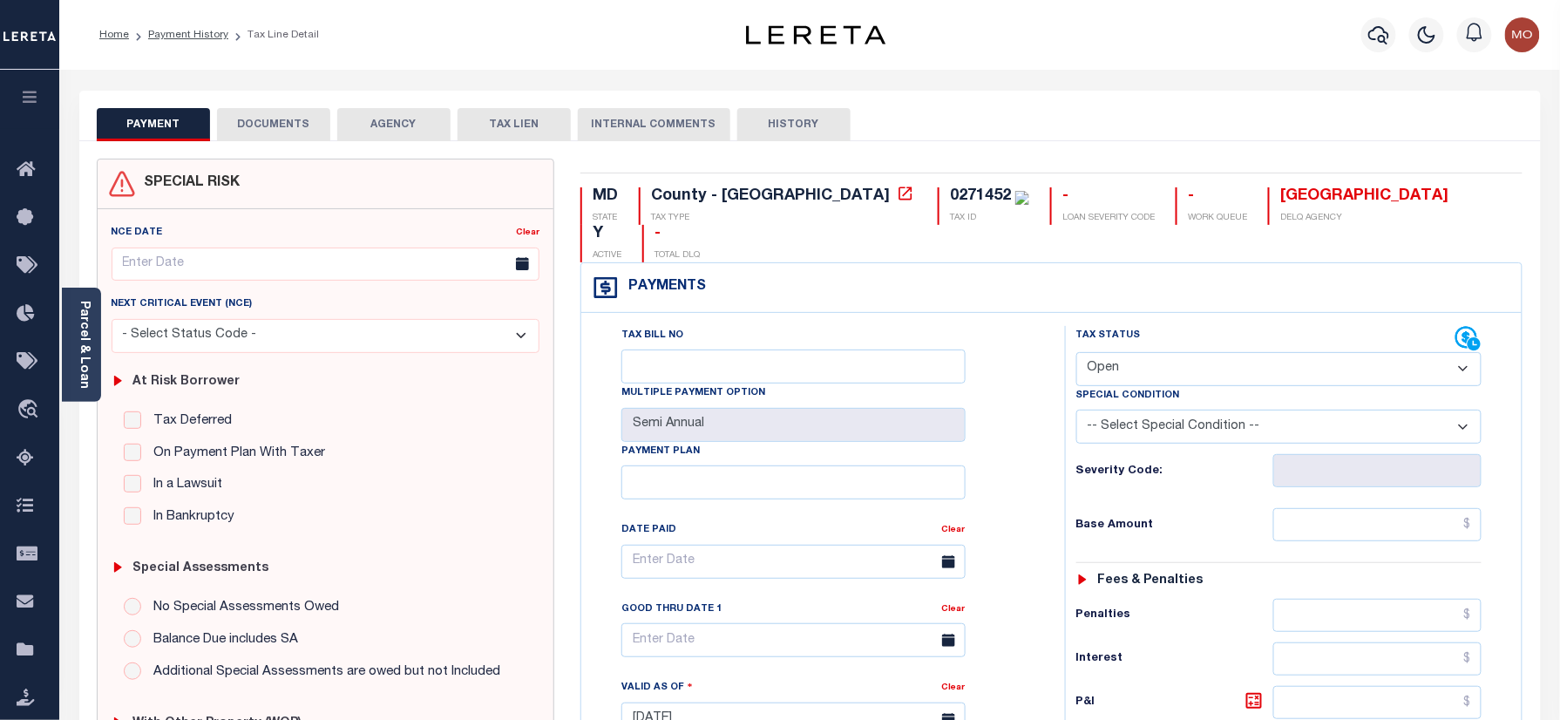
click at [1155, 352] on select "- Select Status Code - Open Due/Unpaid Paid Incomplete No Tax Due Internal Refu…" at bounding box center [1279, 369] width 406 height 34
select select "PYD"
click at [1076, 352] on select "- Select Status Code - Open Due/Unpaid Paid Incomplete No Tax Due Internal Refu…" at bounding box center [1279, 369] width 406 height 34
type input "[DATE]"
click at [1021, 429] on div "Tax Bill No Multiple Payment Option Semi Annual Payment Plan Clear Clear Valid …" at bounding box center [819, 570] width 440 height 489
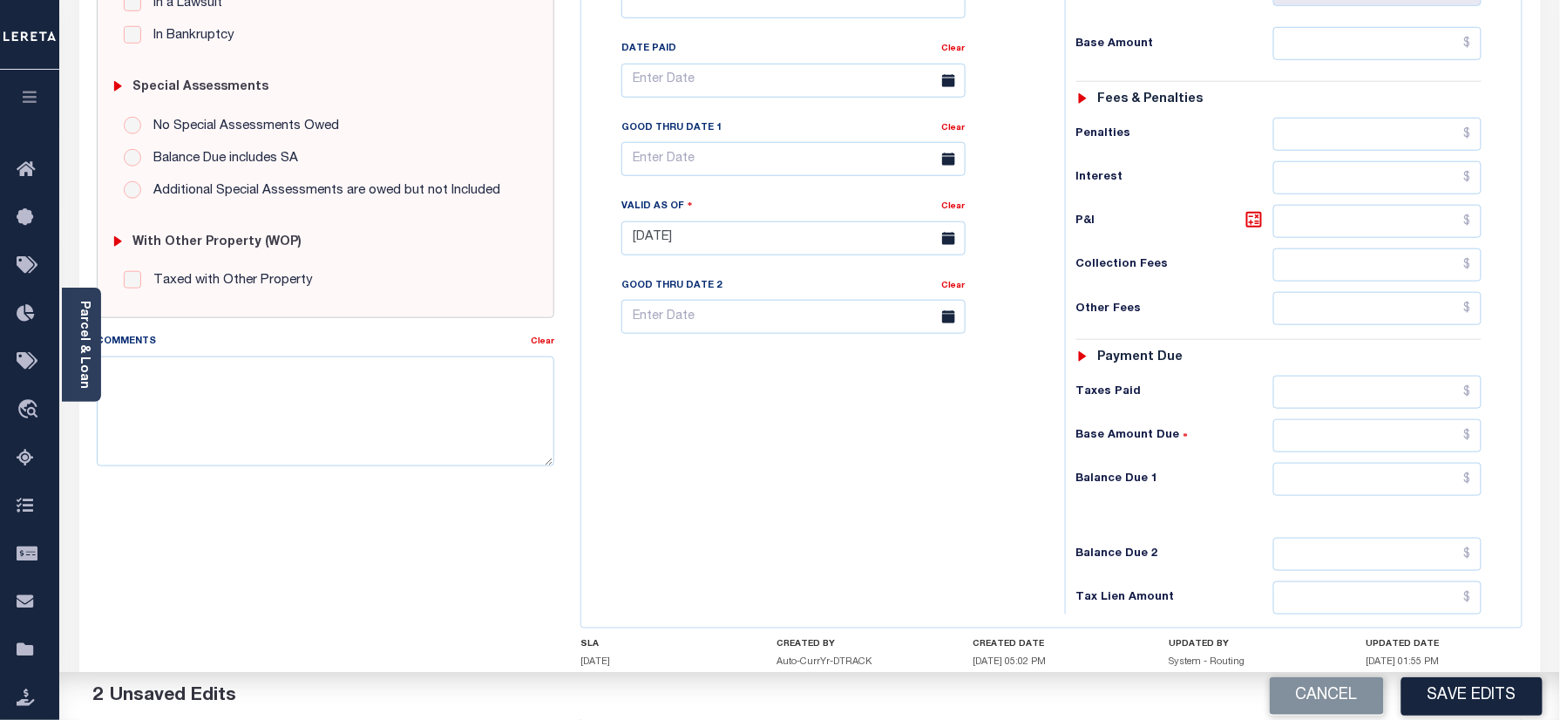
scroll to position [568, 0]
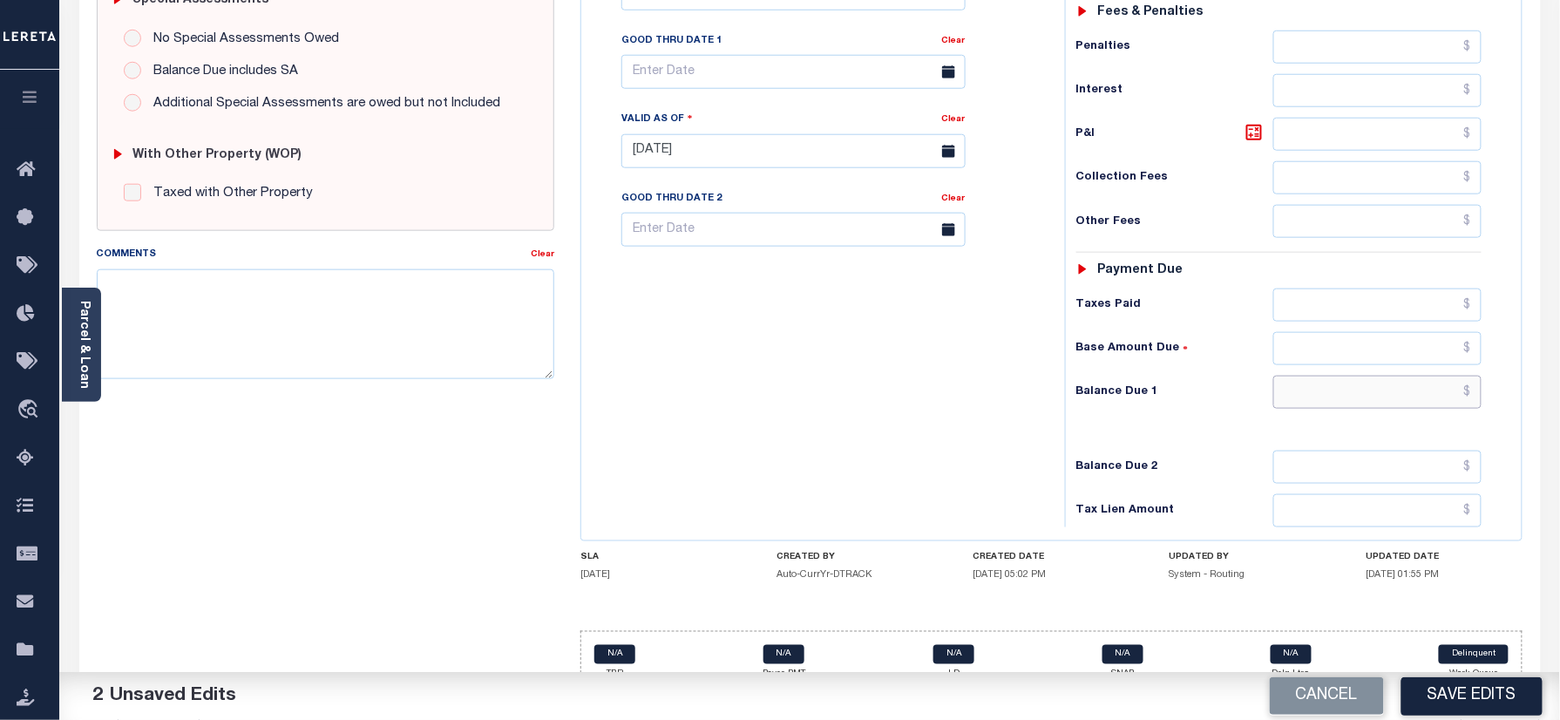
click at [1322, 376] on input "text" at bounding box center [1377, 392] width 209 height 33
type input "$0.00"
click at [1447, 687] on button "Save Edits" at bounding box center [1471, 695] width 141 height 37
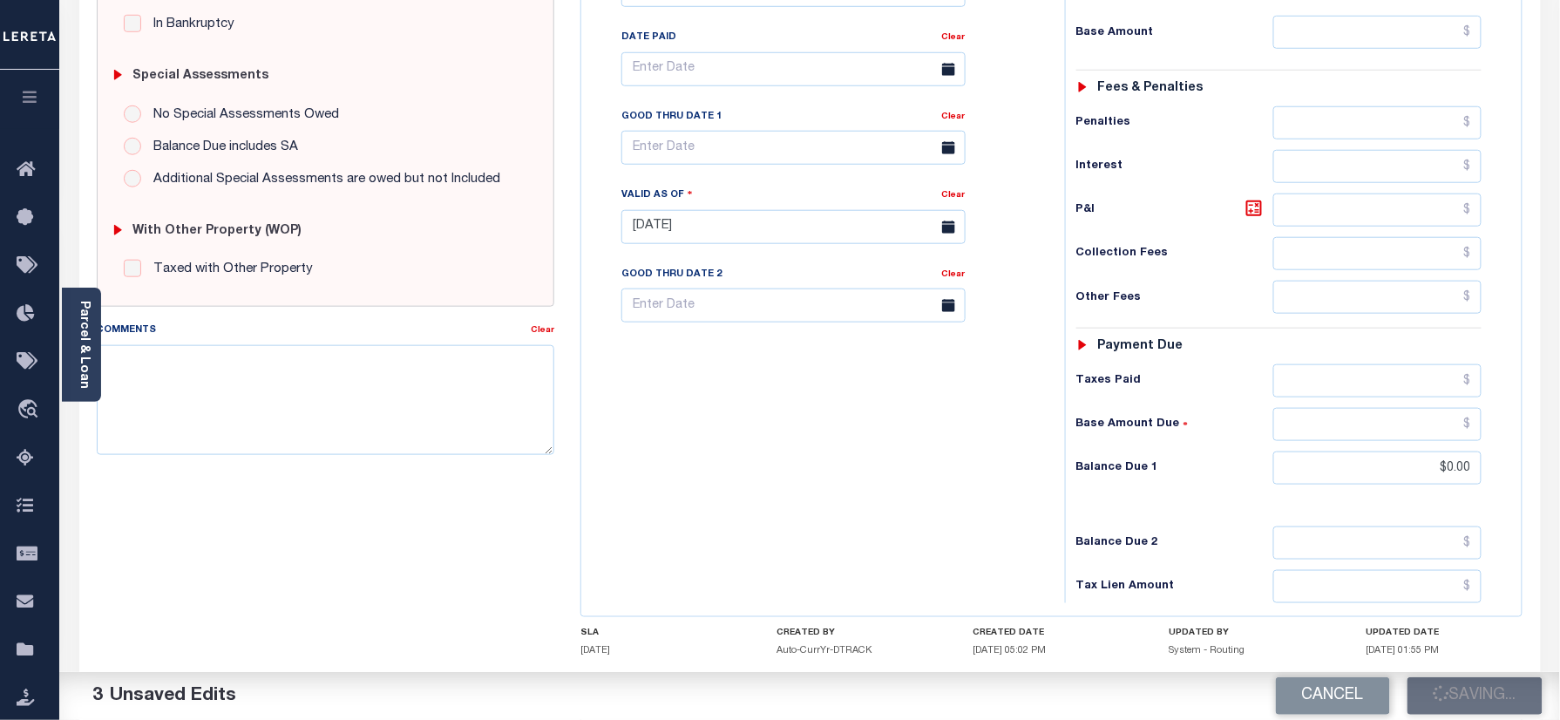
scroll to position [451, 0]
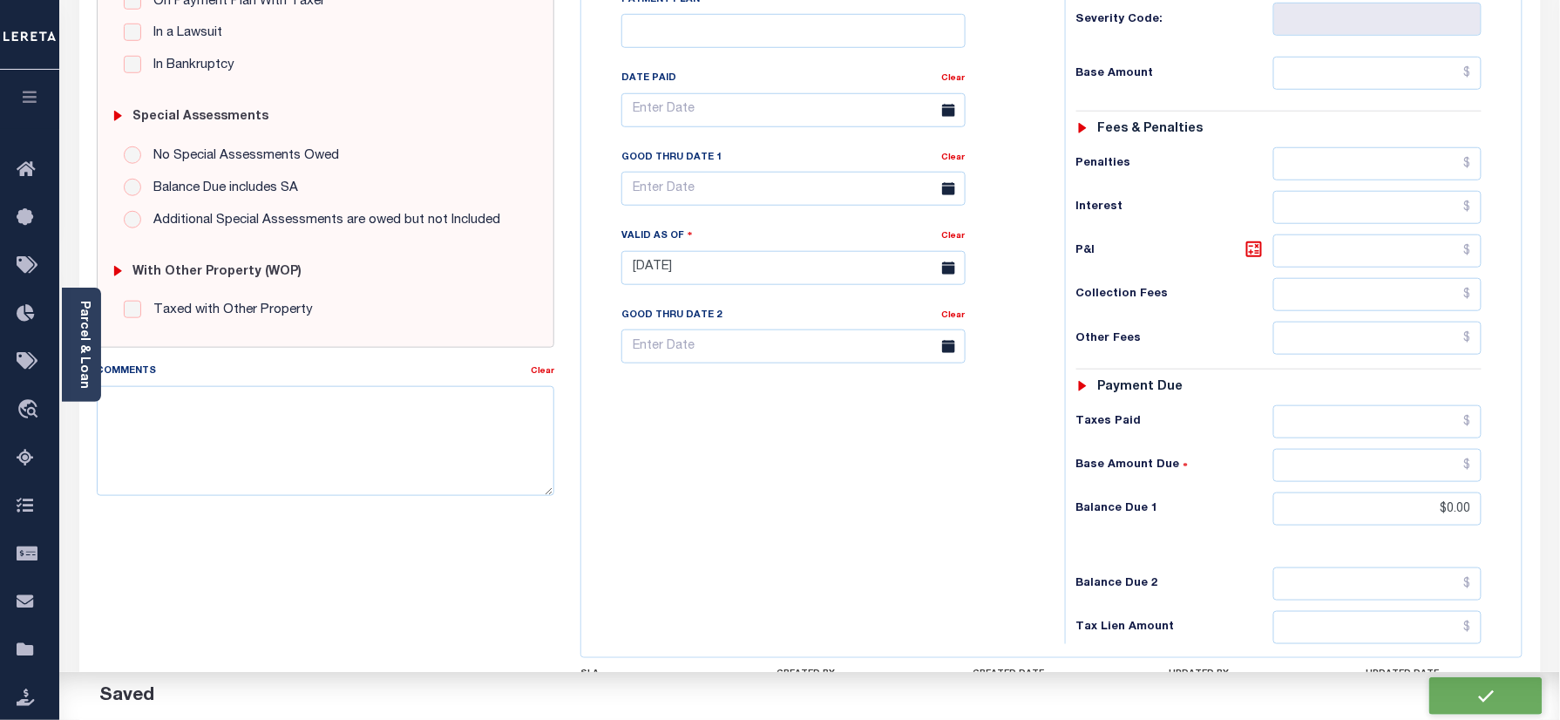
checkbox input "false"
type input "$0"
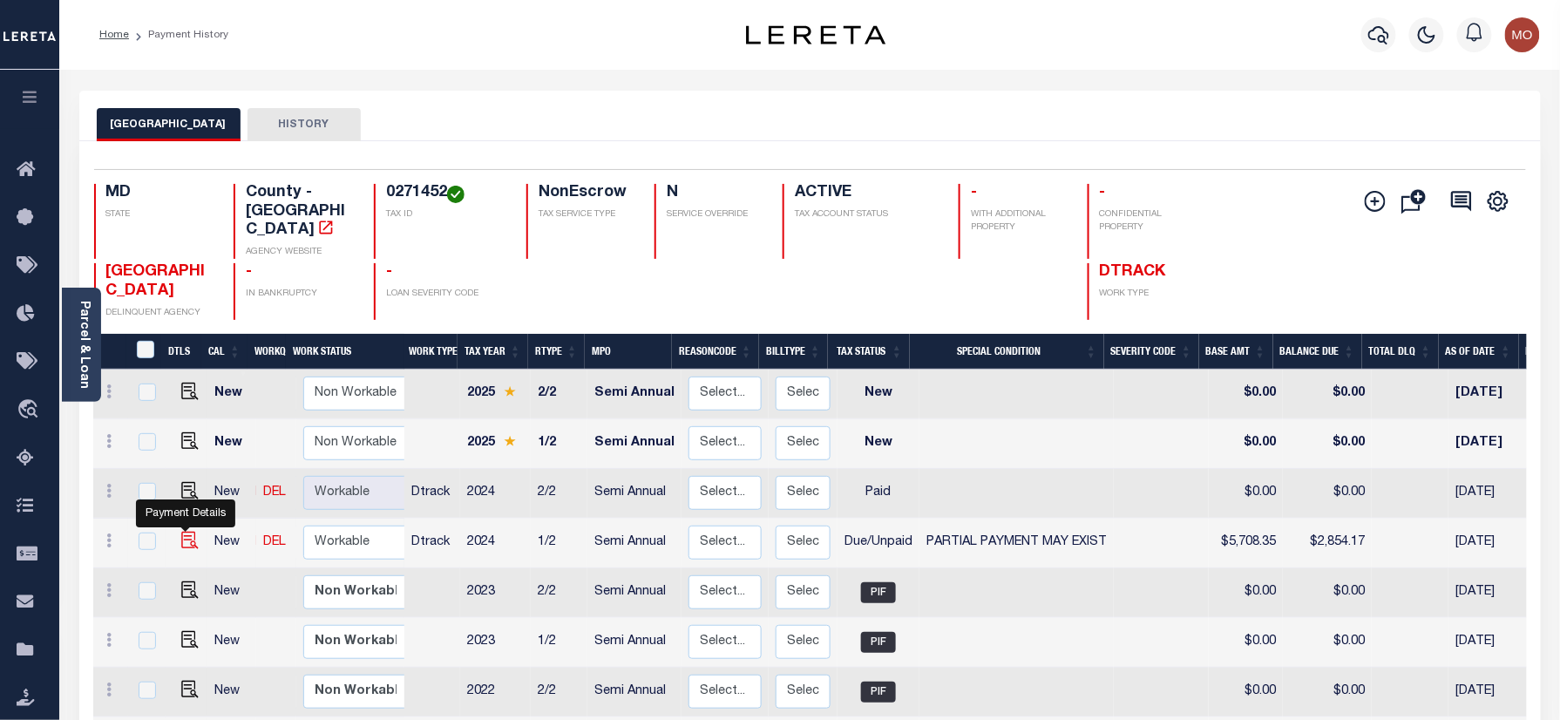
click at [186, 548] on img "" at bounding box center [189, 540] width 17 height 17
checkbox input "true"
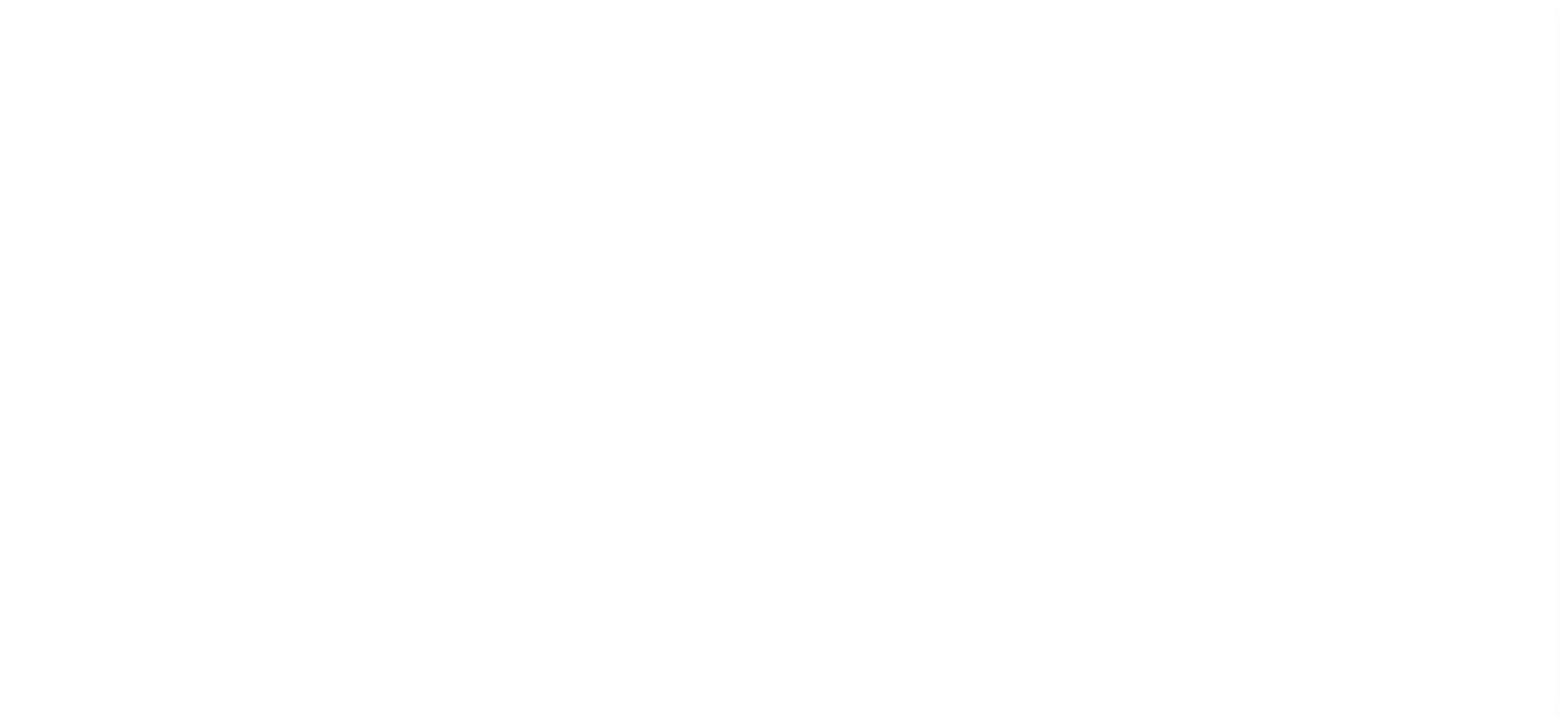
select select "DUE"
select select "15"
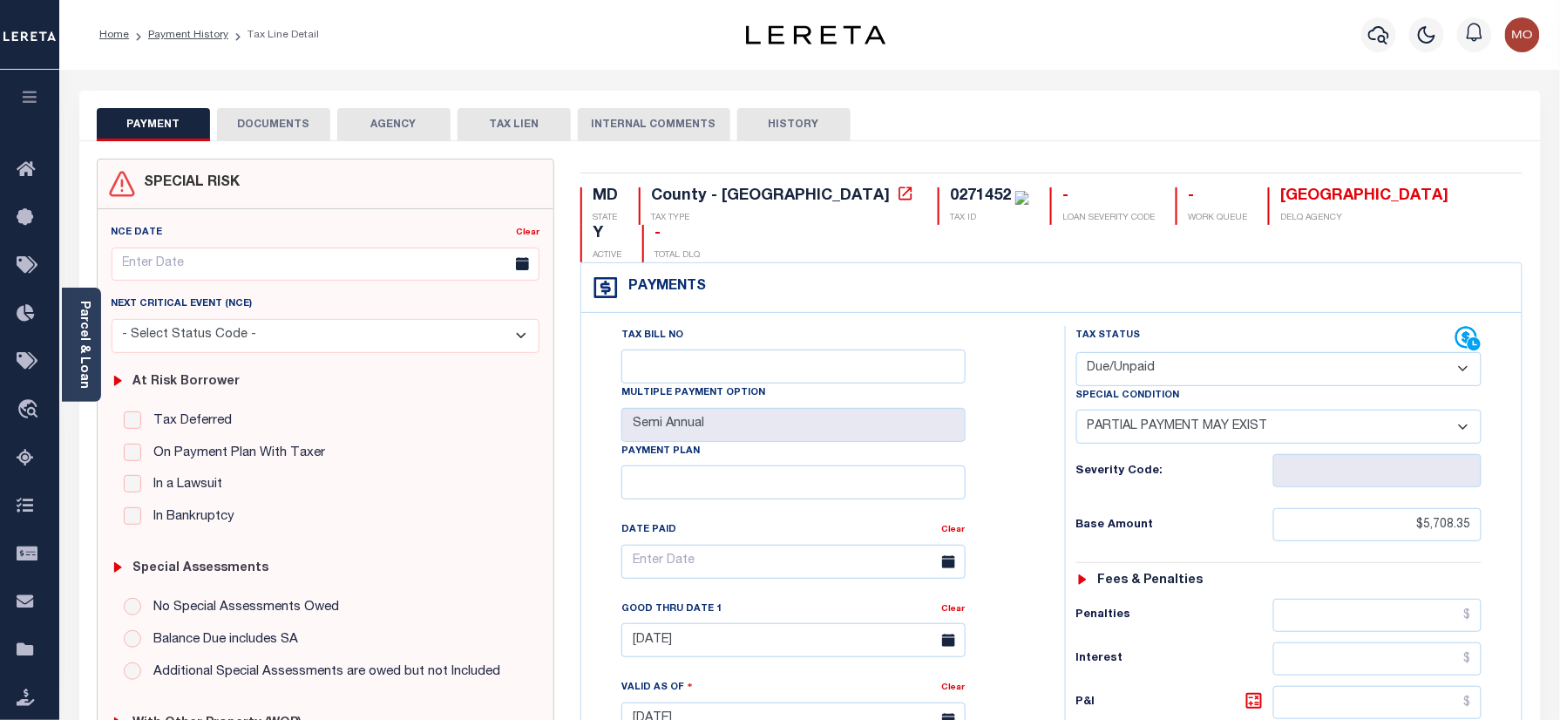
click at [1135, 352] on select "- Select Status Code - Open Due/Unpaid Paid Incomplete No Tax Due Internal Refu…" at bounding box center [1279, 369] width 406 height 34
select select "PYD"
click at [1076, 352] on select "- Select Status Code - Open Due/Unpaid Paid Incomplete No Tax Due Internal Refu…" at bounding box center [1279, 369] width 406 height 34
select select "0"
type input "[DATE]"
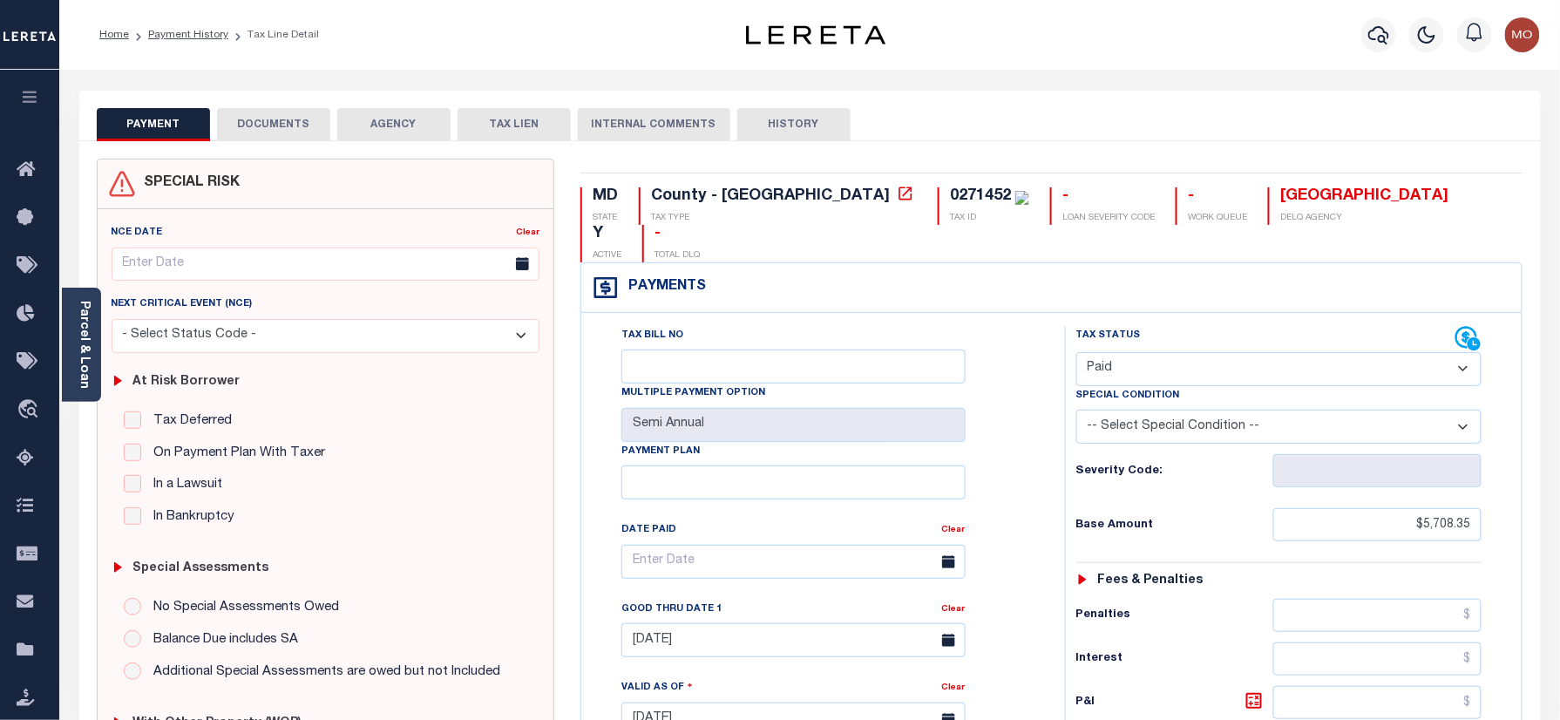
click at [1043, 444] on div "Tax Bill No Multiple Payment Option Semi Annual Payment Plan Clear" at bounding box center [819, 711] width 466 height 770
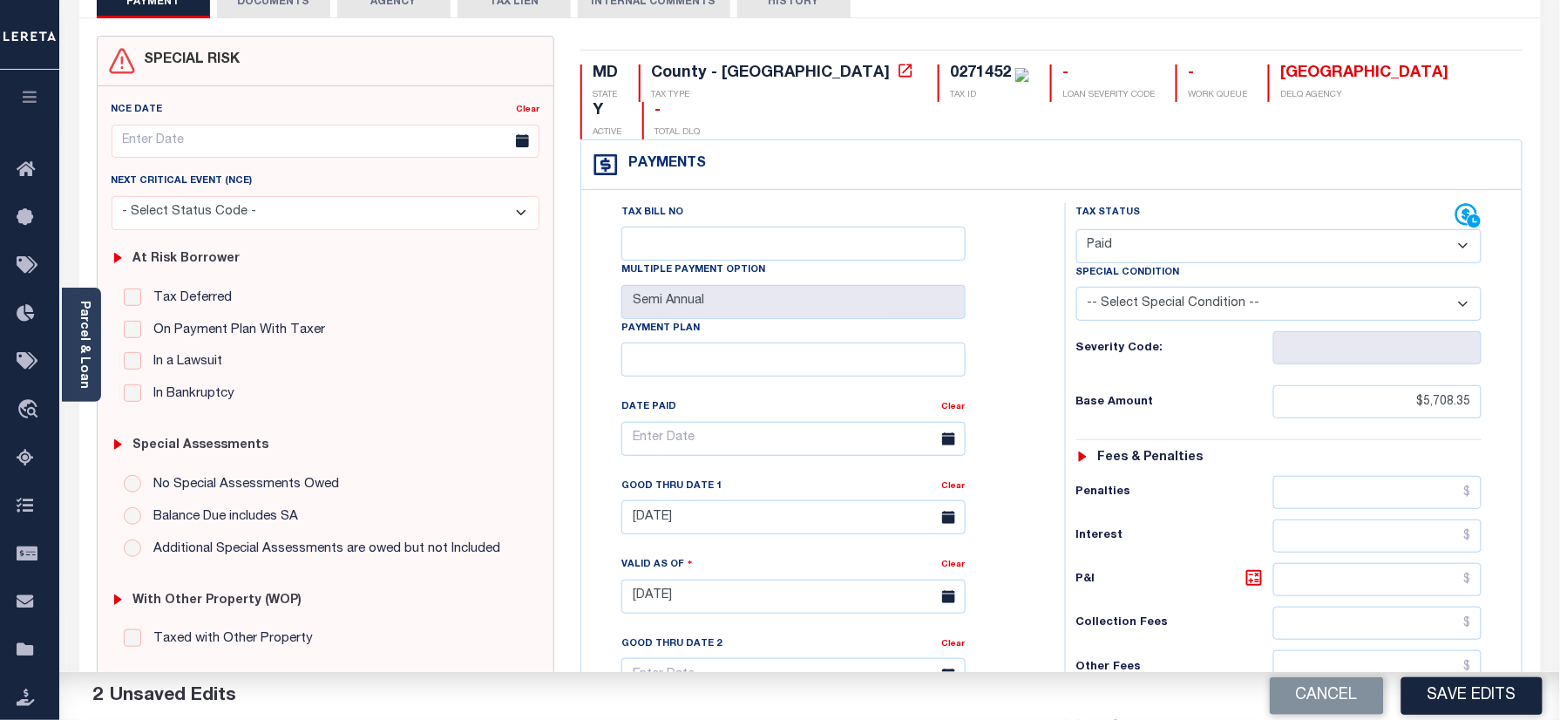
scroll to position [232, 0]
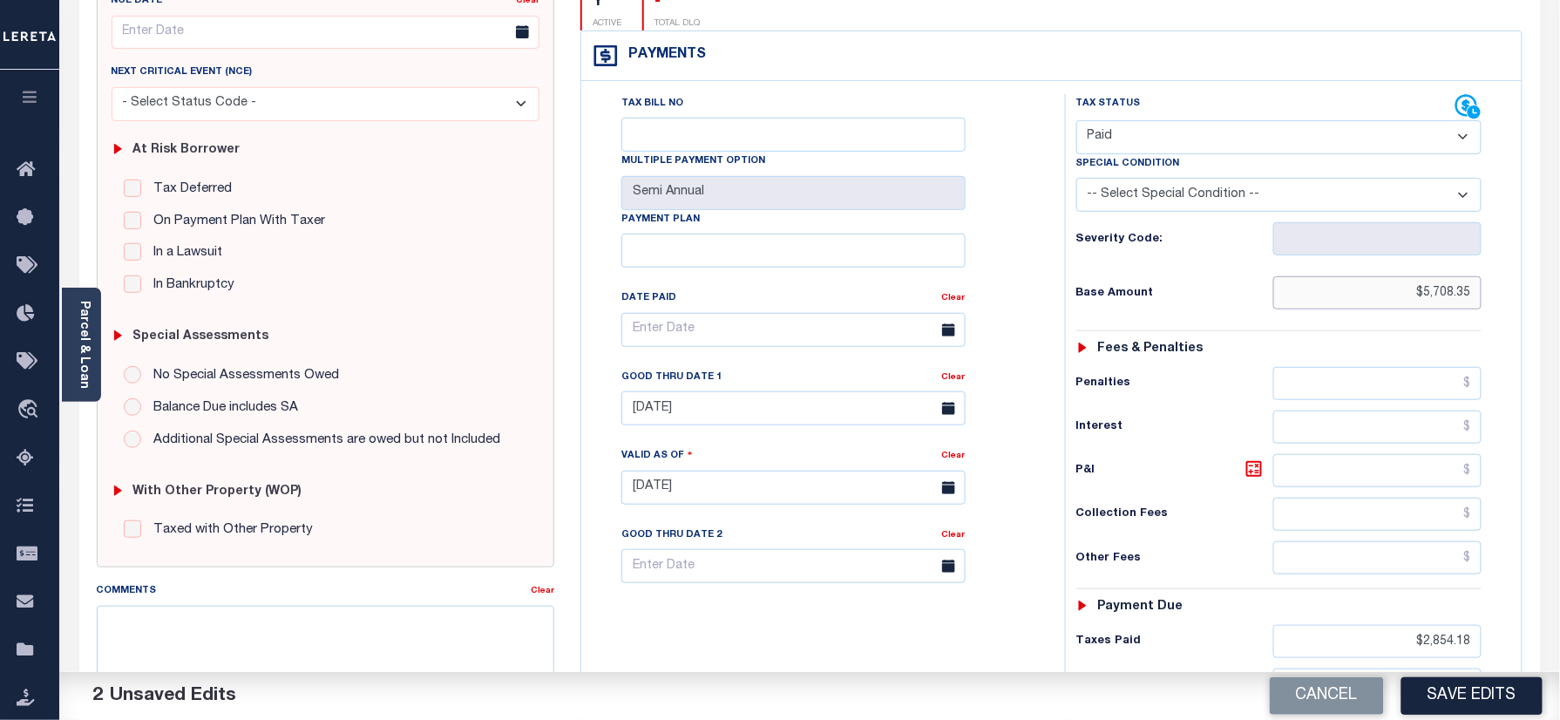
drag, startPoint x: 1385, startPoint y: 265, endPoint x: 1464, endPoint y: 401, distance: 157.4
click at [1559, 283] on html "Home Payment History Tax Line Detail" at bounding box center [780, 428] width 1560 height 1321
drag, startPoint x: 1381, startPoint y: 620, endPoint x: 1361, endPoint y: 563, distance: 60.9
click at [1559, 627] on html "Home Payment History Tax Line Detail" at bounding box center [780, 428] width 1560 height 1321
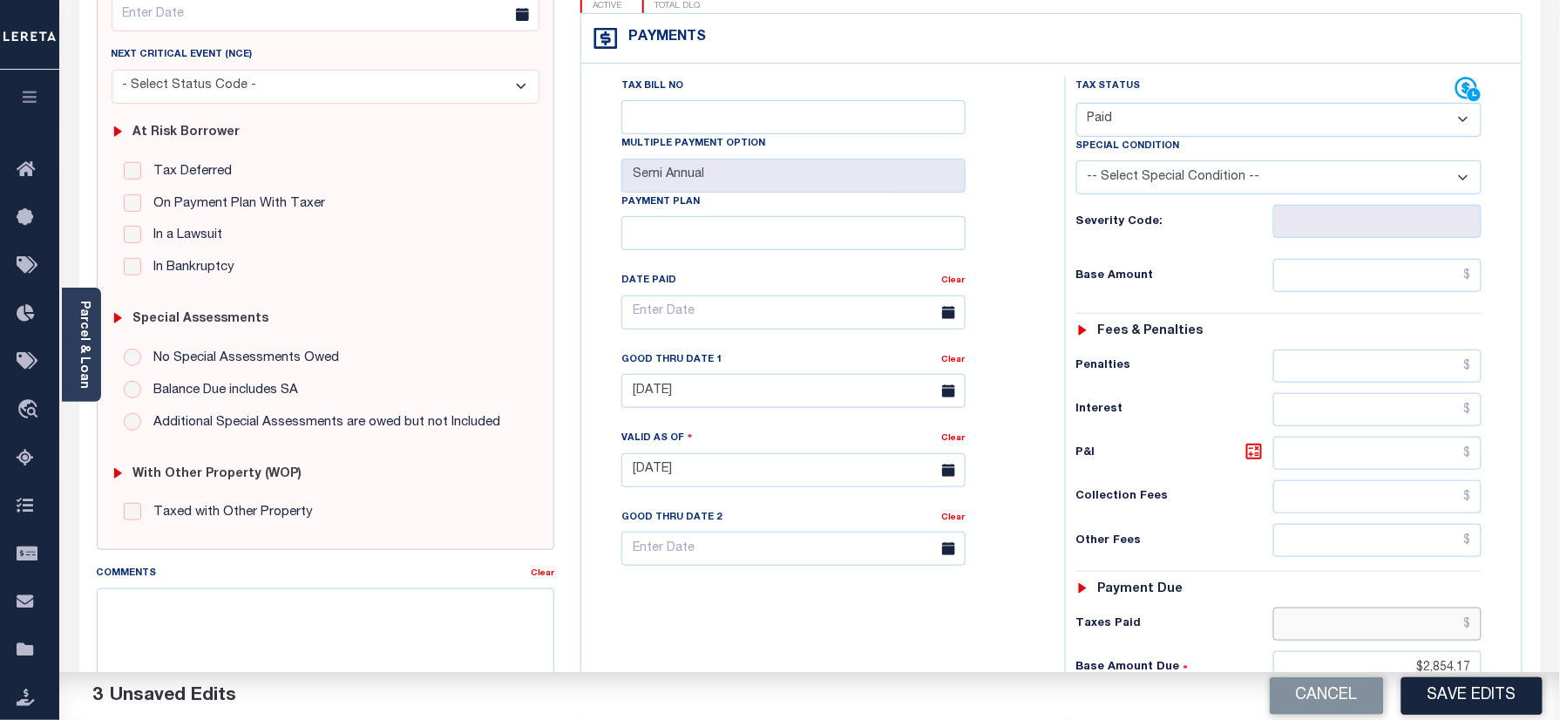
scroll to position [576, 0]
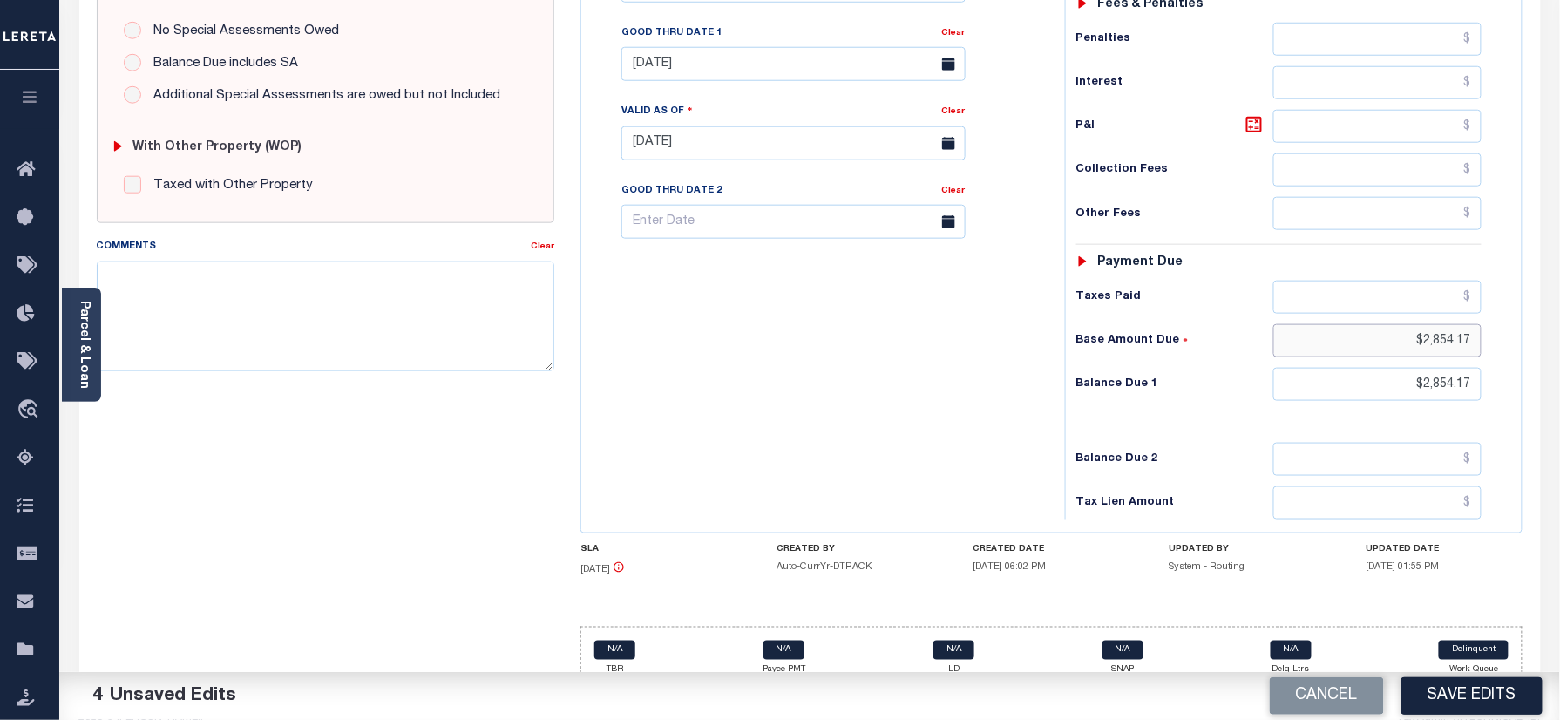
drag, startPoint x: 1386, startPoint y: 308, endPoint x: 1563, endPoint y: 309, distance: 177.8
click at [1559, 322] on html "Home Payment History Tax Line Detail" at bounding box center [780, 84] width 1560 height 1321
drag, startPoint x: 1399, startPoint y: 361, endPoint x: 1262, endPoint y: 354, distance: 137.0
click at [1559, 378] on html "Home Payment History Tax Line Detail" at bounding box center [780, 84] width 1560 height 1321
type input "$0.00"
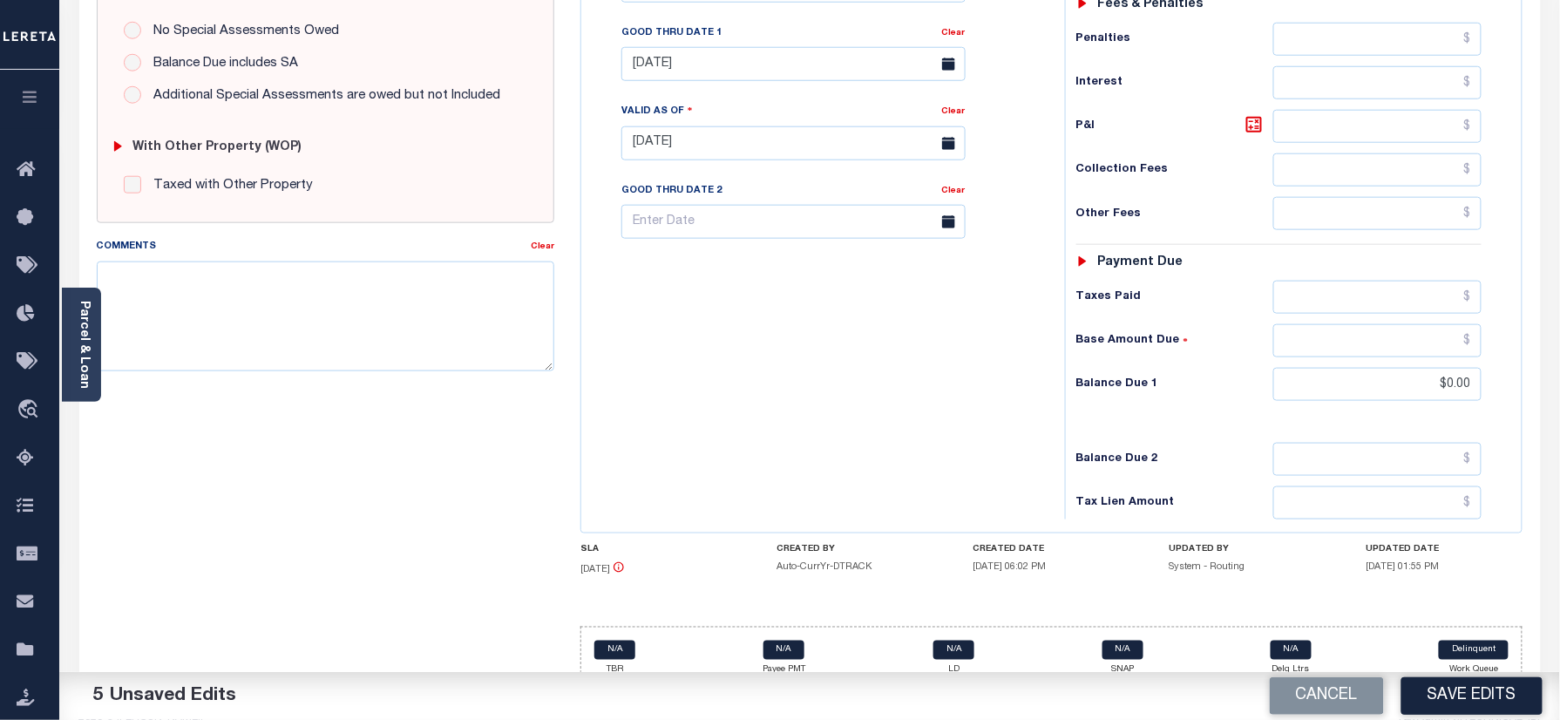
click at [901, 429] on div "Tax Bill No Multiple Payment Option Semi Annual Payment Plan Clear" at bounding box center [819, 135] width 466 height 770
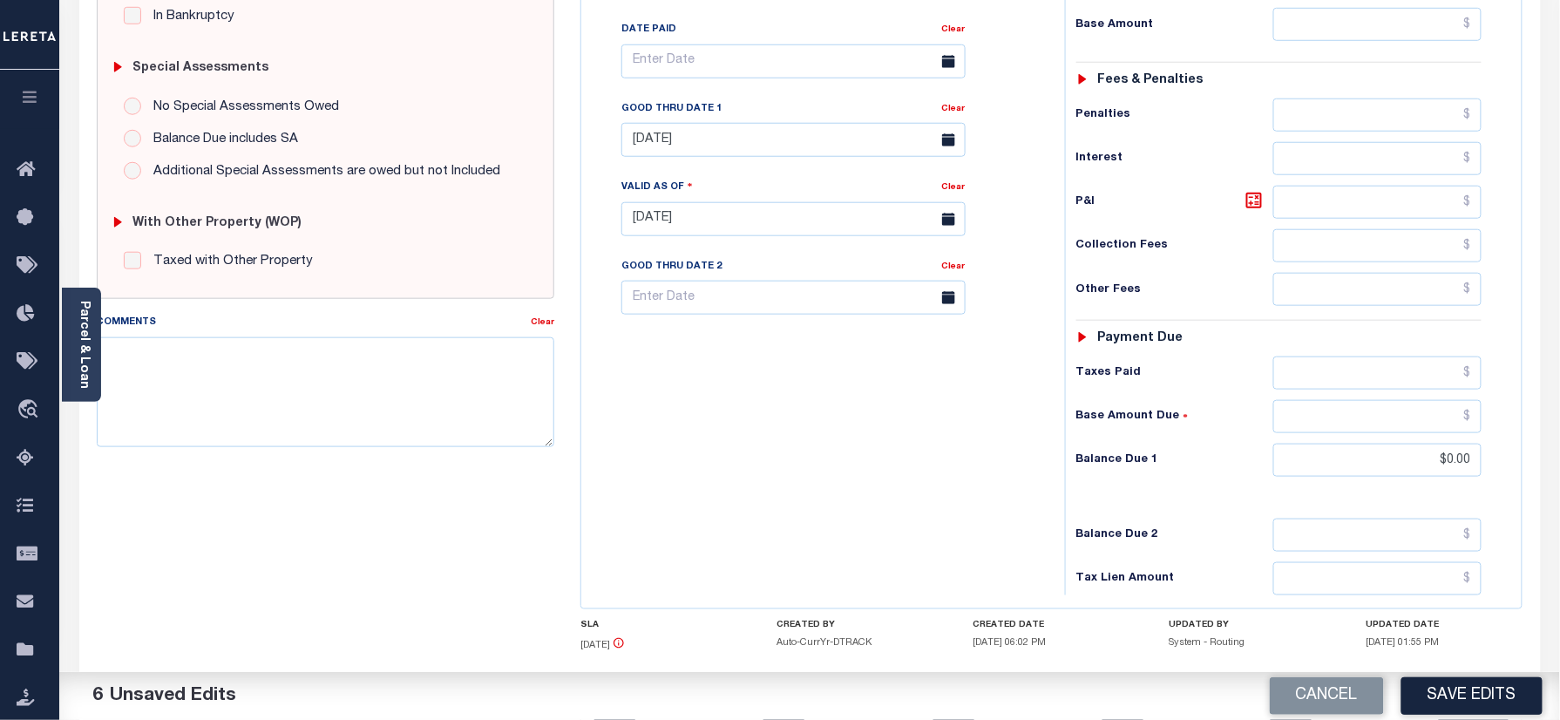
scroll to position [460, 0]
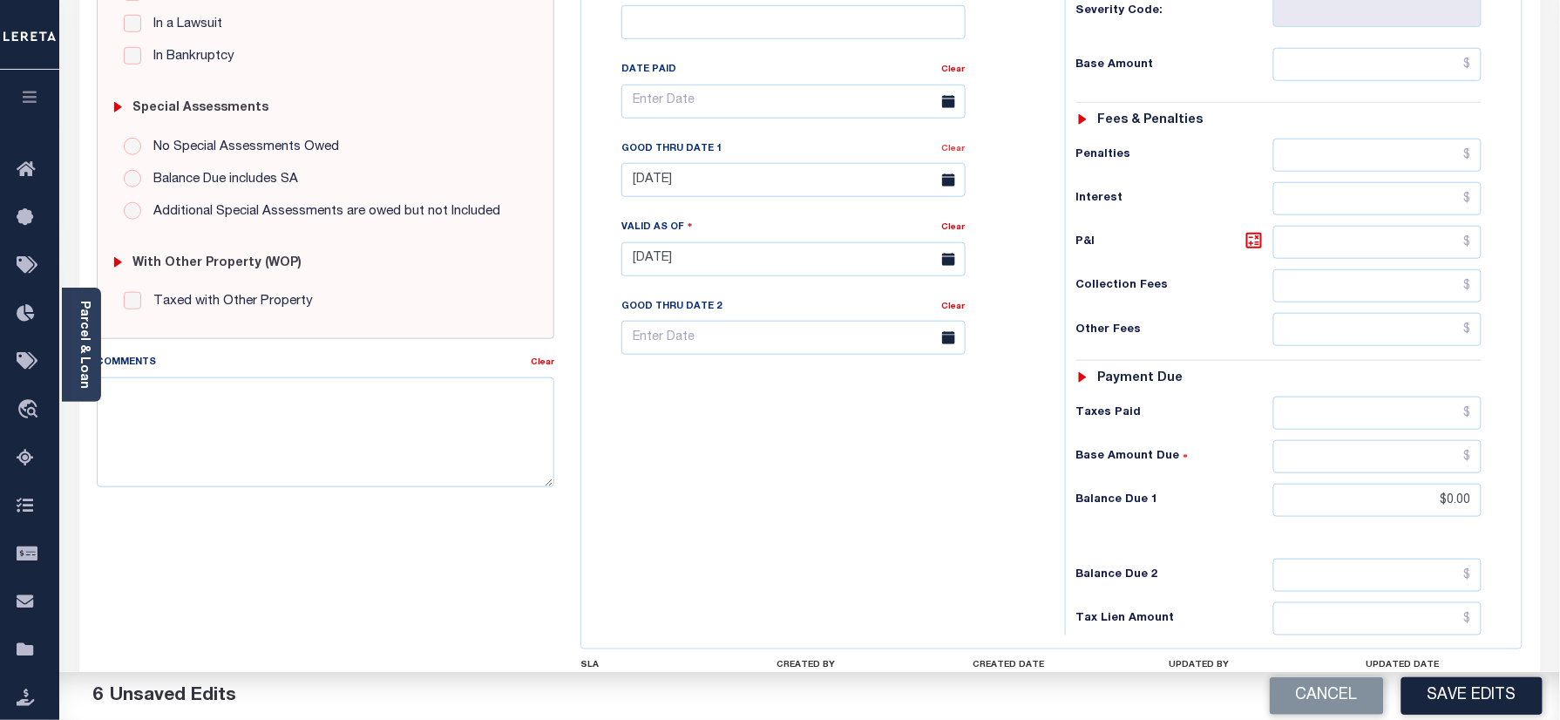
click at [962, 145] on link "Clear" at bounding box center [954, 149] width 24 height 9
click at [1054, 132] on div "Tax Status Status" at bounding box center [1285, 251] width 466 height 770
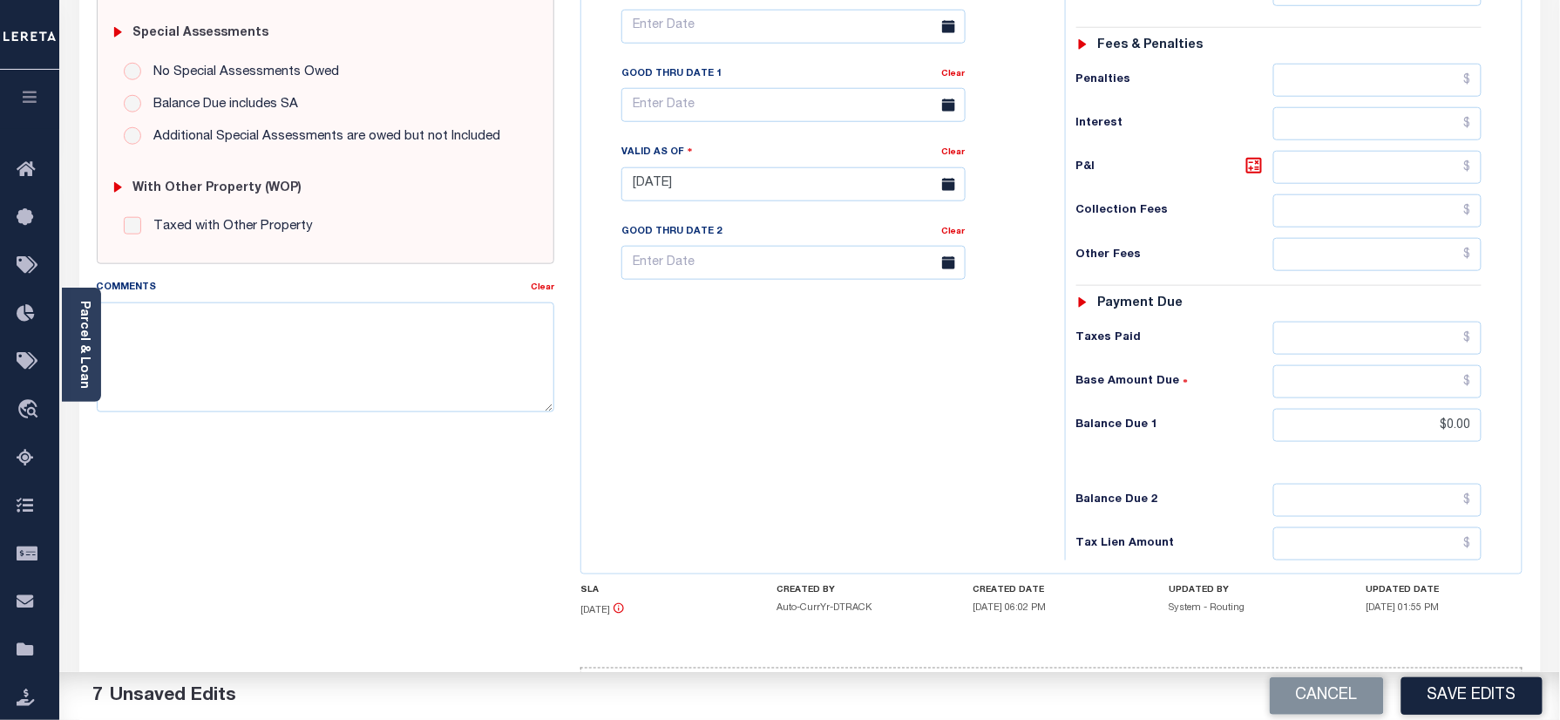
scroll to position [576, 0]
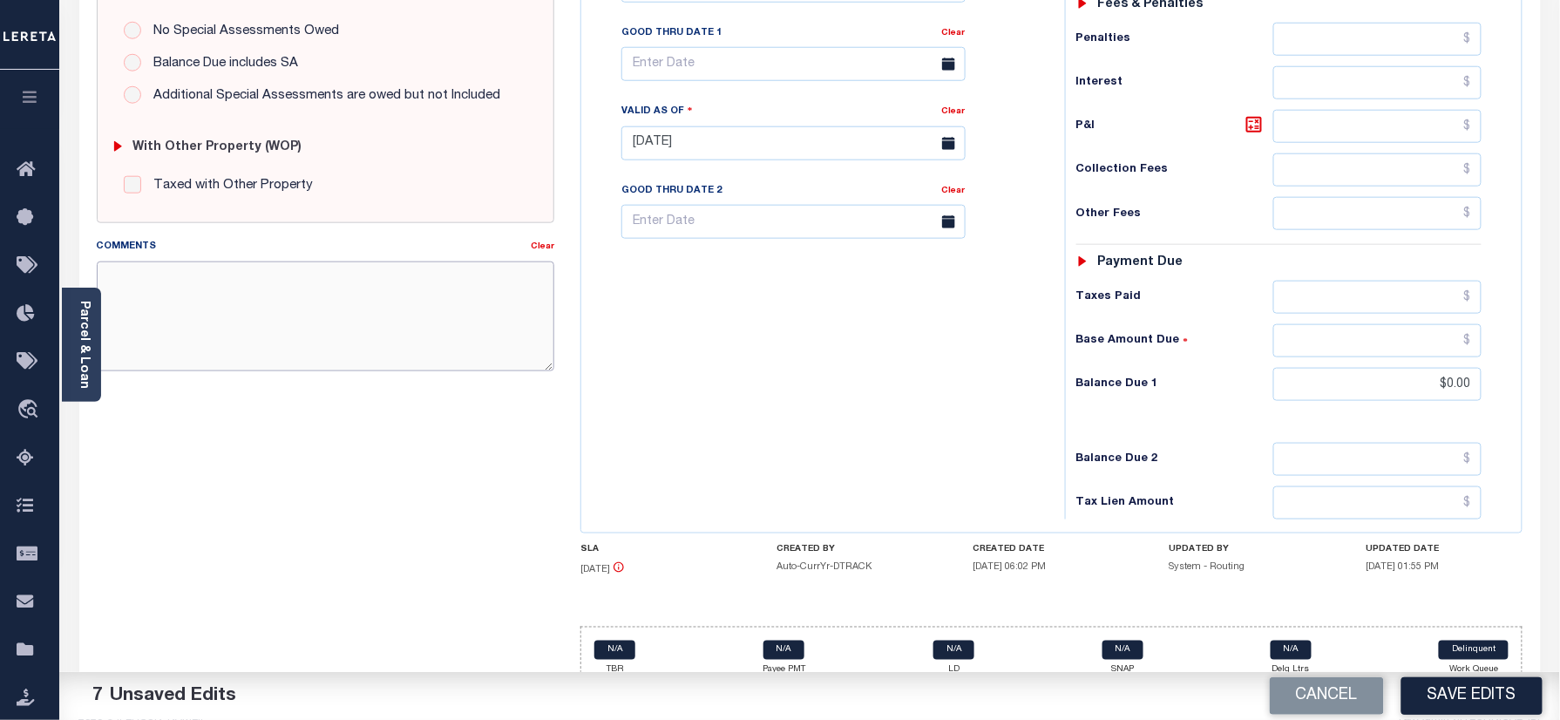
click at [356, 317] on textarea "Comments" at bounding box center [326, 316] width 458 height 110
type textarea "Refer 2024 2/2 year for doc"
click at [1480, 708] on button "Save Edits" at bounding box center [1471, 695] width 141 height 37
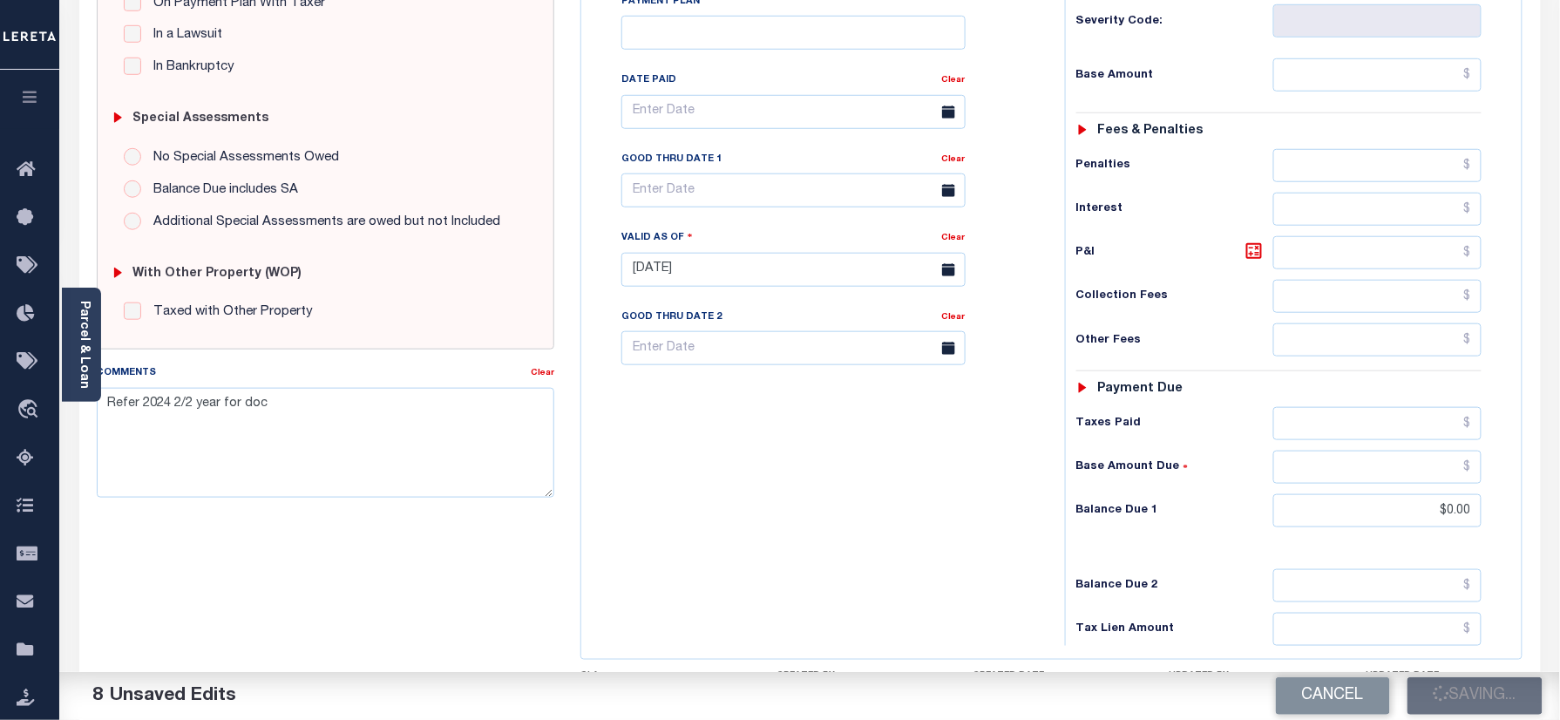
scroll to position [343, 0]
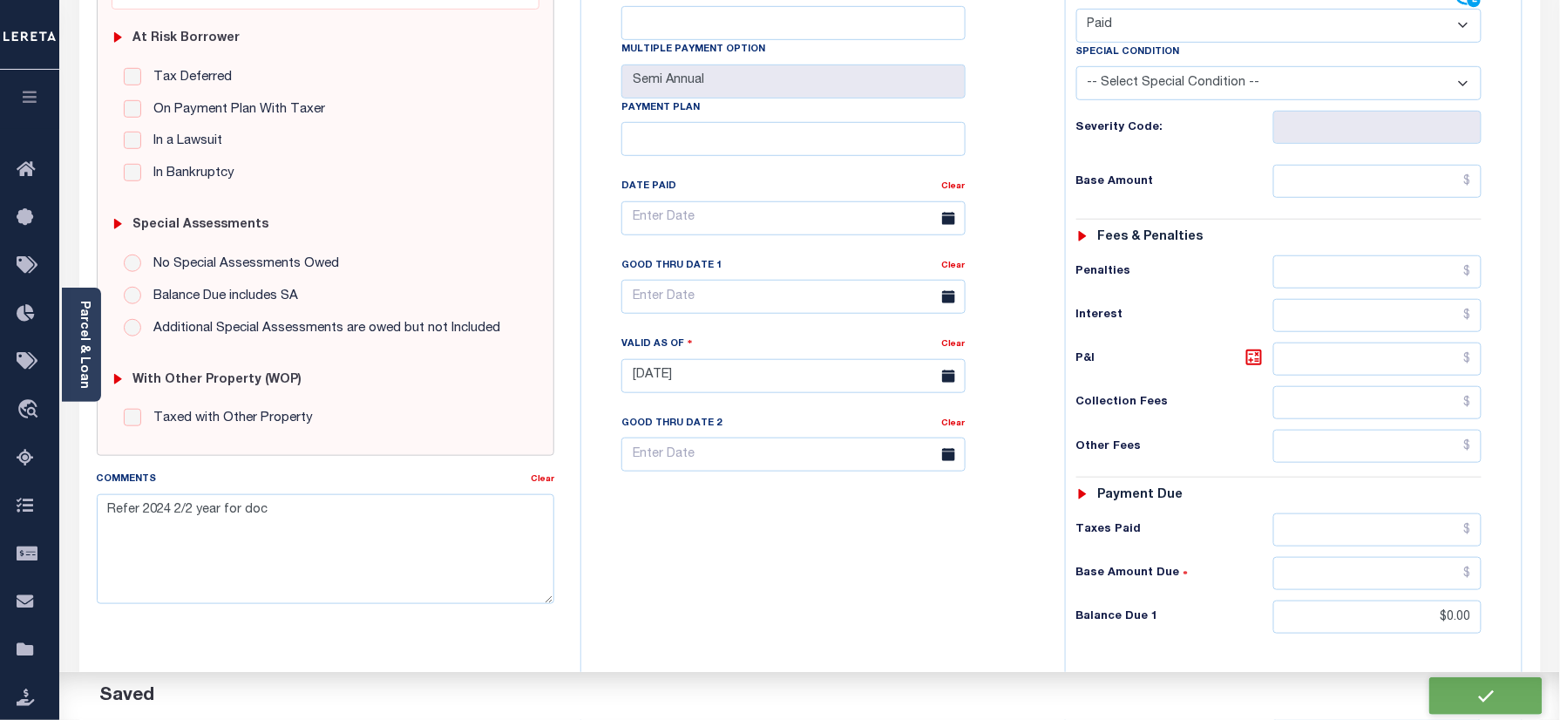
checkbox input "false"
type input "$0"
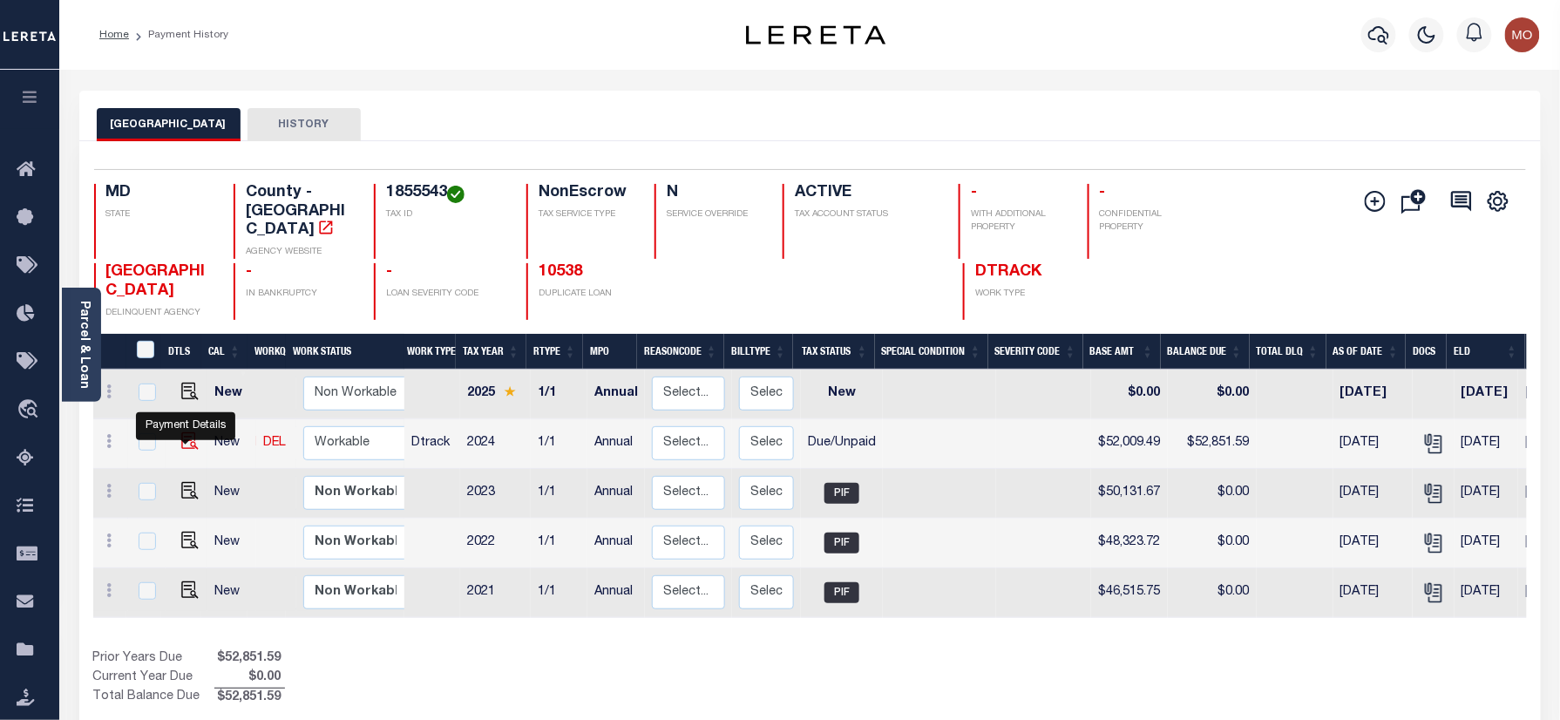
click at [181, 450] on img "" at bounding box center [189, 440] width 17 height 17
checkbox input "true"
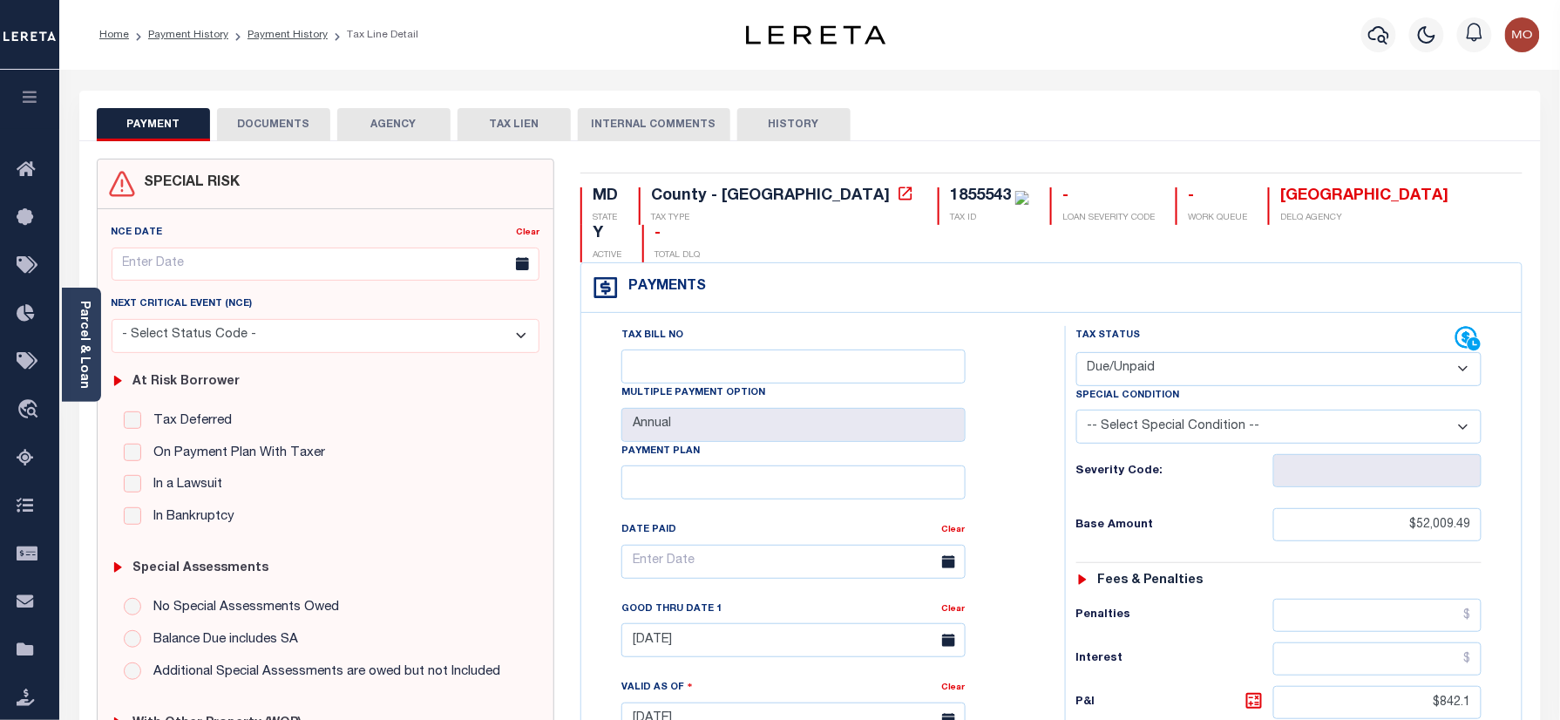
click at [950, 203] on div "1855543" at bounding box center [980, 196] width 61 height 16
copy div "1855543"
drag, startPoint x: 1163, startPoint y: 333, endPoint x: 1163, endPoint y: 353, distance: 20.0
click at [1163, 352] on select "- Select Status Code - Open Due/Unpaid Paid Incomplete No Tax Due Internal Refu…" at bounding box center [1279, 369] width 406 height 34
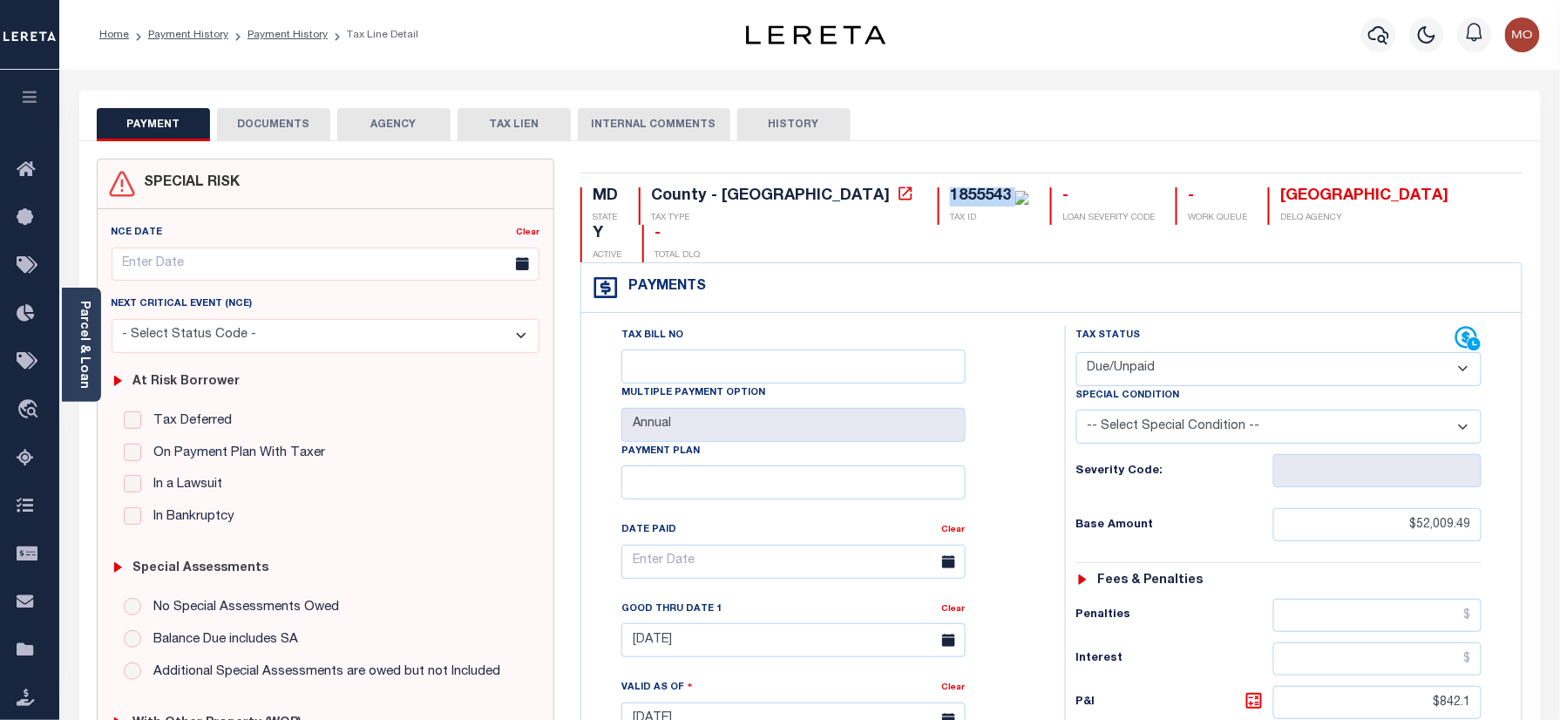
select select "PYD"
click at [1076, 352] on select "- Select Status Code - Open Due/Unpaid Paid Incomplete No Tax Due Internal Refu…" at bounding box center [1279, 369] width 406 height 34
type input "[DATE]"
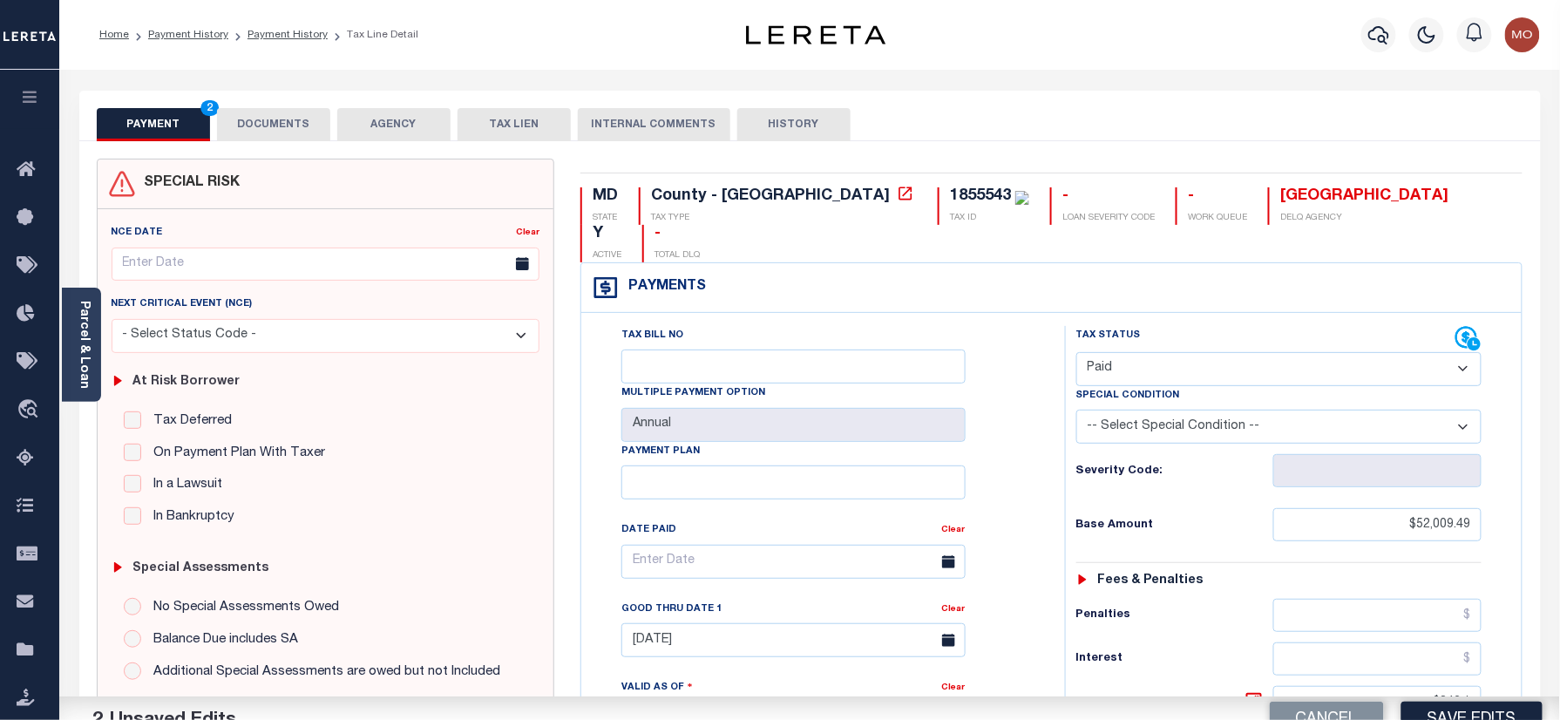
click at [1039, 444] on div "Tax Bill No Multiple Payment Option Annual Payment Plan Clear Clear 11/30/2024 …" at bounding box center [819, 570] width 440 height 489
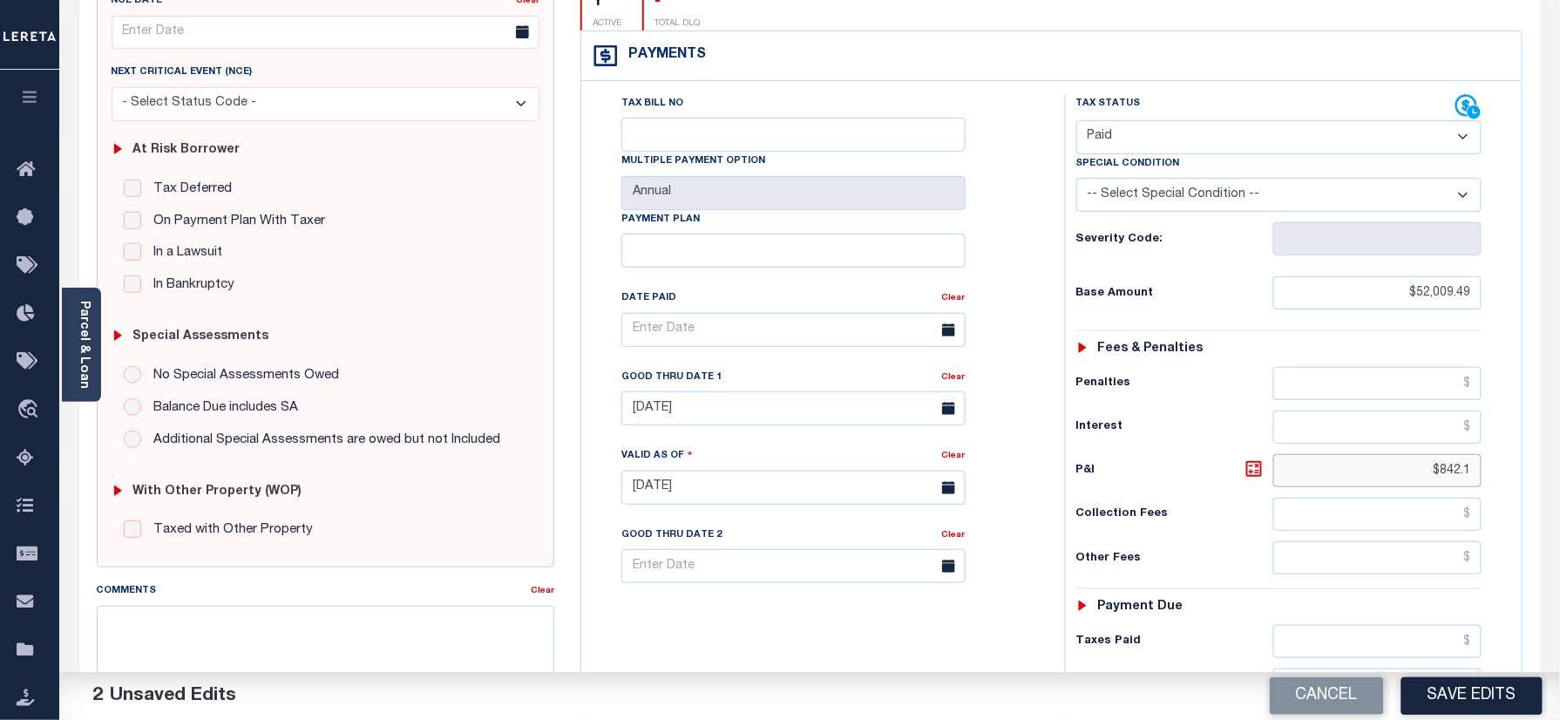
drag, startPoint x: 1458, startPoint y: 450, endPoint x: 1523, endPoint y: 439, distance: 66.2
click at [1535, 447] on div "MD STATE County - MD TAX TYPE 1855543 TAX ID - LOAN SEVERITY CODE - WORK QUEUE …" at bounding box center [1051, 488] width 968 height 1122
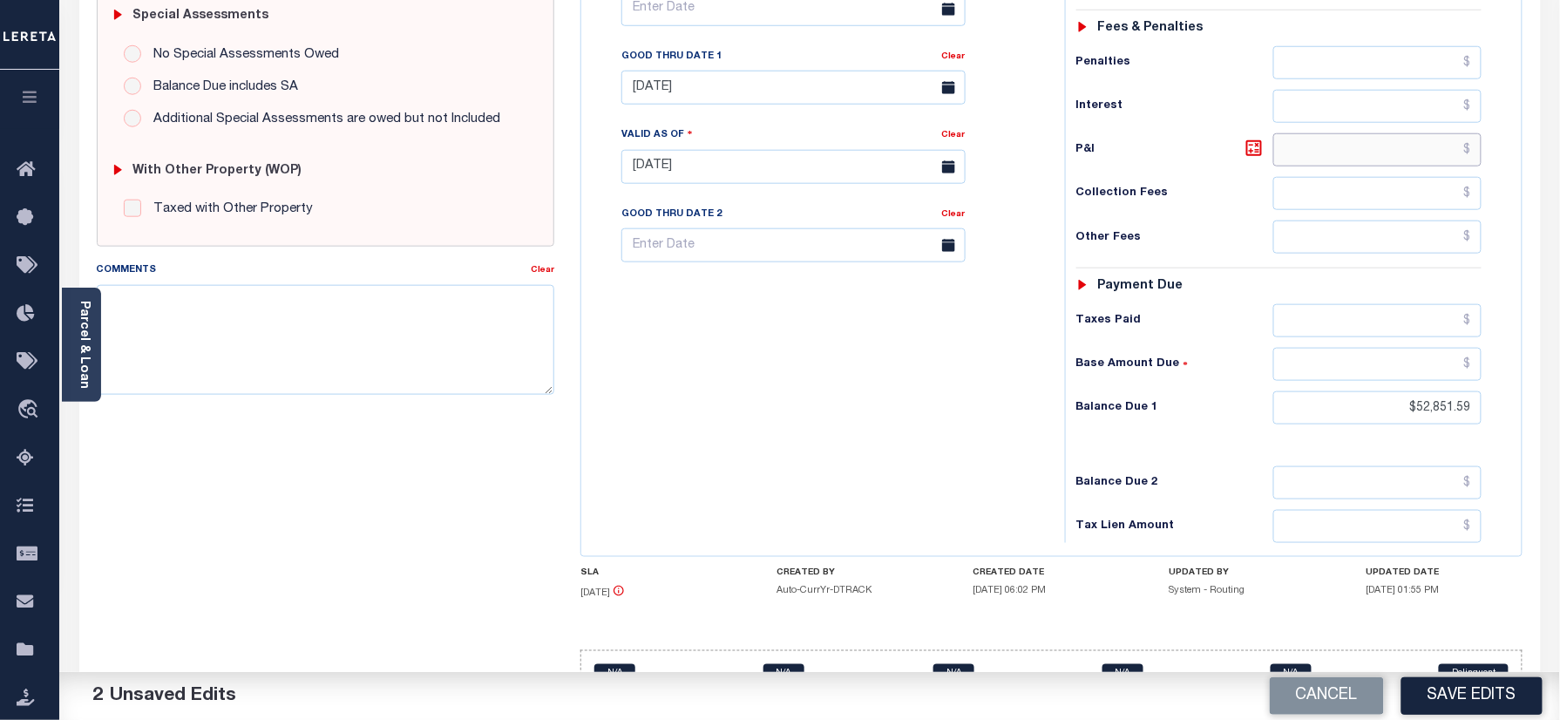
scroll to position [576, 0]
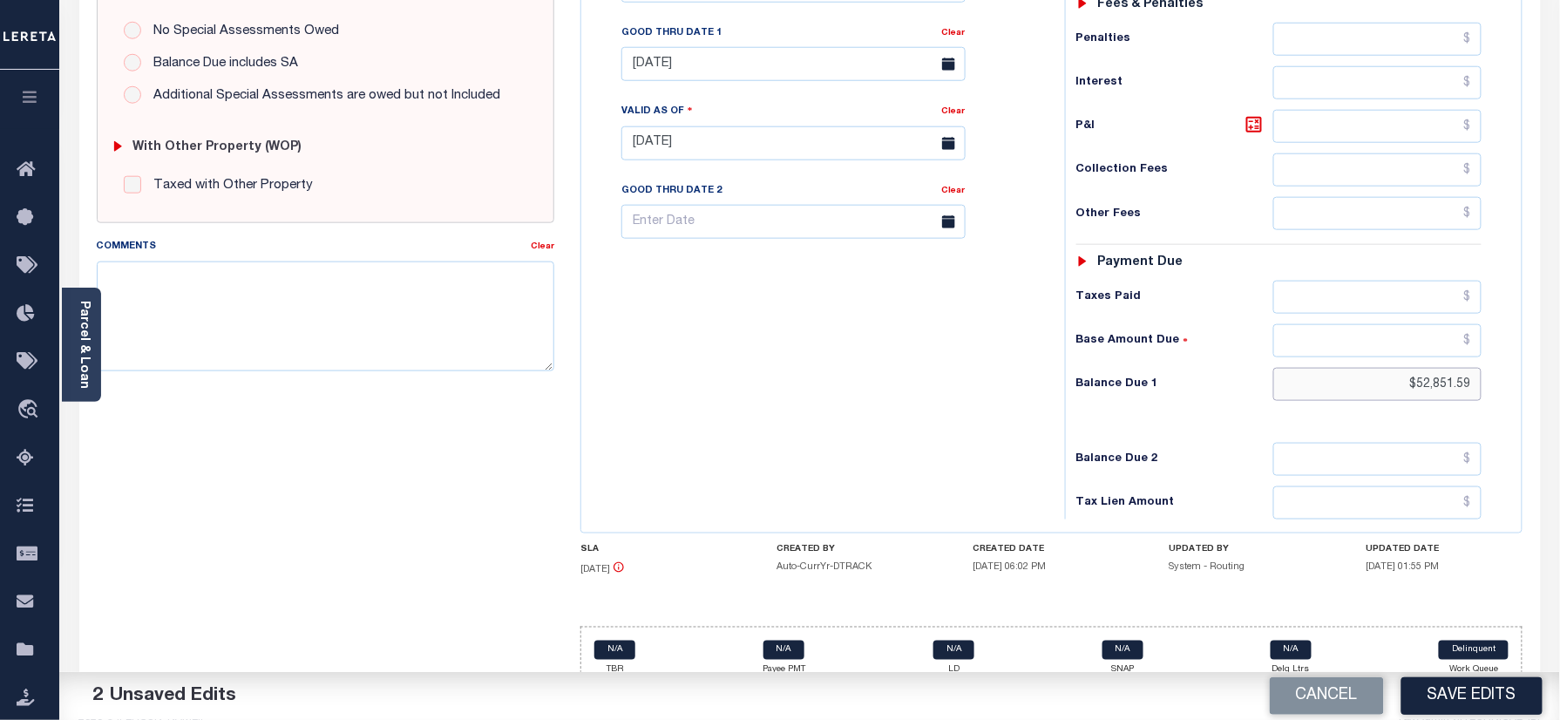
drag, startPoint x: 1415, startPoint y: 361, endPoint x: 1489, endPoint y: 349, distance: 75.1
click at [1521, 356] on div "Tax Bill No Multiple Payment Option Annual Payment Plan Clear Clear 11/30/2024 …" at bounding box center [1051, 135] width 940 height 796
type input "$0.00"
click at [900, 370] on div "Tax Bill No Multiple Payment Option Annual Payment Plan" at bounding box center [819, 135] width 466 height 770
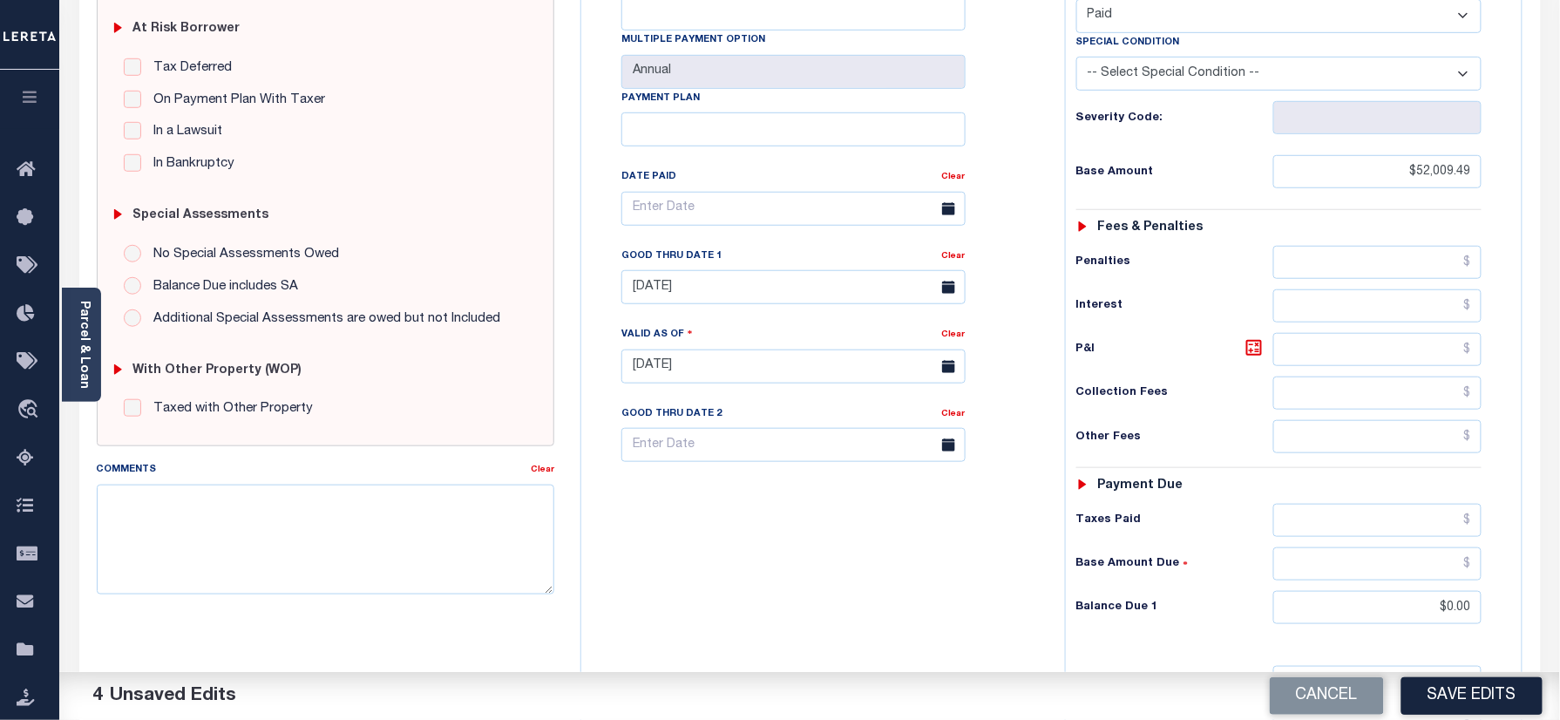
scroll to position [343, 0]
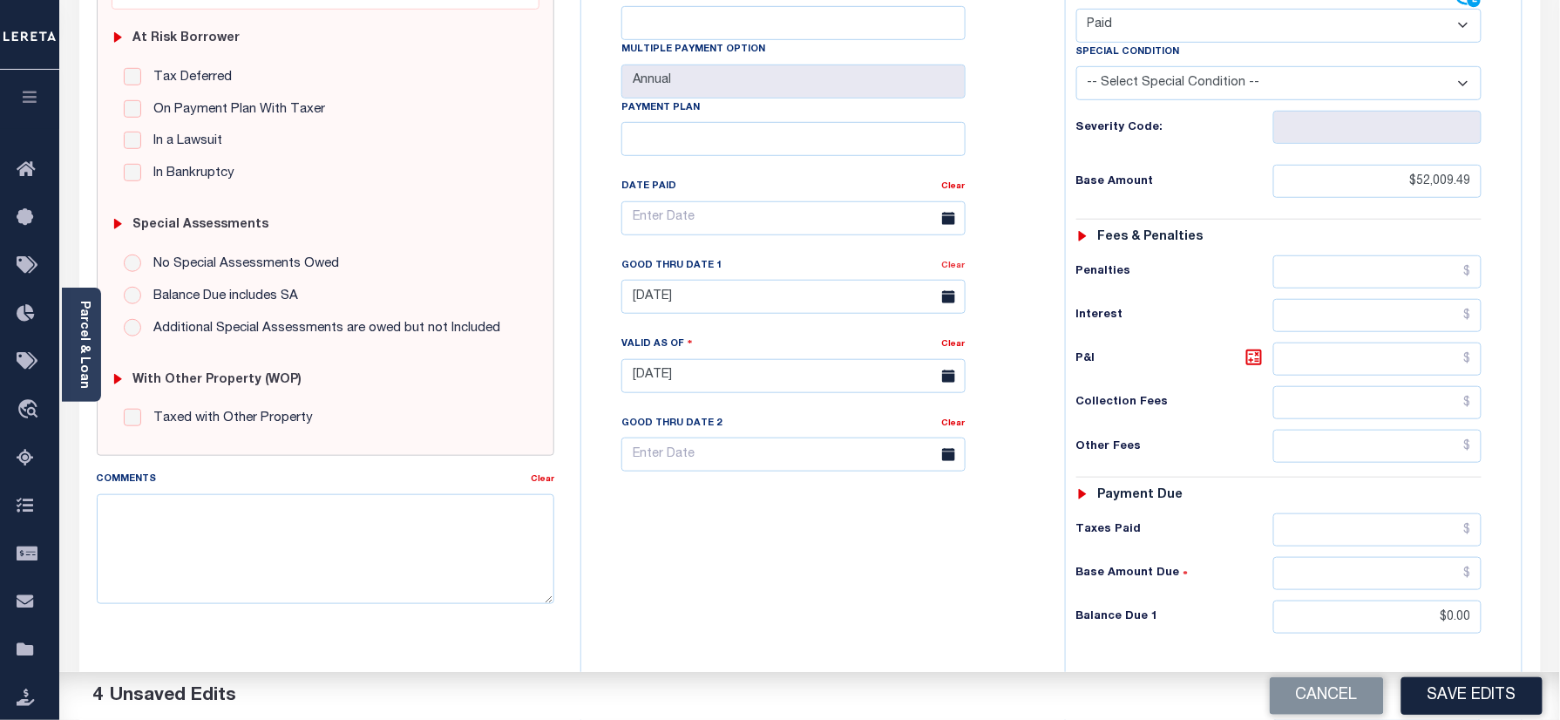
click at [957, 261] on link "Clear" at bounding box center [954, 265] width 24 height 9
click at [992, 238] on div "Tax Bill No Multiple Payment Option Annual Payment Plan Clear Clear Valid as Of…" at bounding box center [819, 227] width 440 height 489
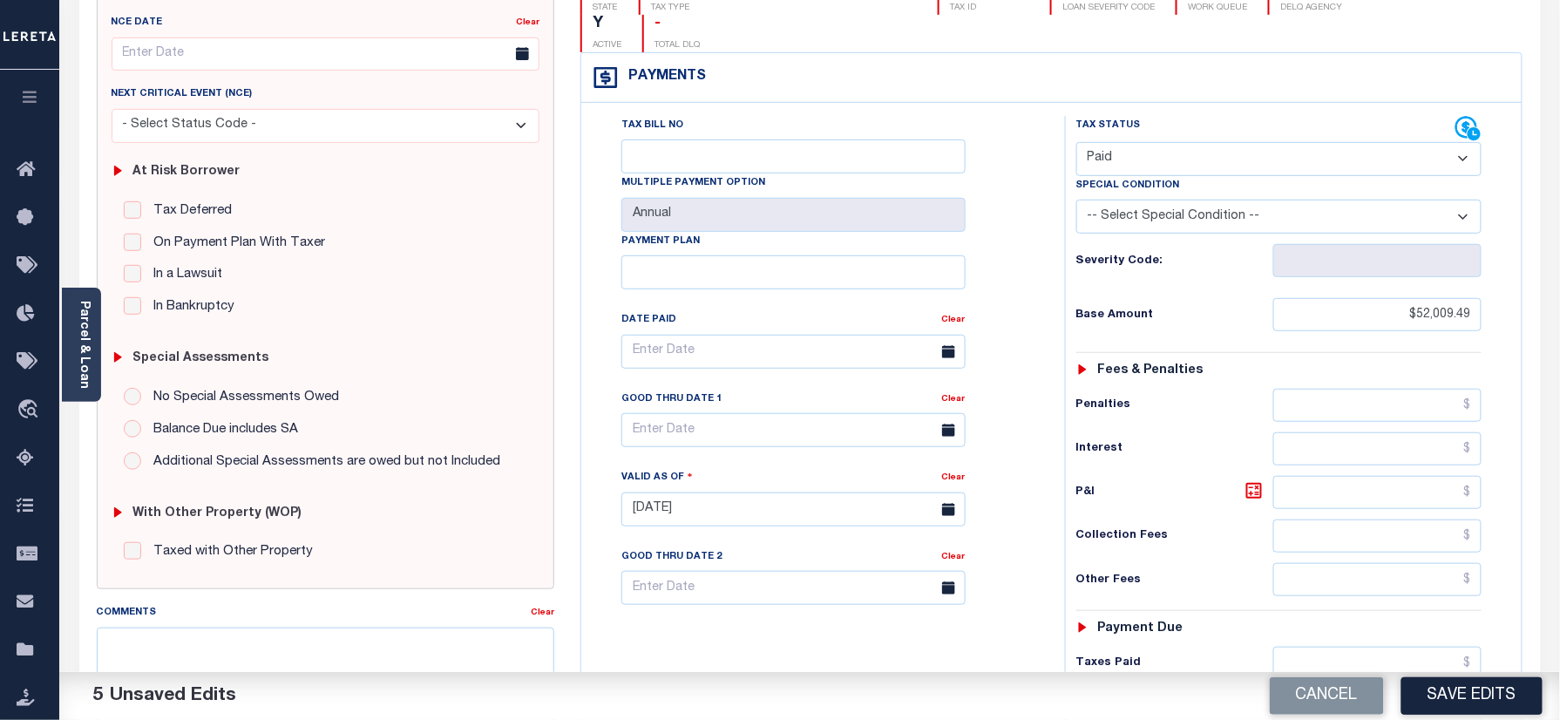
scroll to position [112, 0]
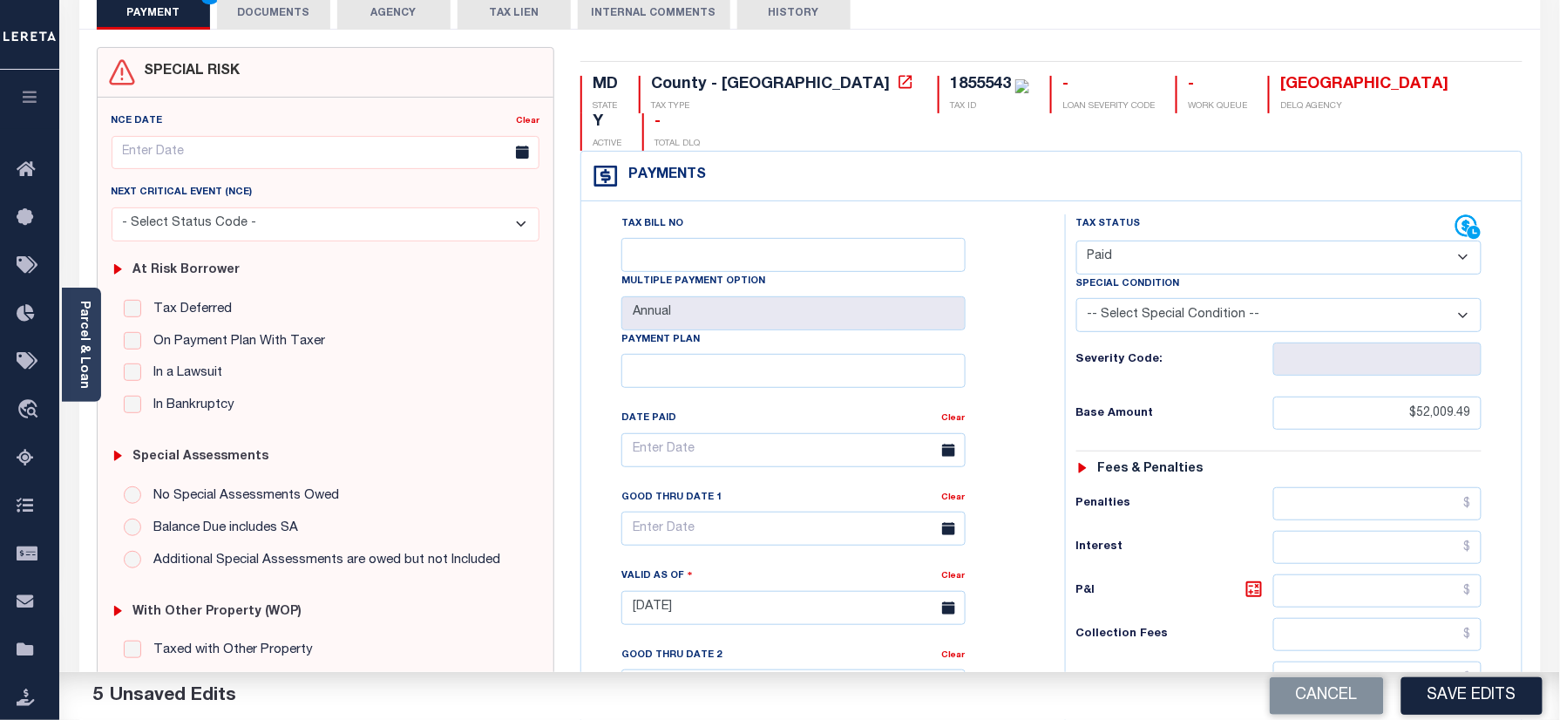
click at [267, 3] on button "DOCUMENTS" at bounding box center [273, 13] width 113 height 33
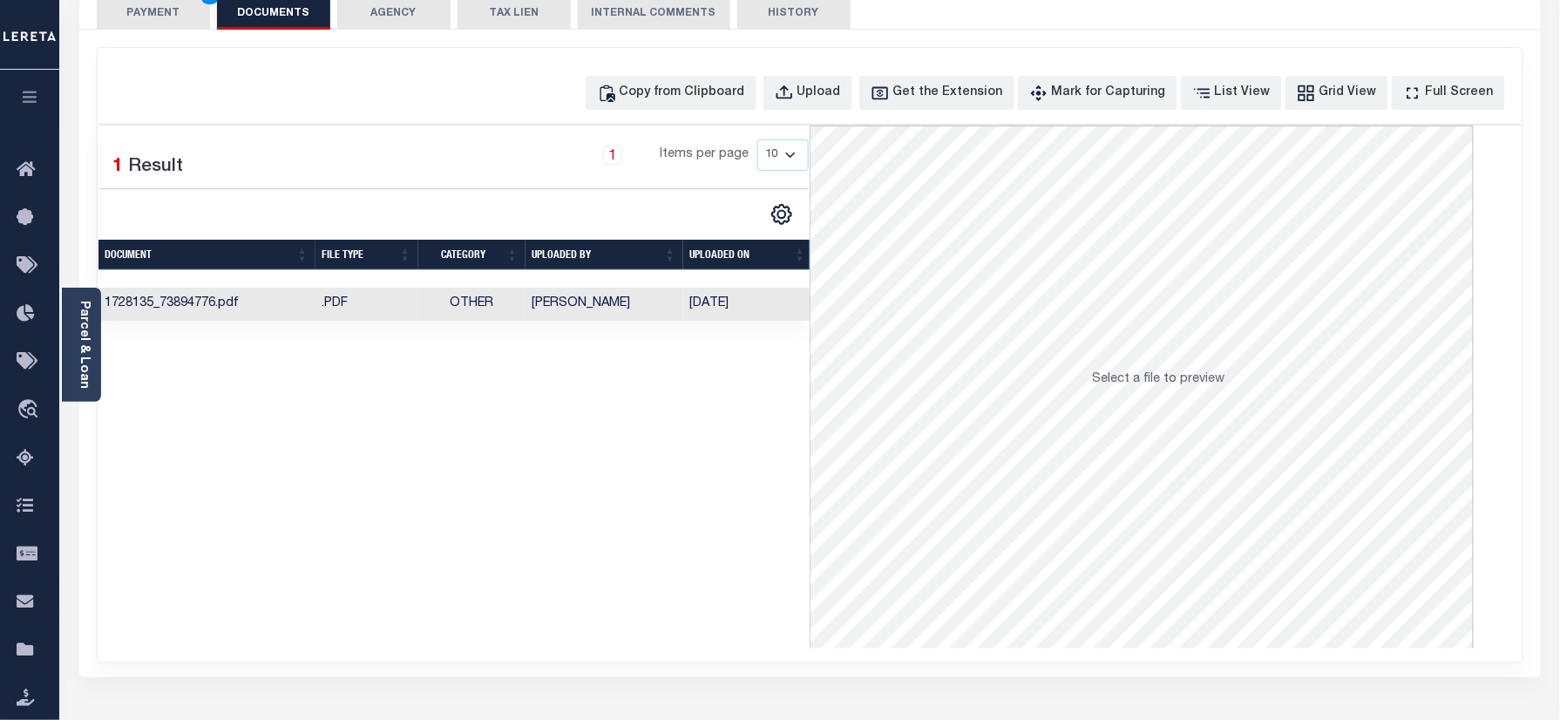
scroll to position [0, 0]
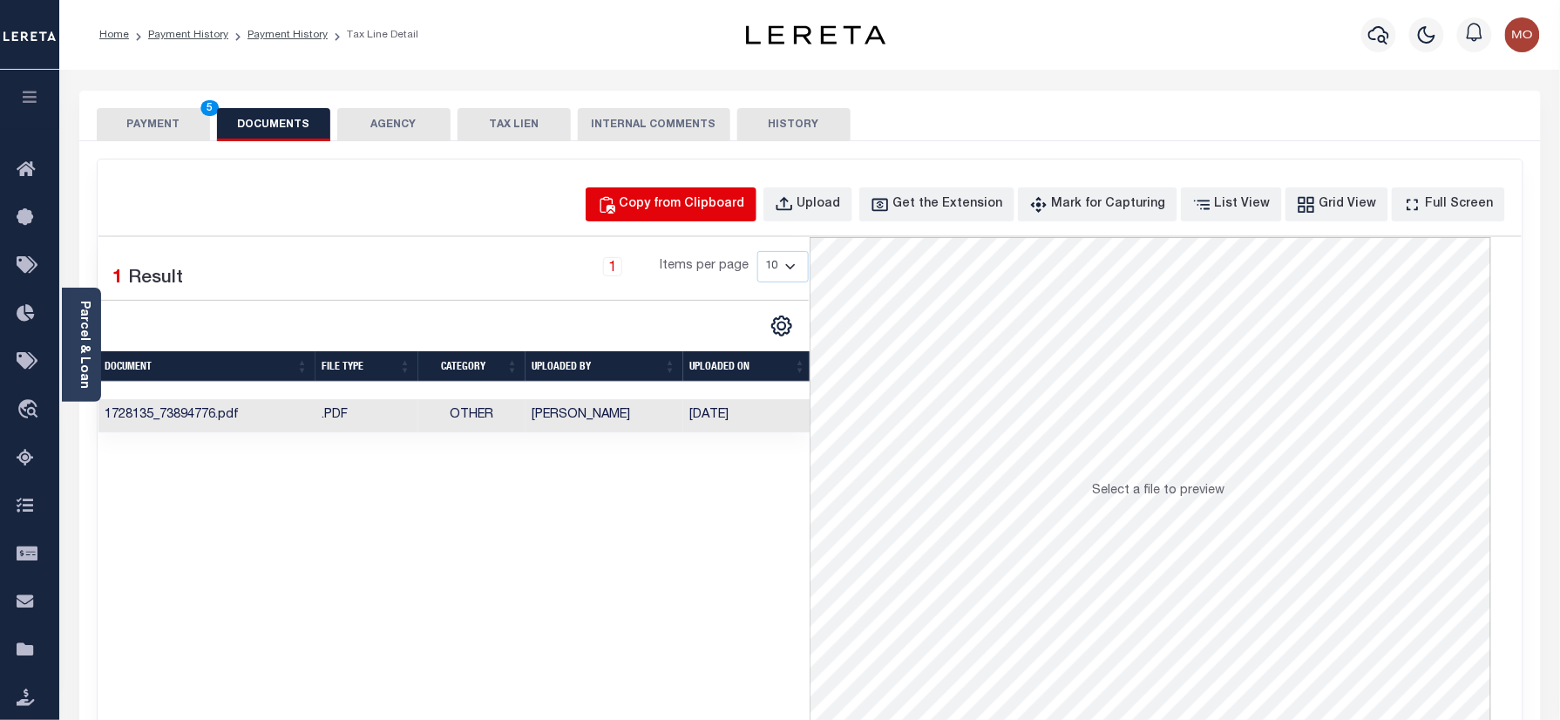
click at [718, 207] on div "Copy from Clipboard" at bounding box center [682, 204] width 125 height 19
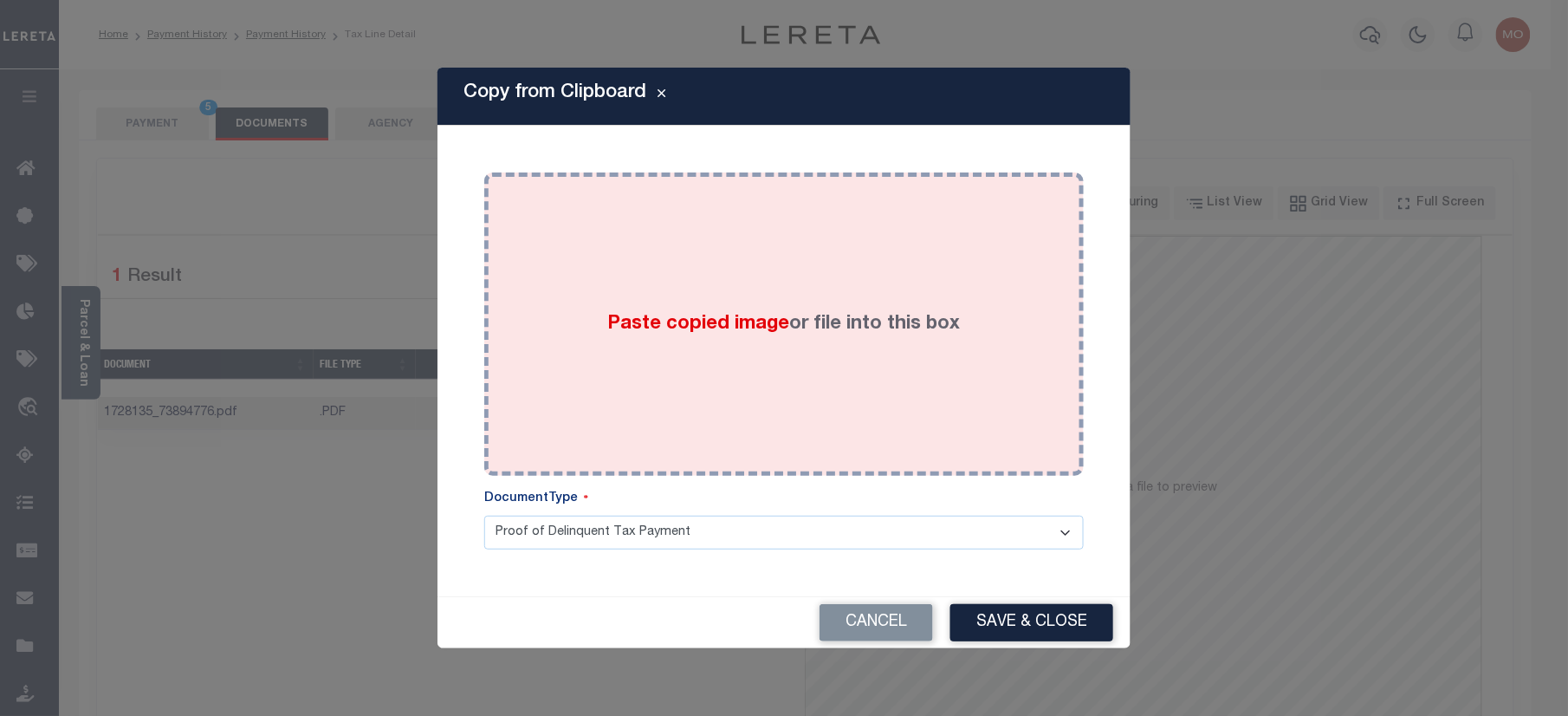
click at [677, 314] on span "Paste copied image" at bounding box center [699, 323] width 182 height 19
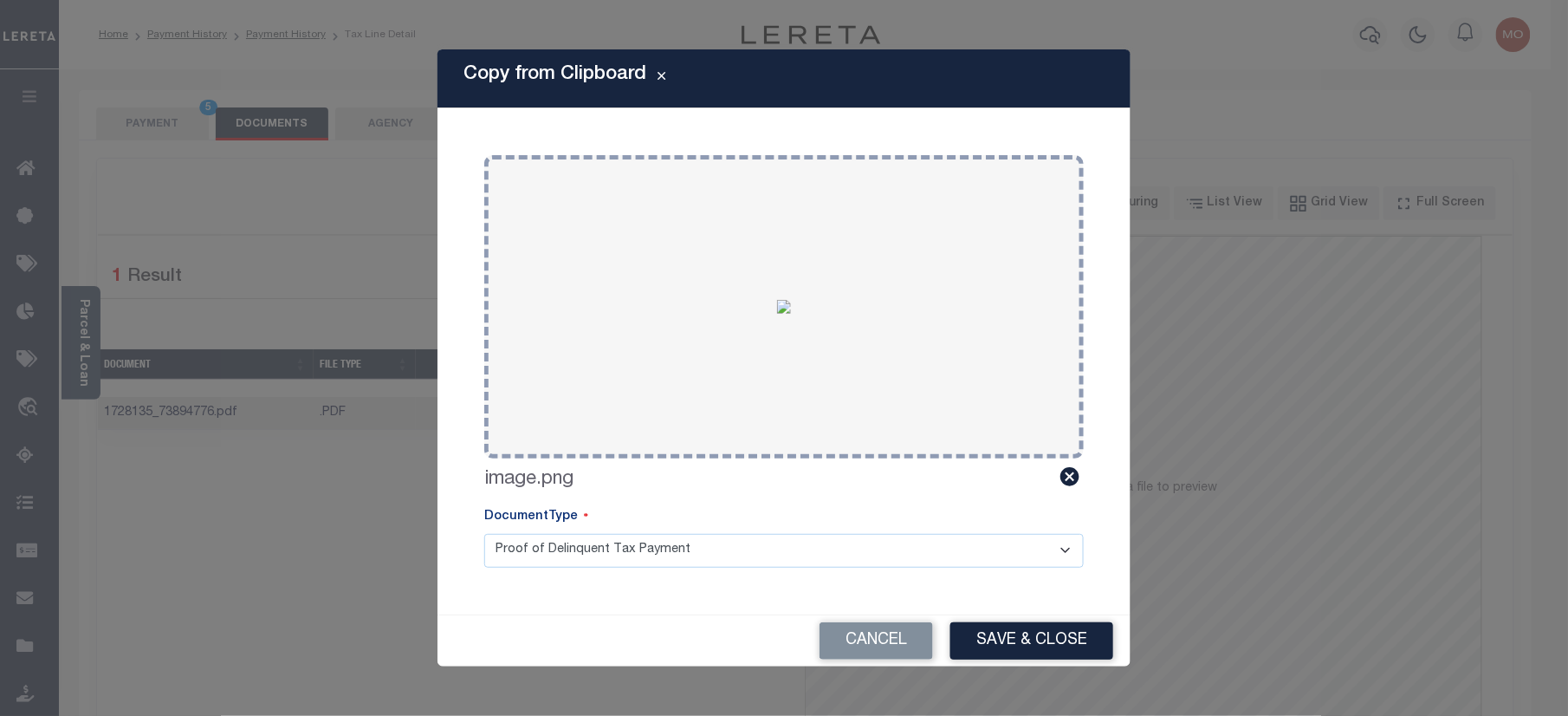
click at [1029, 644] on button "Save & Close" at bounding box center [1032, 640] width 163 height 37
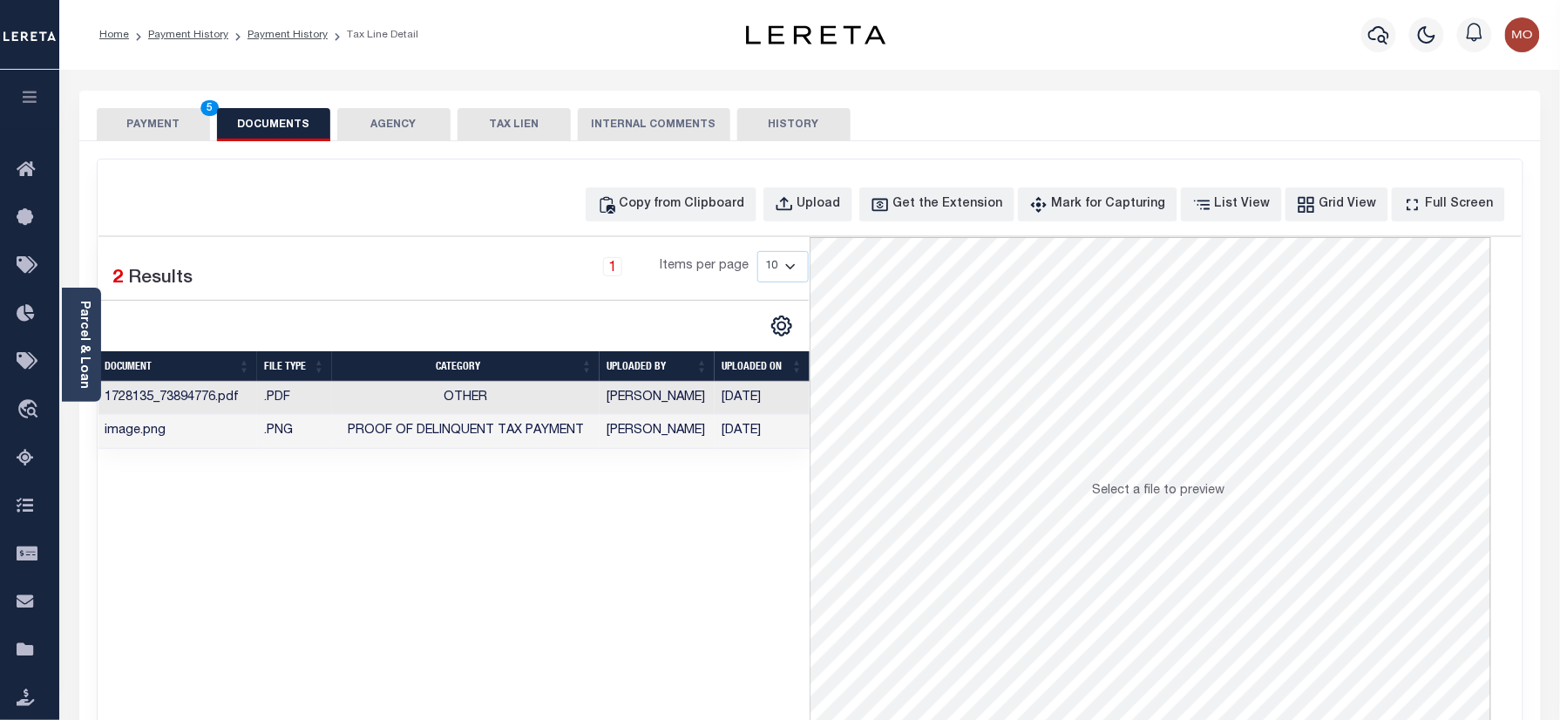
click at [185, 120] on button "PAYMENT 5" at bounding box center [153, 124] width 113 height 33
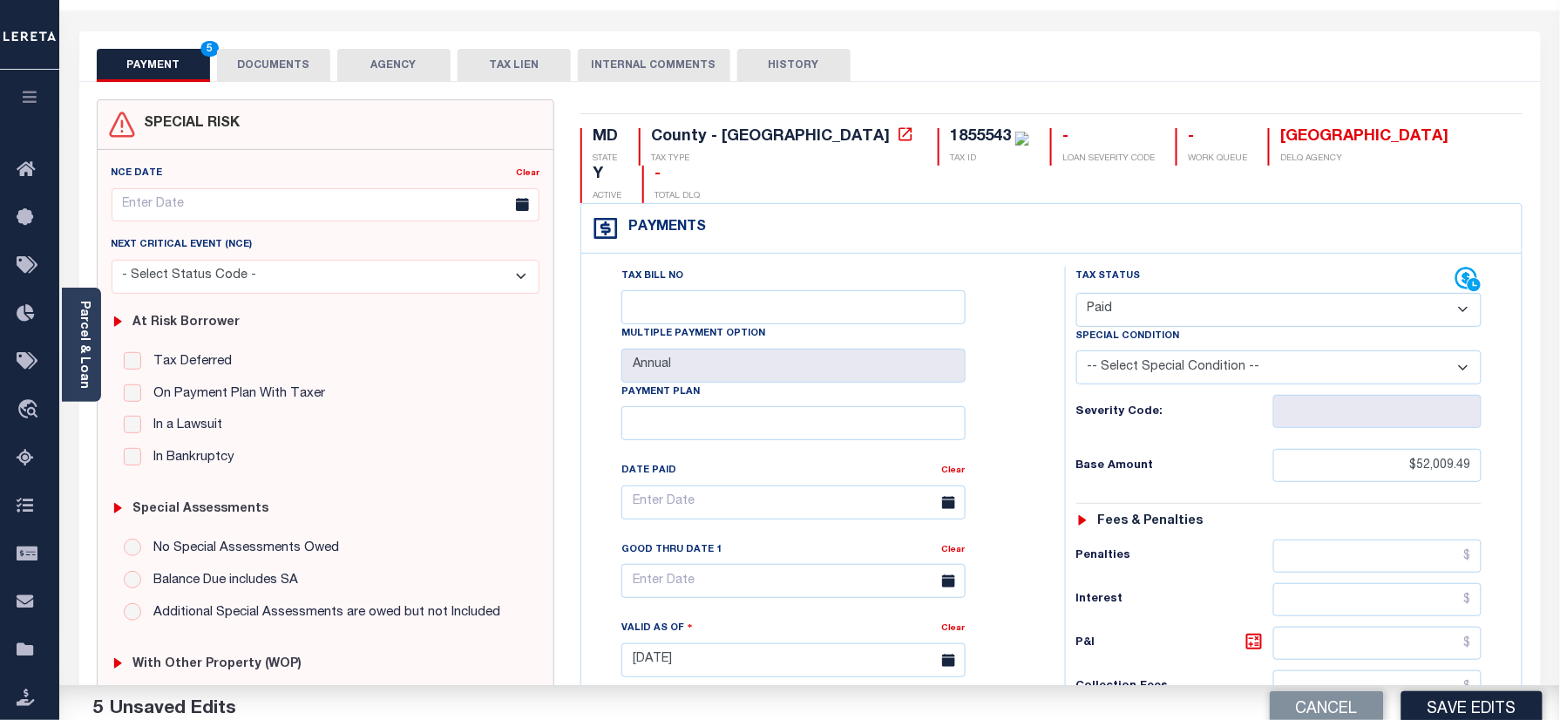
scroll to position [349, 0]
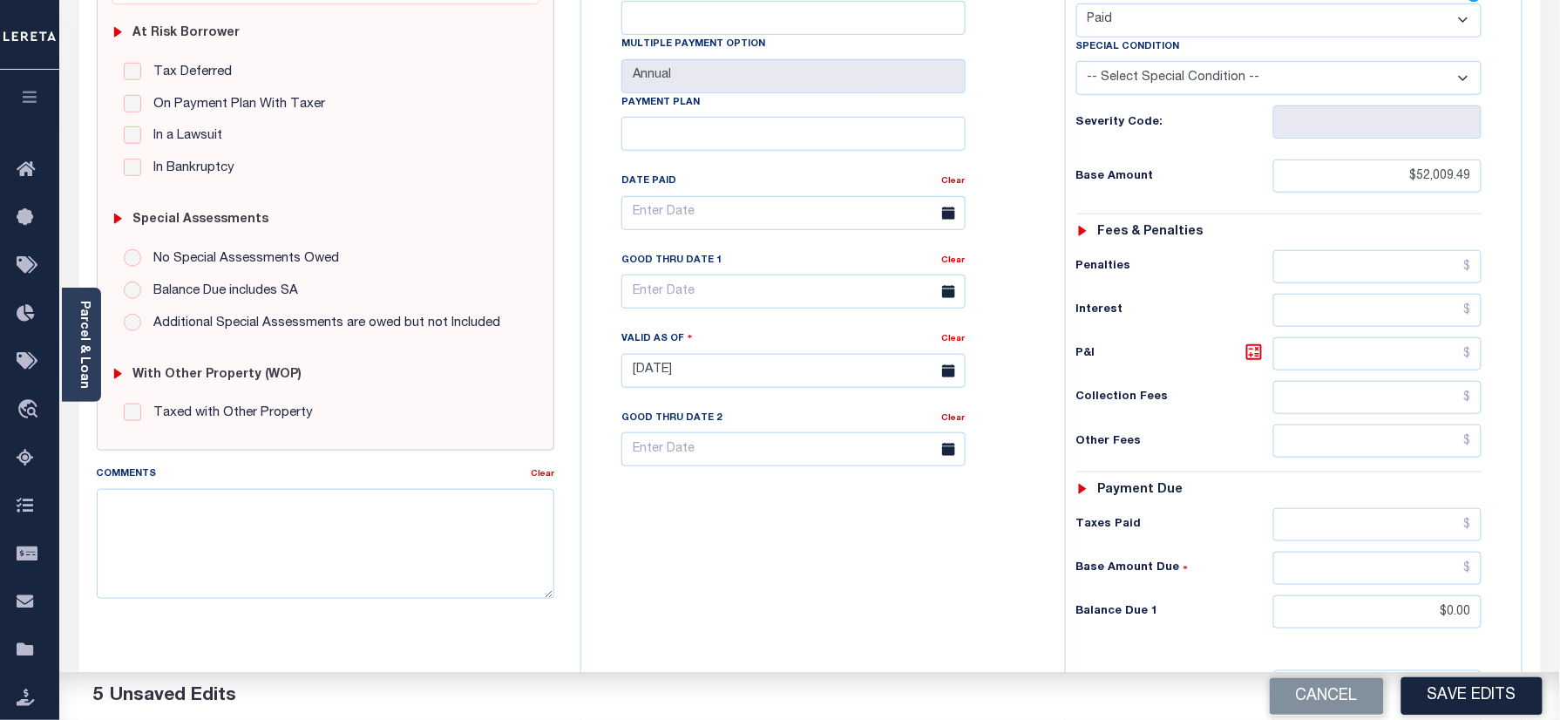
drag, startPoint x: 1451, startPoint y: 702, endPoint x: 1441, endPoint y: 697, distance: 10.9
click at [1451, 702] on button "Save Edits" at bounding box center [1471, 695] width 141 height 37
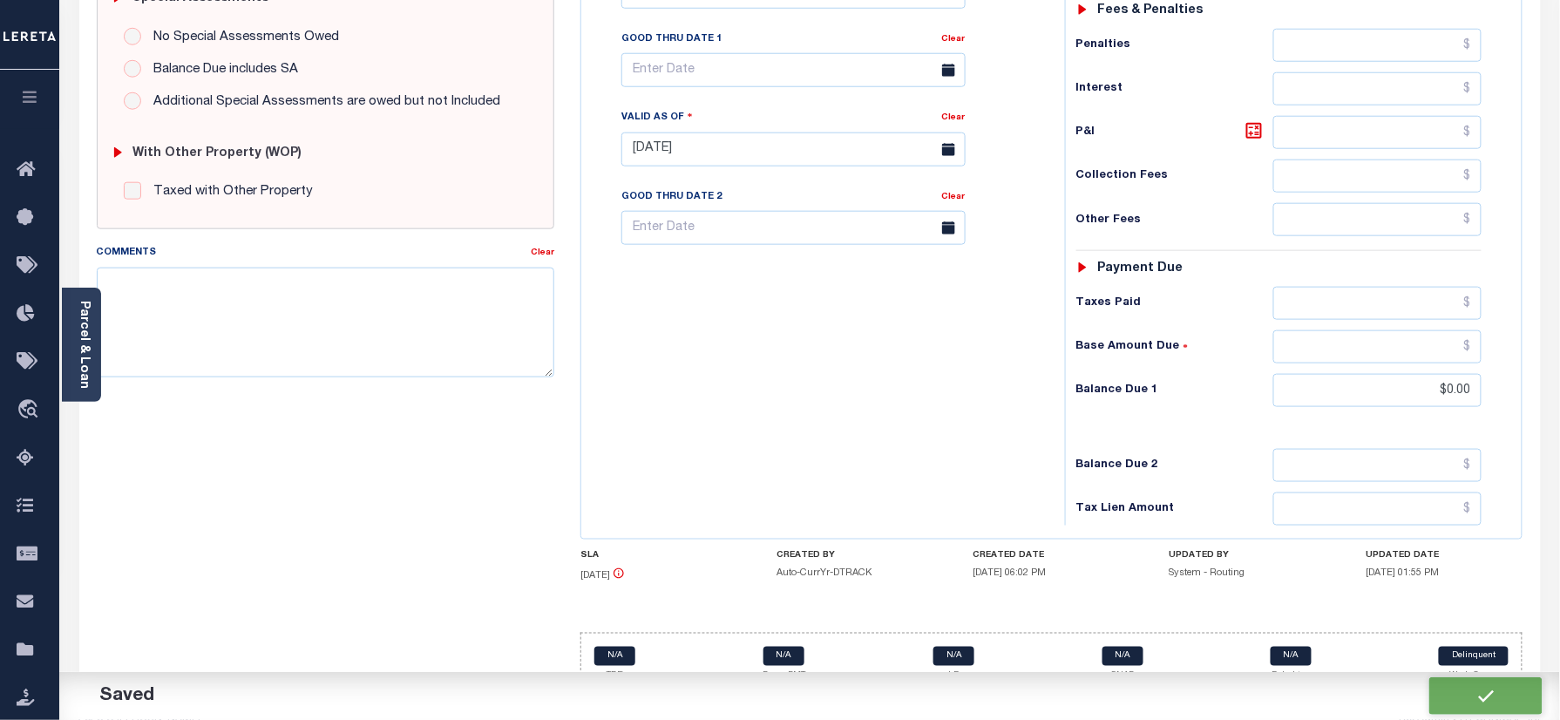
checkbox input "false"
type input "$52,009.49"
type input "$0"
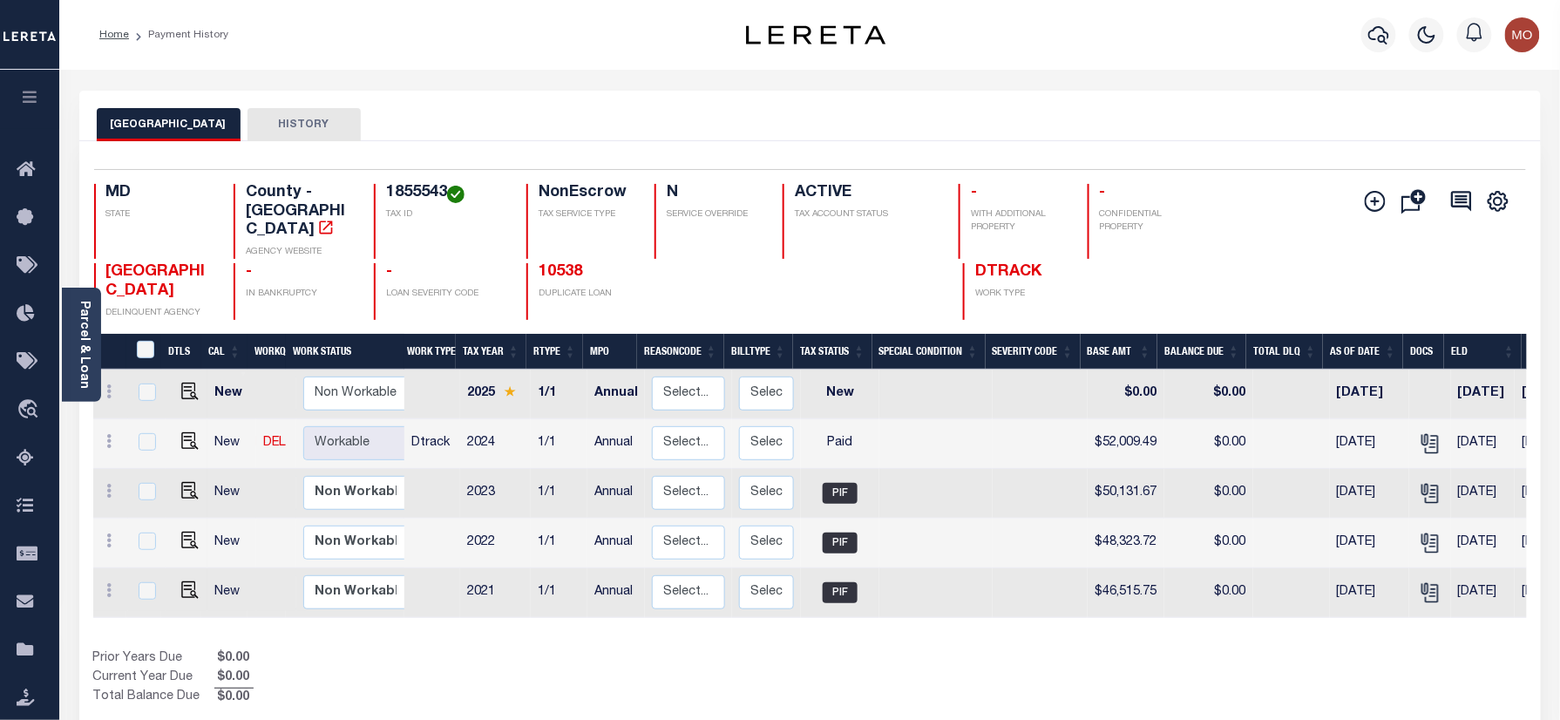
click at [584, 80] on div "Parcel & Loan Loan Details 148062582300 LOAN NO" at bounding box center [810, 581] width 1488 height 1022
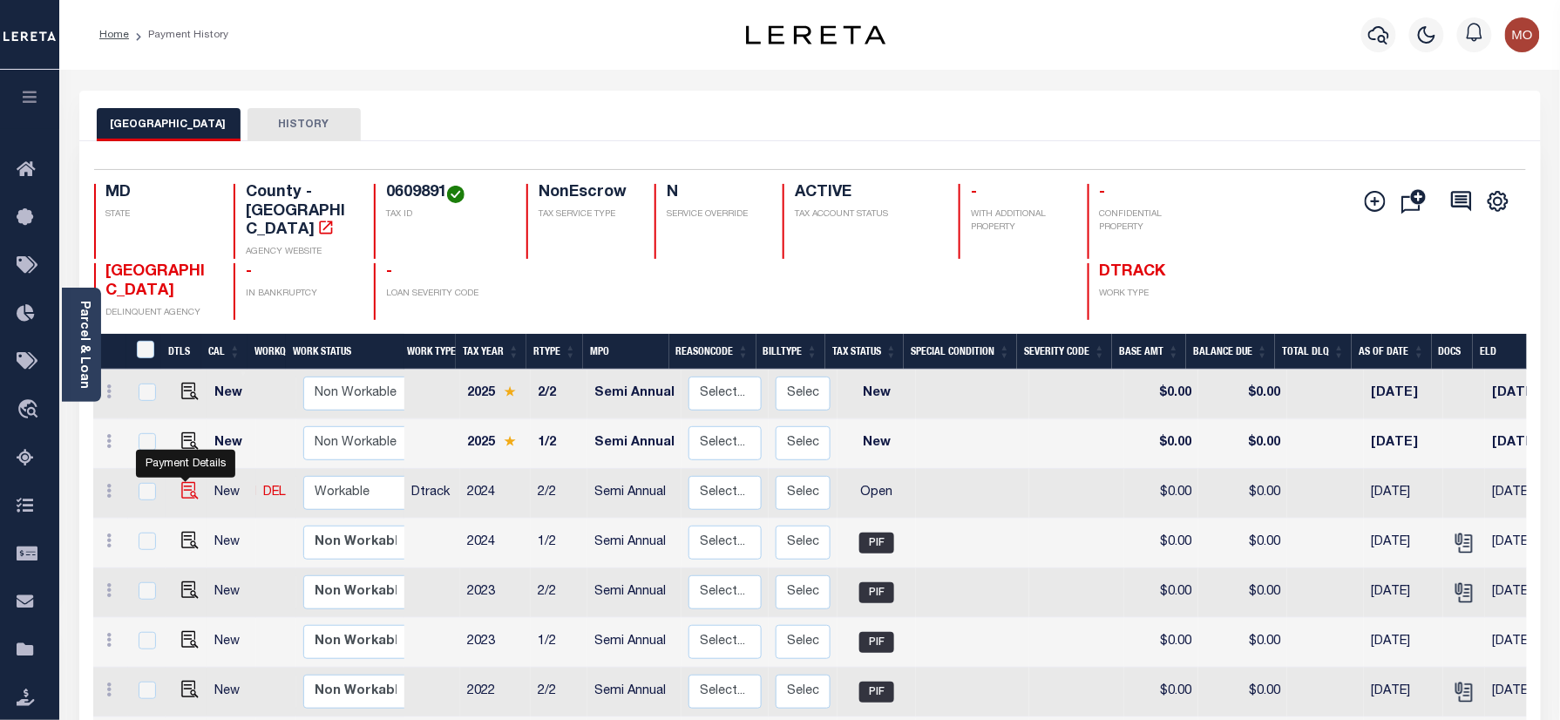
click at [181, 492] on img "" at bounding box center [189, 490] width 17 height 17
checkbox input "true"
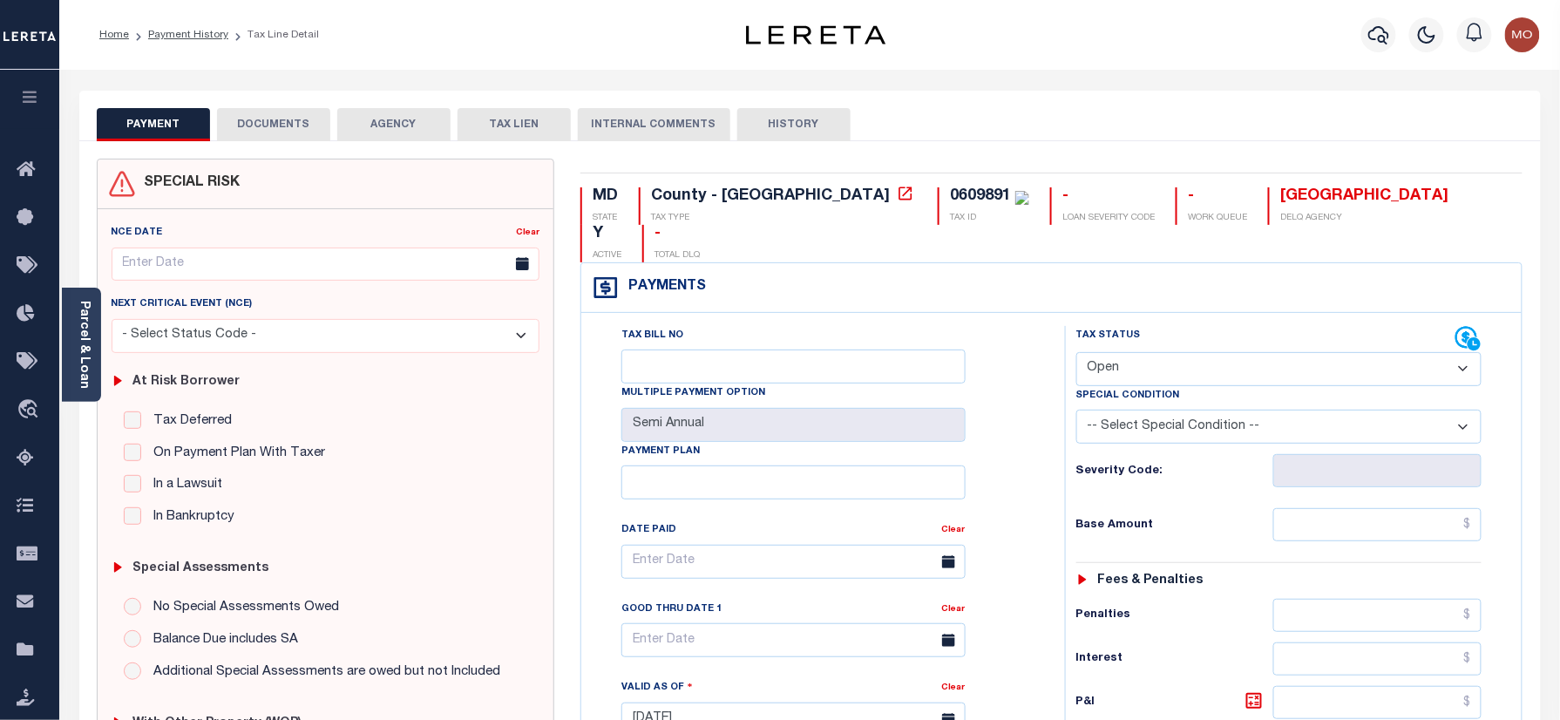
click at [532, 25] on div "Home Payment History Tax Line Detail" at bounding box center [389, 35] width 609 height 37
click at [950, 190] on div "0609891" at bounding box center [980, 196] width 61 height 16
copy div "0609891"
click at [277, 141] on div "SPECIAL RISK NCE Date Clear" at bounding box center [809, 716] width 1461 height 1150
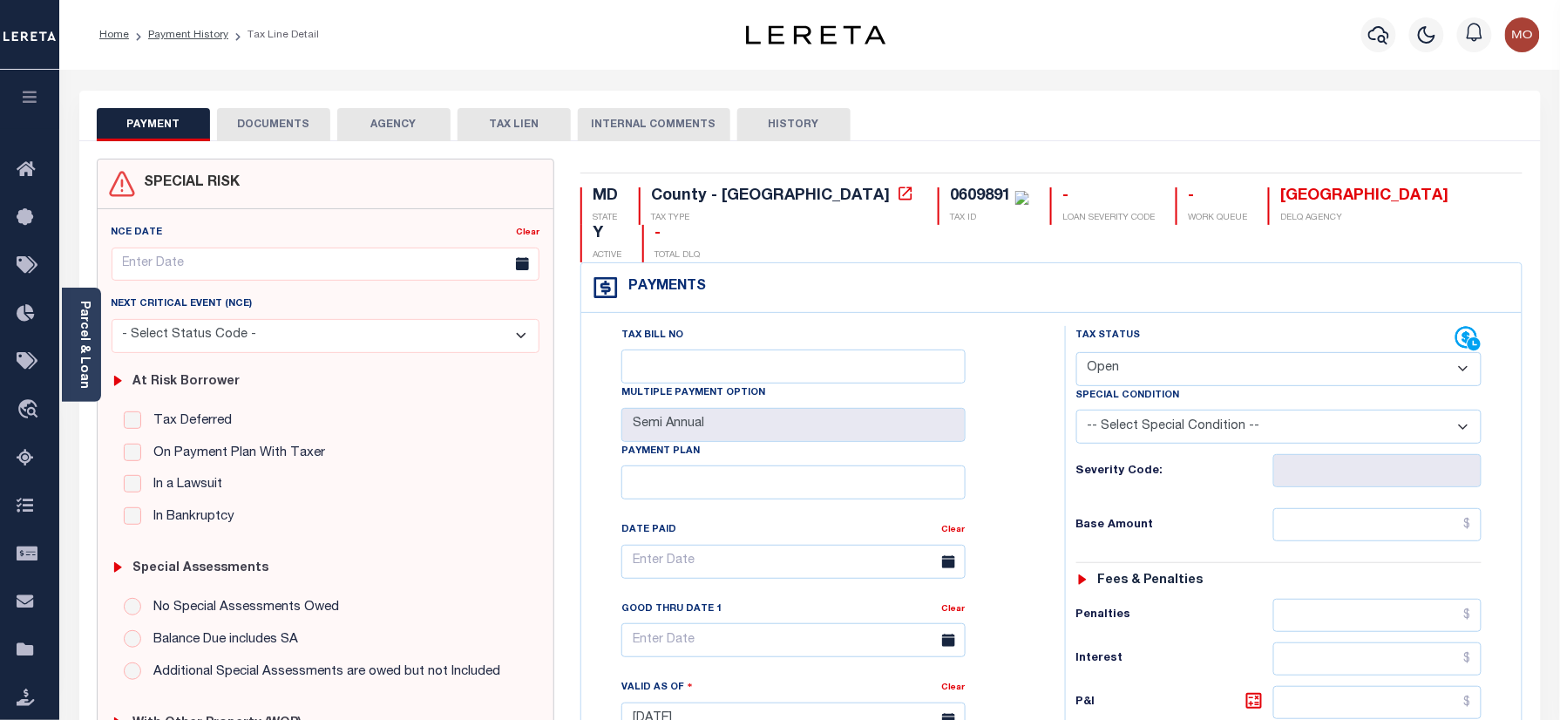
click at [270, 127] on button "DOCUMENTS" at bounding box center [273, 124] width 113 height 33
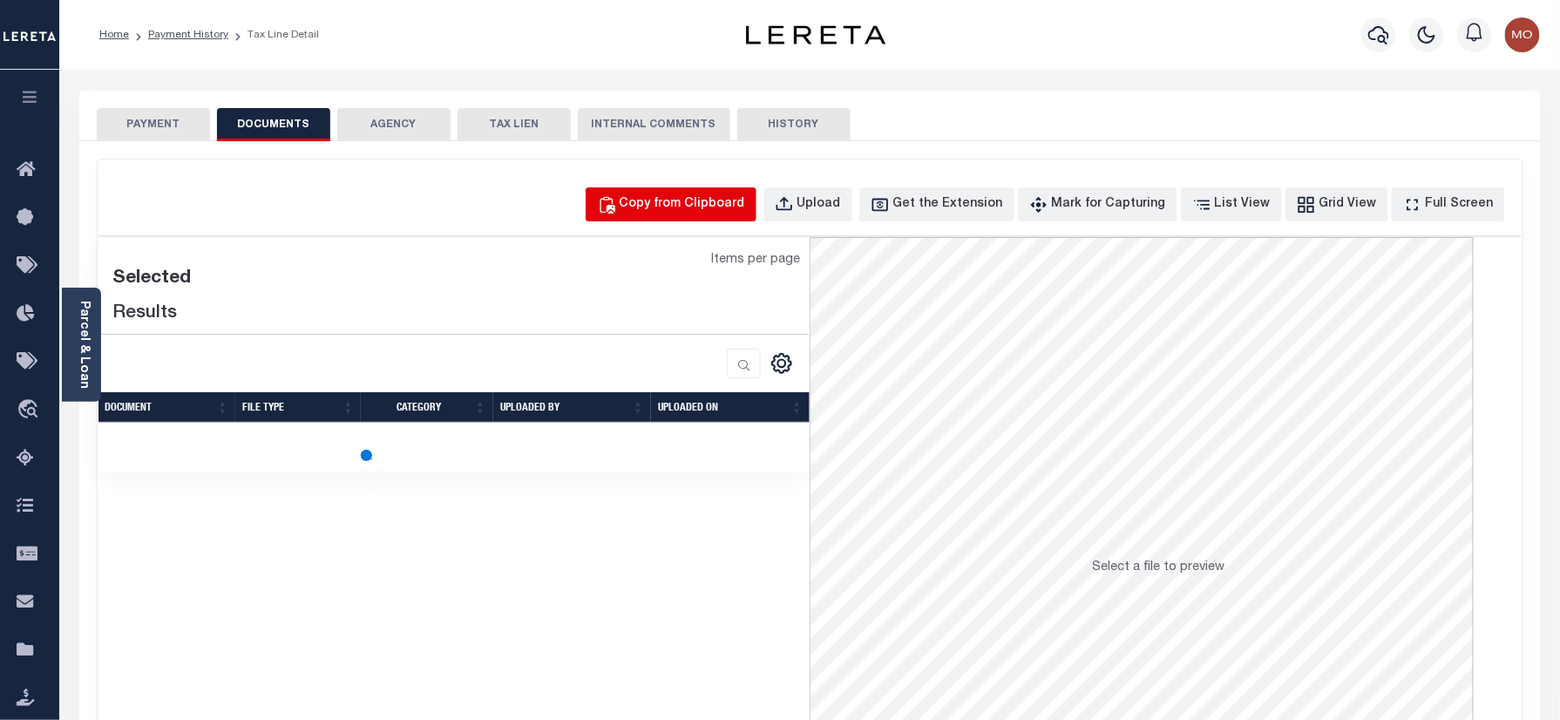
click at [715, 211] on div "Copy from Clipboard" at bounding box center [682, 204] width 125 height 19
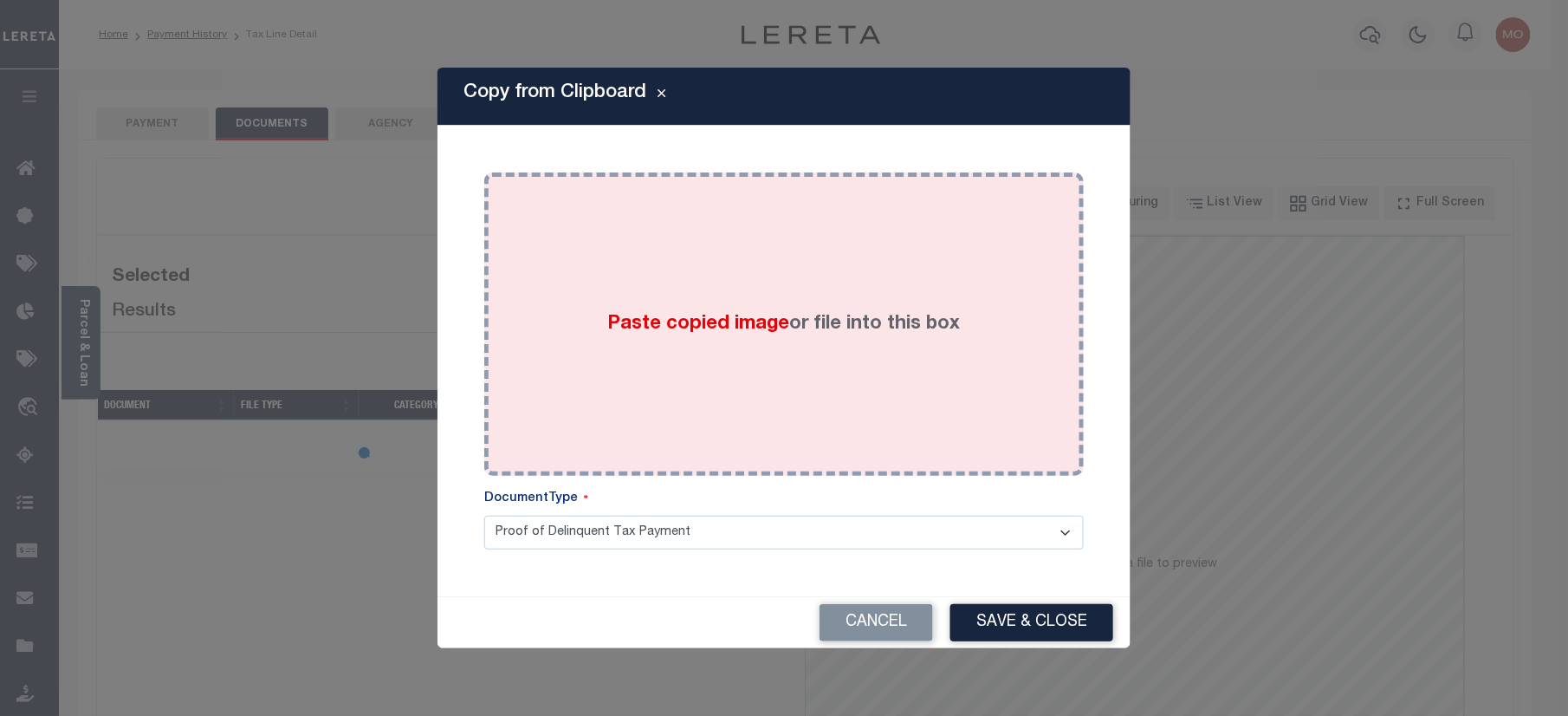
click at [677, 324] on span "Paste copied image" at bounding box center [699, 323] width 182 height 19
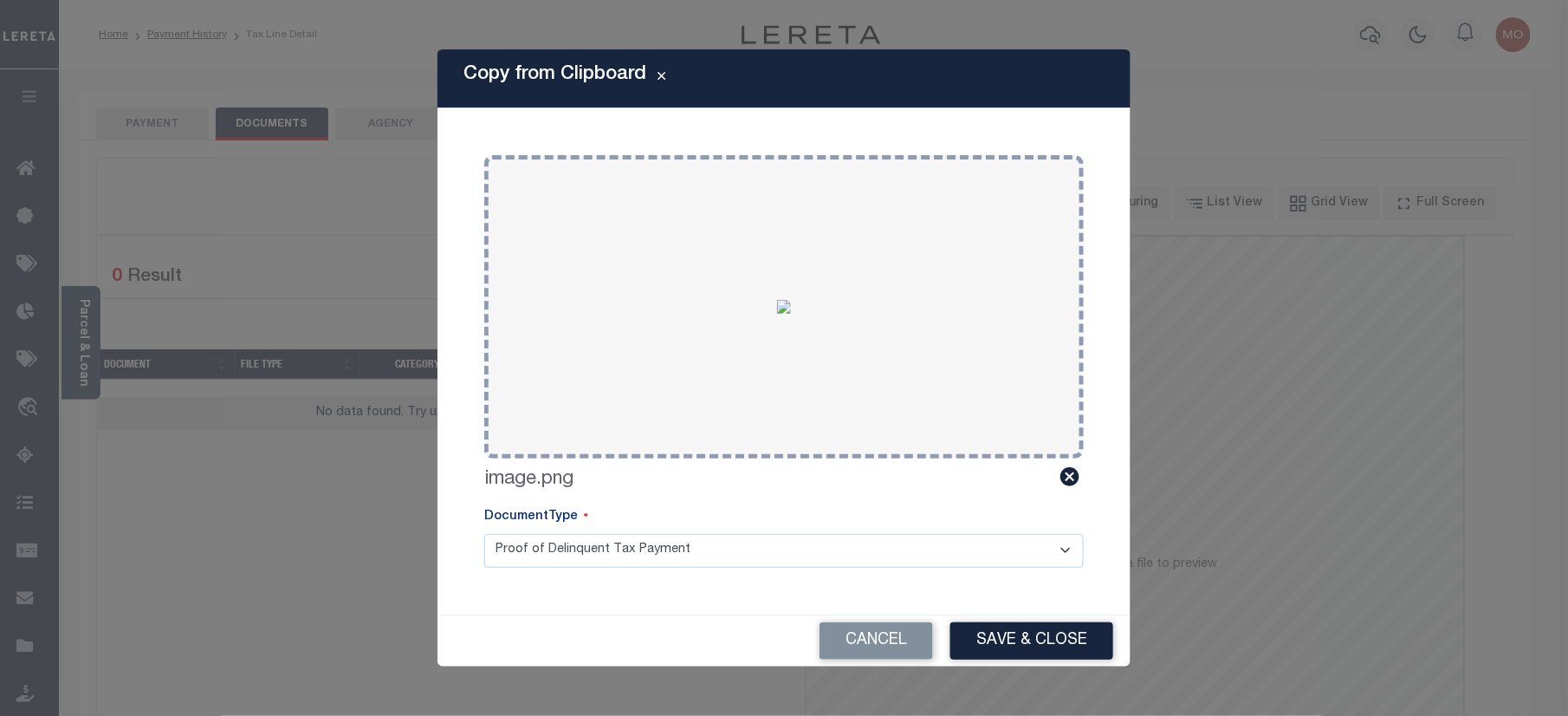
drag, startPoint x: 1019, startPoint y: 634, endPoint x: 940, endPoint y: 655, distance: 81.7
click at [1020, 634] on button "Save & Close" at bounding box center [1032, 640] width 163 height 37
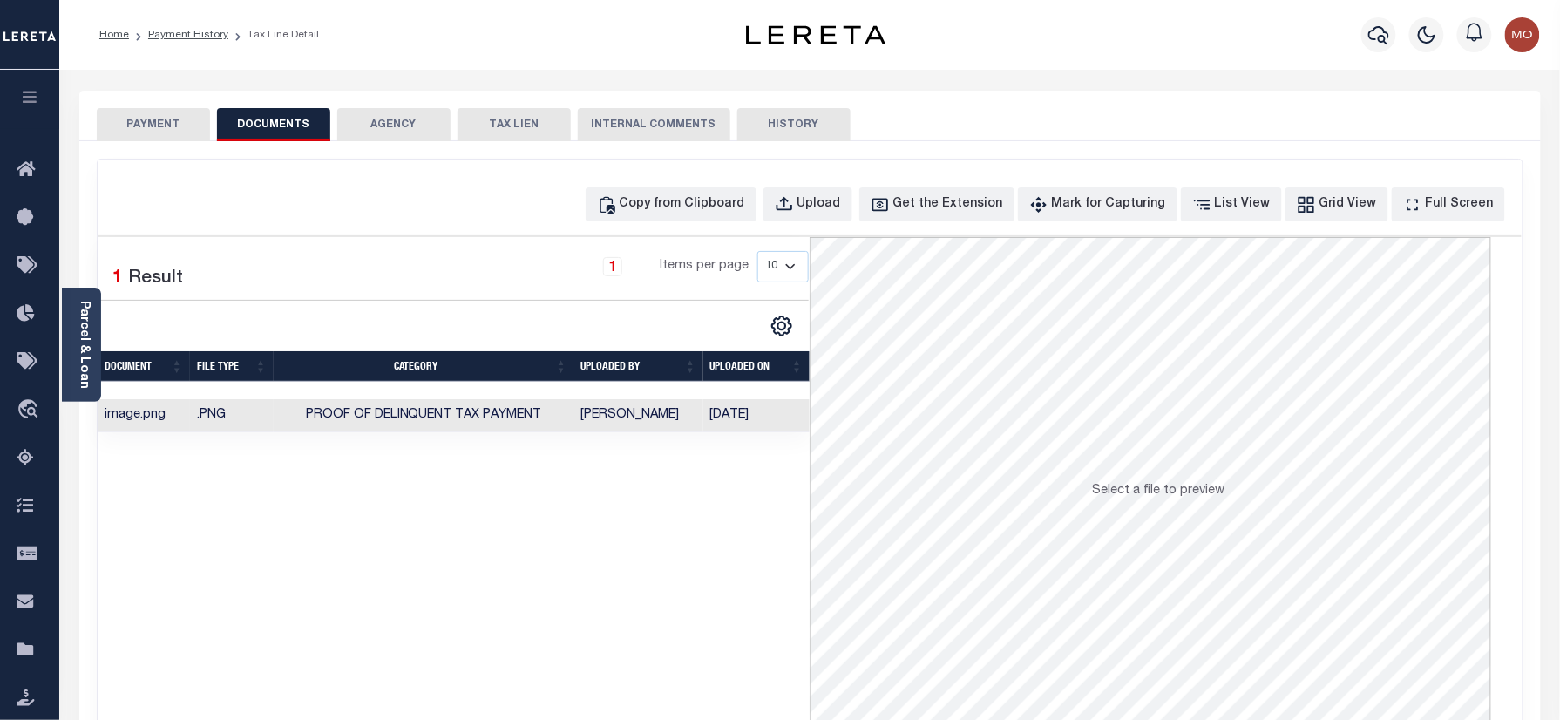
click at [164, 115] on button "PAYMENT" at bounding box center [153, 124] width 113 height 33
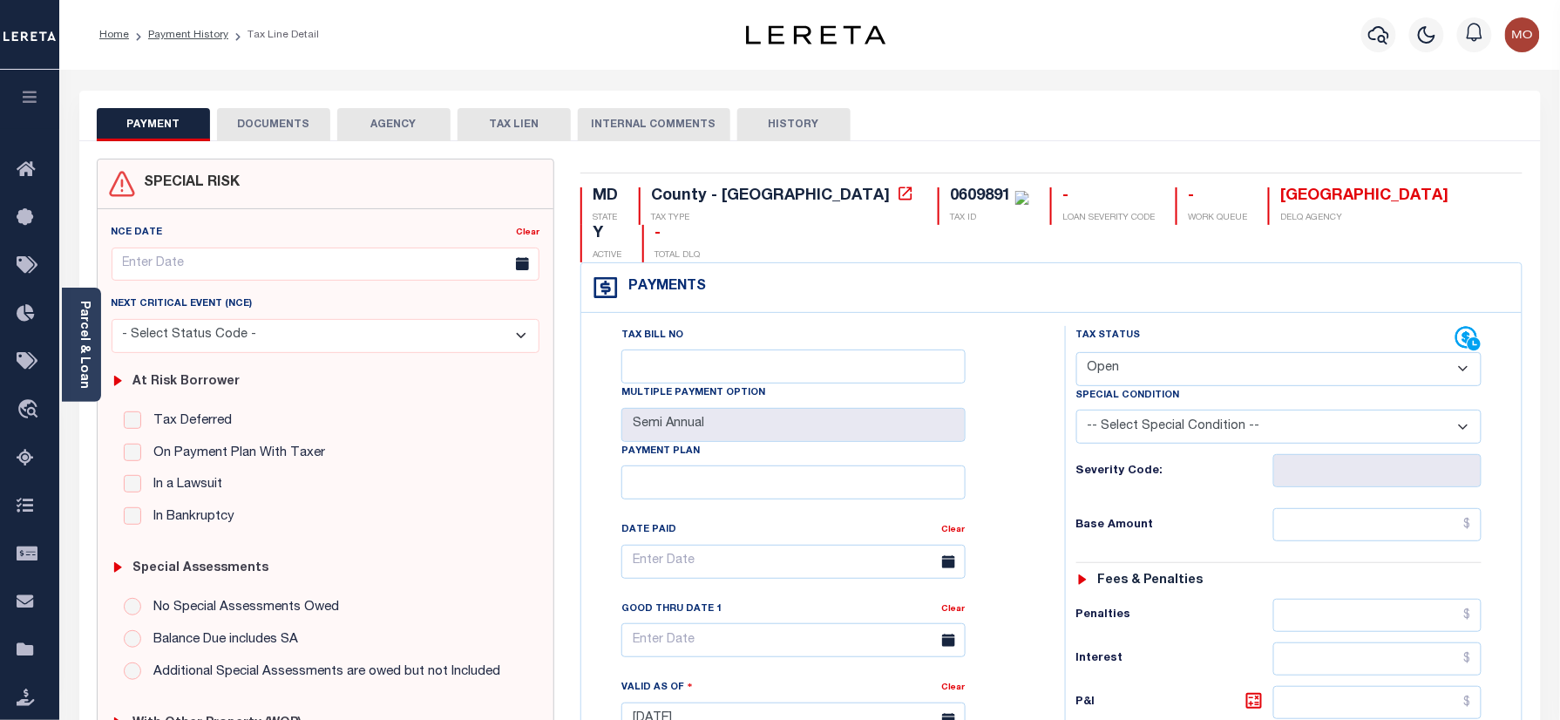
drag, startPoint x: 1148, startPoint y: 328, endPoint x: 1148, endPoint y: 346, distance: 18.3
click at [1148, 352] on select "- Select Status Code - Open Due/Unpaid Paid Incomplete No Tax Due Internal Refu…" at bounding box center [1279, 369] width 406 height 34
select select "PYD"
click at [1076, 352] on select "- Select Status Code - Open Due/Unpaid Paid Incomplete No Tax Due Internal Refu…" at bounding box center [1279, 369] width 406 height 34
type input "[DATE]"
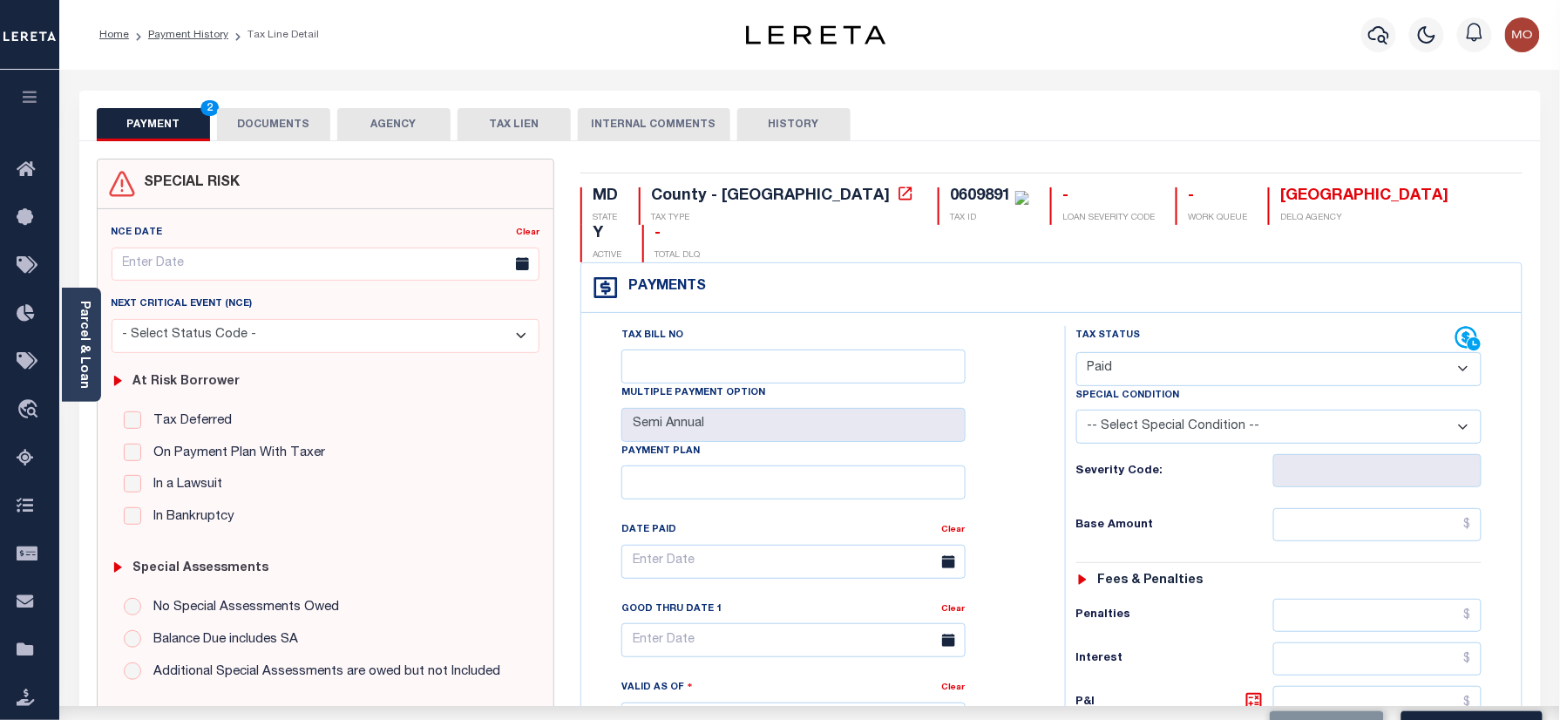
click at [1050, 444] on div "Tax Bill No Multiple Payment Option Semi Annual Payment Plan Clear" at bounding box center [819, 711] width 466 height 770
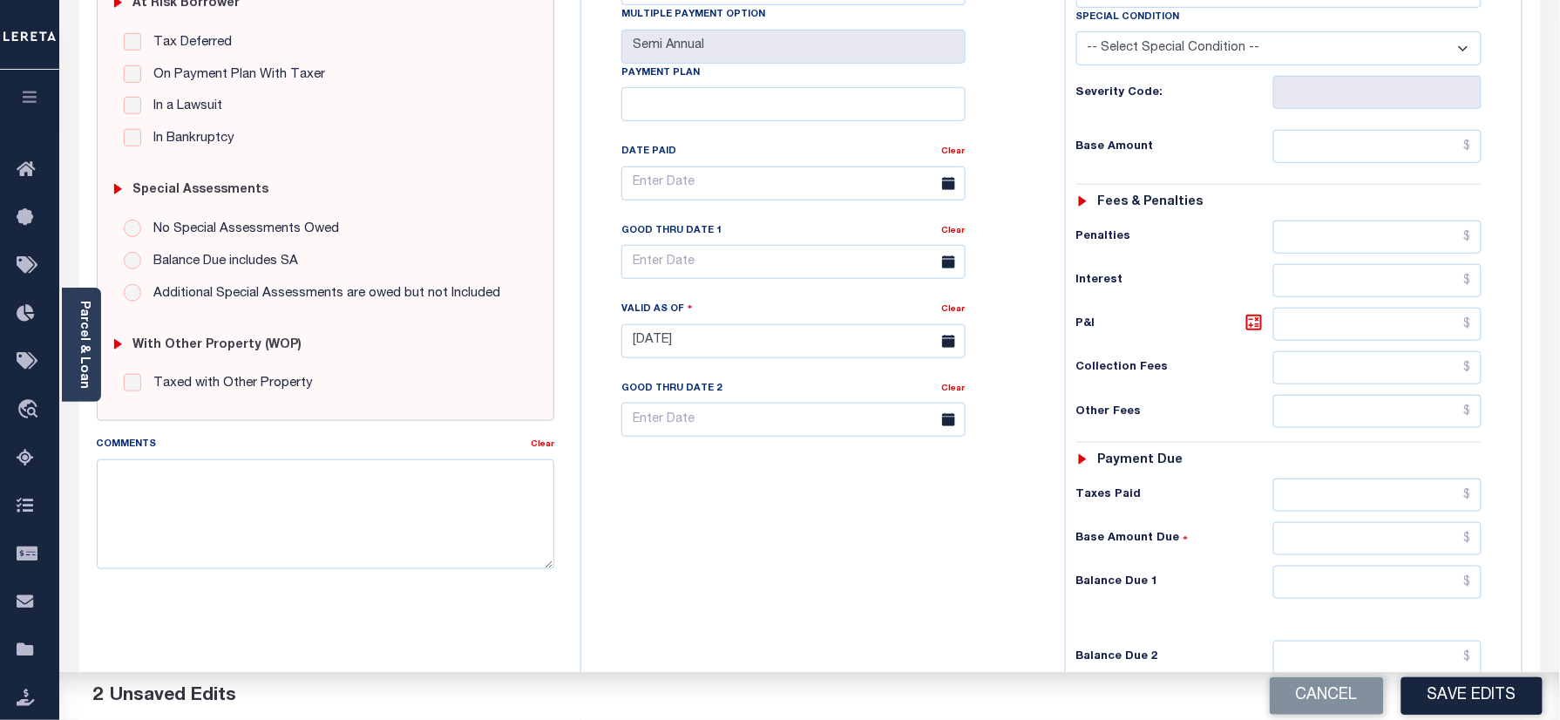
scroll to position [465, 0]
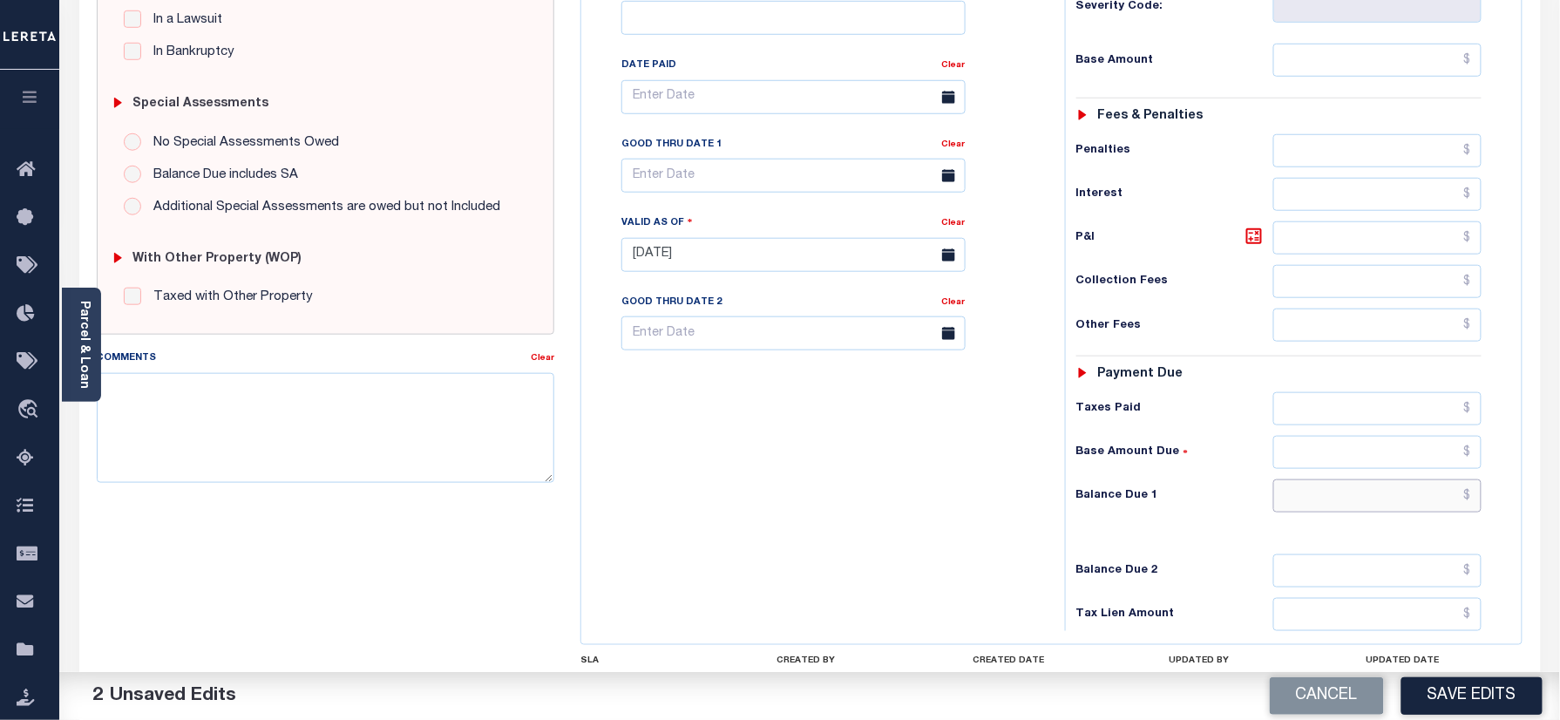
click at [1337, 479] on input "text" at bounding box center [1377, 495] width 209 height 33
type input "$0.00"
click at [1452, 695] on button "Save Edits" at bounding box center [1471, 695] width 141 height 37
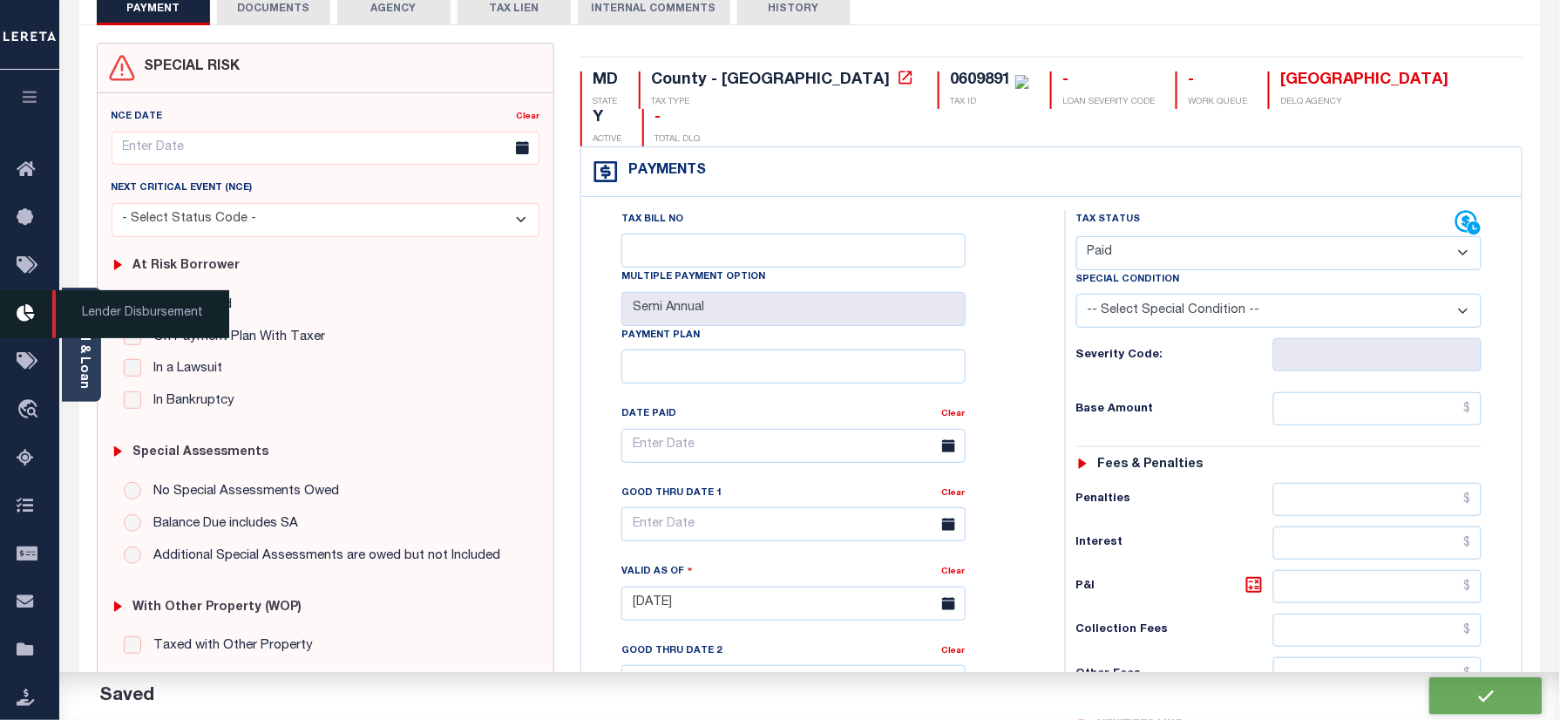
checkbox input "false"
type input "$0"
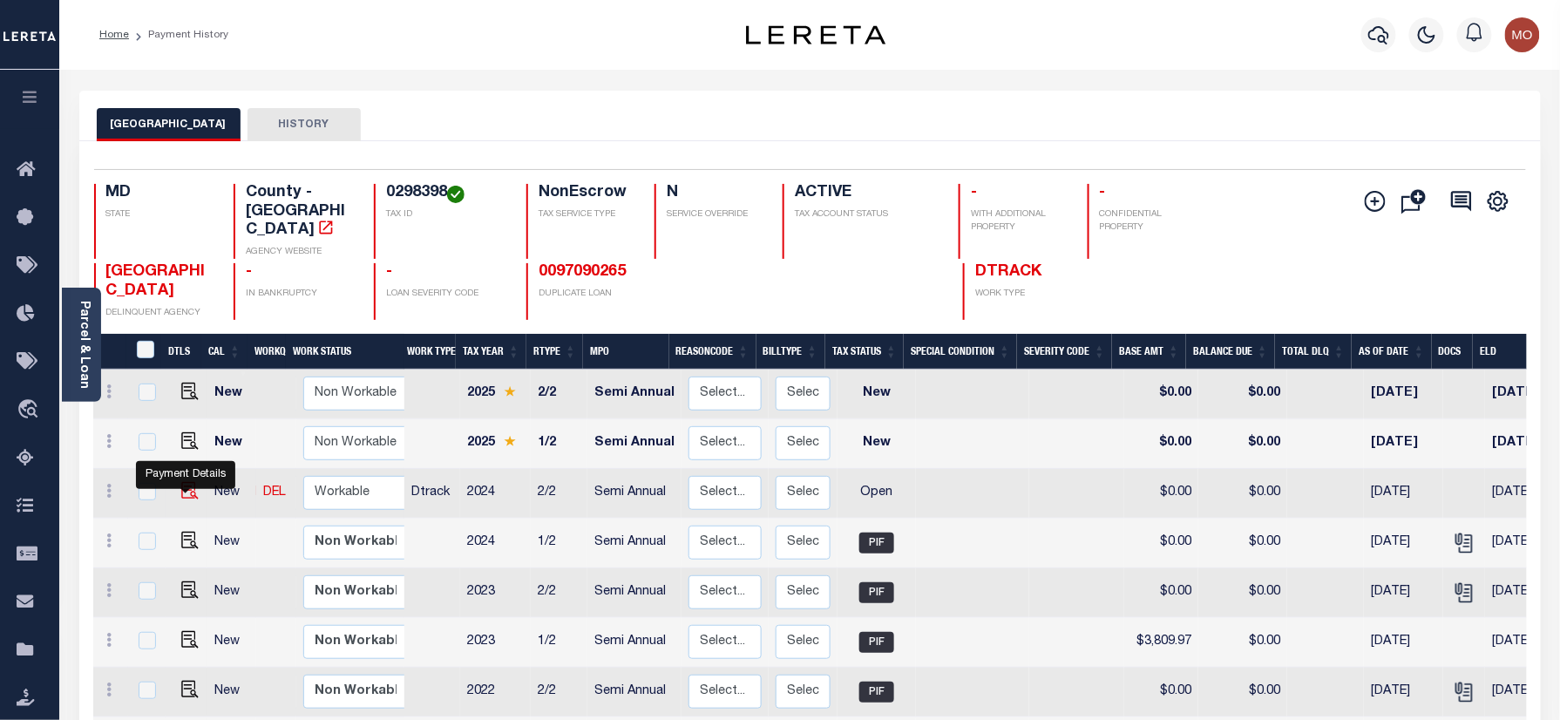
click at [185, 490] on img "" at bounding box center [189, 490] width 17 height 17
checkbox input "true"
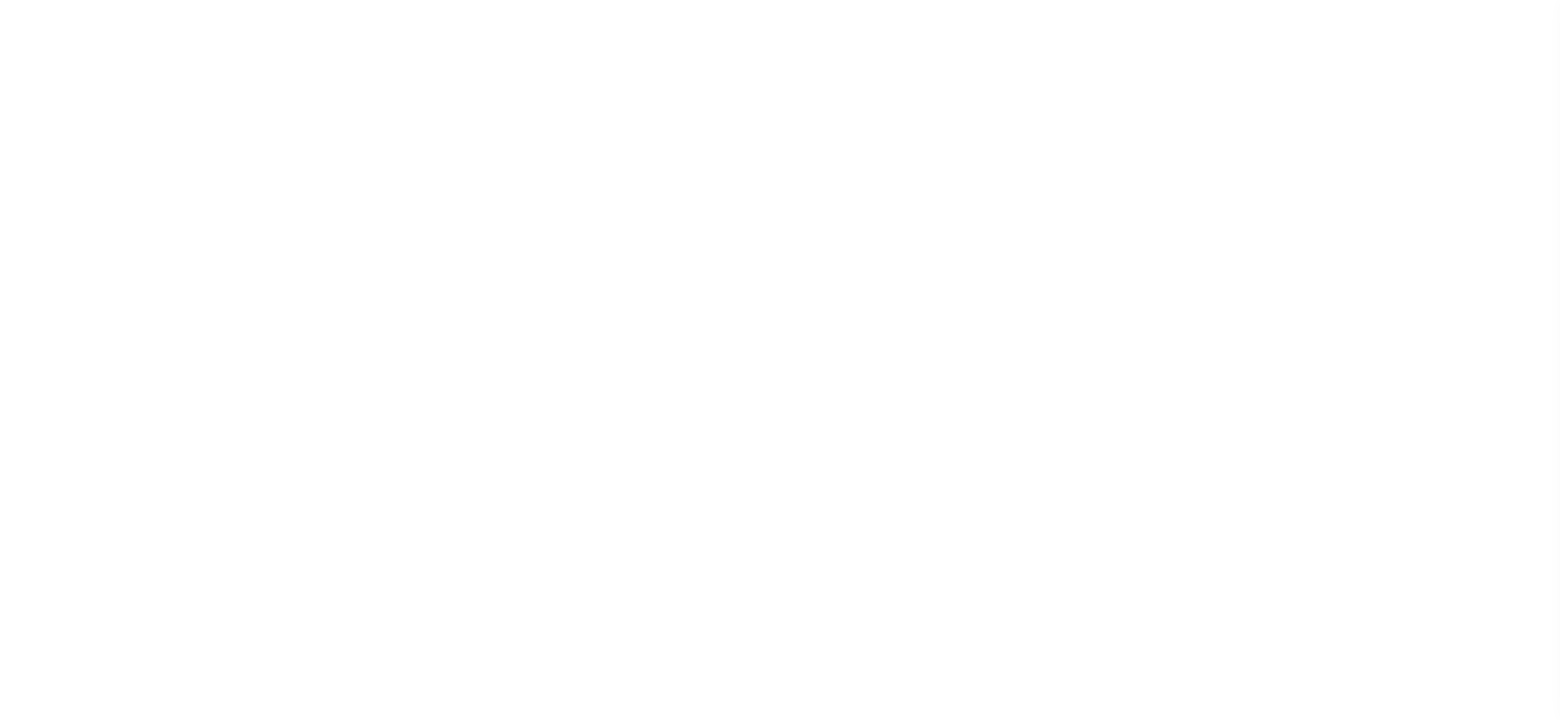
select select "OP2"
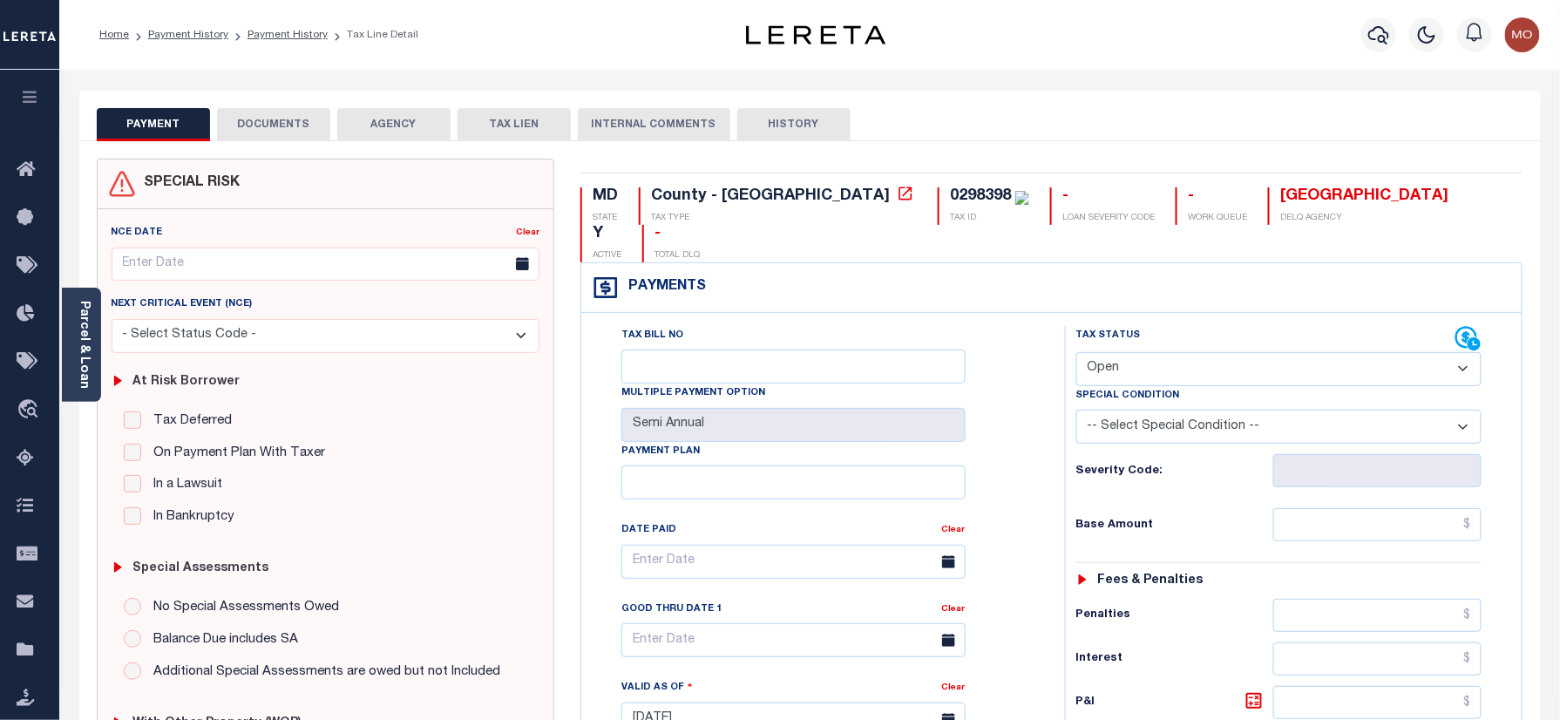
click at [950, 188] on div "0298398" at bounding box center [980, 196] width 61 height 16
copy div "0298398"
click at [238, 108] on button "DOCUMENTS" at bounding box center [273, 124] width 113 height 33
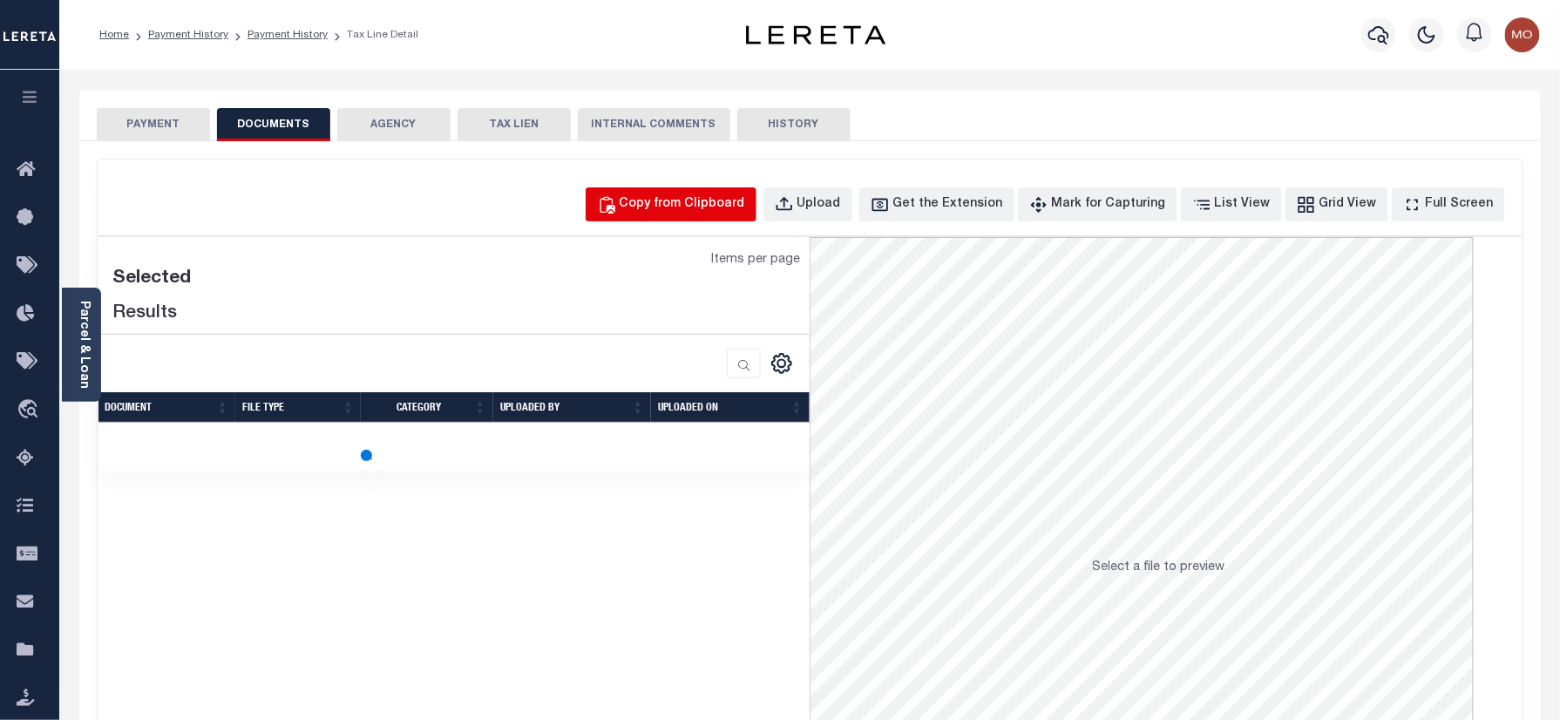
click at [708, 195] on div "Copy from Clipboard" at bounding box center [682, 204] width 125 height 19
select select "POP"
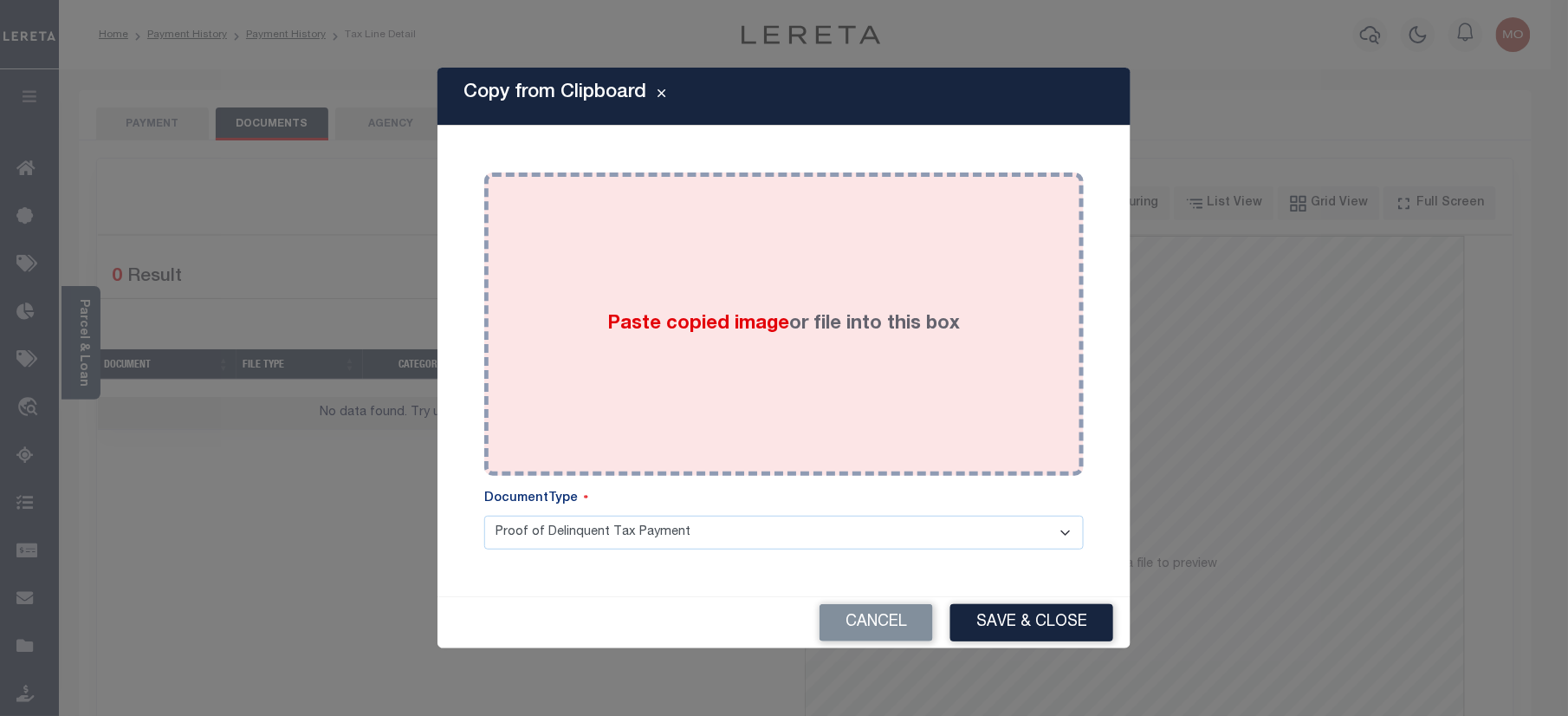
click at [677, 320] on span "Paste copied image" at bounding box center [699, 323] width 182 height 19
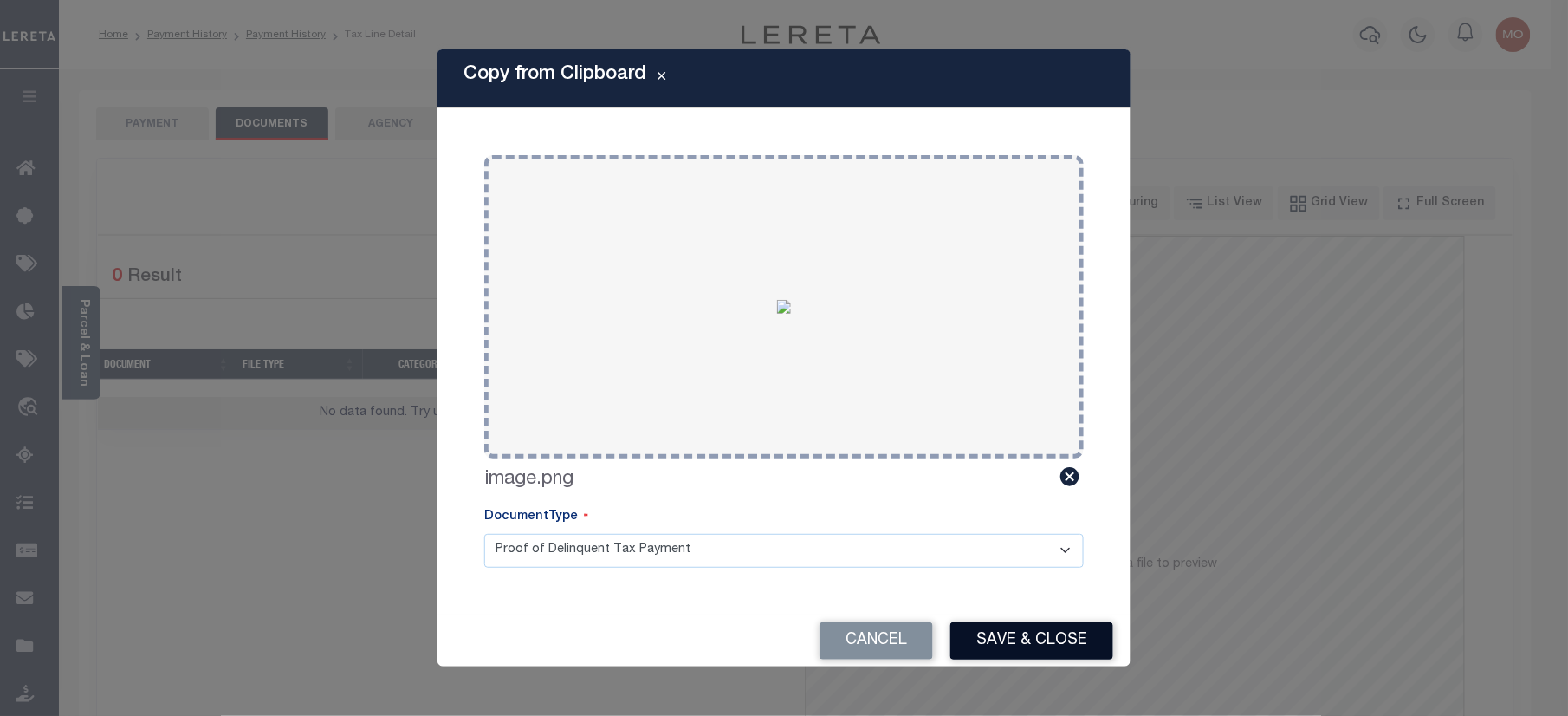
click at [1013, 638] on button "Save & Close" at bounding box center [1032, 640] width 163 height 37
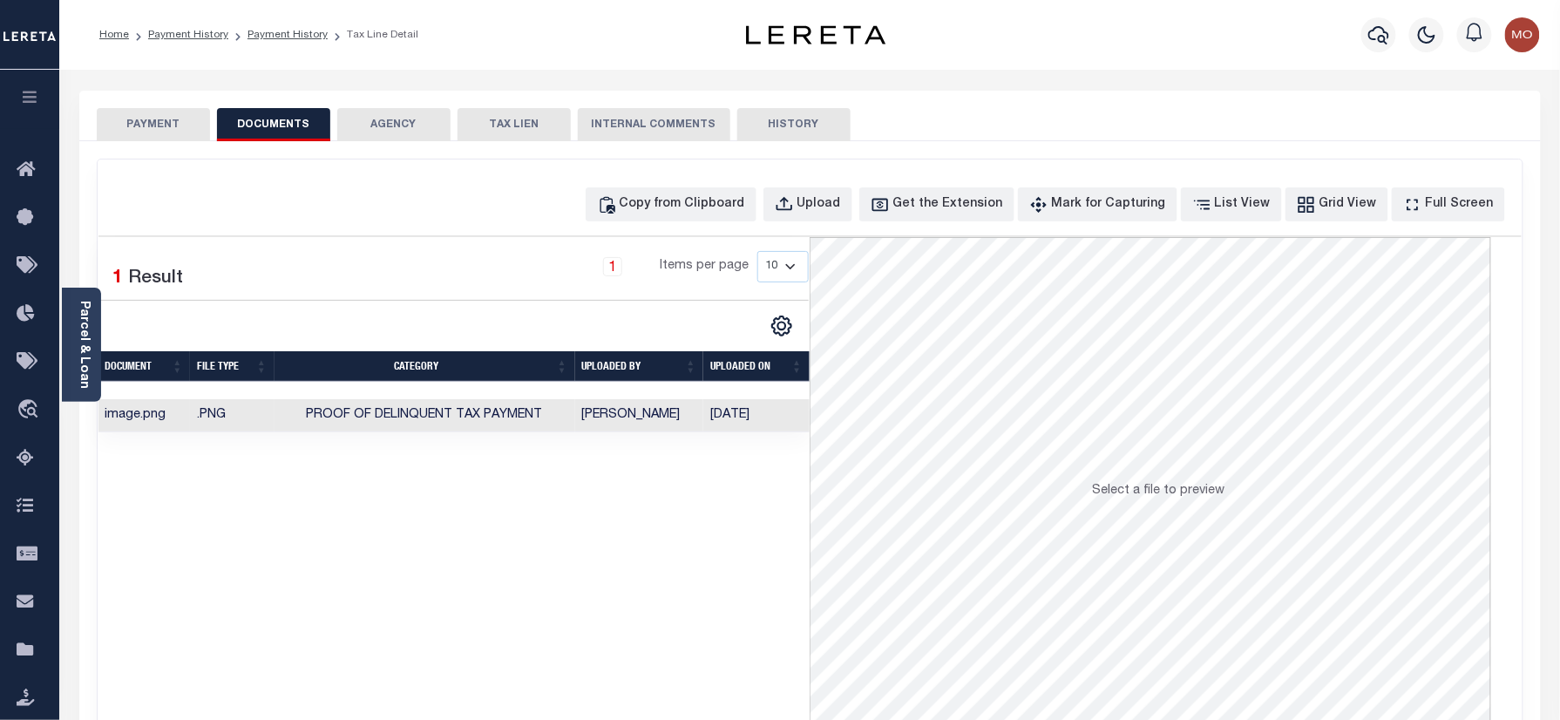
click at [119, 123] on button "PAYMENT" at bounding box center [153, 124] width 113 height 33
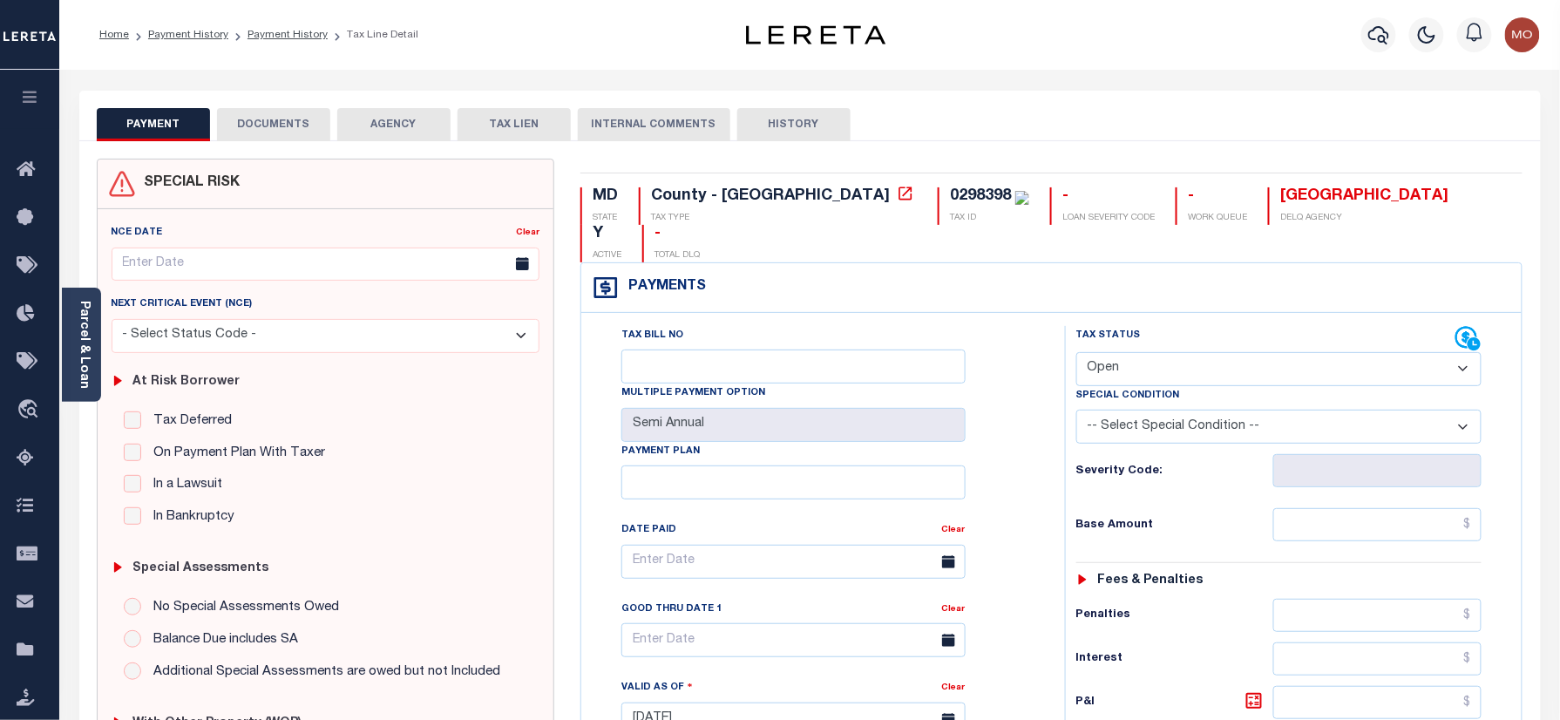
click at [1120, 352] on select "- Select Status Code - Open Due/Unpaid Paid Incomplete No Tax Due Internal Refu…" at bounding box center [1279, 369] width 406 height 34
select select "PYD"
click at [1076, 352] on select "- Select Status Code - Open Due/Unpaid Paid Incomplete No Tax Due Internal Refu…" at bounding box center [1279, 369] width 406 height 34
type input "[DATE]"
click at [1072, 444] on div "Severity Code:" at bounding box center [1279, 466] width 432 height 44
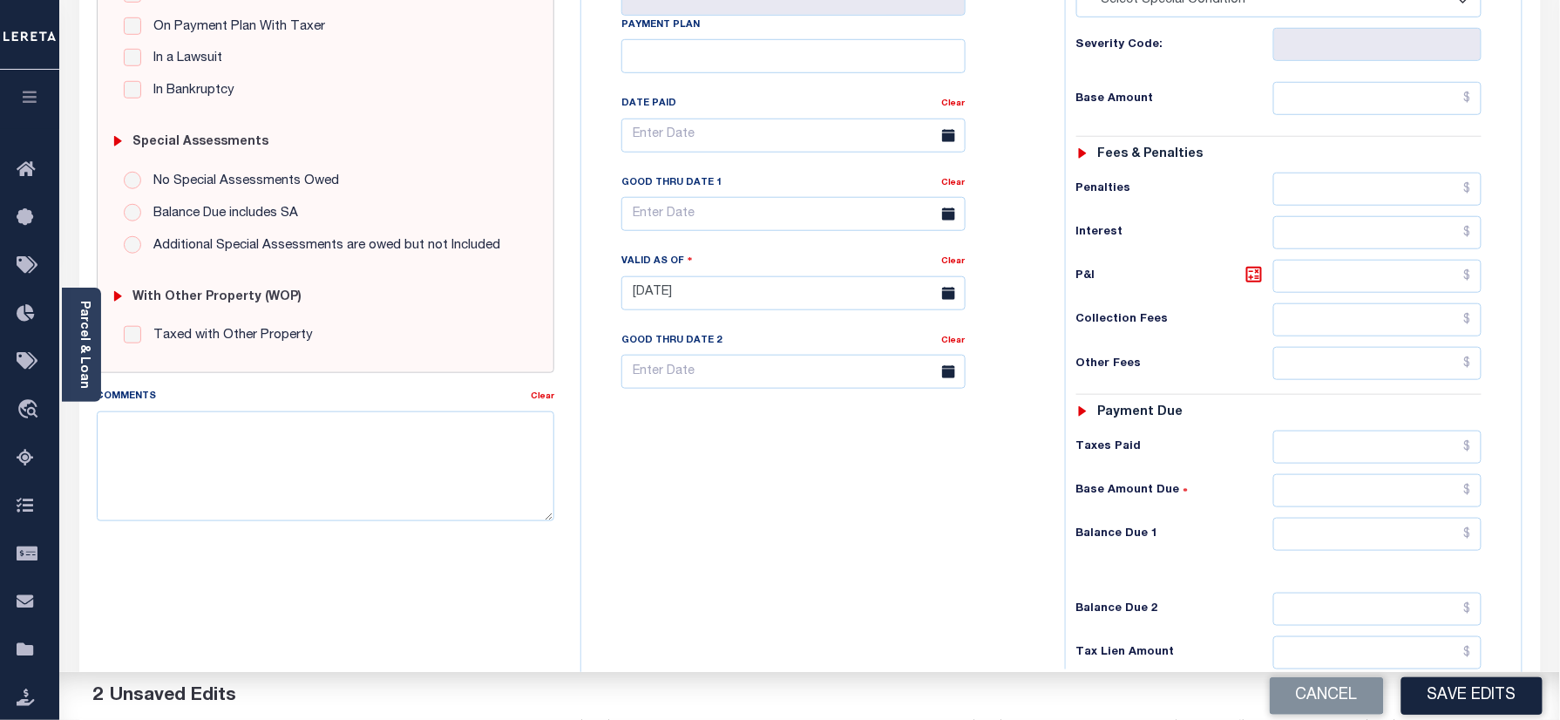
scroll to position [465, 0]
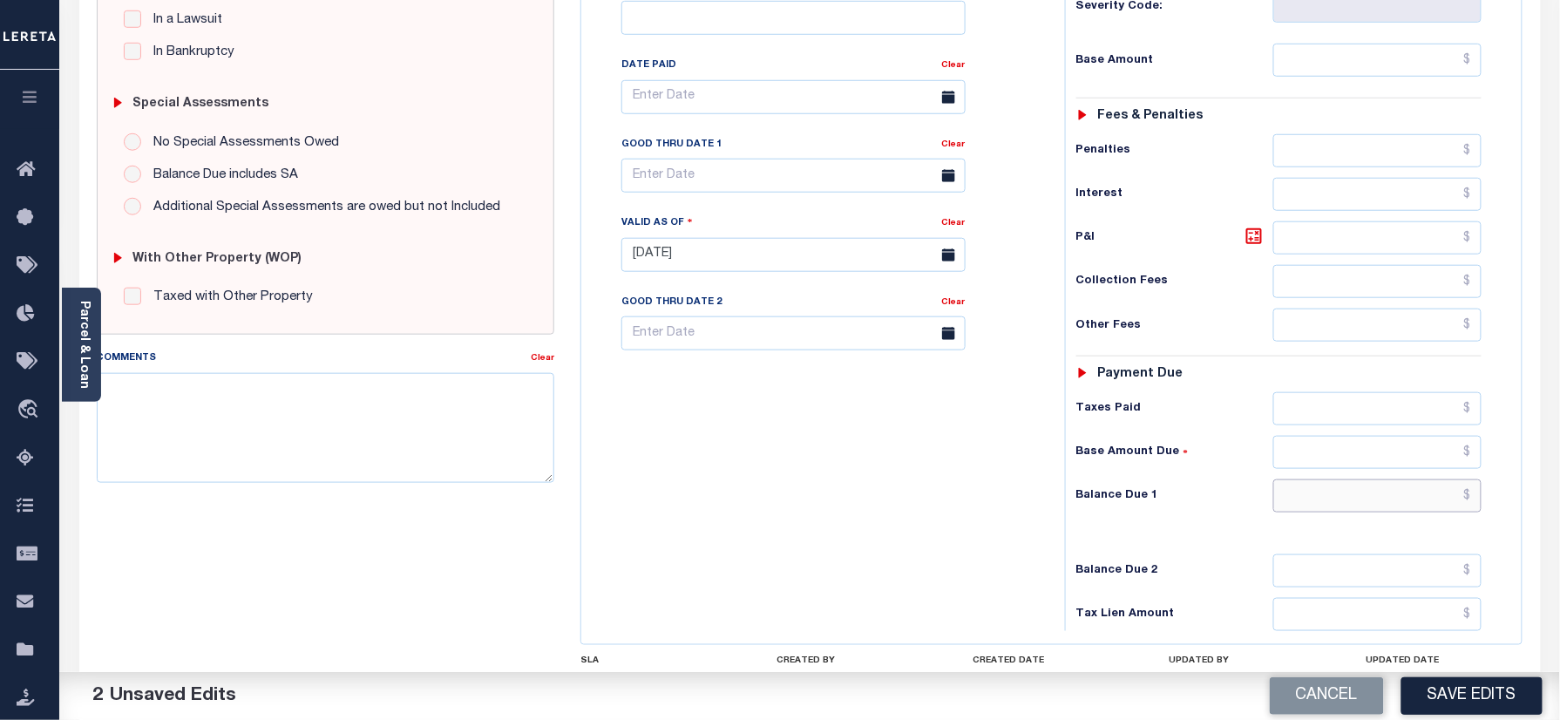
click at [1335, 479] on input "text" at bounding box center [1377, 495] width 209 height 33
type input "$0.00"
drag, startPoint x: 1457, startPoint y: 705, endPoint x: 1444, endPoint y: 699, distance: 14.4
click at [1461, 705] on button "Save Edits" at bounding box center [1471, 695] width 141 height 37
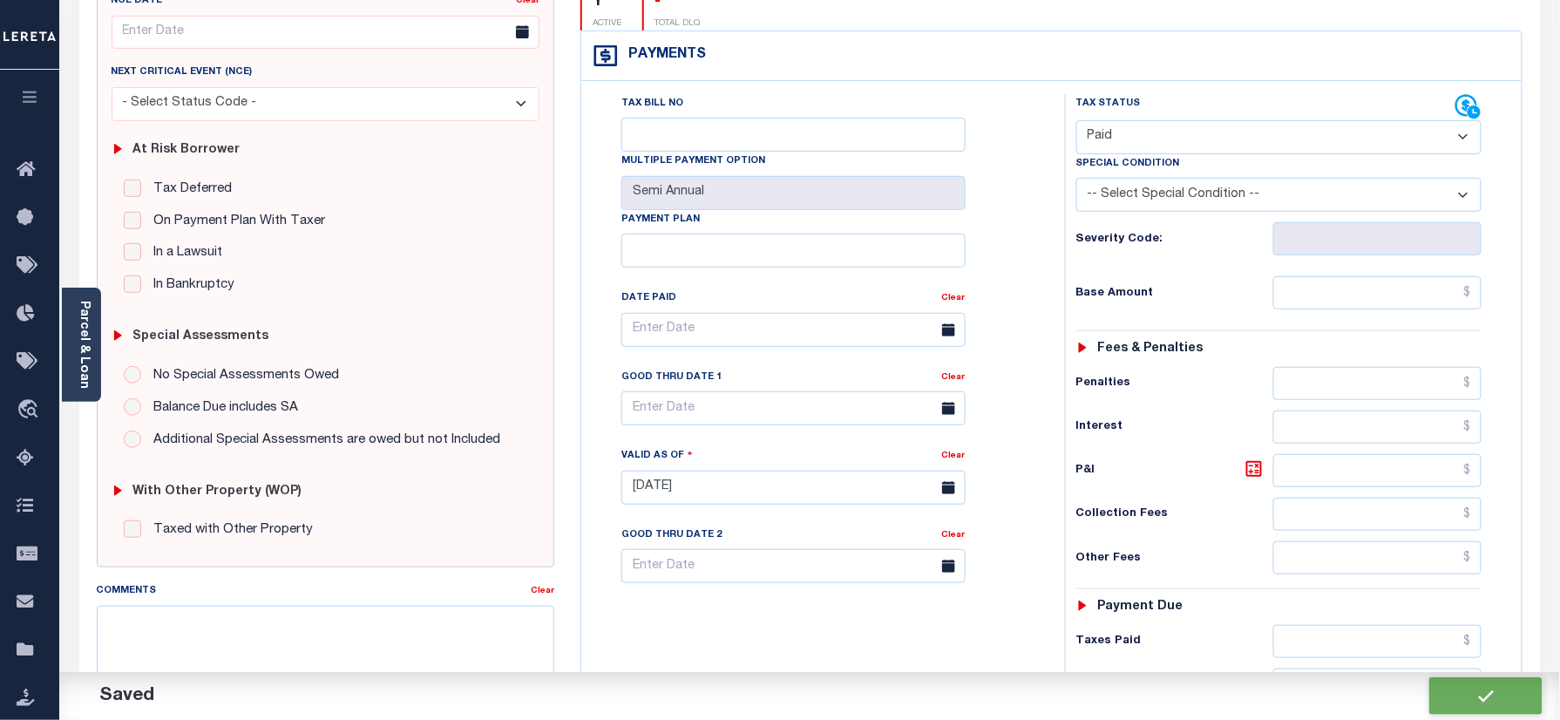
checkbox input "false"
type input "$0"
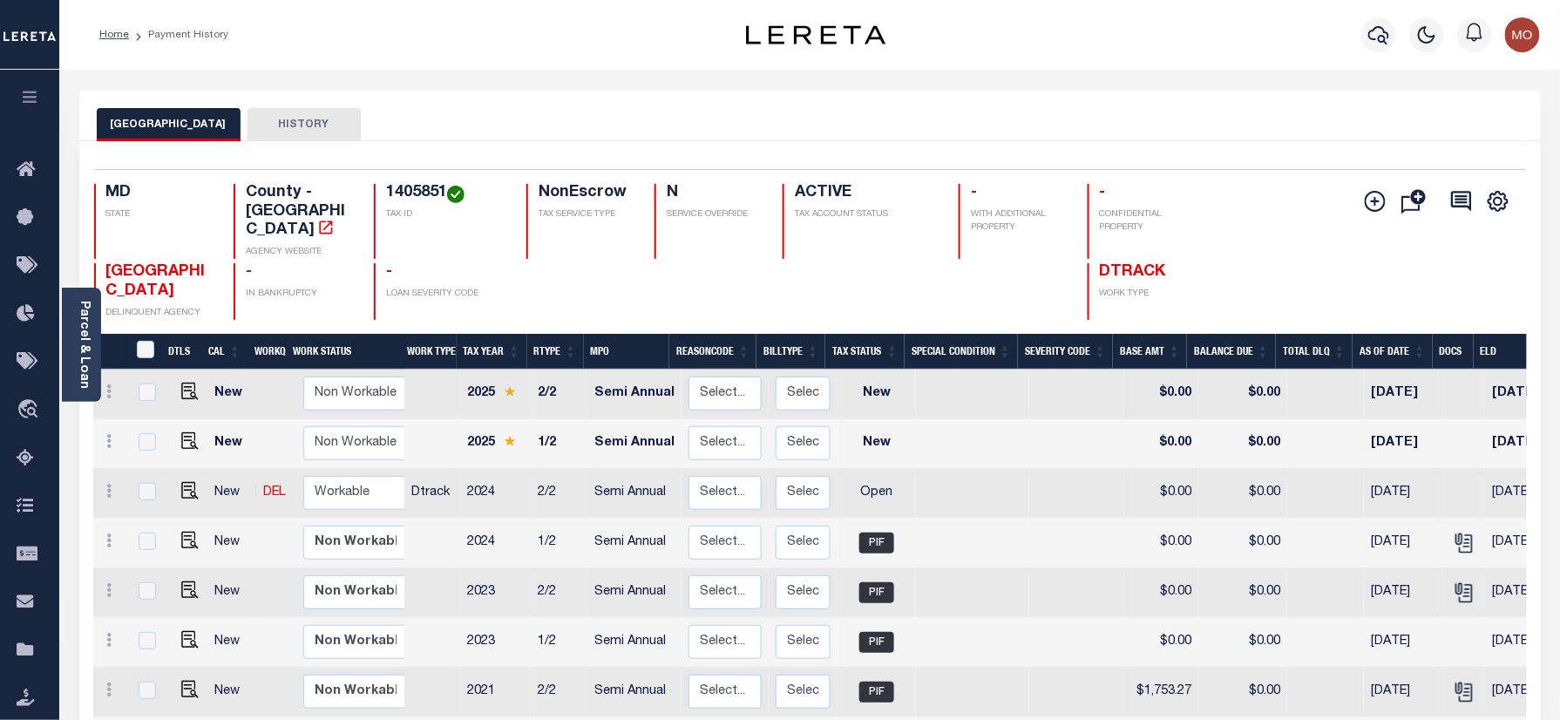
click at [716, 143] on div "Selected 13 Results 1 Items per page 25 50 100 MD STATE 1405851" at bounding box center [809, 640] width 1461 height 998
click at [185, 486] on img "" at bounding box center [189, 490] width 17 height 17
checkbox input "true"
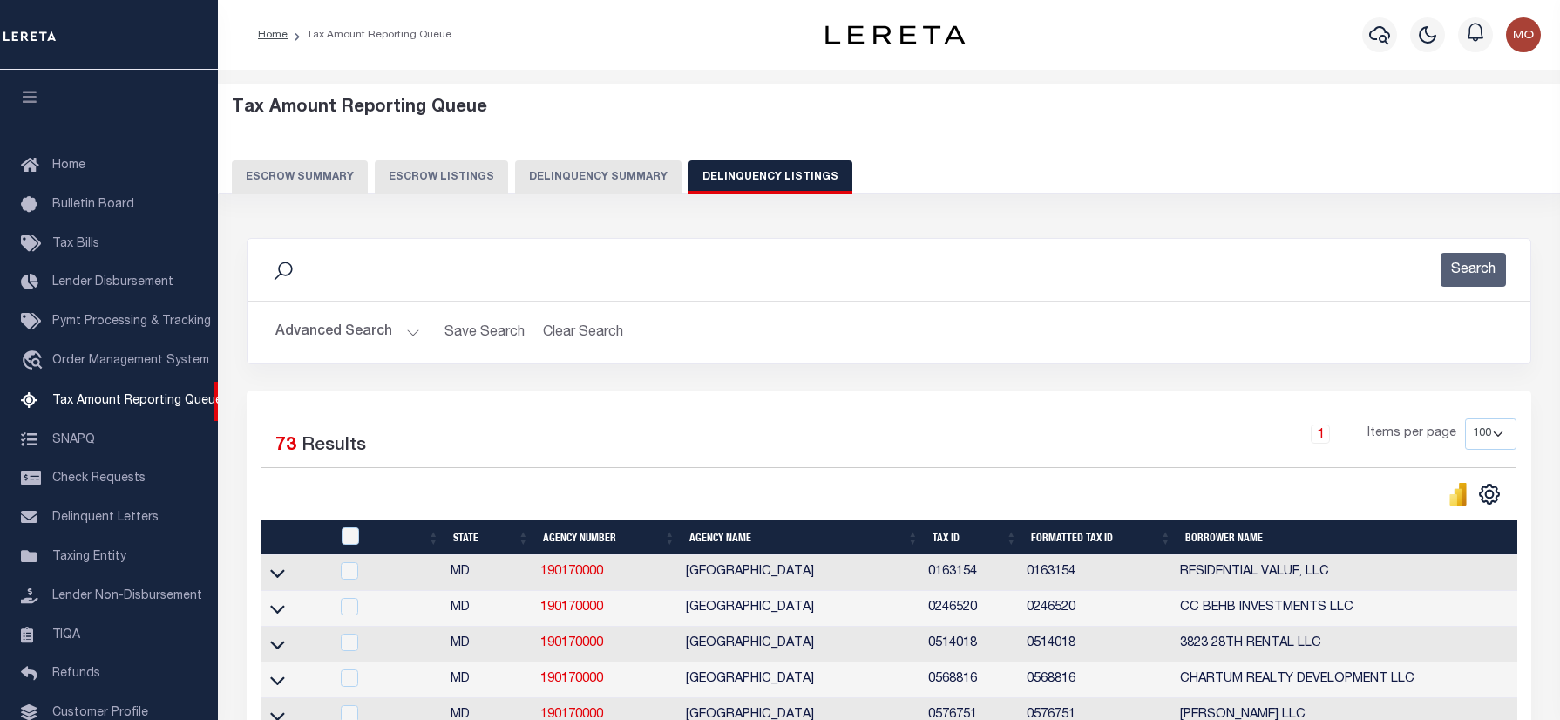
select select "100"
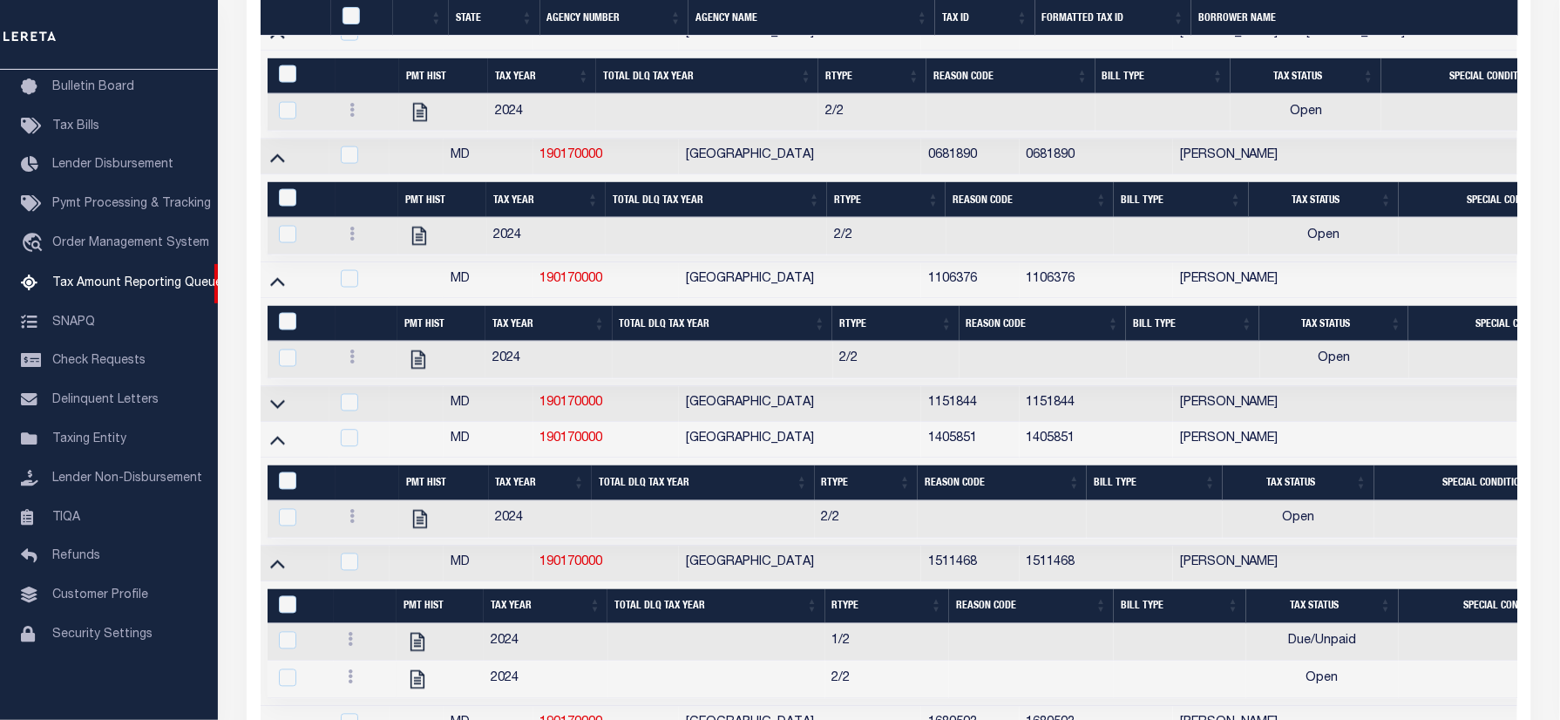
scroll to position [2203, 0]
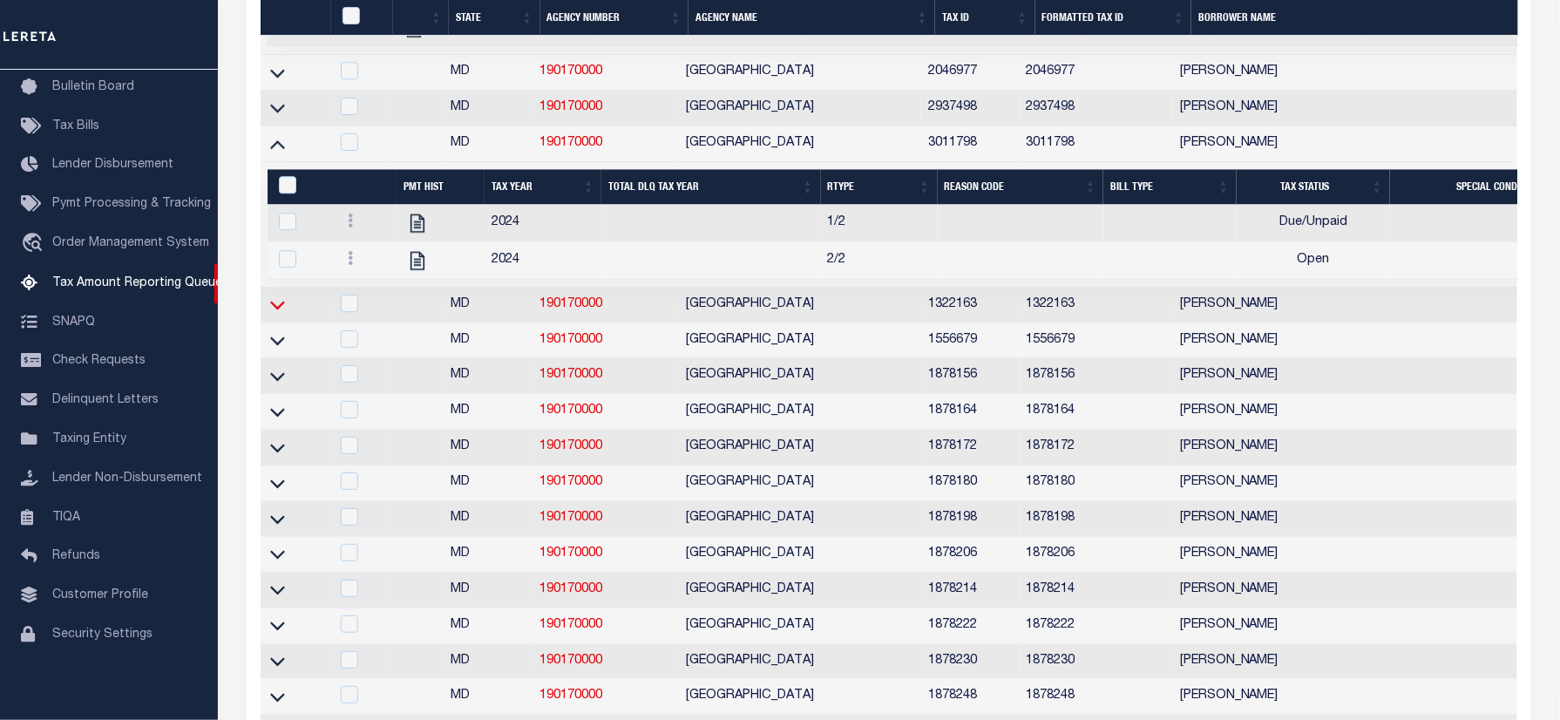
click at [276, 314] on icon at bounding box center [277, 304] width 15 height 18
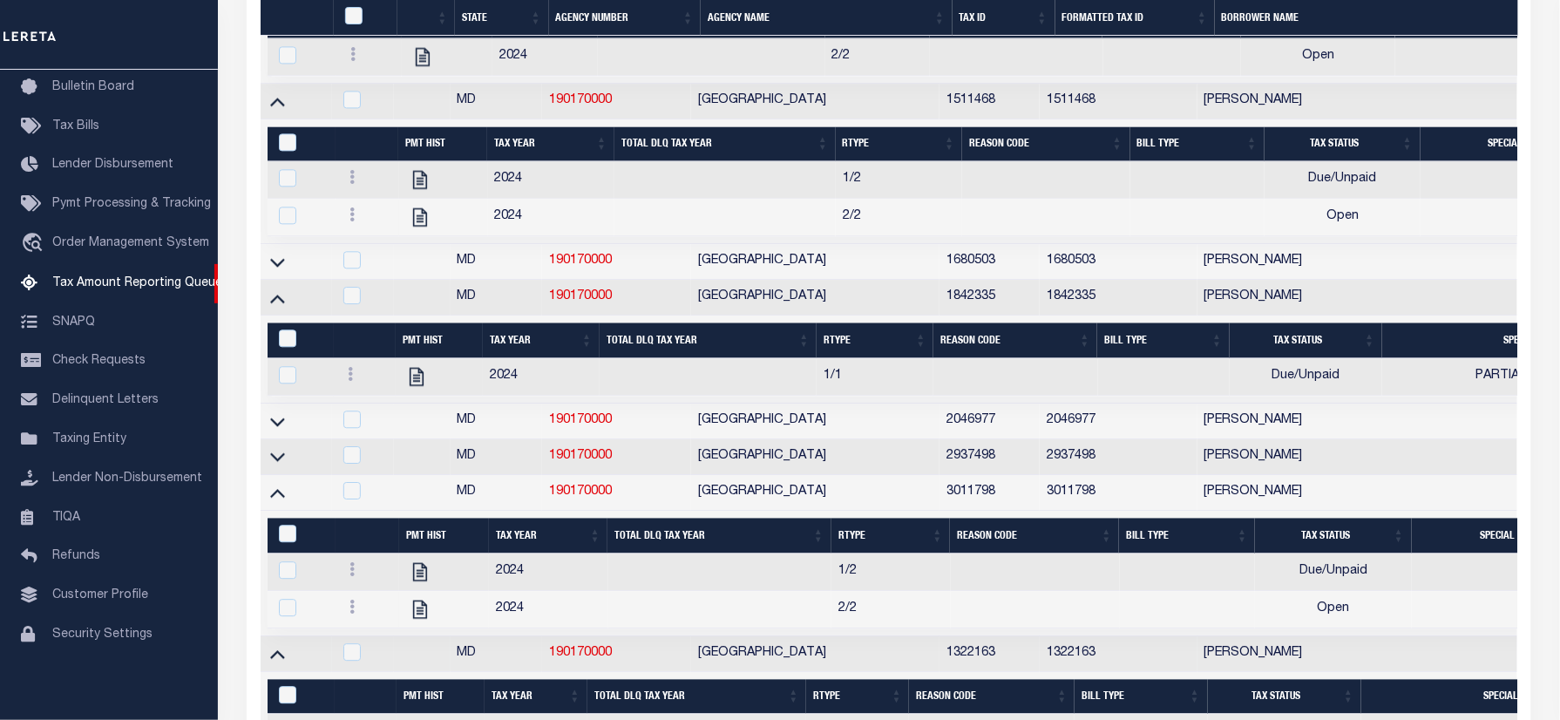
scroll to position [601, 0]
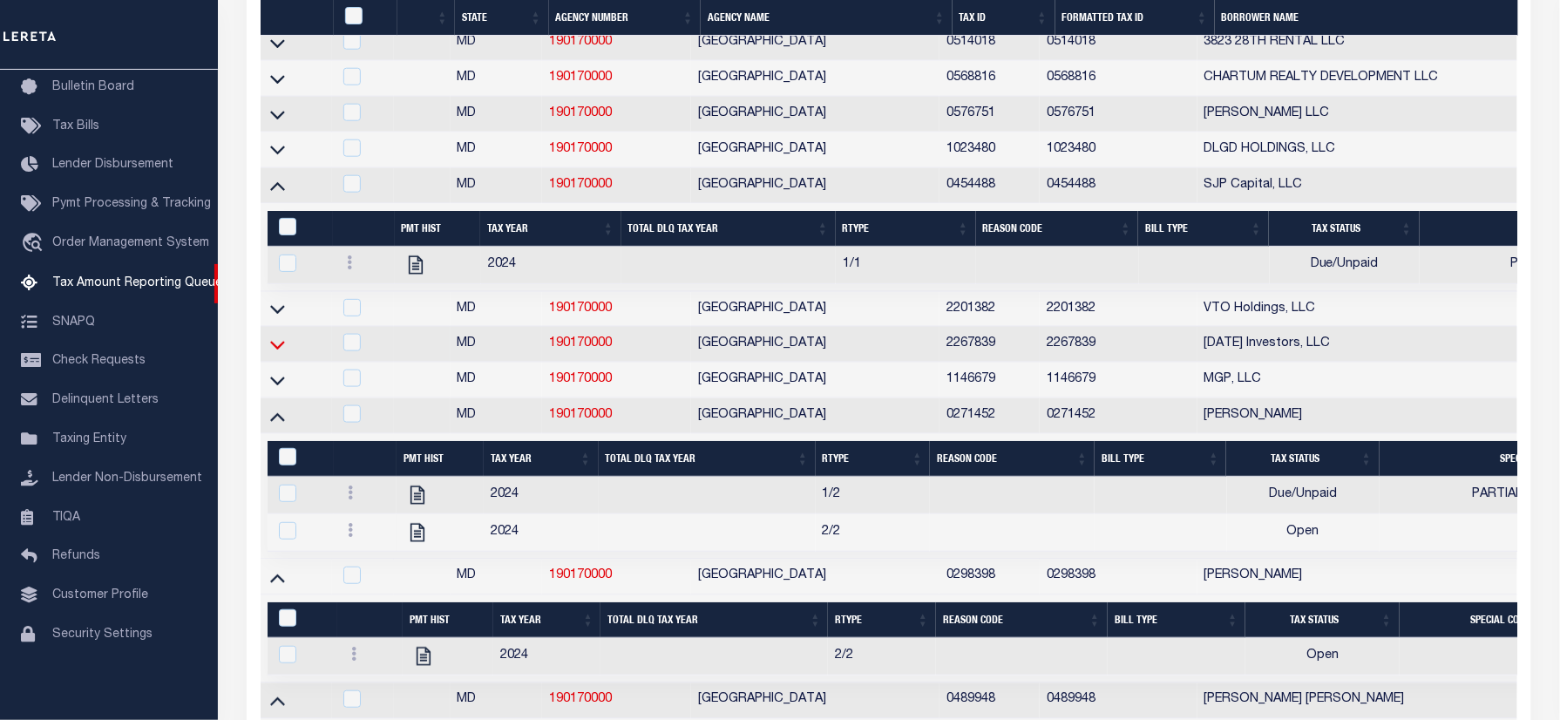
click at [275, 350] on icon at bounding box center [277, 346] width 15 height 9
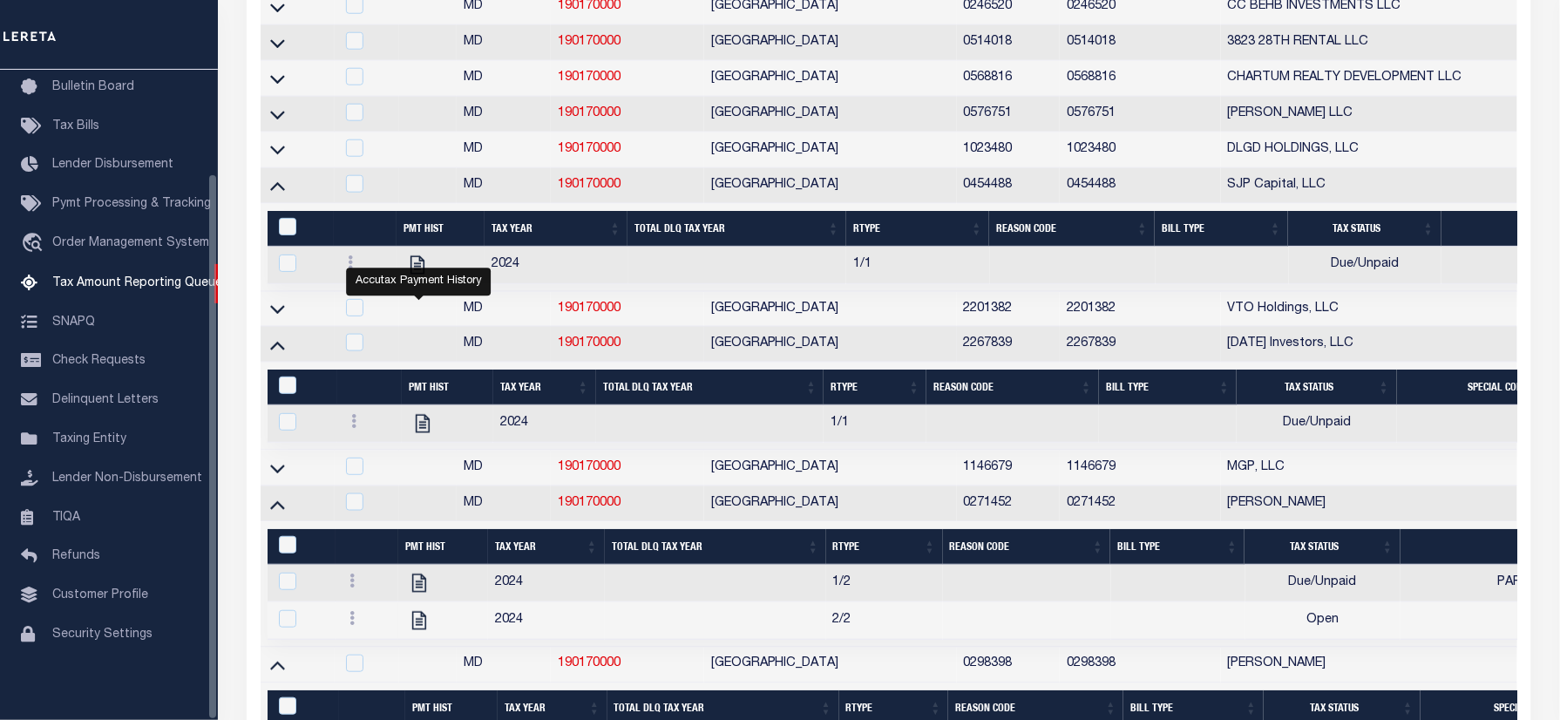
scroll to position [485, 0]
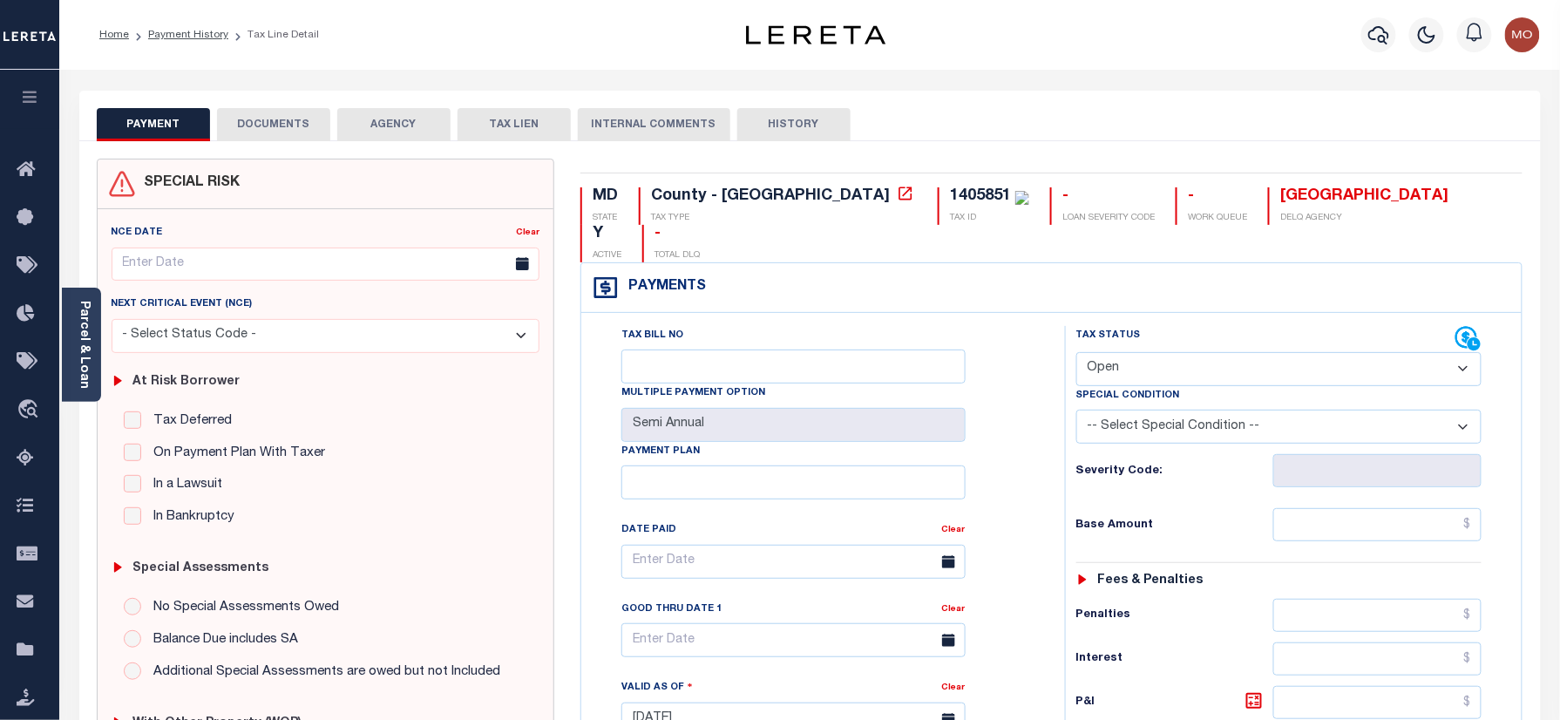
click at [950, 196] on div "1405851" at bounding box center [980, 196] width 61 height 16
copy div "1405851"
click at [266, 117] on button "DOCUMENTS" at bounding box center [273, 124] width 113 height 33
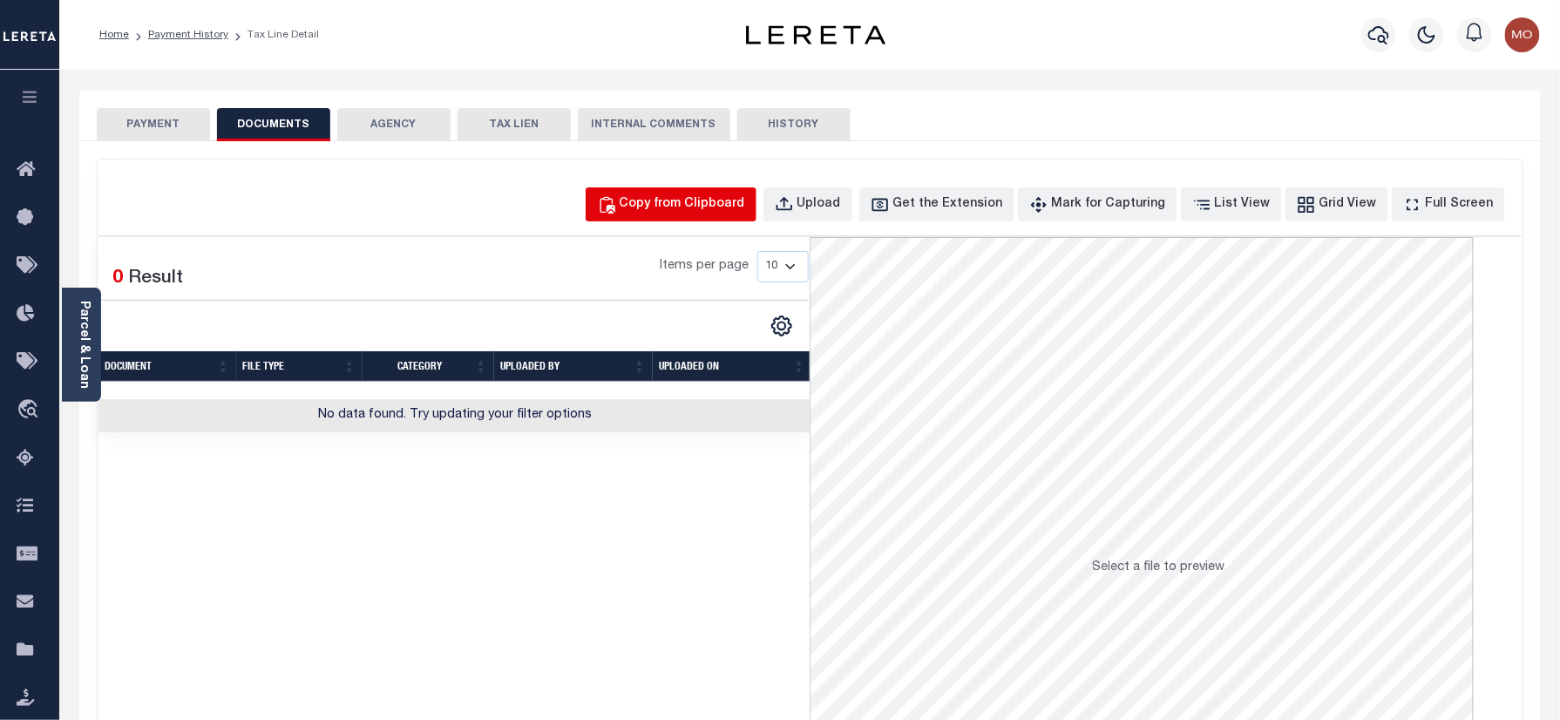
click at [726, 196] on div "Copy from Clipboard" at bounding box center [682, 204] width 125 height 19
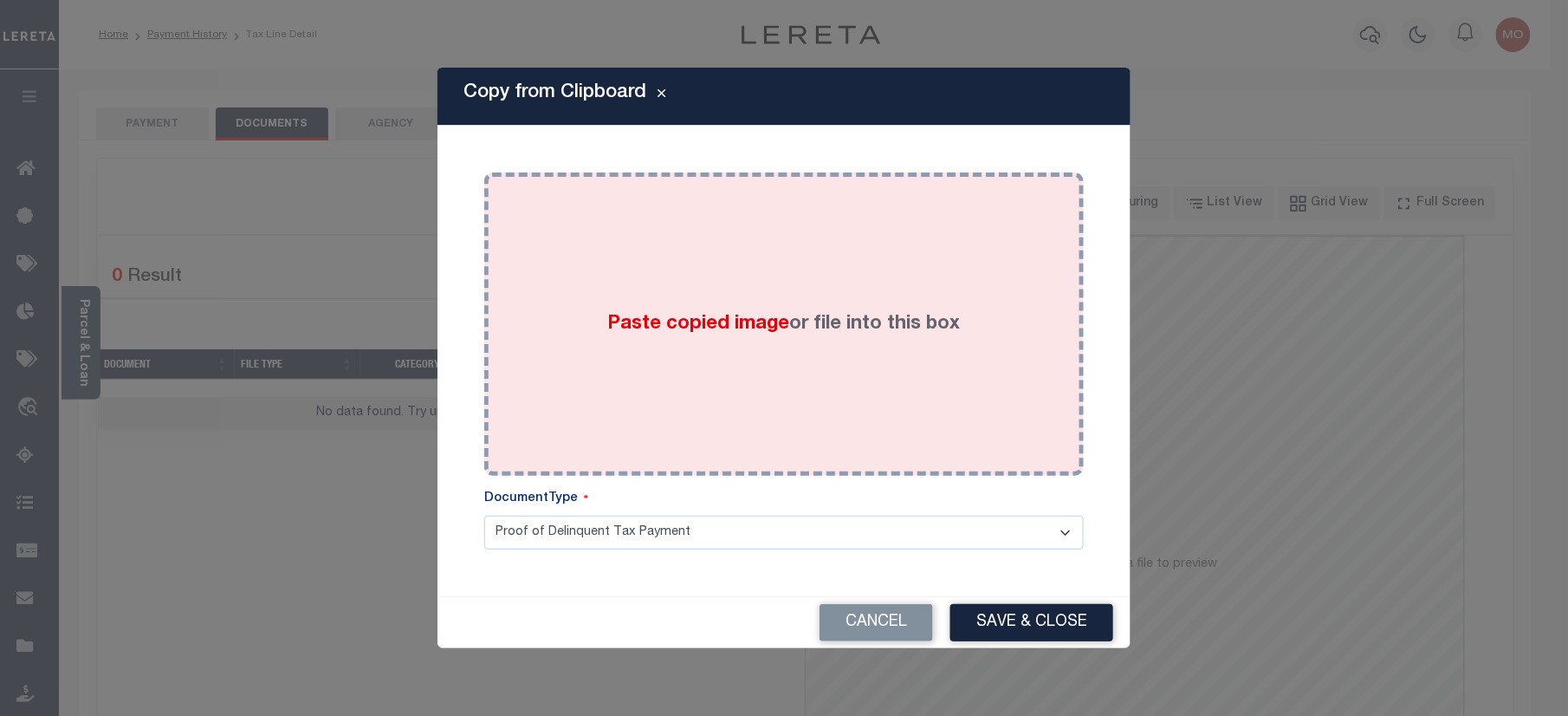
click at [628, 324] on span "Paste copied image" at bounding box center [699, 323] width 182 height 19
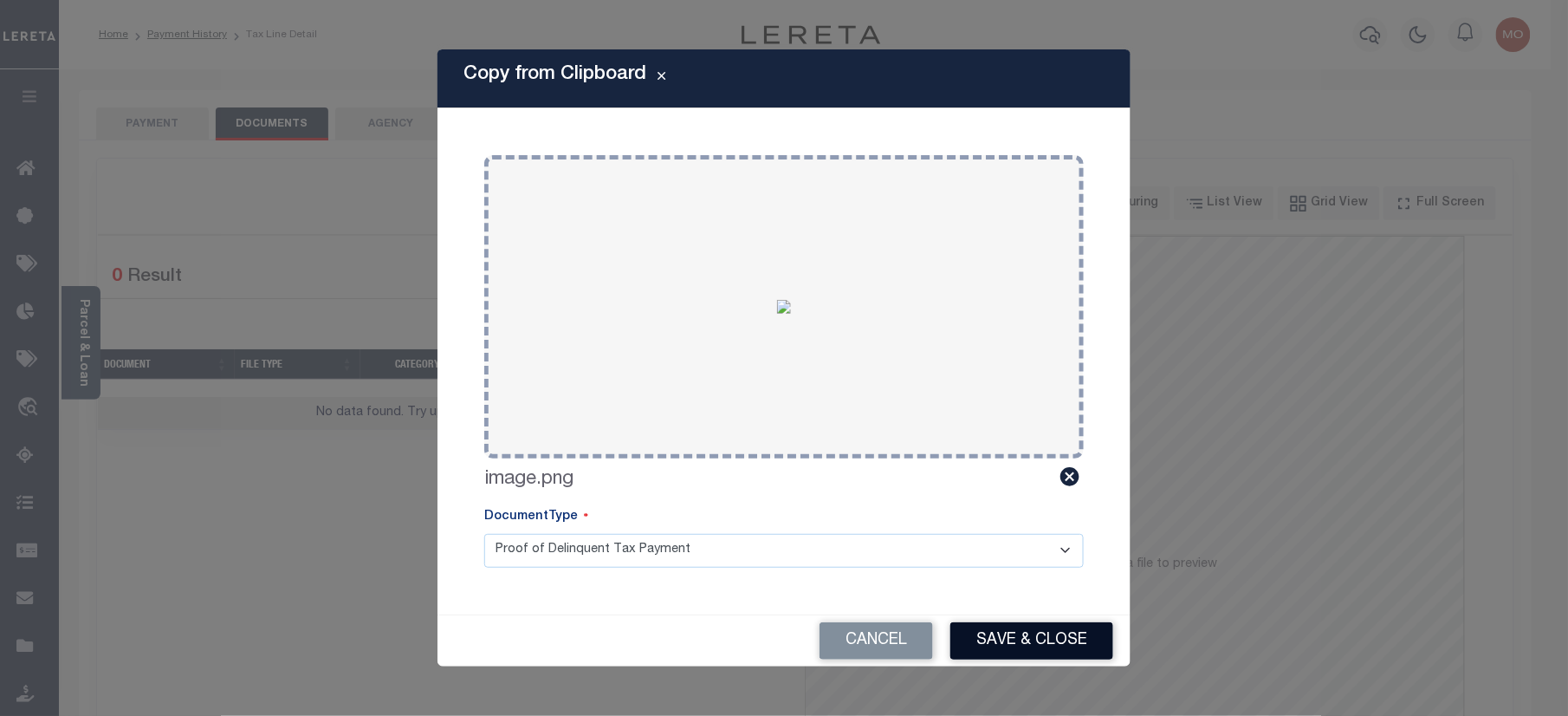
click at [1052, 637] on button "Save & Close" at bounding box center [1032, 640] width 163 height 37
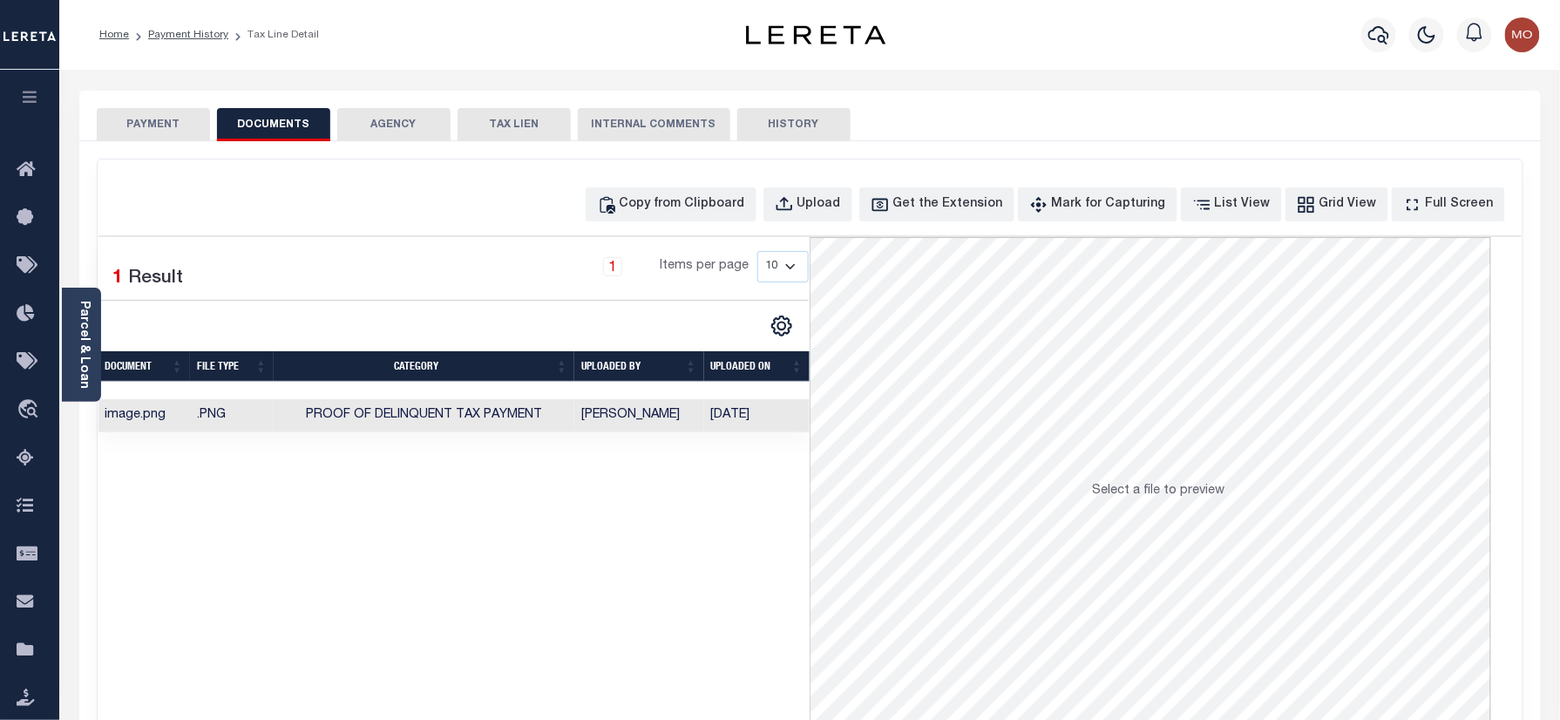
click at [169, 119] on button "PAYMENT" at bounding box center [153, 124] width 113 height 33
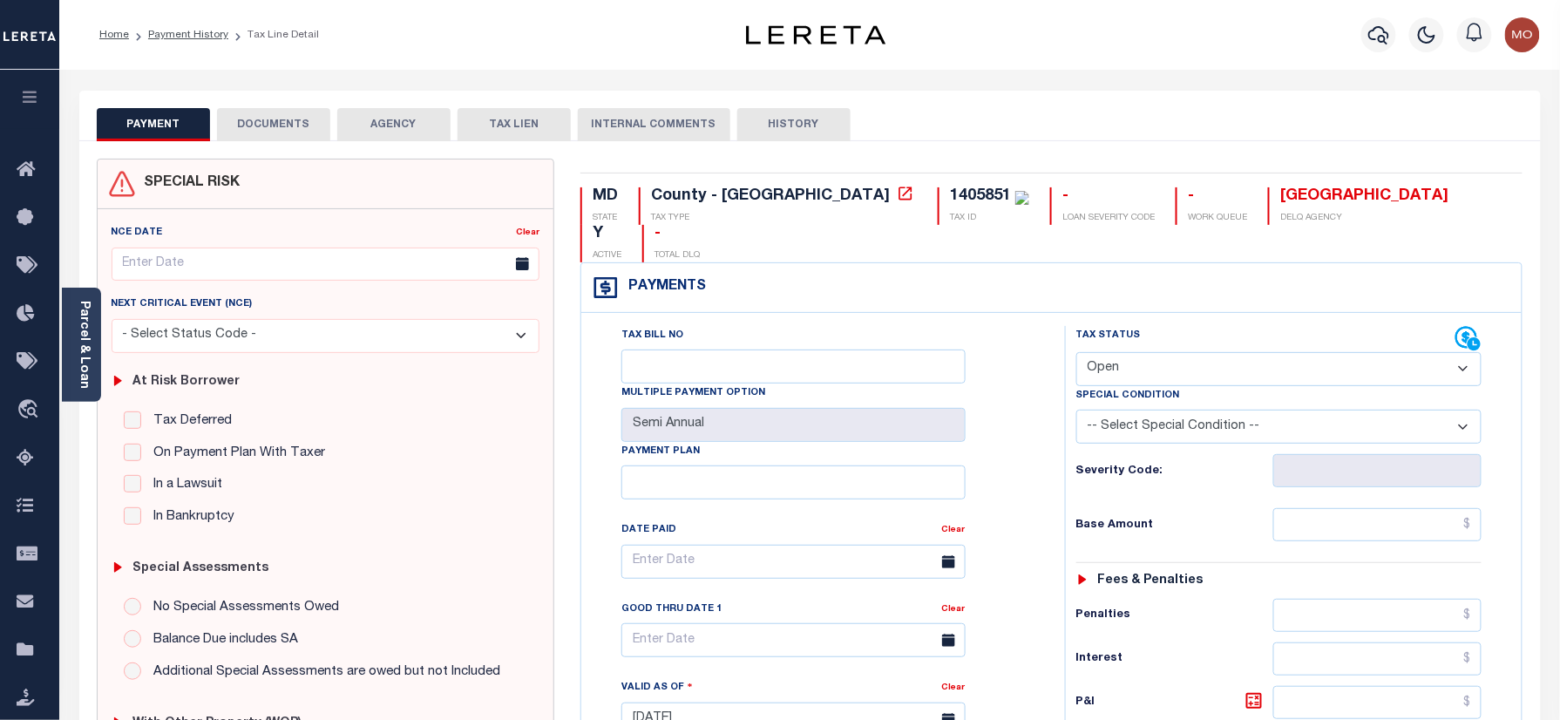
click at [1156, 352] on select "- Select Status Code - Open Due/Unpaid Paid Incomplete No Tax Due Internal Refu…" at bounding box center [1279, 369] width 406 height 34
select select "PYD"
click at [1076, 352] on select "- Select Status Code - Open Due/Unpaid Paid Incomplete No Tax Due Internal Refu…" at bounding box center [1279, 369] width 406 height 34
type input "[DATE]"
click at [1046, 444] on div "Tax Bill No Multiple Payment Option Semi Annual Payment Plan Clear" at bounding box center [819, 711] width 466 height 770
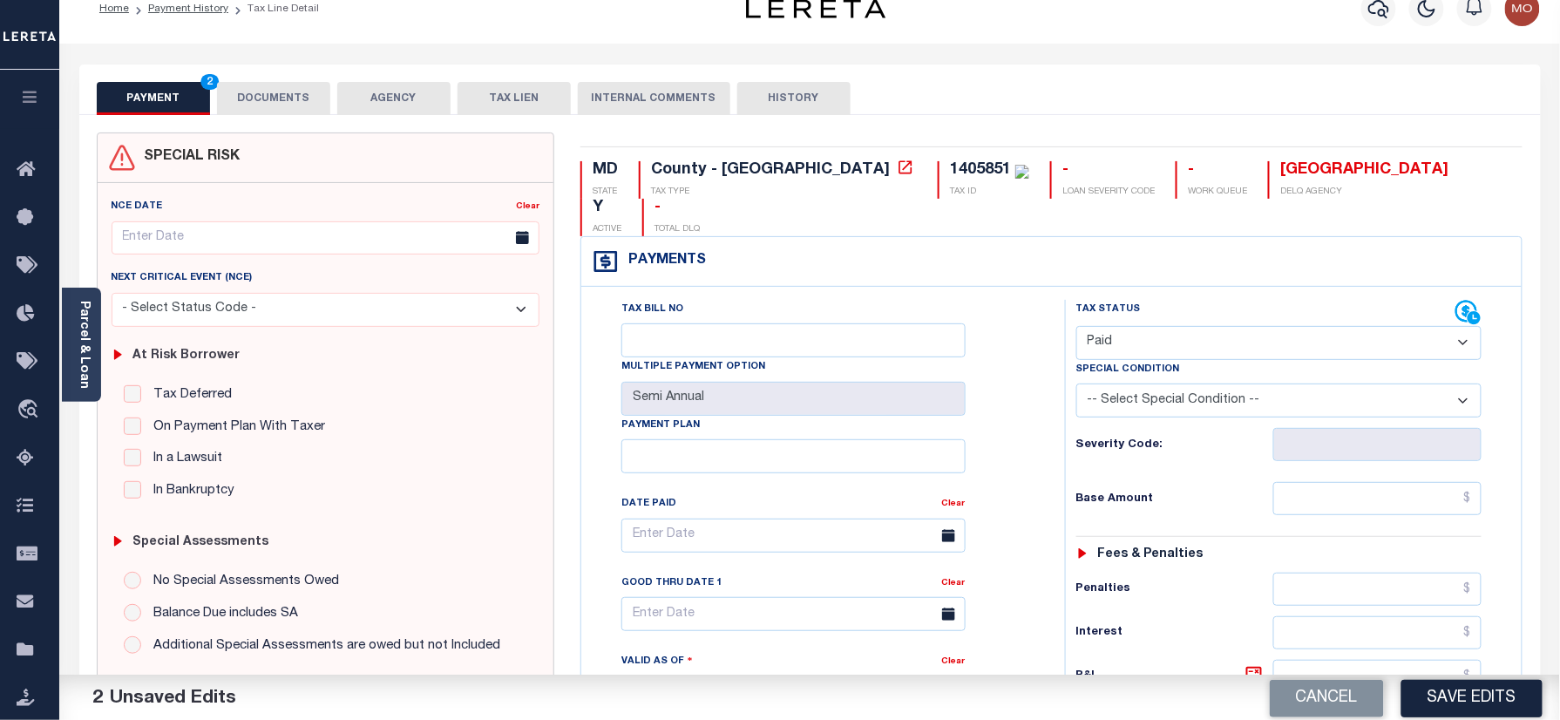
scroll to position [568, 0]
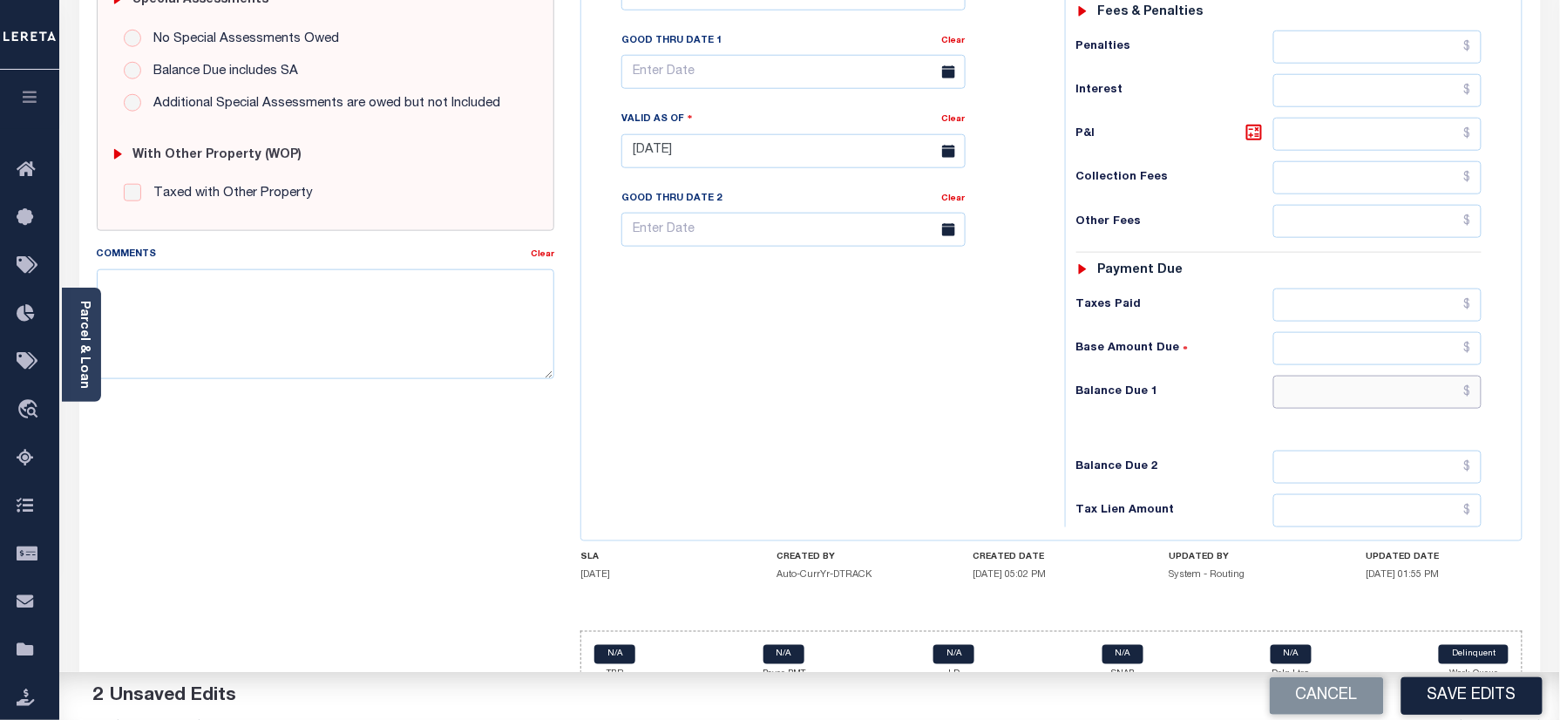
click at [1340, 376] on input "text" at bounding box center [1377, 392] width 209 height 33
type input "$0.00"
click at [1447, 691] on button "Save Edits" at bounding box center [1471, 695] width 141 height 37
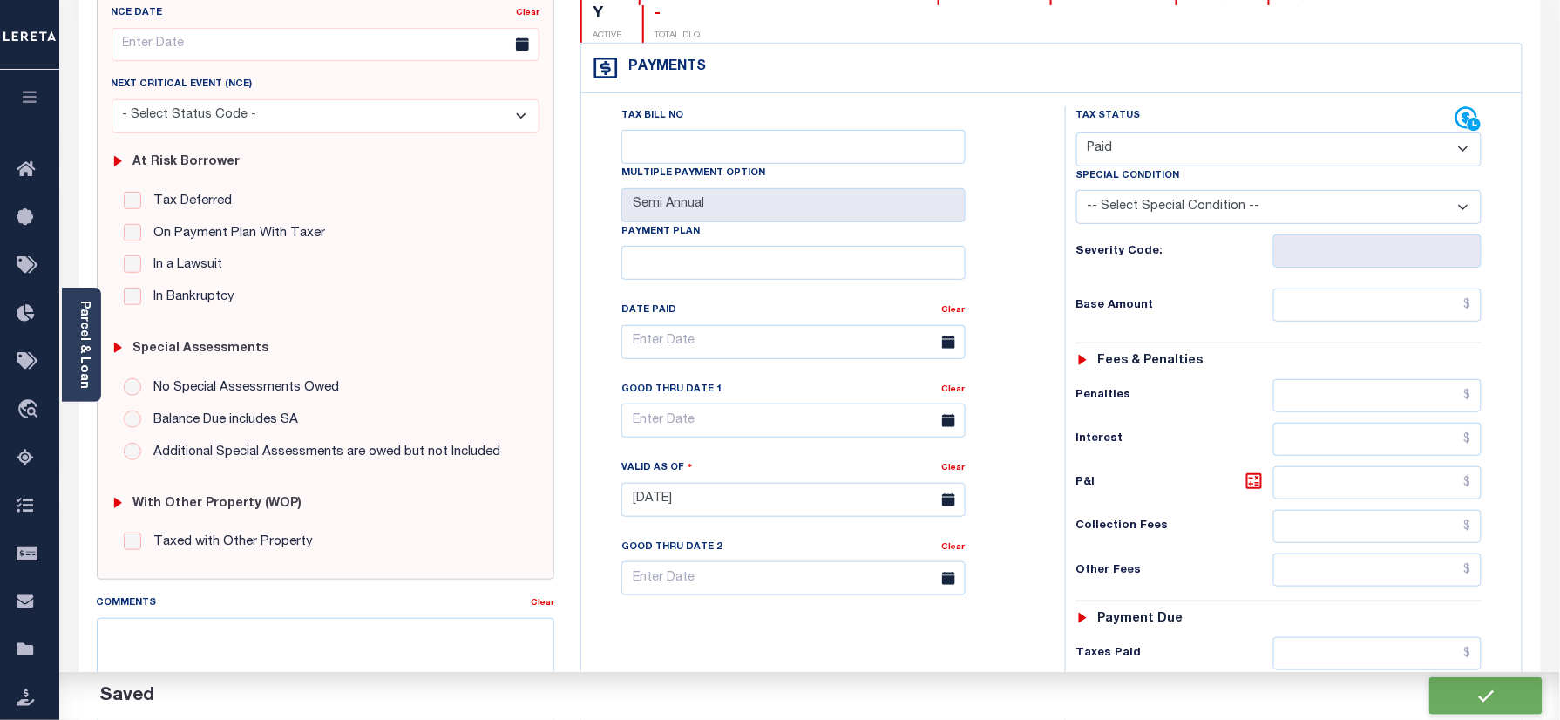
checkbox input "false"
type input "$0"
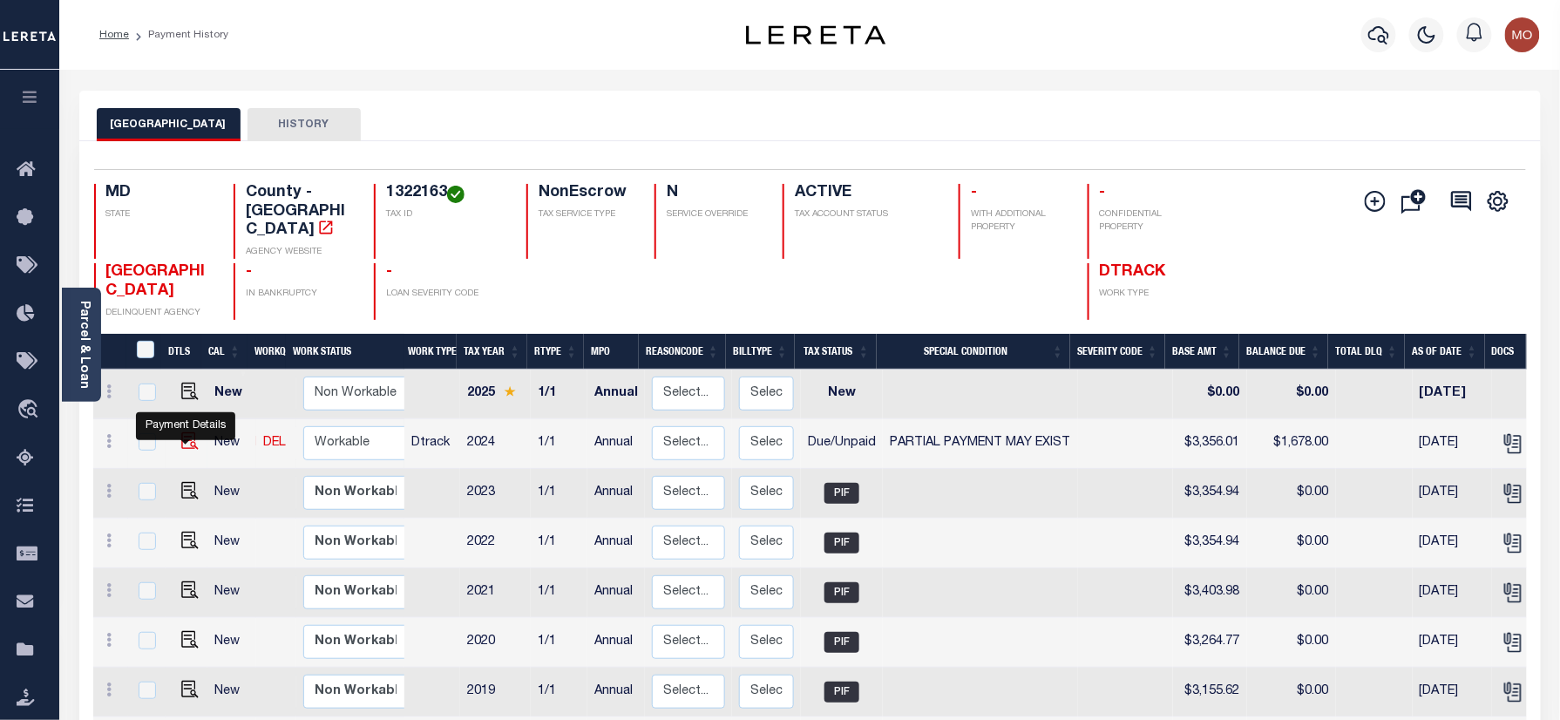
click at [186, 444] on img "" at bounding box center [189, 440] width 17 height 17
checkbox input "true"
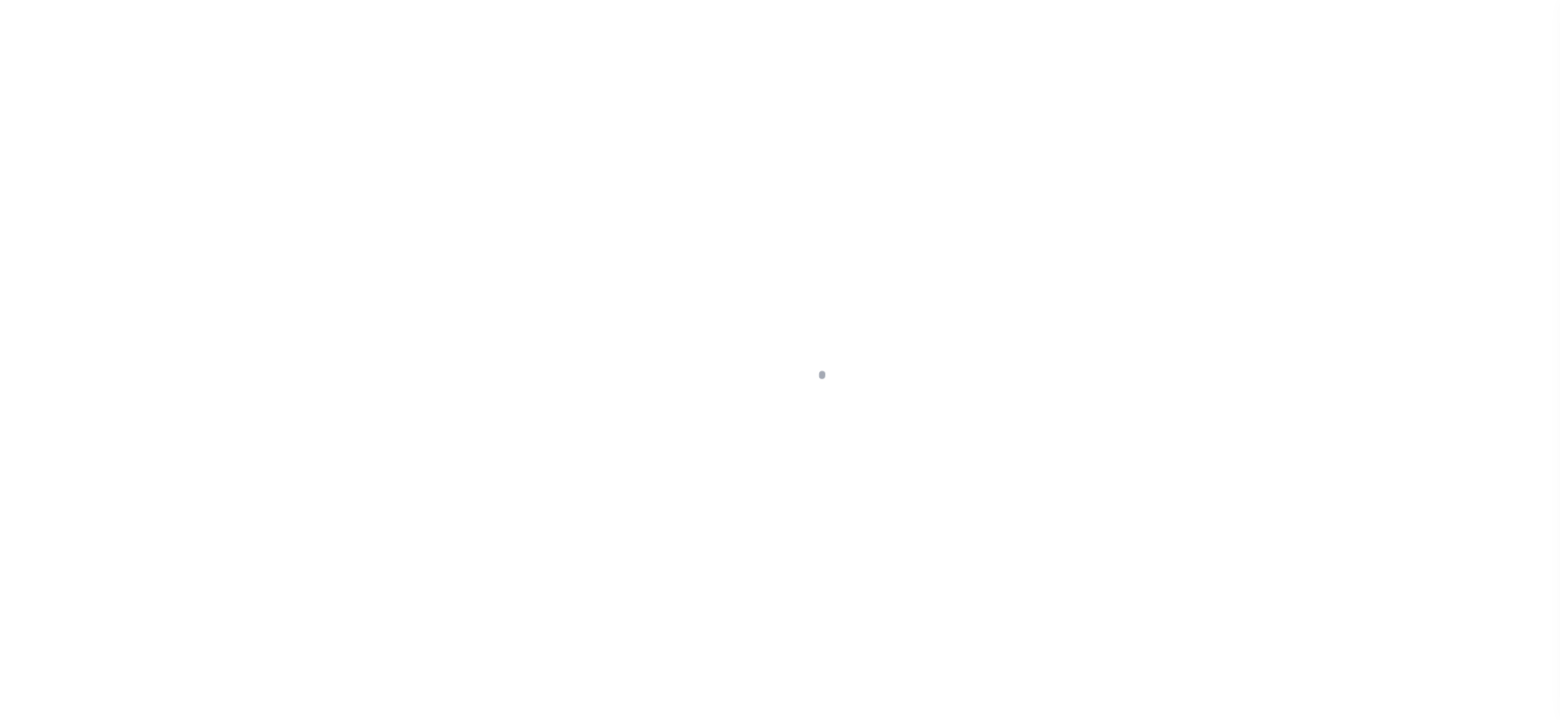
checkbox input "false"
type textarea "There is no P&I added"
type input "Annual"
type input "11/30/2024"
type input "11/11/2024"
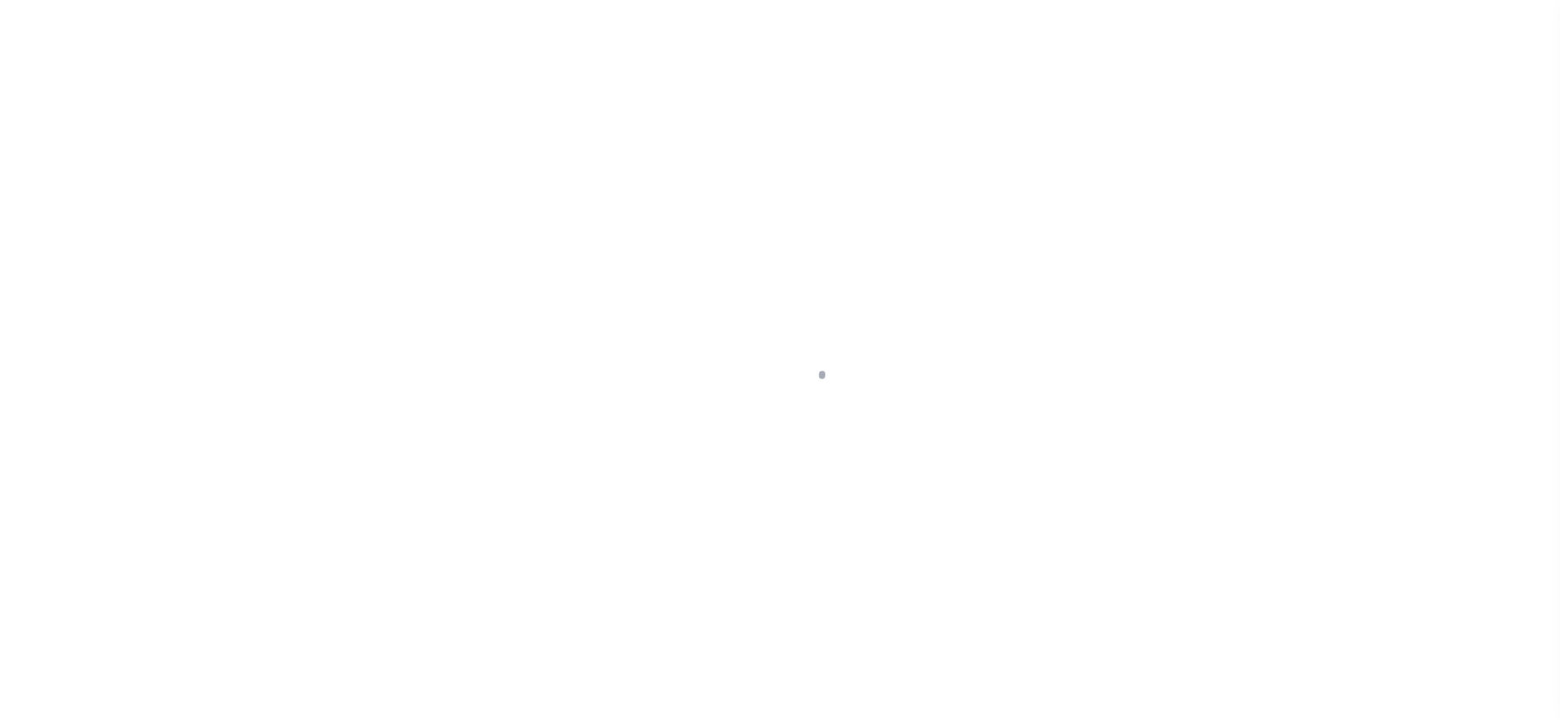
select select "DUE"
select select "15"
type input "$3,356.01"
type input "$1,678.01"
type input "$1,678"
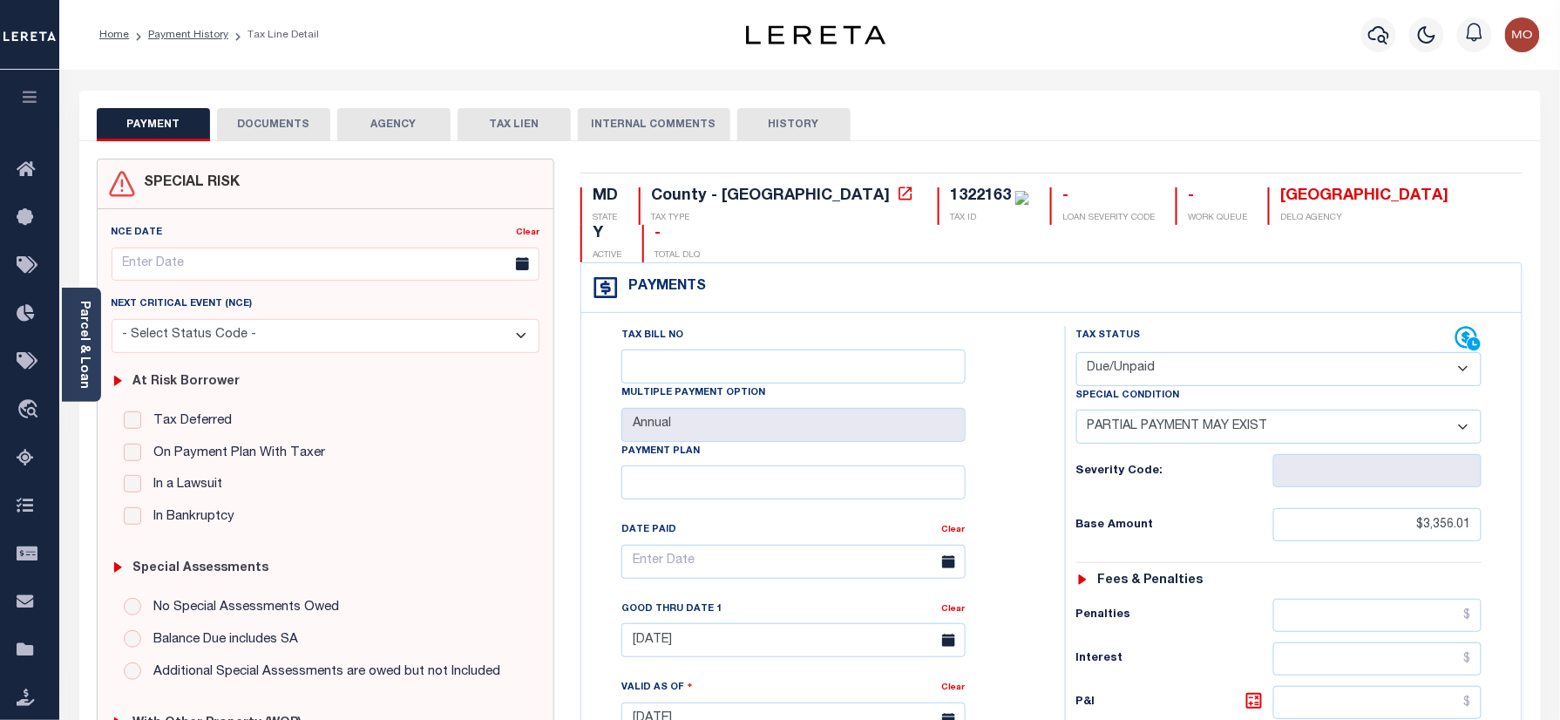
click at [950, 197] on div "1322163" at bounding box center [980, 196] width 61 height 16
copy div "1322163"
click at [810, 273] on div "Payments Warning! Search Status is not "Completed", amounts can not be keyed." at bounding box center [1051, 288] width 940 height 50
click at [1155, 352] on select "- Select Status Code - Open Due/Unpaid Paid Incomplete No Tax Due Internal Refu…" at bounding box center [1279, 369] width 406 height 34
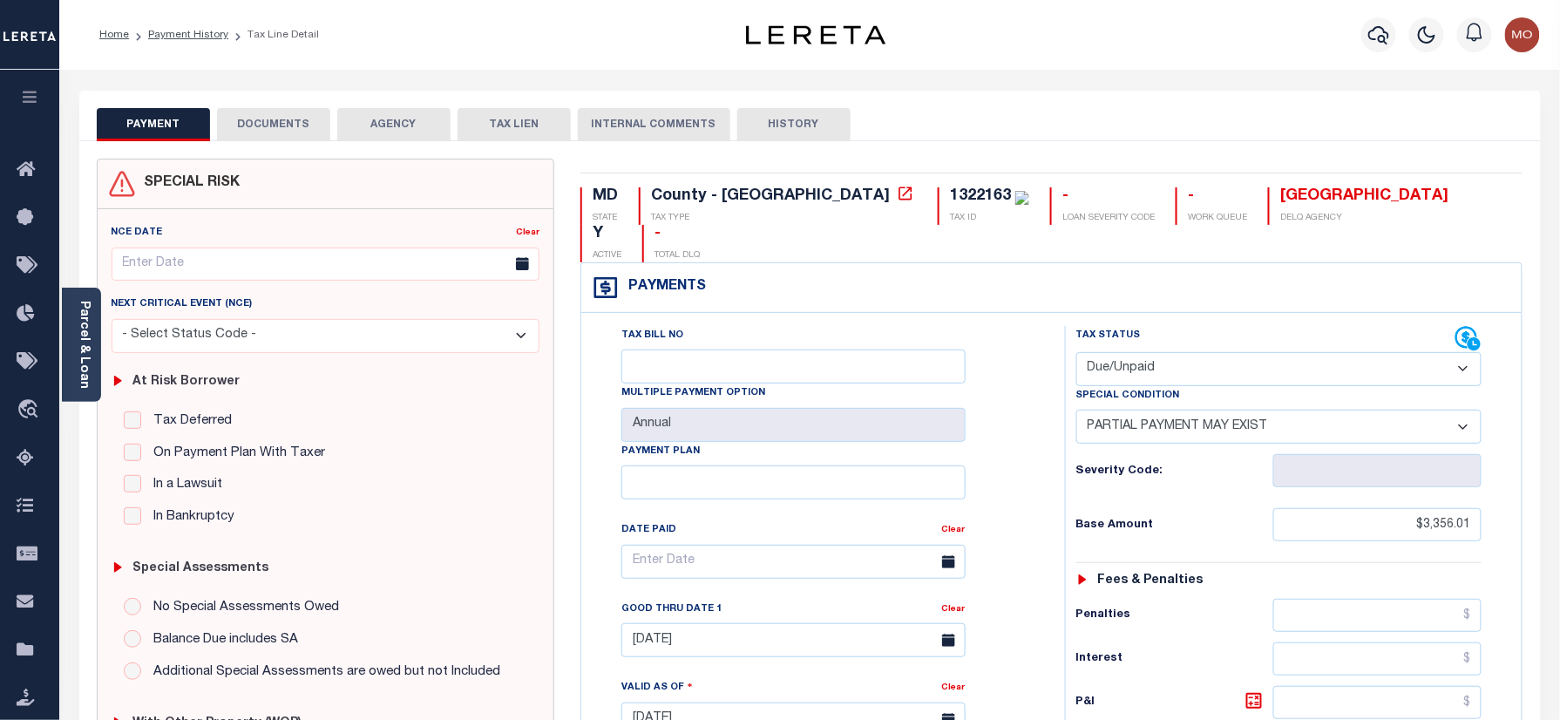
select select "PYD"
click at [1076, 352] on select "- Select Status Code - Open Due/Unpaid Paid Incomplete No Tax Due Internal Refu…" at bounding box center [1279, 369] width 406 height 34
select select "0"
type input "[DATE]"
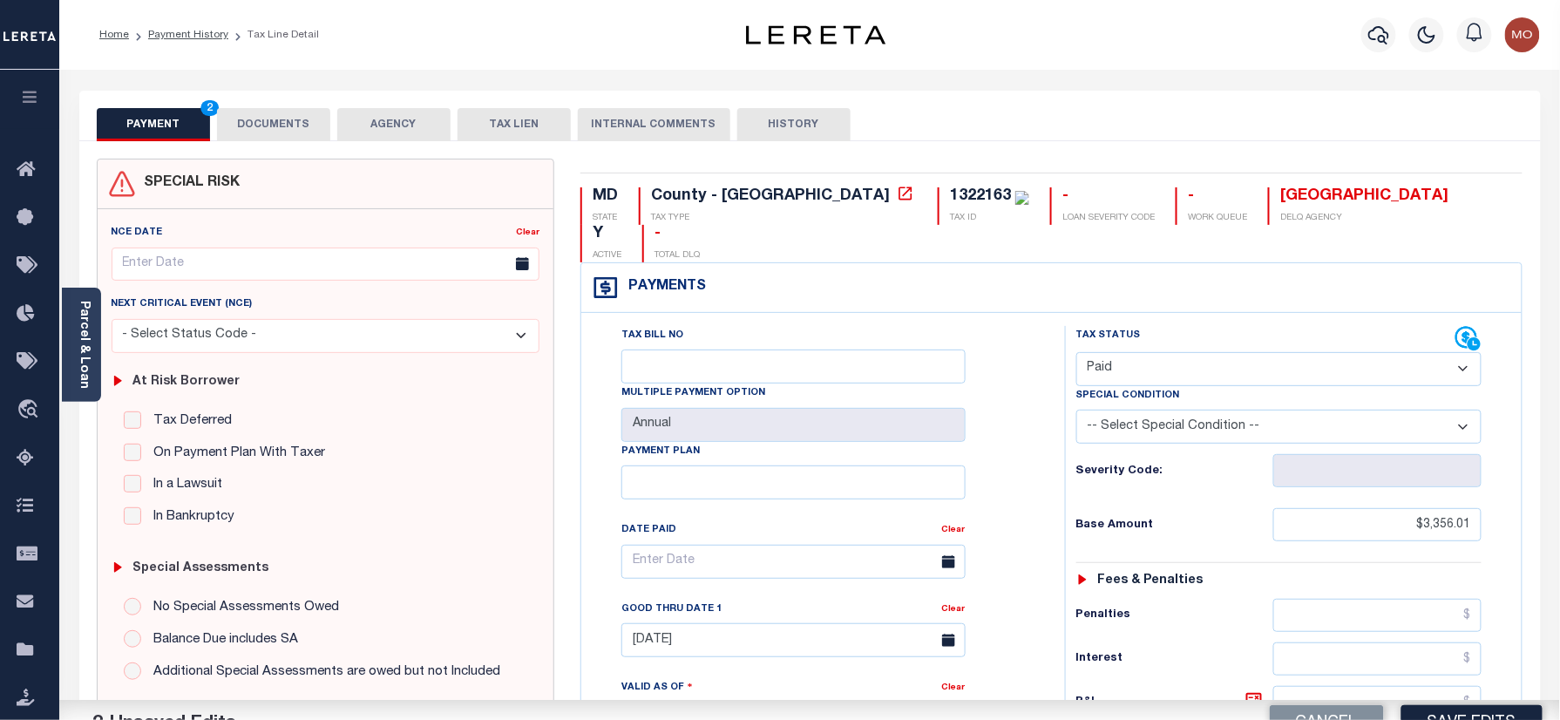
drag, startPoint x: 1074, startPoint y: 457, endPoint x: 1227, endPoint y: 460, distance: 153.4
click at [1072, 457] on div "Tax Status Status - Select Status Code -" at bounding box center [1285, 711] width 440 height 770
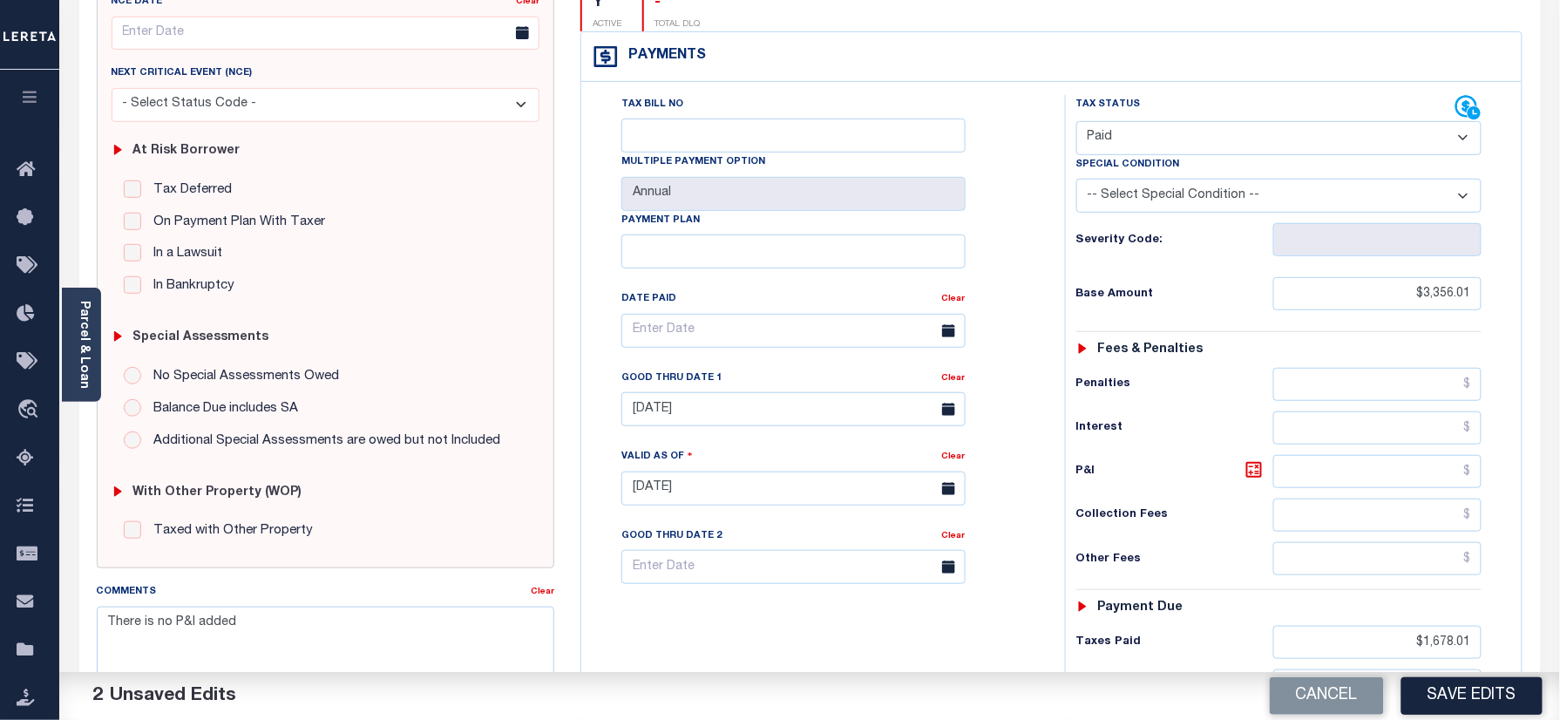
scroll to position [232, 0]
drag, startPoint x: 1382, startPoint y: 611, endPoint x: 1497, endPoint y: 614, distance: 115.1
click at [1497, 614] on div "Tax Status Status - Select Status Code -" at bounding box center [1285, 479] width 440 height 770
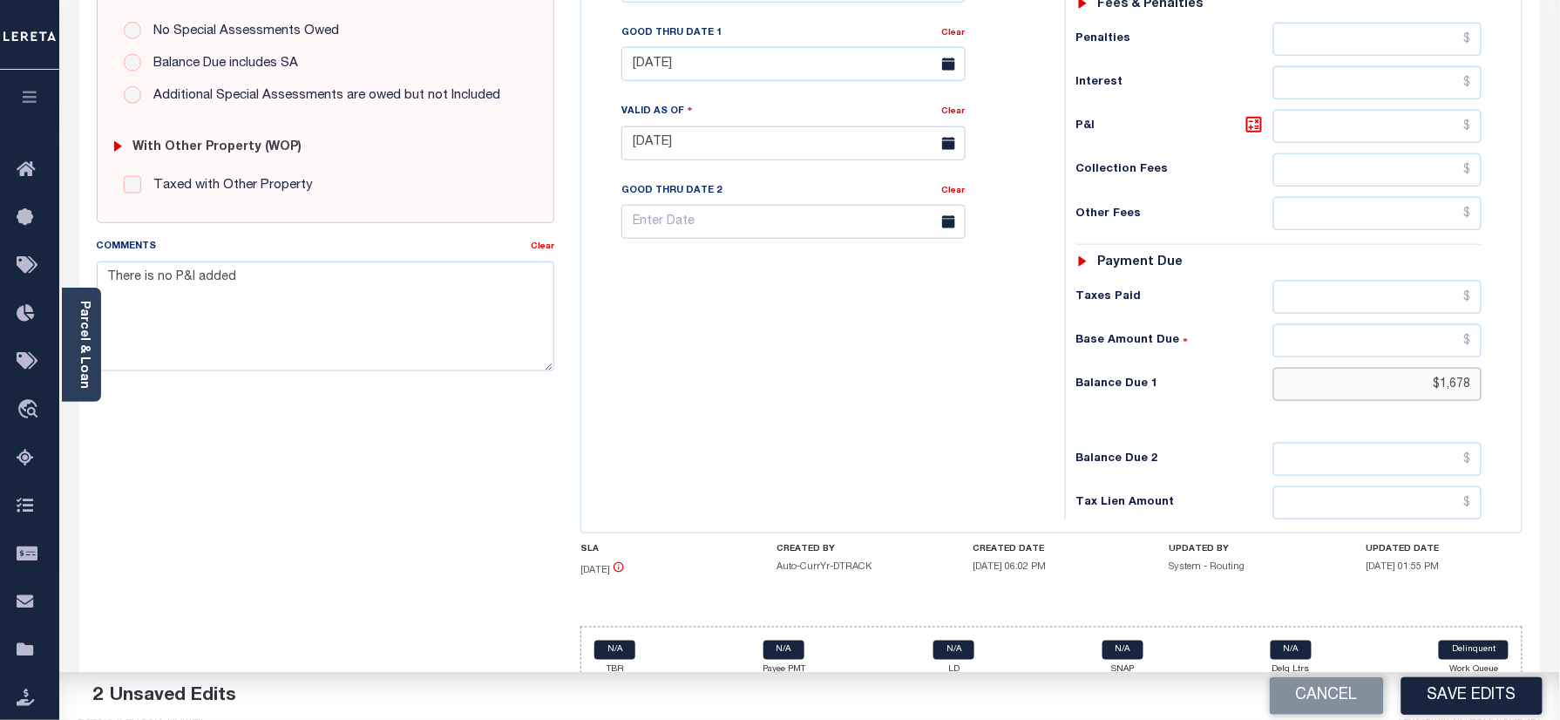
drag, startPoint x: 1406, startPoint y: 343, endPoint x: 1213, endPoint y: 363, distance: 193.6
click at [1555, 359] on div "Parcel & Loan Tax Bill Details 1322163" at bounding box center [809, 119] width 1501 height 1251
type input "$0.00"
click at [932, 417] on div "Tax Bill No Multiple Payment Option Annual Payment Plan" at bounding box center [819, 135] width 466 height 770
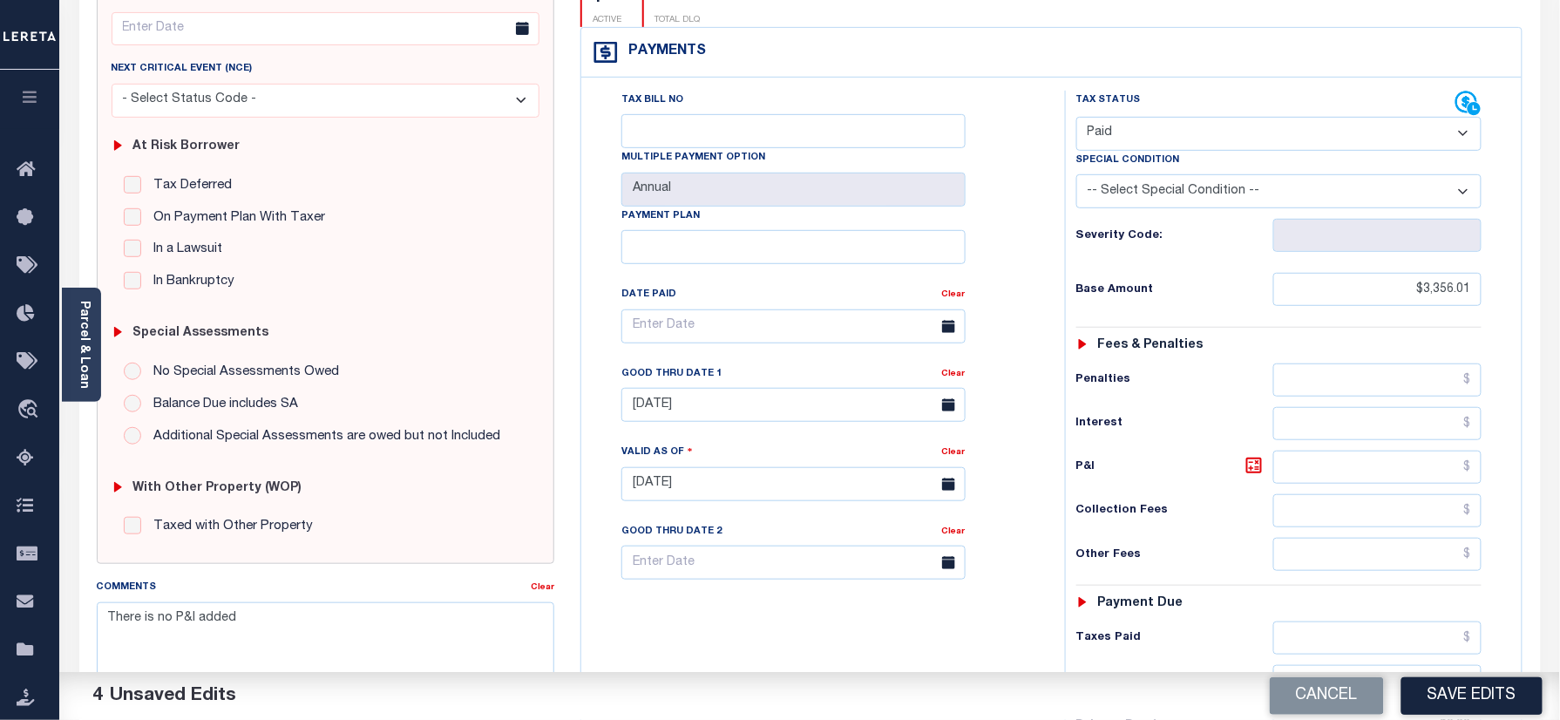
scroll to position [227, 0]
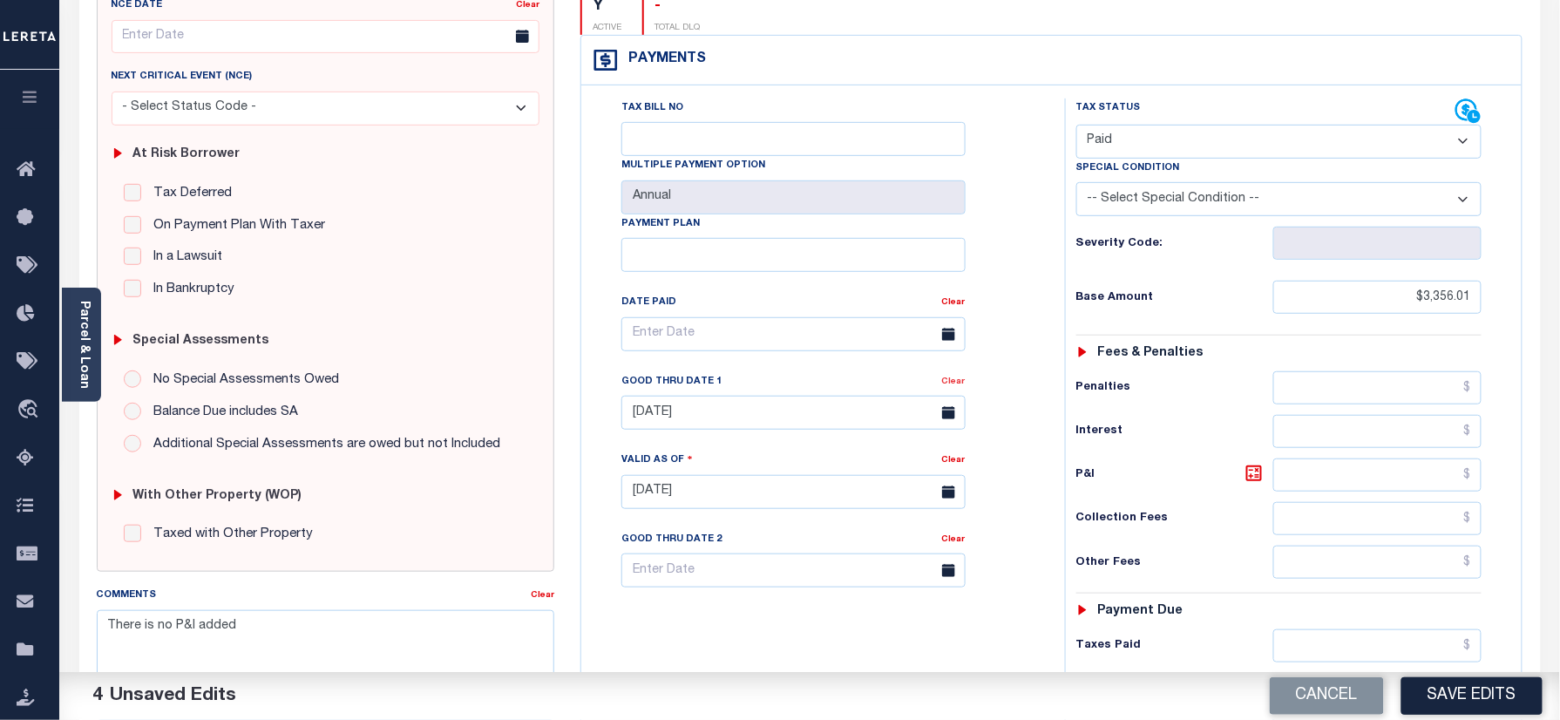
click at [957, 377] on link "Clear" at bounding box center [954, 381] width 24 height 9
click at [1032, 332] on div "Tax Bill No Multiple Payment Option Annual Payment Plan Clear Clear Valid as Of…" at bounding box center [819, 342] width 440 height 489
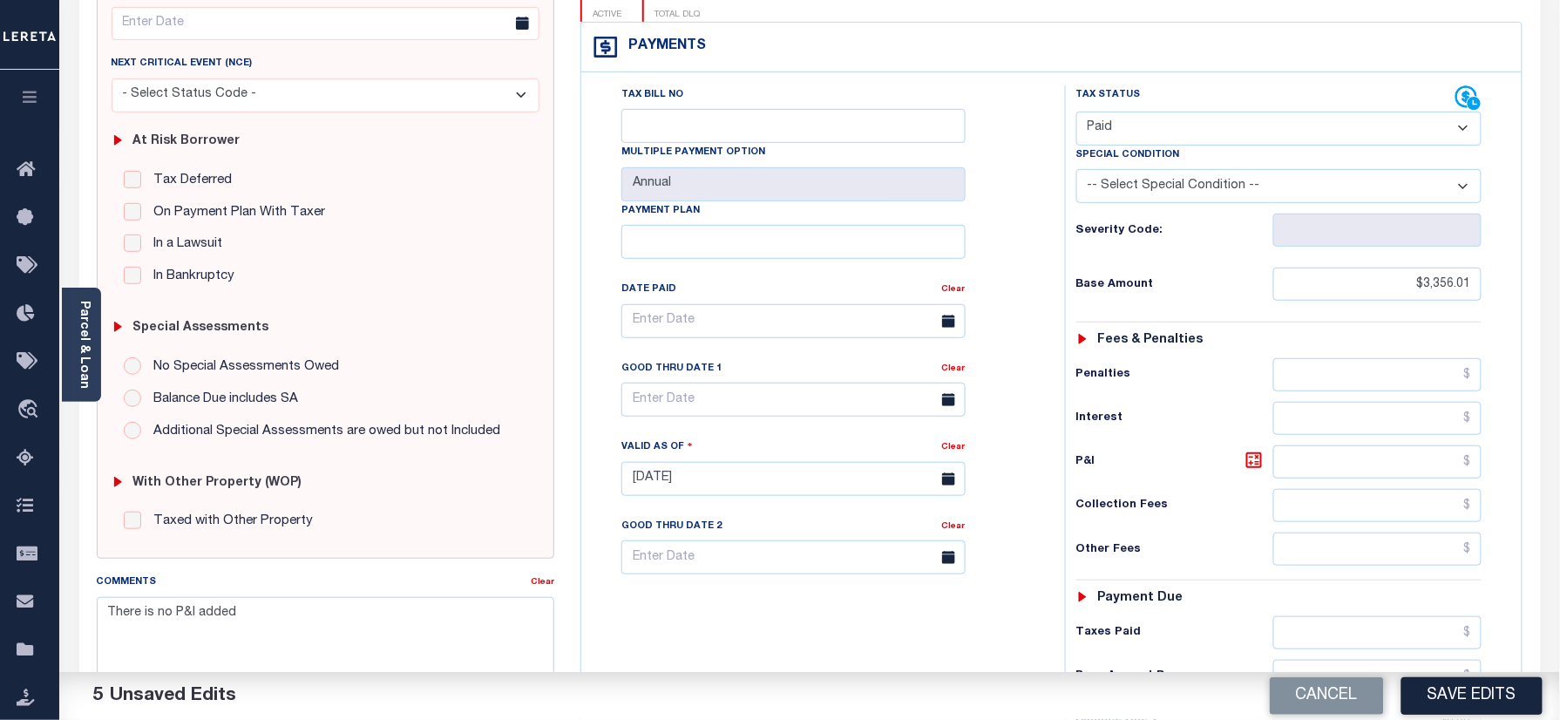
scroll to position [0, 0]
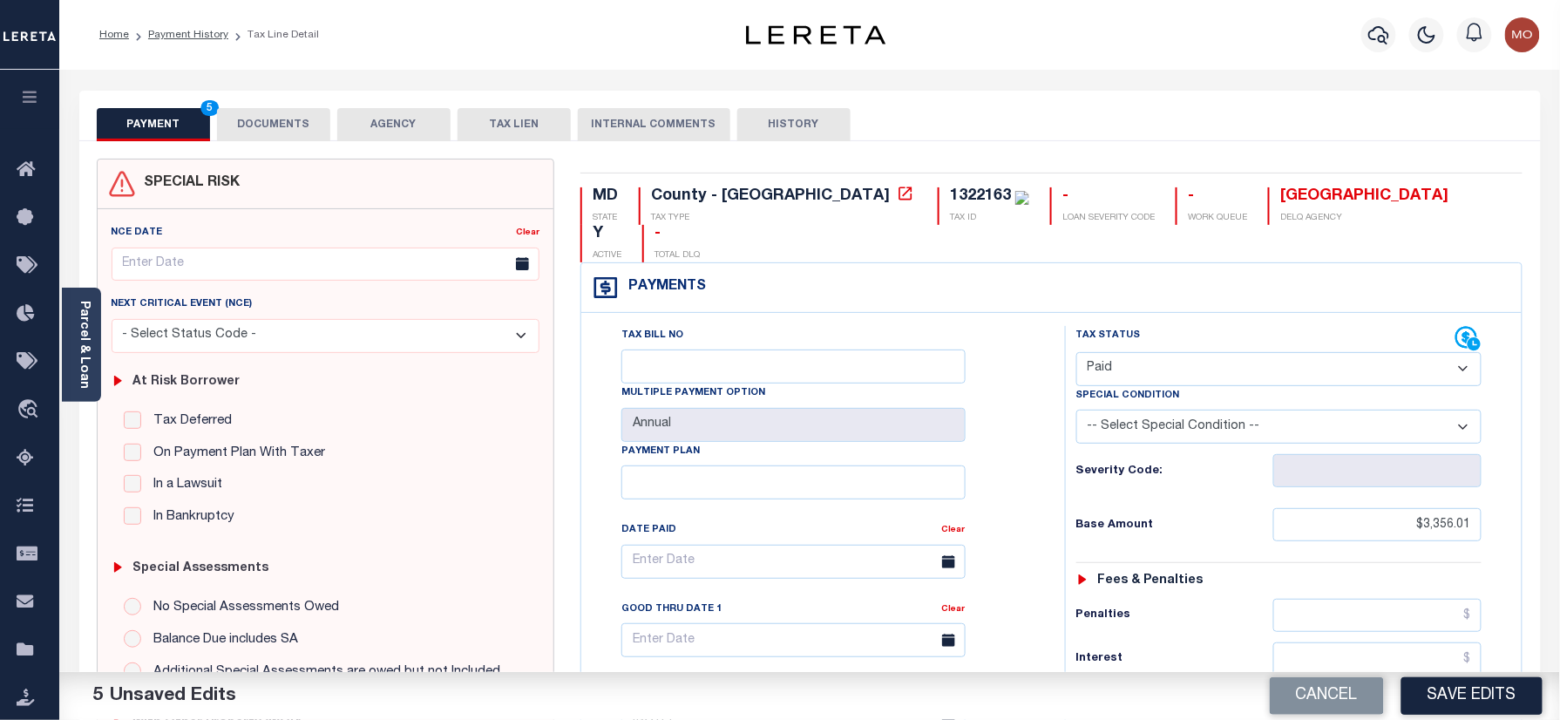
click at [263, 120] on button "DOCUMENTS" at bounding box center [273, 124] width 113 height 33
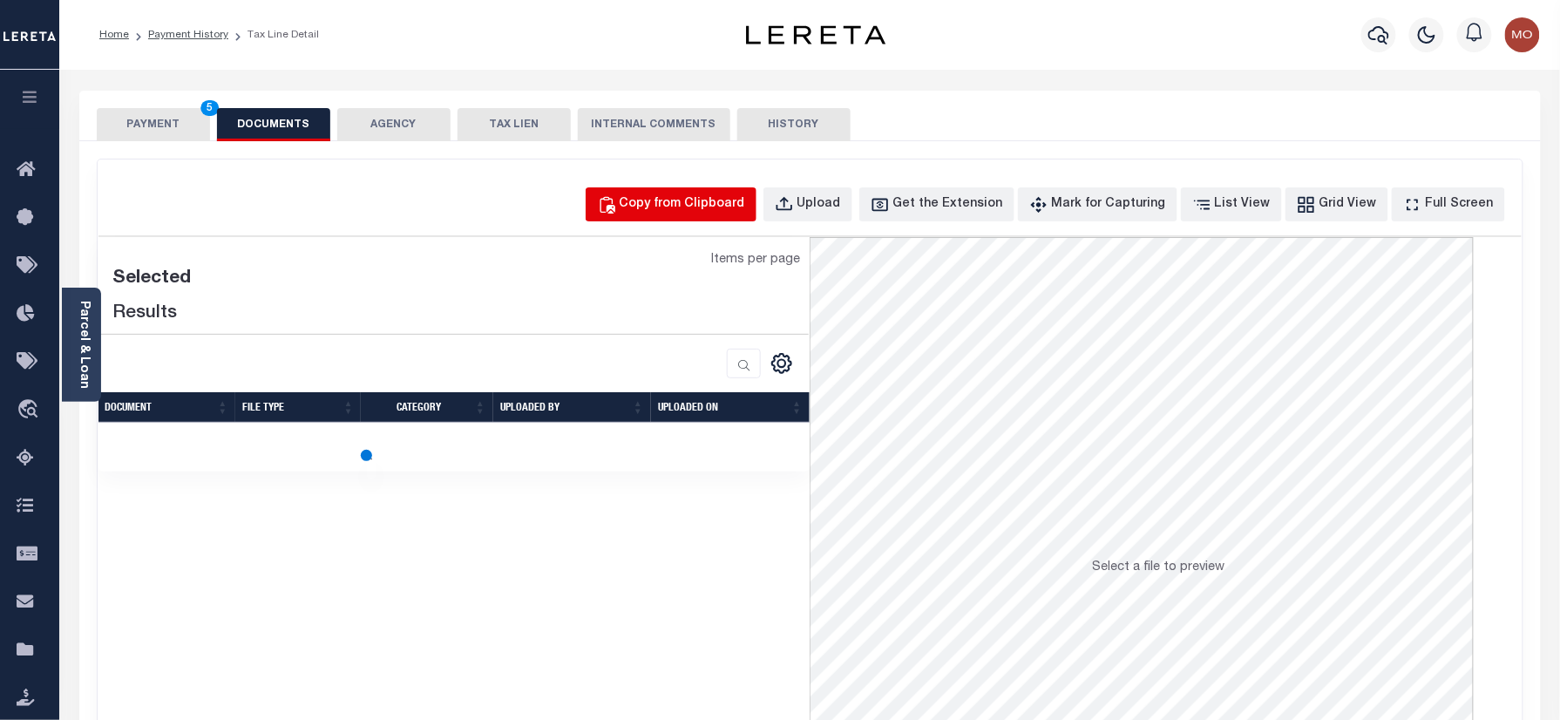
click at [701, 190] on button "Copy from Clipboard" at bounding box center [671, 204] width 171 height 34
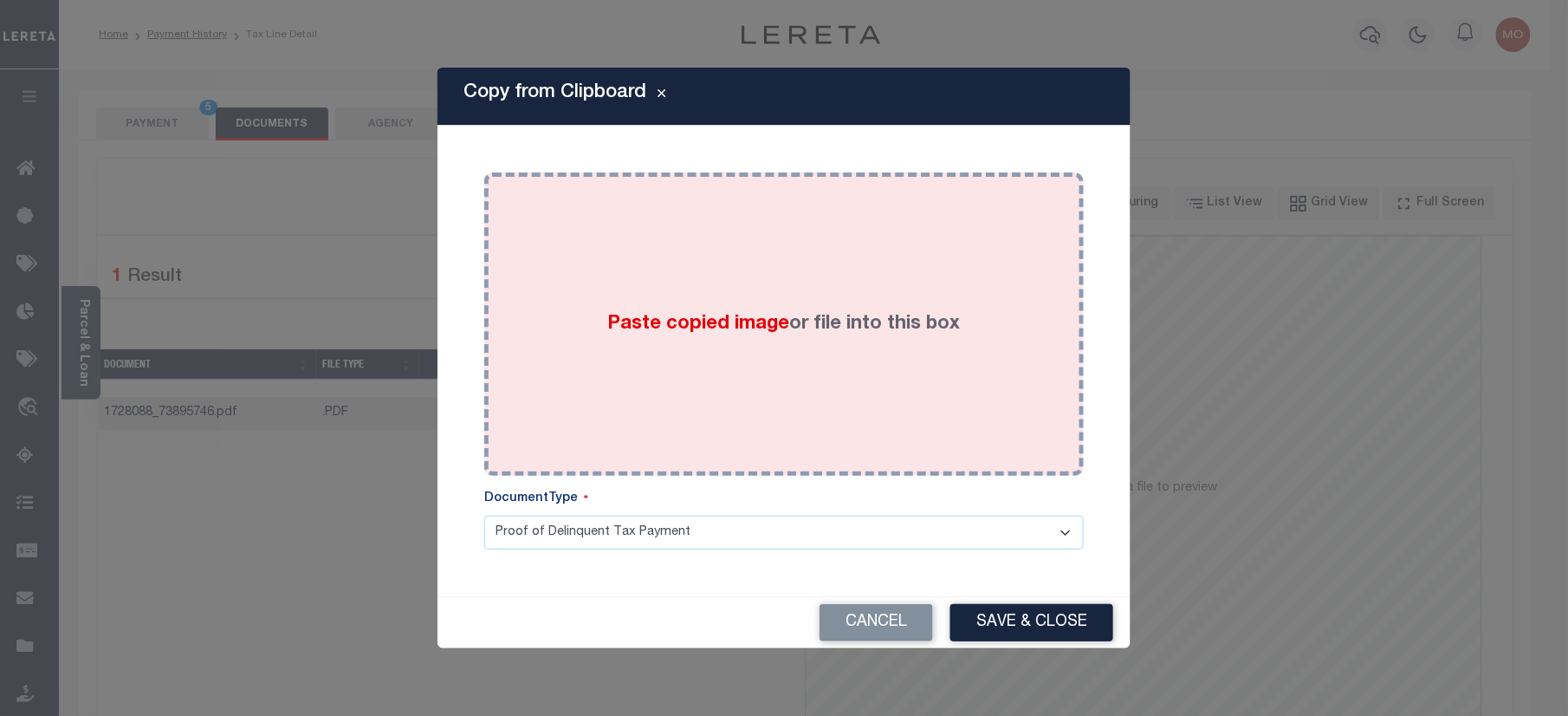
click at [663, 338] on label "Paste copied image or file into this box" at bounding box center [784, 324] width 353 height 29
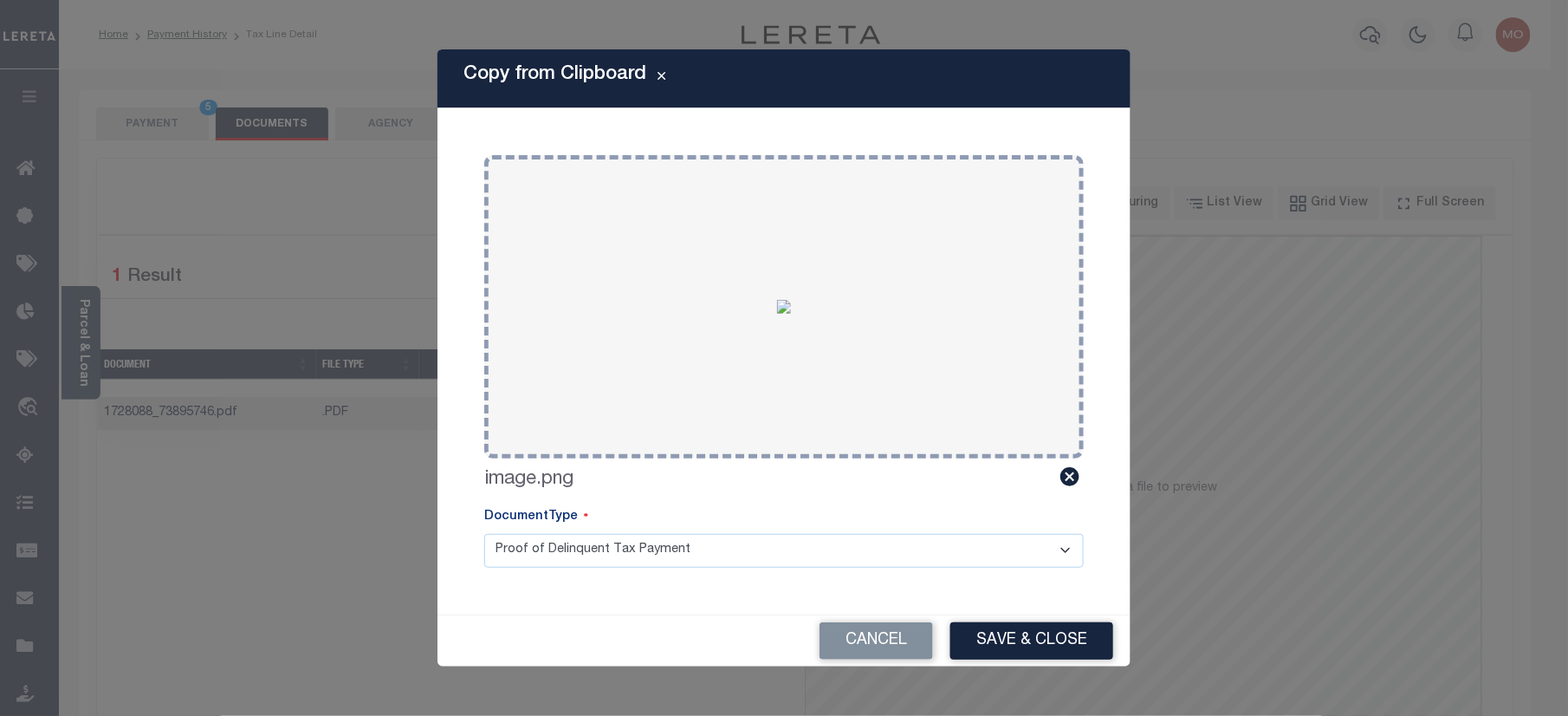
drag, startPoint x: 1006, startPoint y: 639, endPoint x: 1002, endPoint y: 657, distance: 18.4
click at [1007, 641] on button "Save & Close" at bounding box center [1032, 640] width 163 height 37
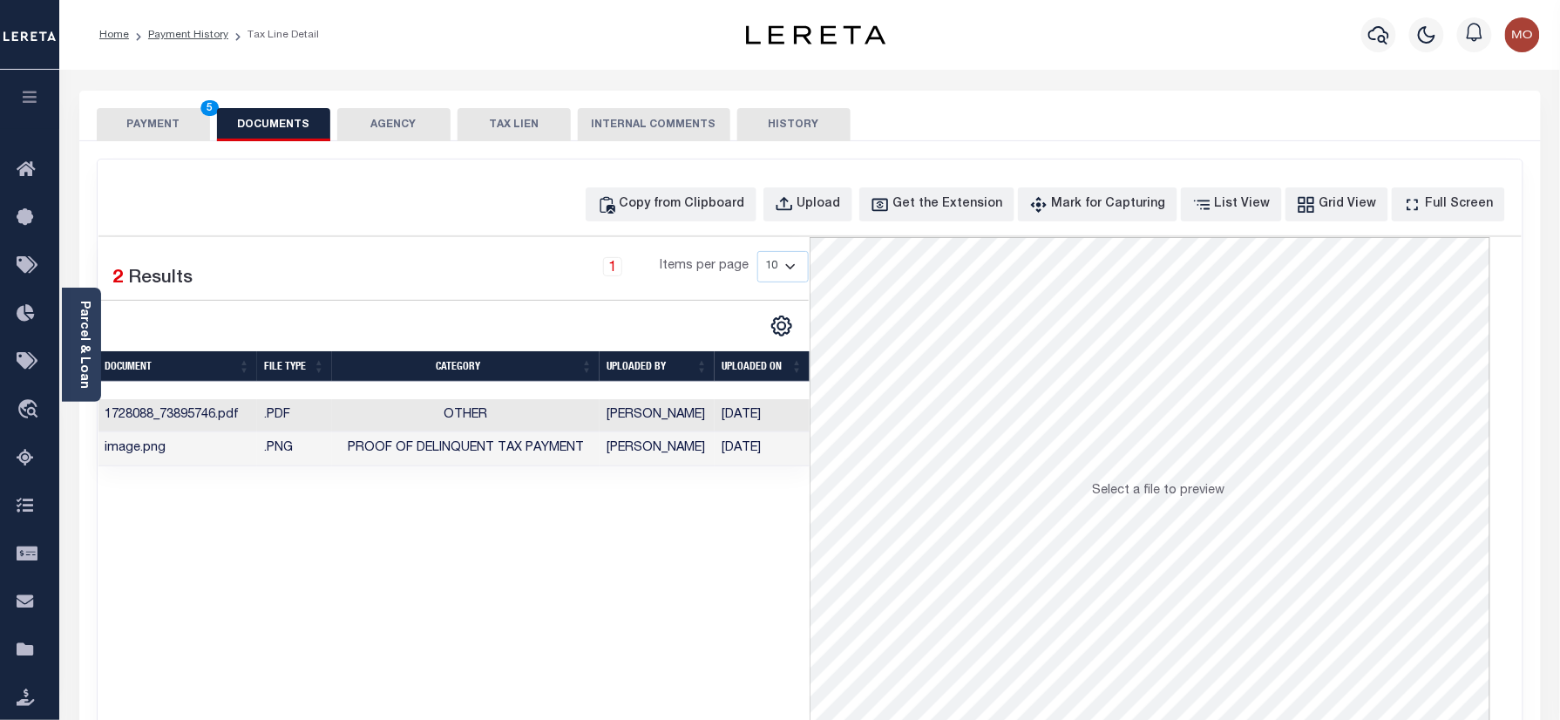
click at [181, 124] on button "PAYMENT 5" at bounding box center [153, 124] width 113 height 33
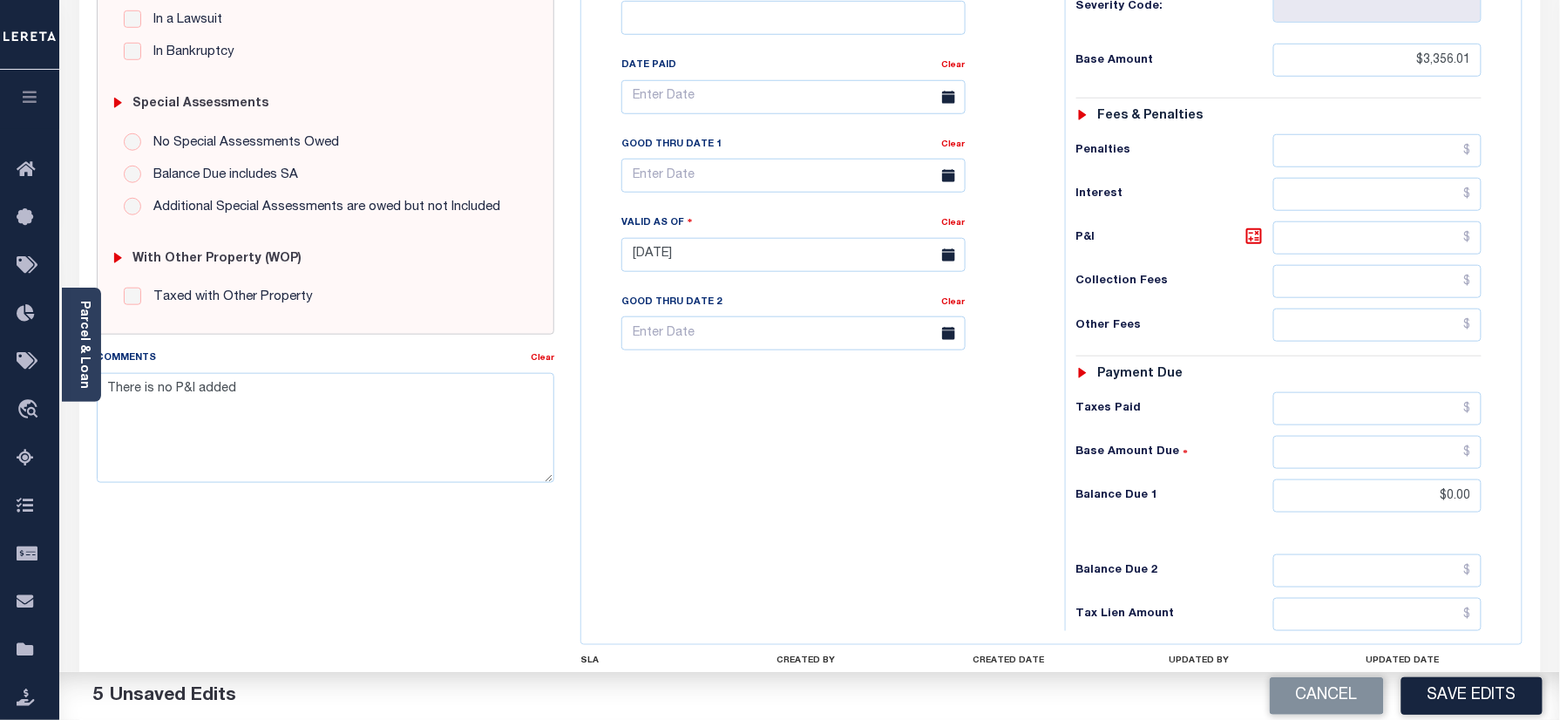
click at [1443, 697] on button "Save Edits" at bounding box center [1471, 695] width 141 height 37
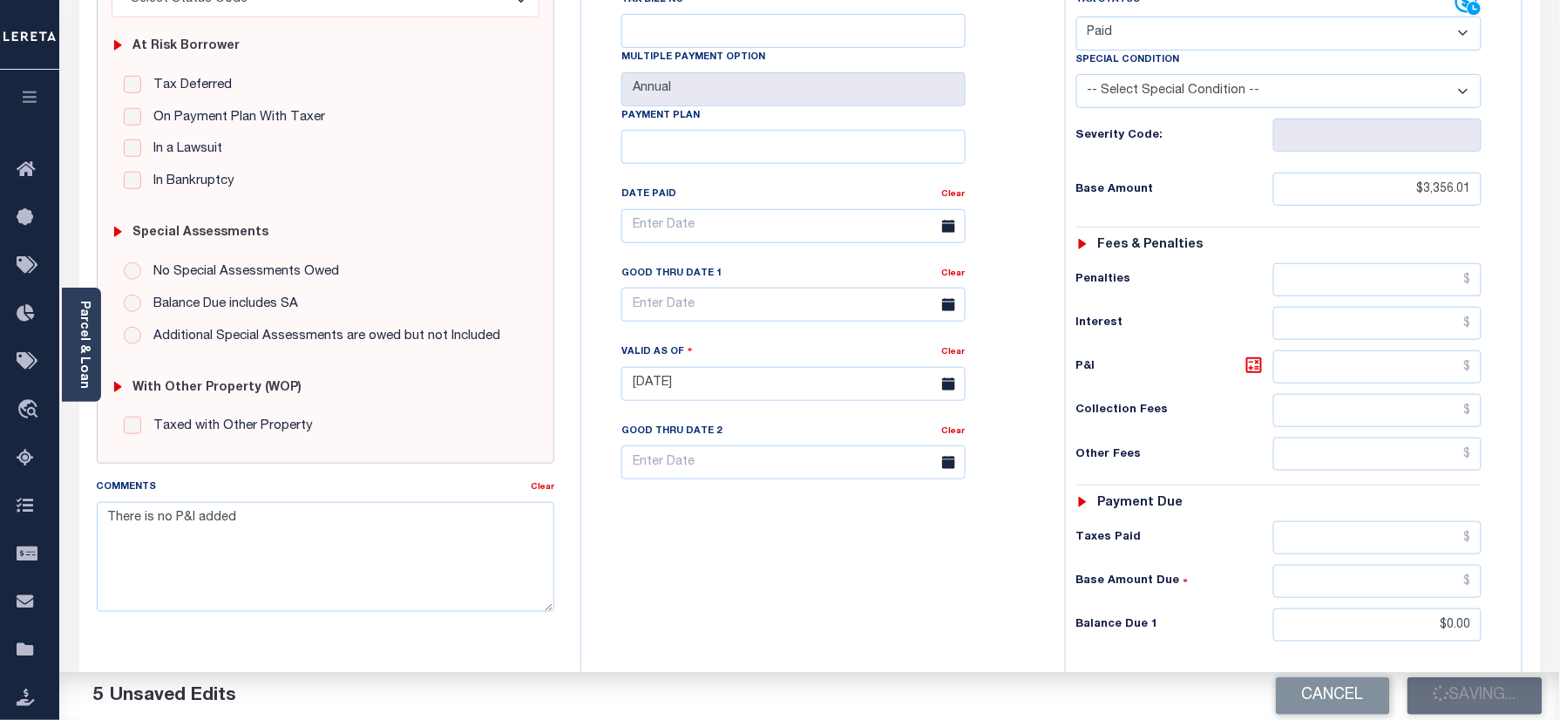
scroll to position [232, 0]
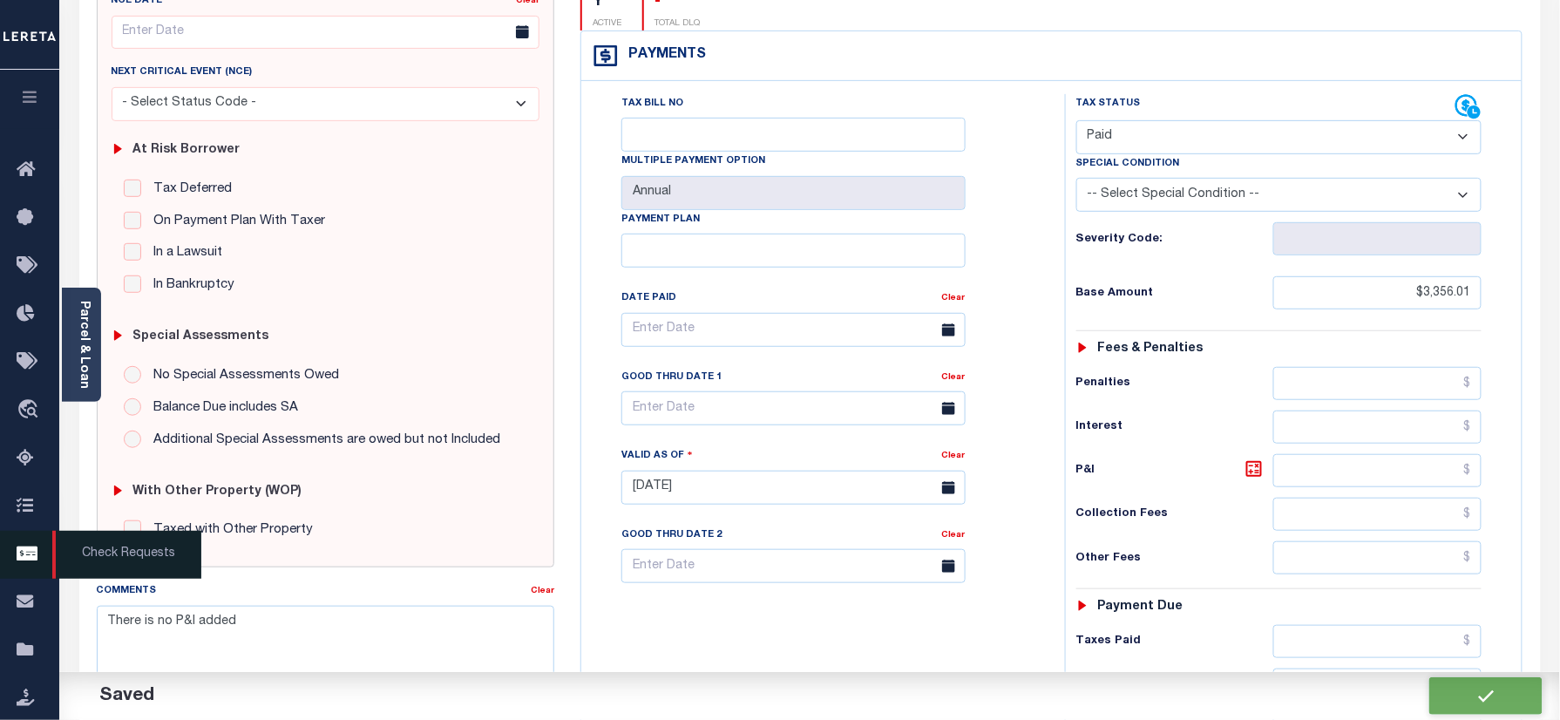
checkbox input "false"
type input "$3,356.01"
type input "$0"
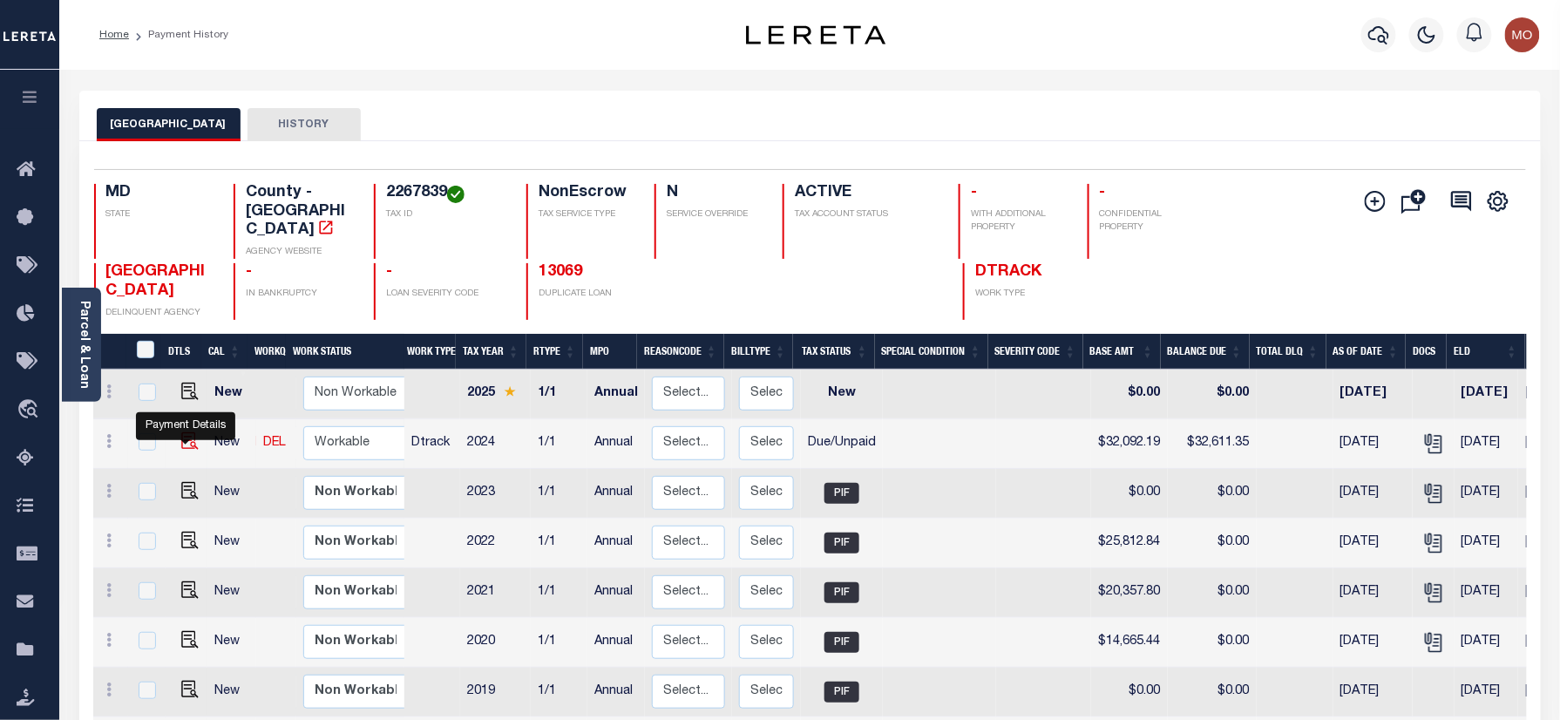
click at [183, 450] on img "" at bounding box center [189, 440] width 17 height 17
checkbox input "true"
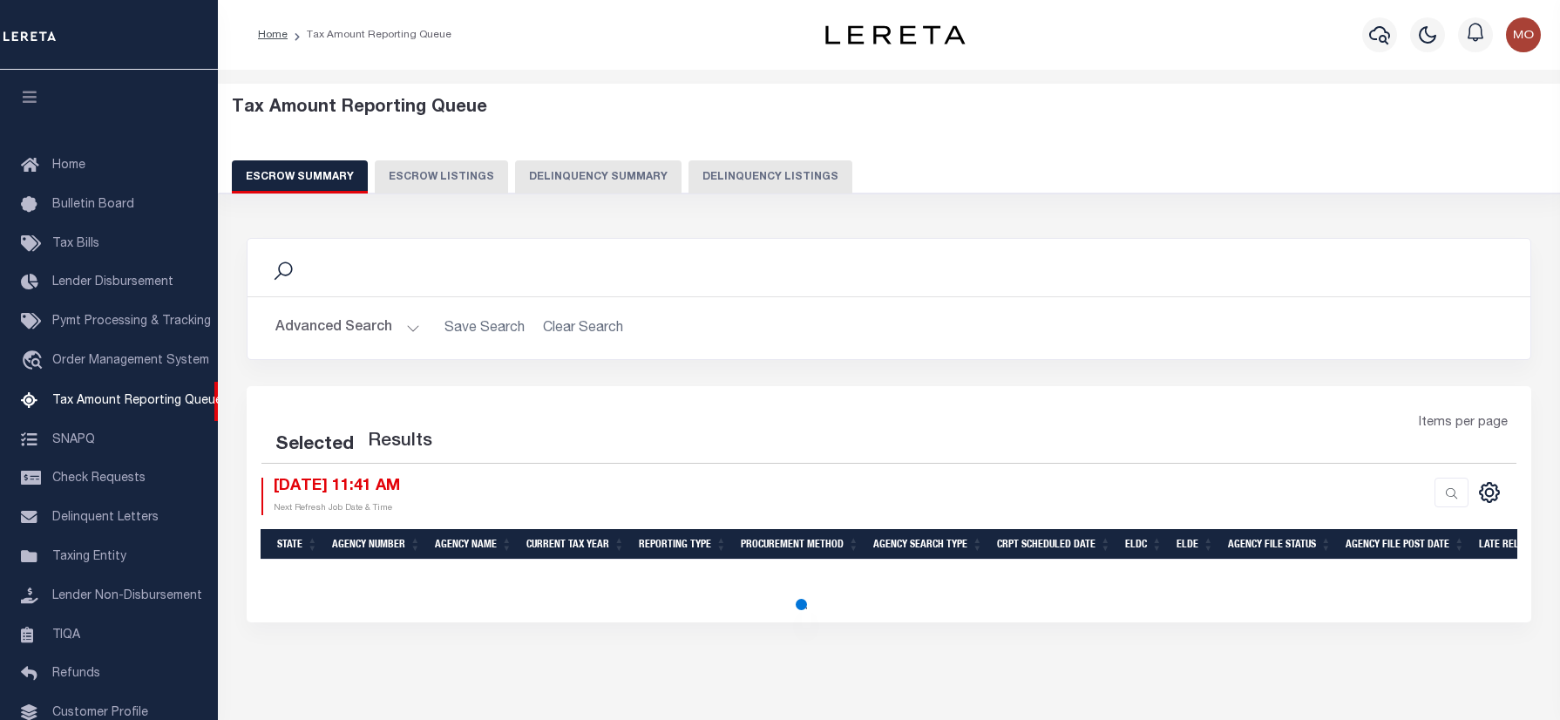
select select "100"
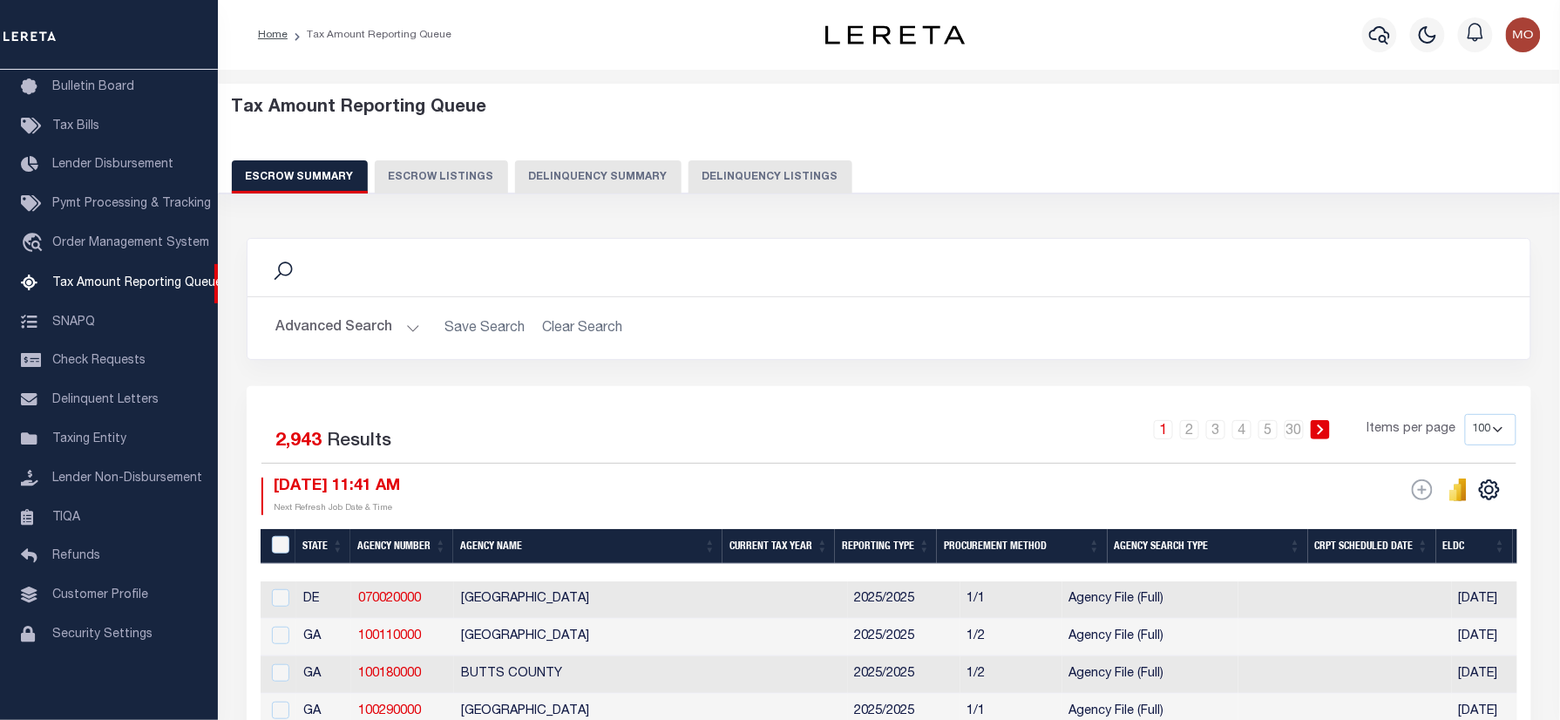
click at [753, 161] on button "Delinquency Listings" at bounding box center [770, 176] width 164 height 33
select select "100"
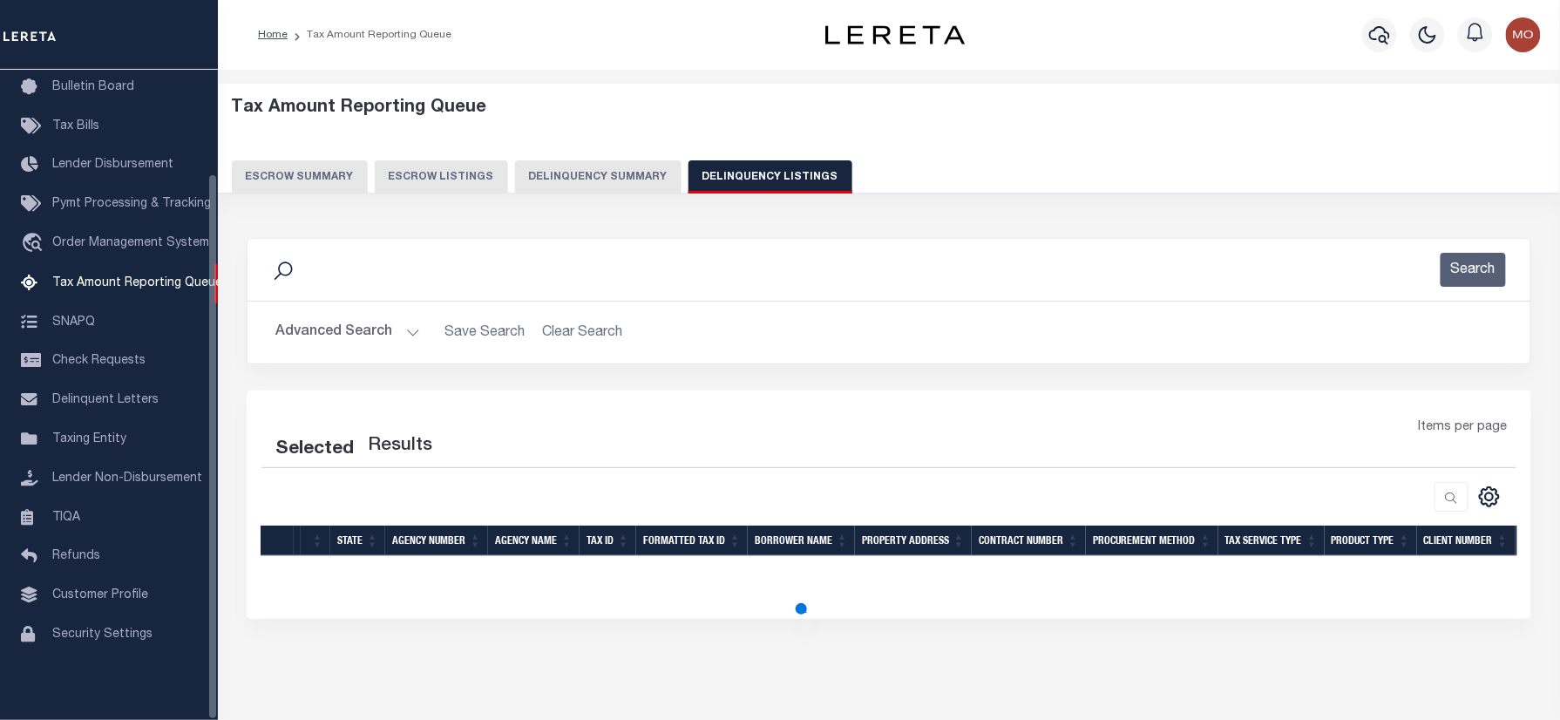
select select "100"
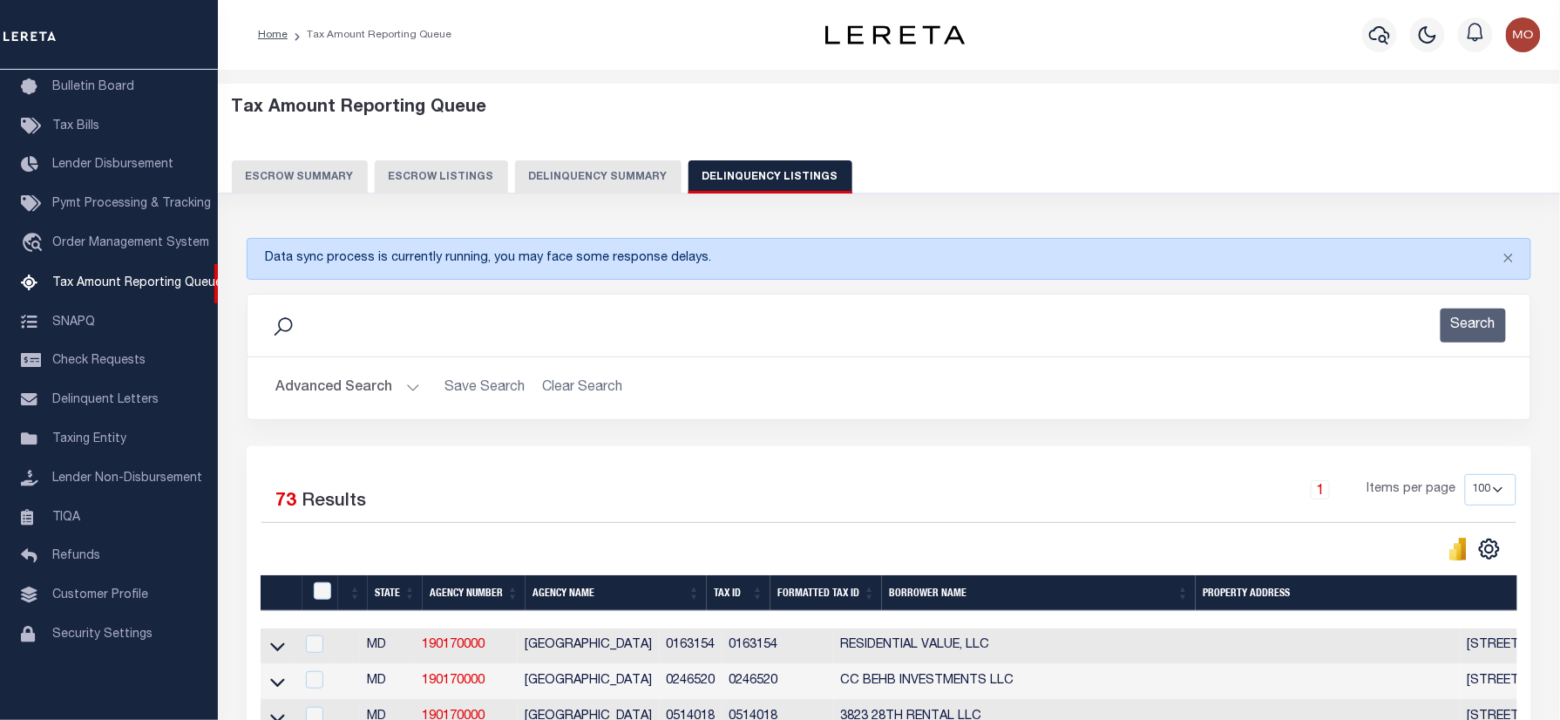
click at [562, 324] on div "Search" at bounding box center [888, 326] width 1255 height 34
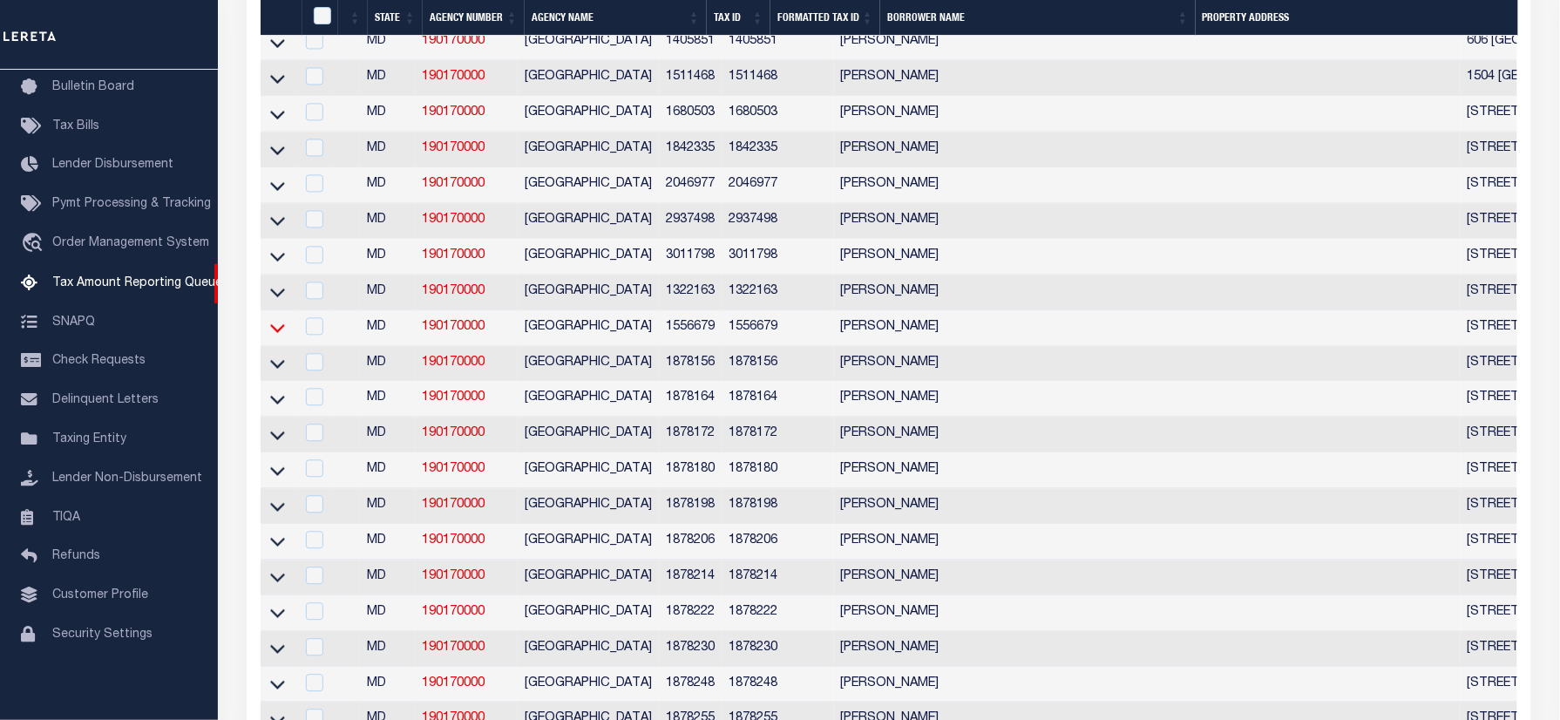
click at [277, 336] on icon at bounding box center [277, 327] width 15 height 18
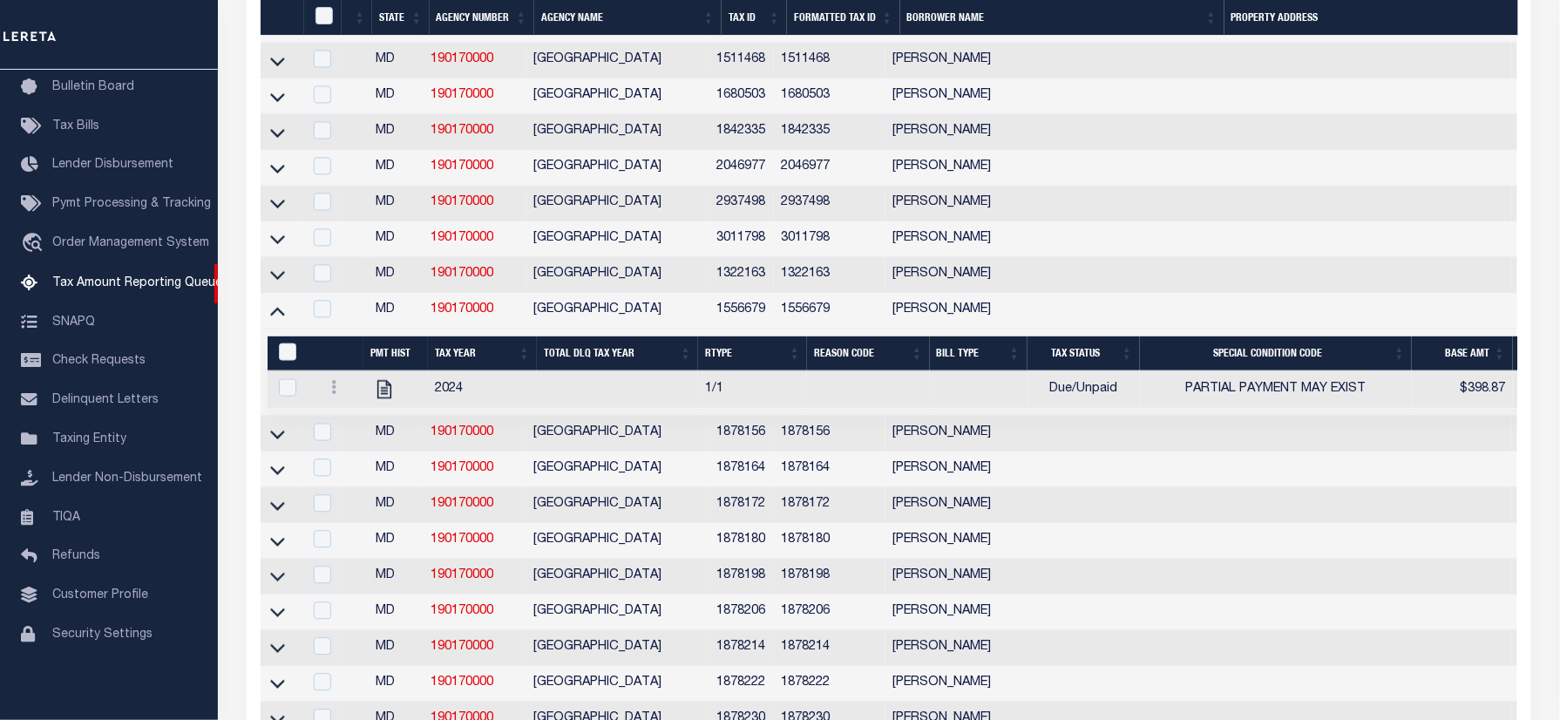
scroll to position [861, 0]
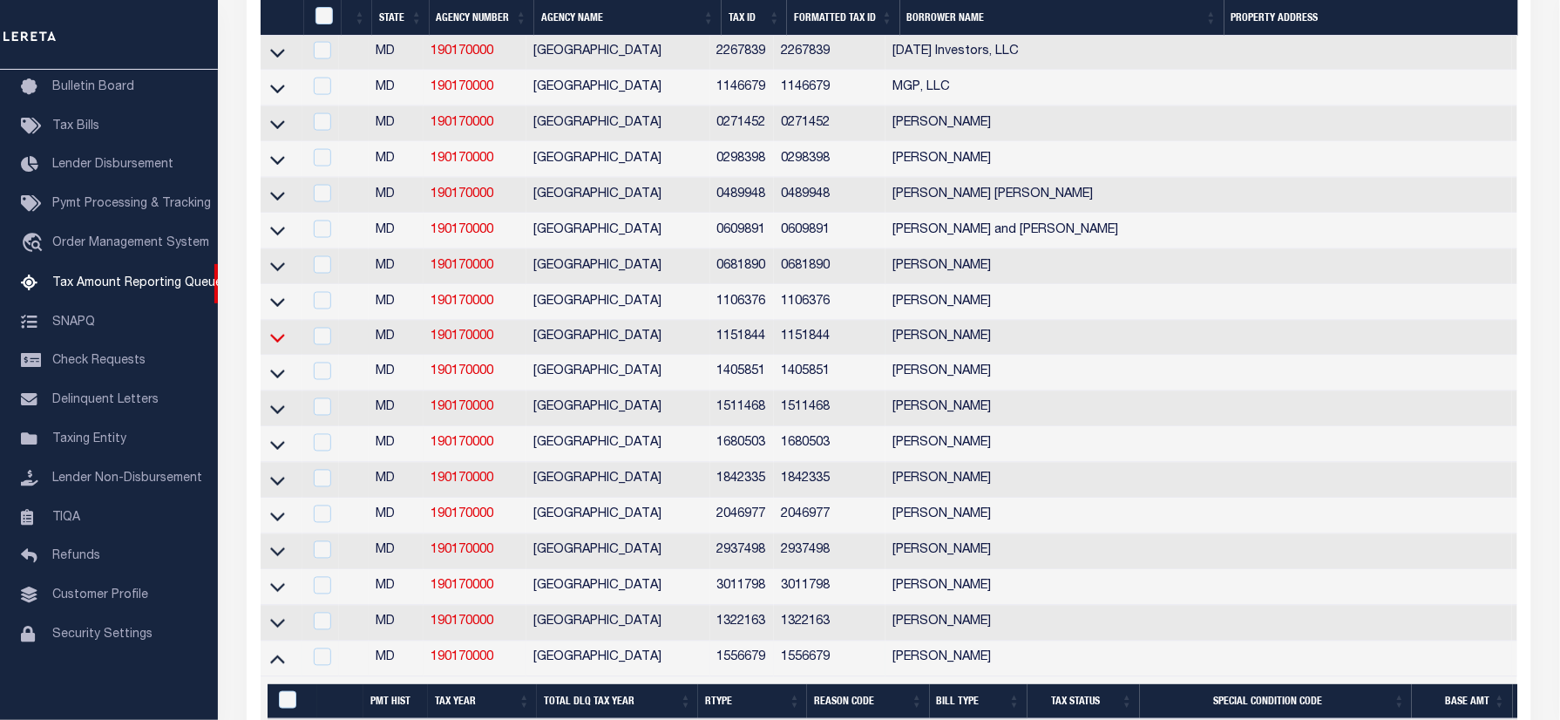
click at [277, 347] on icon at bounding box center [277, 338] width 15 height 18
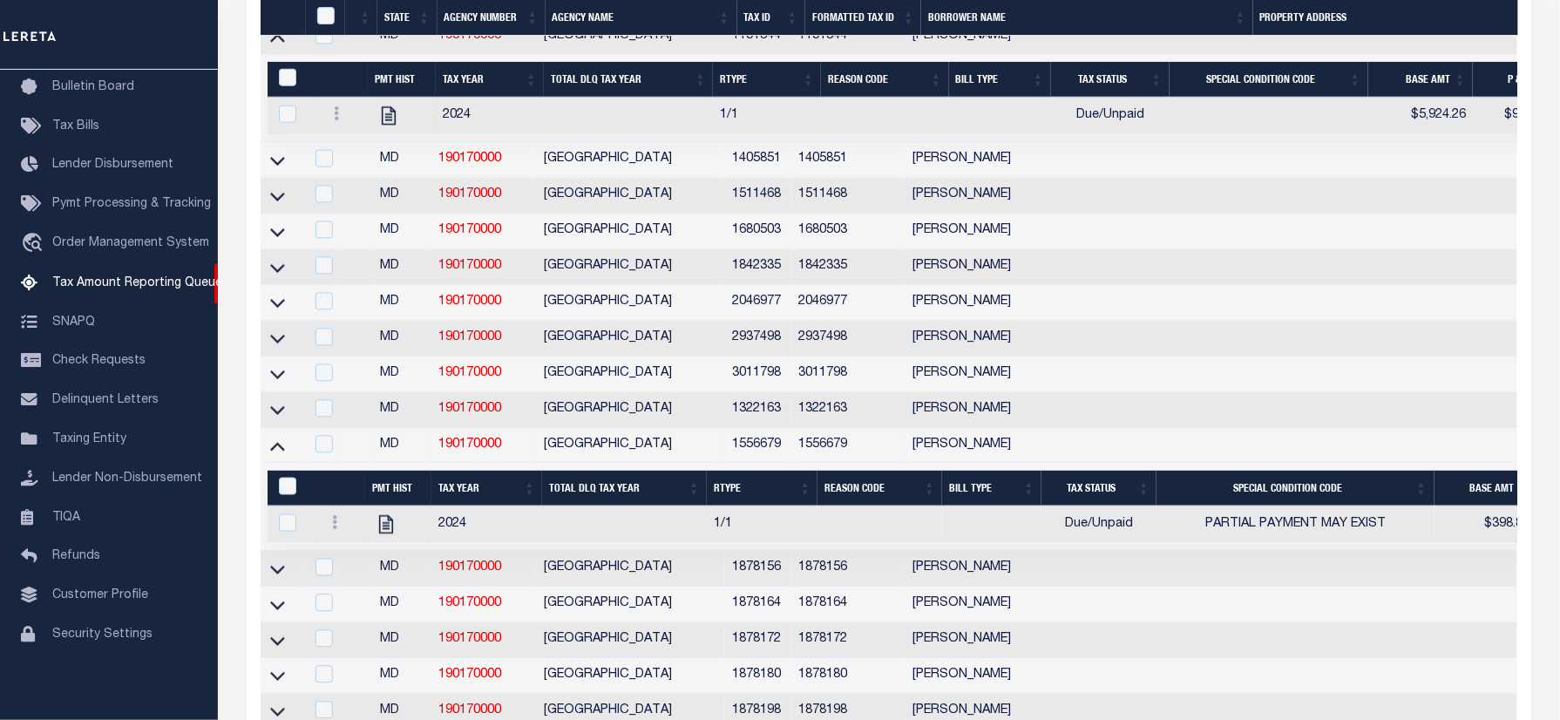
scroll to position [1046, 0]
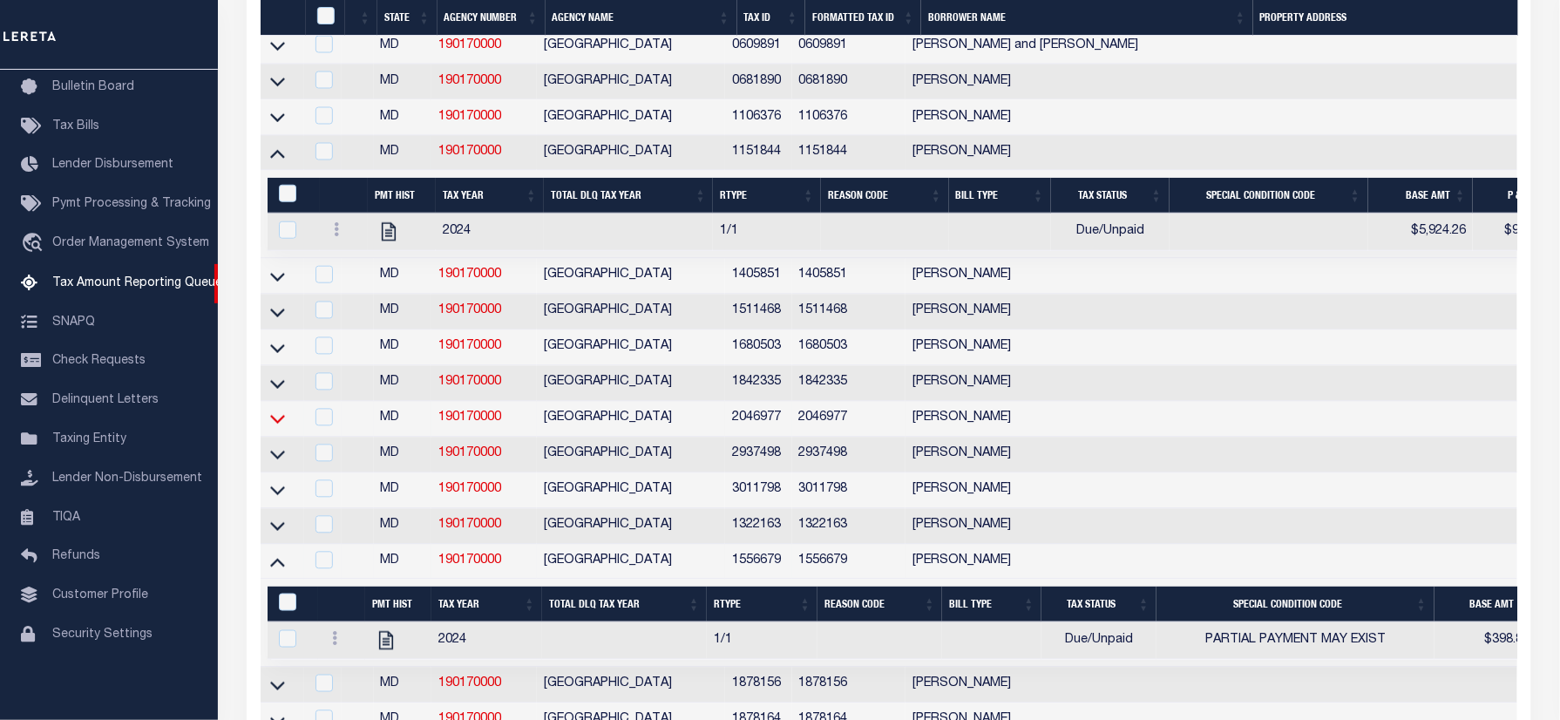
click at [273, 428] on icon at bounding box center [277, 419] width 15 height 18
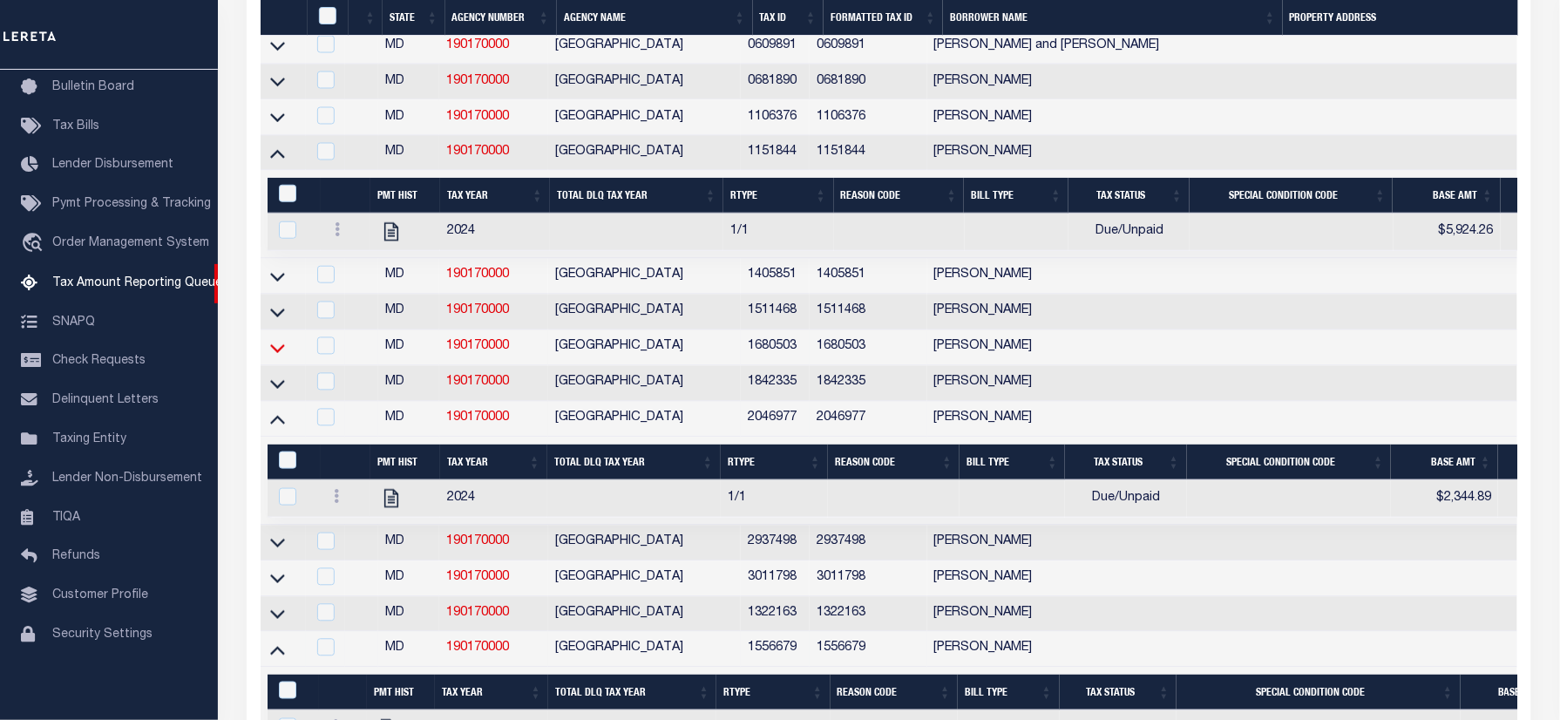
click at [277, 357] on icon at bounding box center [277, 348] width 15 height 18
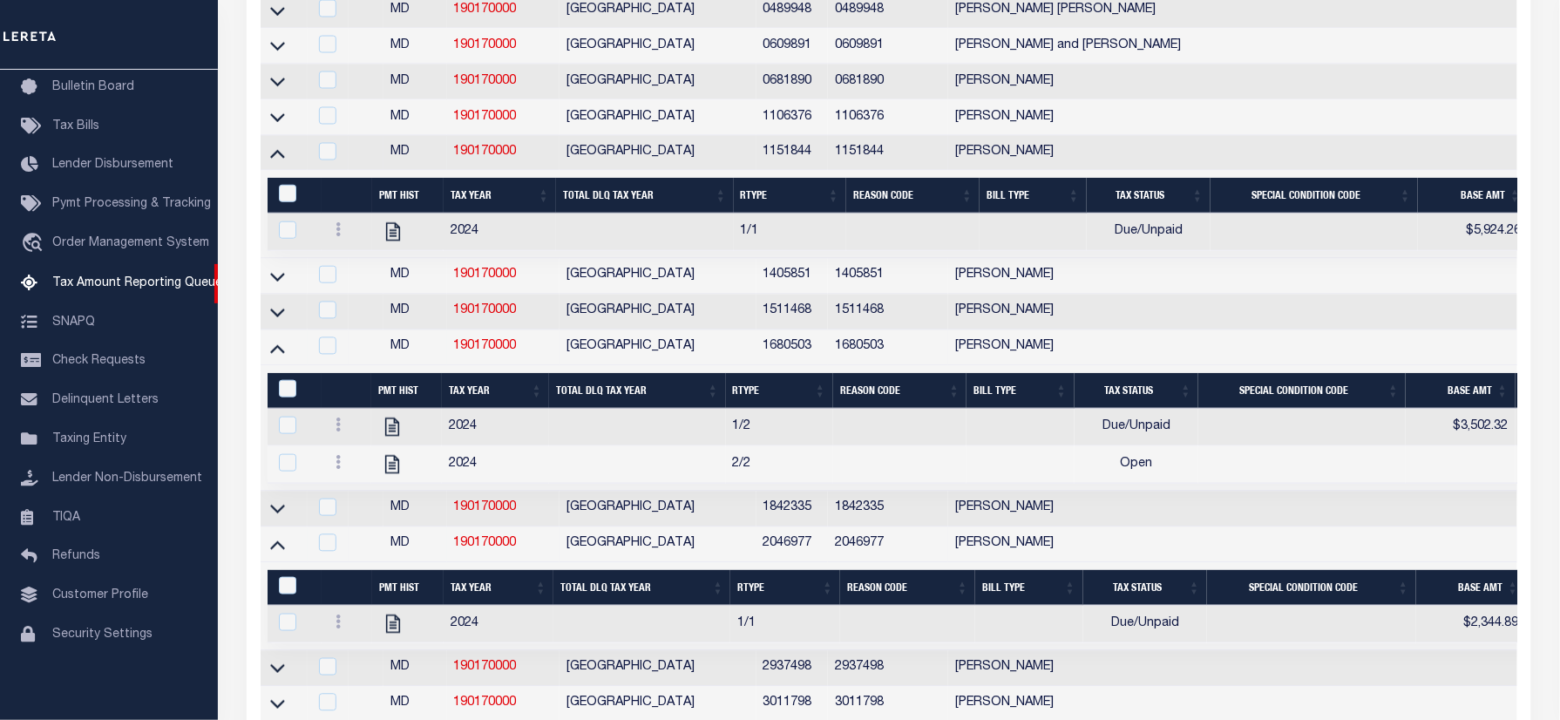
scroll to position [531, 0]
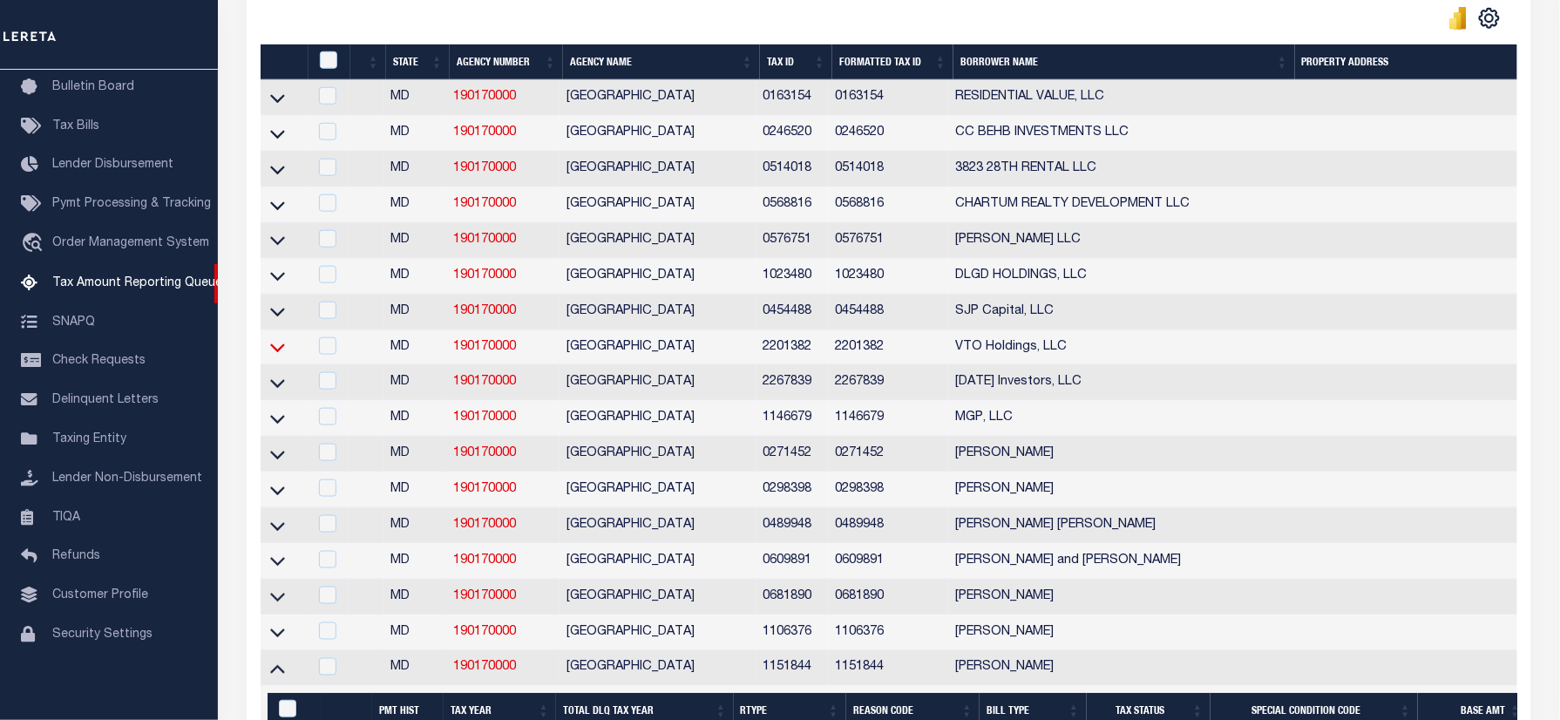
click at [276, 356] on icon at bounding box center [277, 347] width 15 height 18
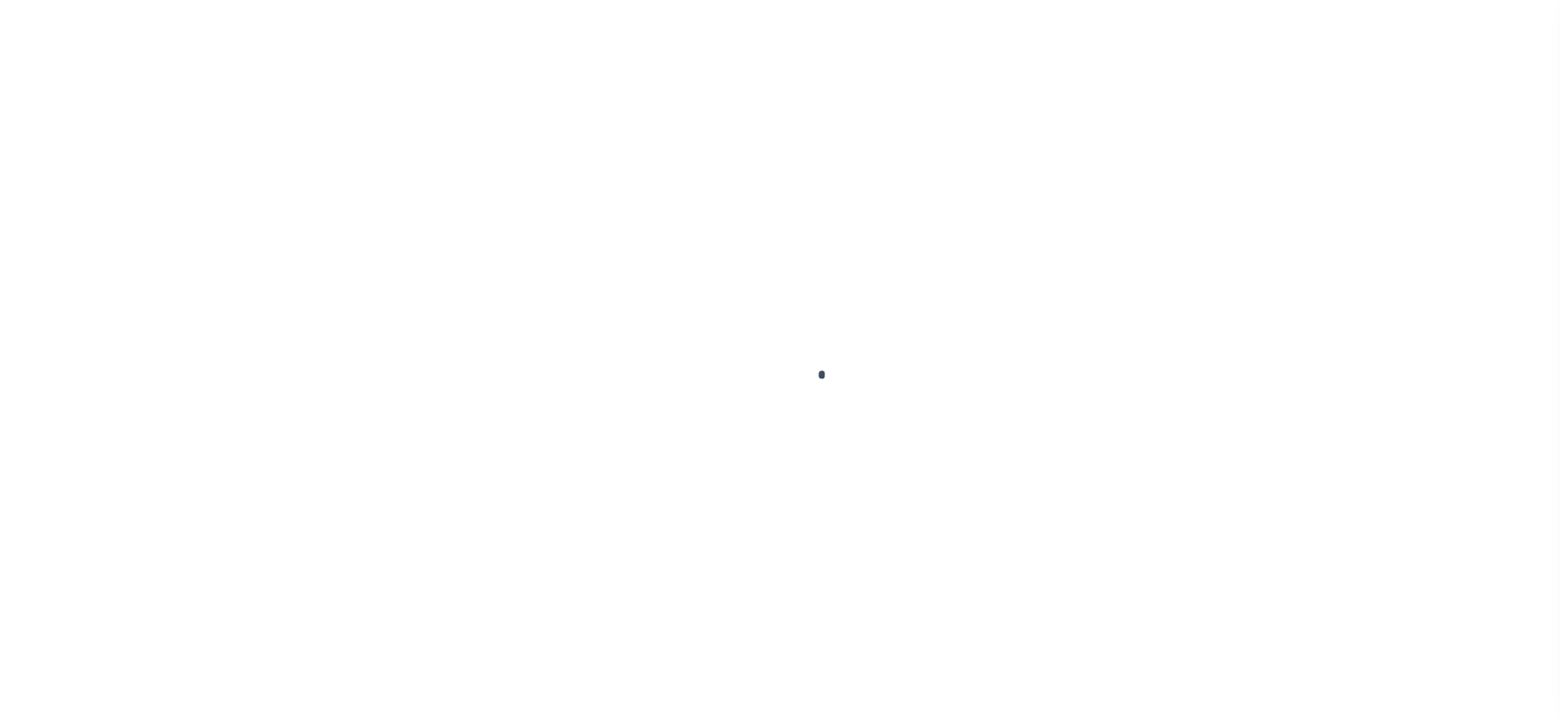
checkbox input "false"
type input "Annual"
type input "[DATE]"
select select "DUE"
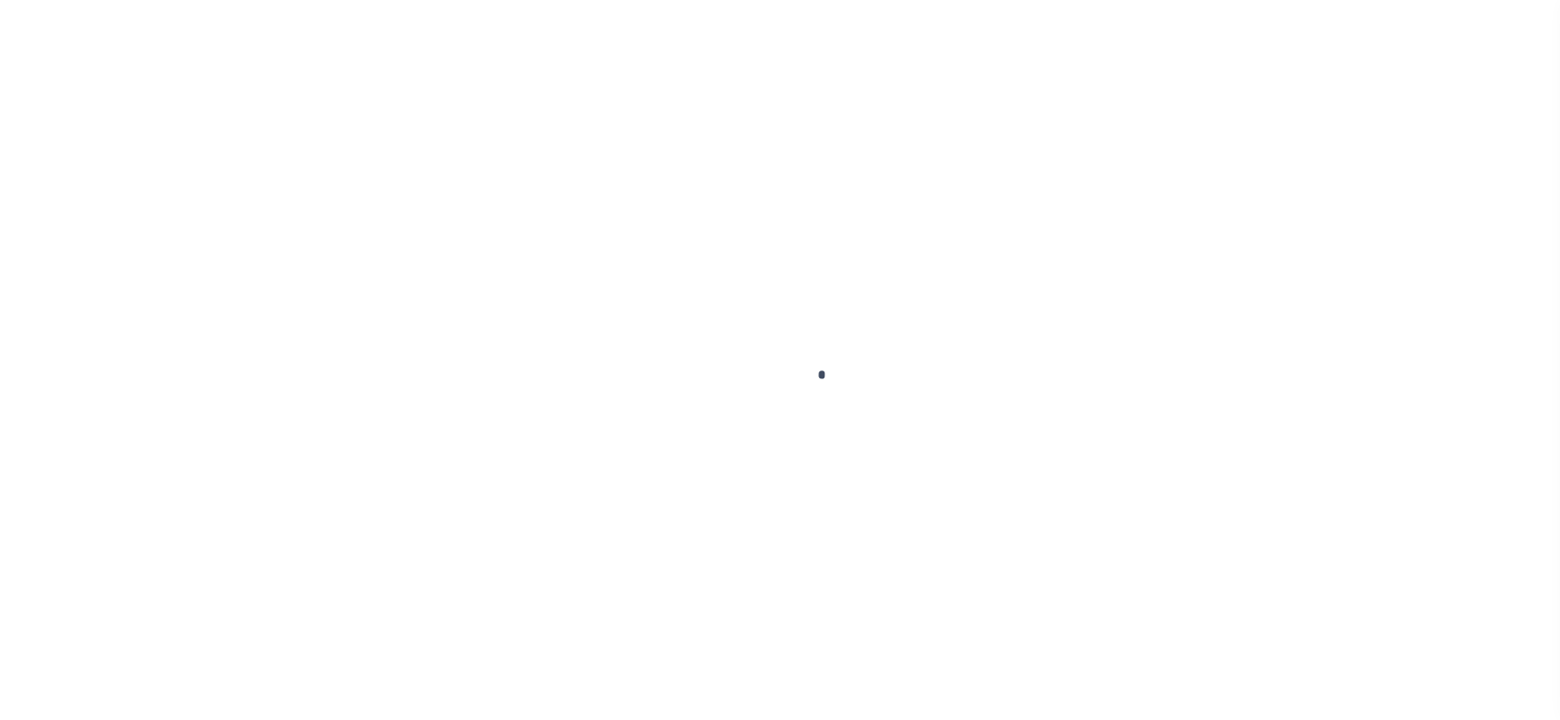
type input "$32,092.19"
type input "$519.16"
type input "$0"
type input "$32,611.35"
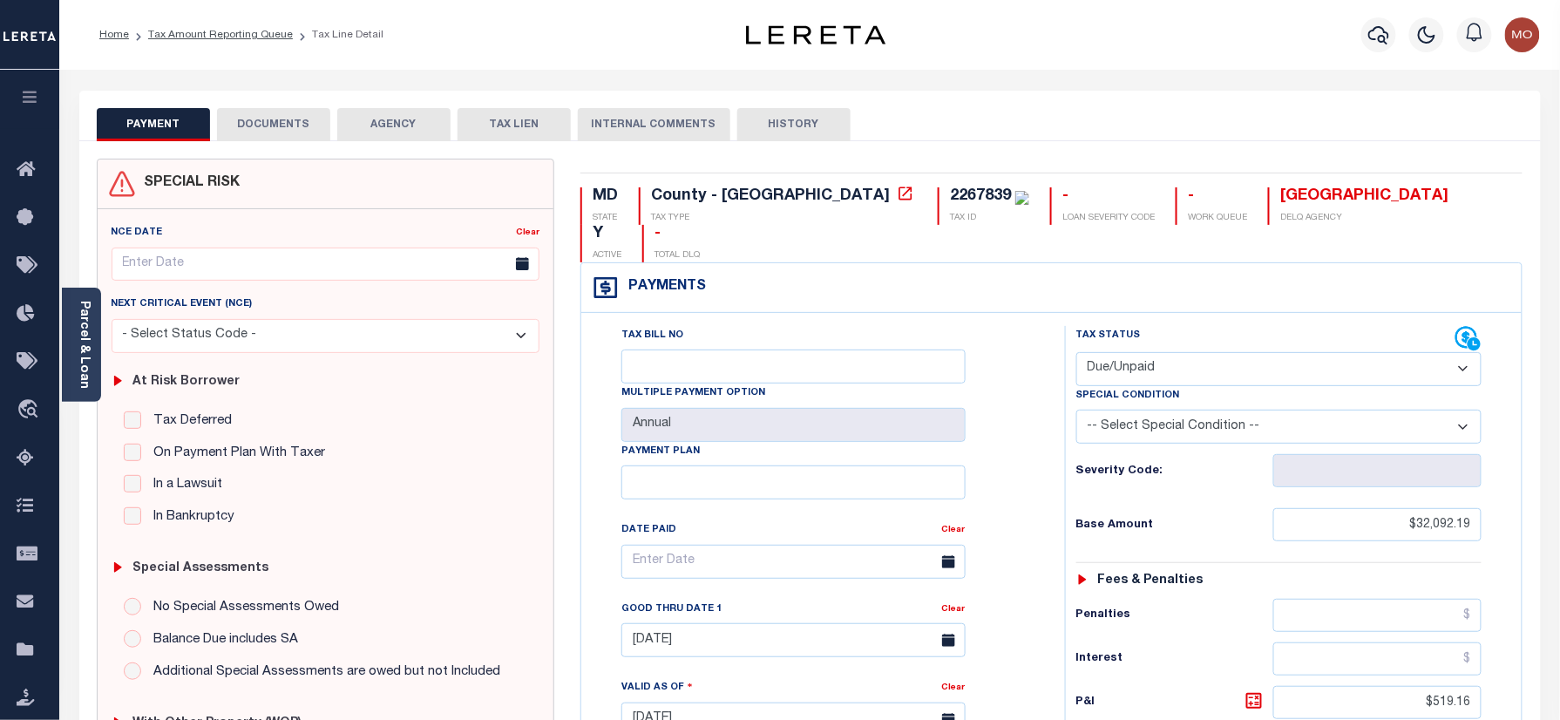
click at [950, 192] on div "2267839" at bounding box center [980, 196] width 61 height 16
click at [950, 196] on div "2267839" at bounding box center [980, 196] width 61 height 16
copy div "2267839"
click at [950, 187] on div "2267839" at bounding box center [989, 196] width 79 height 19
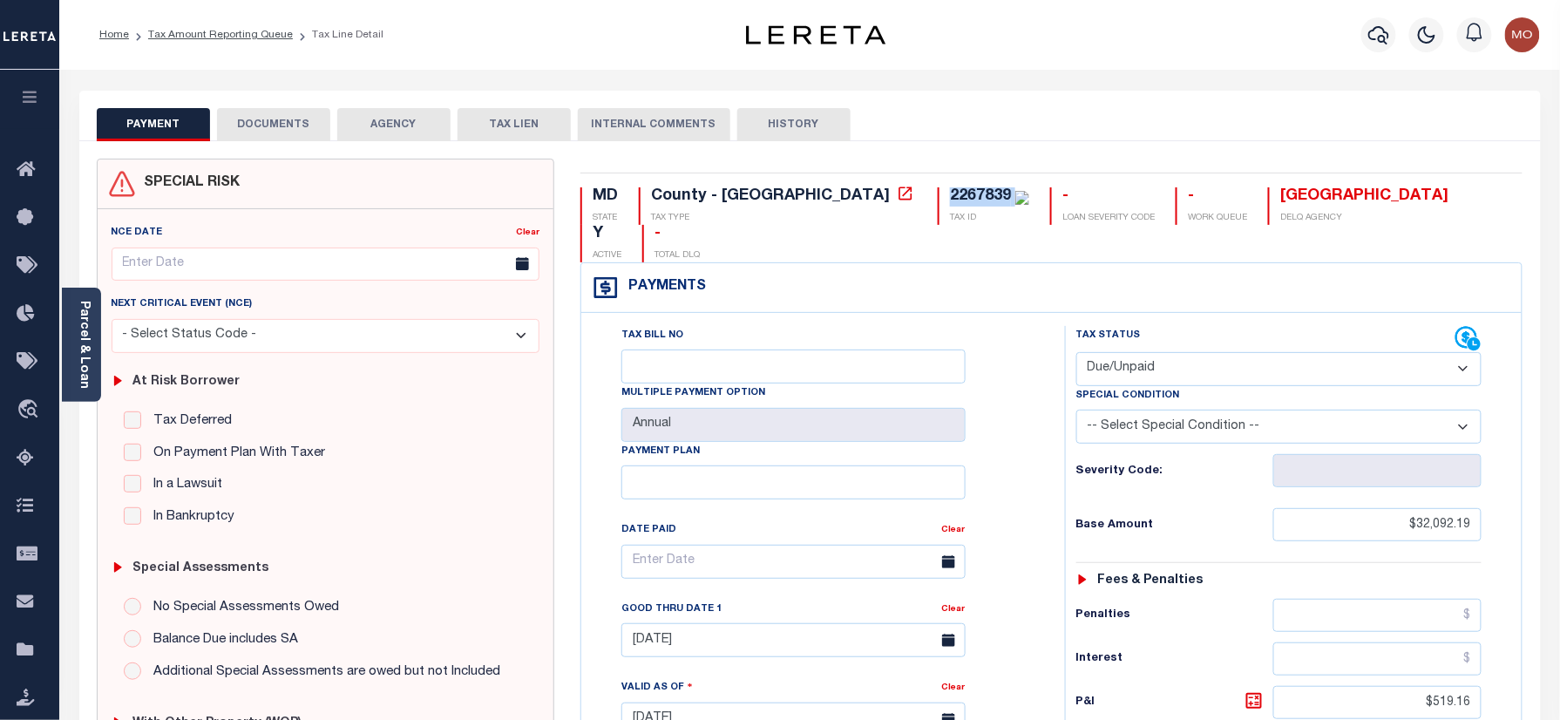
click at [950, 187] on div "2267839" at bounding box center [989, 196] width 79 height 19
click at [1549, 493] on div "PAYMENT DOCUMENTS AGENCY DELINQUENT PAYEE" at bounding box center [810, 706] width 1488 height 1231
paste input "32,12"
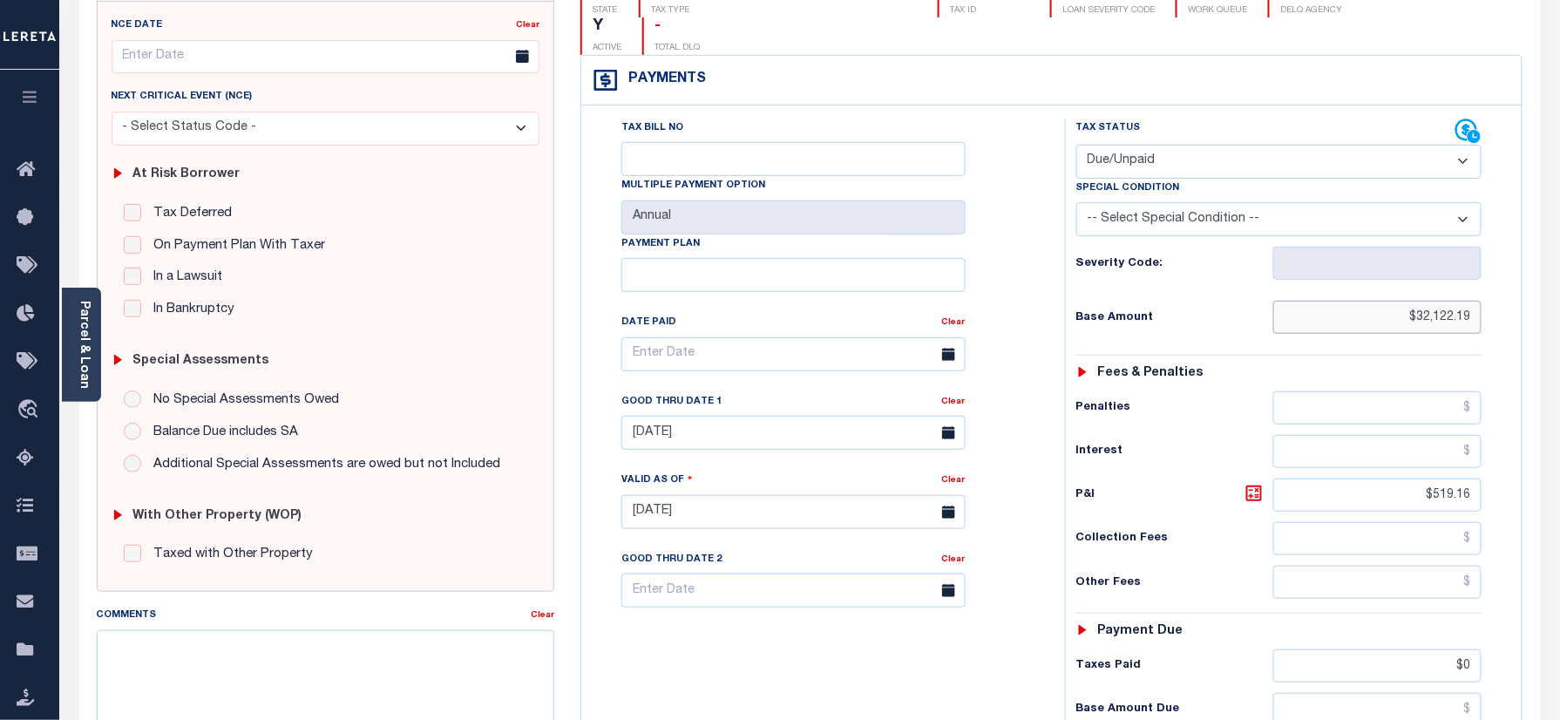
scroll to position [232, 0]
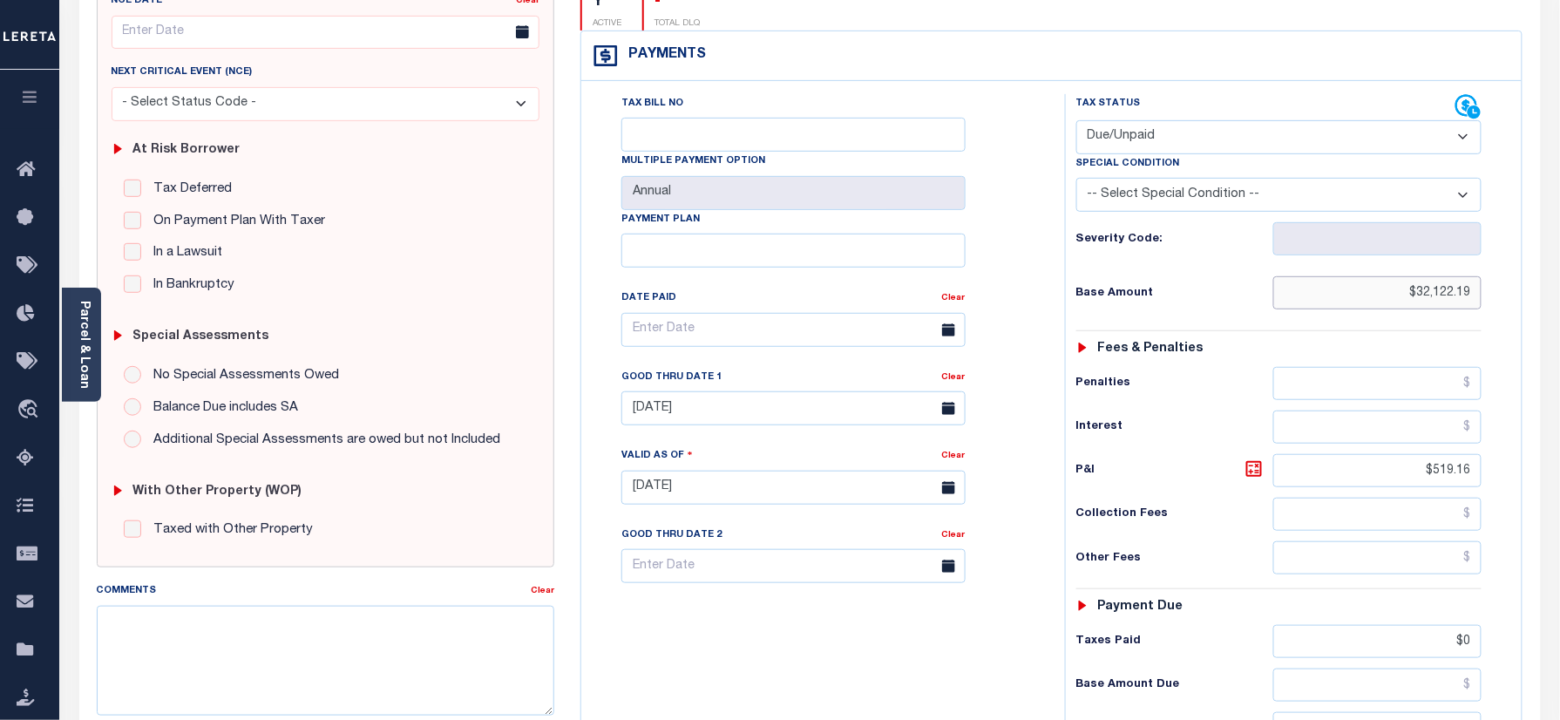
type input "$32,122.19"
type input "[DATE]"
drag, startPoint x: 1413, startPoint y: 436, endPoint x: 1572, endPoint y: 448, distance: 159.9
click at [1559, 448] on div "Parcel & Loan Tax Bill Details 2267839" at bounding box center [809, 463] width 1501 height 1251
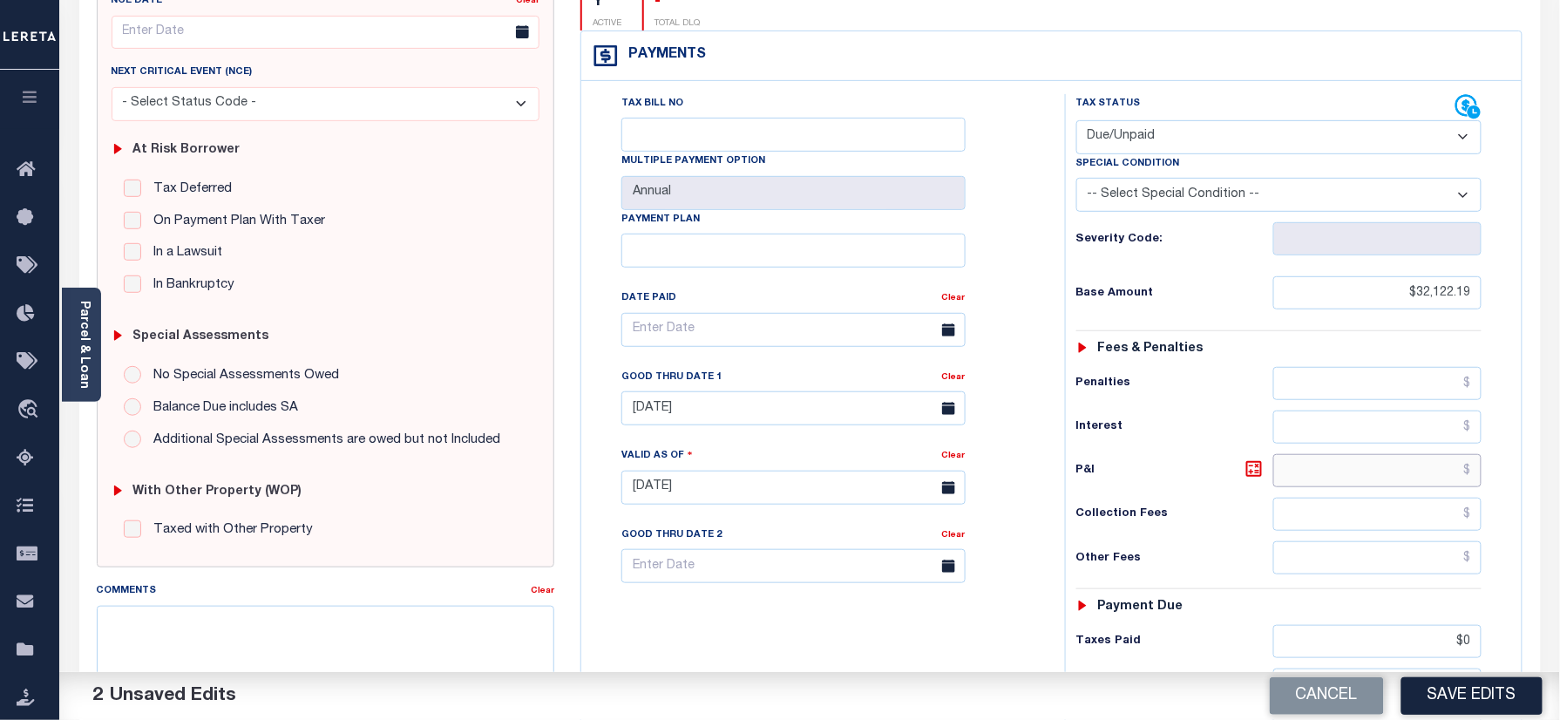
scroll to position [349, 0]
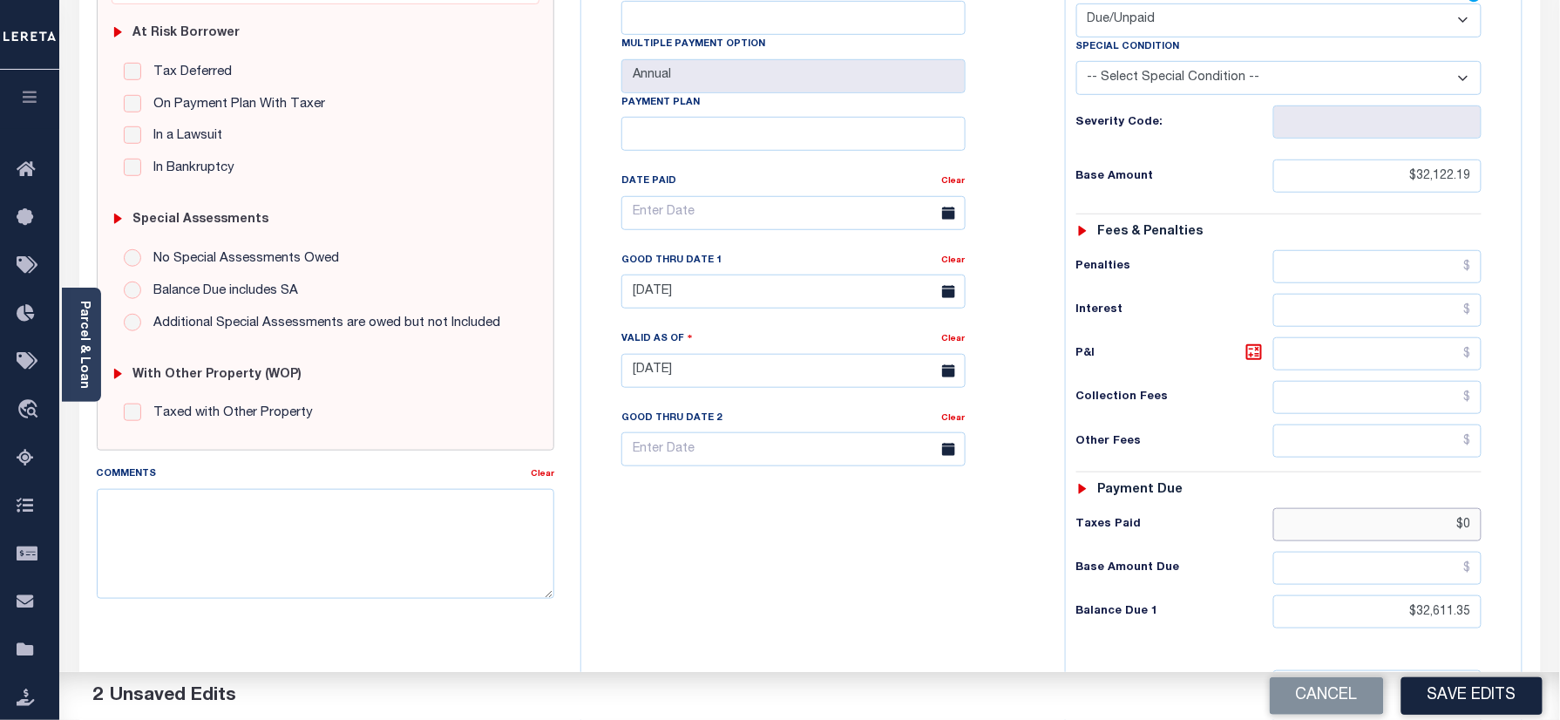
click at [1556, 502] on div "Parcel & Loan Tax Bill Details 2267839" at bounding box center [809, 346] width 1501 height 1251
drag, startPoint x: 1415, startPoint y: 577, endPoint x: 1021, endPoint y: 533, distance: 396.3
click at [1555, 573] on div "Parcel & Loan Tax Bill Details 2267839" at bounding box center [809, 346] width 1501 height 1251
type input "$0.00"
click at [859, 554] on div "Tax Bill No Multiple Payment Option Annual Payment Plan" at bounding box center [819, 362] width 466 height 770
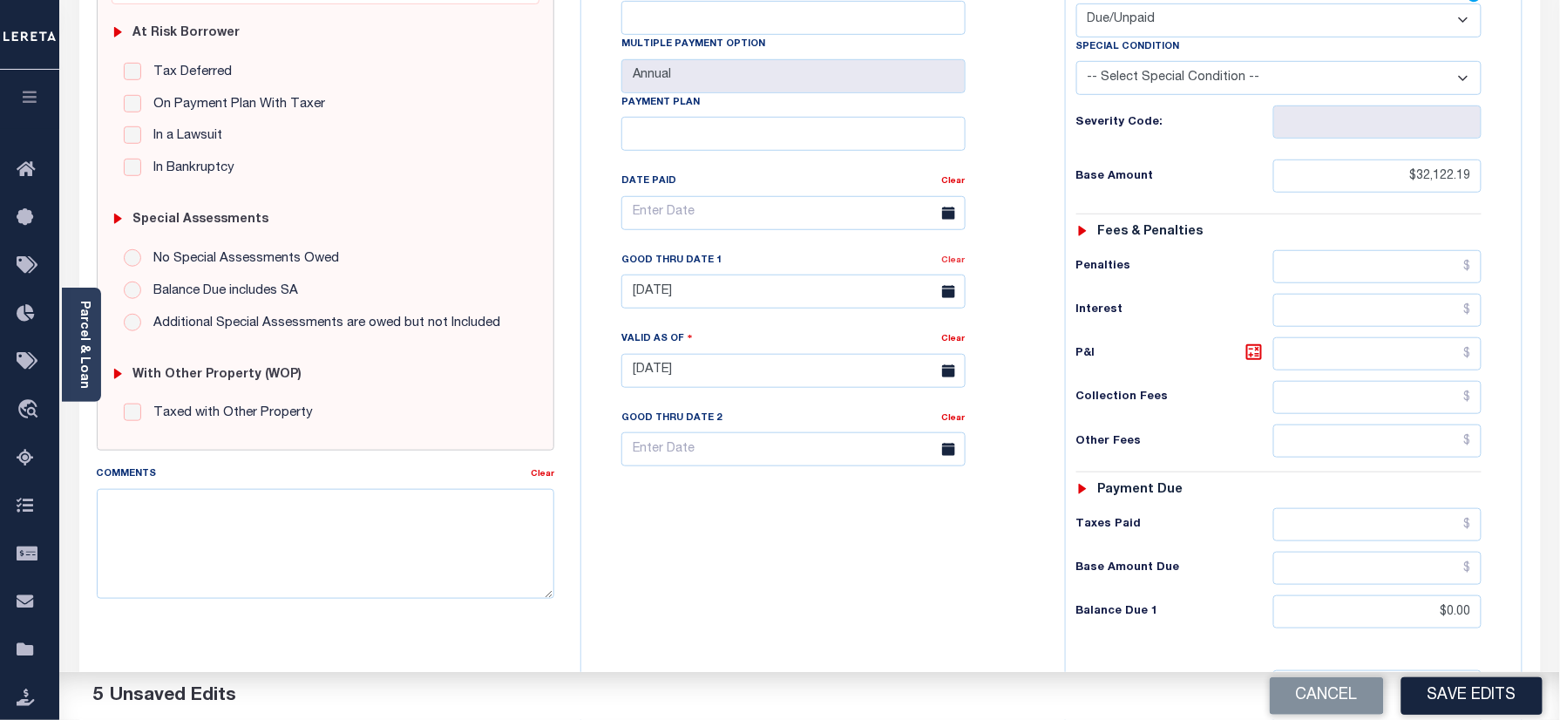
click at [959, 256] on link "Clear" at bounding box center [954, 260] width 24 height 9
drag, startPoint x: 1035, startPoint y: 234, endPoint x: 1034, endPoint y: 295, distance: 60.2
click at [1036, 234] on div "Tax Bill No Multiple Payment Option Annual Payment Plan Clear Clear Valid as Of…" at bounding box center [819, 221] width 440 height 489
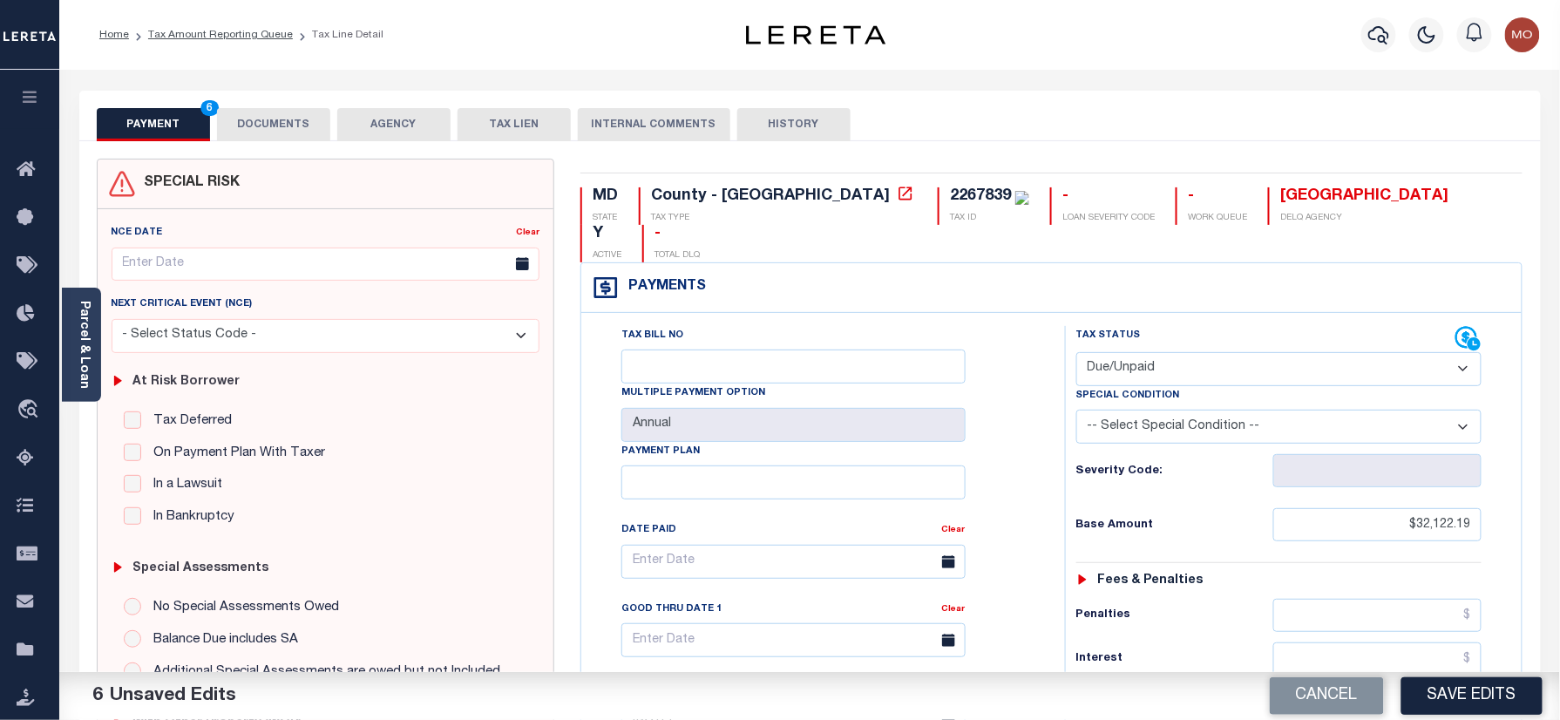
click at [950, 204] on div "2267839" at bounding box center [980, 196] width 61 height 16
copy div "2267839"
click at [294, 113] on button "DOCUMENTS" at bounding box center [273, 124] width 113 height 33
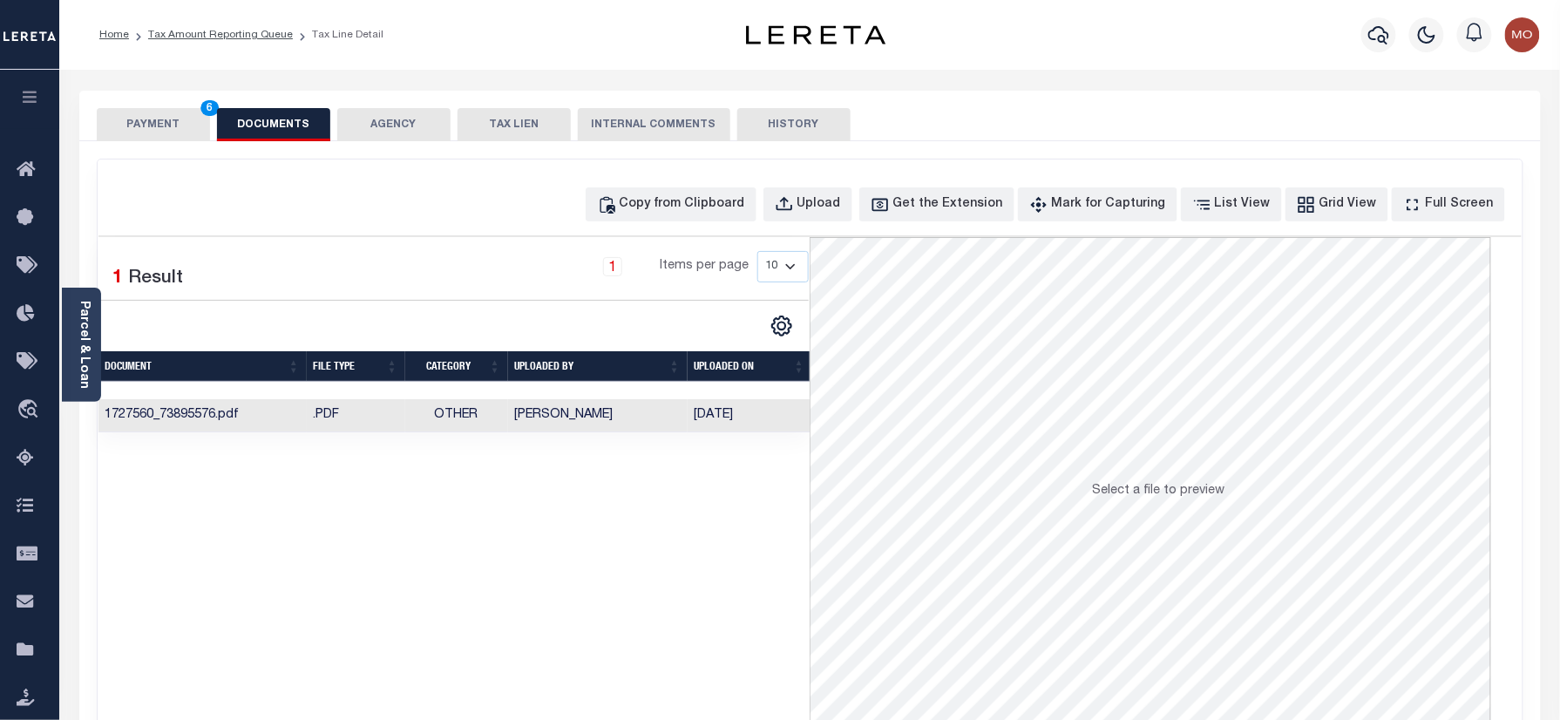
click at [791, 193] on div "Copy from Clipboard Upload Get the Extension Mark for Capturing Got it List Vie…" at bounding box center [1047, 204] width 923 height 34
click at [723, 192] on button "Copy from Clipboard" at bounding box center [671, 204] width 171 height 34
select select "POP"
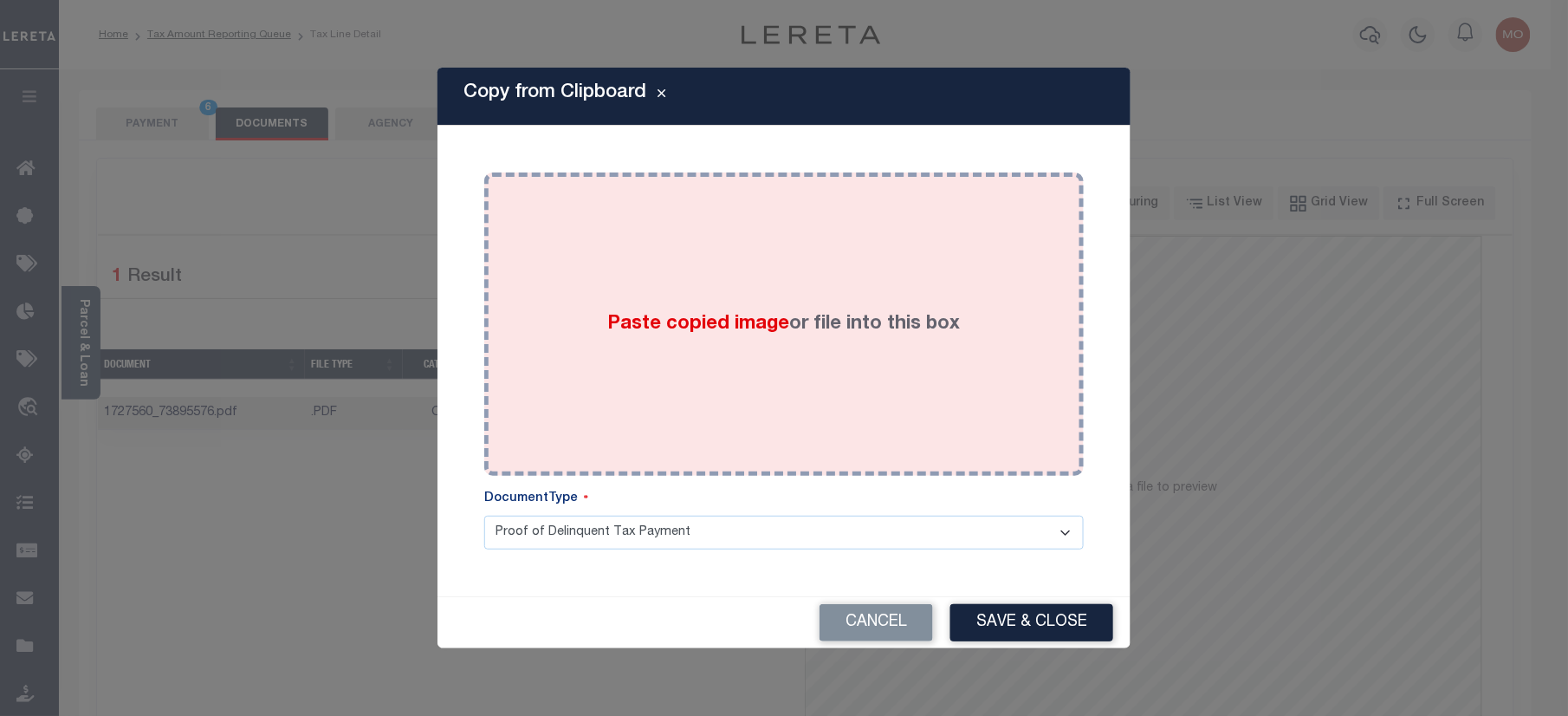
click at [642, 326] on span "Paste copied image" at bounding box center [699, 323] width 182 height 19
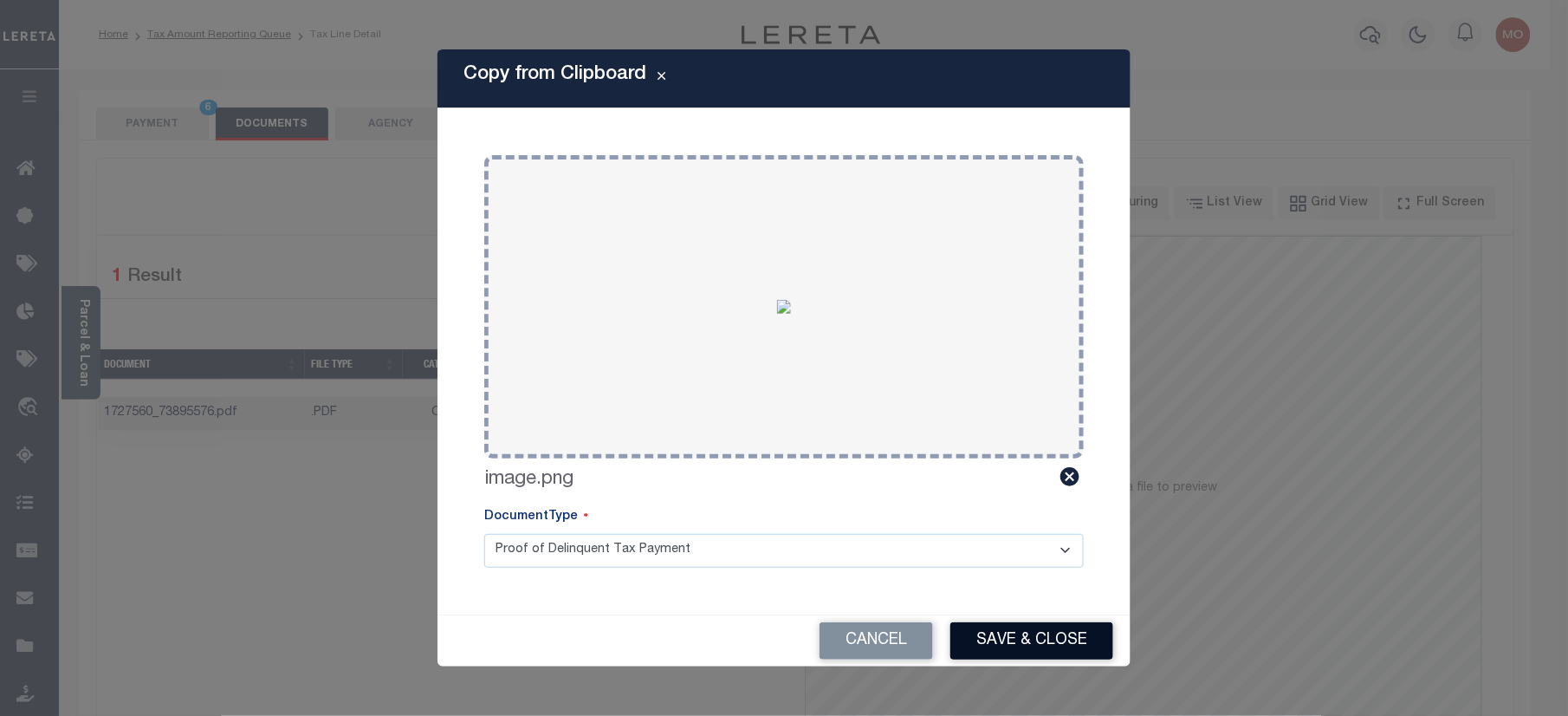
click at [1012, 639] on button "Save & Close" at bounding box center [1032, 640] width 163 height 37
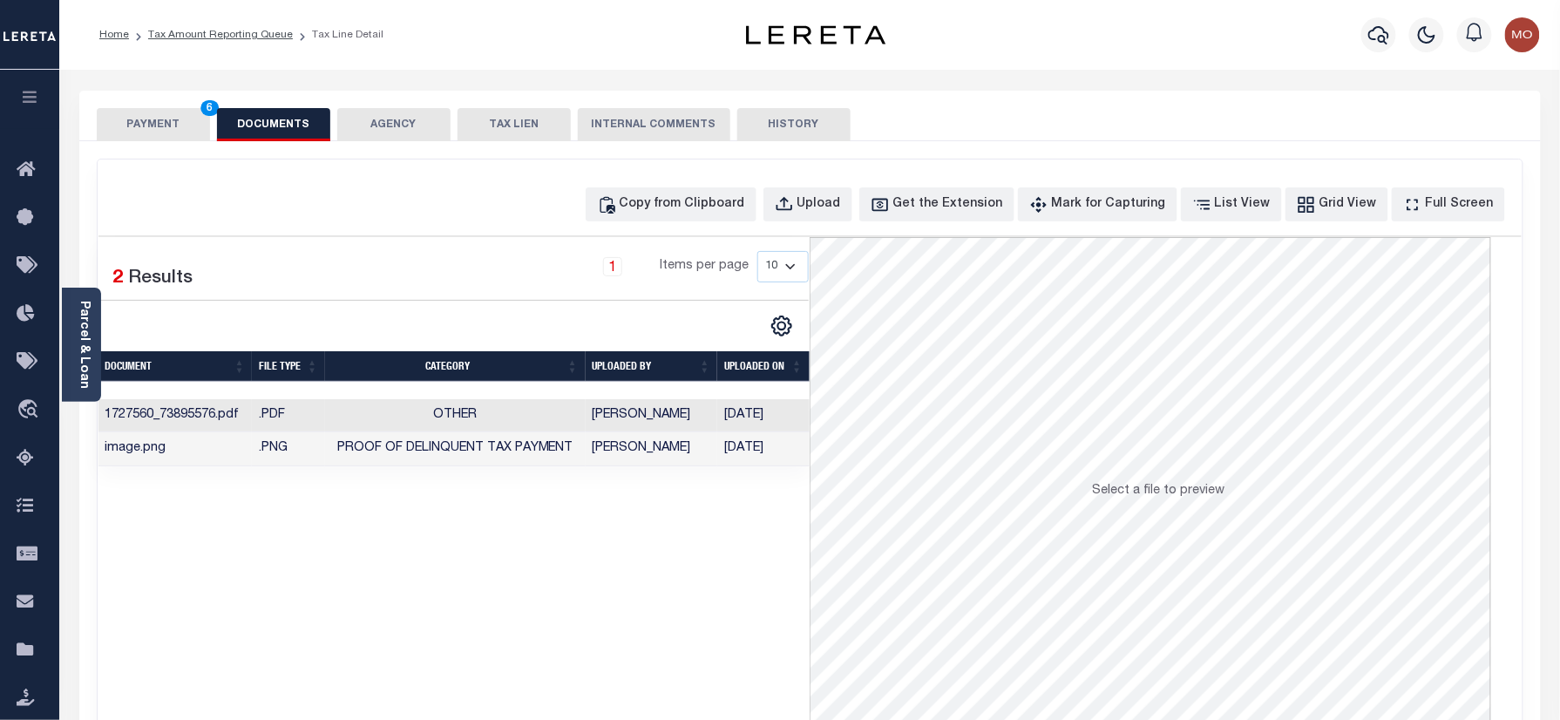
click at [176, 108] on button "PAYMENT 6" at bounding box center [153, 124] width 113 height 33
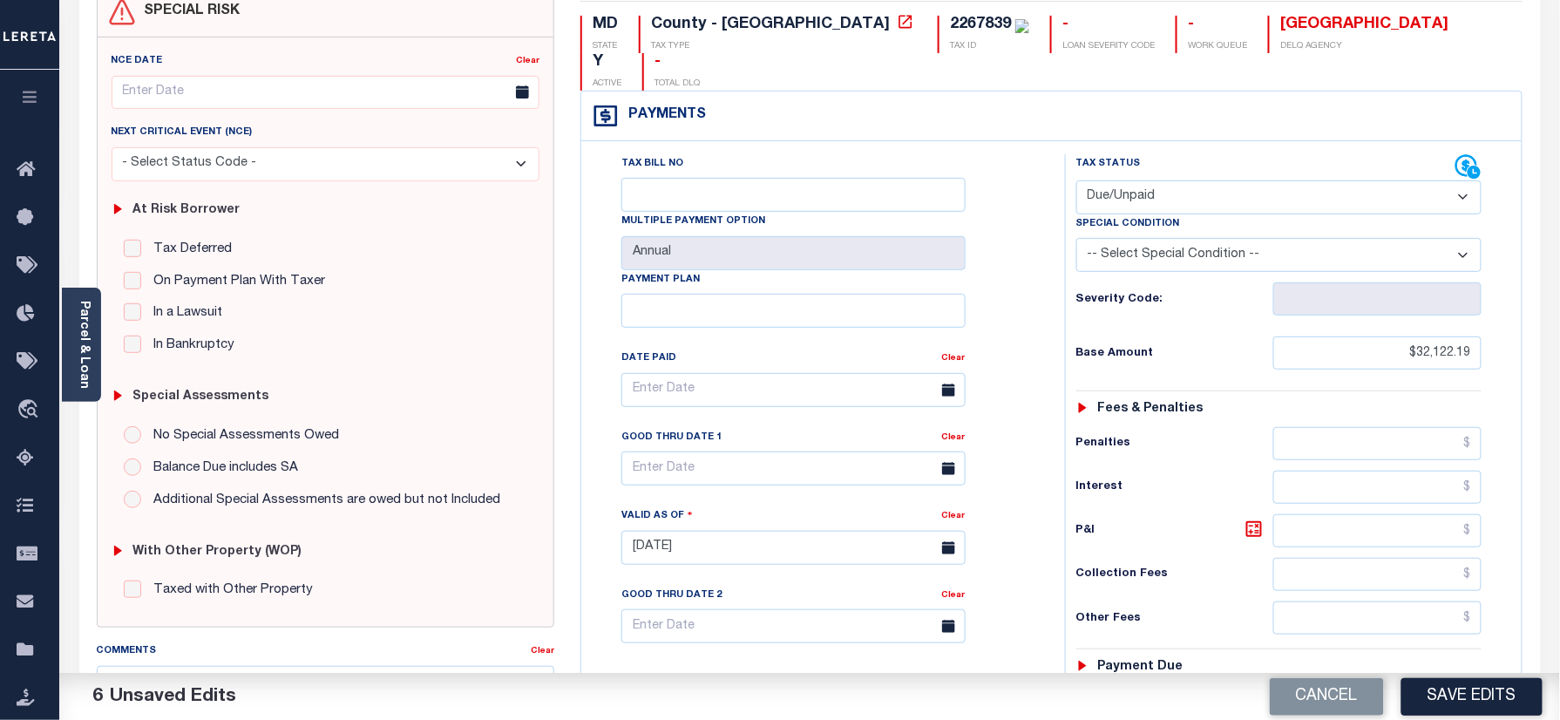
scroll to position [349, 0]
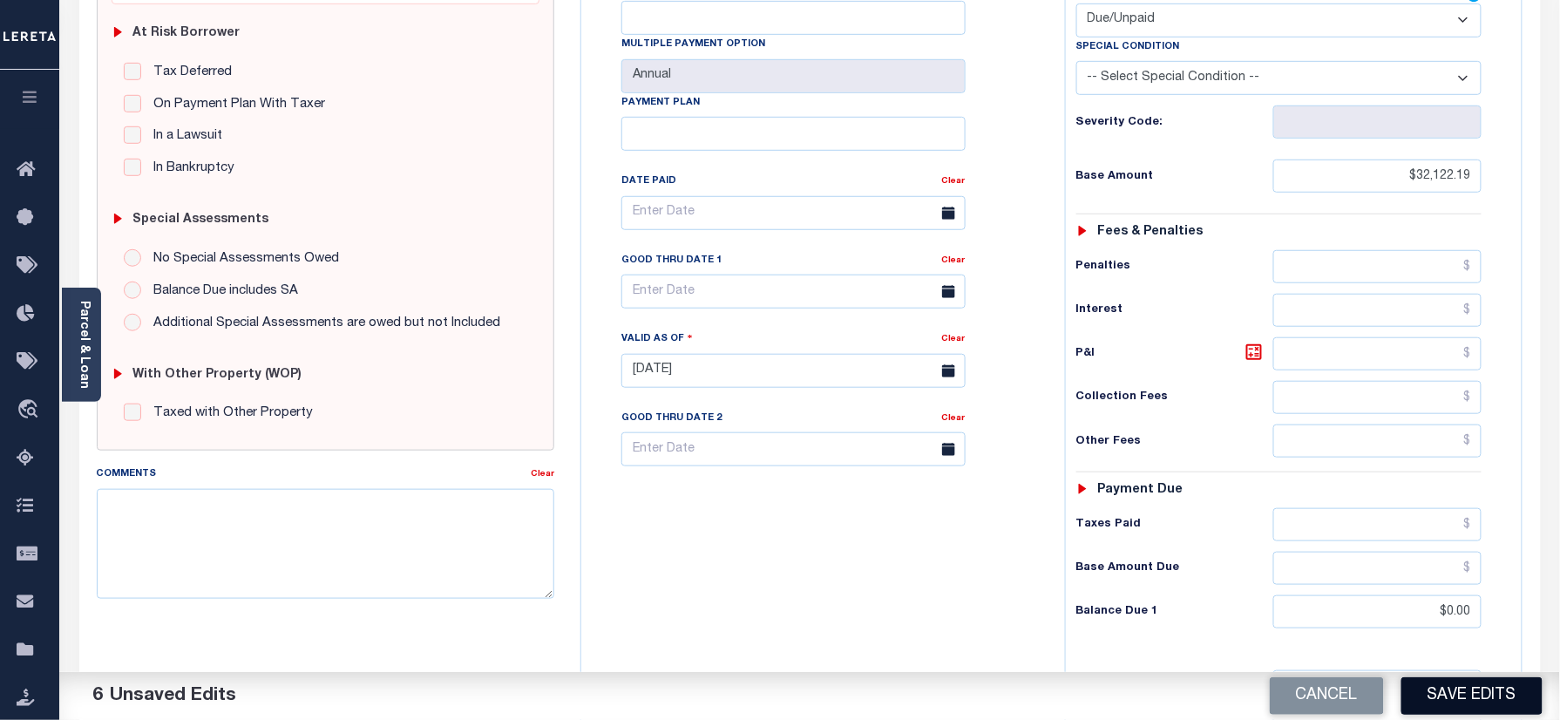
click at [1452, 681] on button "Save Edits" at bounding box center [1471, 695] width 141 height 37
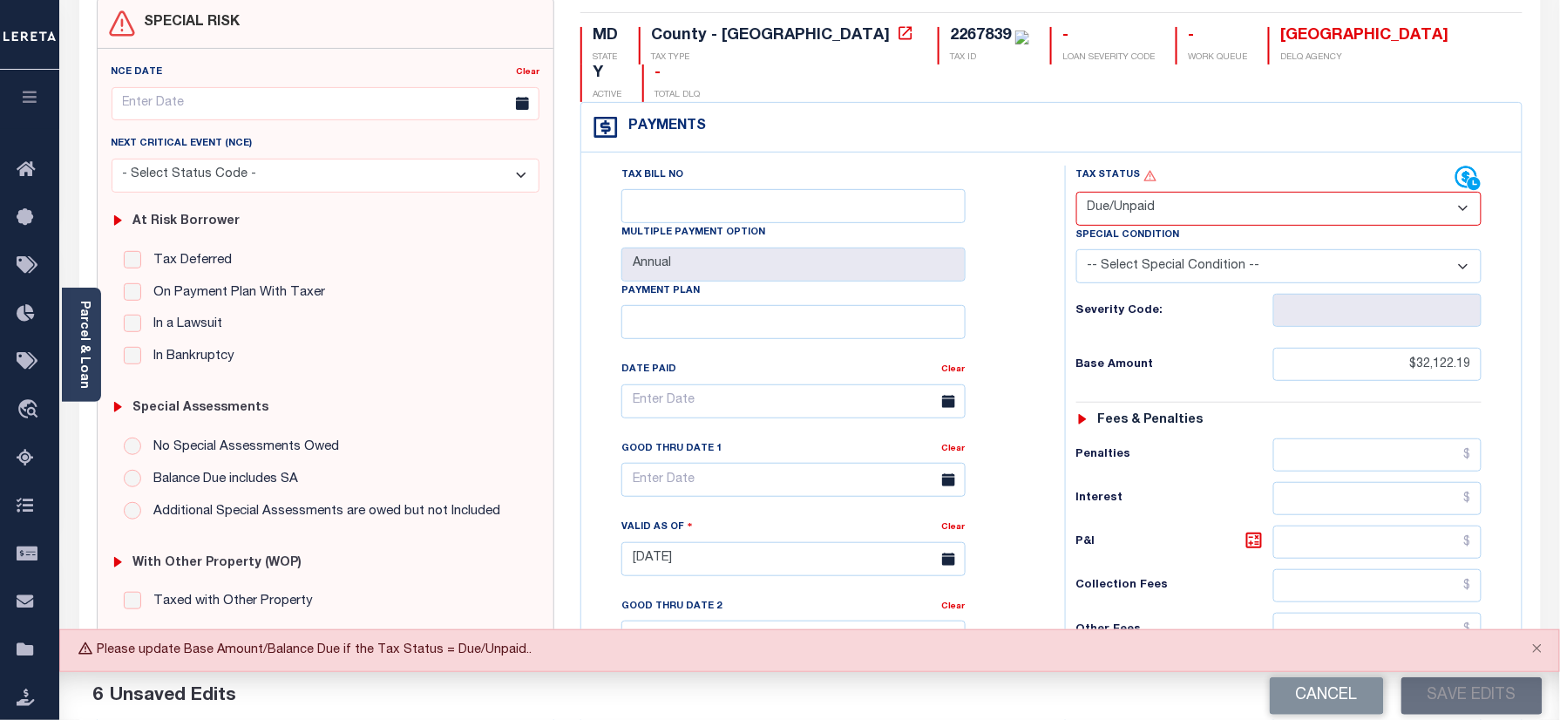
scroll to position [105, 0]
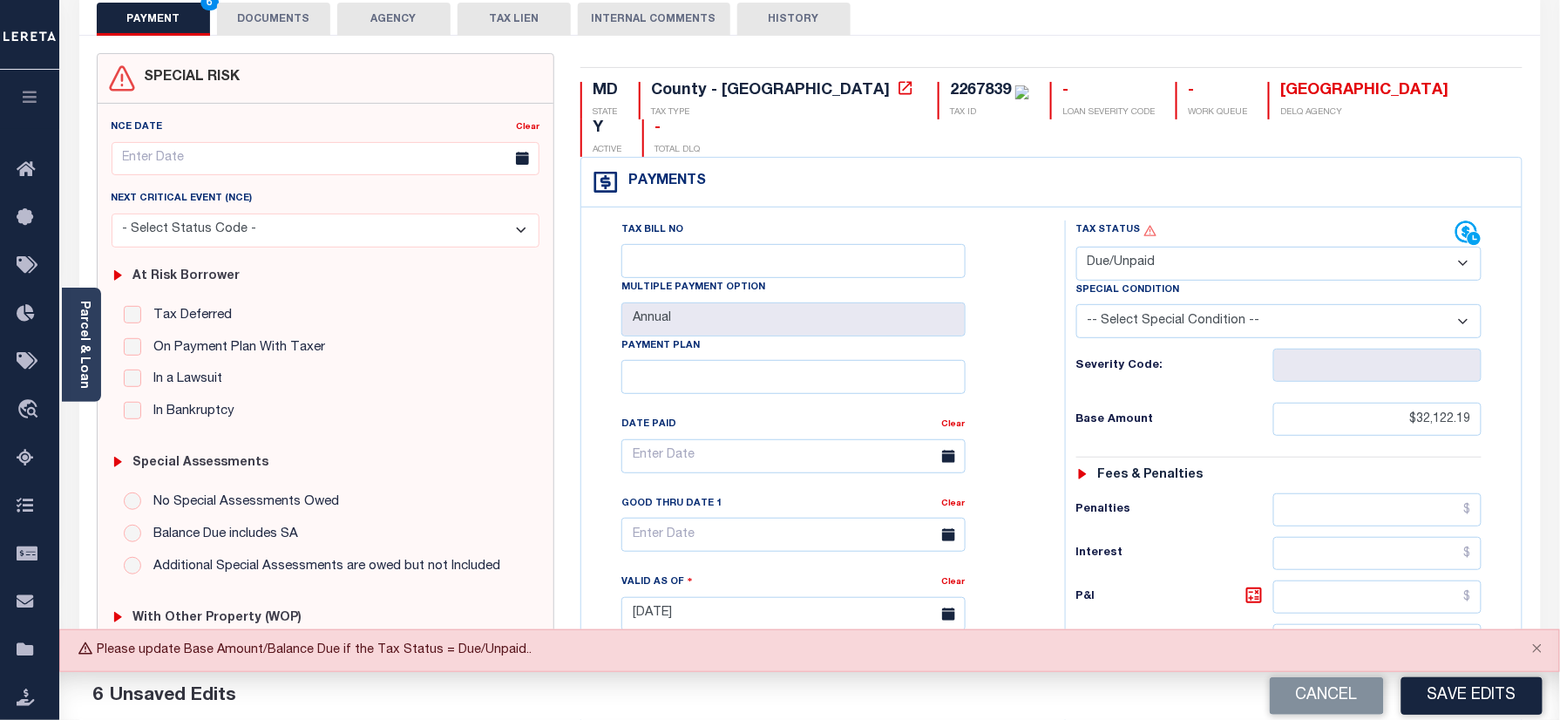
drag, startPoint x: 1095, startPoint y: 241, endPoint x: 1129, endPoint y: 228, distance: 36.4
click at [1095, 247] on select "- Select Status Code - Open Due/Unpaid Paid Incomplete No Tax Due Internal Refu…" at bounding box center [1279, 264] width 406 height 34
select select "PYD"
click at [1076, 247] on select "- Select Status Code - Open Due/Unpaid Paid Incomplete No Tax Due Internal Refu…" at bounding box center [1279, 264] width 406 height 34
click at [1033, 342] on div "Tax Bill No Multiple Payment Option Annual Payment Plan Clear Clear Valid as Of…" at bounding box center [819, 464] width 440 height 489
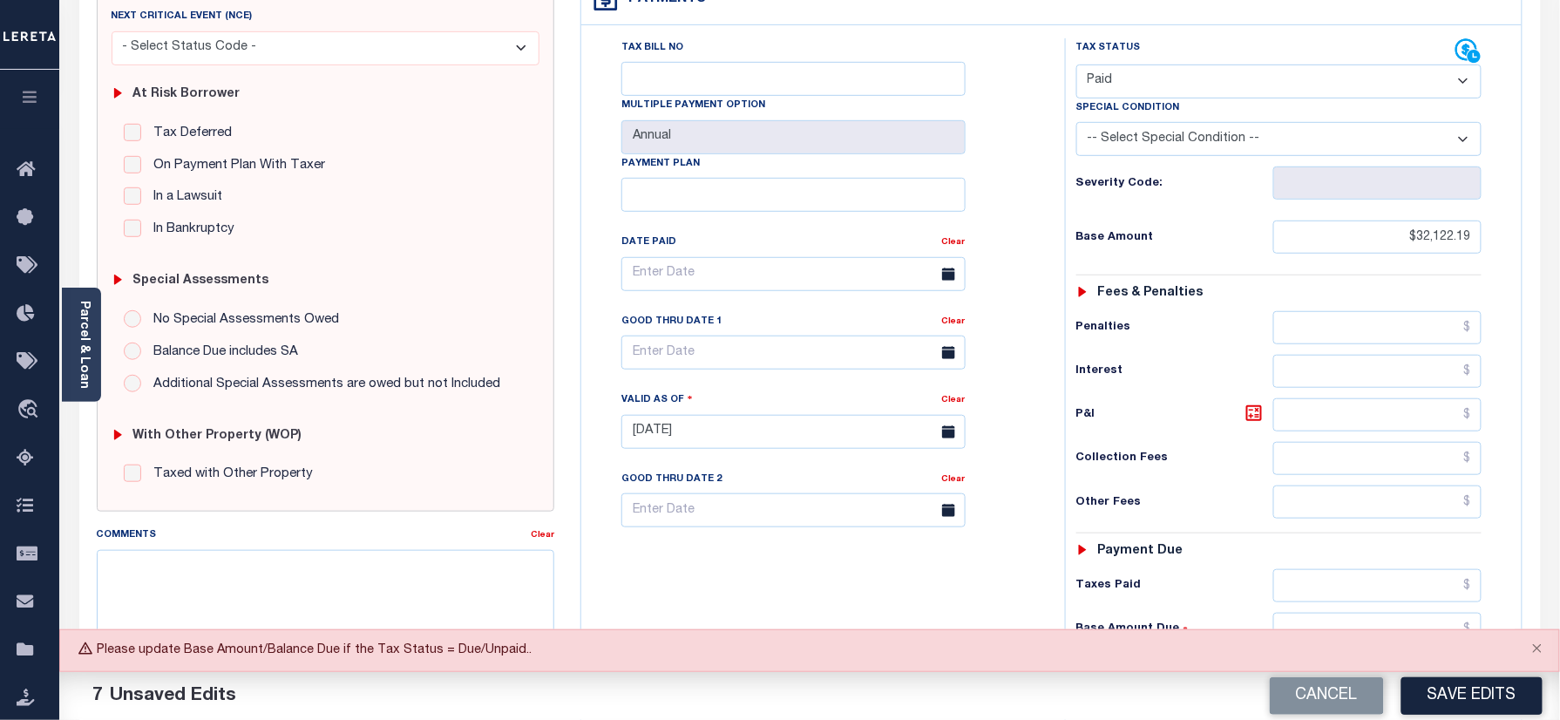
scroll to position [454, 0]
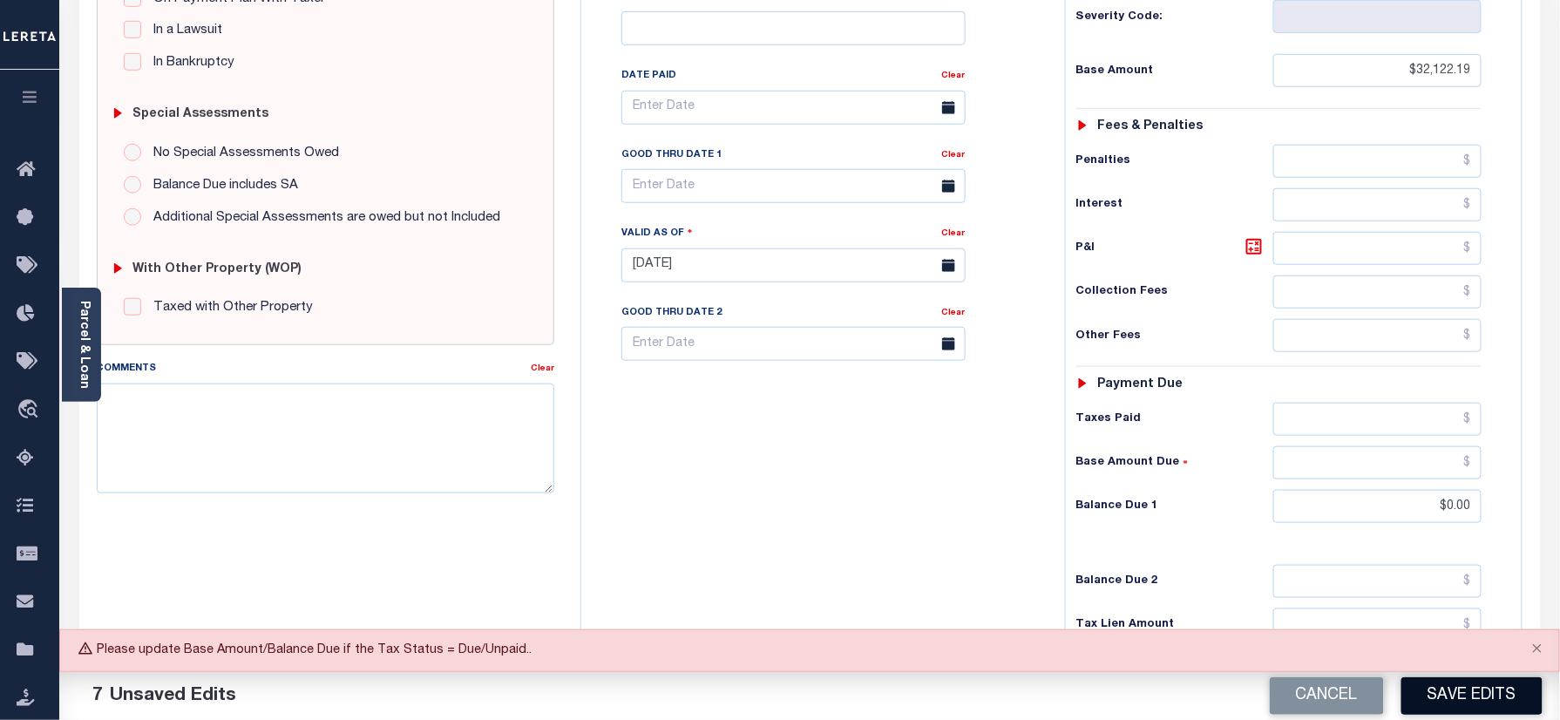
click at [1441, 704] on button "Save Edits" at bounding box center [1471, 695] width 141 height 37
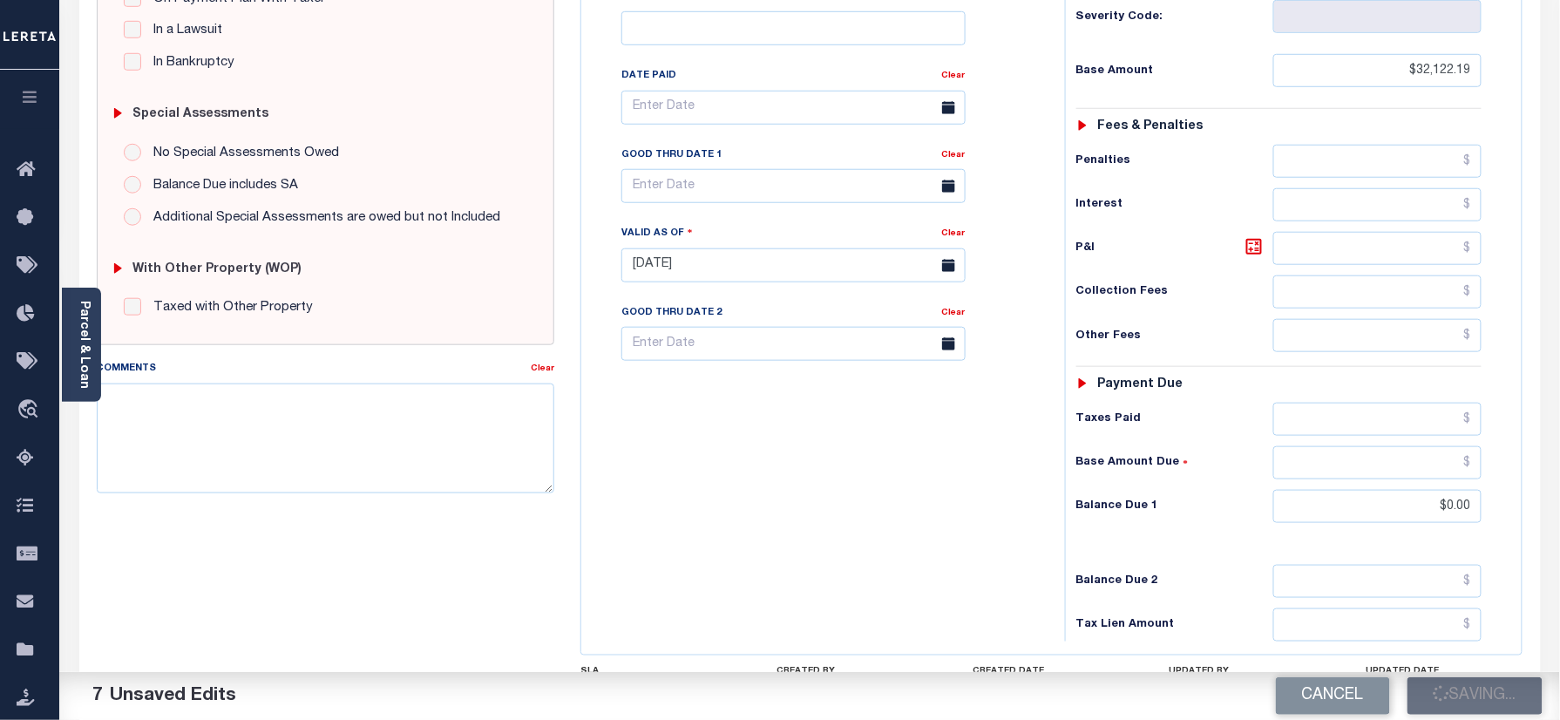
scroll to position [105, 0]
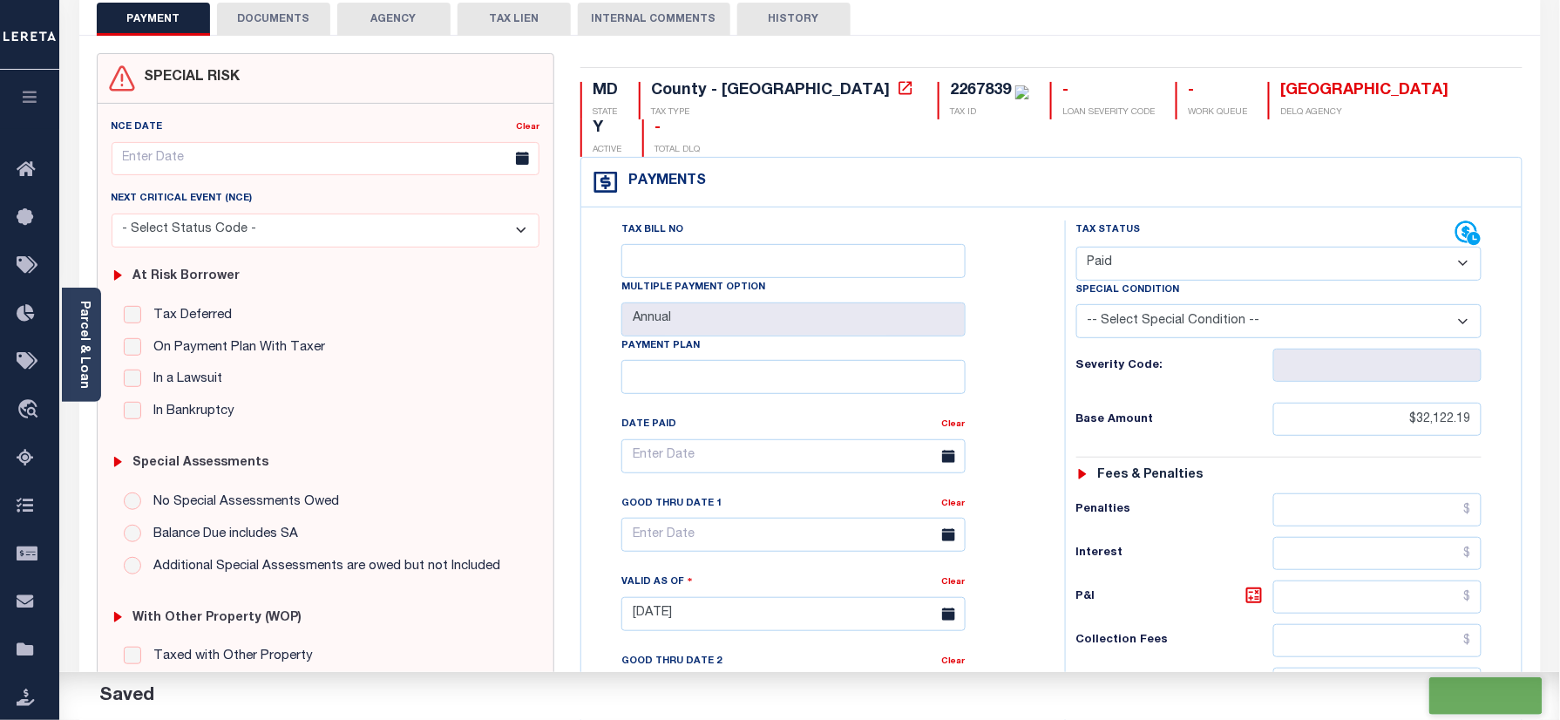
checkbox input "false"
type input "$32,122.19"
type input "$0"
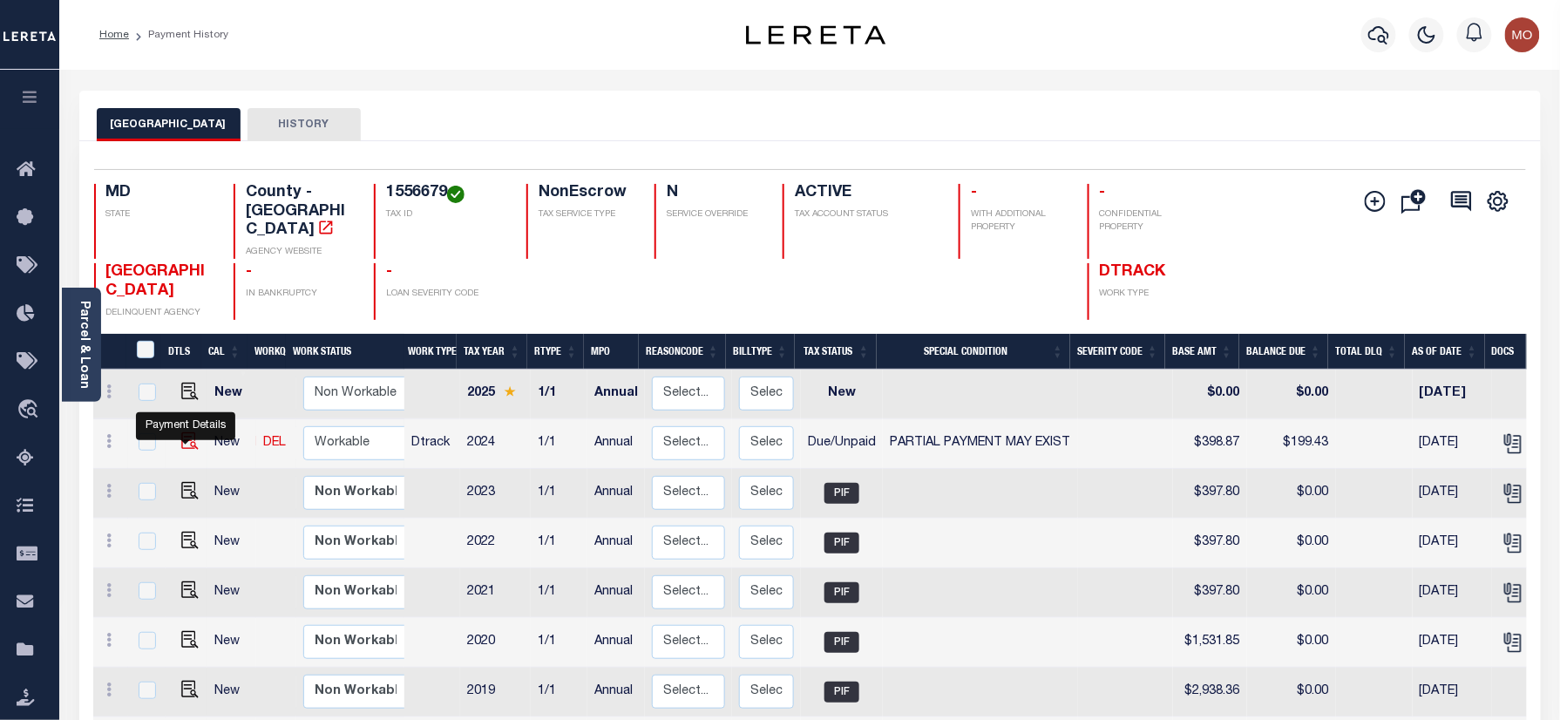
click at [183, 444] on img "" at bounding box center [189, 440] width 17 height 17
checkbox input "true"
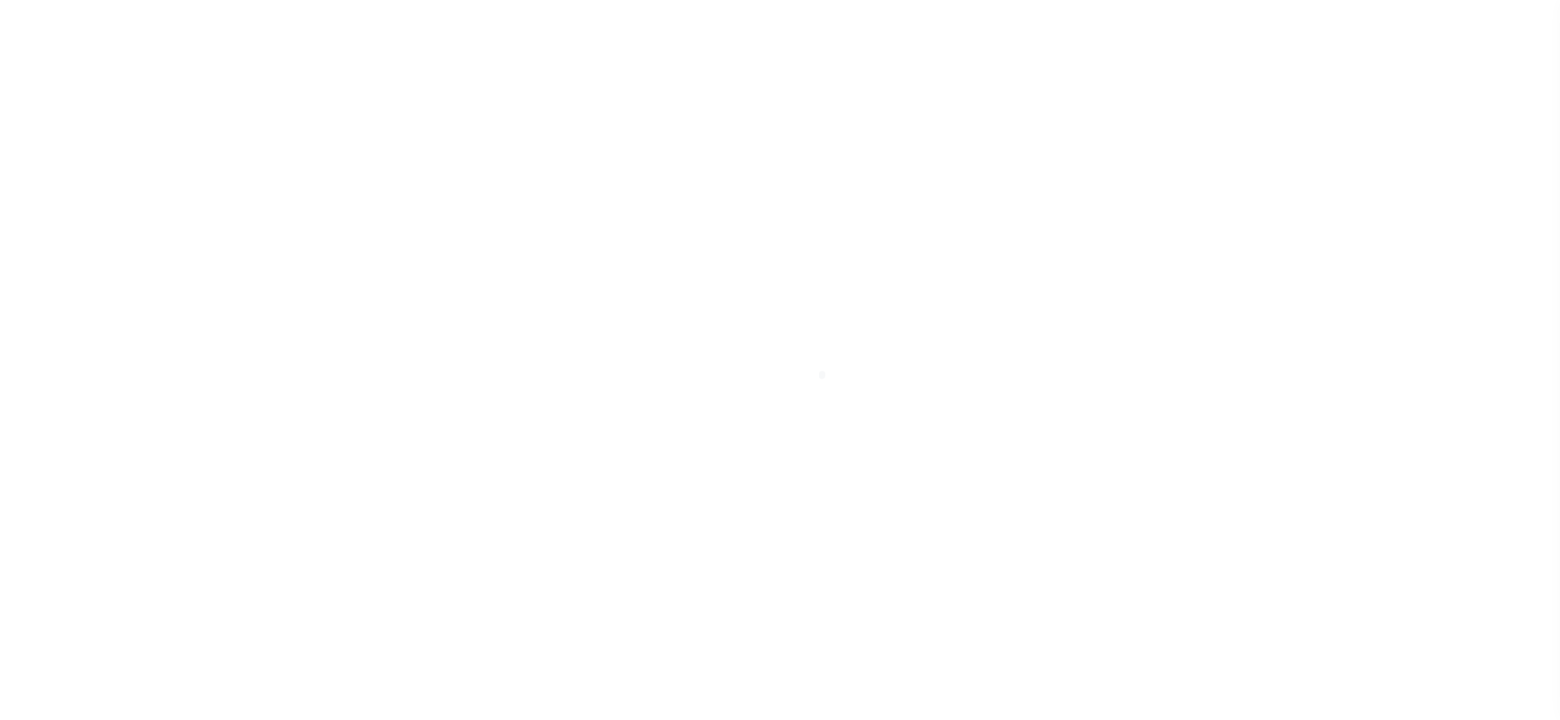
select select "DUE"
select select "15"
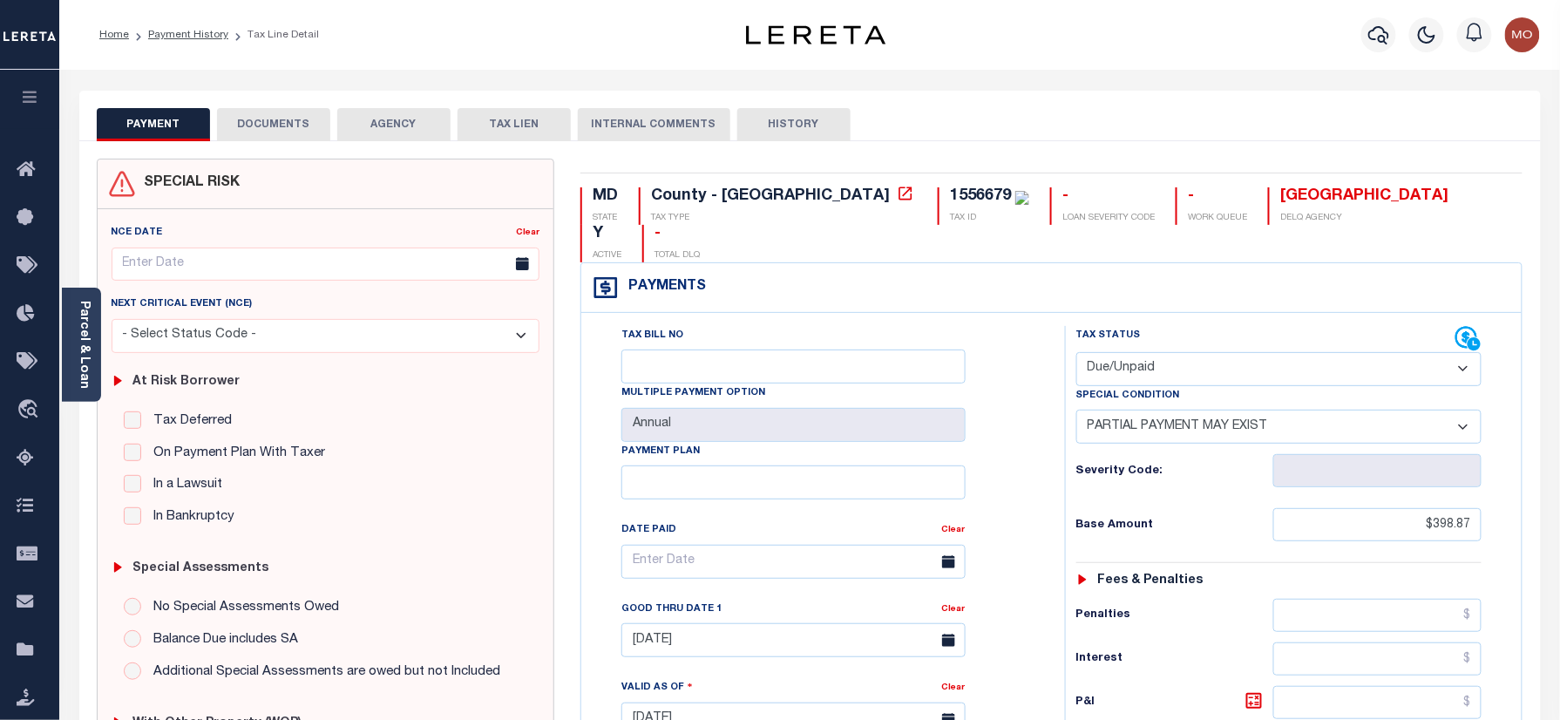
click at [950, 189] on div "1556679" at bounding box center [980, 196] width 61 height 16
copy div "1556679"
click at [1183, 352] on select "- Select Status Code - Open Due/Unpaid Paid Incomplete No Tax Due Internal Refu…" at bounding box center [1279, 369] width 406 height 34
select select "PYD"
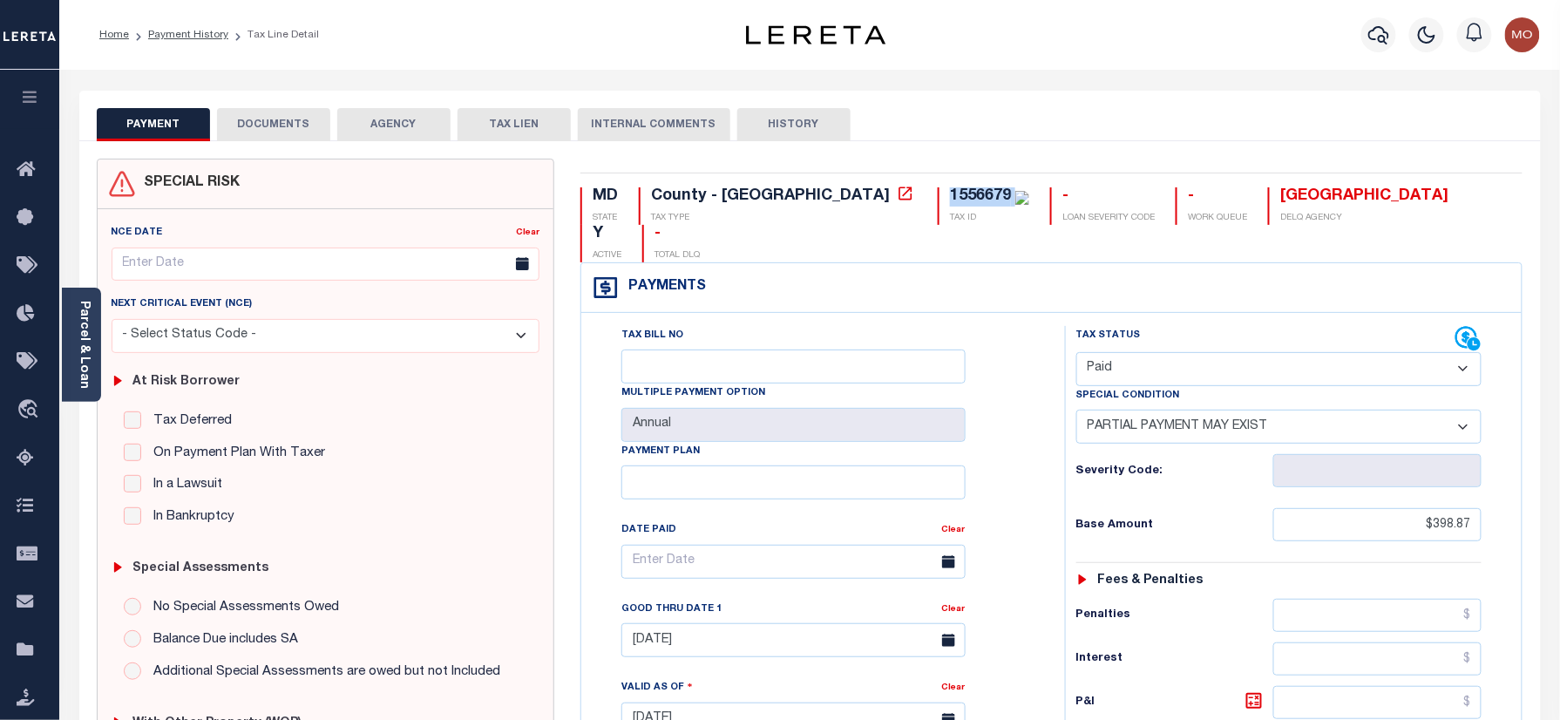
click at [1076, 352] on select "- Select Status Code - Open Due/Unpaid Paid Incomplete No Tax Due Internal Refu…" at bounding box center [1279, 369] width 406 height 34
select select "0"
type input "[DATE]"
click at [1013, 448] on div "Tax Bill No Multiple Payment Option Annual Payment Plan Clear Clear 11/30/2024 …" at bounding box center [819, 570] width 440 height 489
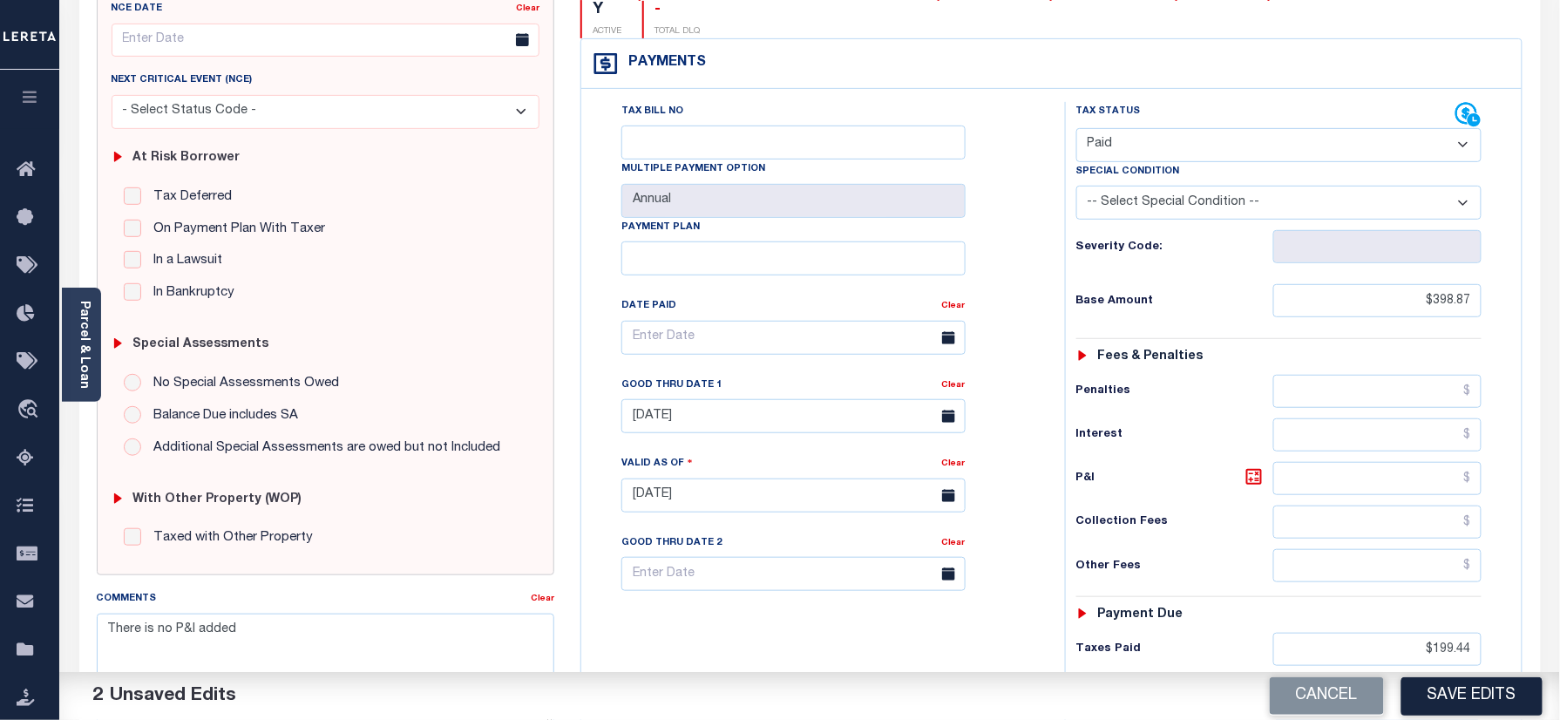
scroll to position [465, 0]
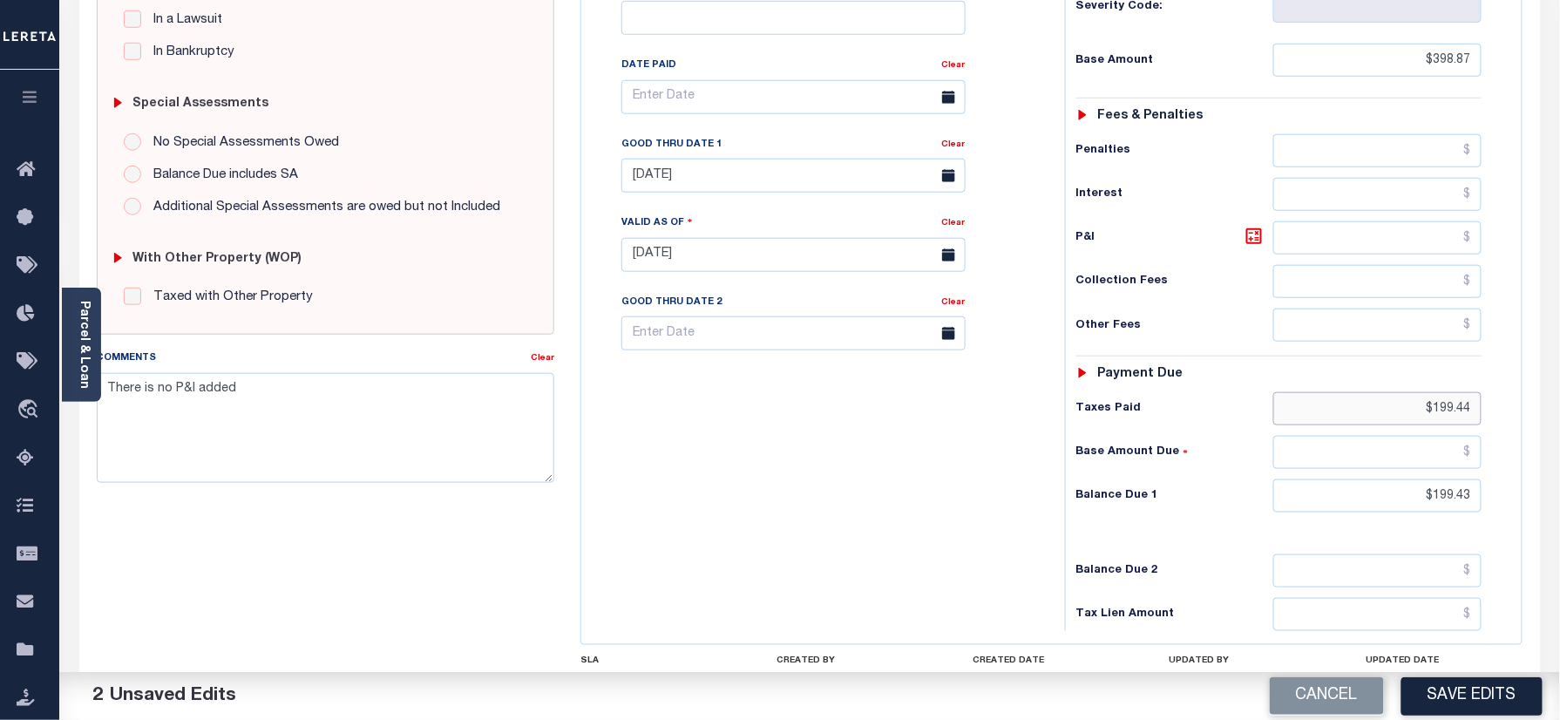
drag, startPoint x: 1396, startPoint y: 363, endPoint x: 1572, endPoint y: 383, distance: 177.3
click at [1551, 385] on div "PAYMENT 2 DOCUMENTS AGENCY DELINQUENT PAYEE" at bounding box center [810, 241] width 1488 height 1231
drag, startPoint x: 1579, startPoint y: 483, endPoint x: 1398, endPoint y: 460, distance: 182.7
click at [1559, 468] on html "Home Payment History Tax Line Detail" at bounding box center [780, 195] width 1560 height 1321
type input "$0.00"
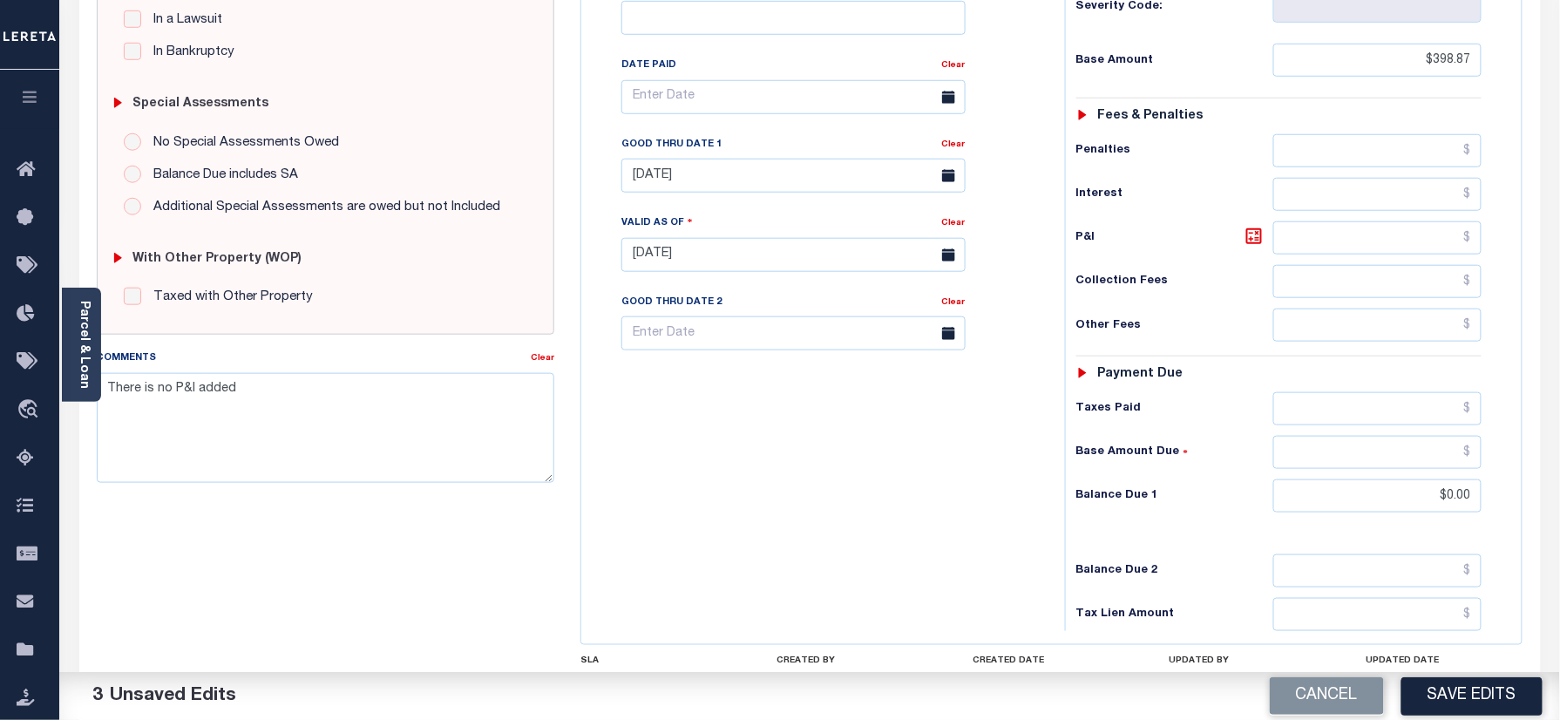
click at [861, 520] on div "Tax Bill No Multiple Payment Option Annual Payment Plan" at bounding box center [819, 246] width 466 height 770
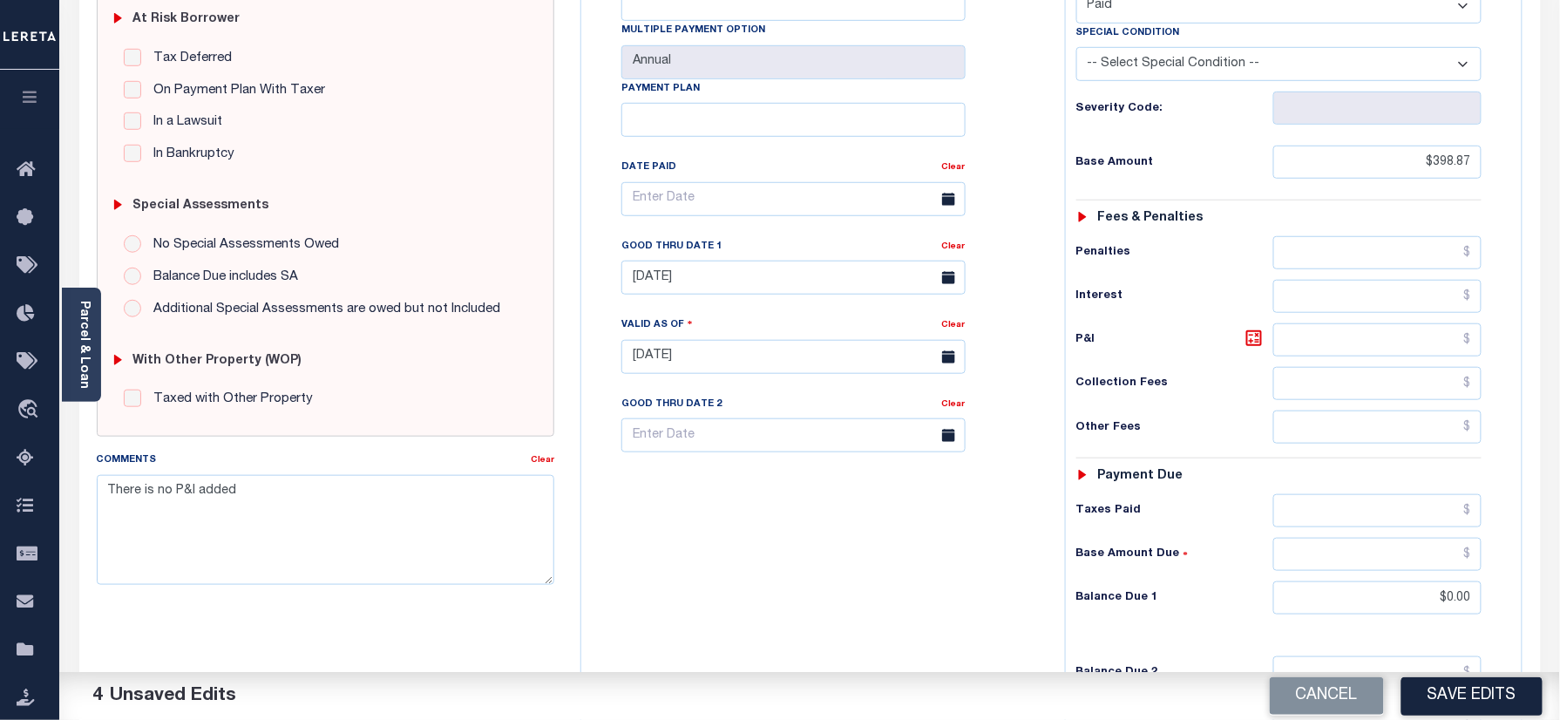
scroll to position [232, 0]
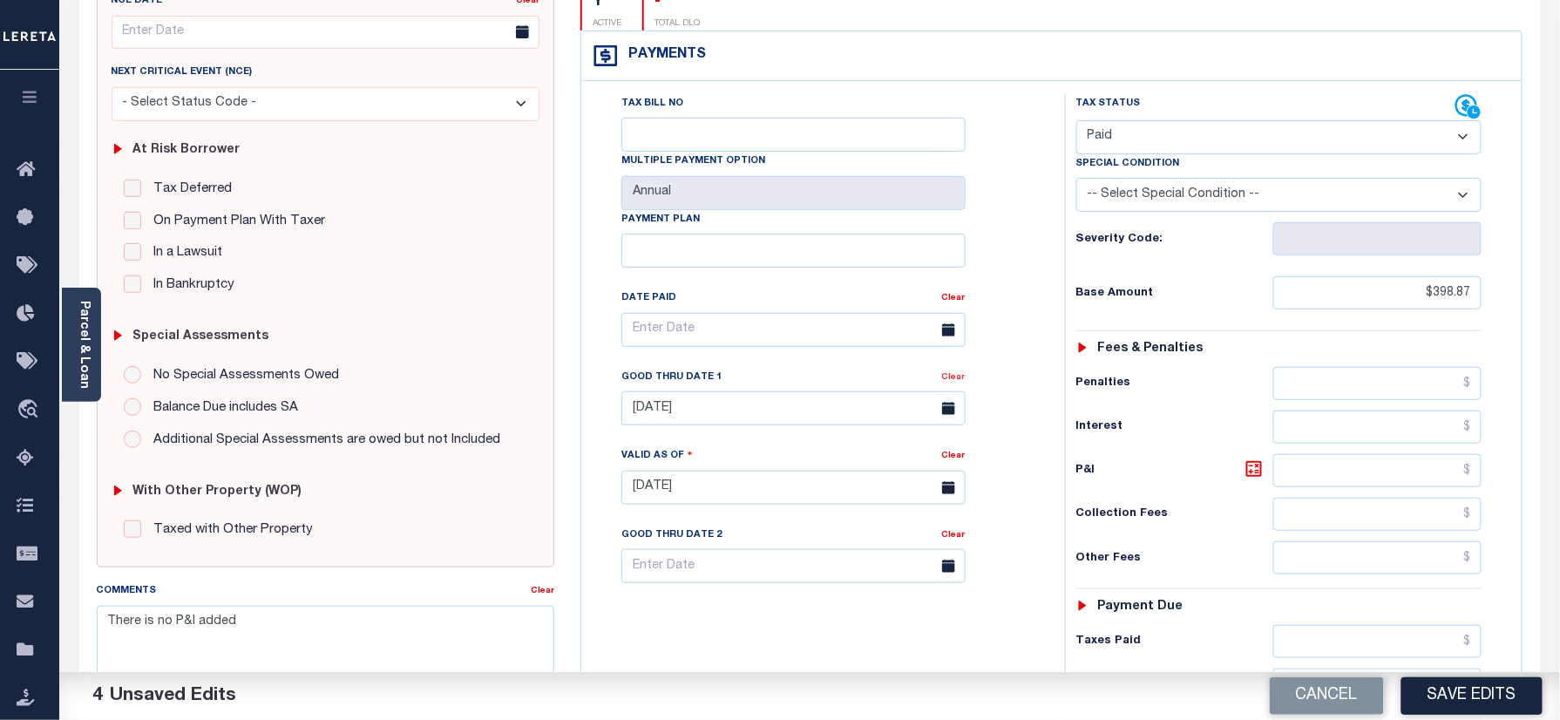
click at [953, 373] on link "Clear" at bounding box center [954, 377] width 24 height 9
click at [998, 339] on div "Tax Bill No Multiple Payment Option Annual Payment Plan Clear Clear Valid as Of…" at bounding box center [819, 338] width 440 height 489
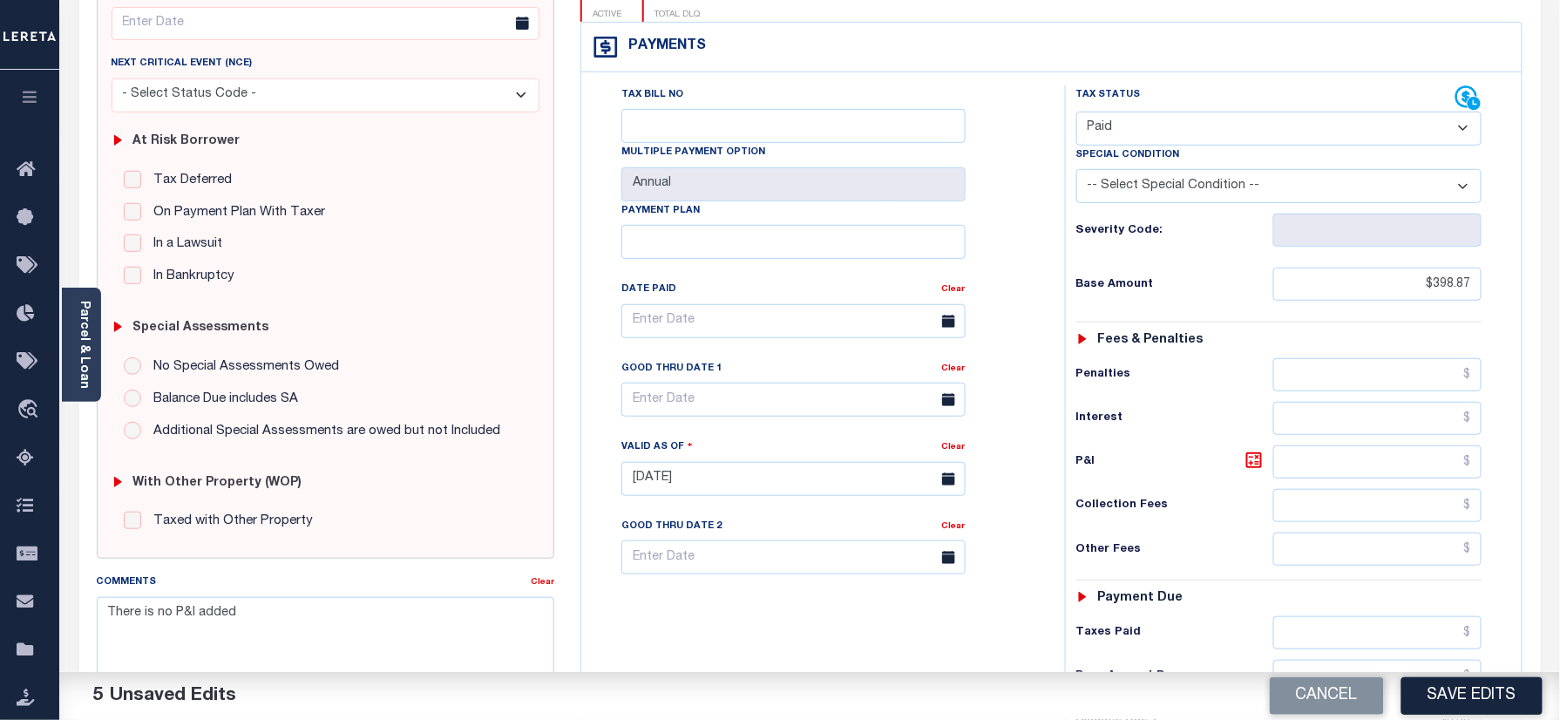
scroll to position [0, 0]
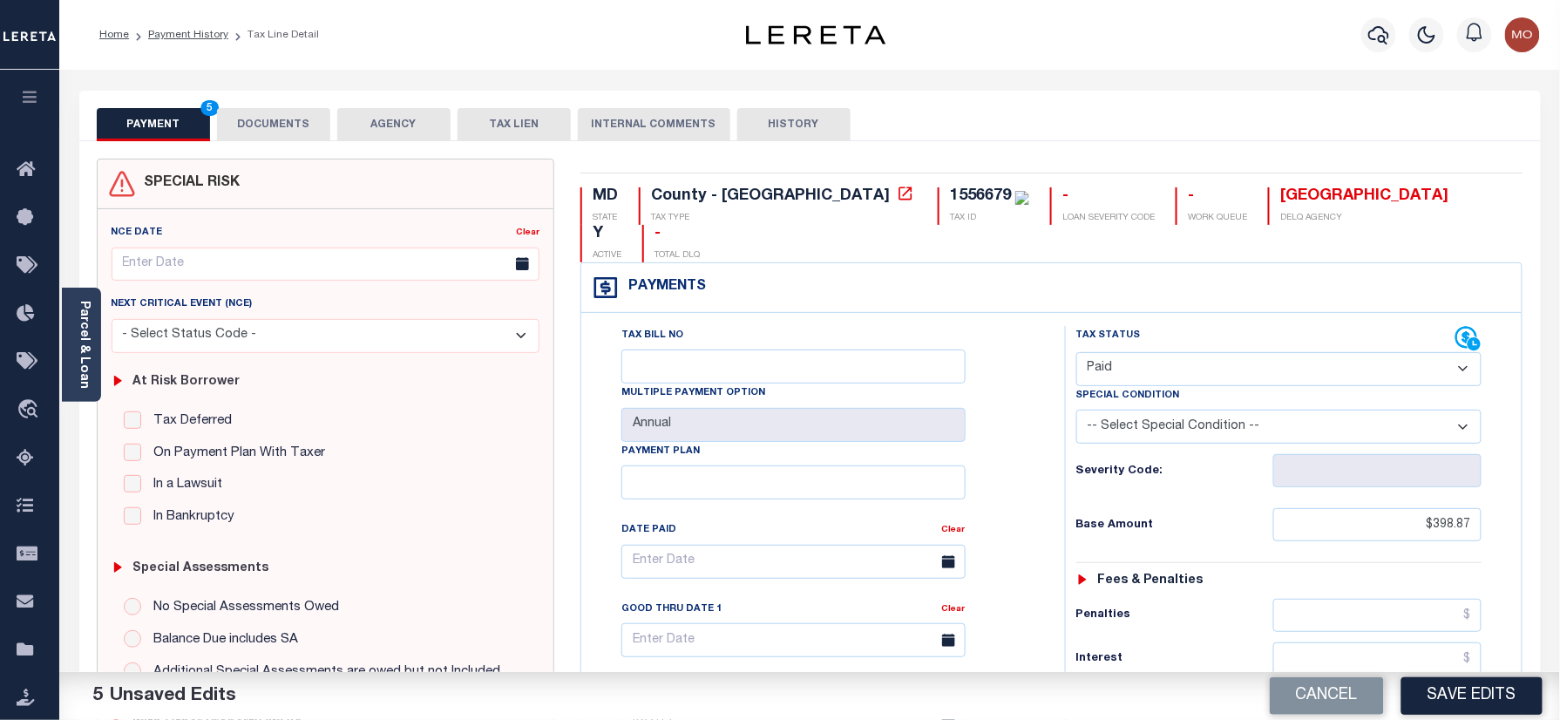
drag, startPoint x: 325, startPoint y: 113, endPoint x: 314, endPoint y: 115, distance: 11.5
click at [325, 113] on button "DOCUMENTS" at bounding box center [273, 124] width 113 height 33
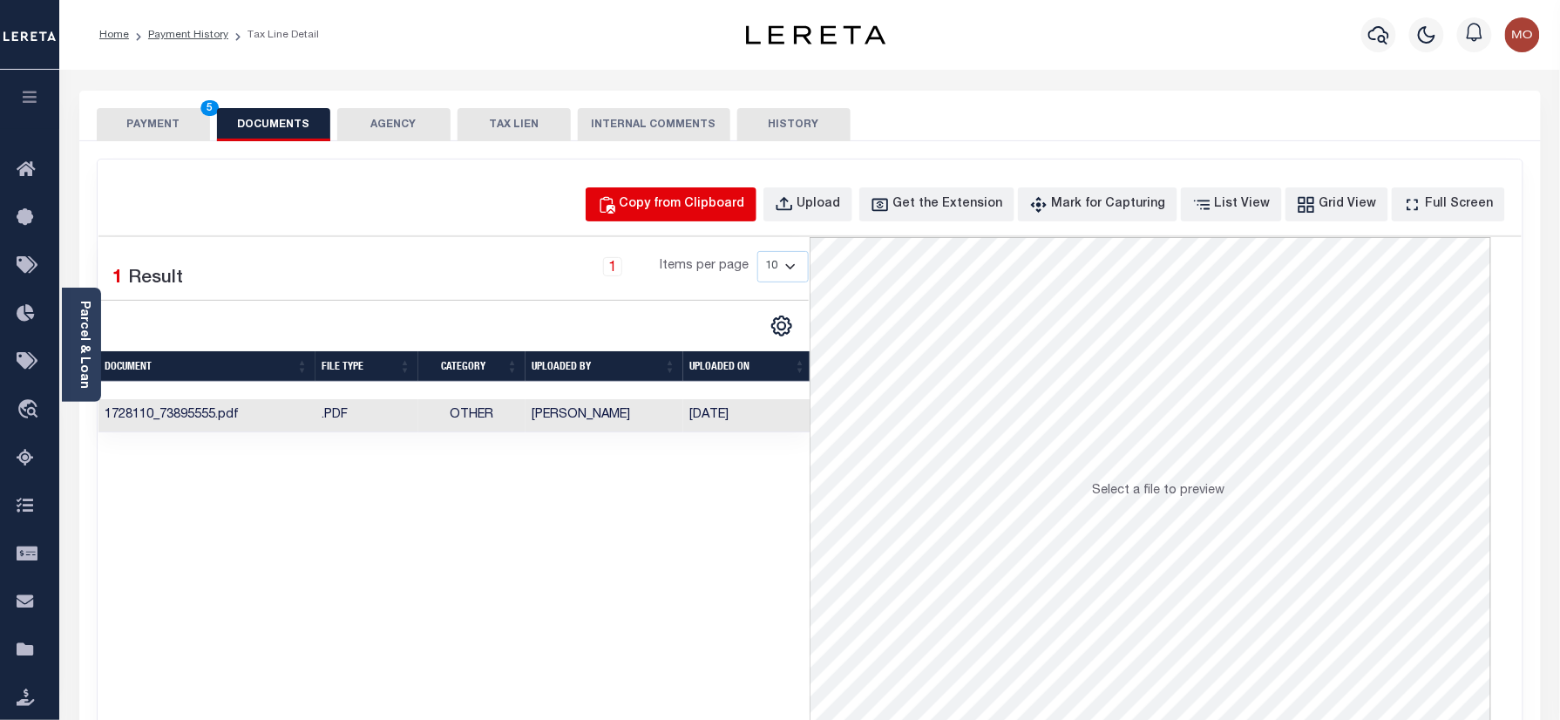
click at [719, 218] on button "Copy from Clipboard" at bounding box center [671, 204] width 171 height 34
select select "POP"
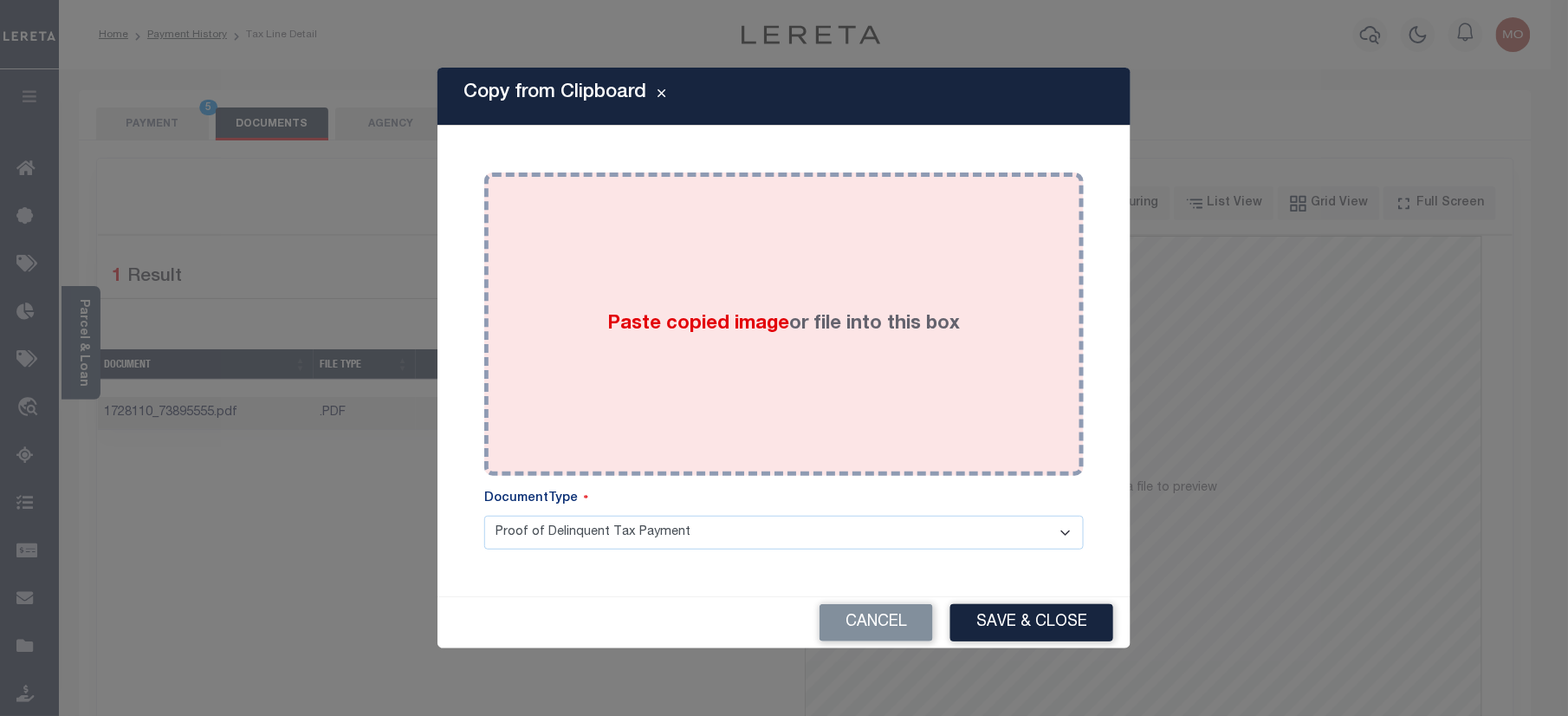
click at [648, 345] on div "Paste copied image or file into this box" at bounding box center [784, 323] width 574 height 277
click at [645, 314] on span "Paste copied image" at bounding box center [699, 323] width 182 height 19
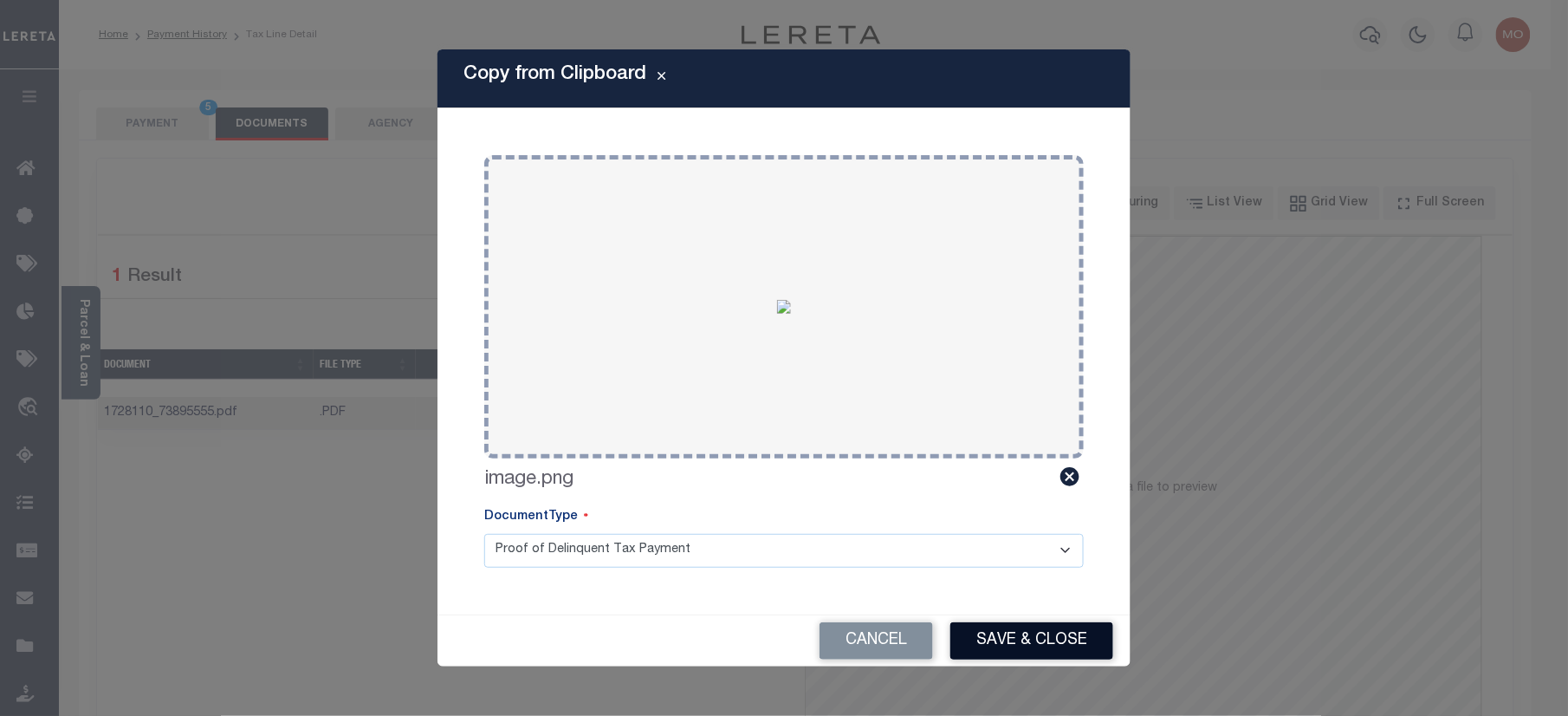
click at [1013, 634] on button "Save & Close" at bounding box center [1032, 640] width 163 height 37
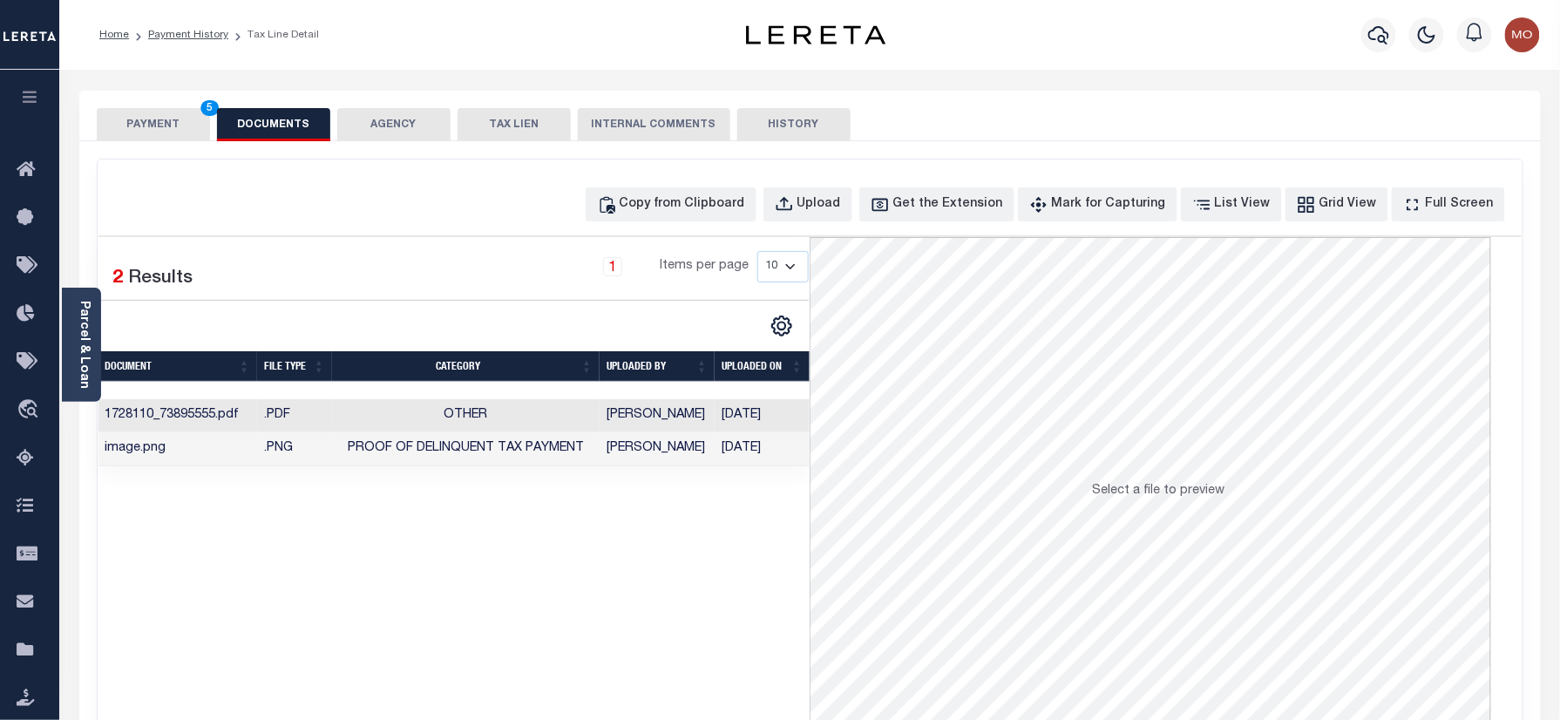
click at [155, 110] on button "PAYMENT 5" at bounding box center [153, 124] width 113 height 33
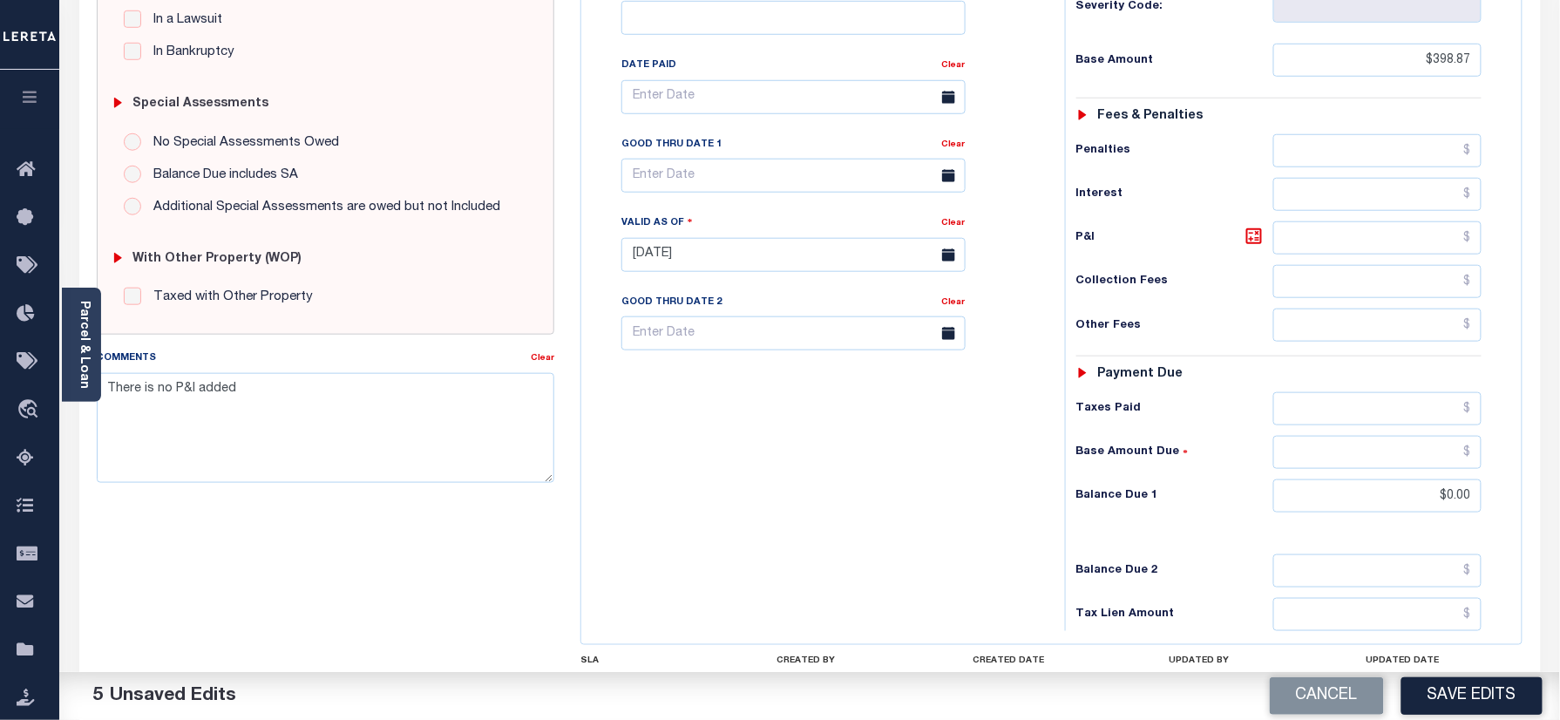
drag, startPoint x: 1431, startPoint y: 692, endPoint x: 973, endPoint y: 594, distance: 467.8
click at [1430, 692] on button "Save Edits" at bounding box center [1471, 695] width 141 height 37
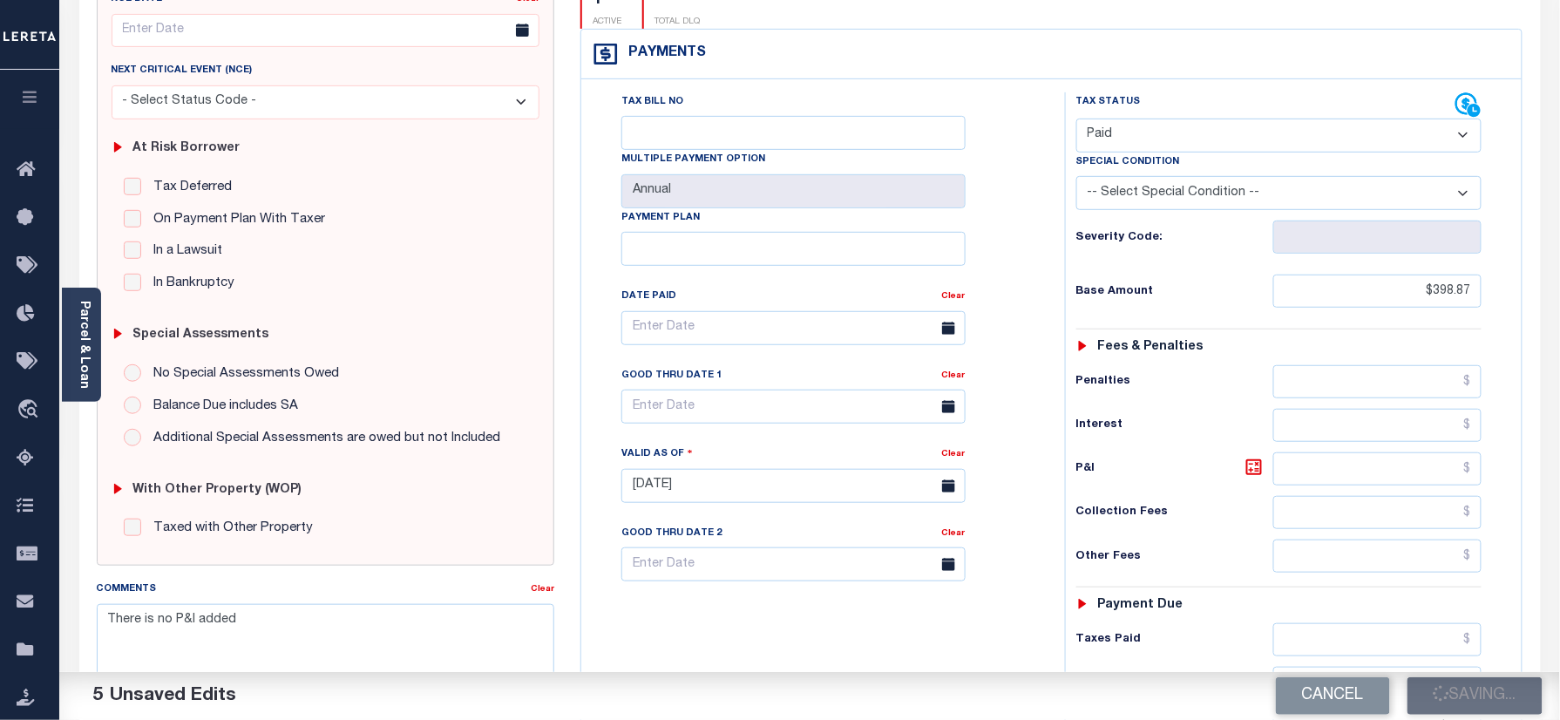
scroll to position [232, 0]
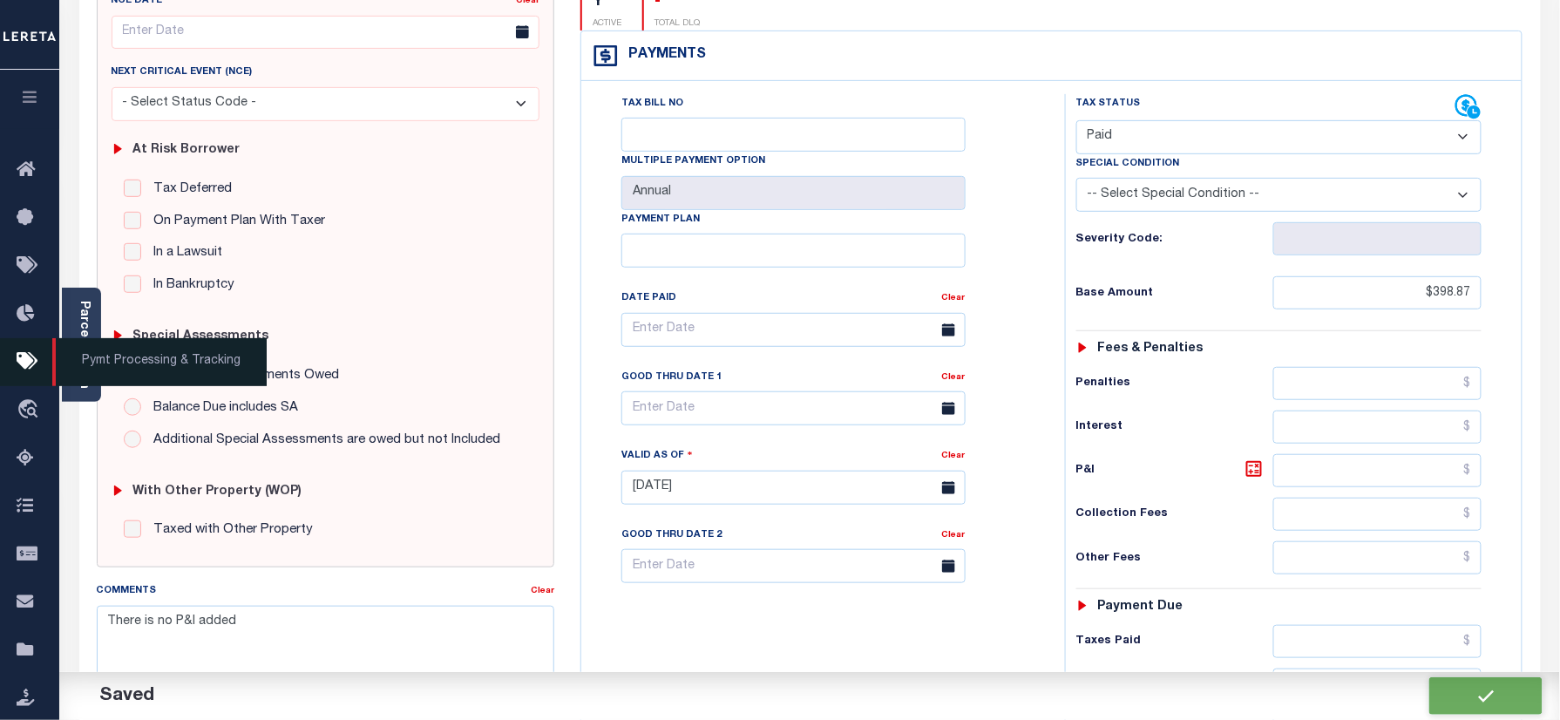
checkbox input "false"
type input "$398.87"
type input "$0"
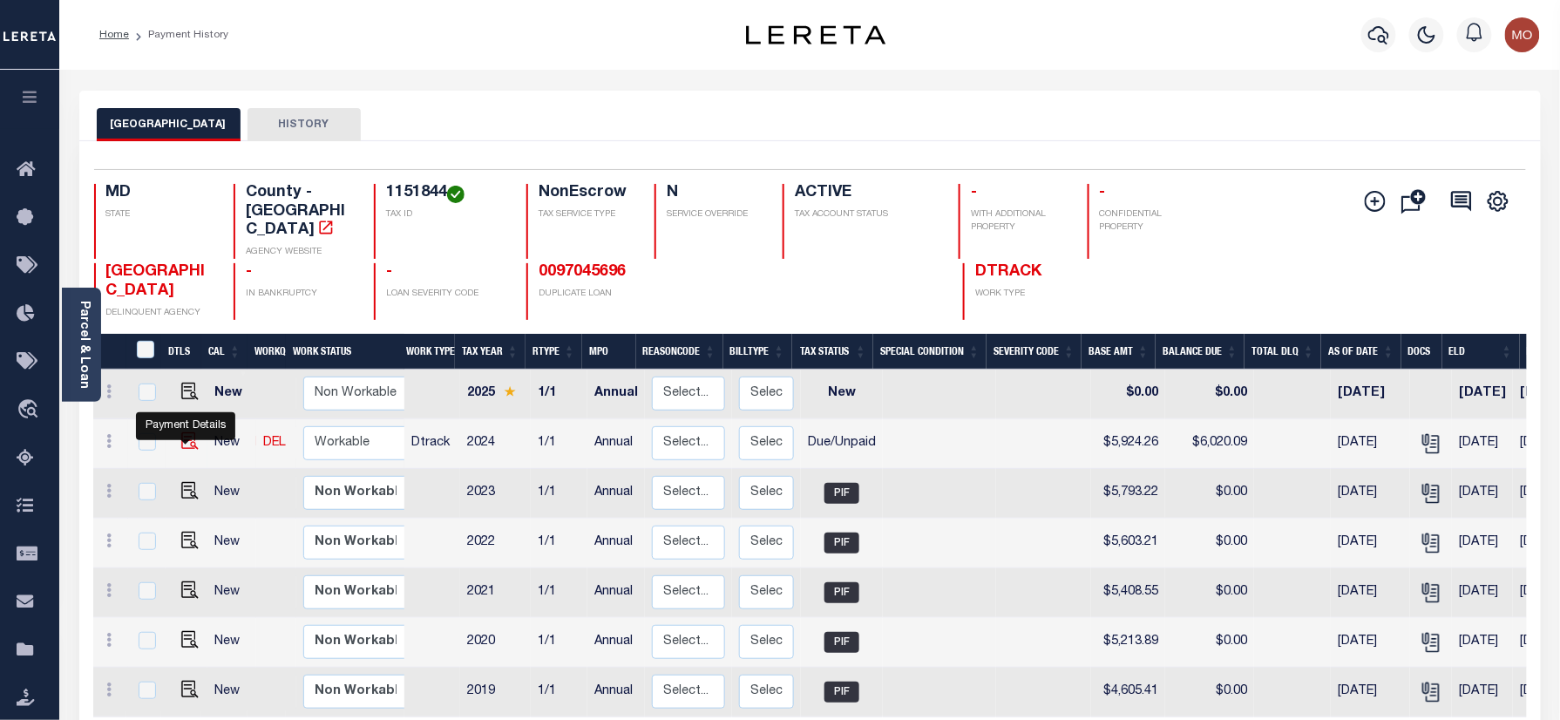
click at [182, 439] on img "" at bounding box center [189, 440] width 17 height 17
checkbox input "true"
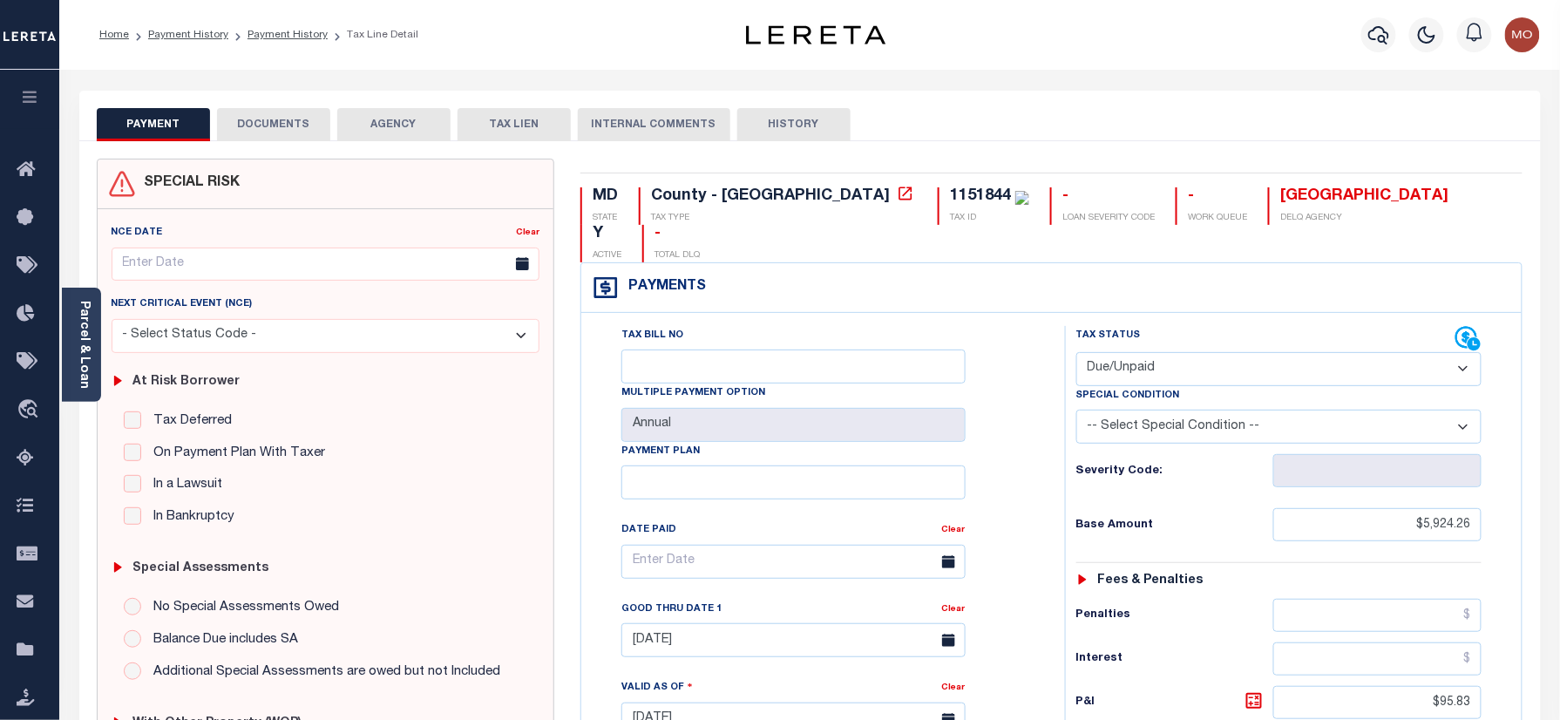
click at [950, 197] on div "1151844" at bounding box center [980, 196] width 61 height 16
copy div "1151844"
click at [1147, 352] on select "- Select Status Code - Open Due/Unpaid Paid Incomplete No Tax Due Internal Refu…" at bounding box center [1279, 369] width 406 height 34
select select "PYD"
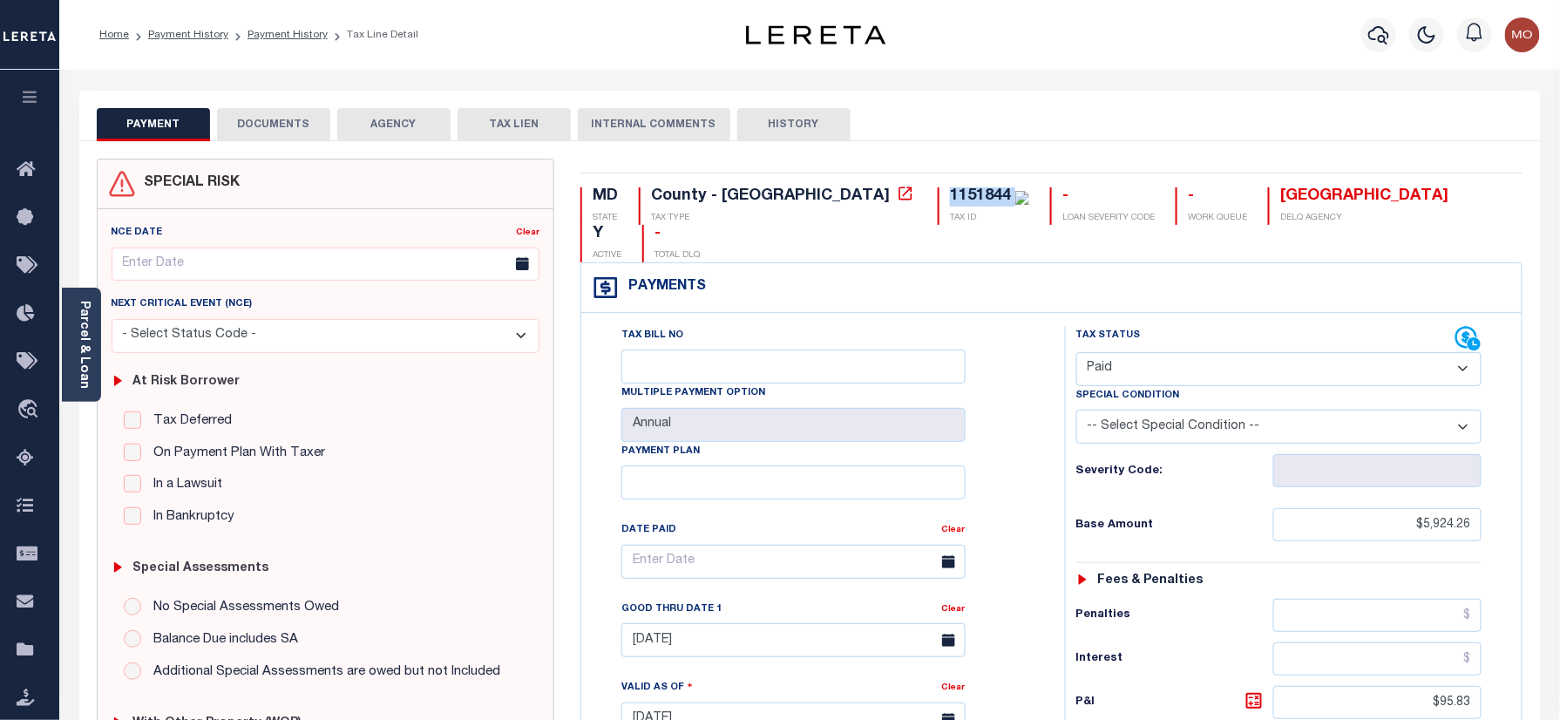
click at [1076, 352] on select "- Select Status Code - Open Due/Unpaid Paid Incomplete No Tax Due Internal Refu…" at bounding box center [1279, 369] width 406 height 34
type input "[DATE]"
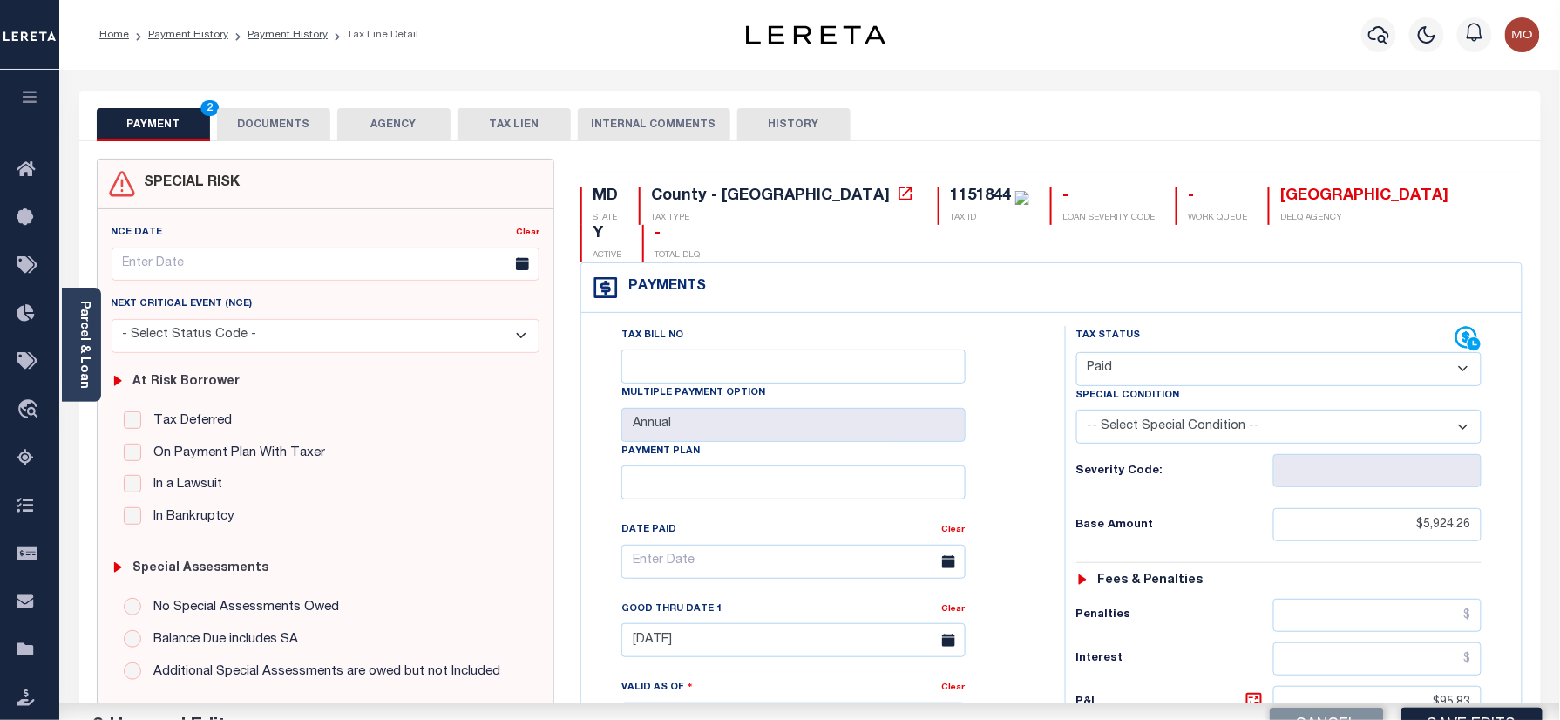
drag, startPoint x: 1020, startPoint y: 450, endPoint x: 1178, endPoint y: 498, distance: 165.9
click at [1019, 451] on div "Tax Bill No Multiple Payment Option Annual Payment Plan Clear Clear 11/30/2024 …" at bounding box center [819, 570] width 440 height 489
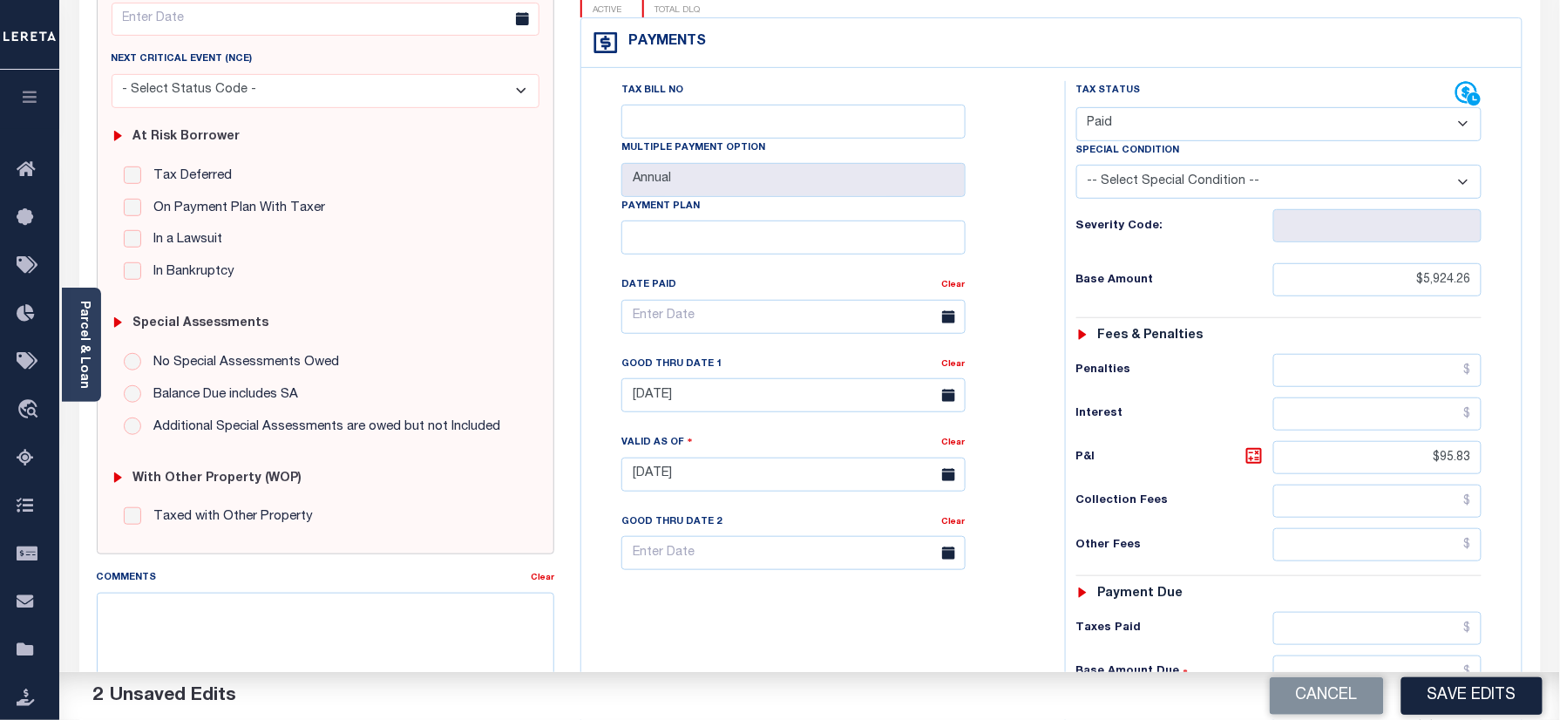
scroll to position [465, 0]
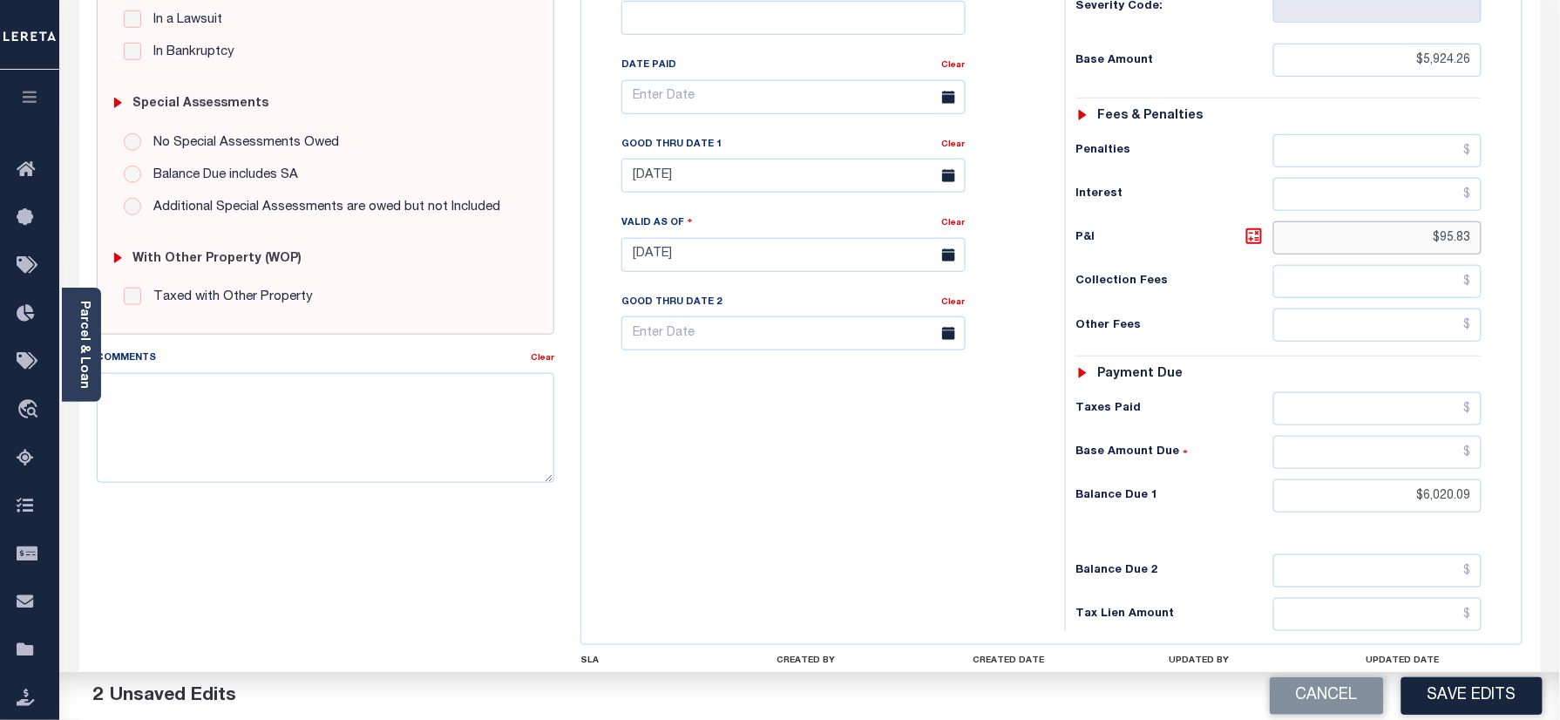
drag, startPoint x: 1413, startPoint y: 204, endPoint x: 1542, endPoint y: 232, distance: 132.0
click at [1539, 207] on div "SPECIAL RISK NCE Date Clear" at bounding box center [809, 254] width 1461 height 1154
drag, startPoint x: 1377, startPoint y: 468, endPoint x: 1577, endPoint y: 416, distance: 206.3
click at [1559, 427] on html "Home Payment History Payment History Tax Line Detail Profile Sign out" at bounding box center [780, 195] width 1560 height 1321
type input "$0.00"
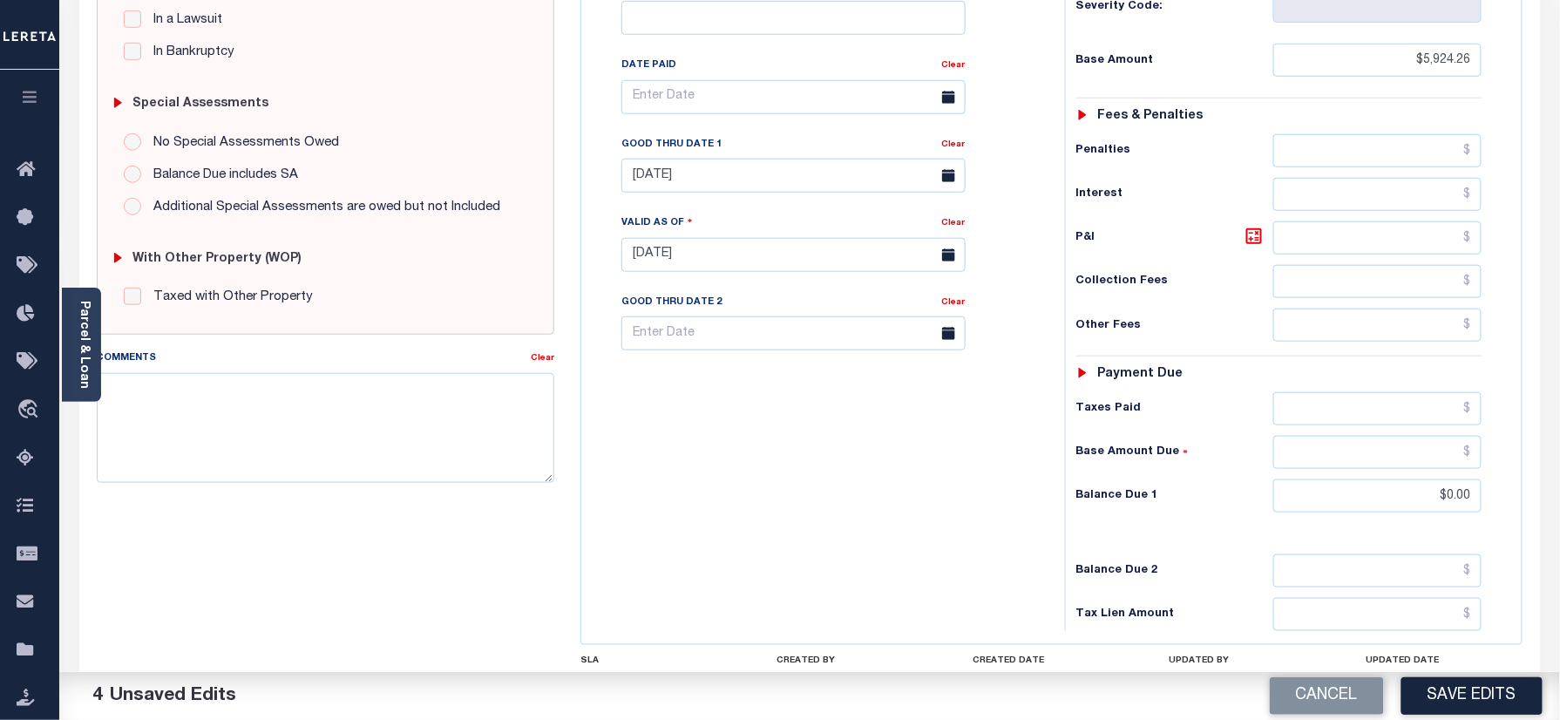
click at [929, 474] on div "Tax Bill No Multiple Payment Option Annual Payment Plan" at bounding box center [819, 246] width 466 height 770
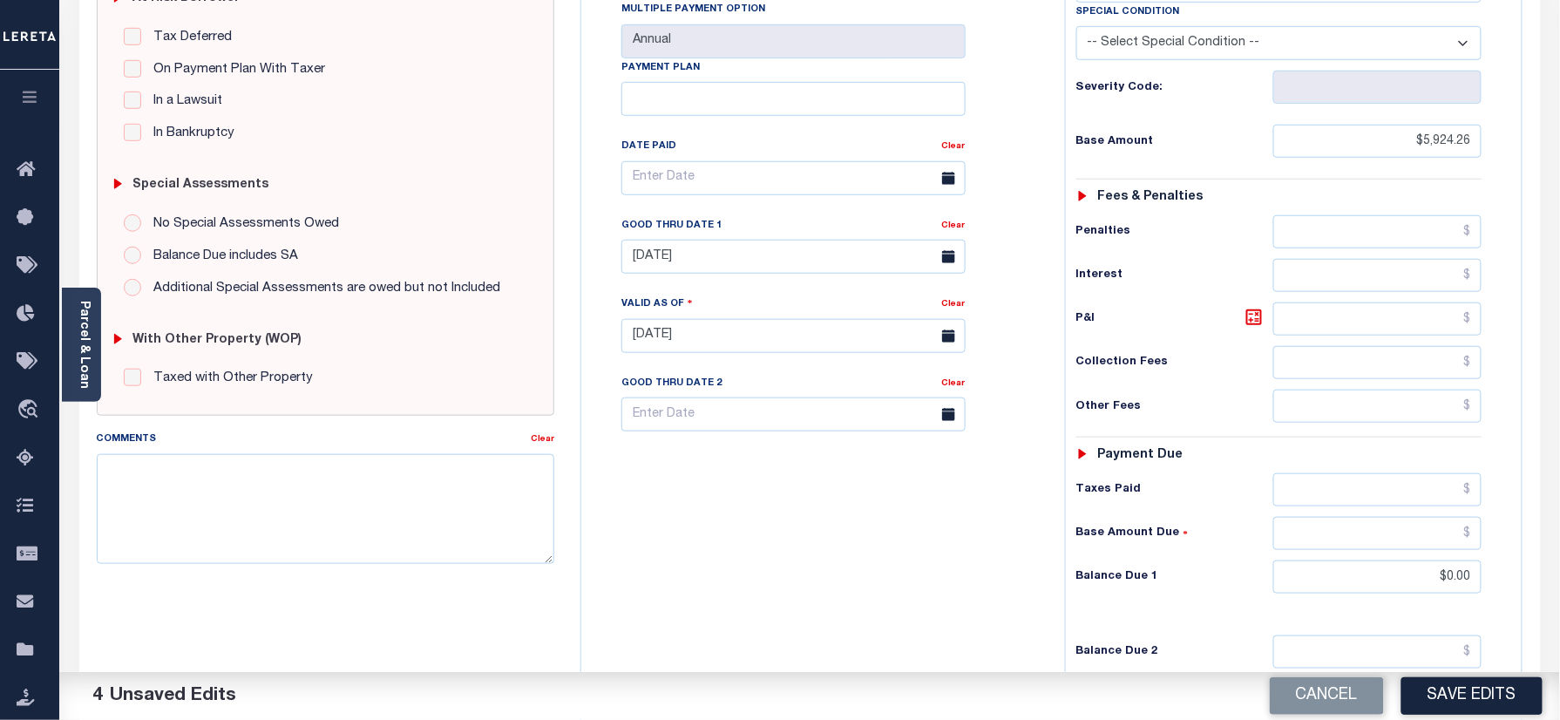
scroll to position [349, 0]
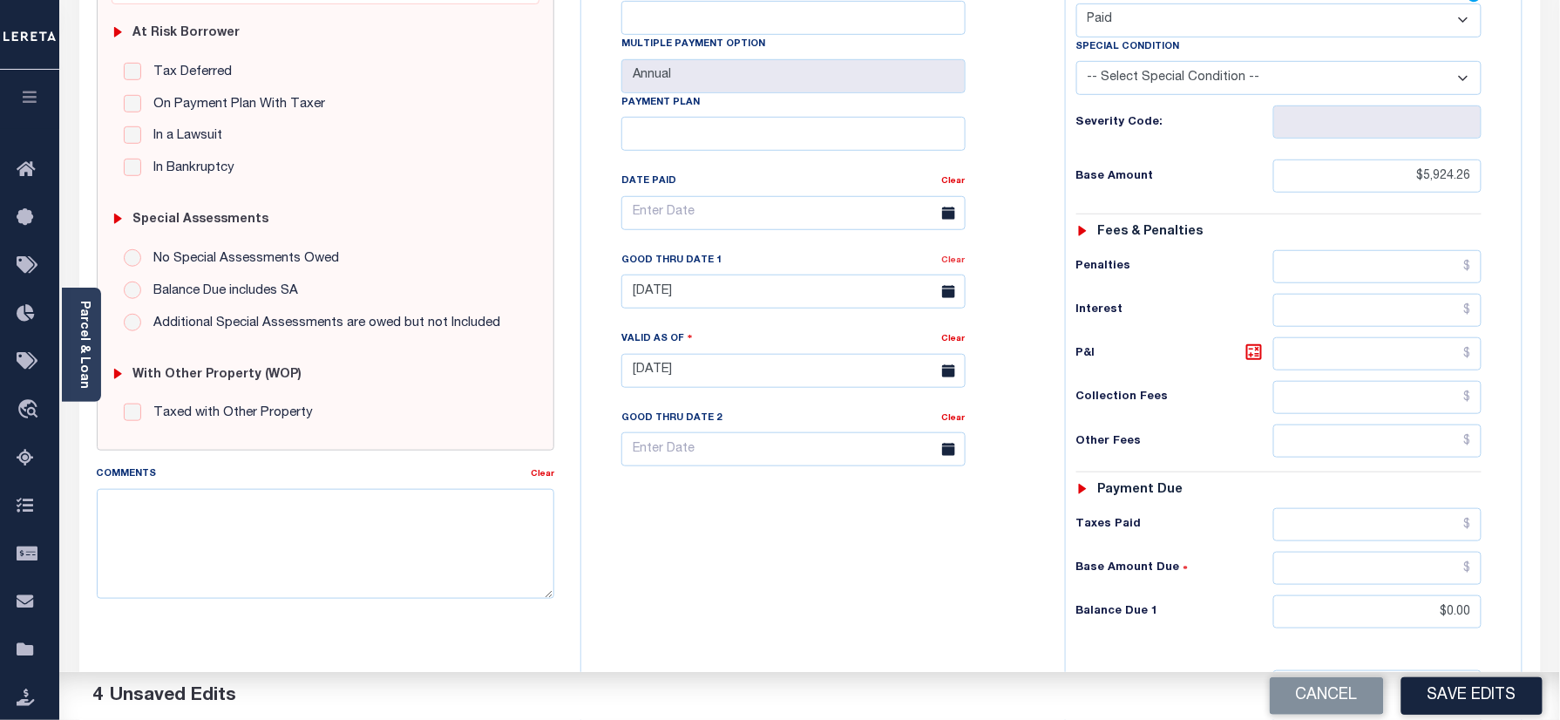
click at [952, 256] on link "Clear" at bounding box center [954, 260] width 24 height 9
click at [1019, 227] on div "Tax Bill No Multiple Payment Option Annual Payment Plan Clear Clear Valid as Of…" at bounding box center [819, 221] width 440 height 489
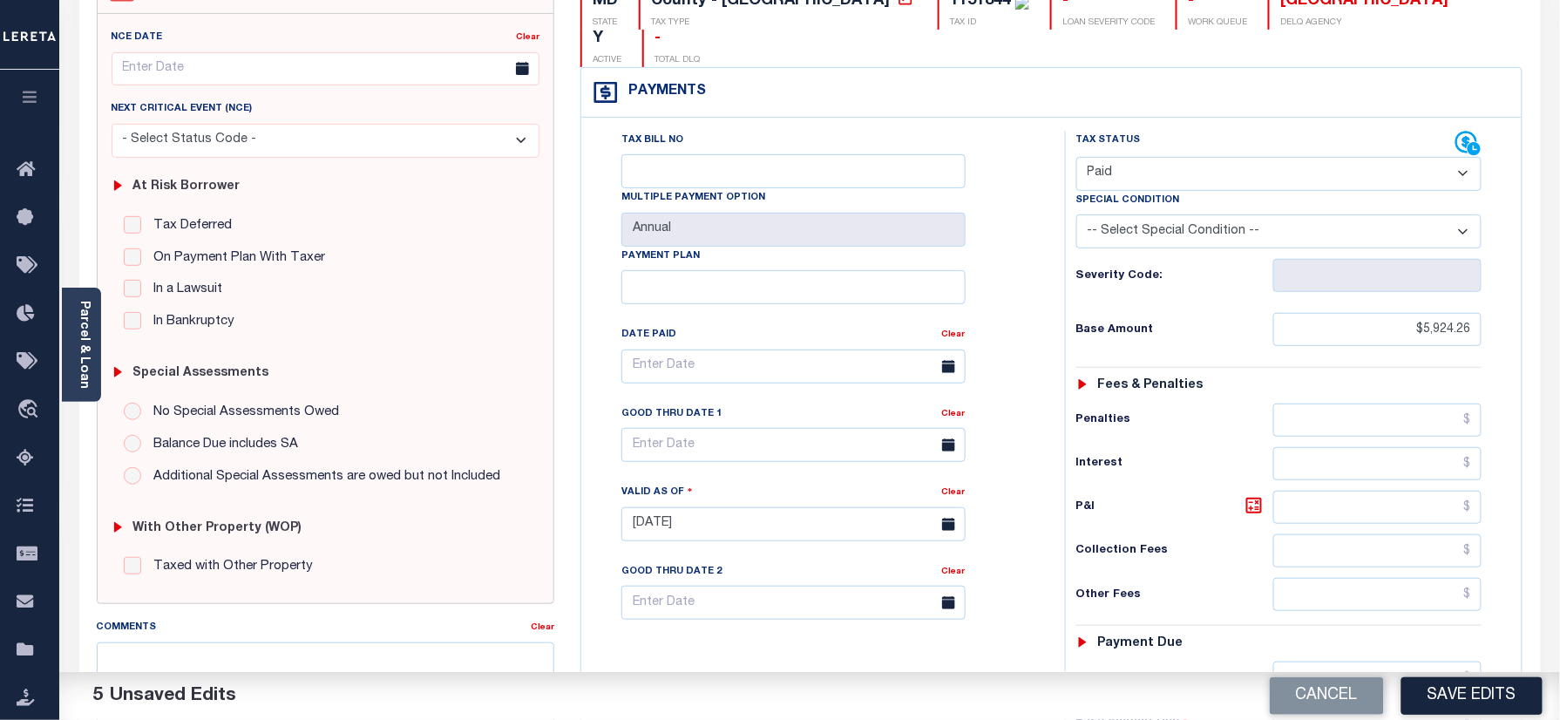
scroll to position [0, 0]
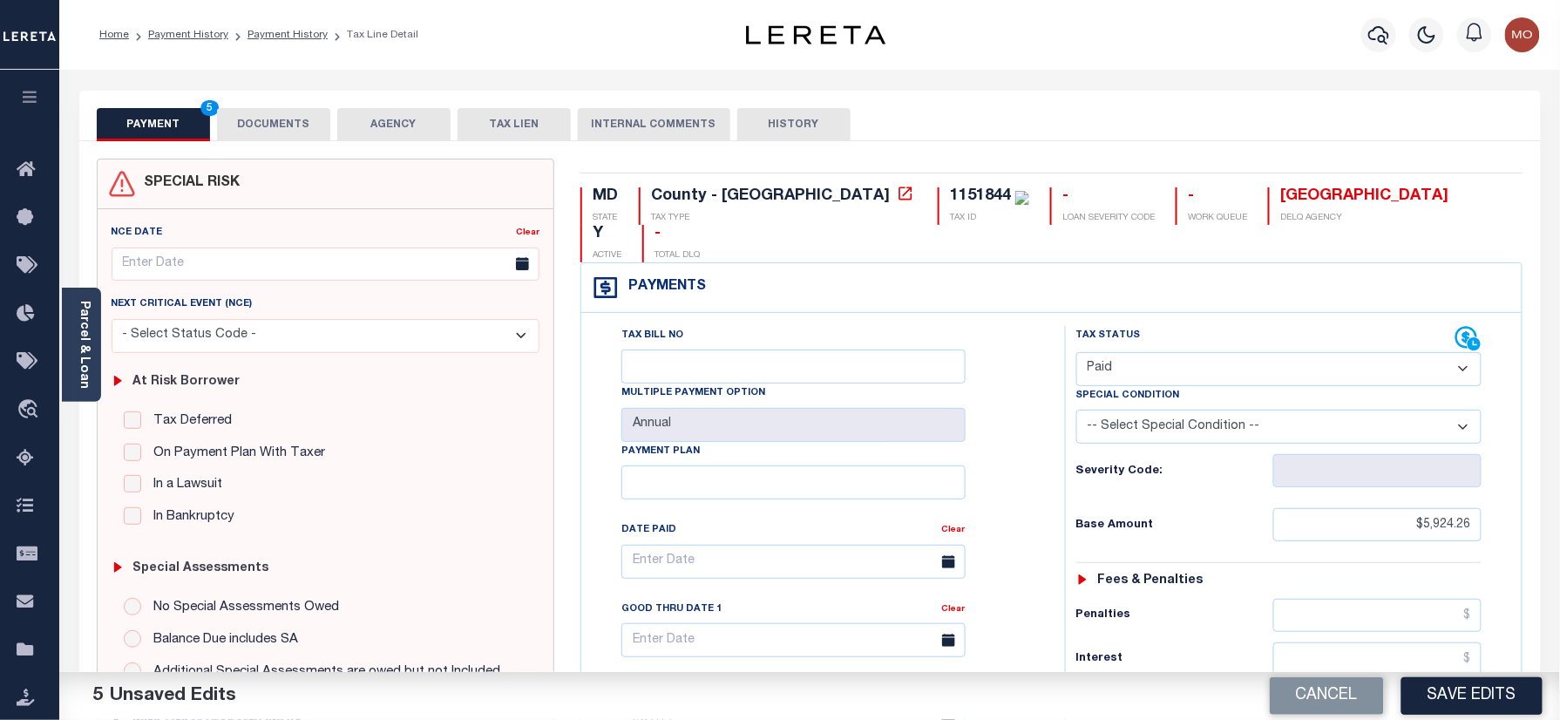
click at [950, 190] on div "1151844" at bounding box center [980, 196] width 61 height 16
click at [259, 131] on button "DOCUMENTS" at bounding box center [273, 124] width 113 height 33
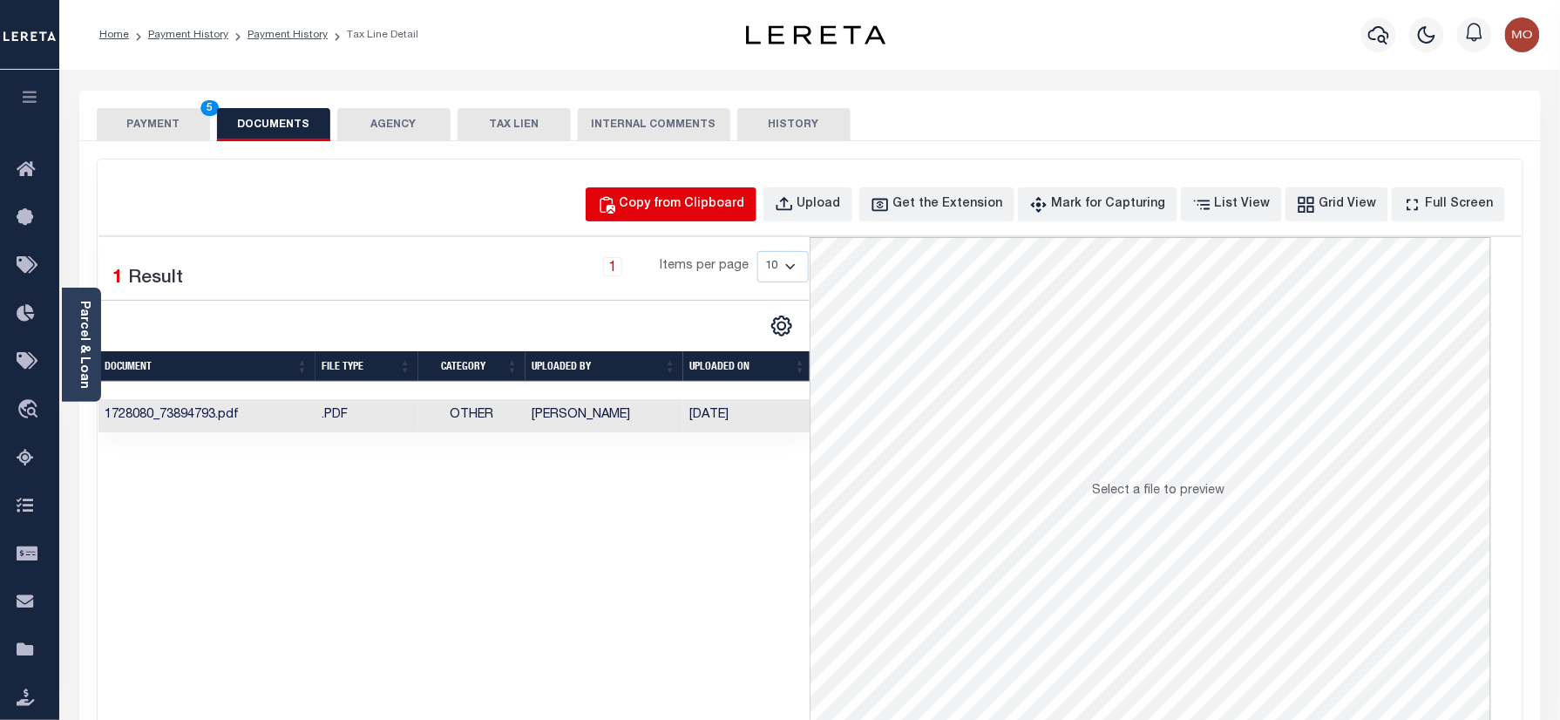
click at [715, 206] on div "Copy from Clipboard" at bounding box center [682, 204] width 125 height 19
select select "POP"
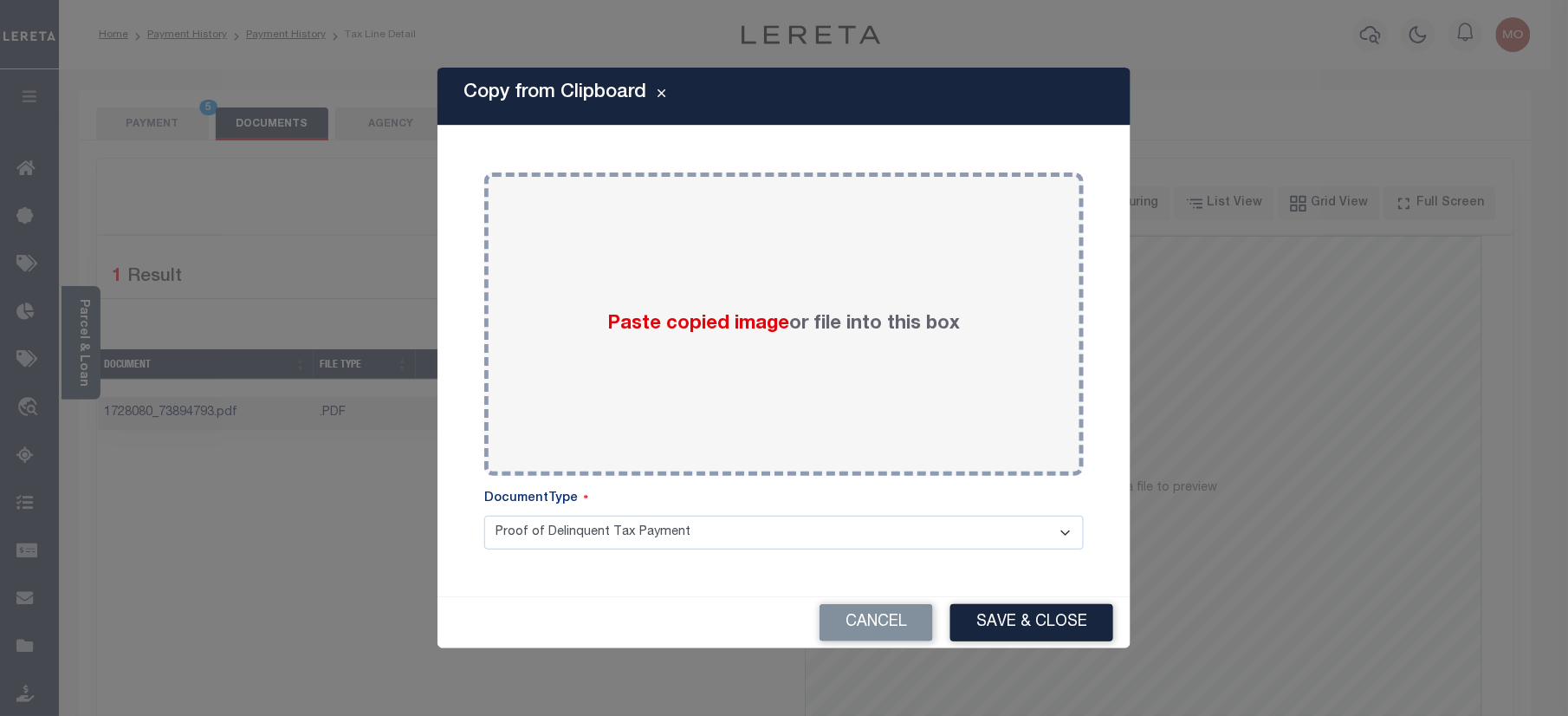
drag, startPoint x: 653, startPoint y: 329, endPoint x: 853, endPoint y: 532, distance: 285.0
click at [653, 327] on span "Paste copied image" at bounding box center [699, 323] width 182 height 19
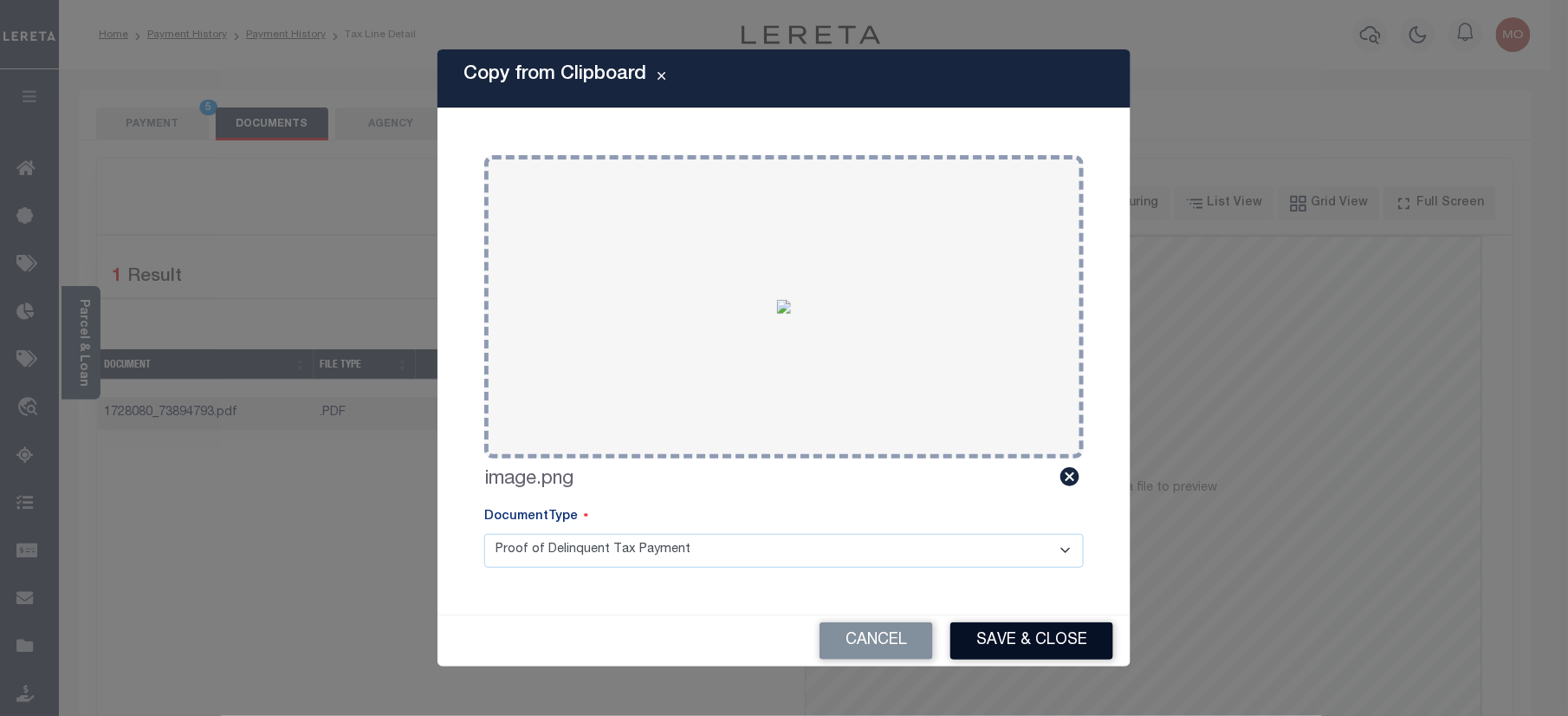
click at [1029, 642] on button "Save & Close" at bounding box center [1032, 640] width 163 height 37
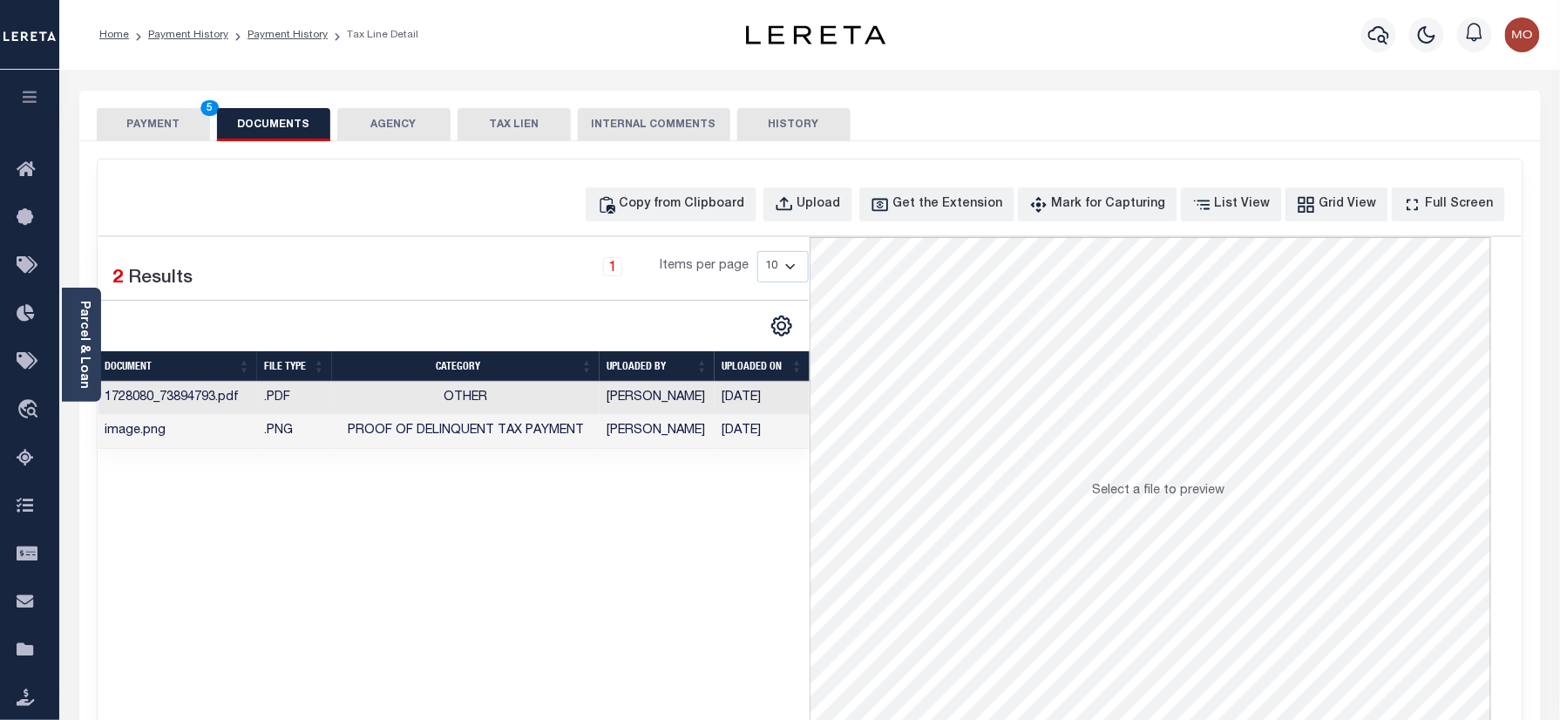
click at [157, 126] on button "PAYMENT 5" at bounding box center [153, 124] width 113 height 33
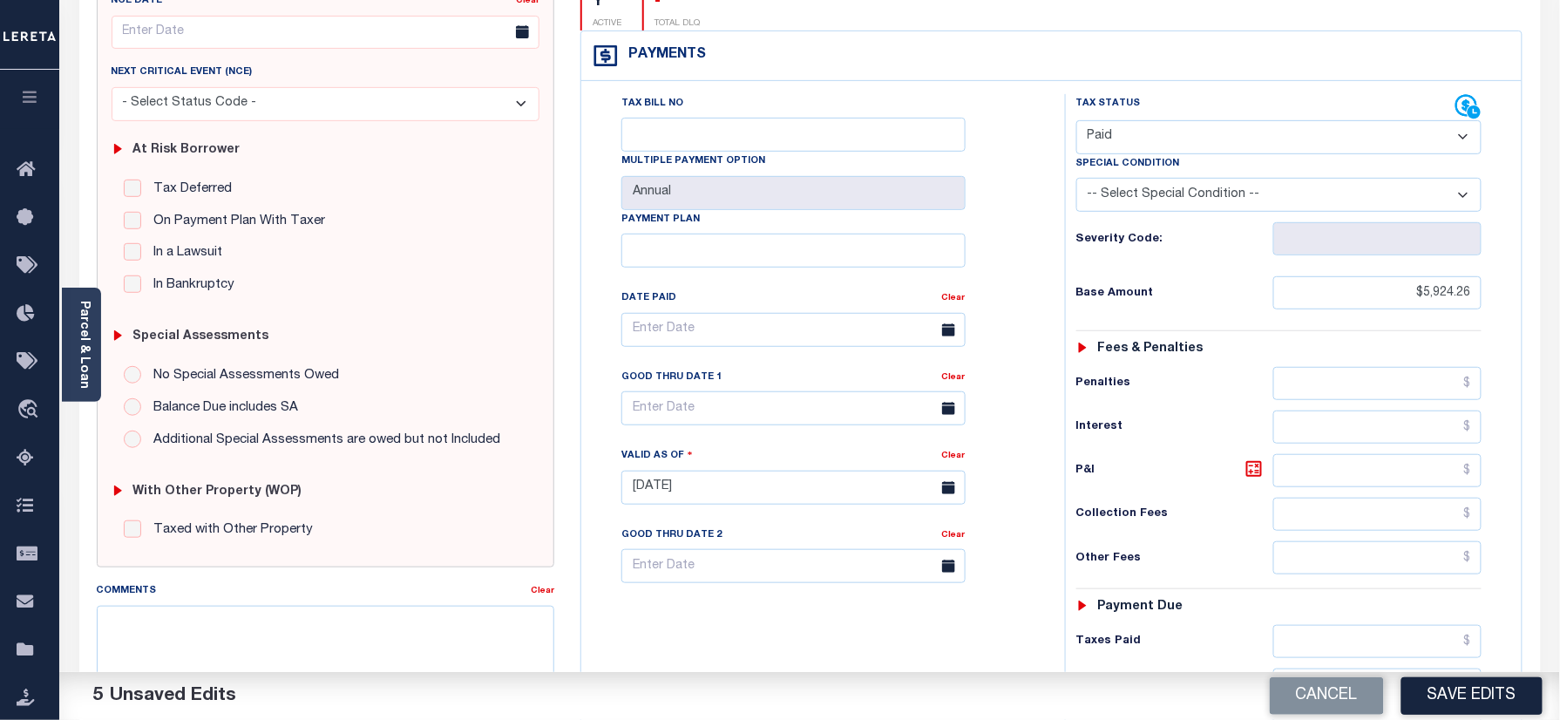
click at [1461, 687] on button "Save Edits" at bounding box center [1471, 695] width 141 height 37
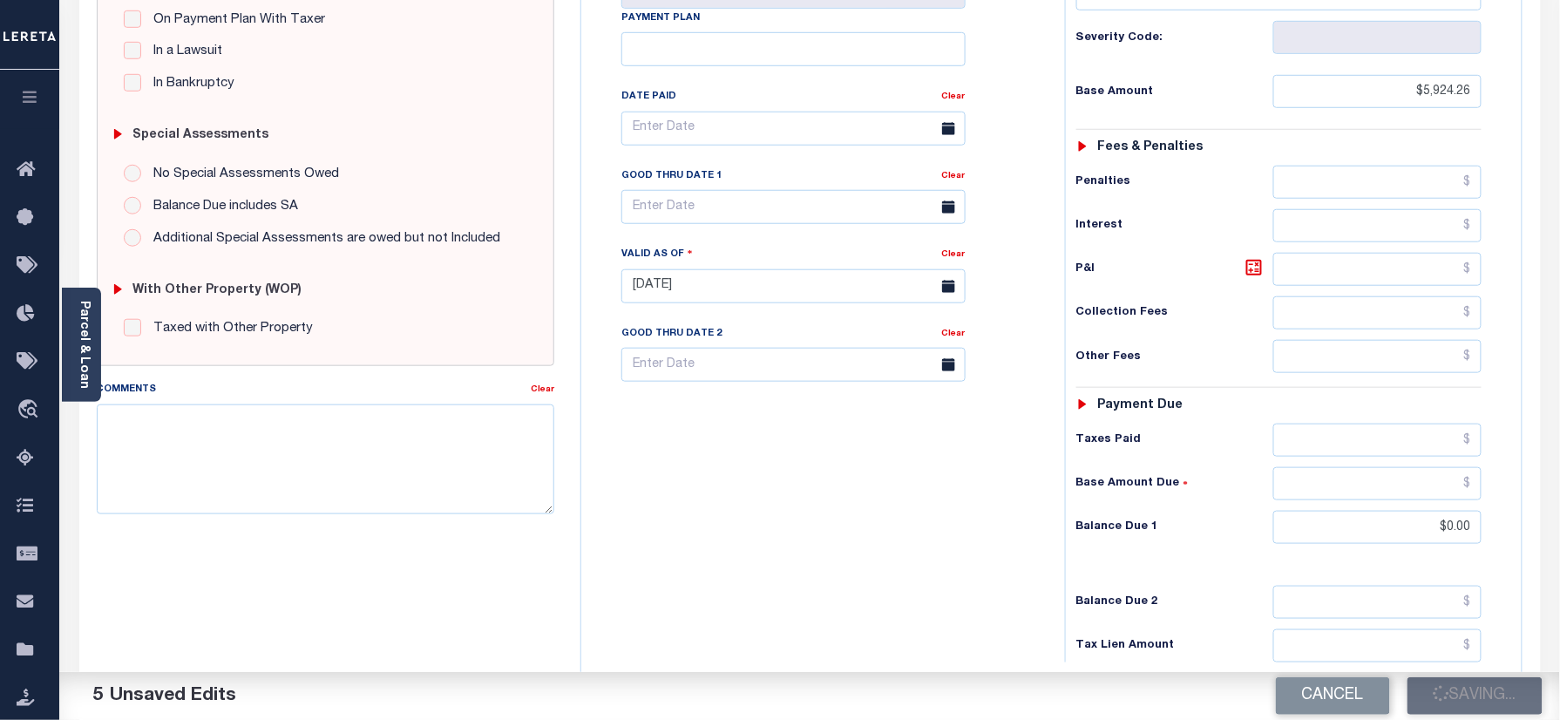
scroll to position [465, 0]
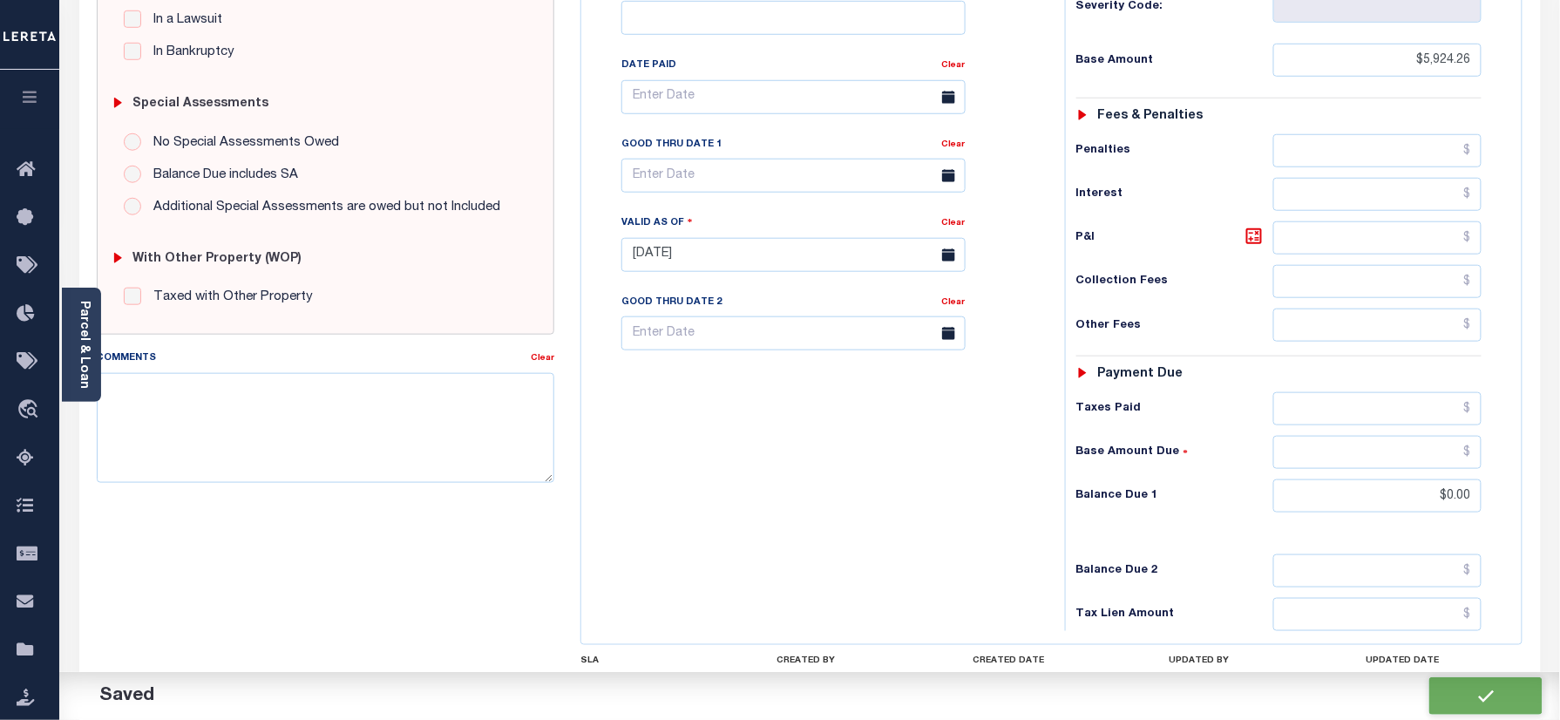
checkbox input "false"
type input "$5,924.26"
type input "$0"
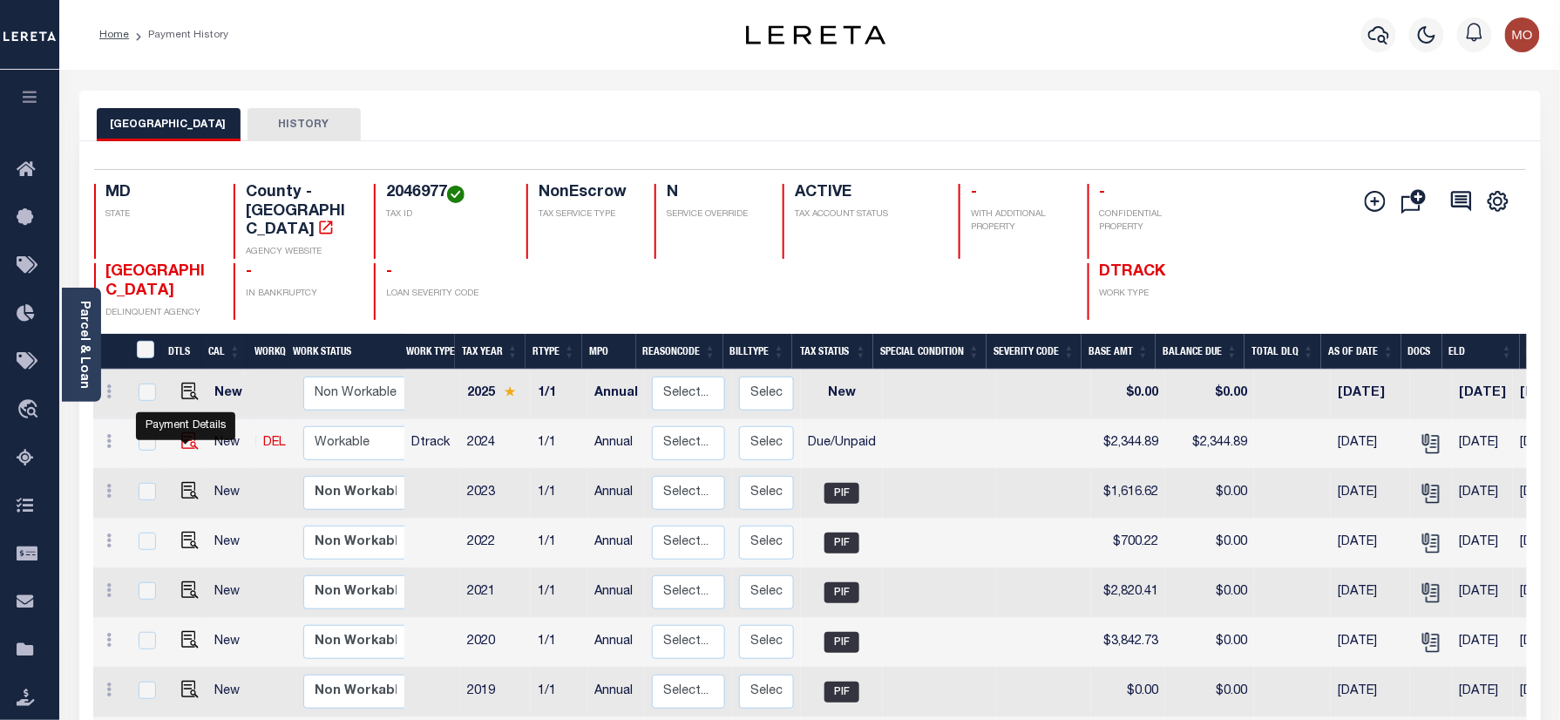
click at [183, 444] on img "" at bounding box center [189, 440] width 17 height 17
checkbox input "true"
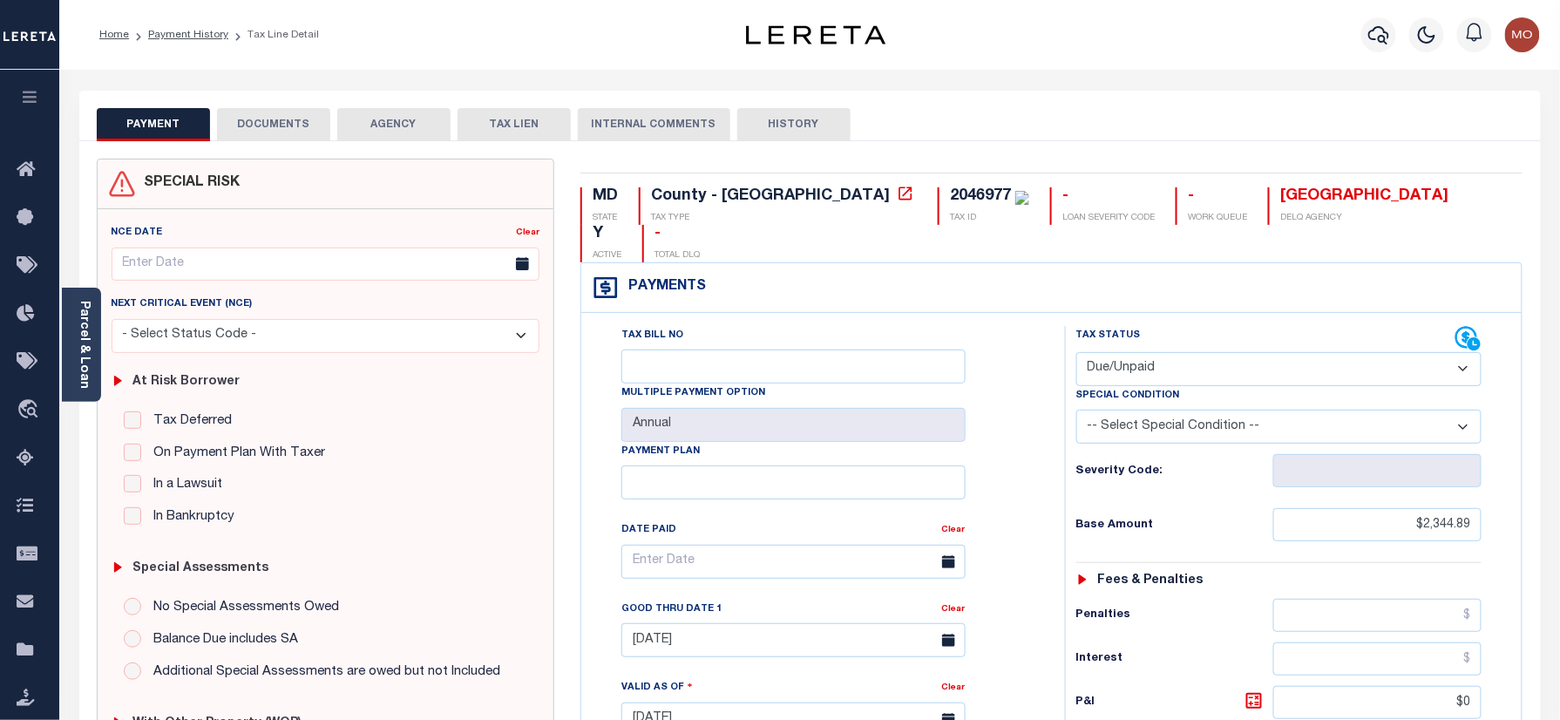
click at [950, 200] on div "2046977" at bounding box center [980, 196] width 61 height 16
copy div "2046977"
drag, startPoint x: 1177, startPoint y: 326, endPoint x: 1169, endPoint y: 347, distance: 22.3
click at [1177, 352] on select "- Select Status Code - Open Due/Unpaid Paid Incomplete No Tax Due Internal Refu…" at bounding box center [1279, 369] width 406 height 34
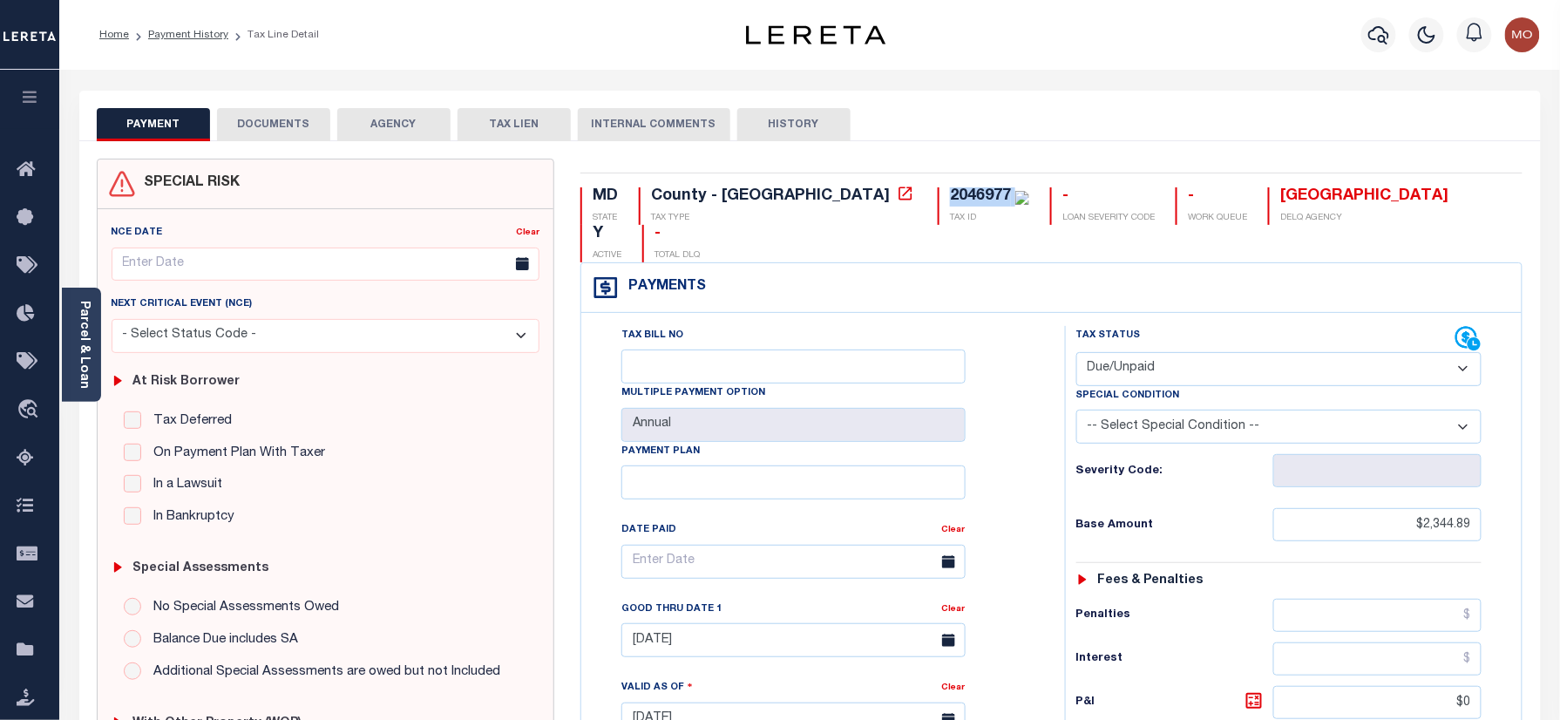
select select "PYD"
click at [1076, 352] on select "- Select Status Code - Open Due/Unpaid Paid Incomplete No Tax Due Internal Refu…" at bounding box center [1279, 369] width 406 height 34
type input "10/07/2025"
click at [1018, 444] on div "Tax Bill No Multiple Payment Option Annual Payment Plan Clear Clear 11/30/2024 …" at bounding box center [819, 570] width 440 height 489
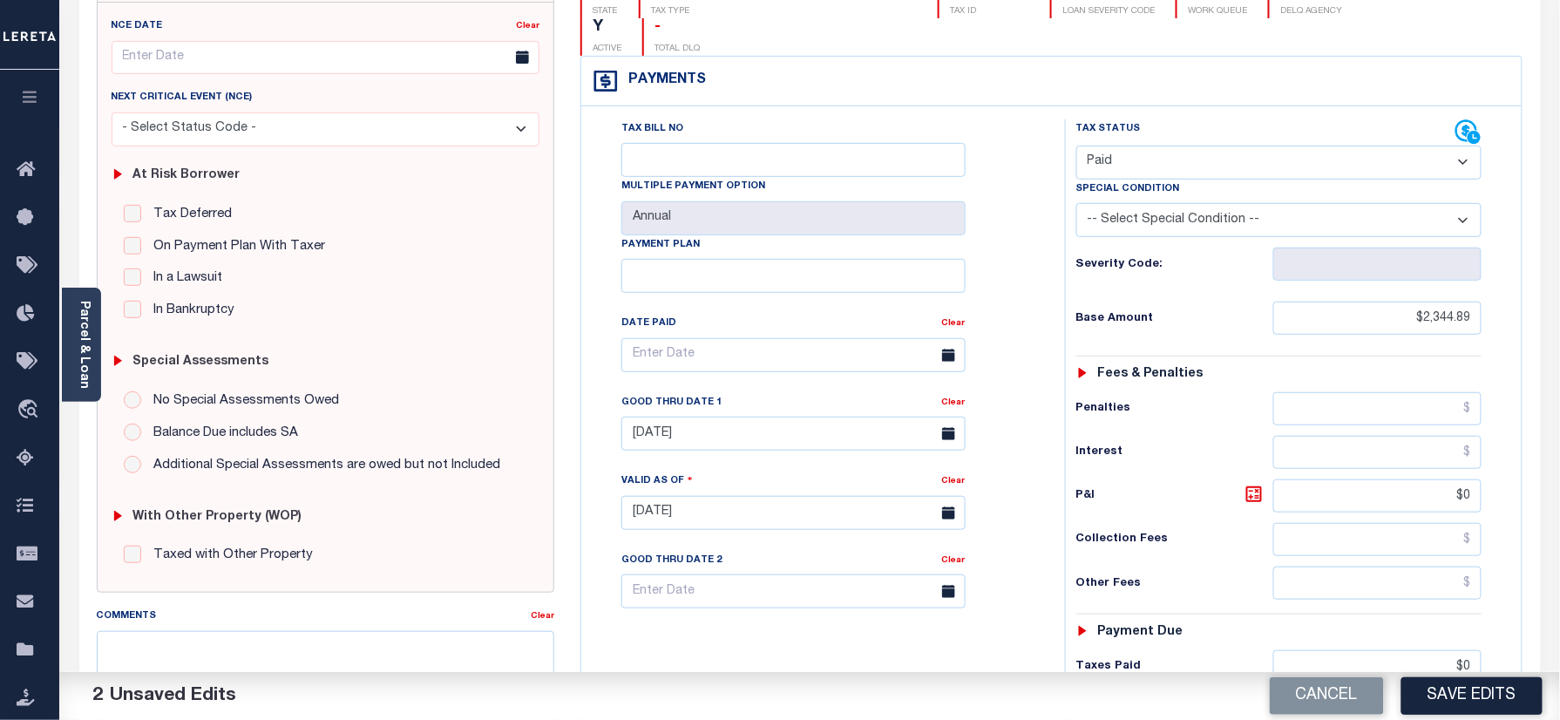
scroll to position [349, 0]
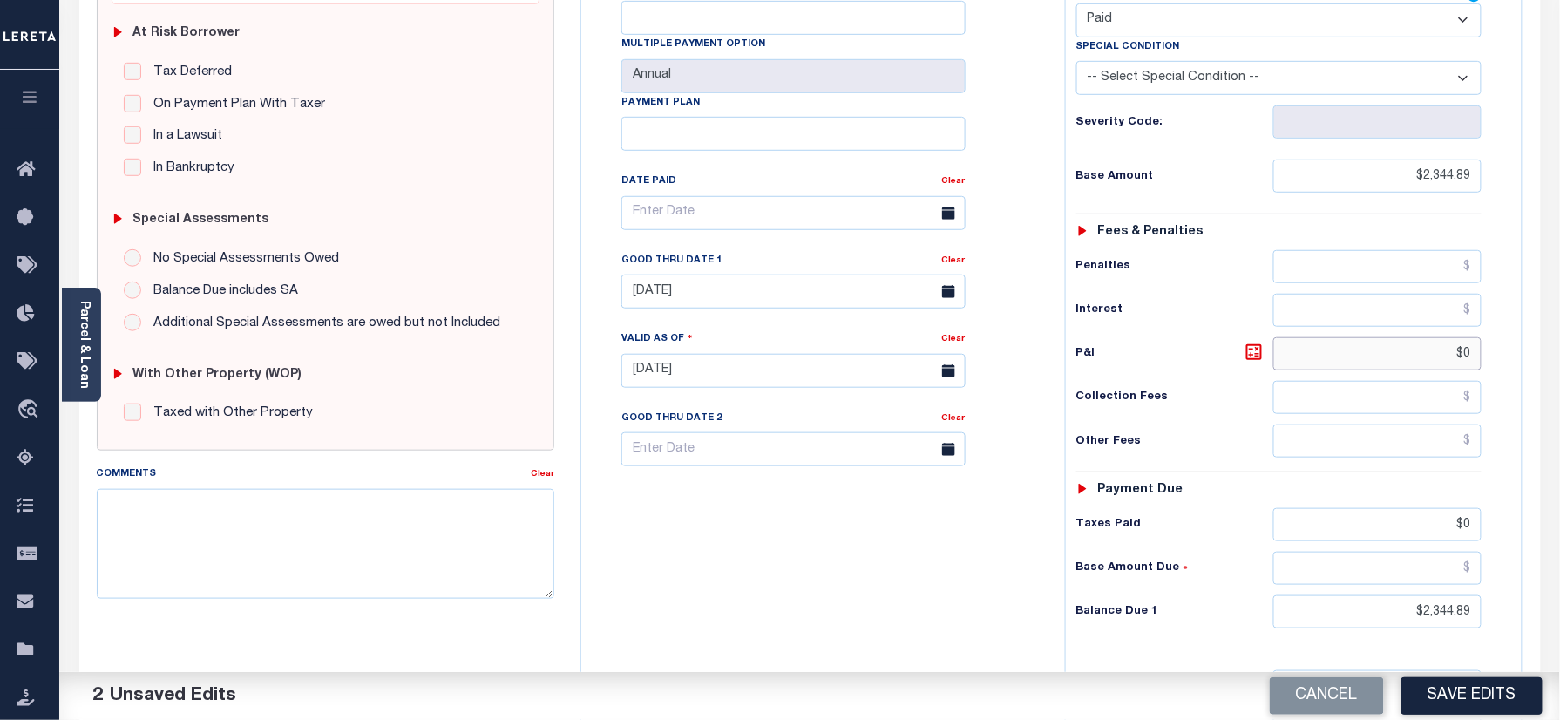
click at [1558, 356] on div "Parcel & Loan Tax Bill Details 2046977" at bounding box center [809, 346] width 1501 height 1251
drag, startPoint x: 1419, startPoint y: 496, endPoint x: 1551, endPoint y: 502, distance: 132.6
click at [1559, 500] on html "Home Payment History Tax Line Detail" at bounding box center [780, 311] width 1560 height 1321
drag, startPoint x: 1440, startPoint y: 591, endPoint x: 1570, endPoint y: 591, distance: 129.9
click at [1559, 597] on html "Home Payment History Tax Line Detail" at bounding box center [780, 311] width 1560 height 1321
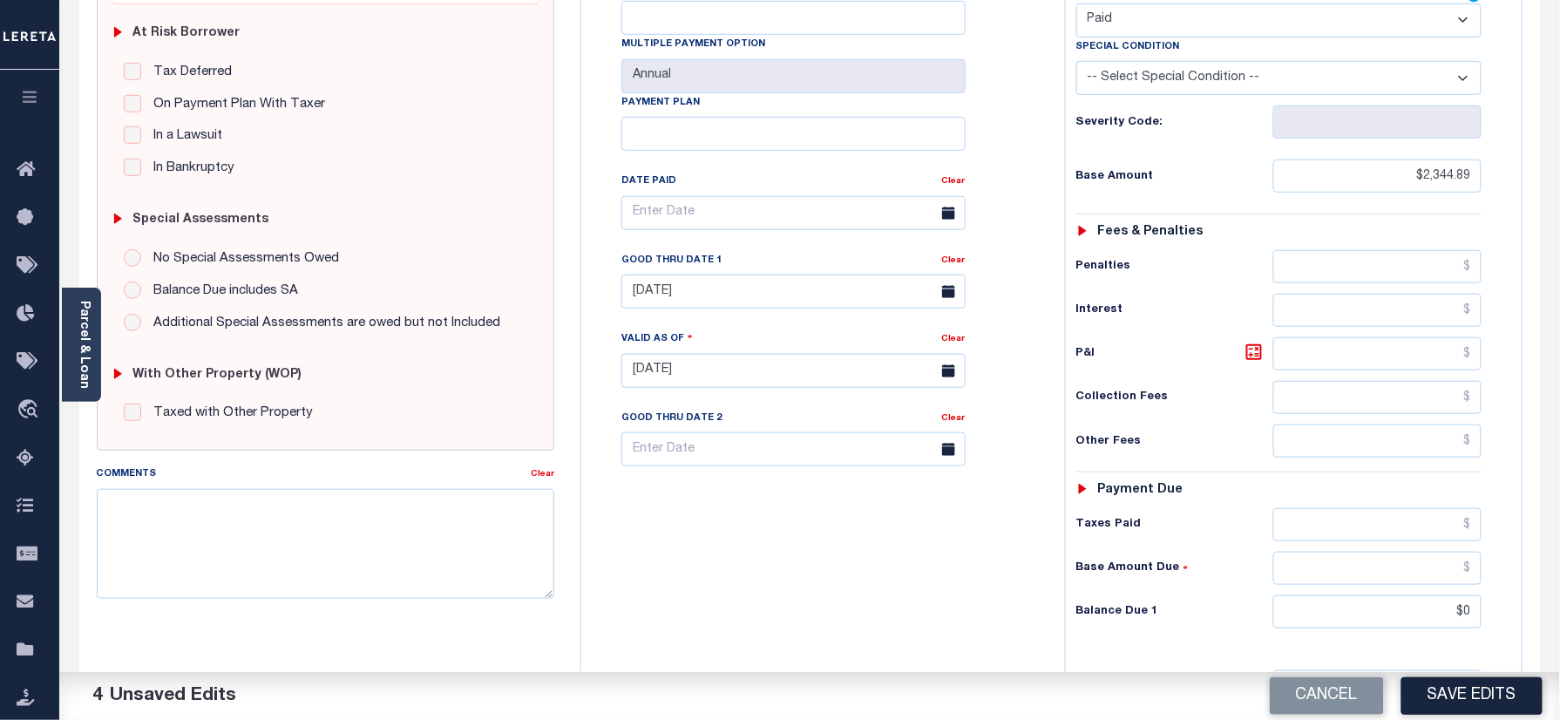
type input "$0.00"
click at [1044, 553] on div "Tax Bill No Multiple Payment Option Annual Payment Plan" at bounding box center [819, 362] width 466 height 770
click at [949, 256] on link "Clear" at bounding box center [954, 260] width 24 height 9
click at [1023, 230] on div "Tax Bill No Multiple Payment Option Annual Payment Plan Clear Clear Valid as Of…" at bounding box center [819, 221] width 440 height 489
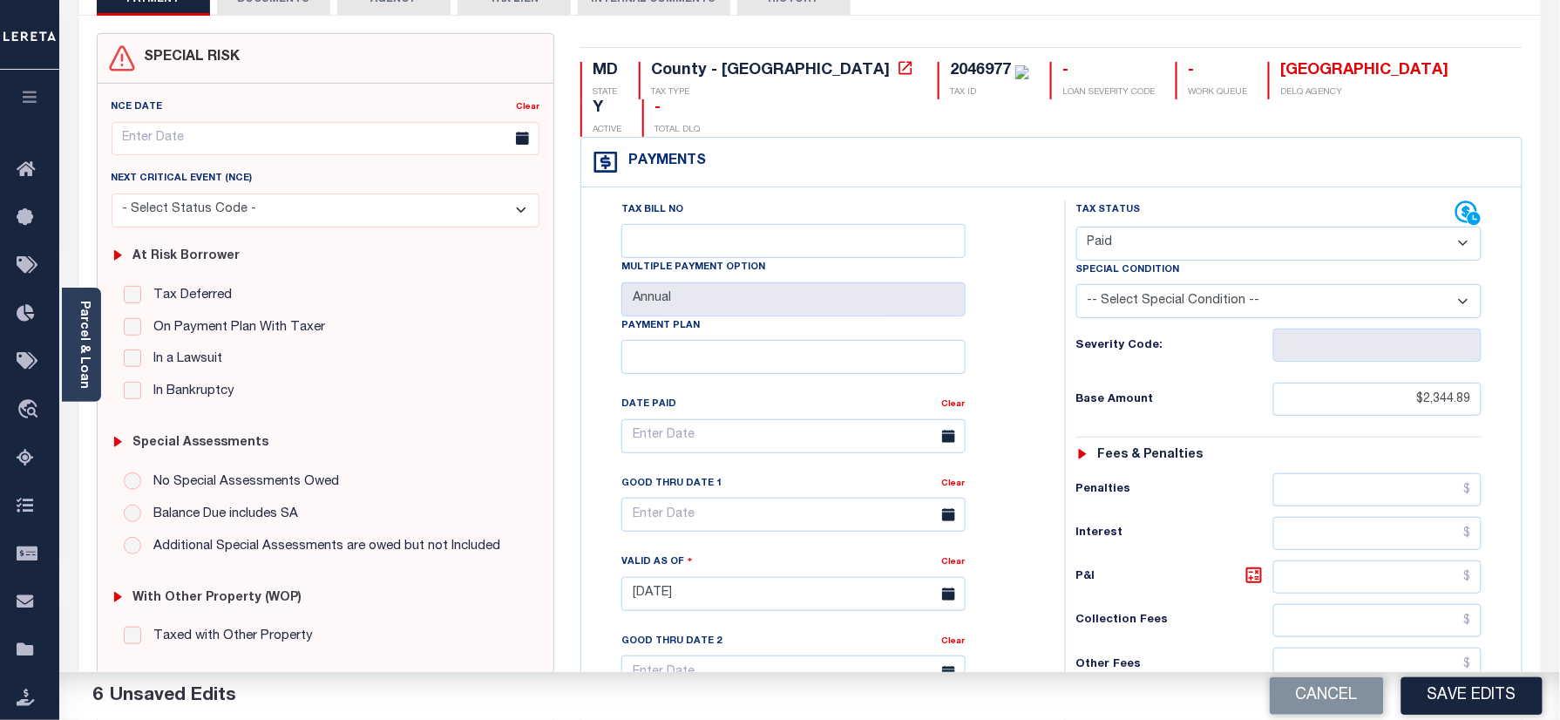
scroll to position [0, 0]
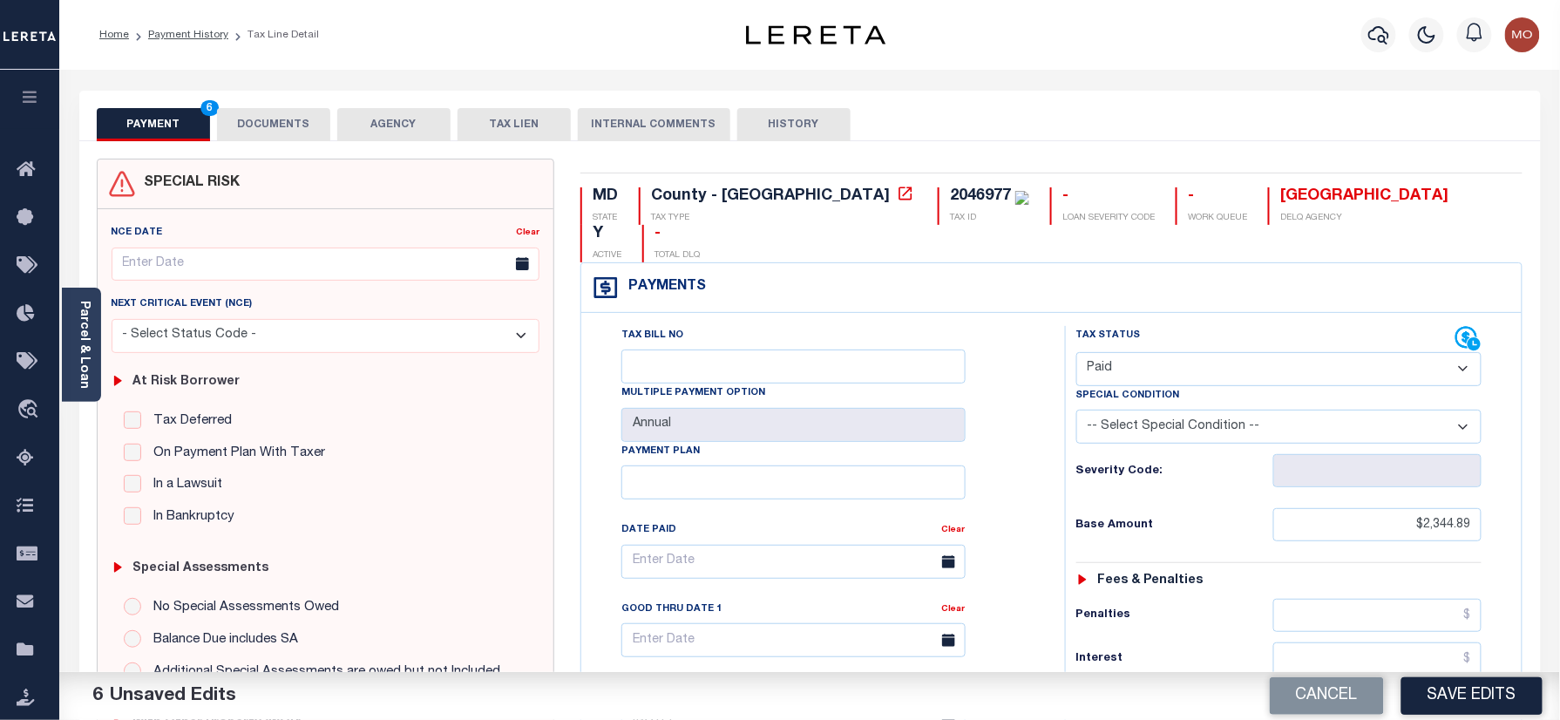
click at [277, 110] on button "DOCUMENTS" at bounding box center [273, 124] width 113 height 33
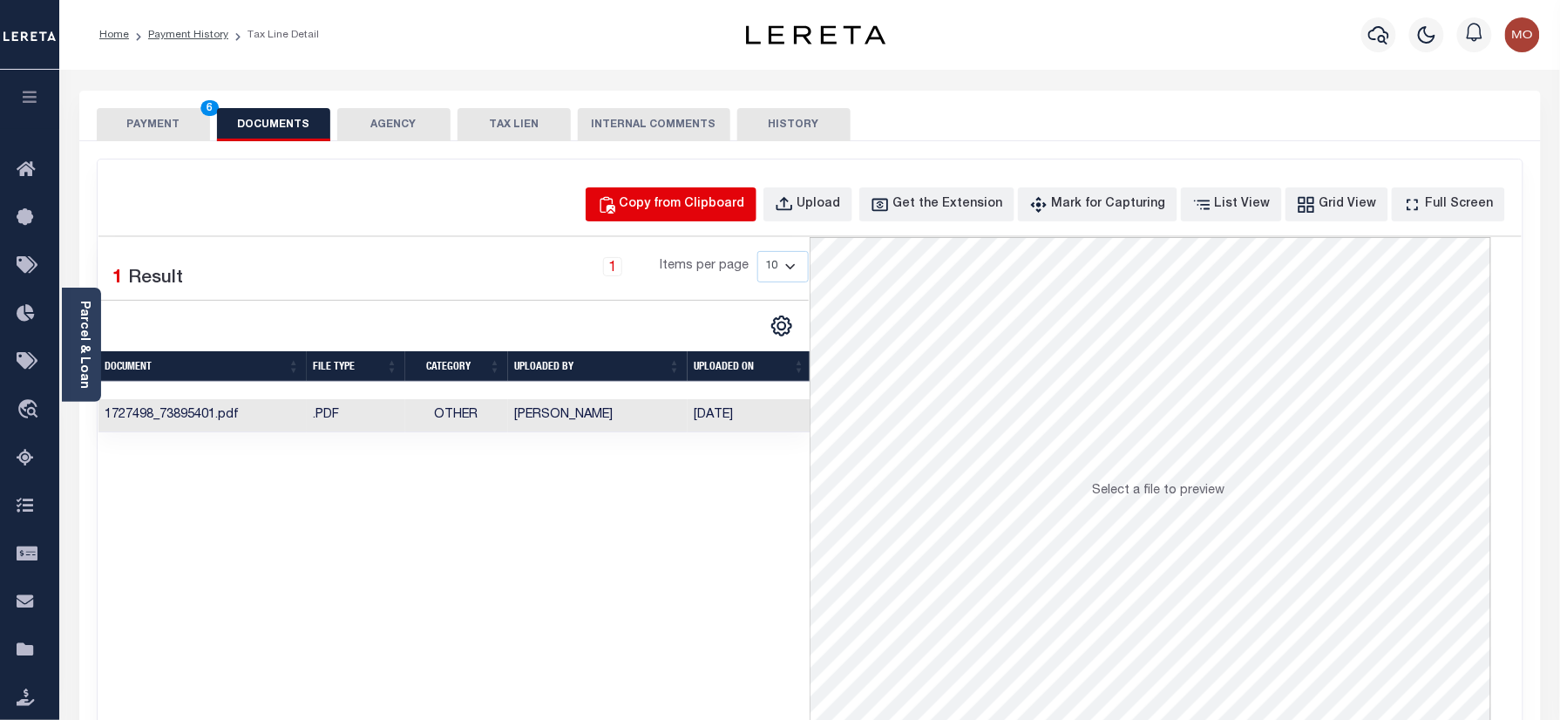
click at [687, 197] on div "Copy from Clipboard" at bounding box center [682, 204] width 125 height 19
select select "POP"
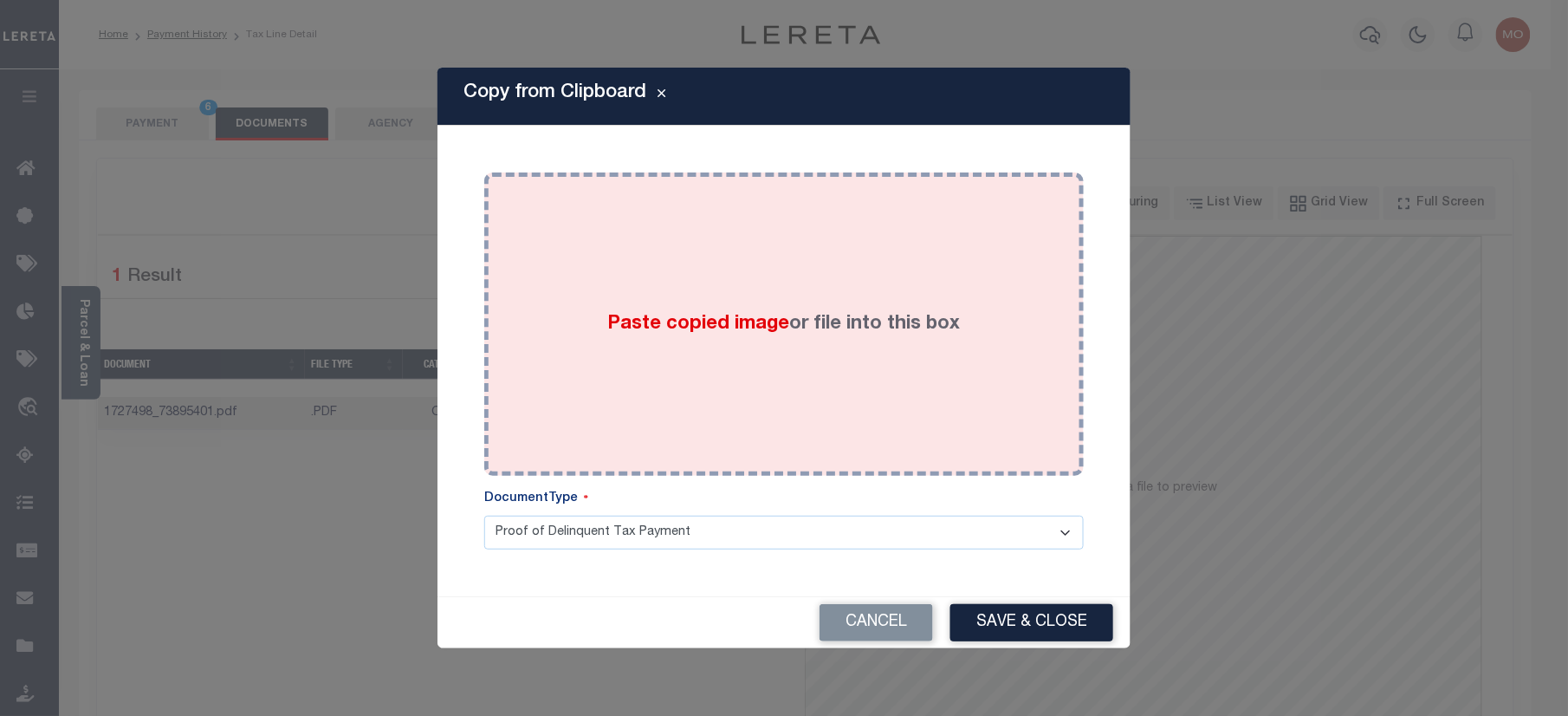
click at [673, 316] on div "Paste copied image or file into this box" at bounding box center [784, 323] width 574 height 277
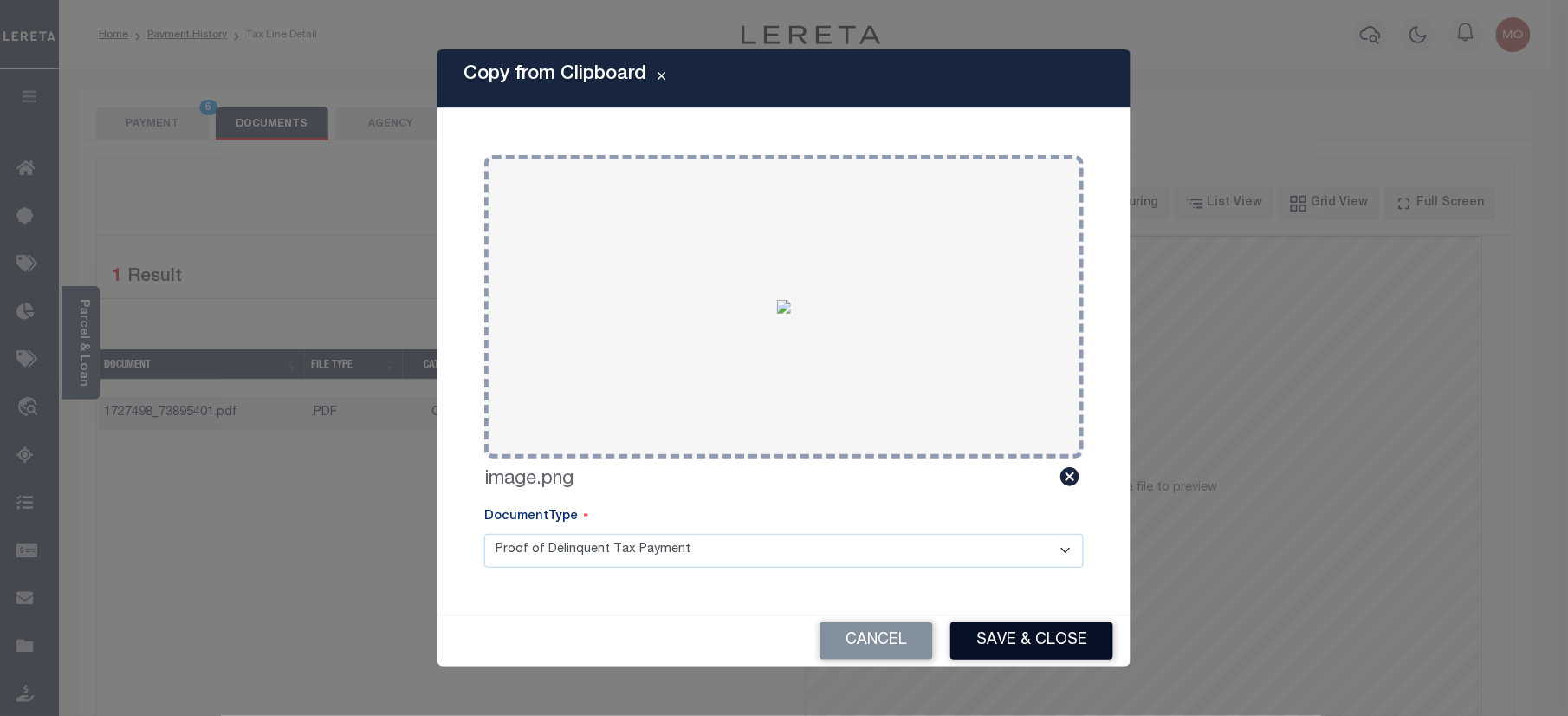
click at [1006, 630] on button "Save & Close" at bounding box center [1032, 640] width 163 height 37
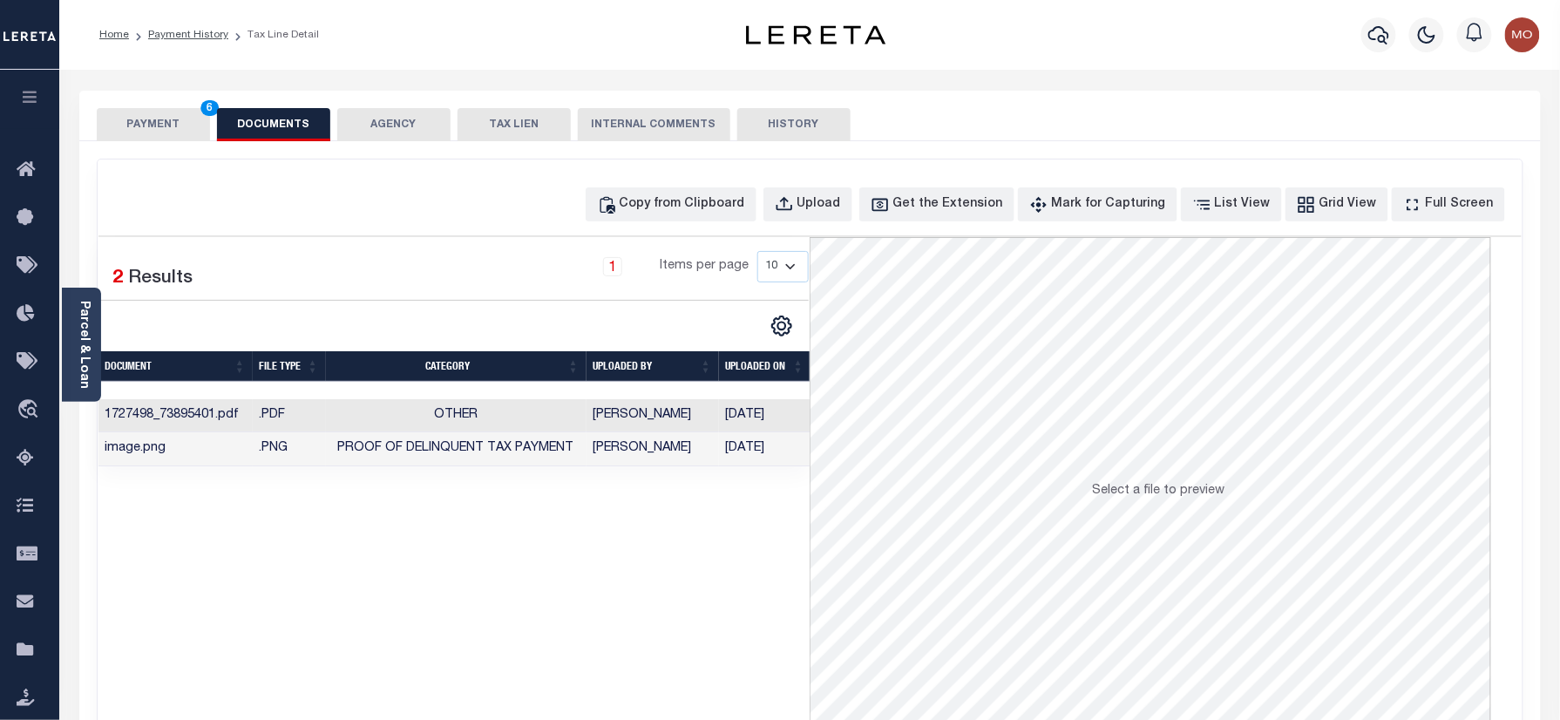
click at [175, 131] on button "PAYMENT 6" at bounding box center [153, 124] width 113 height 33
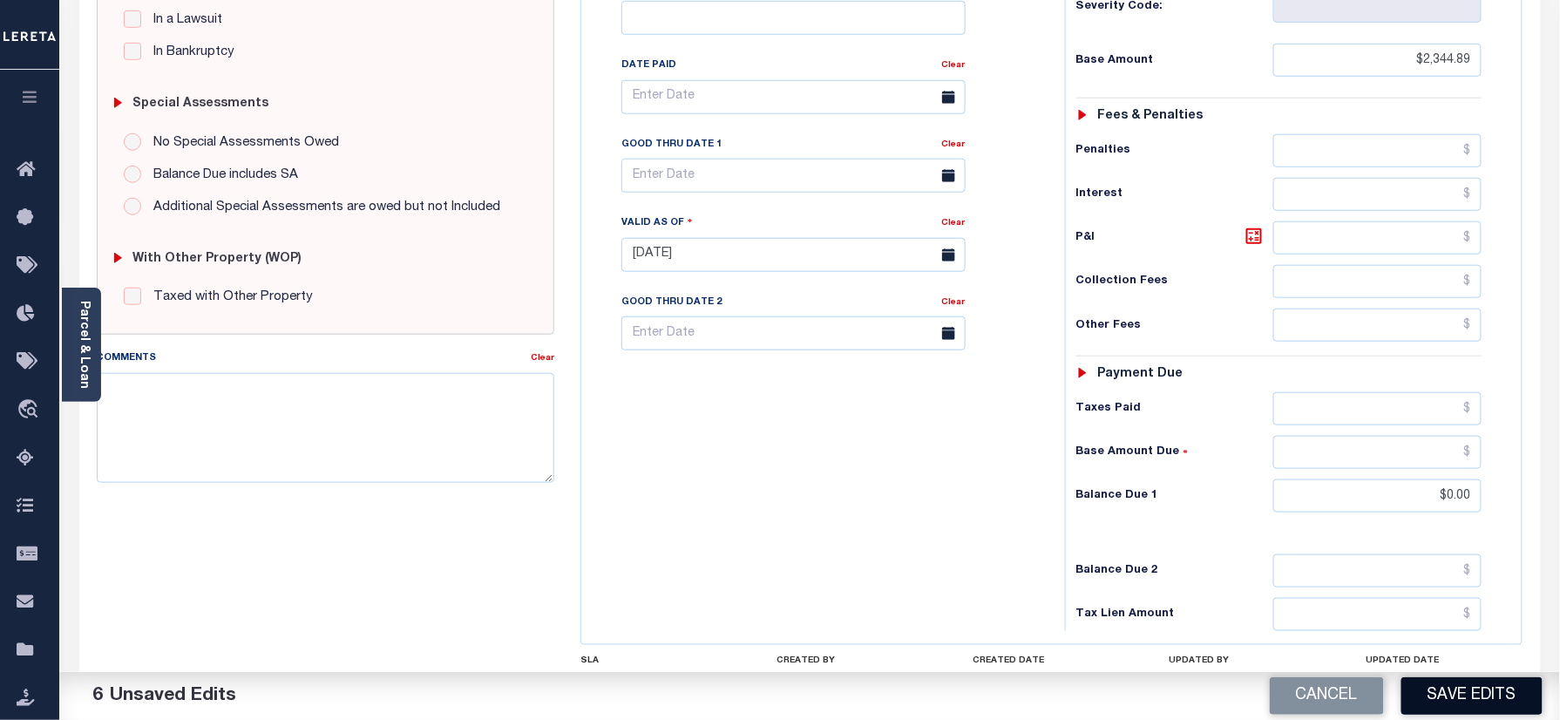
click at [1450, 706] on button "Save Edits" at bounding box center [1471, 695] width 141 height 37
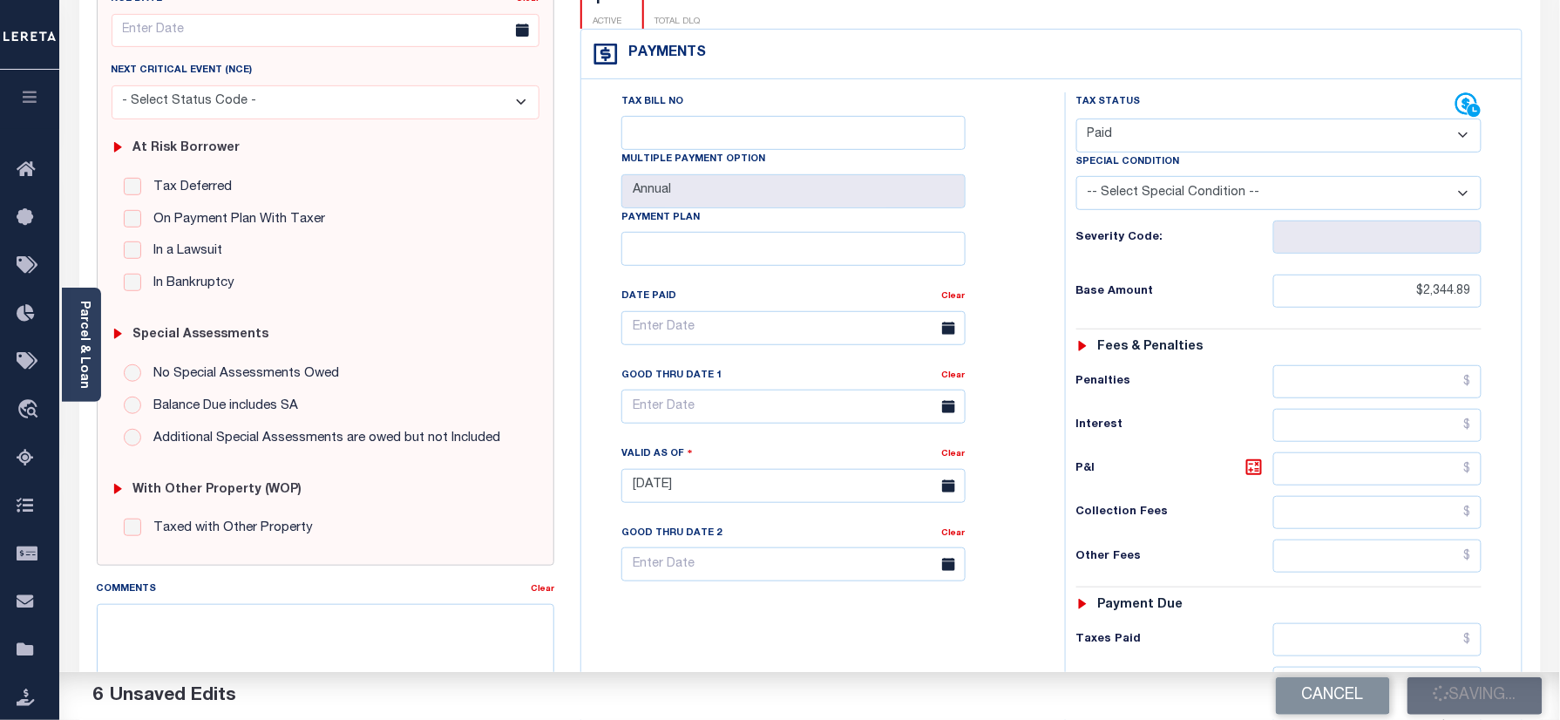
scroll to position [232, 0]
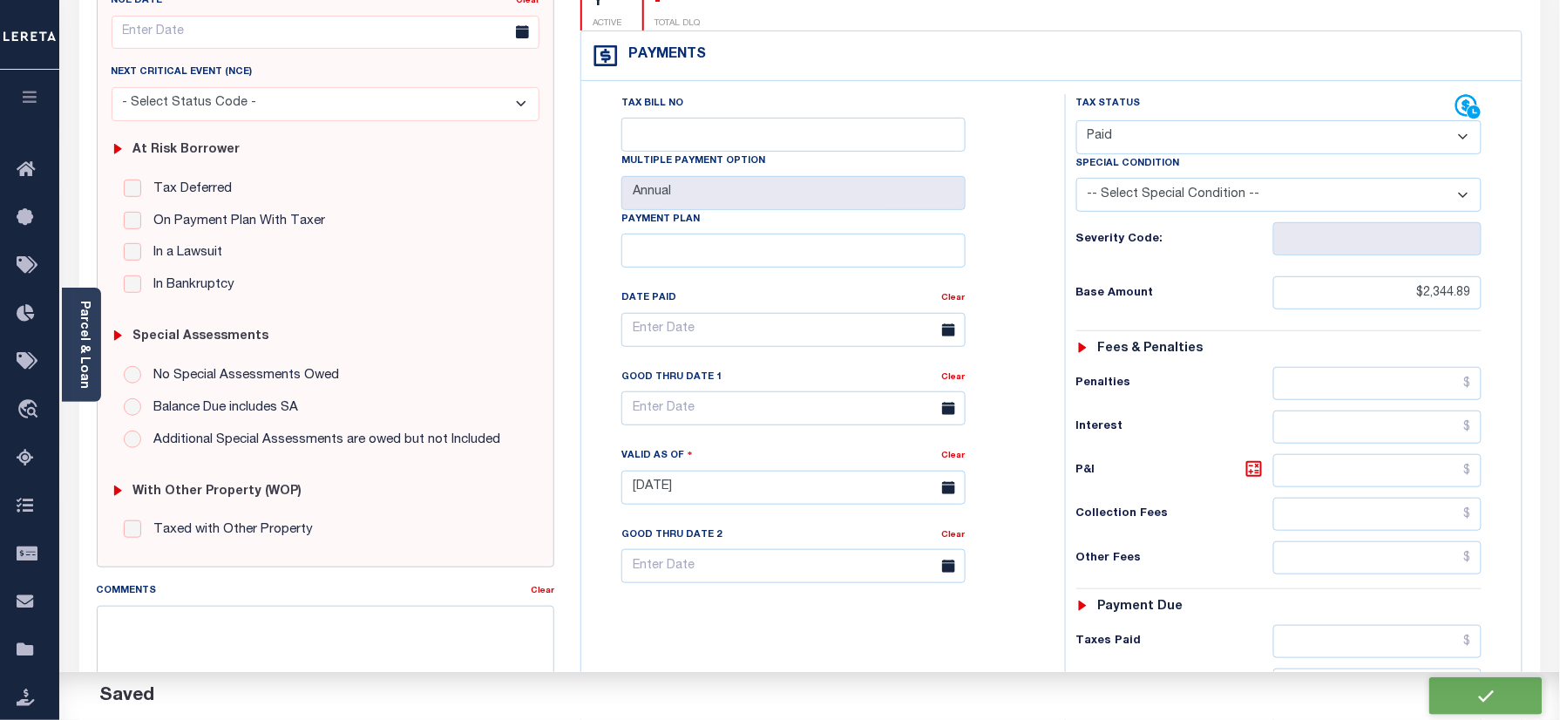
checkbox input "false"
type input "$2,344.89"
type input "$0"
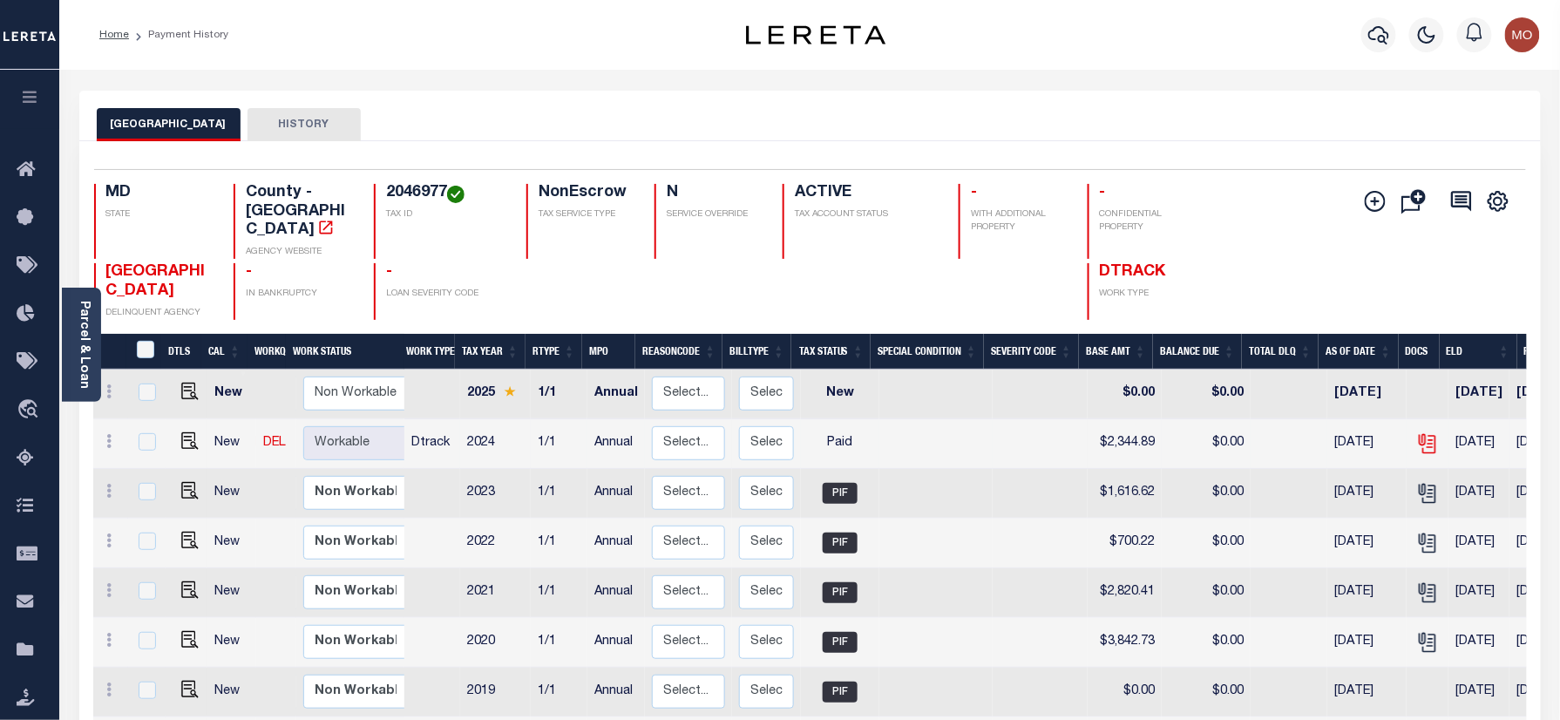
click at [1416, 443] on icon "" at bounding box center [1427, 443] width 23 height 23
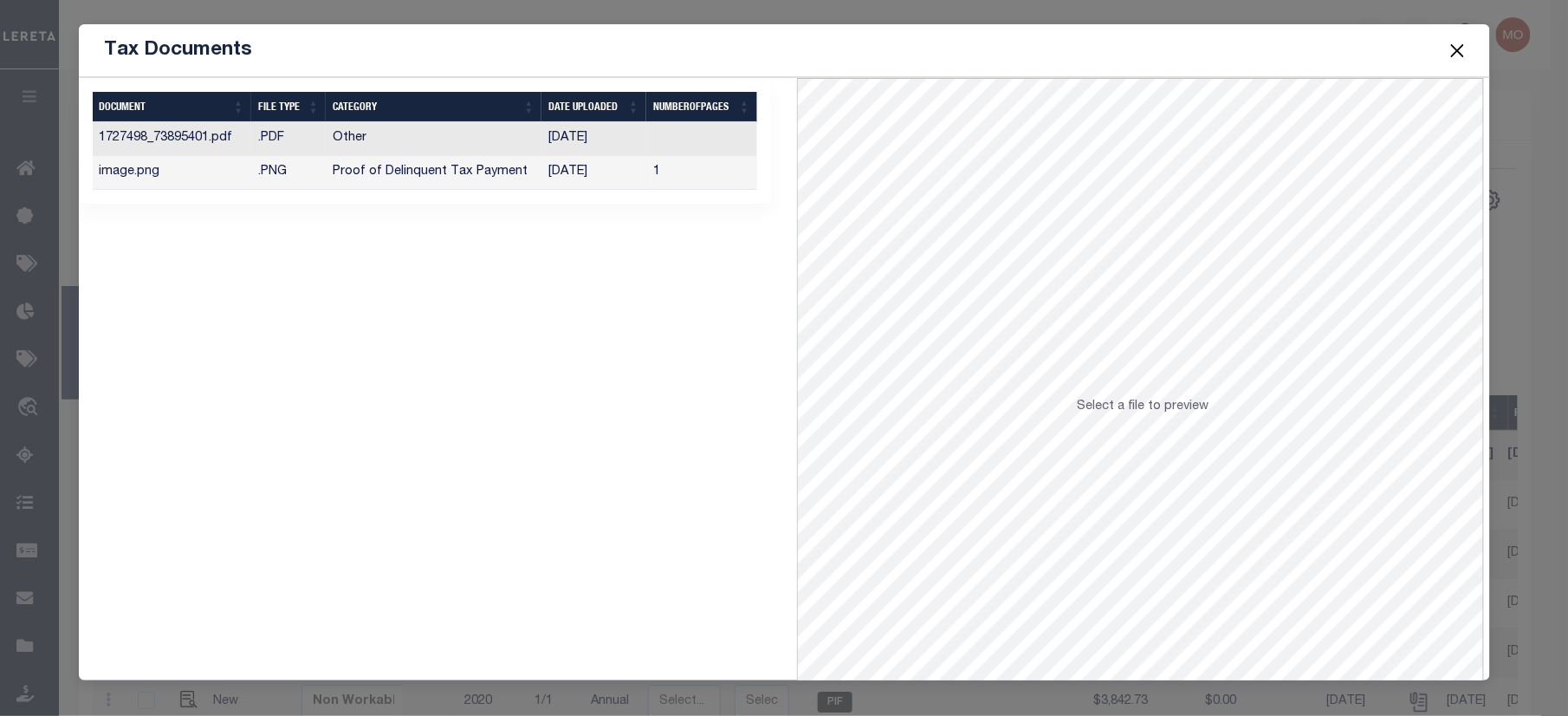
click at [395, 173] on td "Proof of Delinquent Tax Payment" at bounding box center [434, 173] width 216 height 34
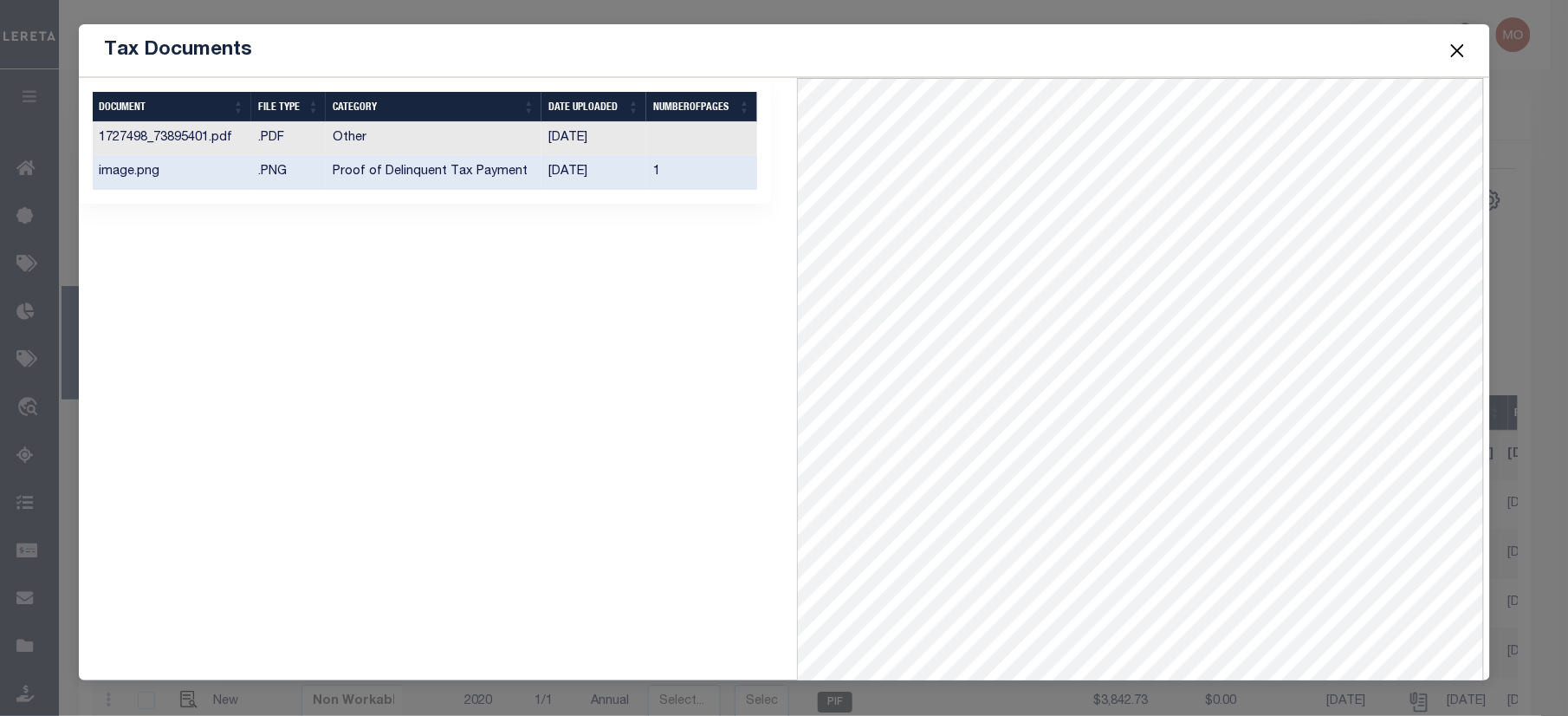
click at [1457, 44] on button "Close" at bounding box center [1458, 50] width 23 height 23
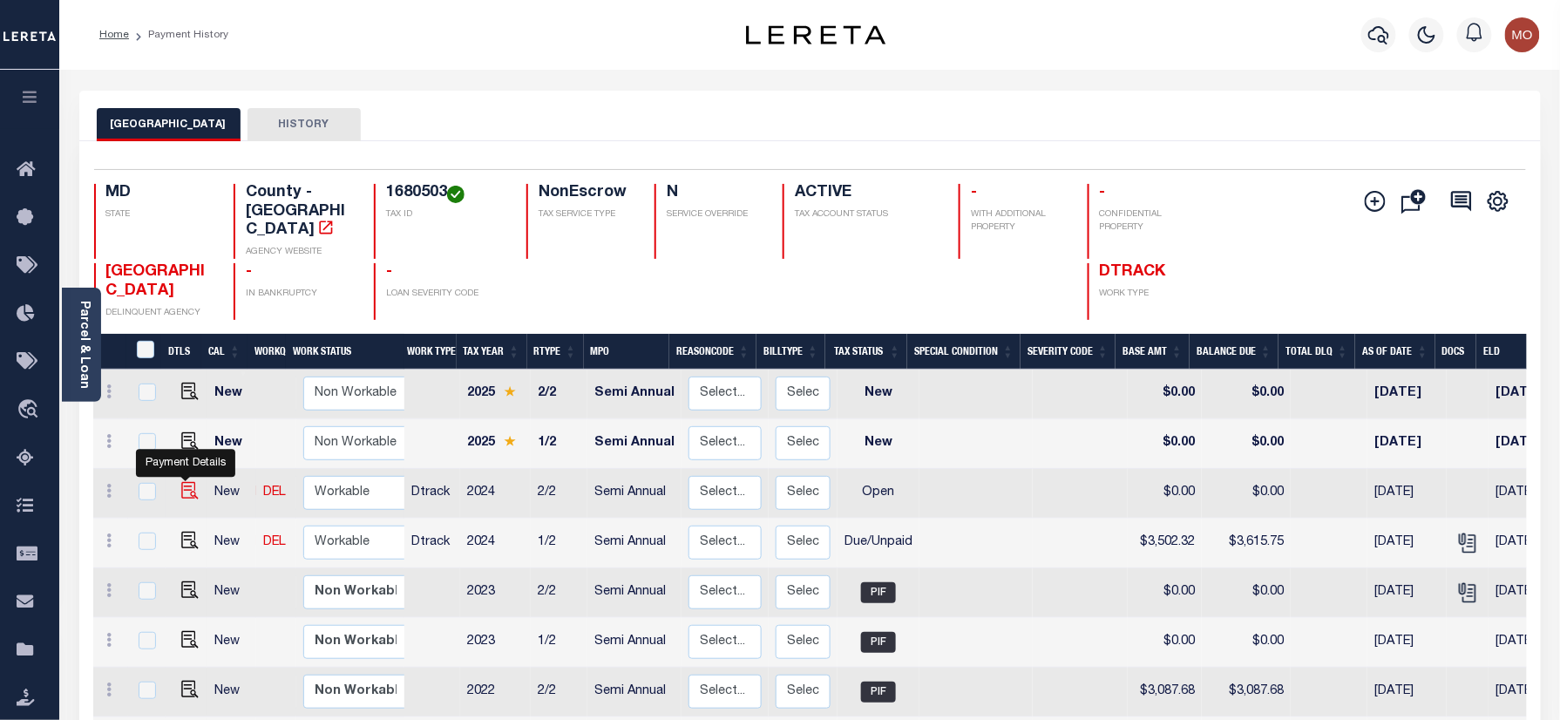
click at [186, 489] on img "" at bounding box center [189, 490] width 17 height 17
checkbox input "true"
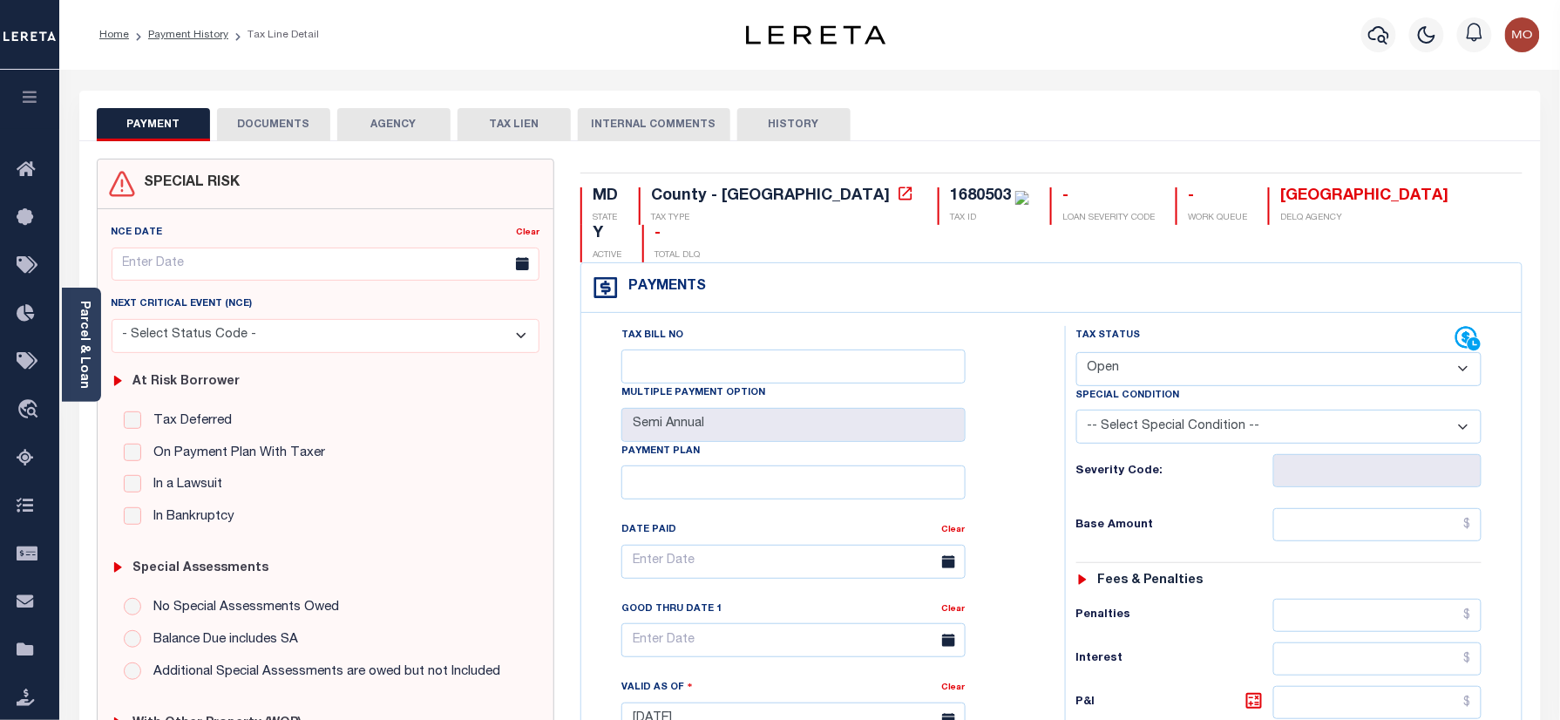
click at [950, 196] on div "1680503" at bounding box center [980, 196] width 61 height 16
copy div "1680503"
click at [281, 119] on button "DOCUMENTS" at bounding box center [273, 124] width 113 height 33
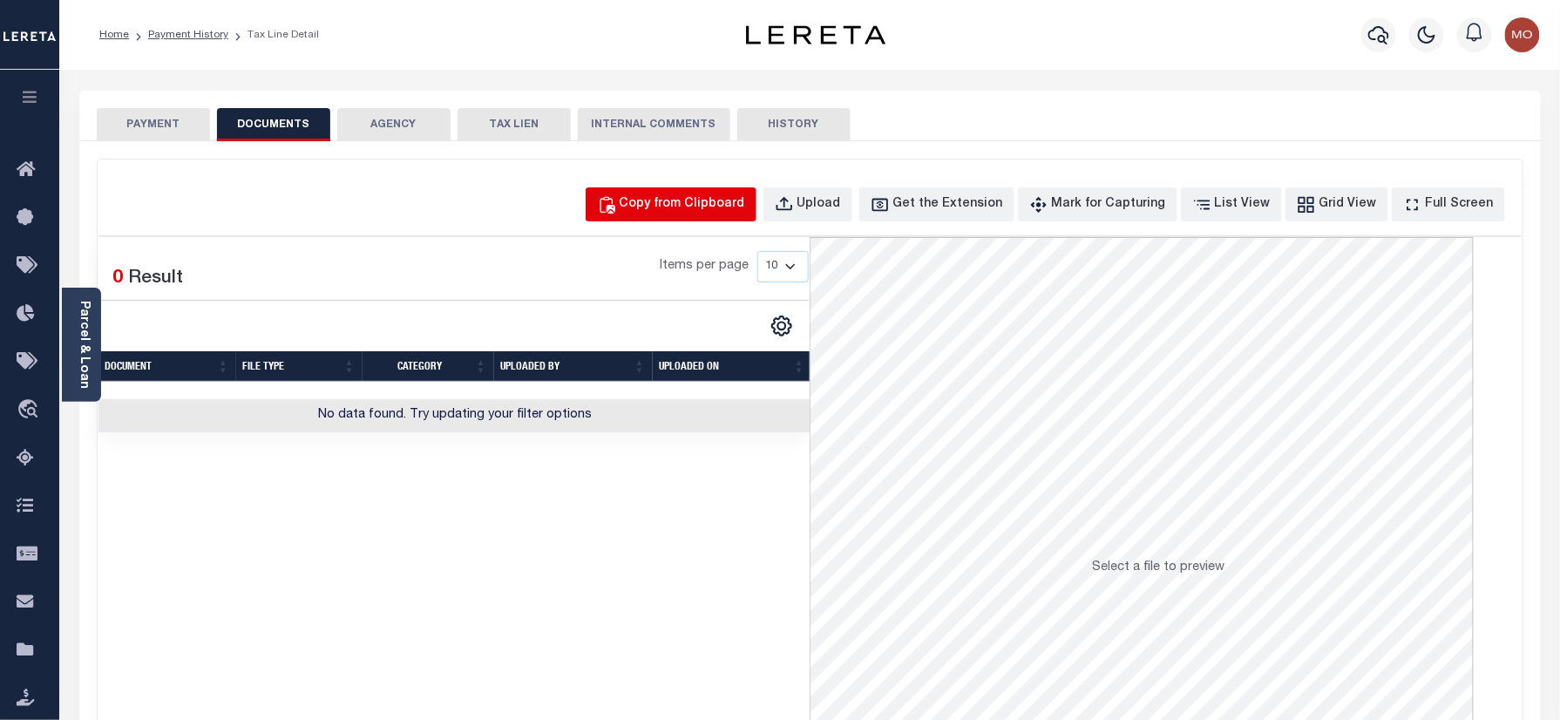
click at [713, 188] on button "Copy from Clipboard" at bounding box center [671, 204] width 171 height 34
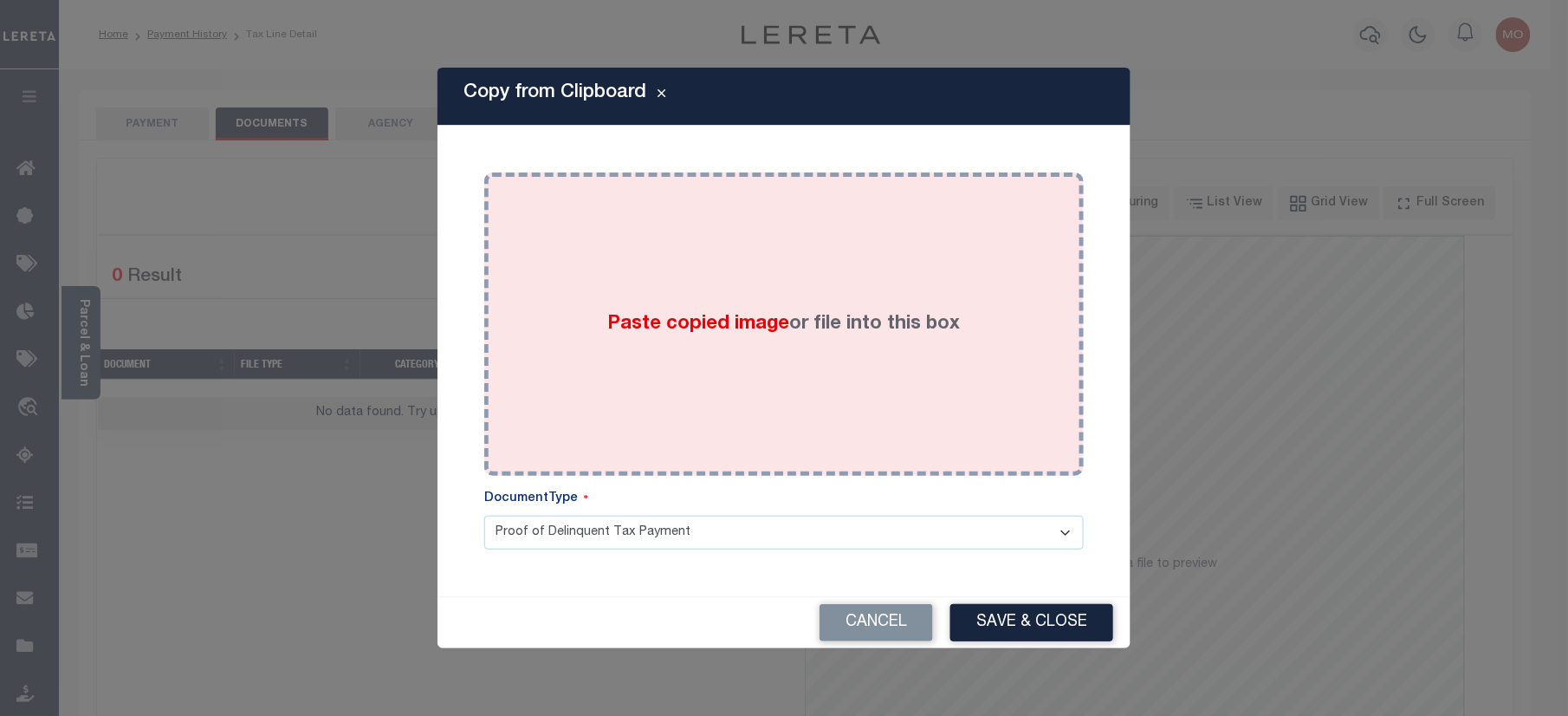
click at [705, 341] on div "Paste copied image or file into this box" at bounding box center [784, 323] width 574 height 277
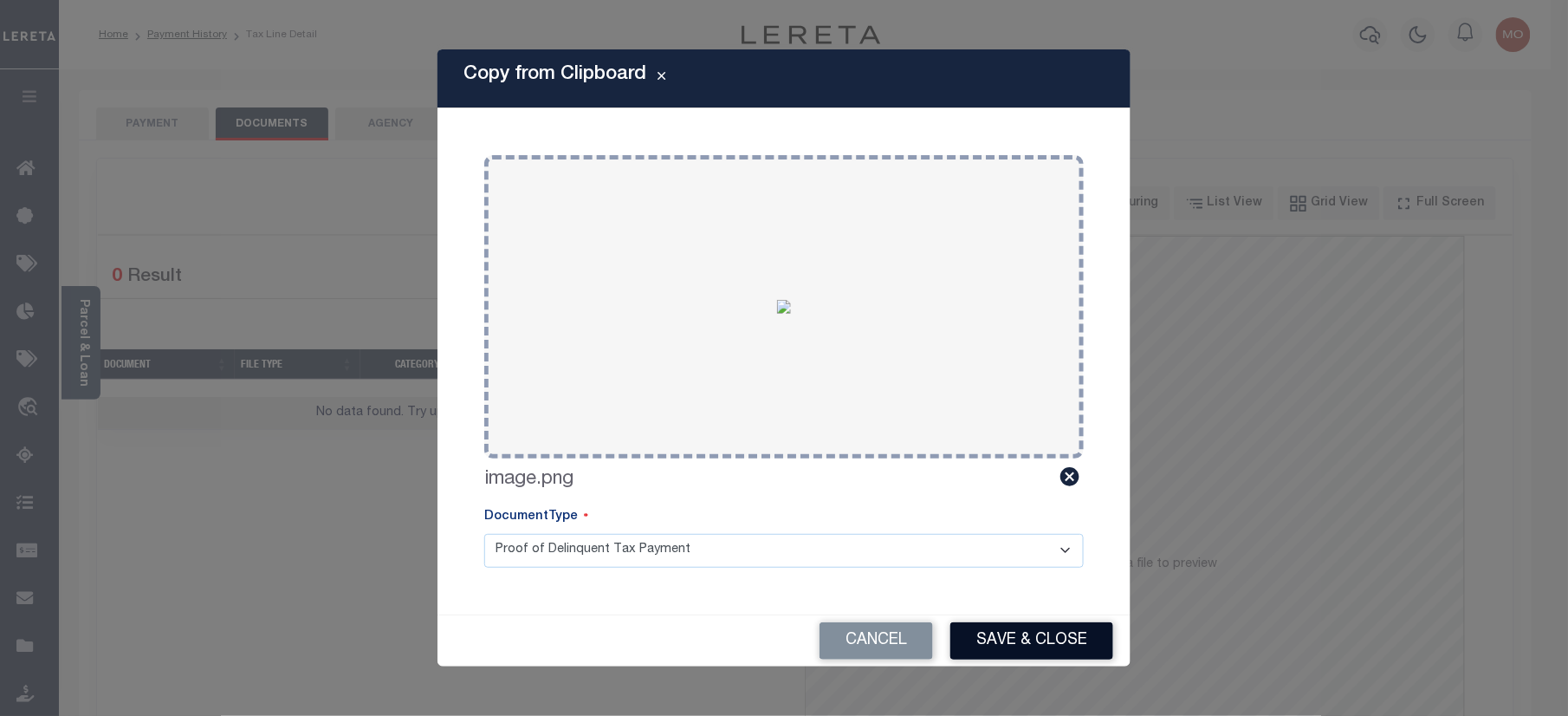
click at [1001, 638] on button "Save & Close" at bounding box center [1032, 640] width 163 height 37
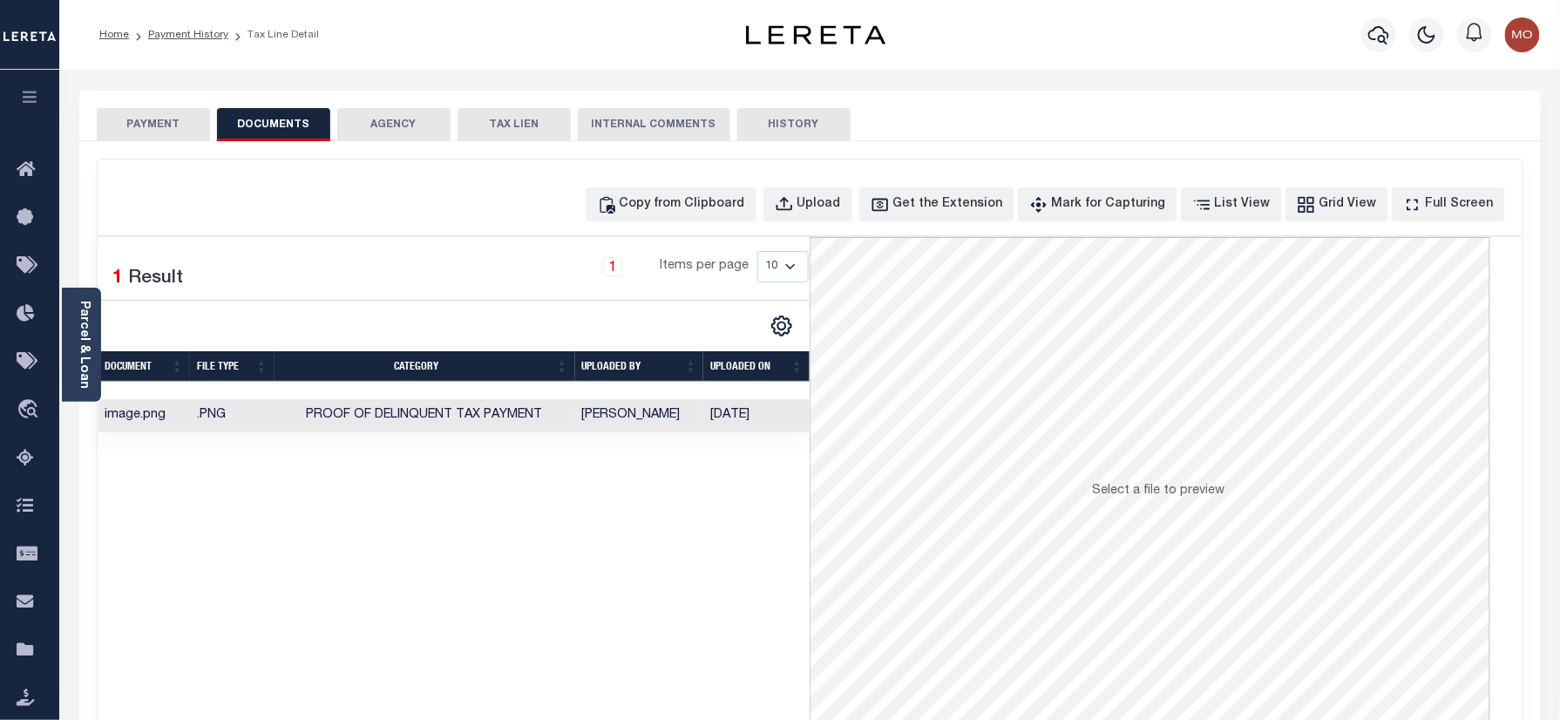
click at [153, 123] on button "PAYMENT" at bounding box center [153, 124] width 113 height 33
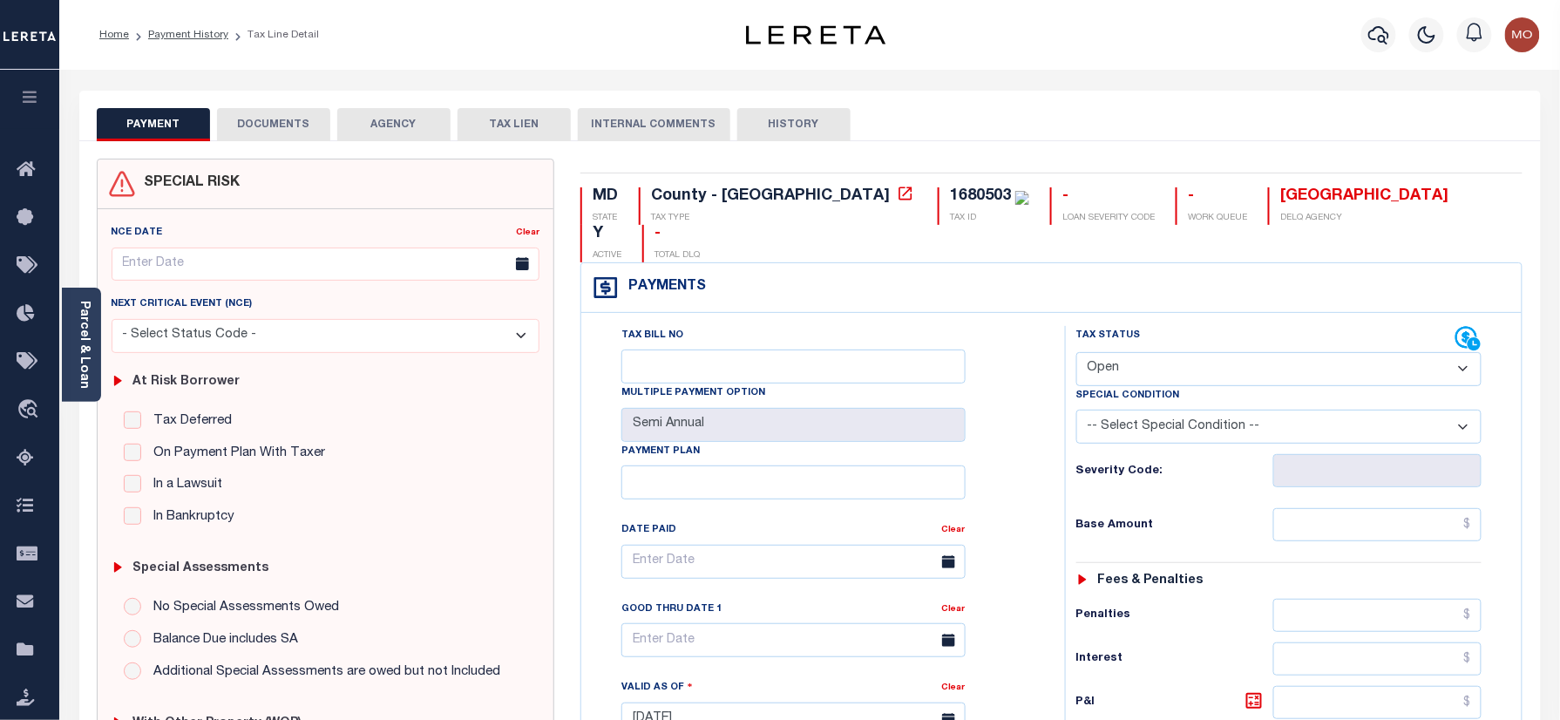
drag, startPoint x: 1162, startPoint y: 338, endPoint x: 1159, endPoint y: 352, distance: 14.2
click at [1162, 352] on select "- Select Status Code - Open Due/Unpaid Paid Incomplete No Tax Due Internal Refu…" at bounding box center [1279, 369] width 406 height 34
select select "INC"
click at [1076, 352] on select "- Select Status Code - Open Due/Unpaid Paid Incomplete No Tax Due Internal Refu…" at bounding box center [1279, 369] width 406 height 34
type input "[DATE]"
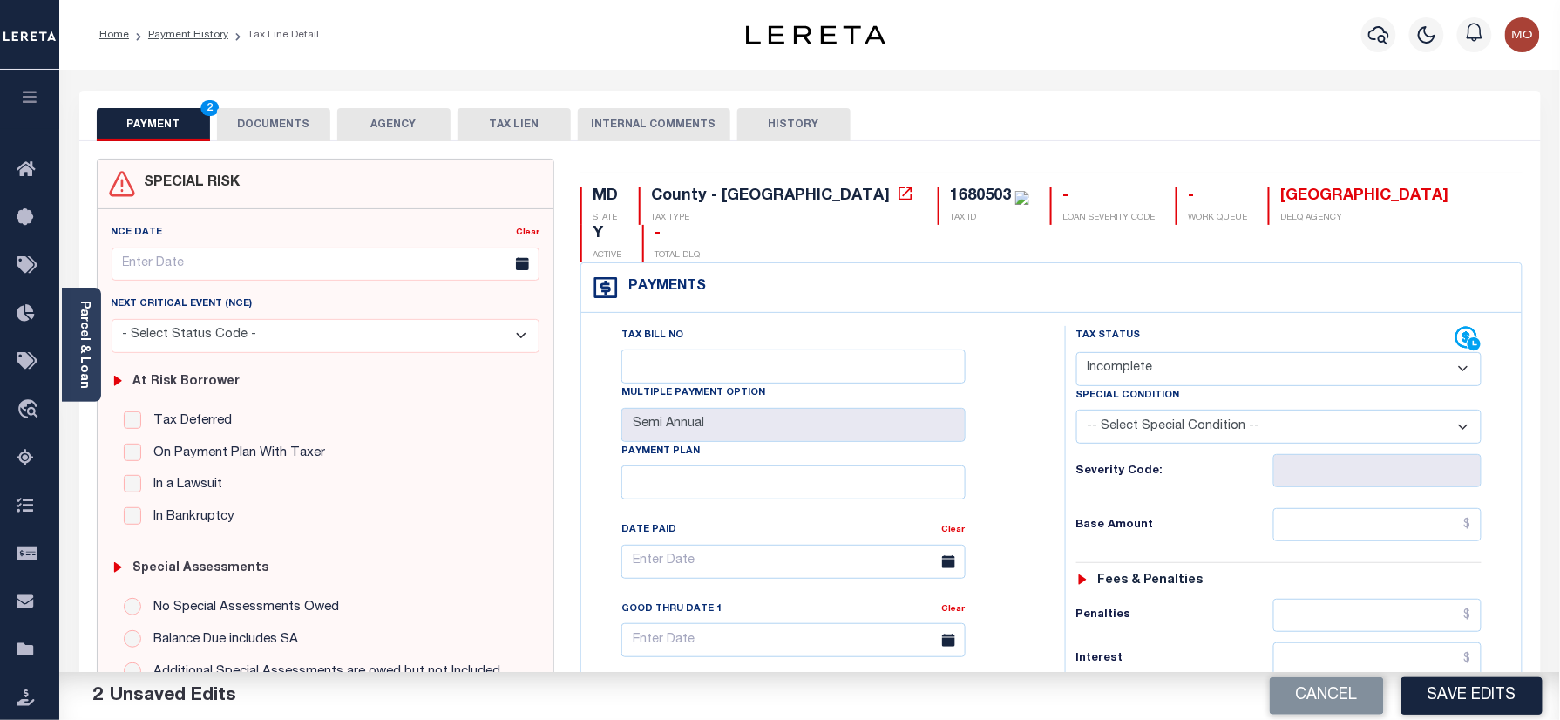
click at [1120, 352] on select "- Select Status Code - Open Due/Unpaid Paid Incomplete No Tax Due Internal Refu…" at bounding box center [1279, 369] width 406 height 34
select select "PYD"
click at [1076, 352] on select "- Select Status Code - Open Due/Unpaid Paid Incomplete No Tax Due Internal Refu…" at bounding box center [1279, 369] width 406 height 34
click at [1025, 444] on div "Tax Bill No Multiple Payment Option Semi Annual Payment Plan Clear Clear Valid …" at bounding box center [819, 570] width 440 height 489
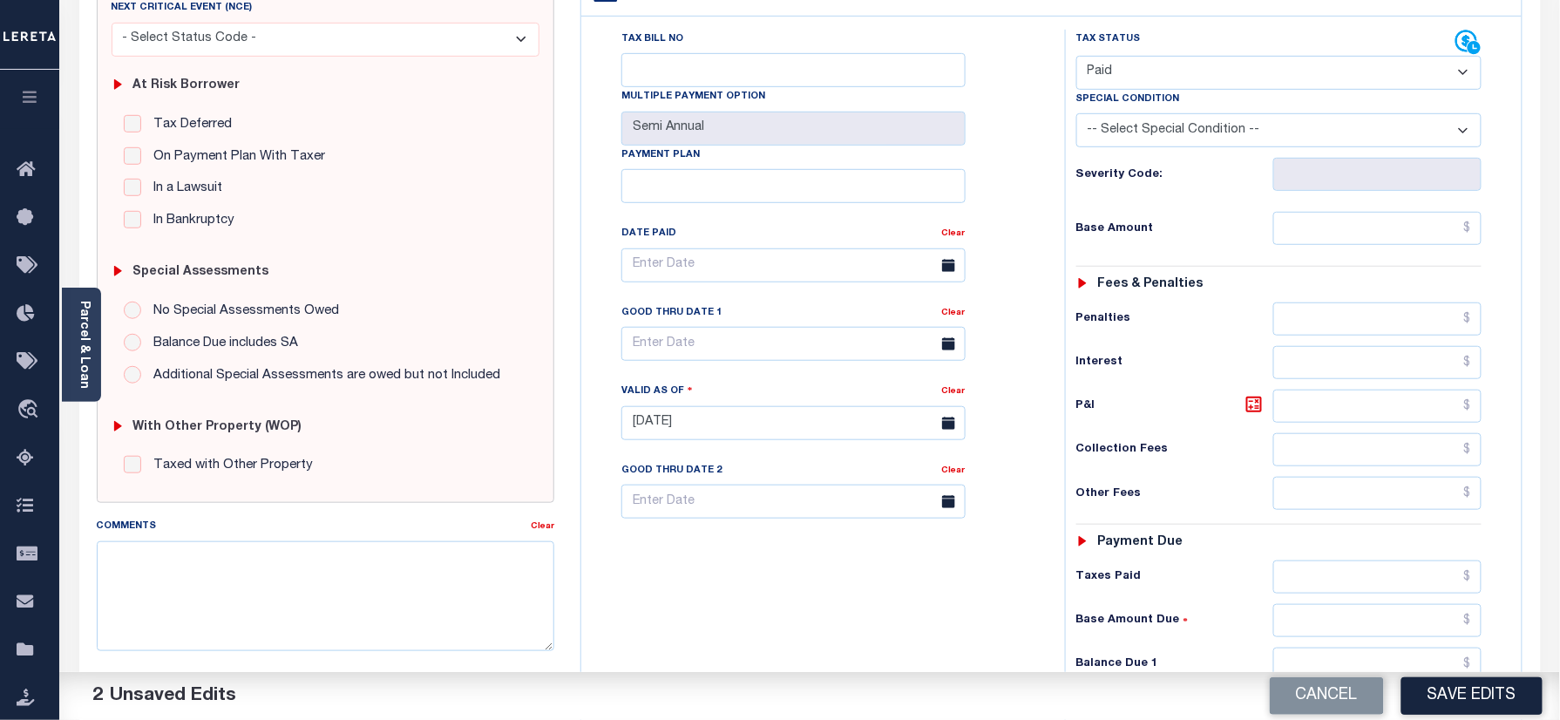
scroll to position [465, 0]
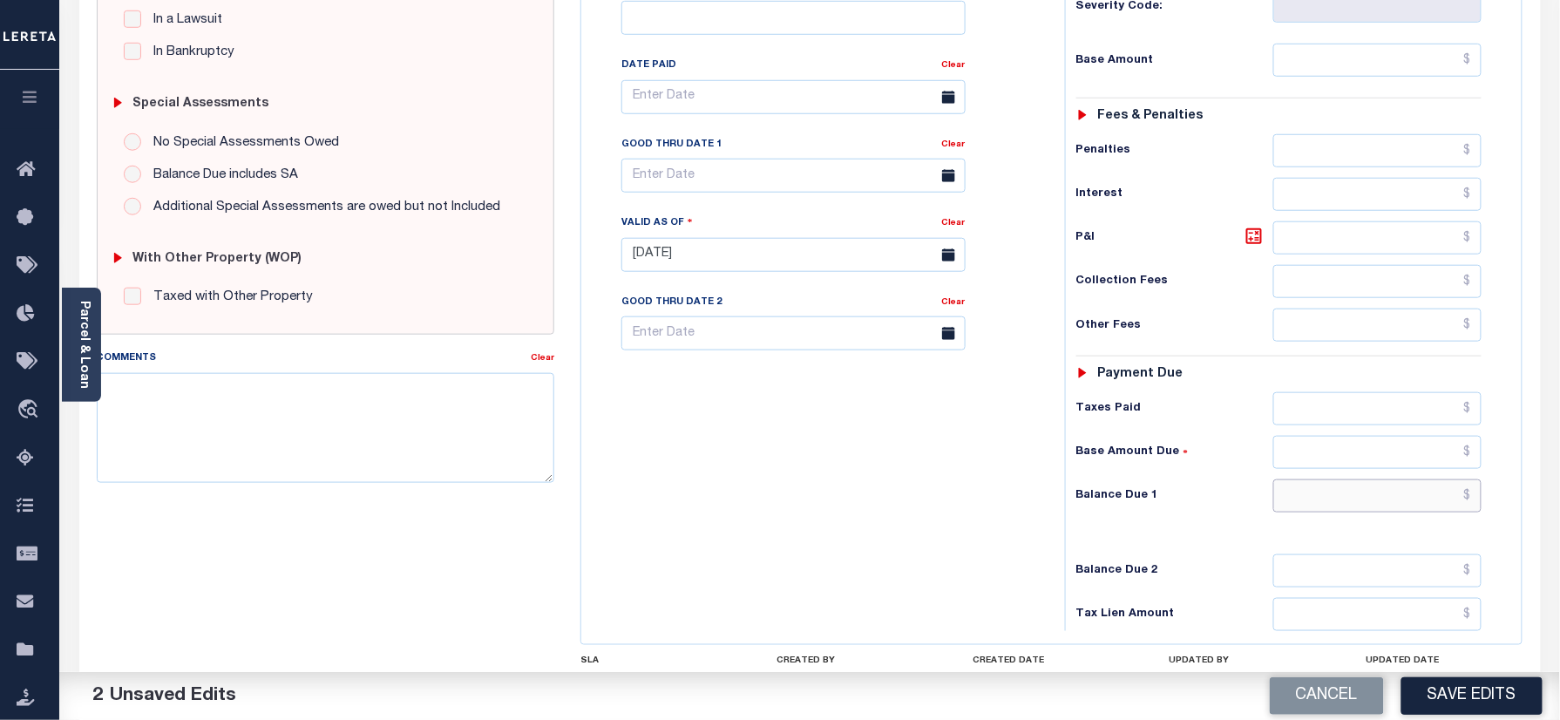
drag, startPoint x: 1358, startPoint y: 461, endPoint x: 949, endPoint y: 471, distance: 408.9
click at [1358, 479] on input "text" at bounding box center [1377, 495] width 209 height 33
click at [949, 472] on div "Tax Bill No Multiple Payment Option Semi Annual Payment Plan Clear" at bounding box center [819, 246] width 466 height 770
drag, startPoint x: 1410, startPoint y: 471, endPoint x: 1556, endPoint y: 492, distance: 147.9
click at [1559, 492] on html "Home Payment History Tax Line Detail" at bounding box center [780, 191] width 1560 height 1312
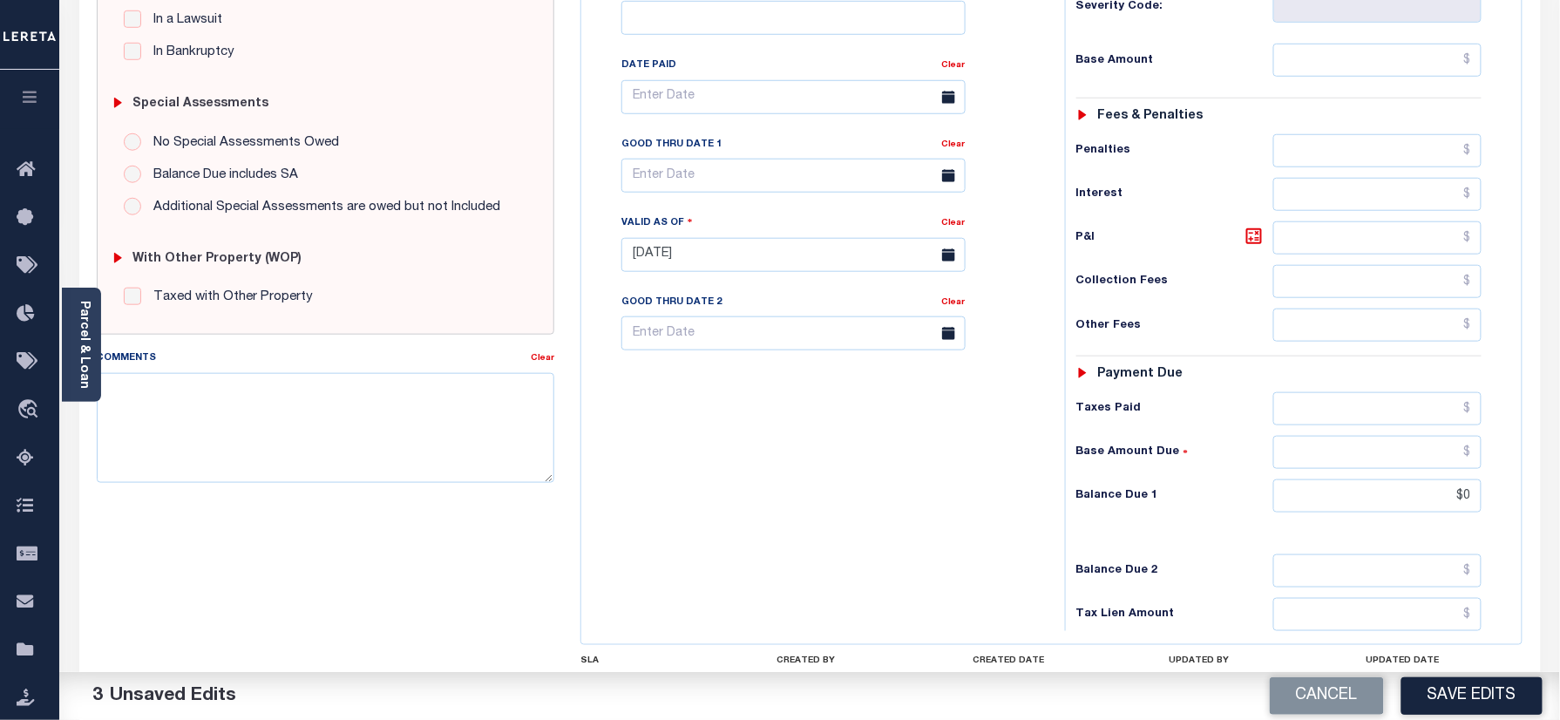
type input "$0.00"
click at [1049, 483] on div "Tax Bill No Multiple Payment Option Semi Annual Payment Plan Clear" at bounding box center [819, 246] width 466 height 770
click at [1475, 695] on button "Save Edits" at bounding box center [1471, 695] width 141 height 37
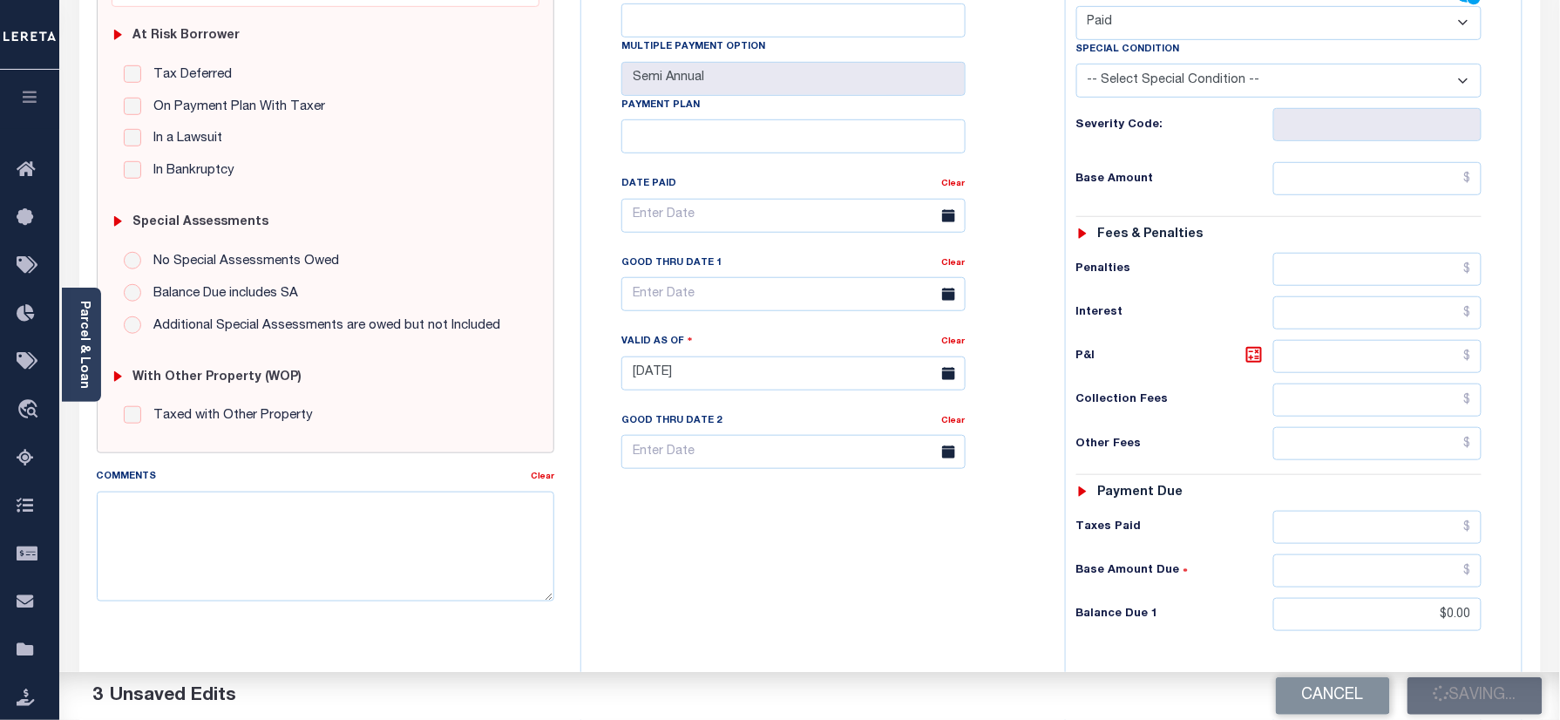
scroll to position [232, 0]
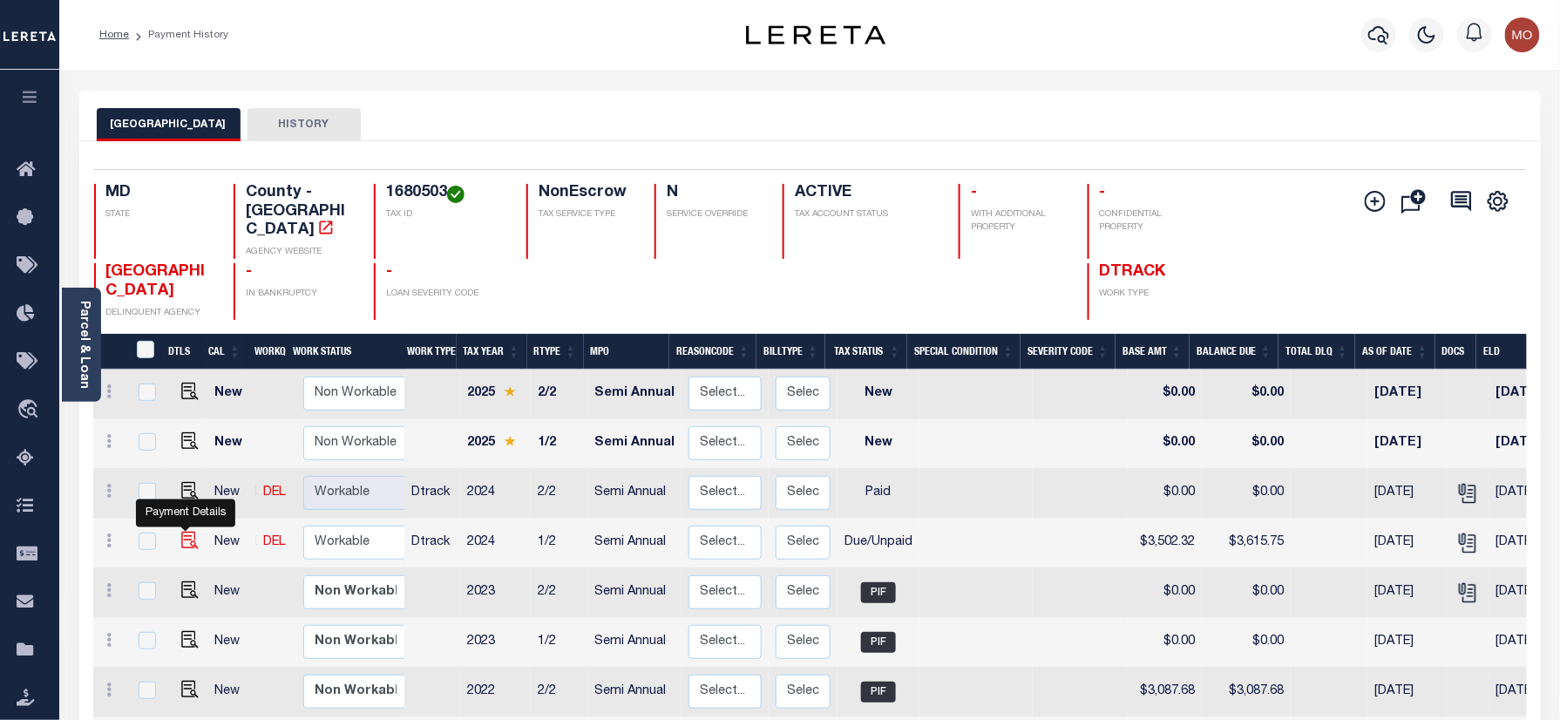
click at [183, 542] on img "" at bounding box center [189, 540] width 17 height 17
checkbox input "true"
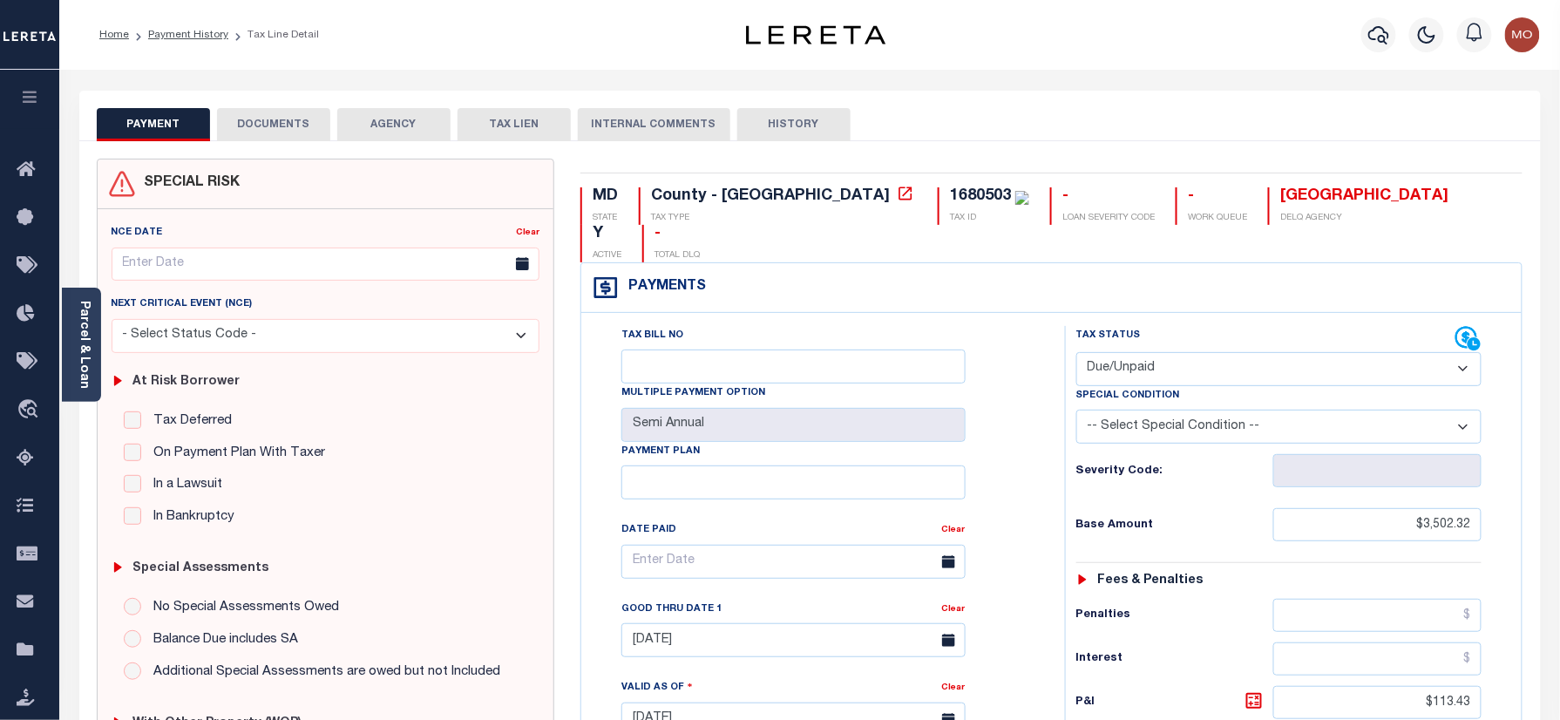
click at [1166, 352] on select "- Select Status Code - Open Due/Unpaid Paid Incomplete No Tax Due Internal Refu…" at bounding box center [1279, 369] width 406 height 34
select select "PYD"
click at [1076, 352] on select "- Select Status Code - Open Due/Unpaid Paid Incomplete No Tax Due Internal Refu…" at bounding box center [1279, 369] width 406 height 34
type input "[DATE]"
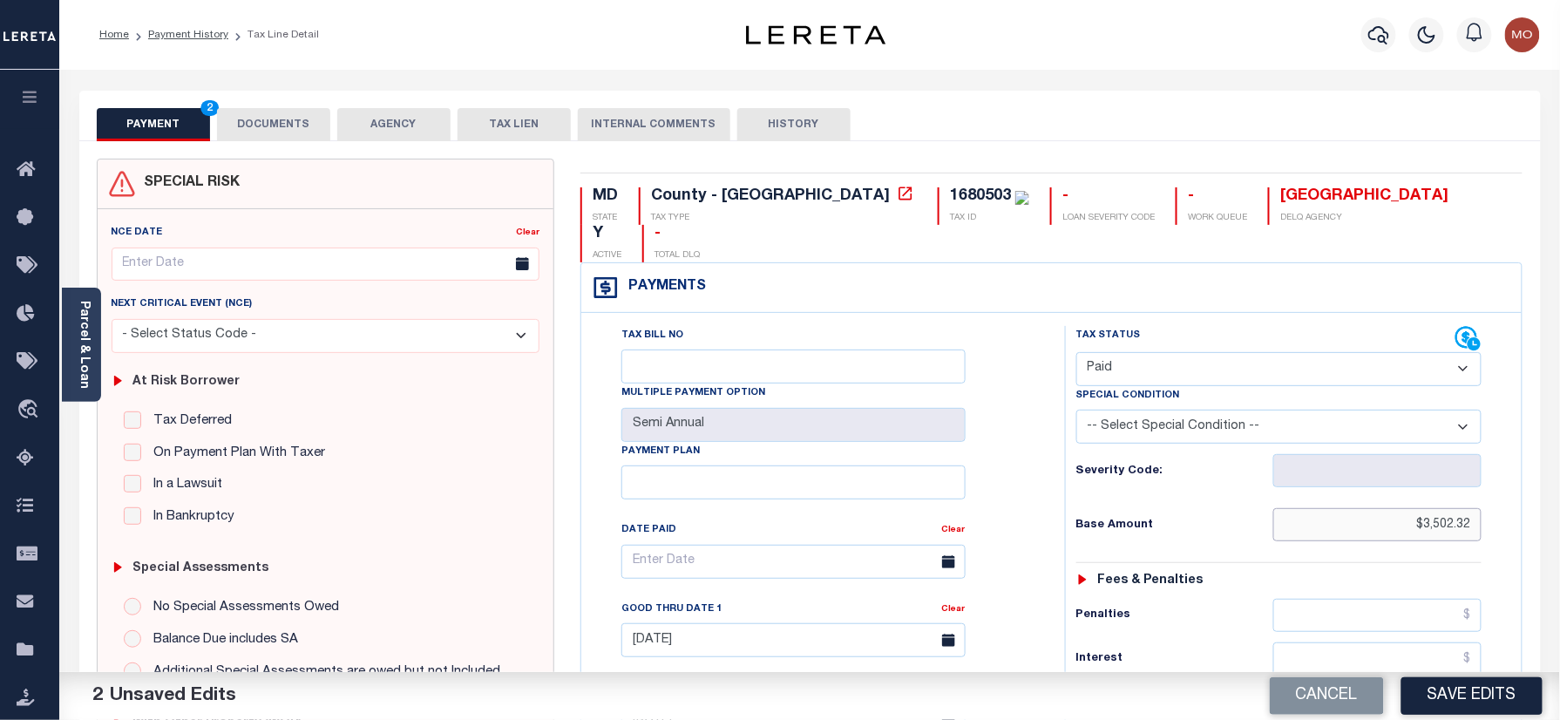
drag, startPoint x: 1395, startPoint y: 485, endPoint x: 1501, endPoint y: 561, distance: 129.9
click at [1559, 531] on html "Home Payment History Tax Line Detail" at bounding box center [780, 660] width 1560 height 1321
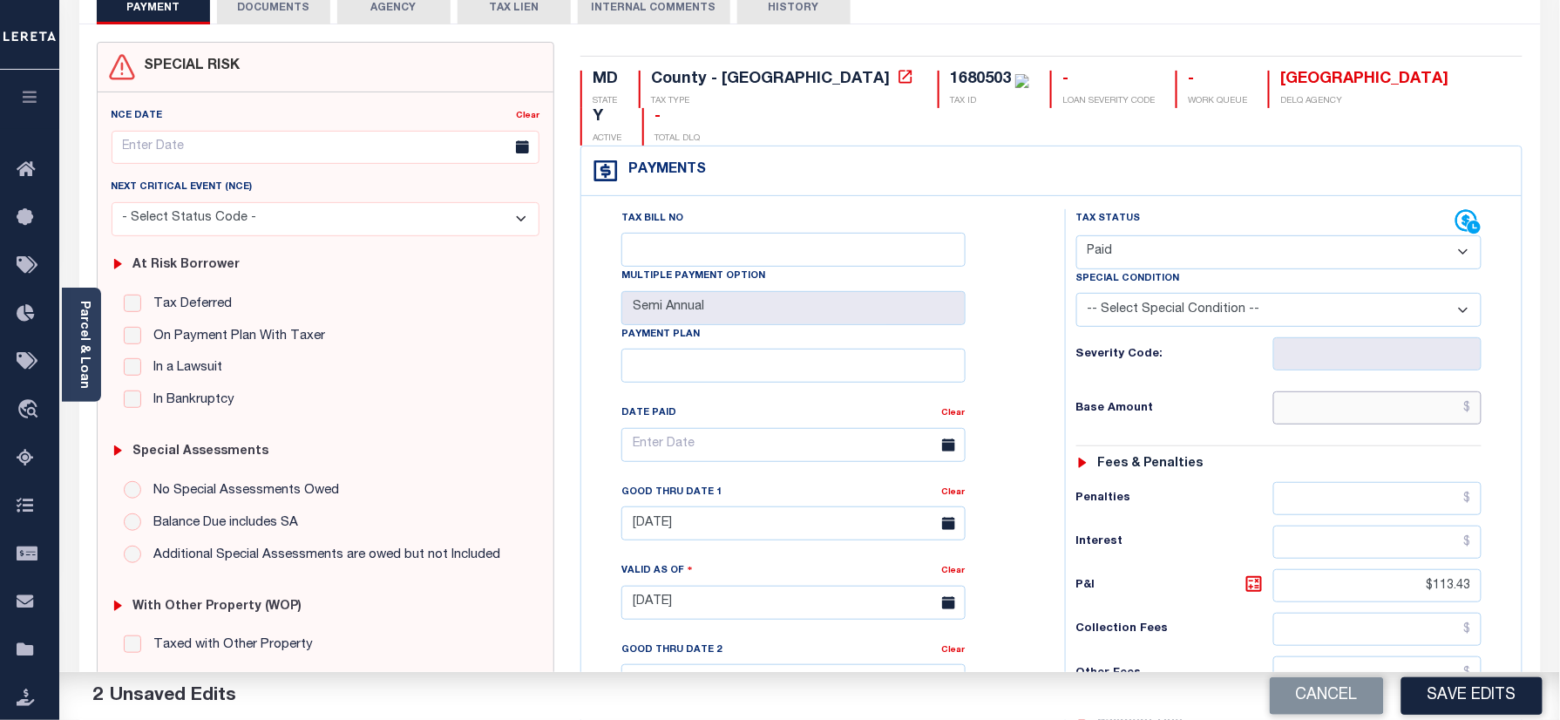
scroll to position [349, 0]
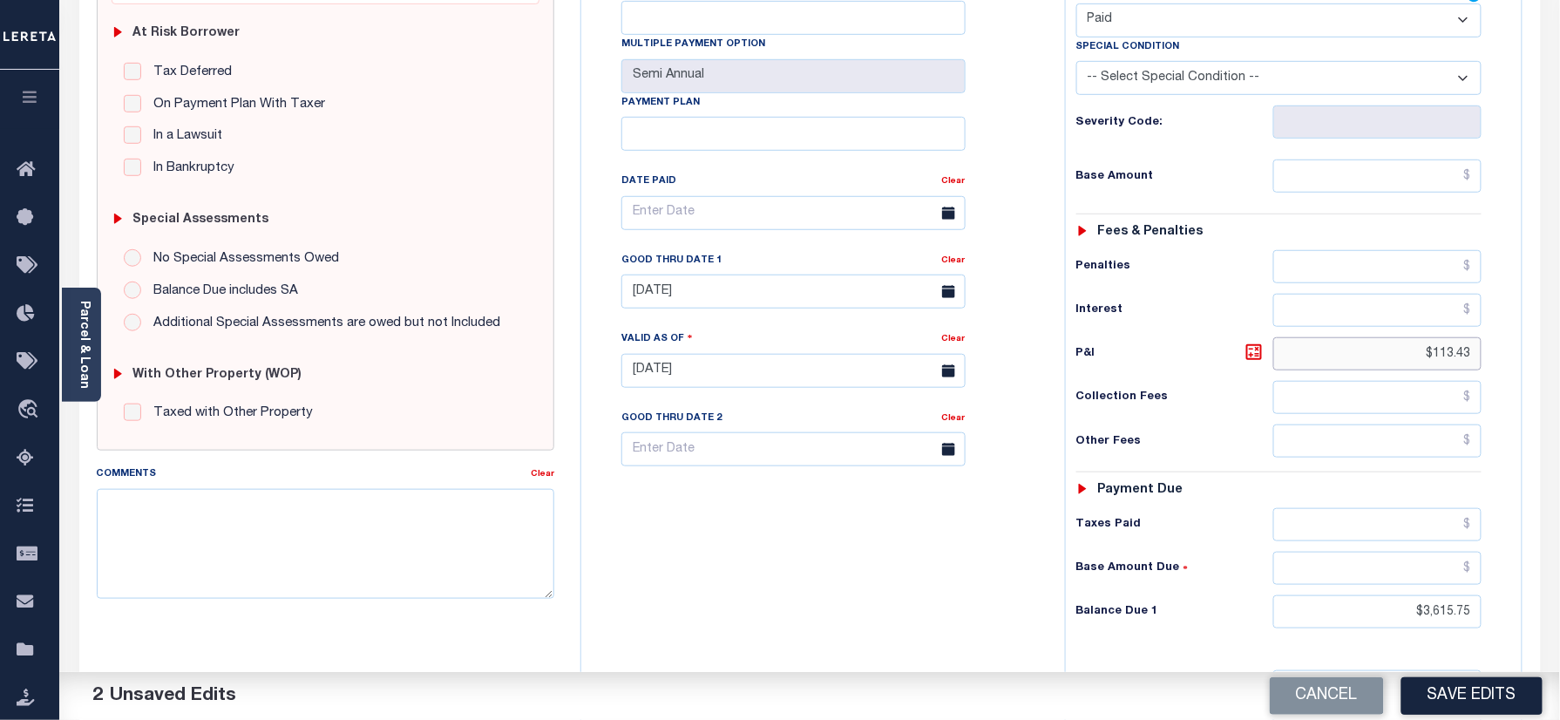
drag, startPoint x: 1392, startPoint y: 329, endPoint x: 1577, endPoint y: 402, distance: 198.7
click at [1559, 384] on html "Home Payment History Tax Line Detail" at bounding box center [780, 311] width 1560 height 1321
drag, startPoint x: 1396, startPoint y: 587, endPoint x: 1155, endPoint y: 552, distance: 243.9
click at [1559, 587] on html "Home Payment History Tax Line Detail" at bounding box center [780, 311] width 1560 height 1321
type input "$0.00"
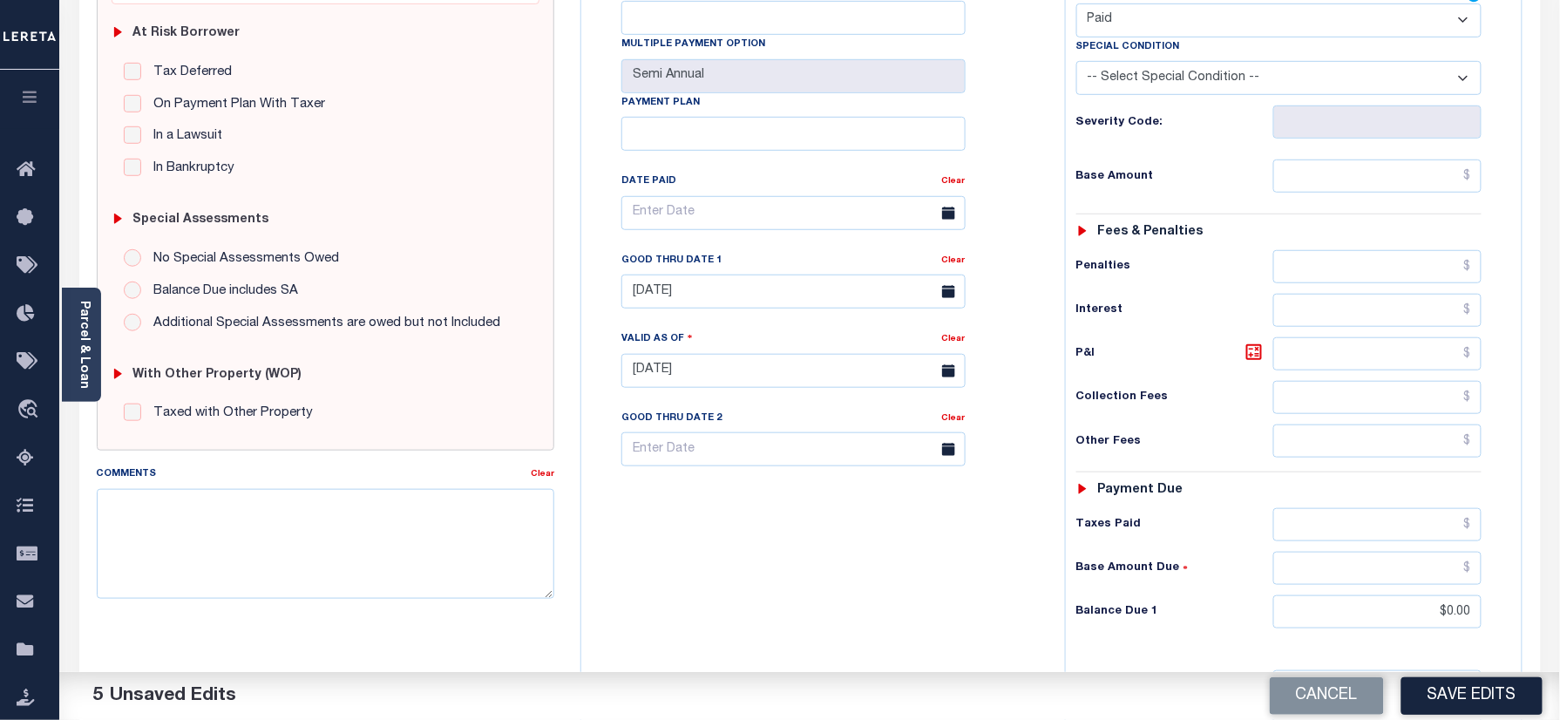
click at [950, 559] on div "Tax Bill No Multiple Payment Option Semi Annual Payment Plan Clear" at bounding box center [819, 362] width 466 height 770
click at [950, 256] on link "Clear" at bounding box center [954, 260] width 24 height 9
click at [288, 518] on textarea "Comments" at bounding box center [326, 544] width 458 height 110
type textarea "Refer 2024 2/2 year for doc"
click at [1480, 701] on button "Save Edits" at bounding box center [1471, 695] width 141 height 37
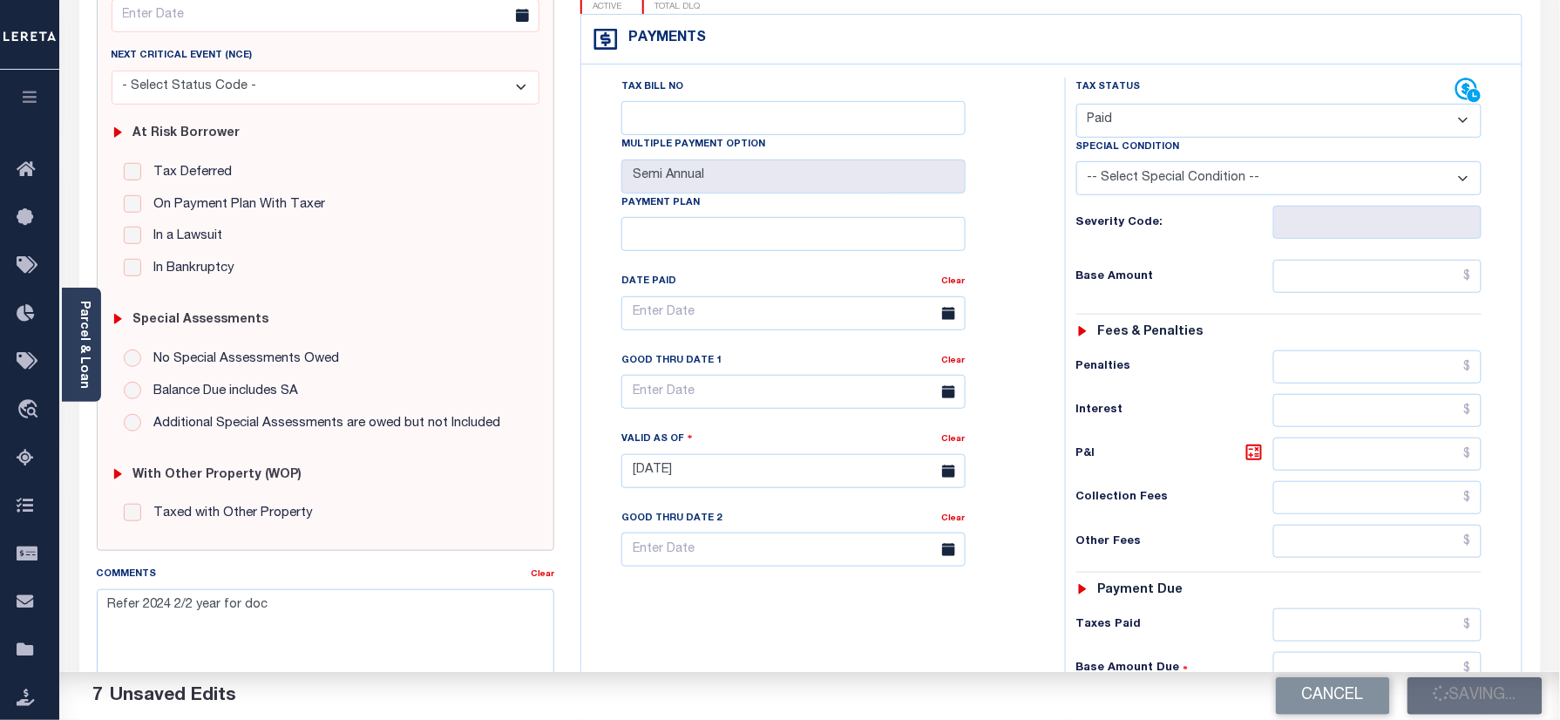
scroll to position [116, 0]
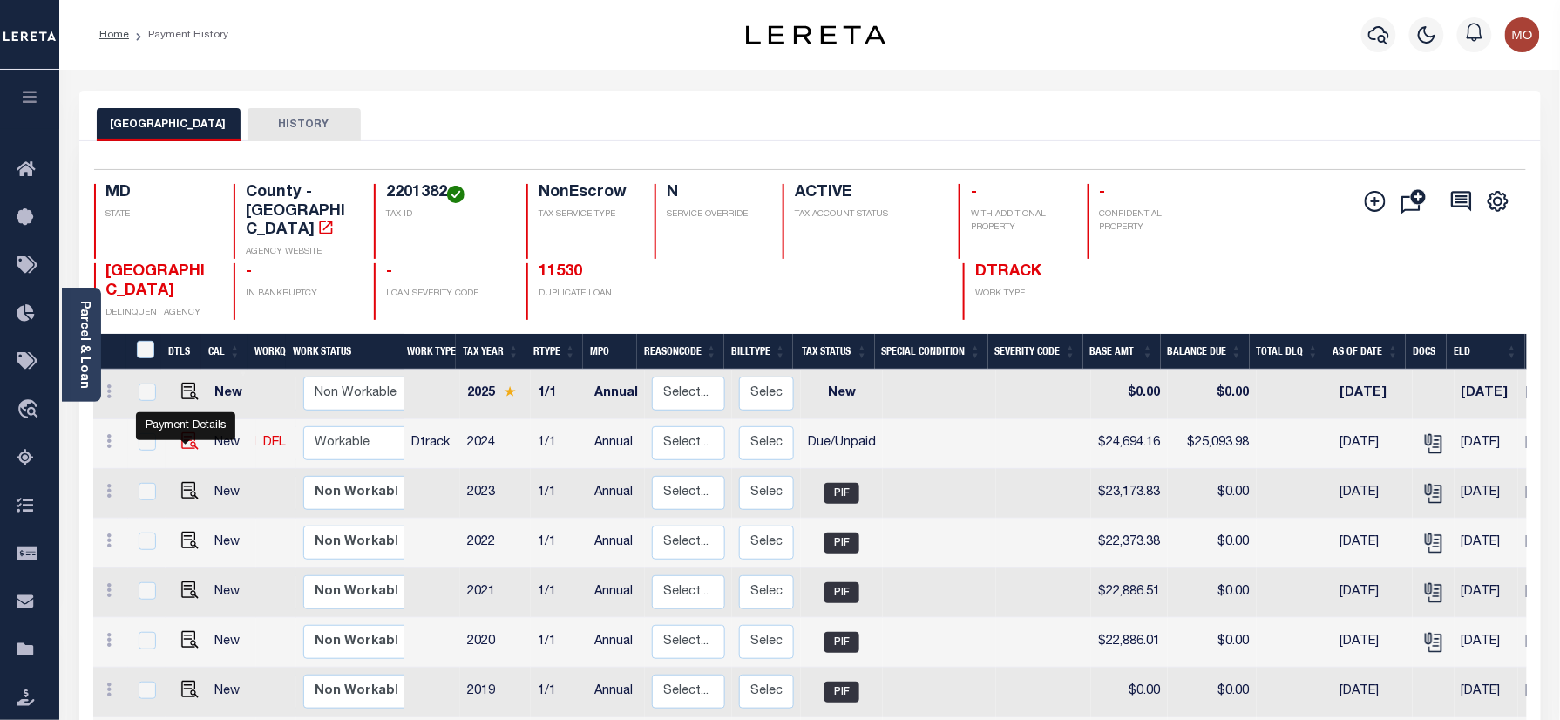
click at [181, 439] on img "" at bounding box center [189, 440] width 17 height 17
checkbox input "true"
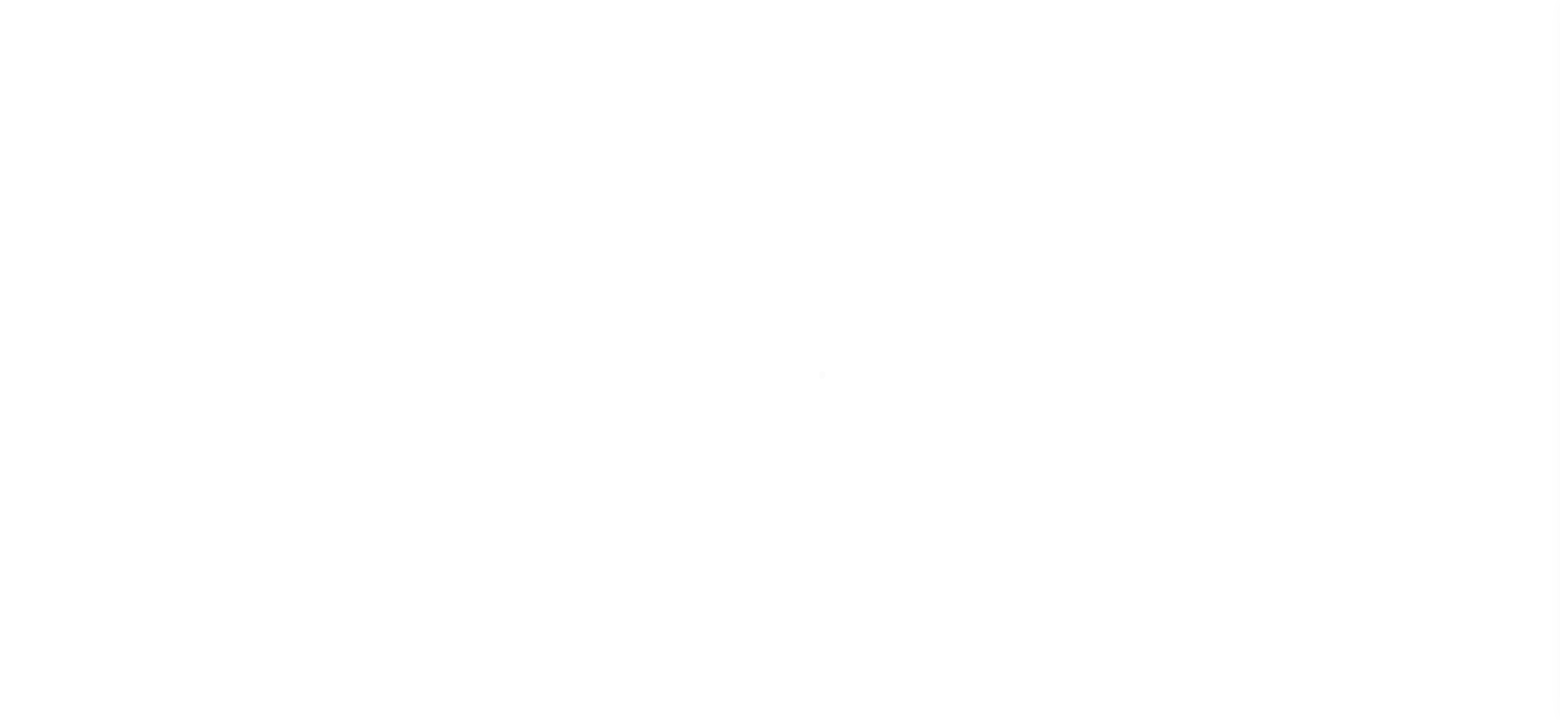
select select "DUE"
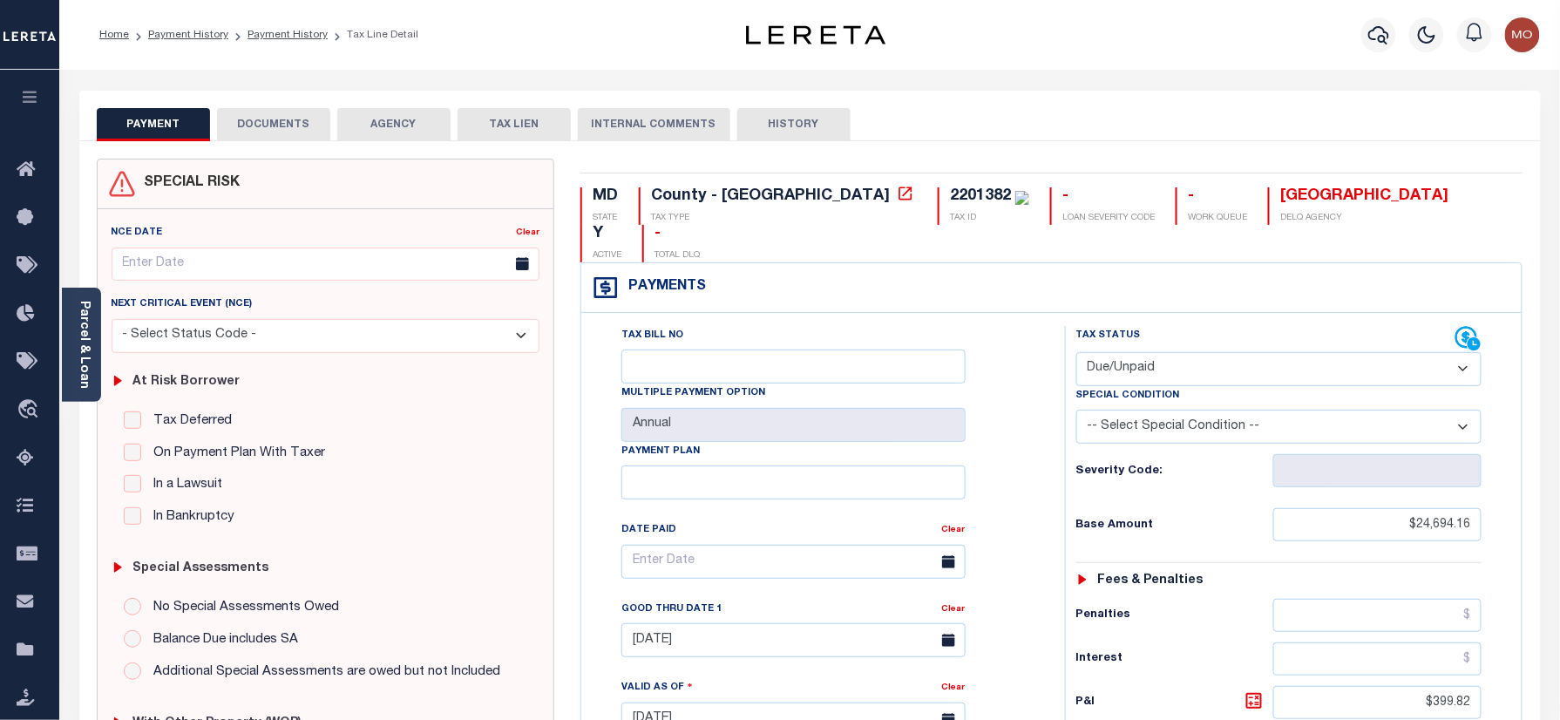
click at [938, 209] on div "2201382 TAX ID" at bounding box center [984, 205] width 92 height 37
click at [950, 193] on div "2201382" at bounding box center [980, 196] width 61 height 16
copy div "2201382"
